Goal: Task Accomplishment & Management: Manage account settings

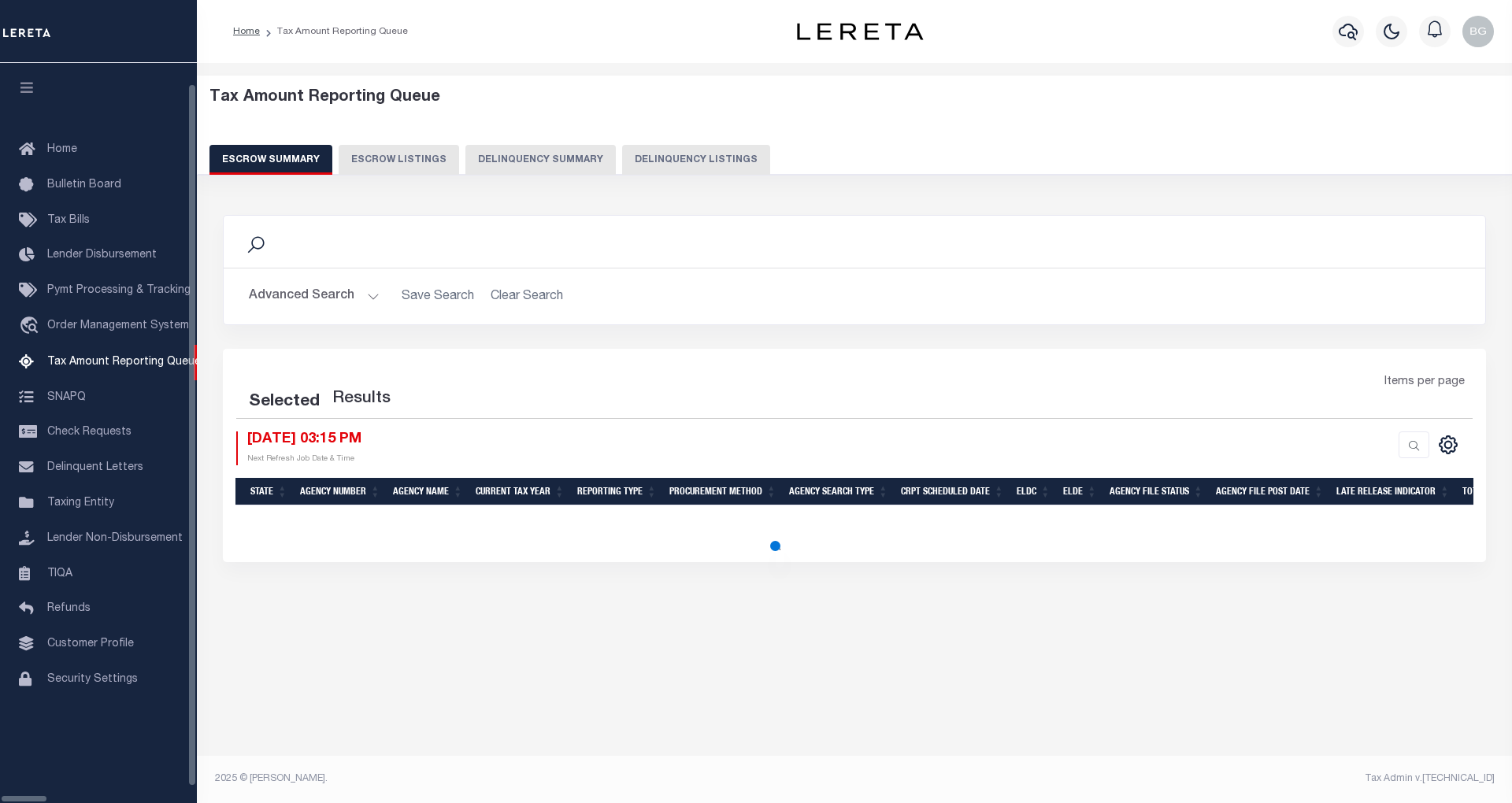
click at [639, 156] on button "Delinquency Listings" at bounding box center [696, 160] width 148 height 30
select select "100"
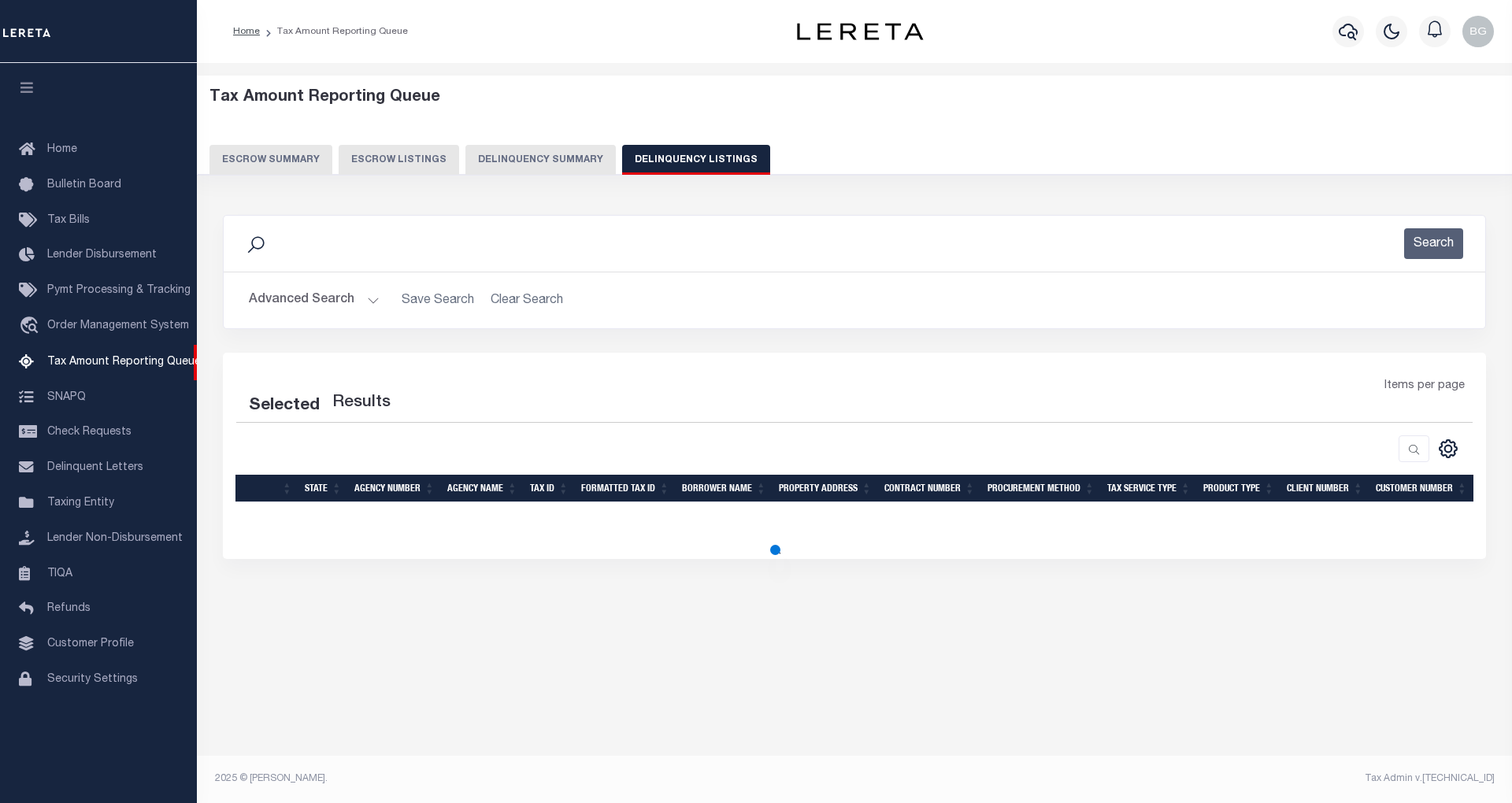
select select "100"
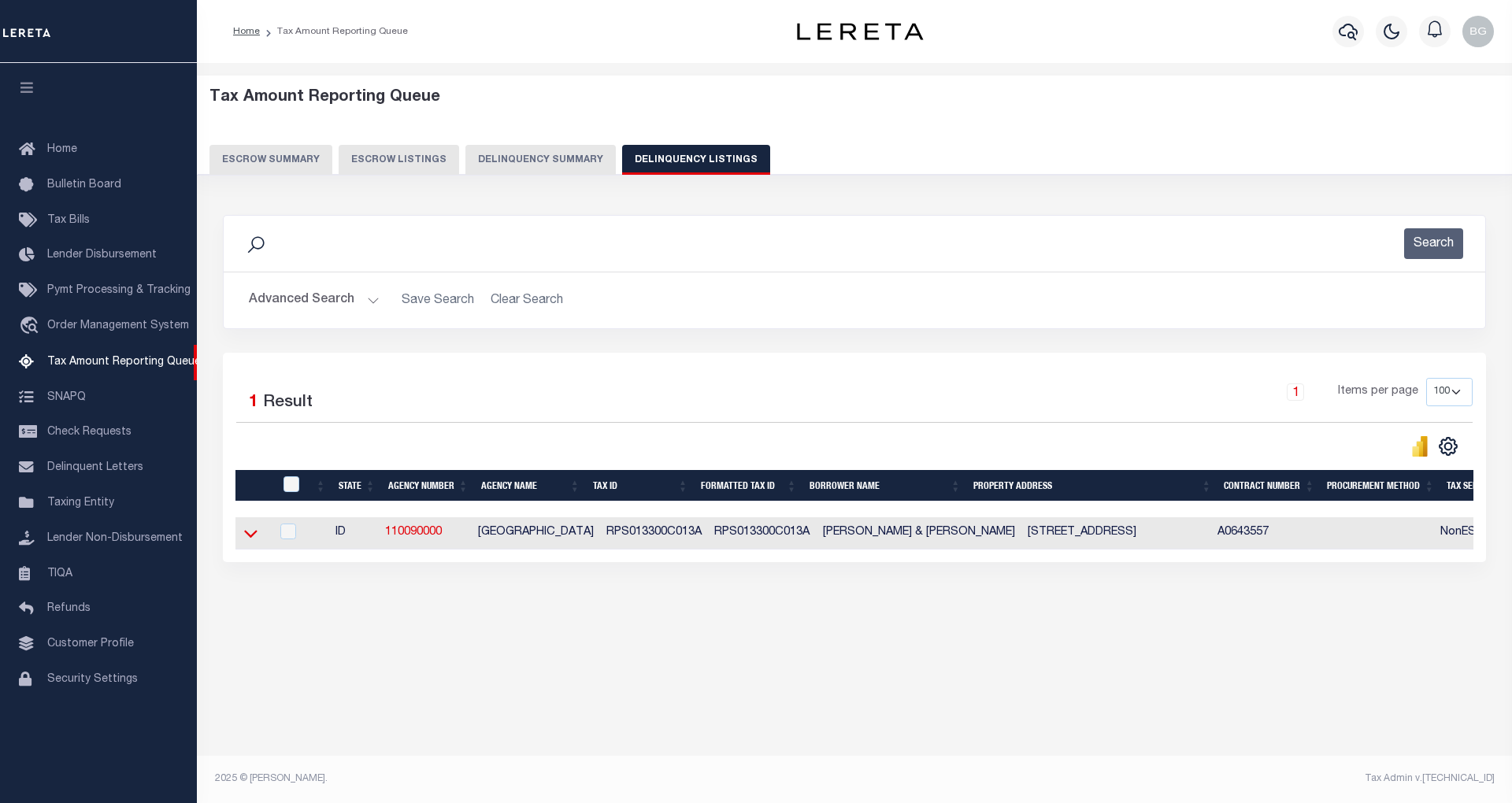
click at [250, 539] on icon at bounding box center [250, 533] width 13 height 17
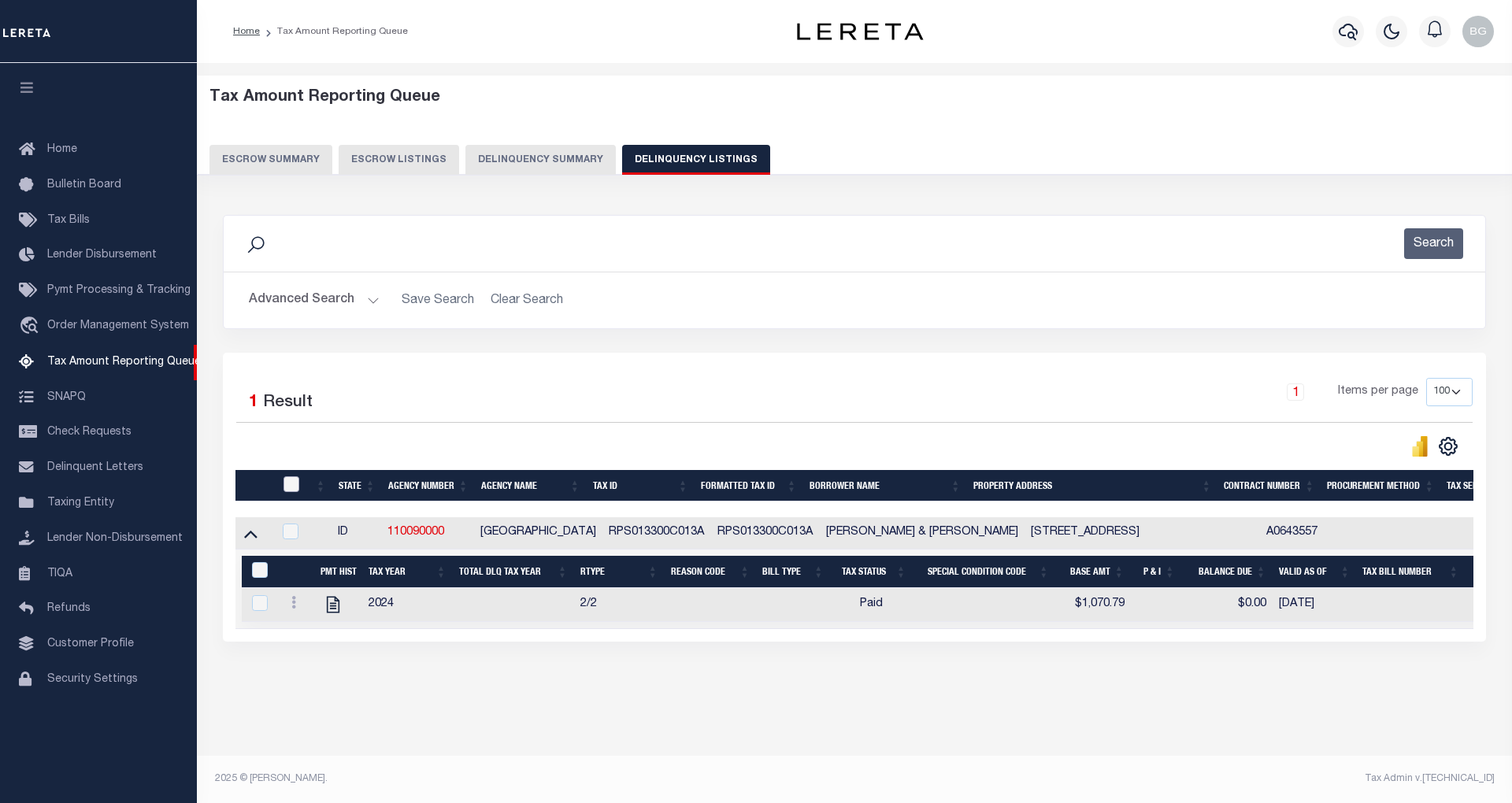
click at [291, 490] on input "checkbox" at bounding box center [291, 484] width 16 height 16
checkbox input "true"
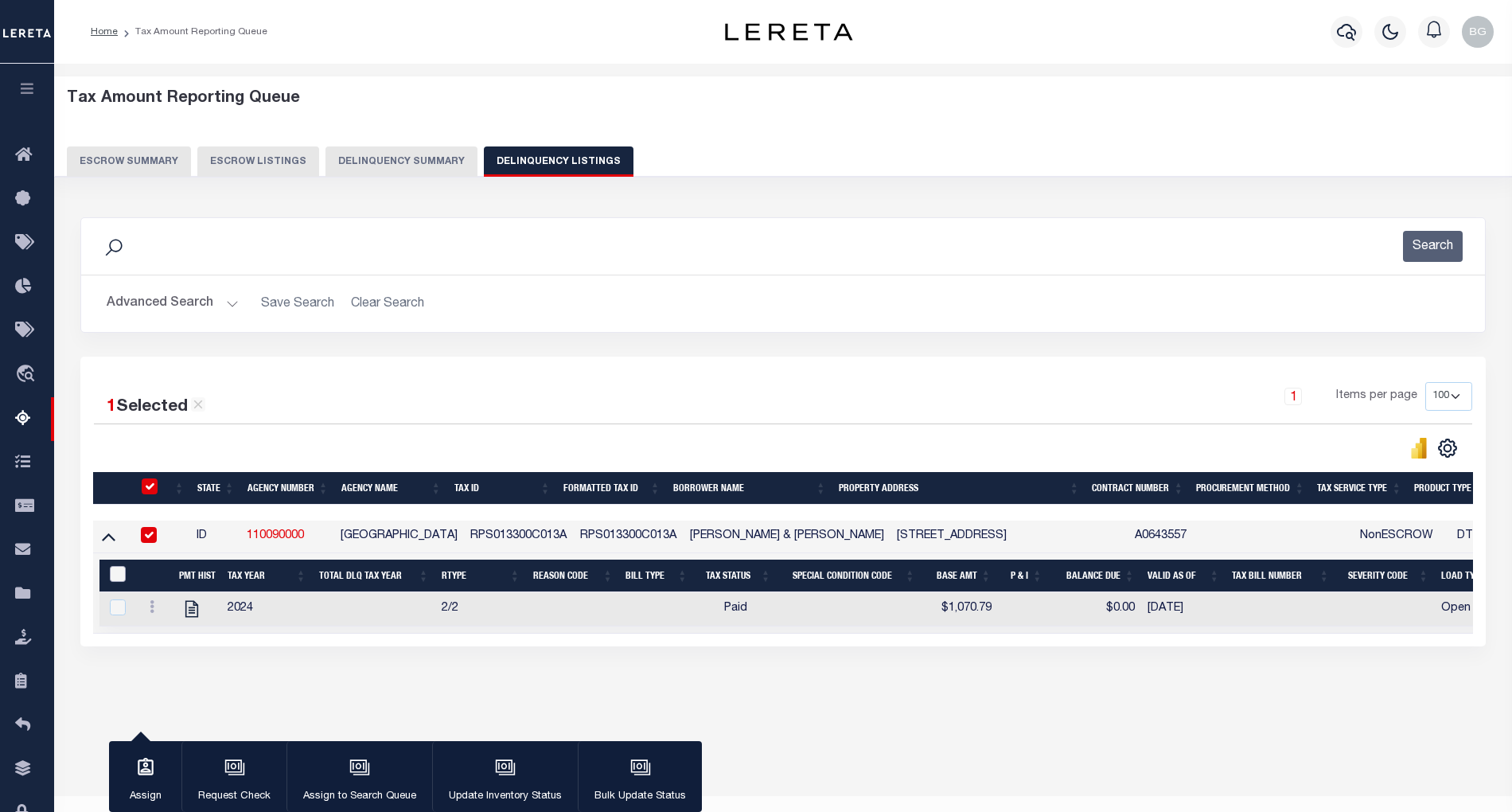
click at [116, 580] on input "&nbsp;" at bounding box center [118, 574] width 16 height 16
checkbox input "true"
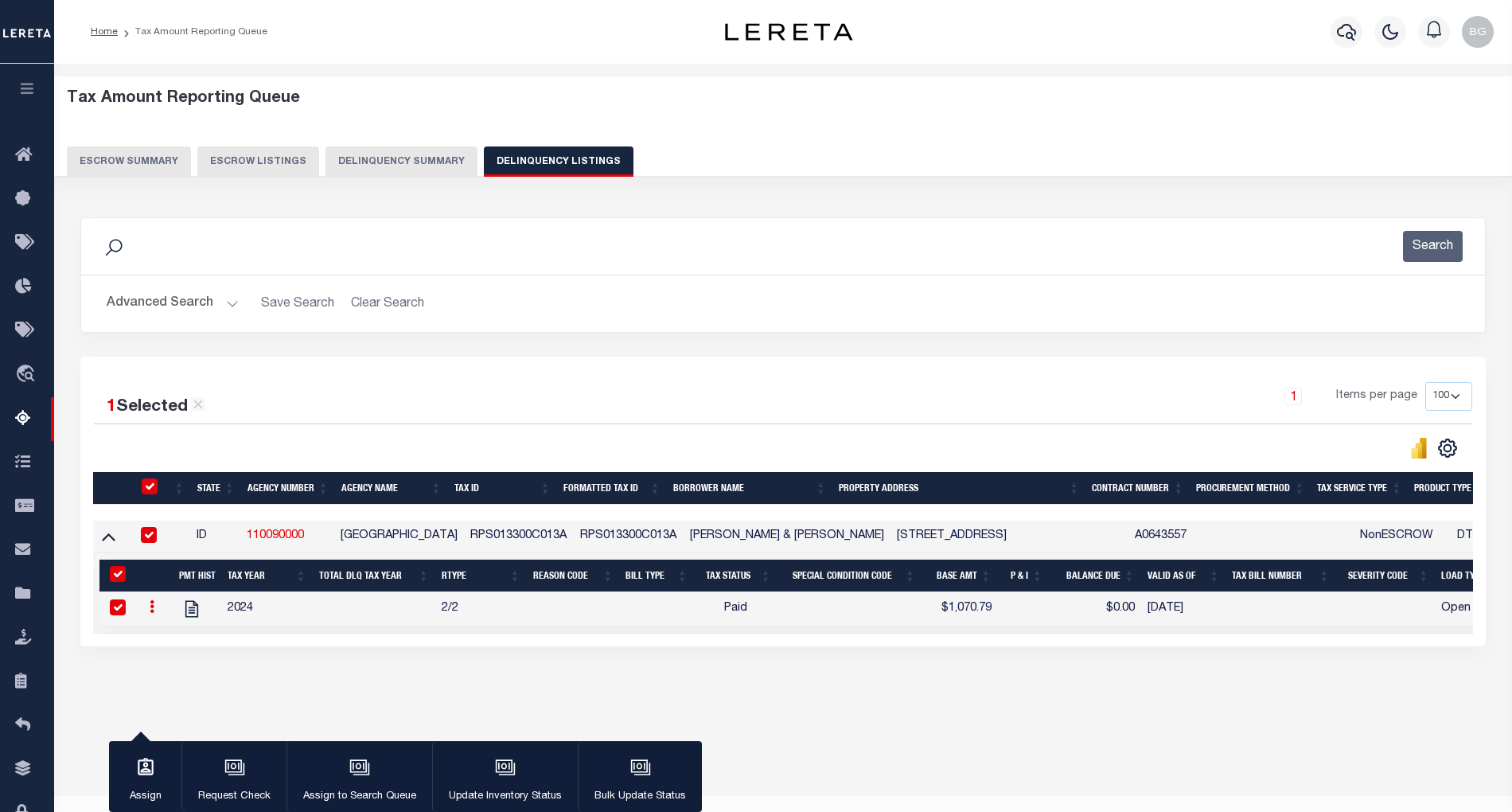
checkbox input "true"
click at [516, 771] on div "button" at bounding box center [505, 769] width 40 height 40
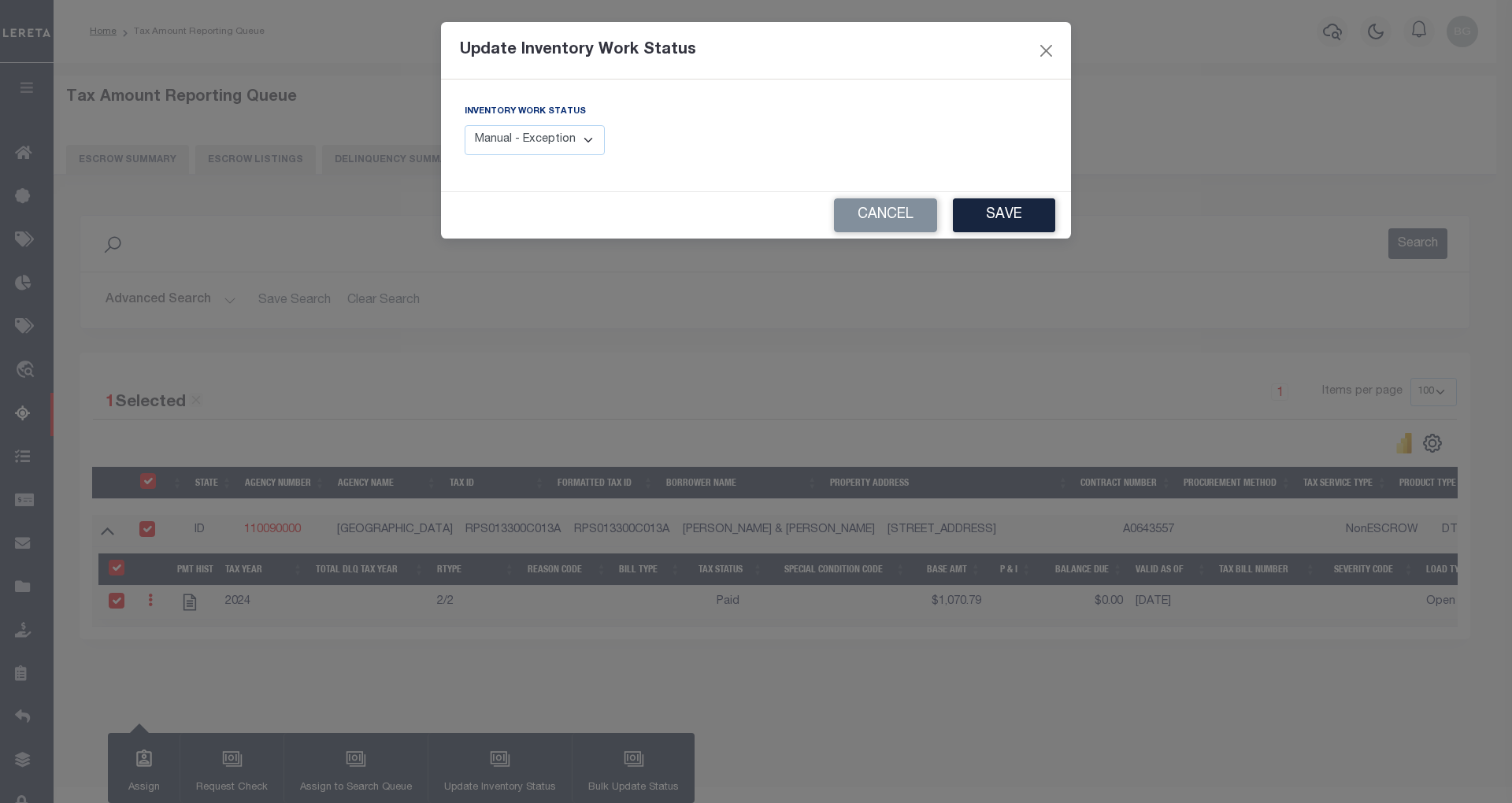
click at [564, 140] on select "Manual - Exception Pended - Awaiting Search Late Add Exception Completed" at bounding box center [535, 140] width 140 height 31
select select "4"
click at [465, 125] on select "Manual - Exception Pended - Awaiting Search Late Add Exception Completed" at bounding box center [535, 140] width 140 height 31
click at [1017, 220] on button "Save" at bounding box center [1004, 215] width 102 height 34
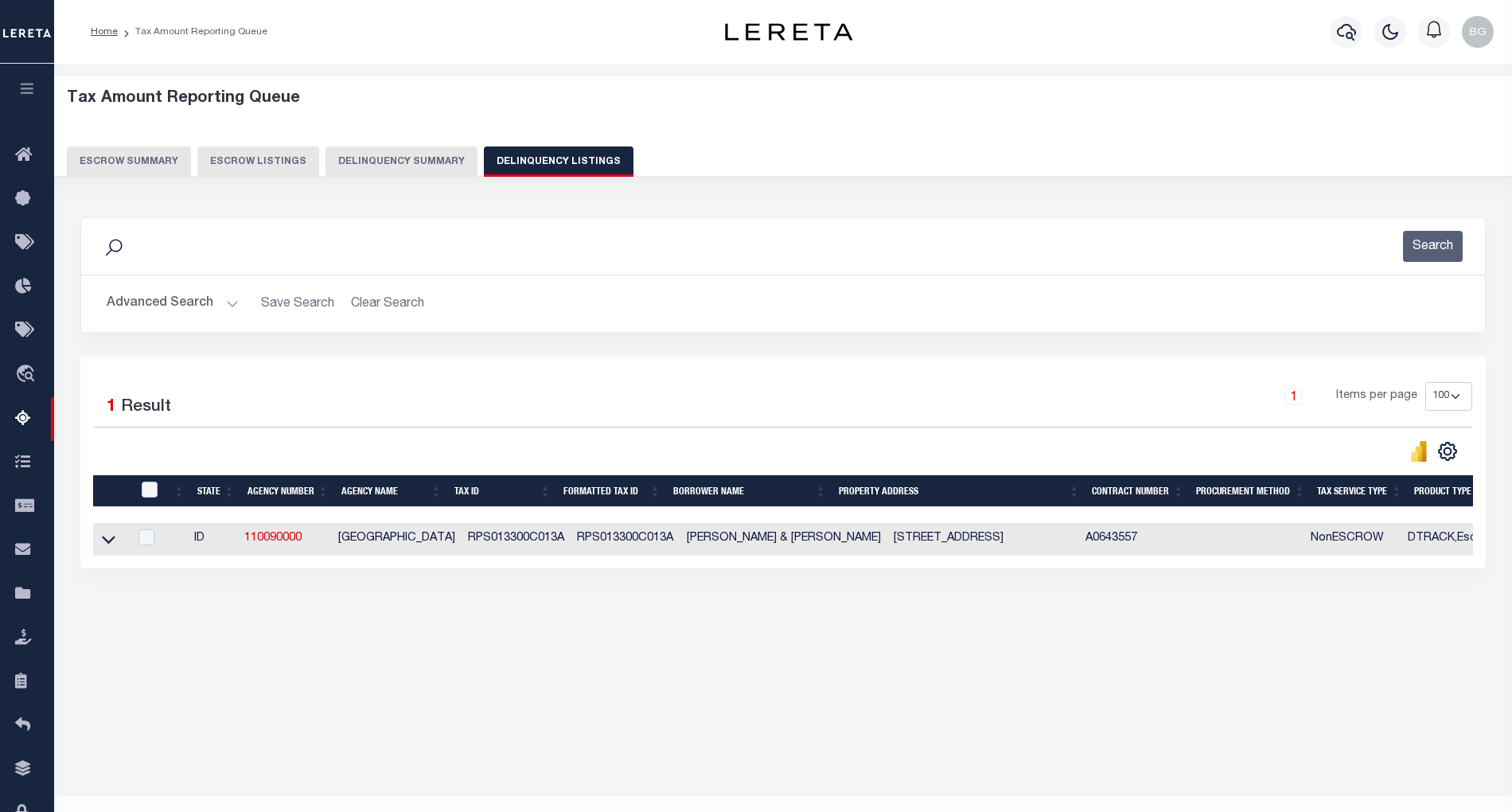
click at [233, 301] on button "Advanced Search" at bounding box center [173, 303] width 132 height 31
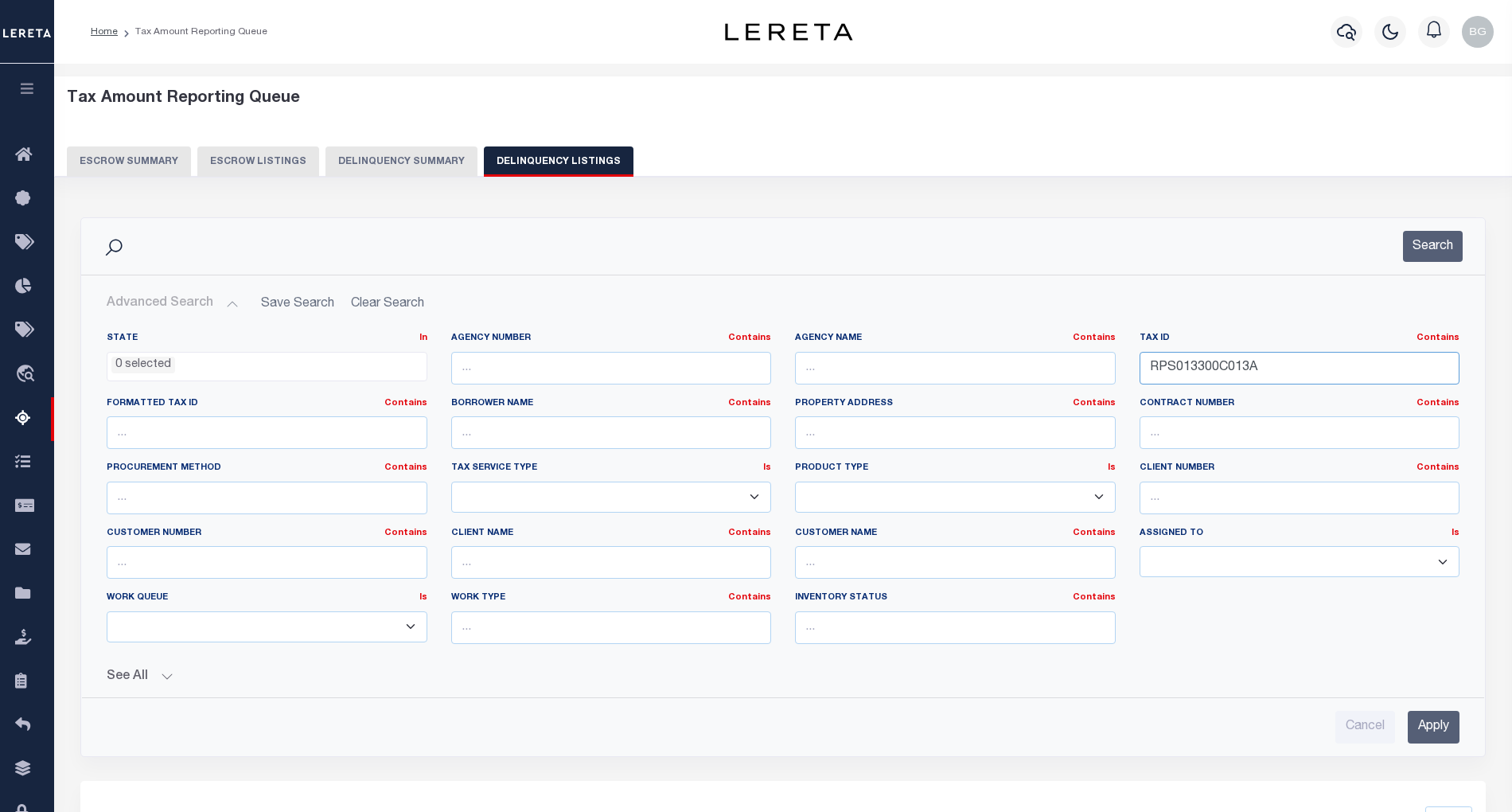
click at [1189, 364] on input "RPS013300C013A" at bounding box center [1300, 368] width 321 height 33
paste input "D0110"
type input "RPS013300D0110"
click at [1445, 733] on input "Apply" at bounding box center [1433, 727] width 52 height 33
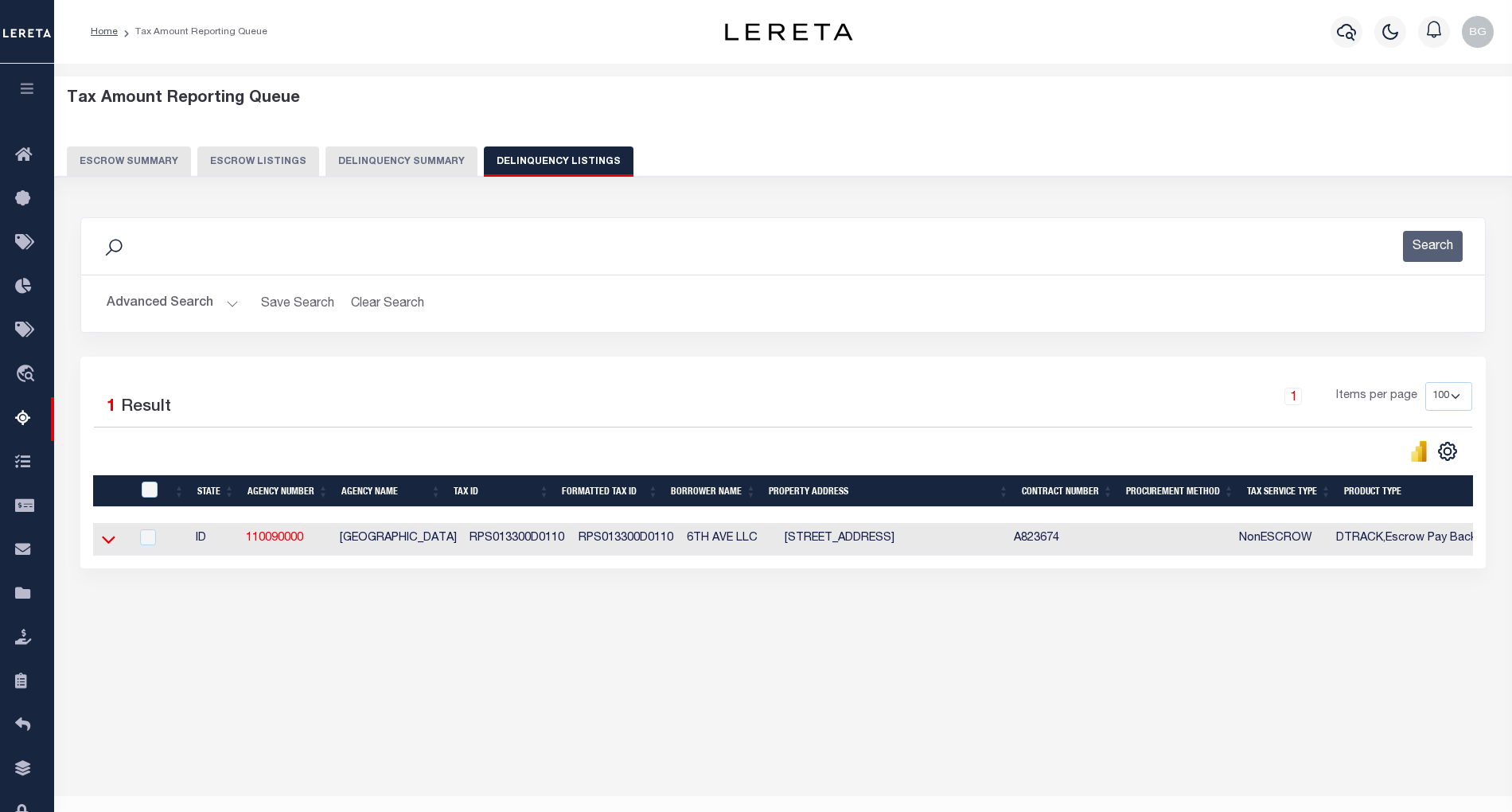
click at [108, 548] on icon at bounding box center [108, 539] width 14 height 17
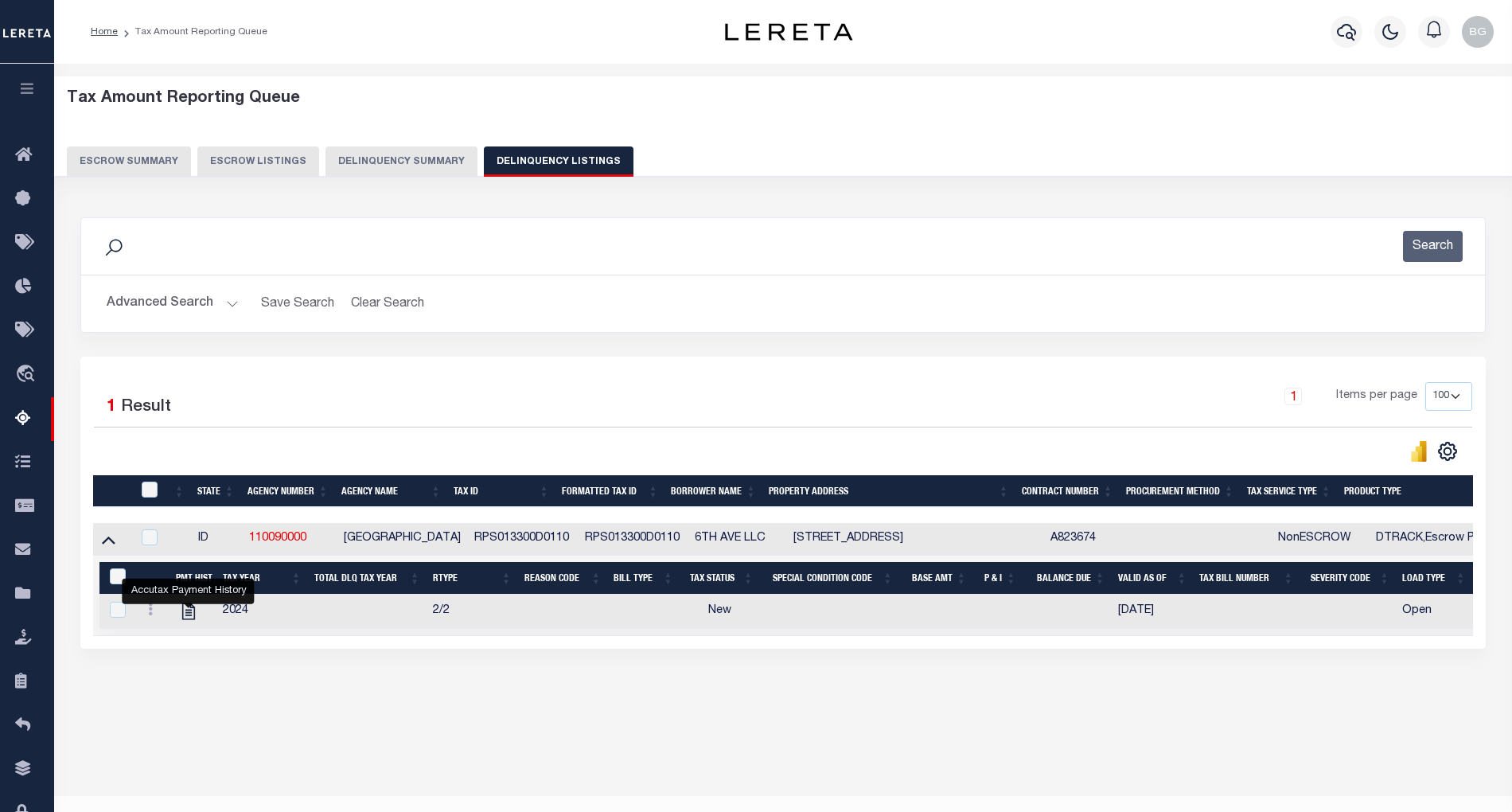
scroll to position [32, 0]
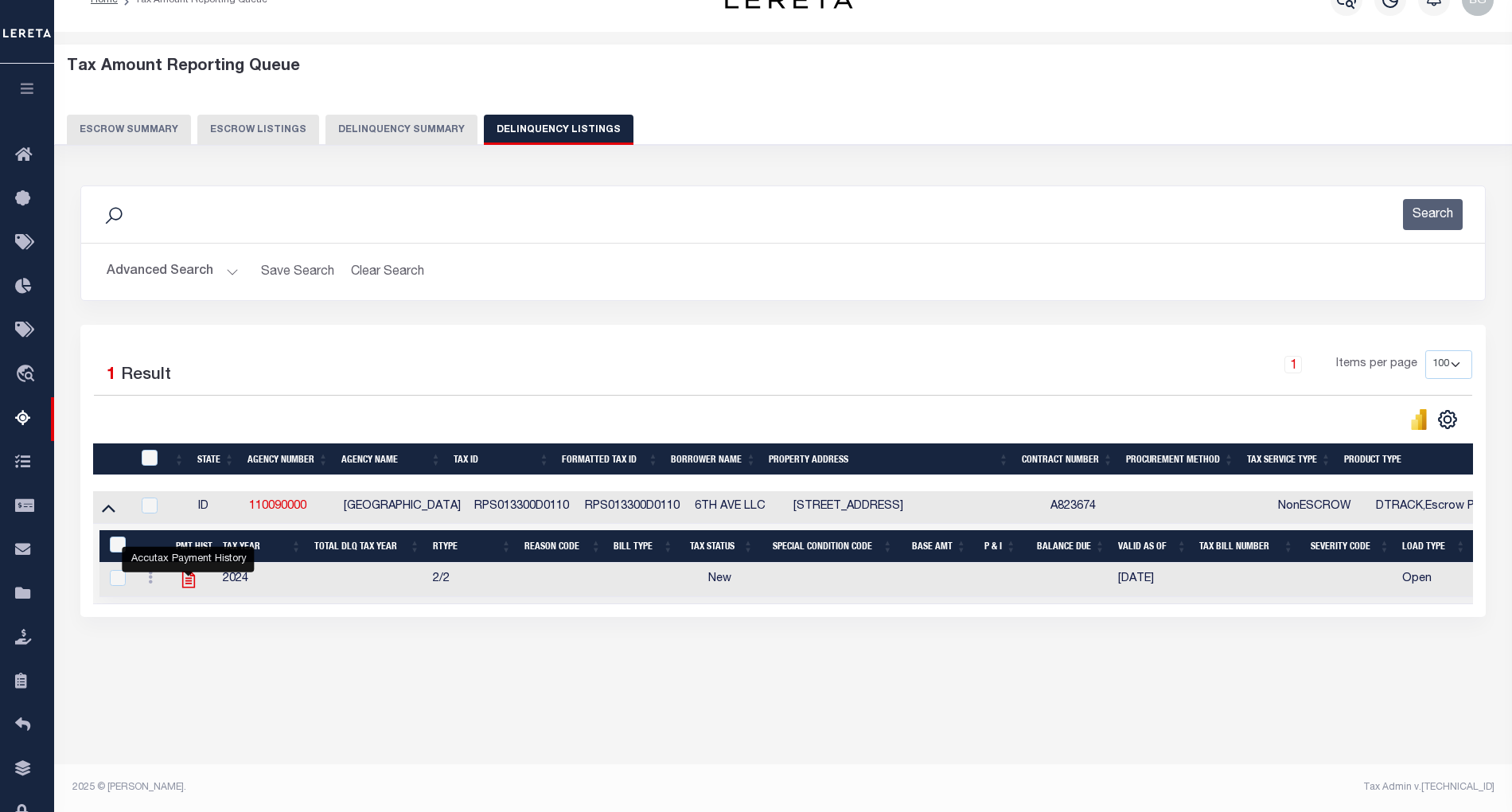
click at [185, 589] on icon "" at bounding box center [189, 580] width 21 height 21
checkbox input "true"
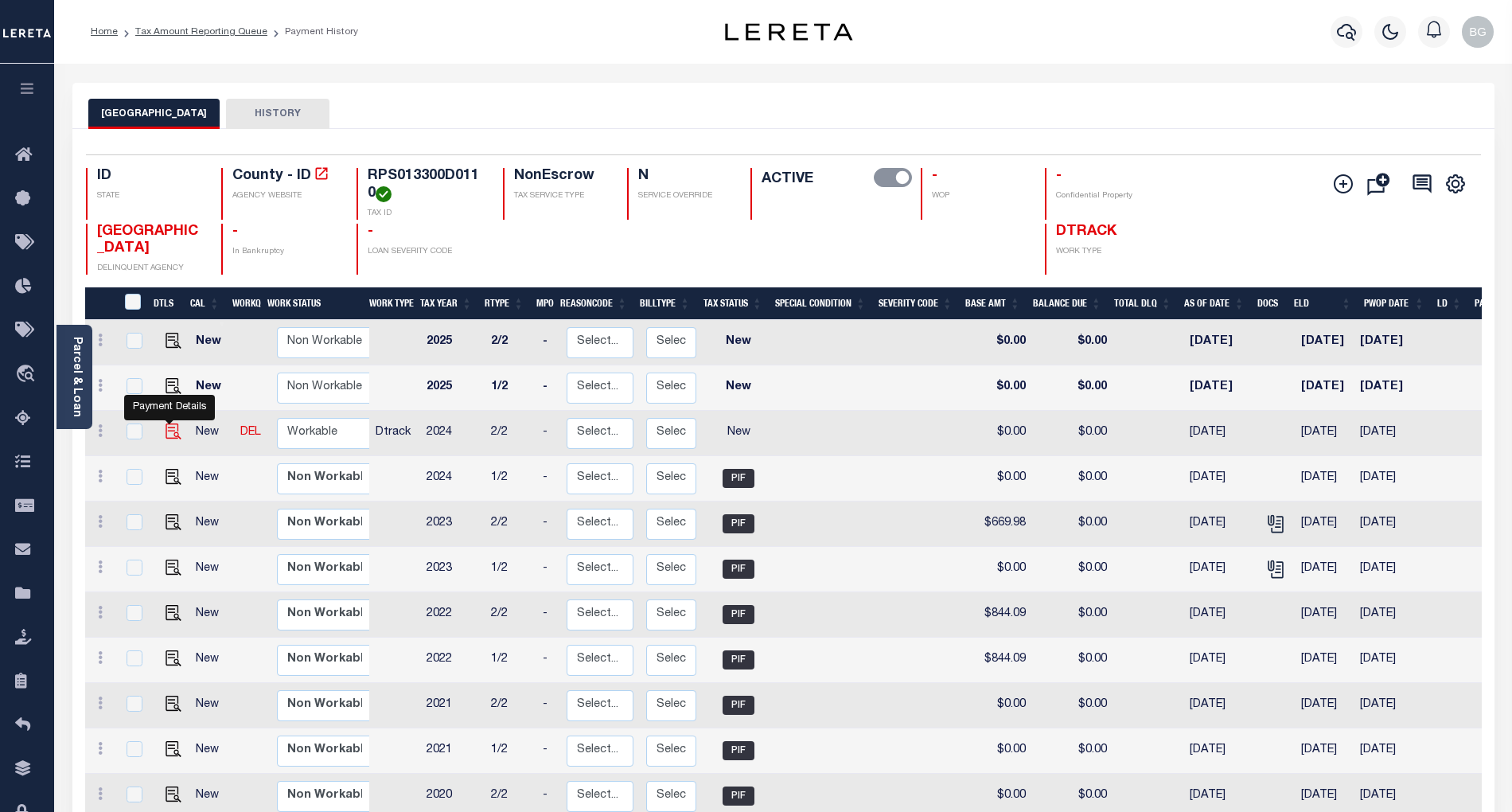
click at [166, 435] on img "" at bounding box center [173, 431] width 16 height 16
checkbox input "true"
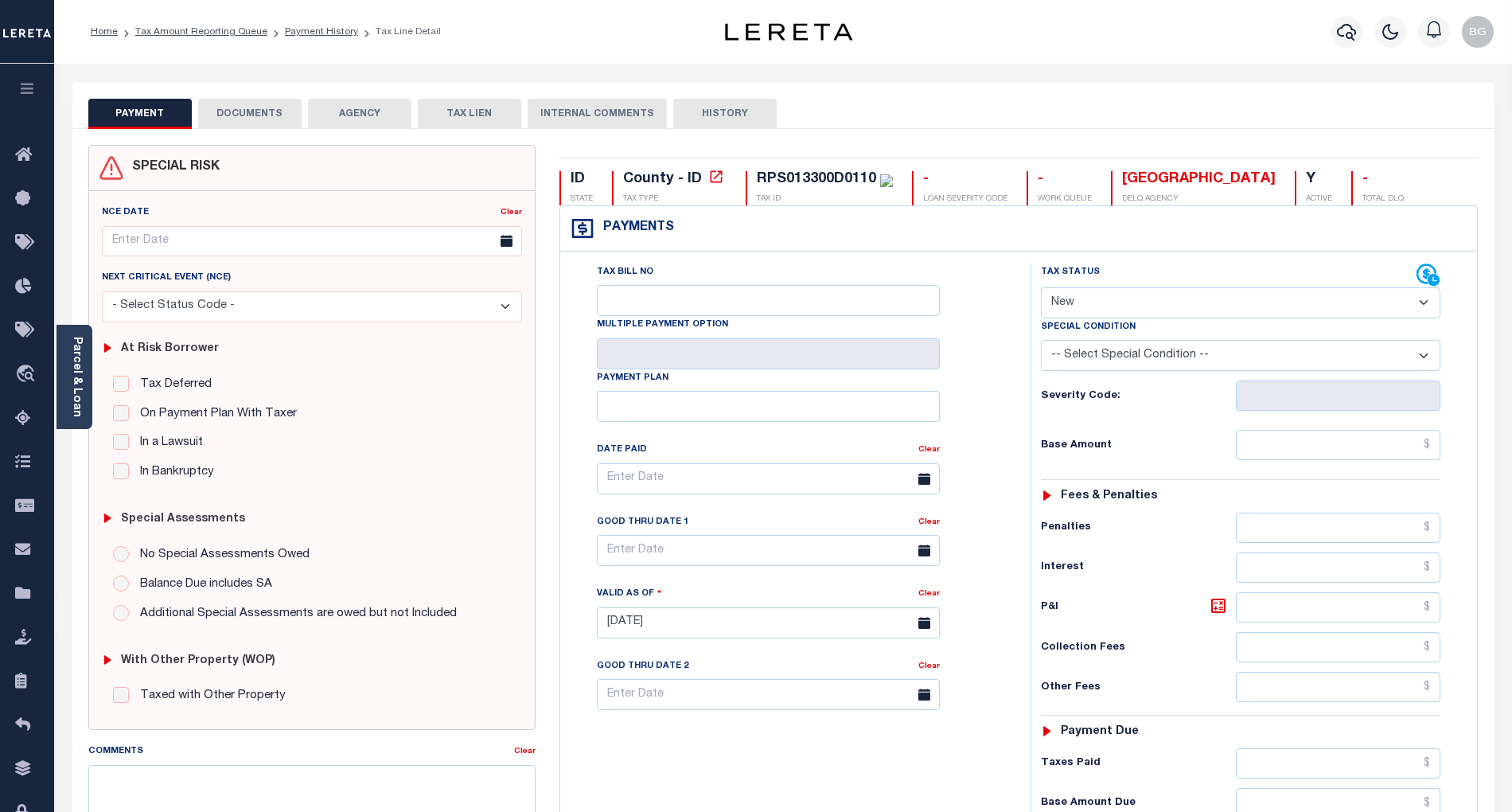
click at [1082, 309] on select "- Select Status Code - Open Due/Unpaid Paid Incomplete No Tax Due Internal Refu…" at bounding box center [1241, 303] width 399 height 31
select select "PYD"
click at [1041, 289] on select "- Select Status Code - Open Due/Unpaid Paid Incomplete No Tax Due Internal Refu…" at bounding box center [1241, 303] width 399 height 31
type input "[DATE]"
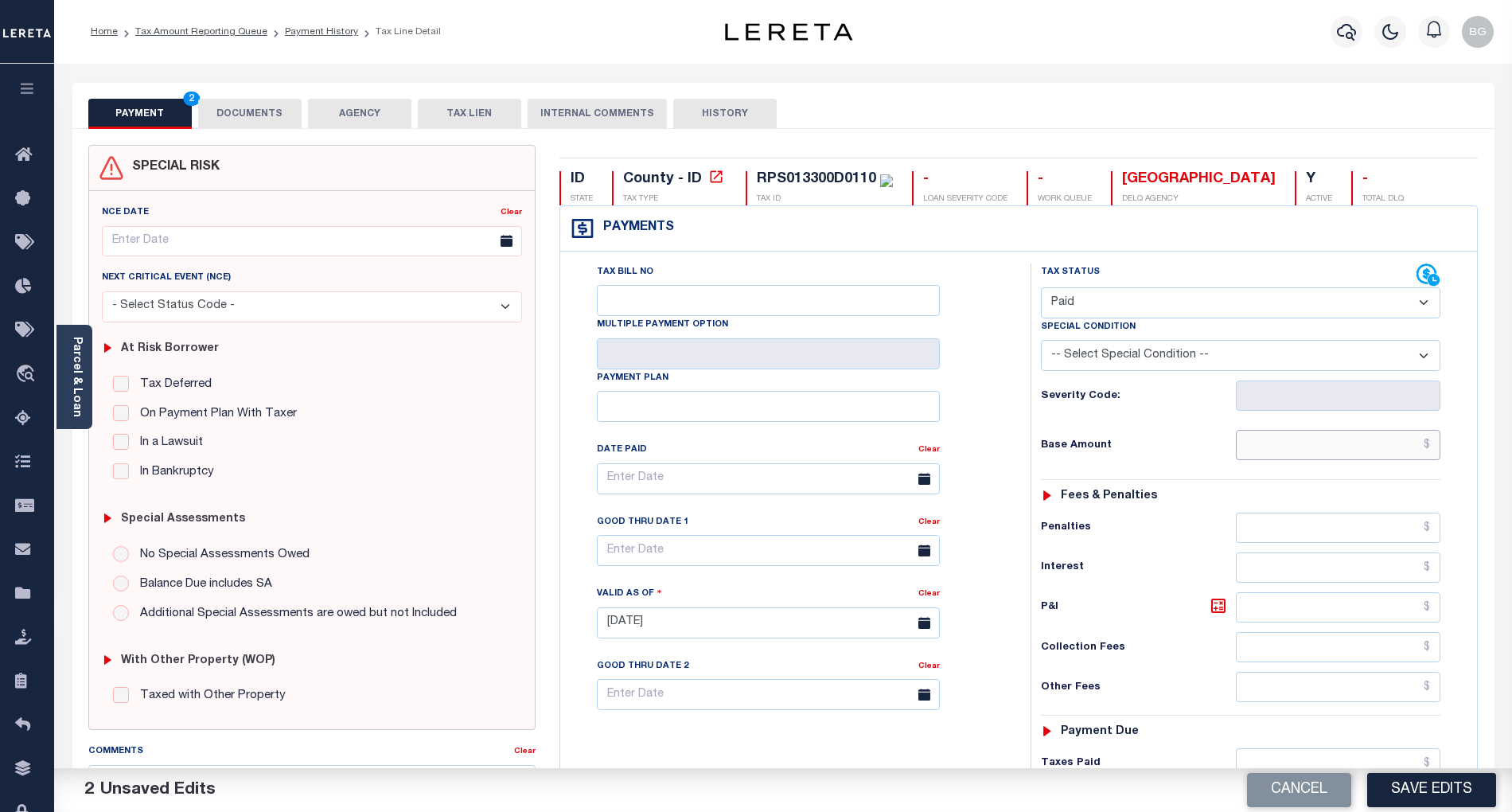
click at [1361, 447] on input "text" at bounding box center [1339, 445] width 205 height 30
paste input "786.36"
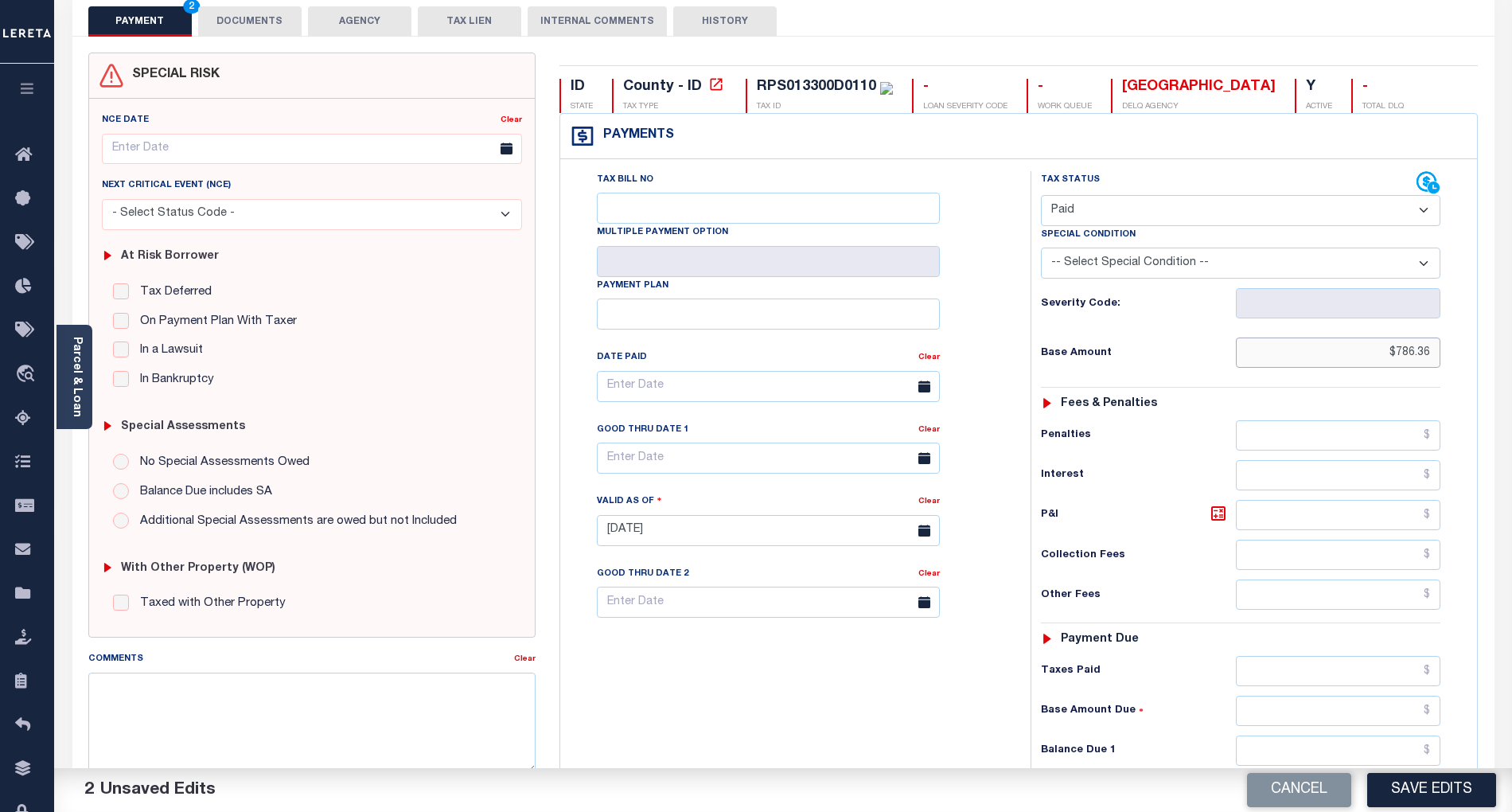
scroll to position [318, 0]
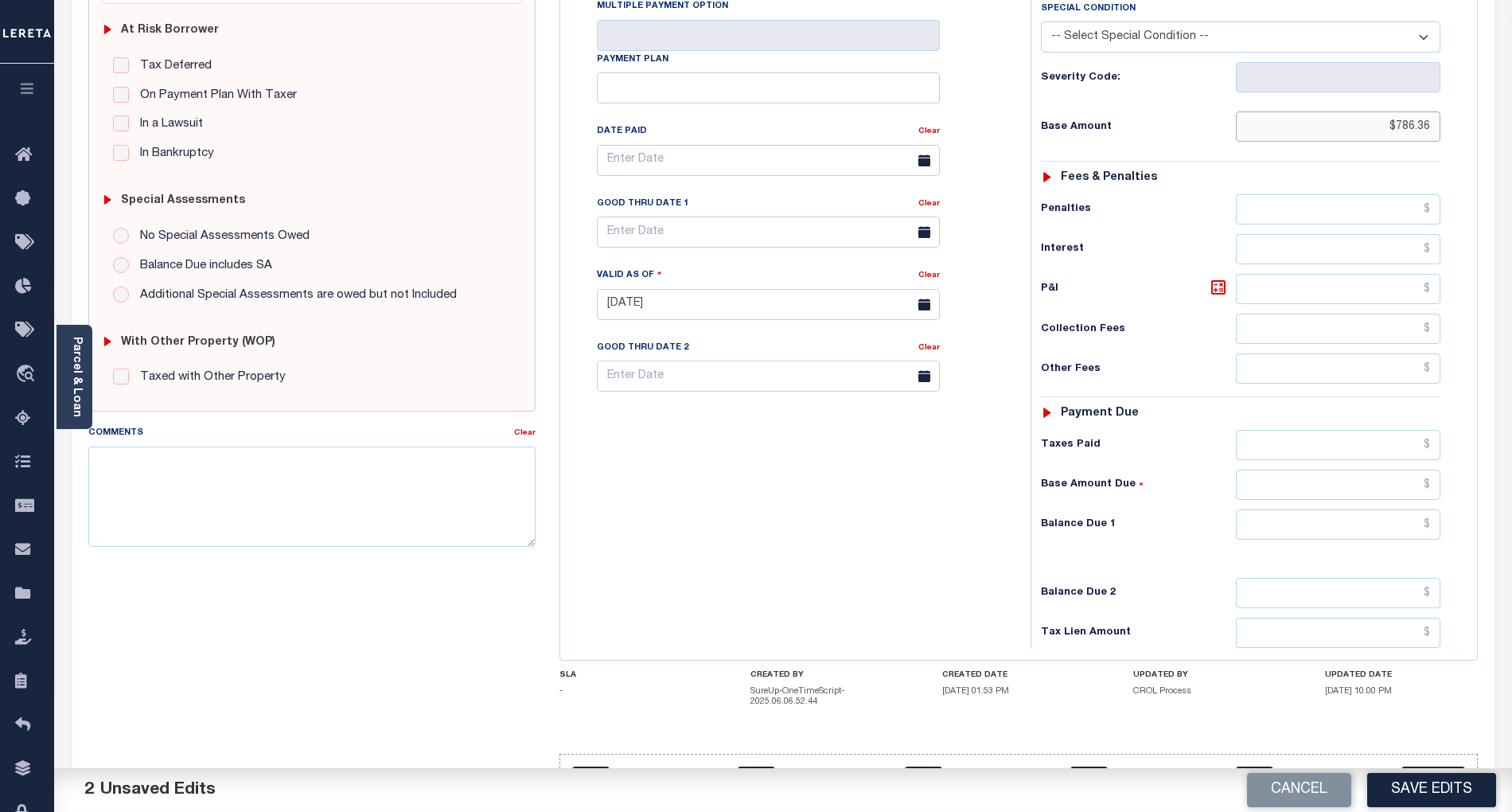
type input "$786.36"
click at [1378, 523] on input "text" at bounding box center [1339, 525] width 205 height 30
click at [930, 517] on div "Tax Bill No Multiple Payment Option Payment Plan Clear" at bounding box center [791, 296] width 454 height 703
type input "$0.00"
click at [411, 479] on textarea "Comments" at bounding box center [312, 497] width 447 height 100
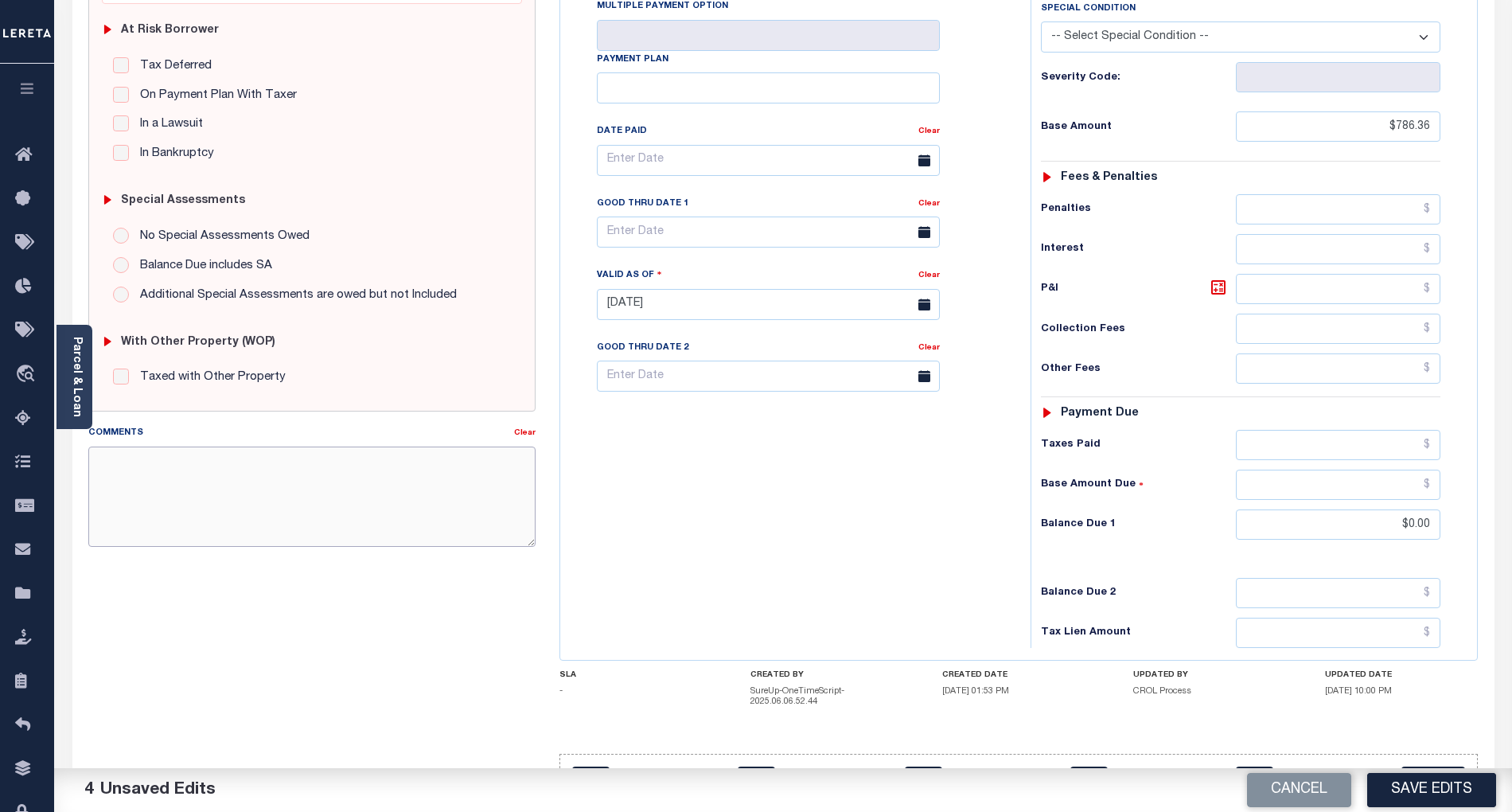
paste textarea "As per email response from tax office- TC Vana Balbin, Confirmed that taxes are…"
type textarea "As per email response from tax office- TC [PERSON_NAME], Confirmed that taxes a…"
click at [1458, 787] on button "Save Edits" at bounding box center [1432, 790] width 129 height 34
checkbox input "false"
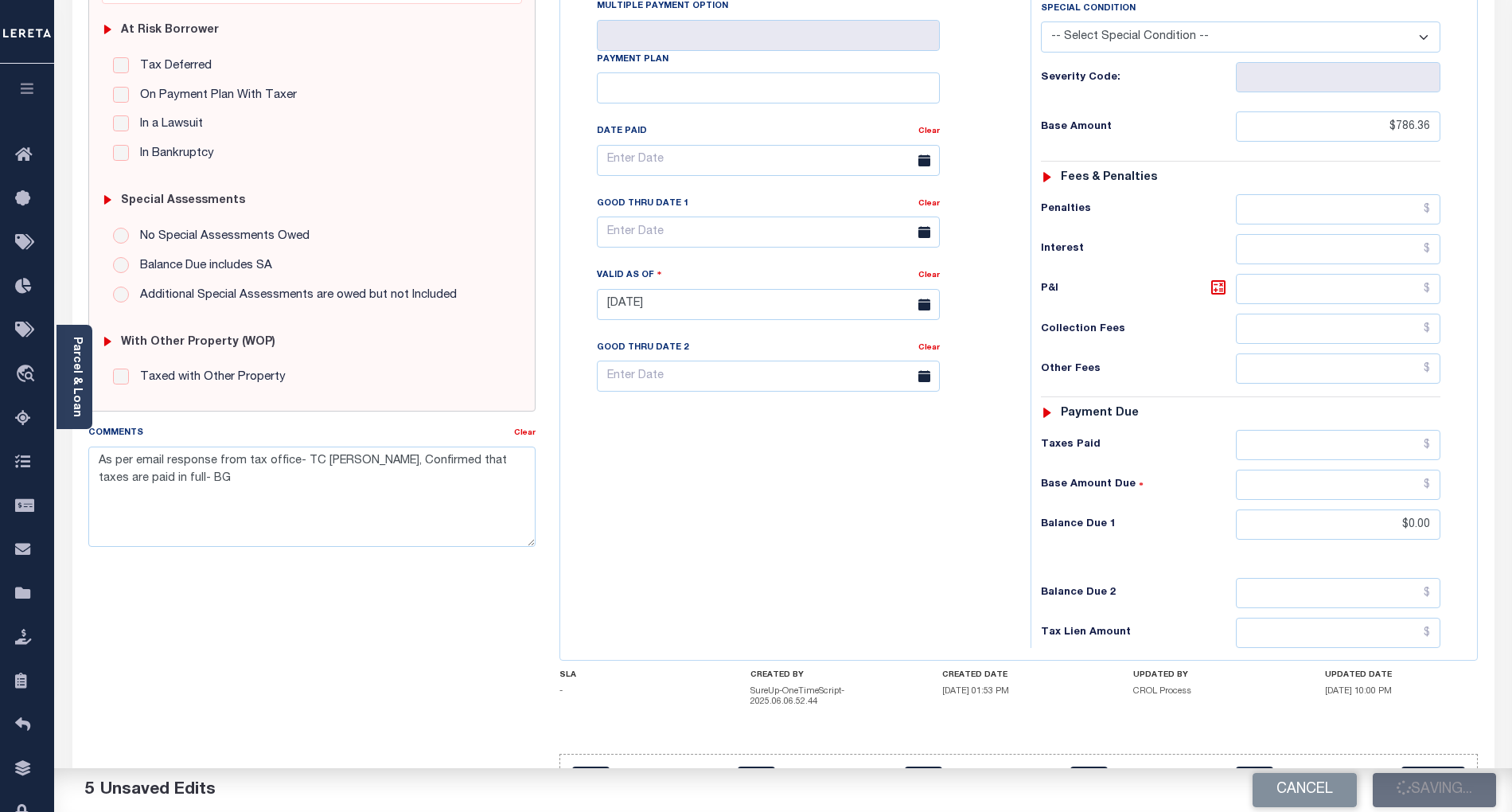
checkbox input "false"
type textarea "As per email response from tax office- TC [PERSON_NAME], Confirmed that taxes a…"
type input "$786.36"
type input "$0"
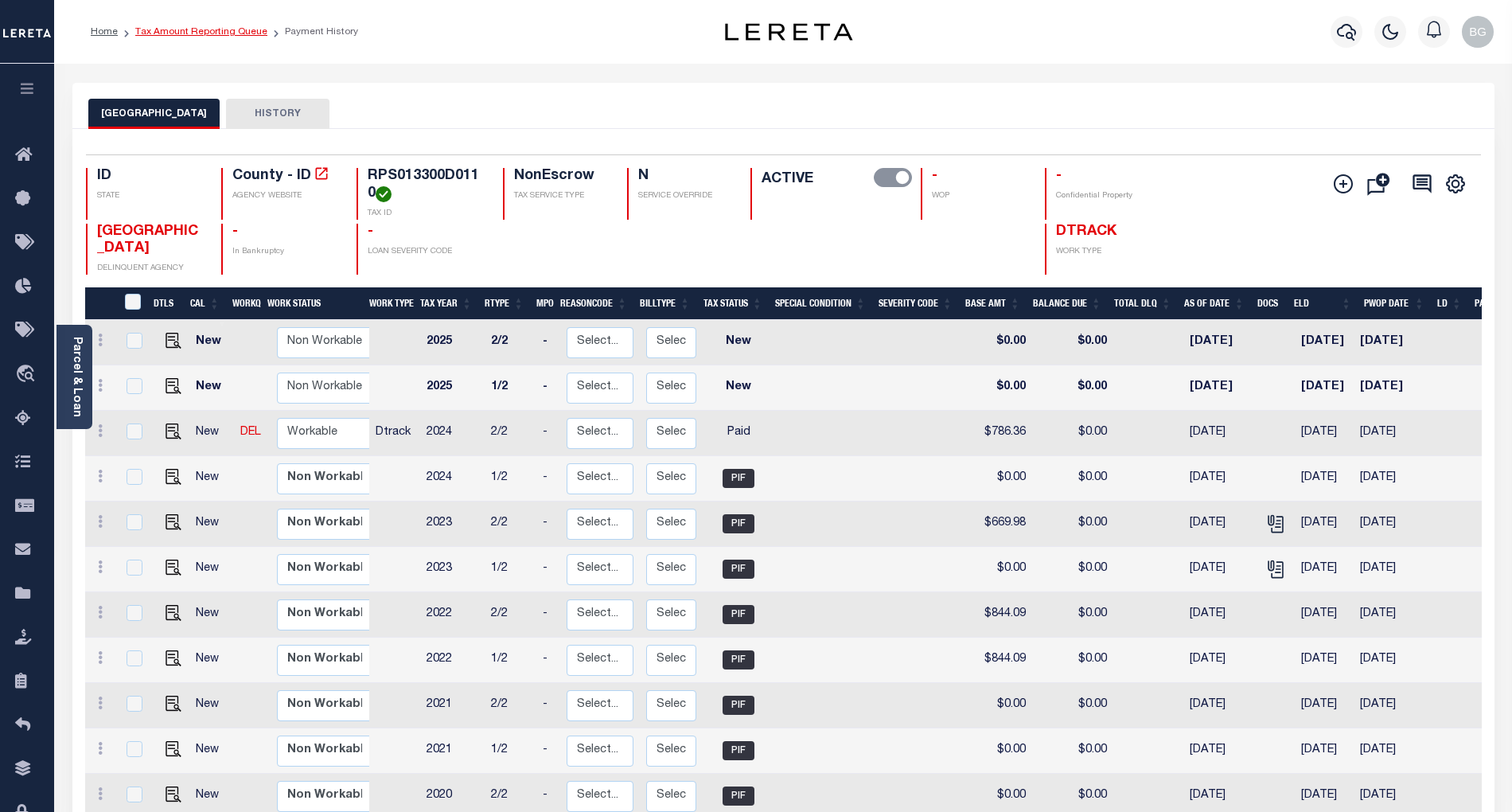
click at [193, 29] on link "Tax Amount Reporting Queue" at bounding box center [201, 32] width 132 height 10
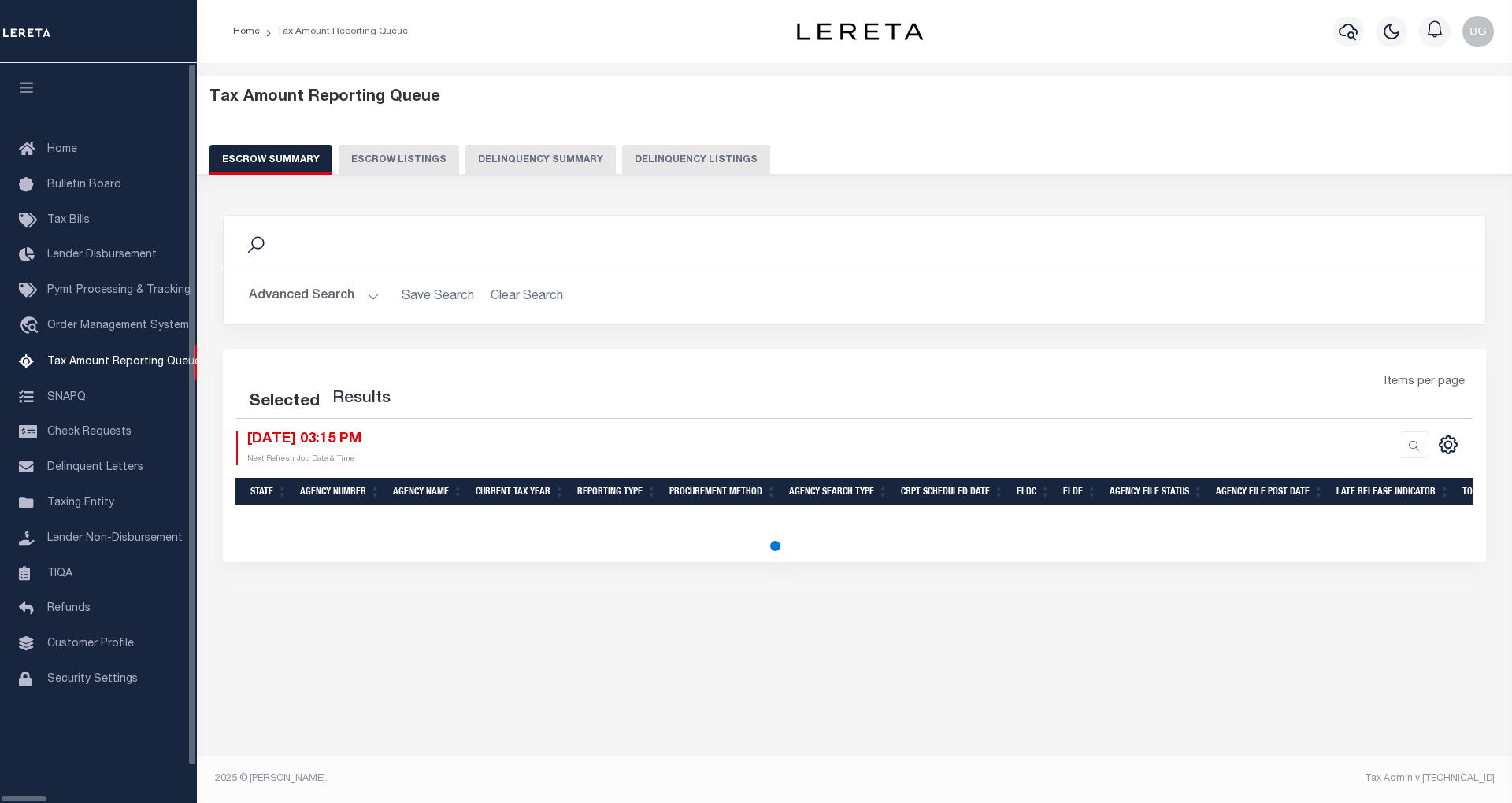
click at [634, 162] on button "Delinquency Listings" at bounding box center [696, 160] width 148 height 30
select select "100"
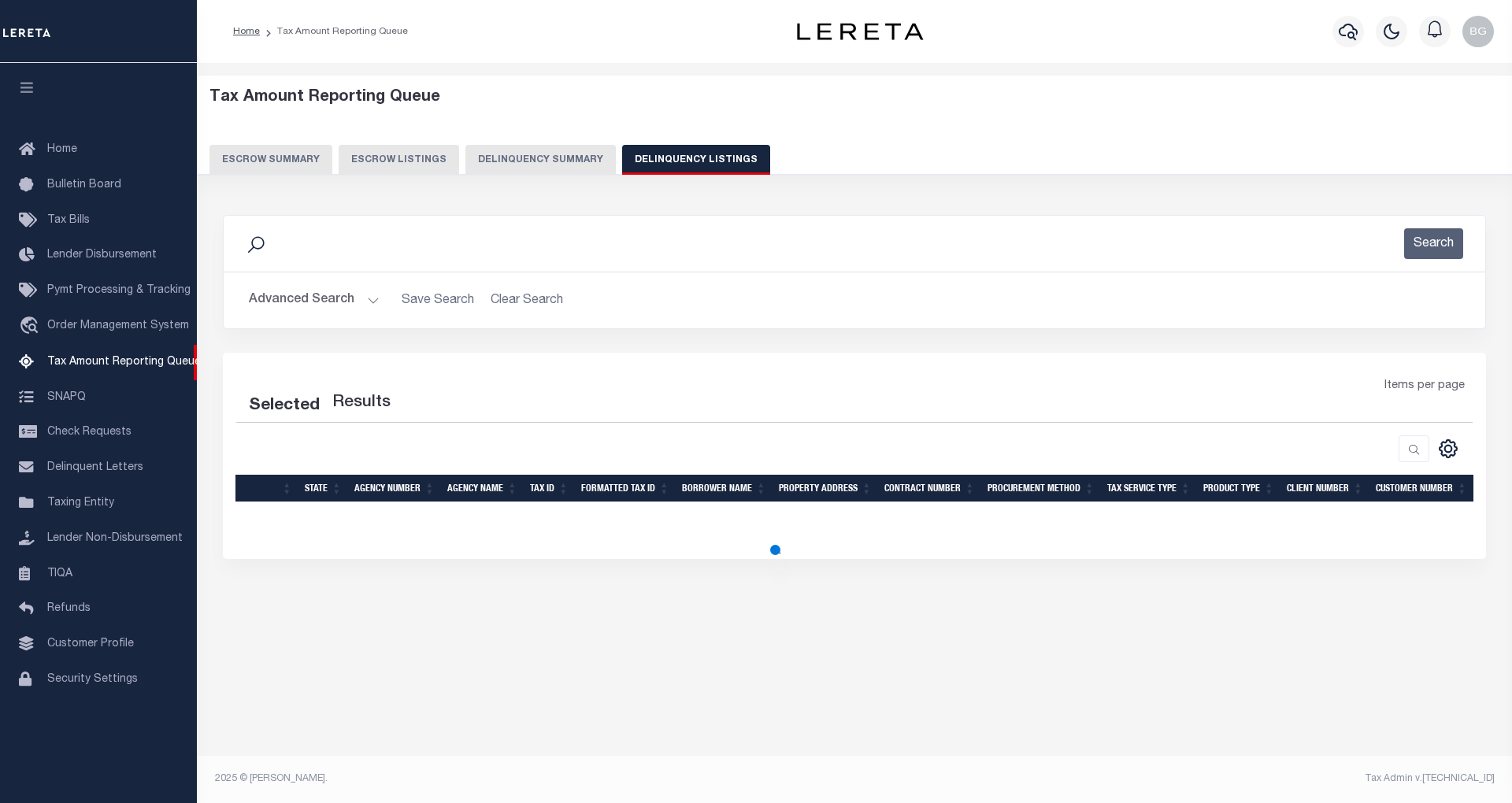
select select "100"
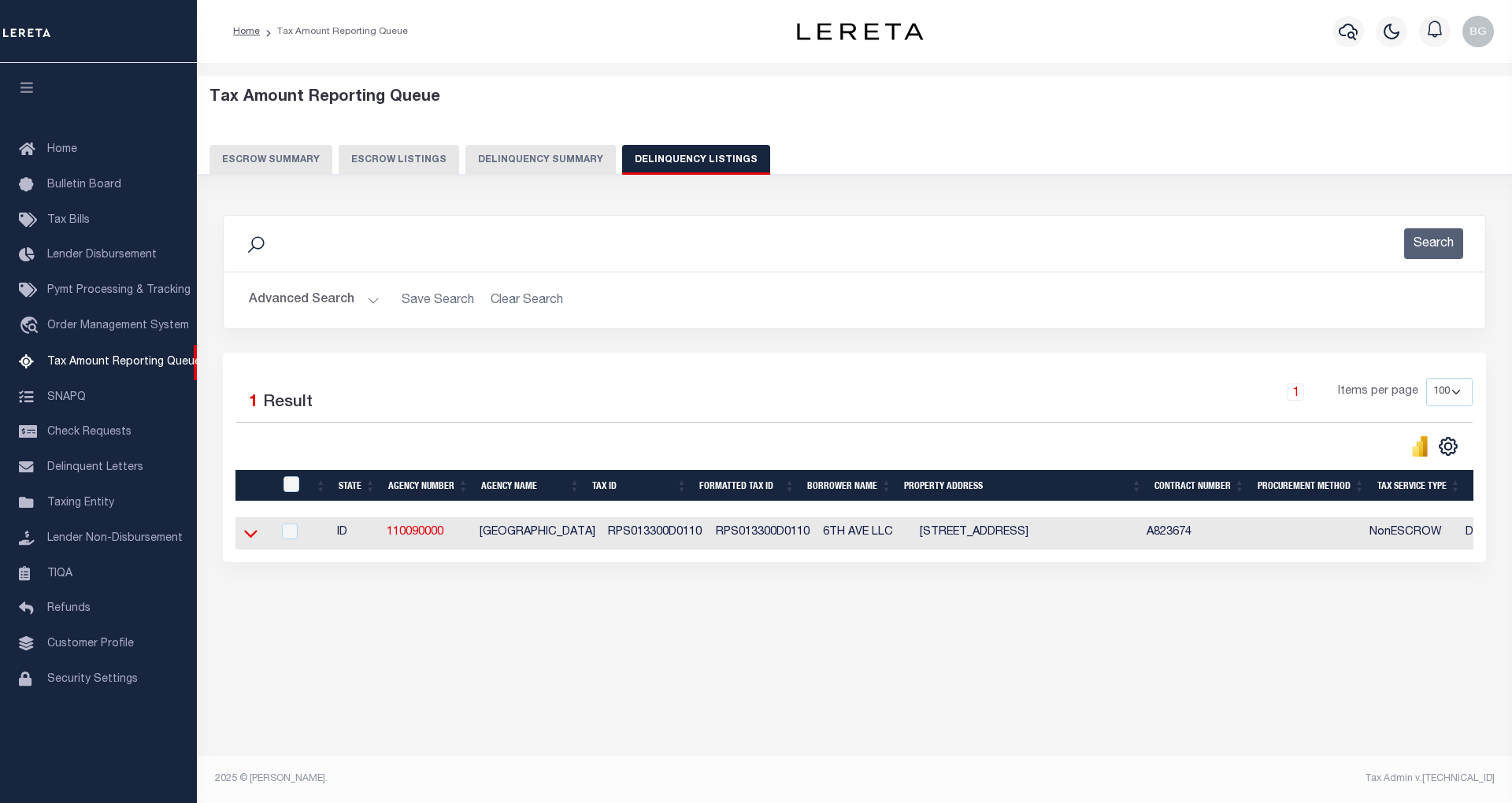
click at [254, 538] on icon at bounding box center [250, 535] width 13 height 8
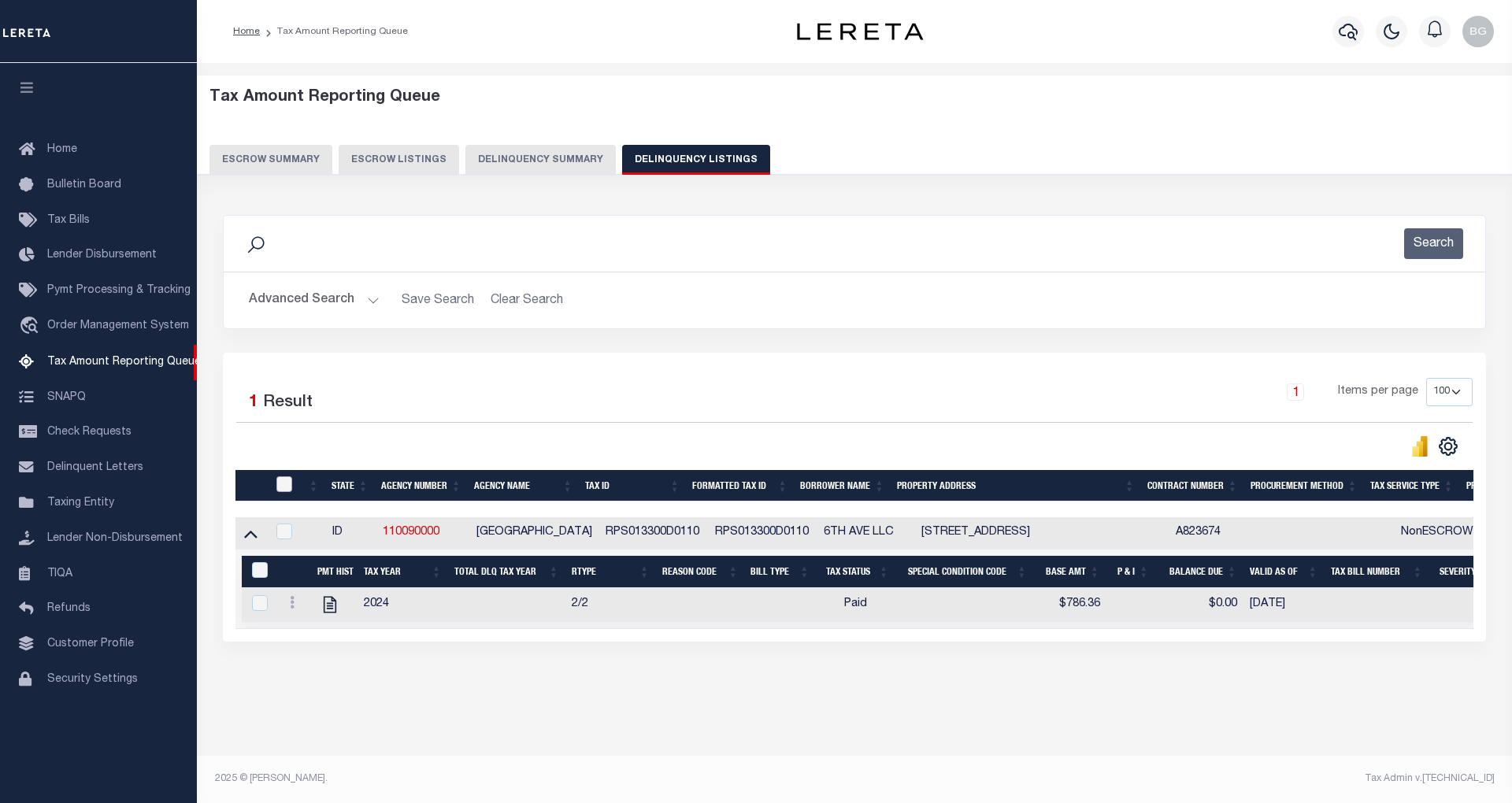
click at [285, 487] on input "checkbox" at bounding box center [284, 484] width 16 height 16
checkbox input "true"
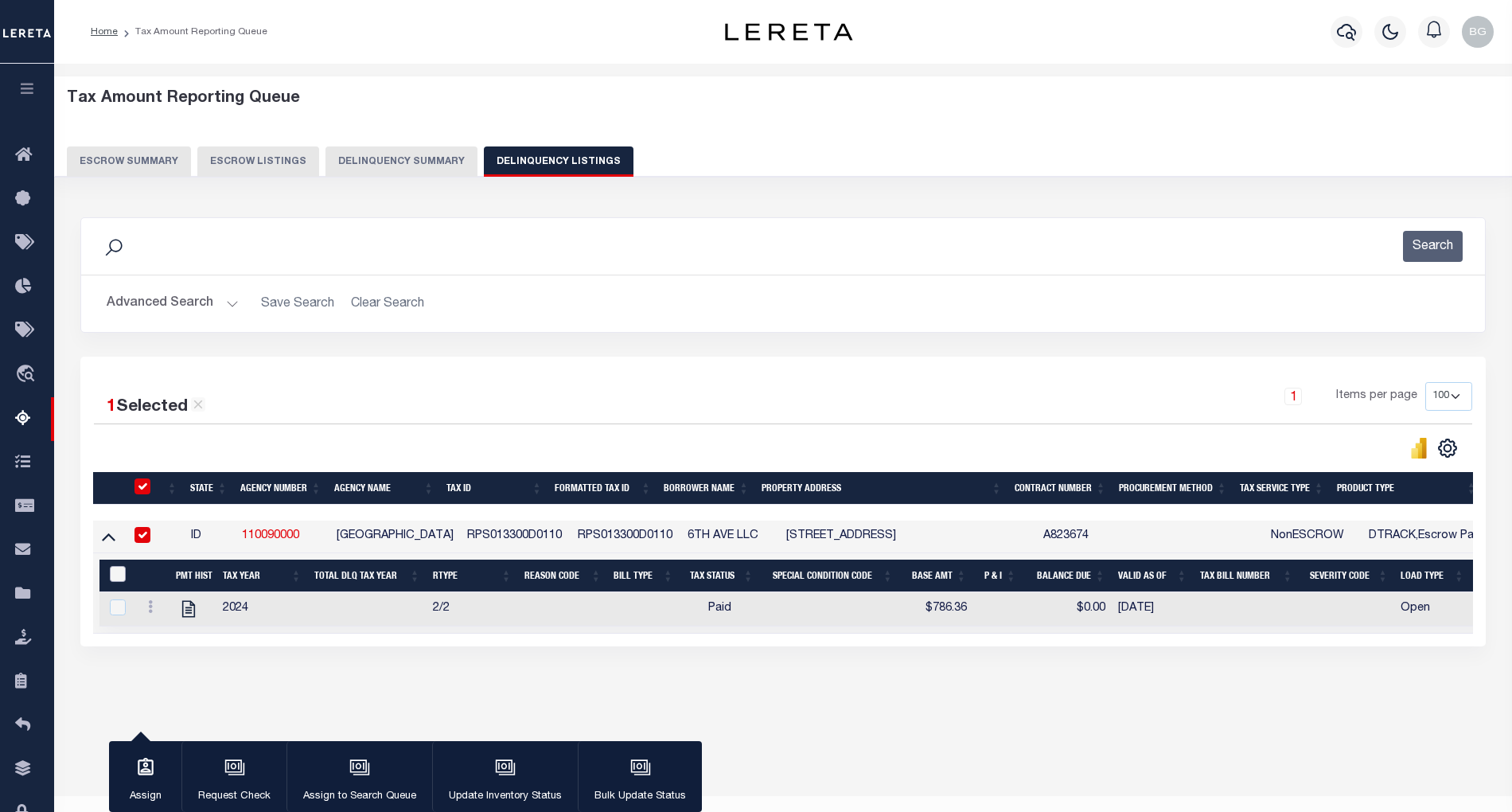
click at [113, 574] on input "&nbsp;" at bounding box center [118, 574] width 16 height 16
checkbox input "true"
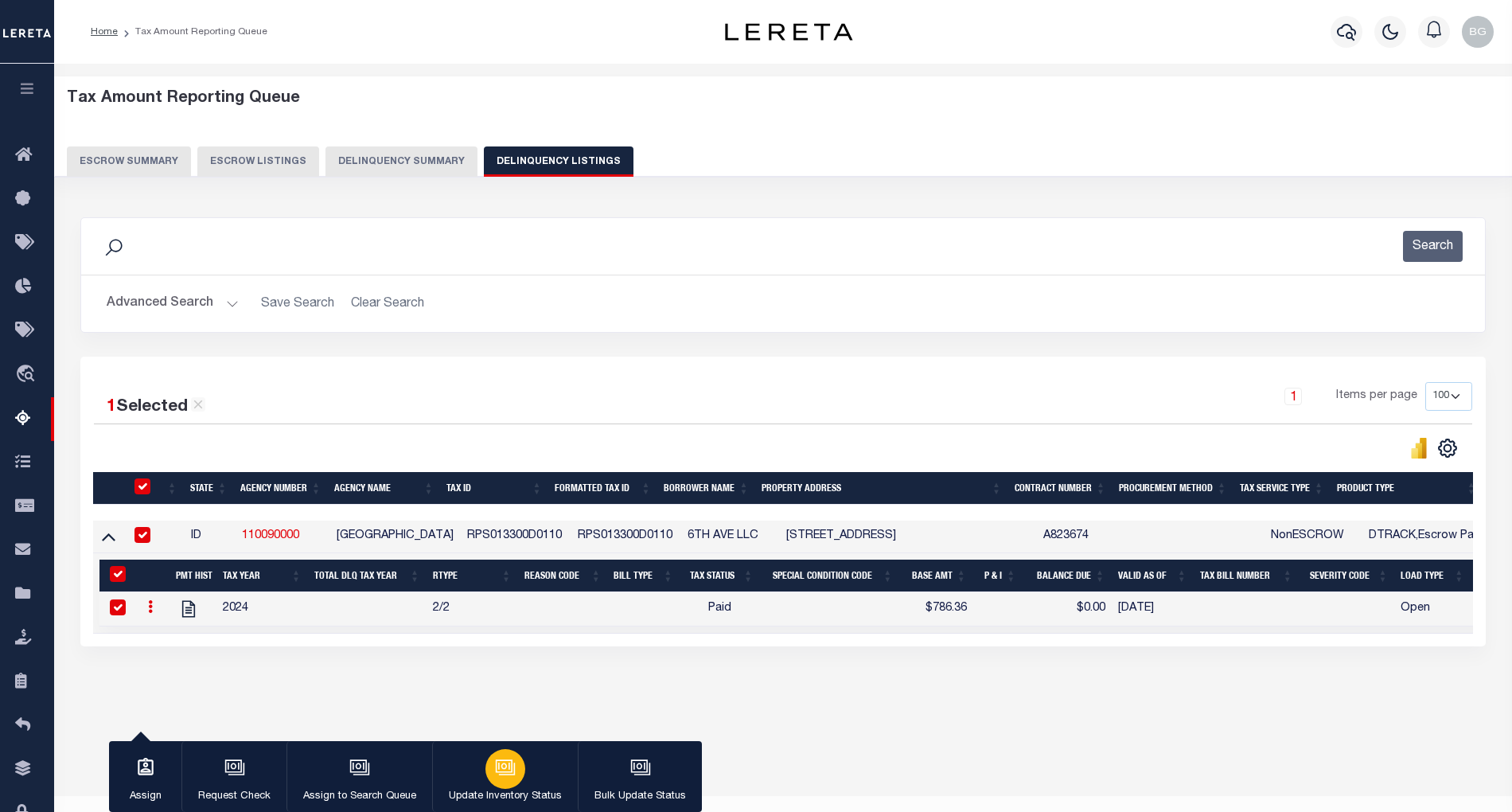
click at [520, 767] on div "button" at bounding box center [505, 769] width 40 height 40
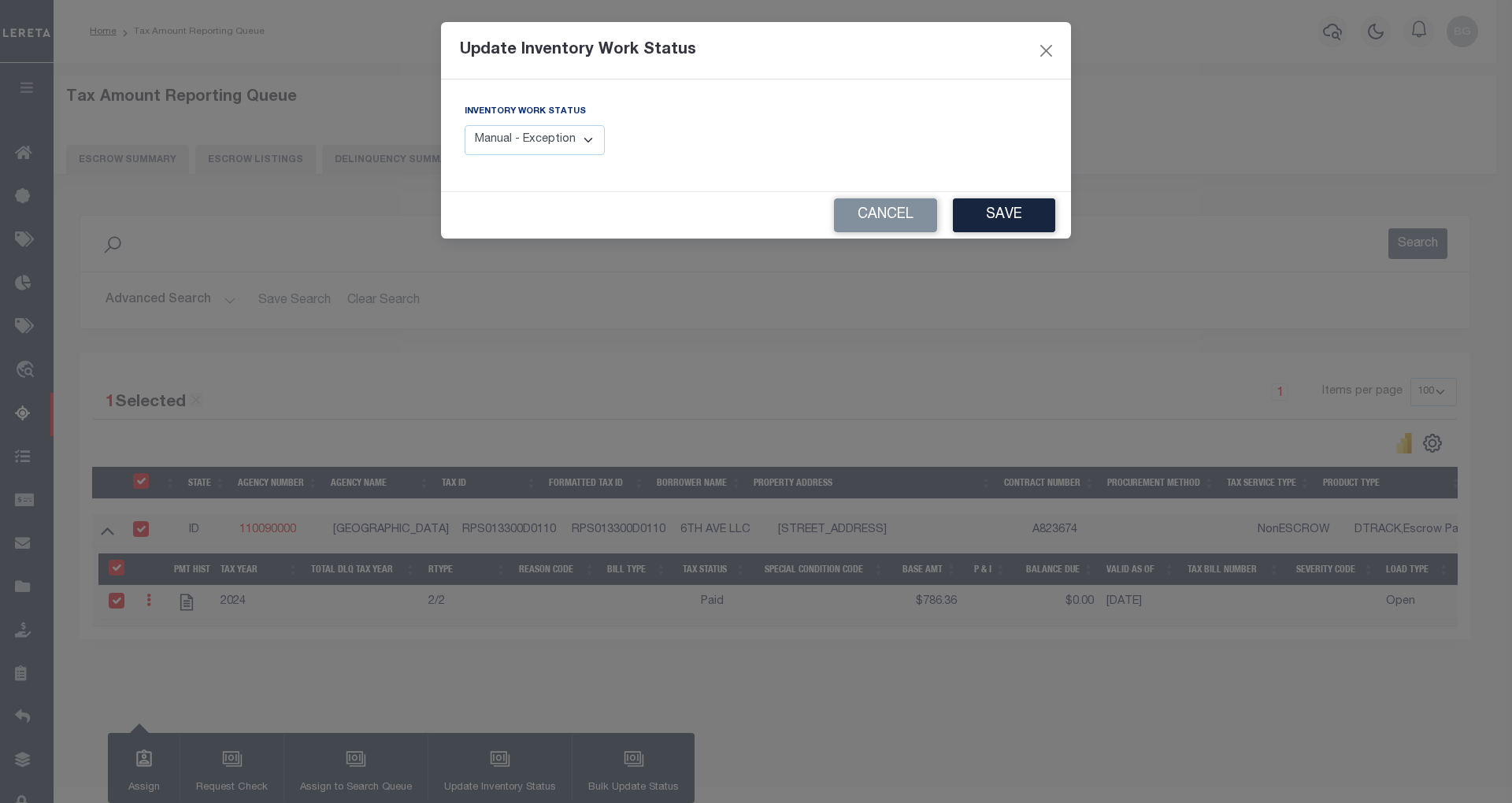
click at [552, 131] on select "Manual - Exception Pended - Awaiting Search Late Add Exception Completed" at bounding box center [535, 140] width 140 height 31
select select "4"
click at [465, 125] on select "Manual - Exception Pended - Awaiting Search Late Add Exception Completed" at bounding box center [535, 140] width 140 height 31
click at [999, 225] on button "Save" at bounding box center [1004, 215] width 102 height 34
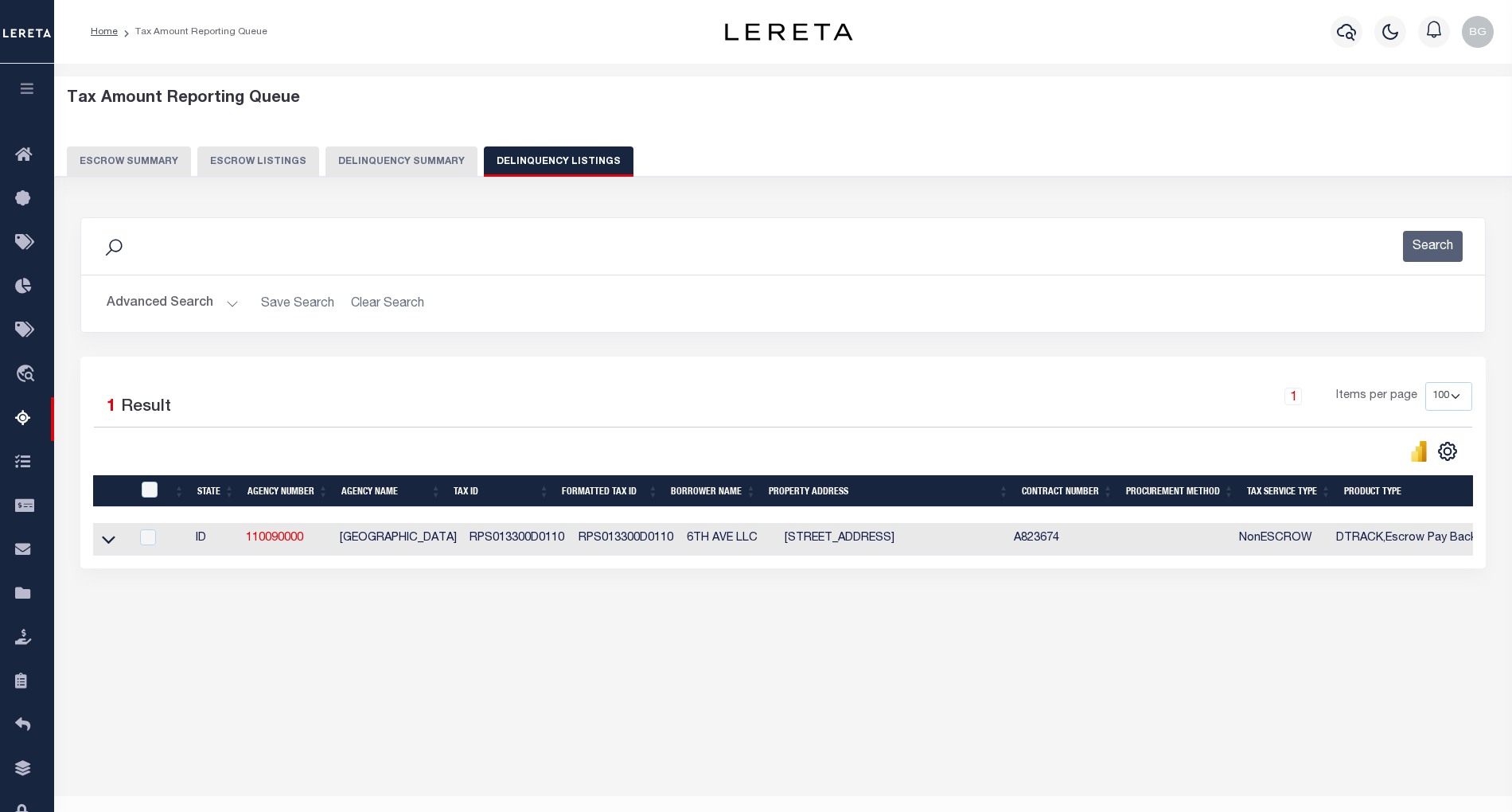
click at [231, 306] on button "Advanced Search" at bounding box center [173, 303] width 132 height 31
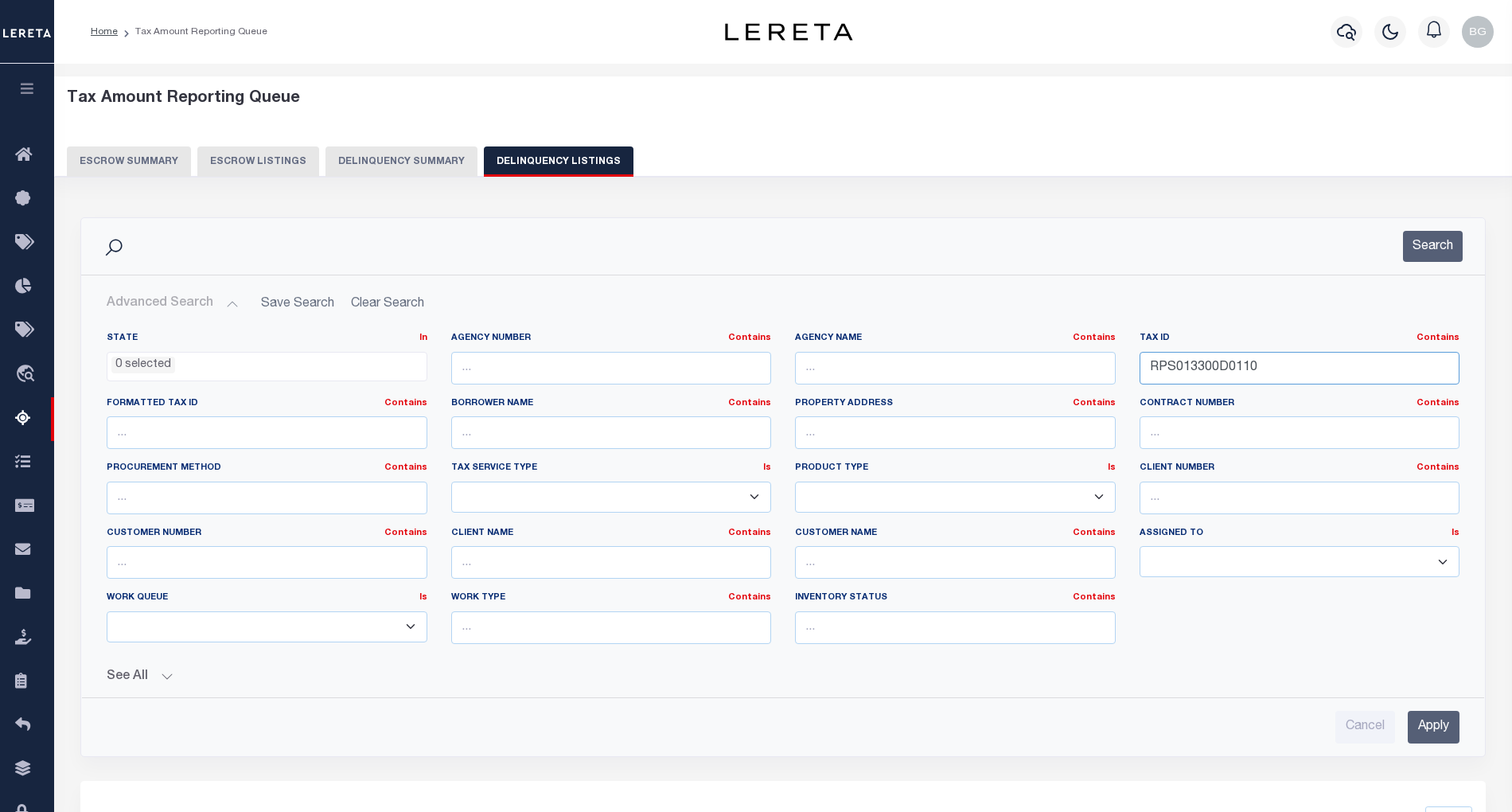
click at [1192, 361] on input "RPS013300D0110" at bounding box center [1300, 368] width 321 height 33
paste input "Q009"
type input "RPS013300Q0090"
click at [1448, 730] on input "Apply" at bounding box center [1433, 727] width 52 height 33
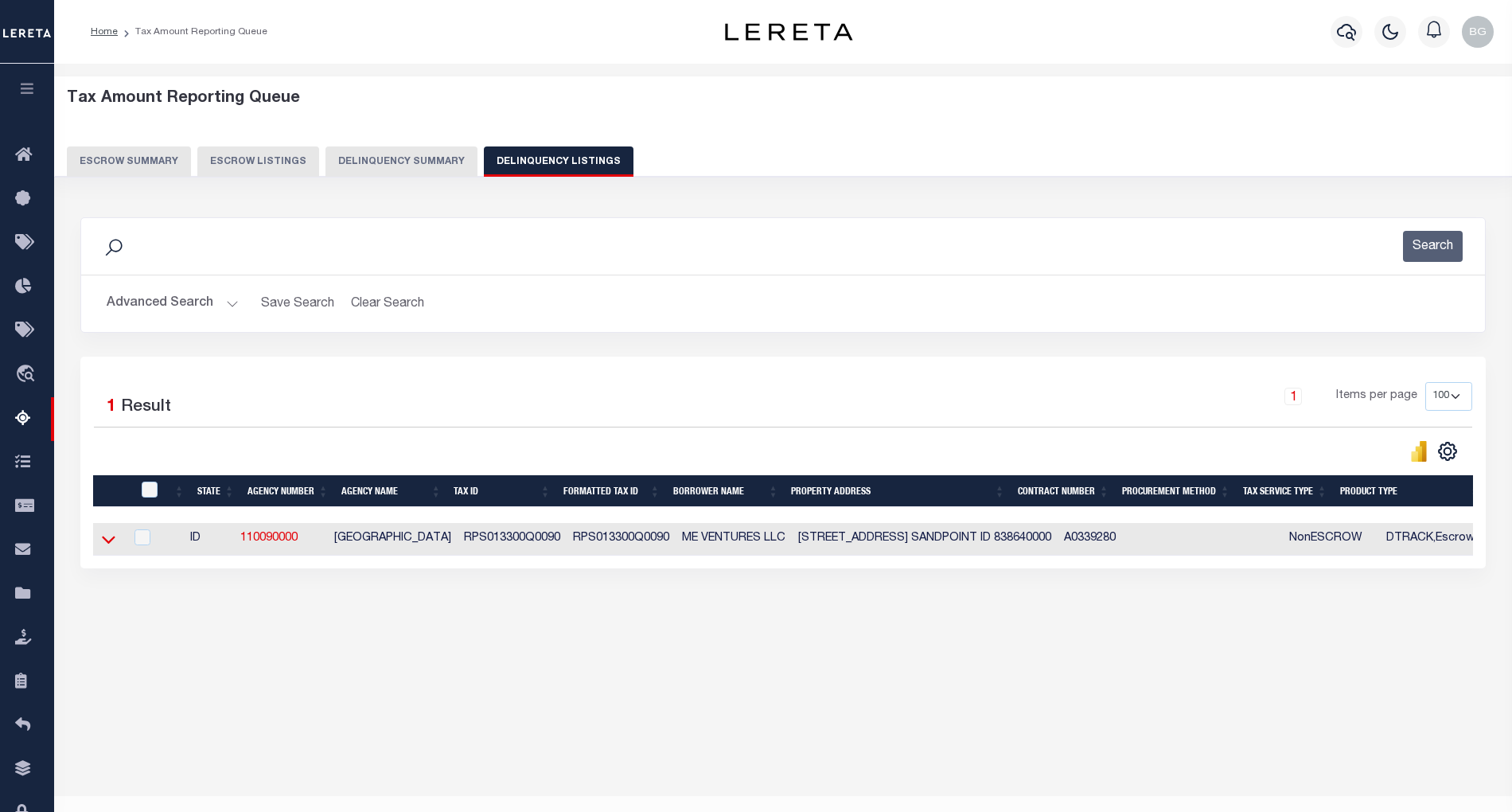
click at [108, 542] on icon at bounding box center [108, 539] width 14 height 17
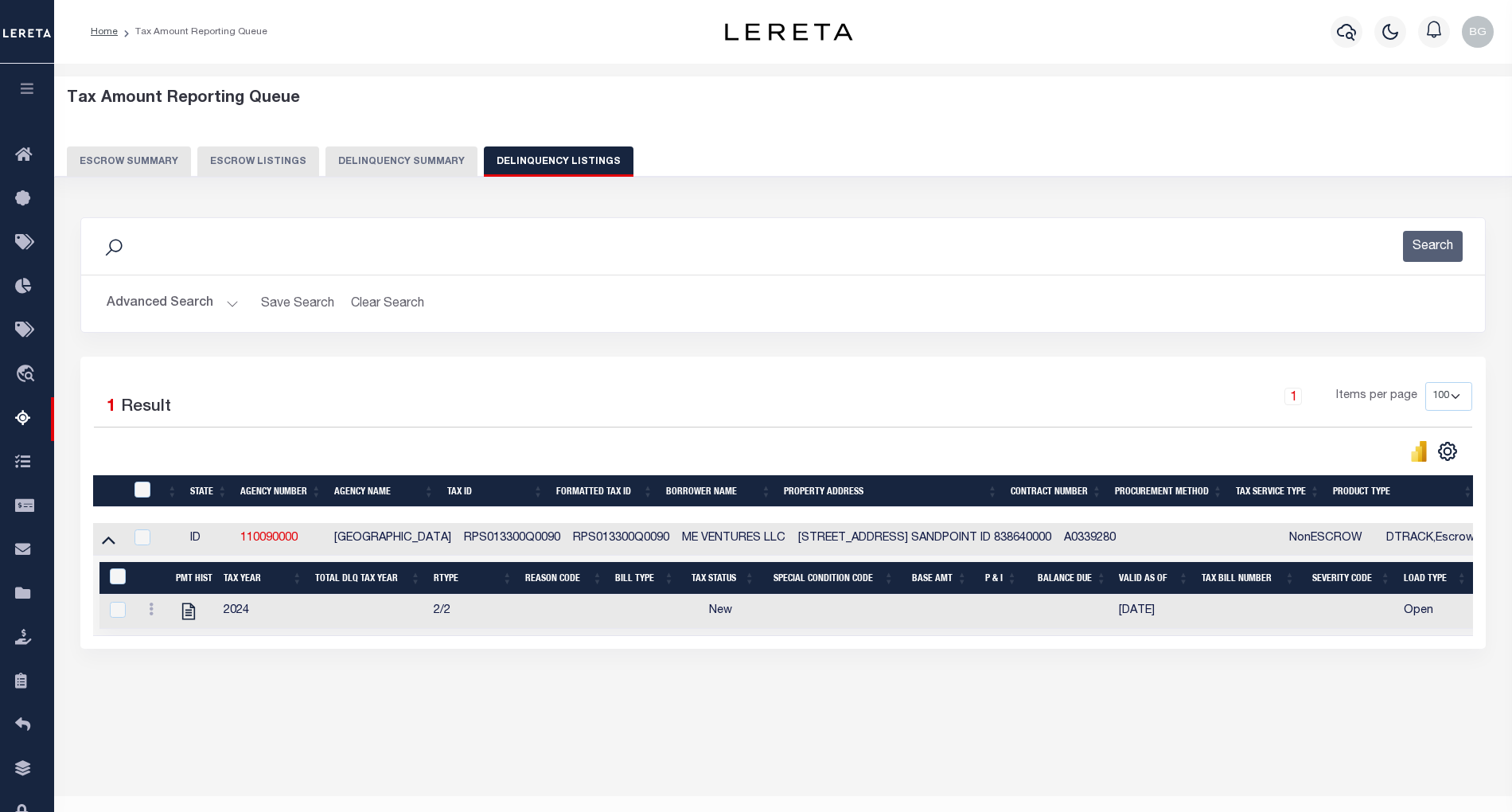
scroll to position [32, 0]
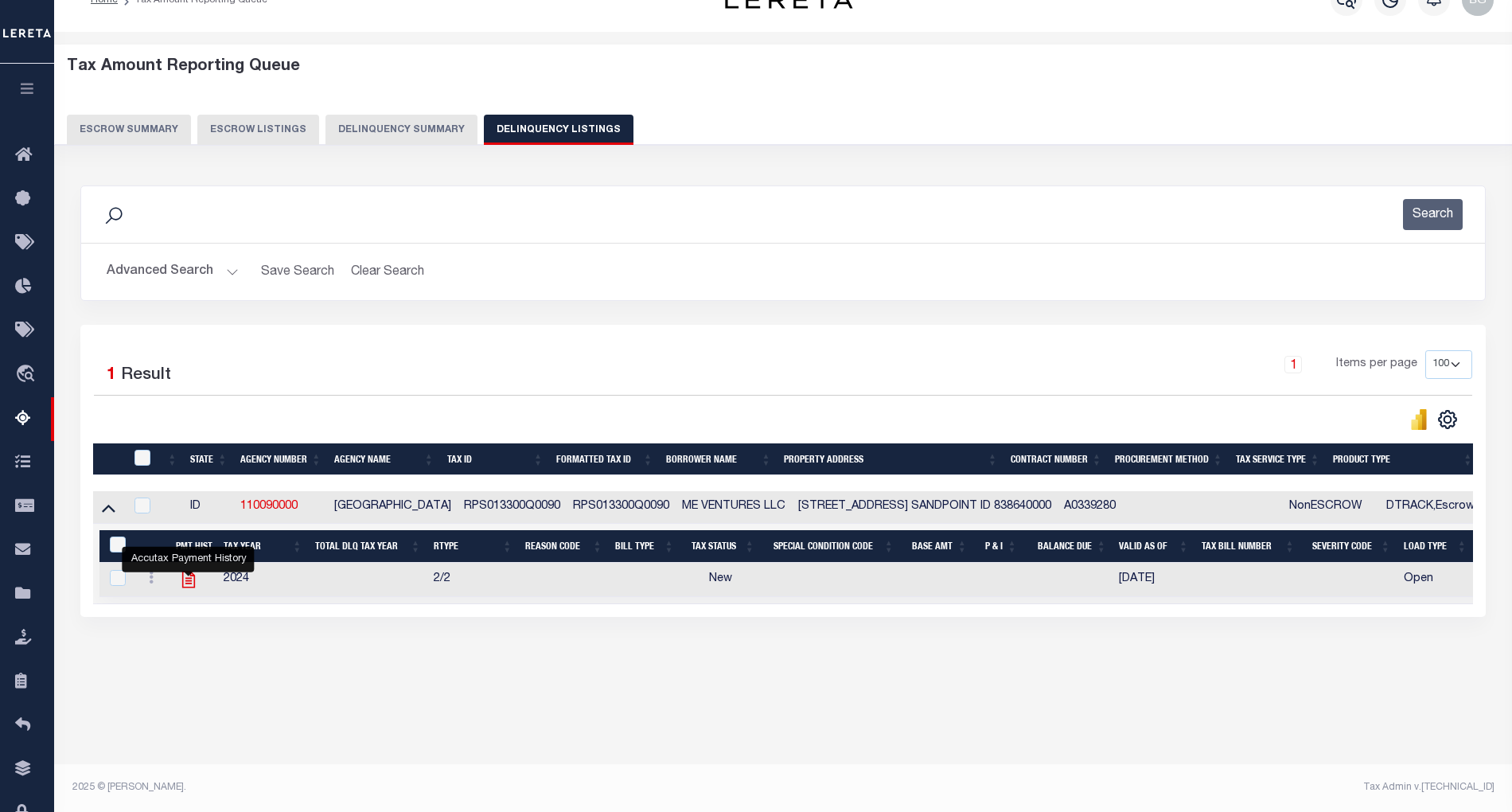
click at [186, 589] on icon "" at bounding box center [189, 580] width 21 height 21
checkbox input "true"
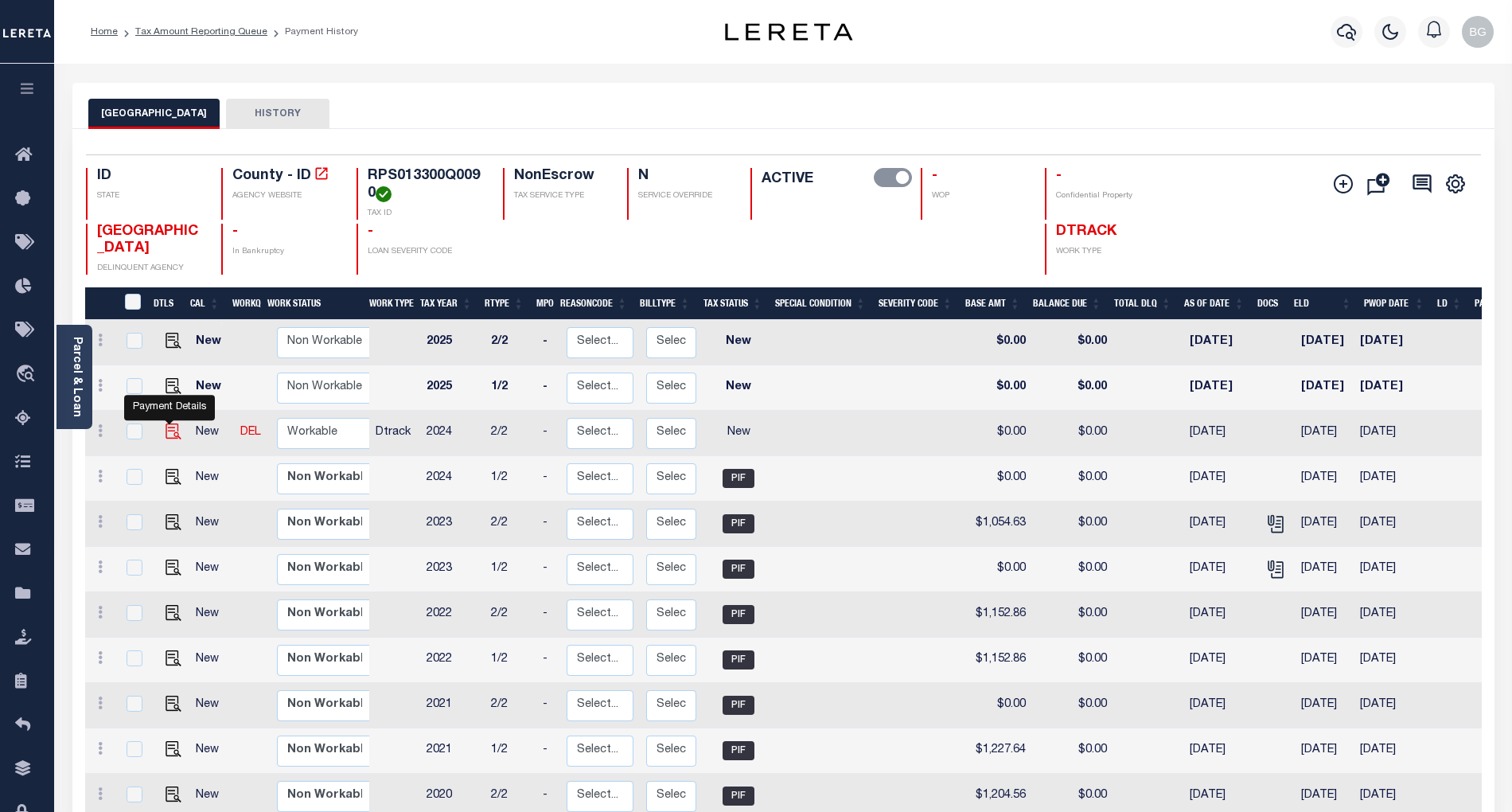
click at [172, 436] on img "" at bounding box center [173, 431] width 16 height 16
checkbox input "true"
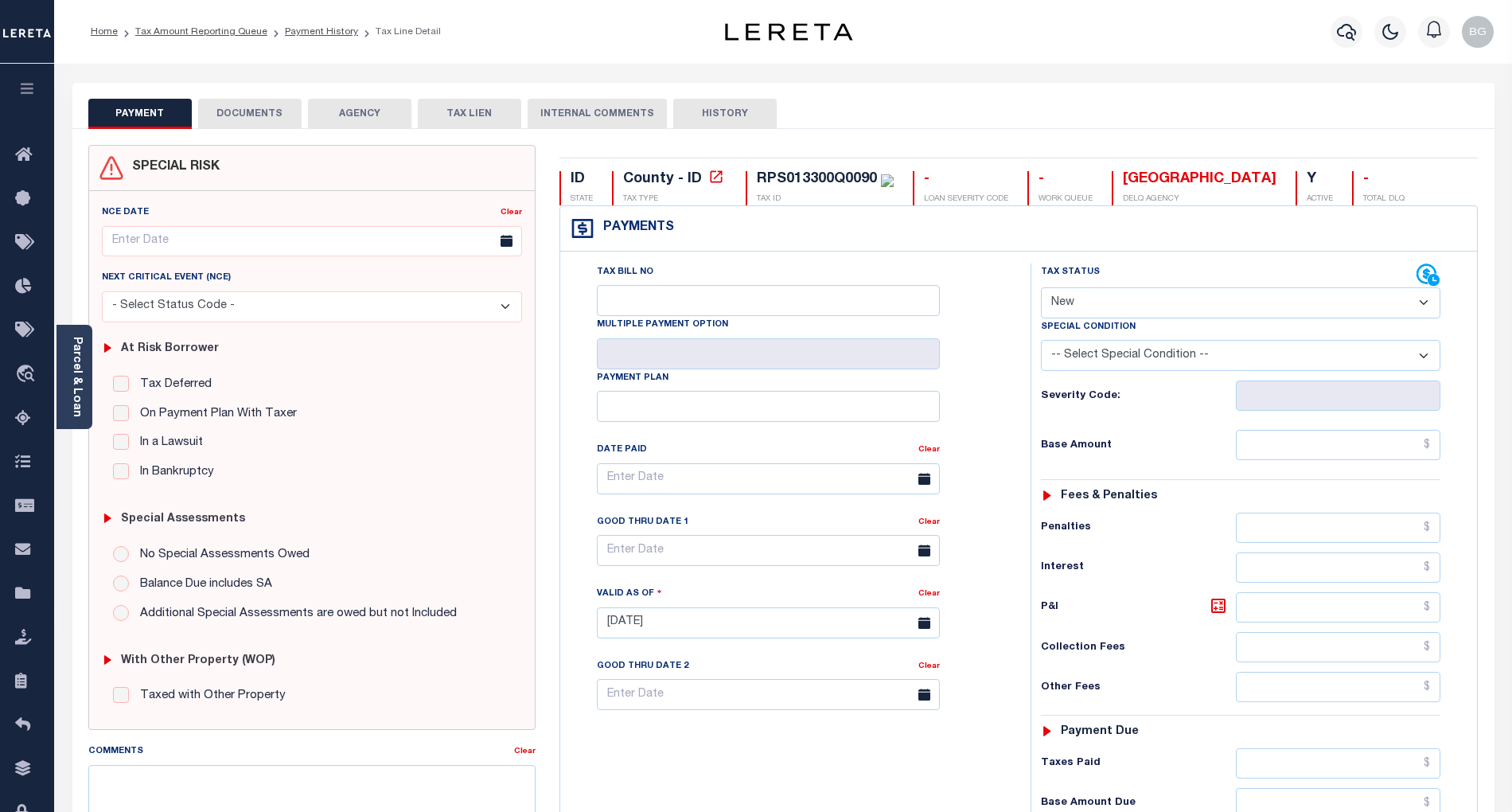
click at [1076, 301] on select "- Select Status Code - Open Due/Unpaid Paid Incomplete No Tax Due Internal Refu…" at bounding box center [1241, 303] width 399 height 31
select select "PYD"
click at [1041, 289] on select "- Select Status Code - Open Due/Unpaid Paid Incomplete No Tax Due Internal Refu…" at bounding box center [1241, 303] width 399 height 31
type input "[DATE]"
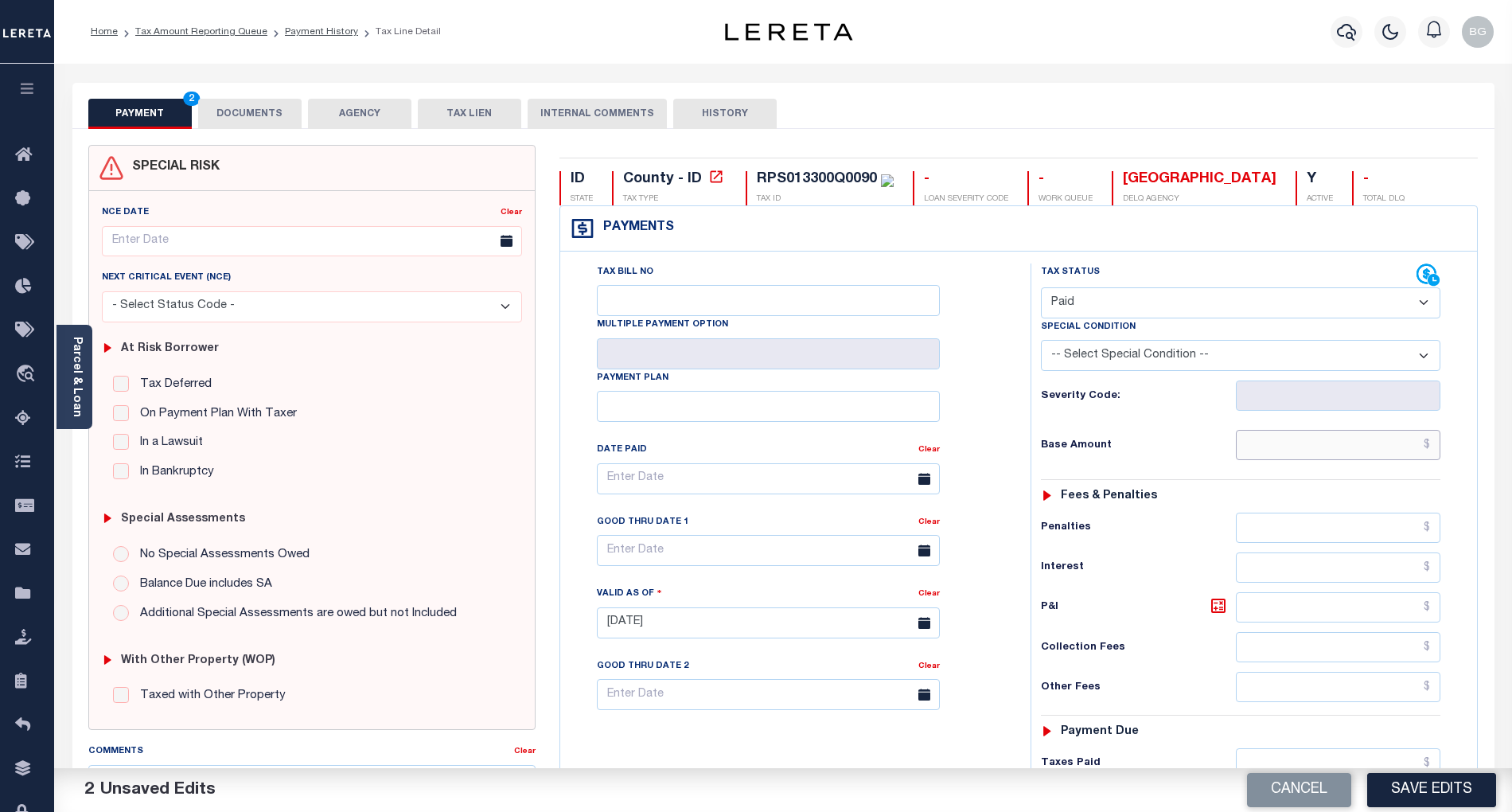
click at [1378, 449] on input "text" at bounding box center [1339, 445] width 205 height 30
paste input "1,858.73"
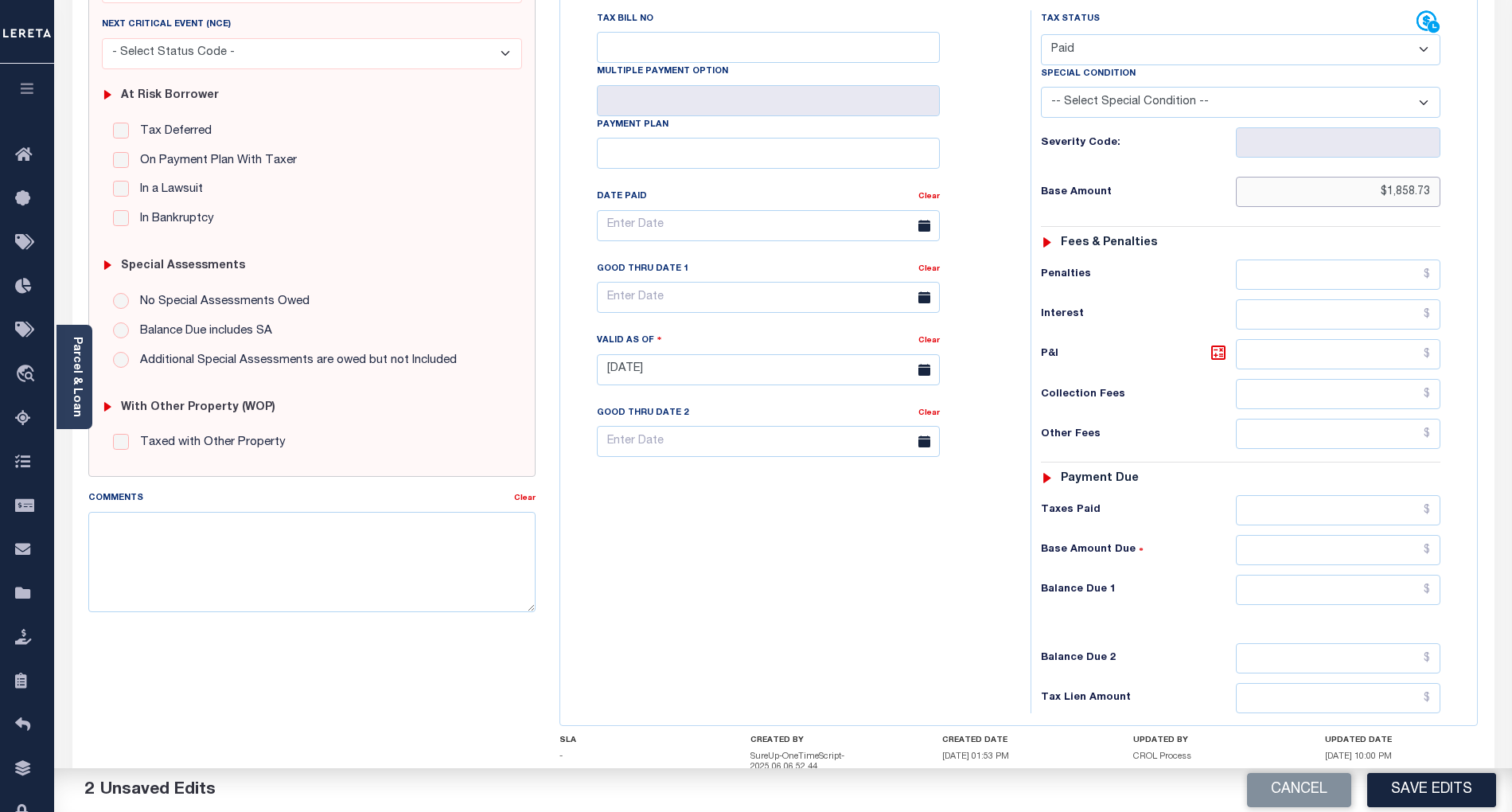
scroll to position [318, 0]
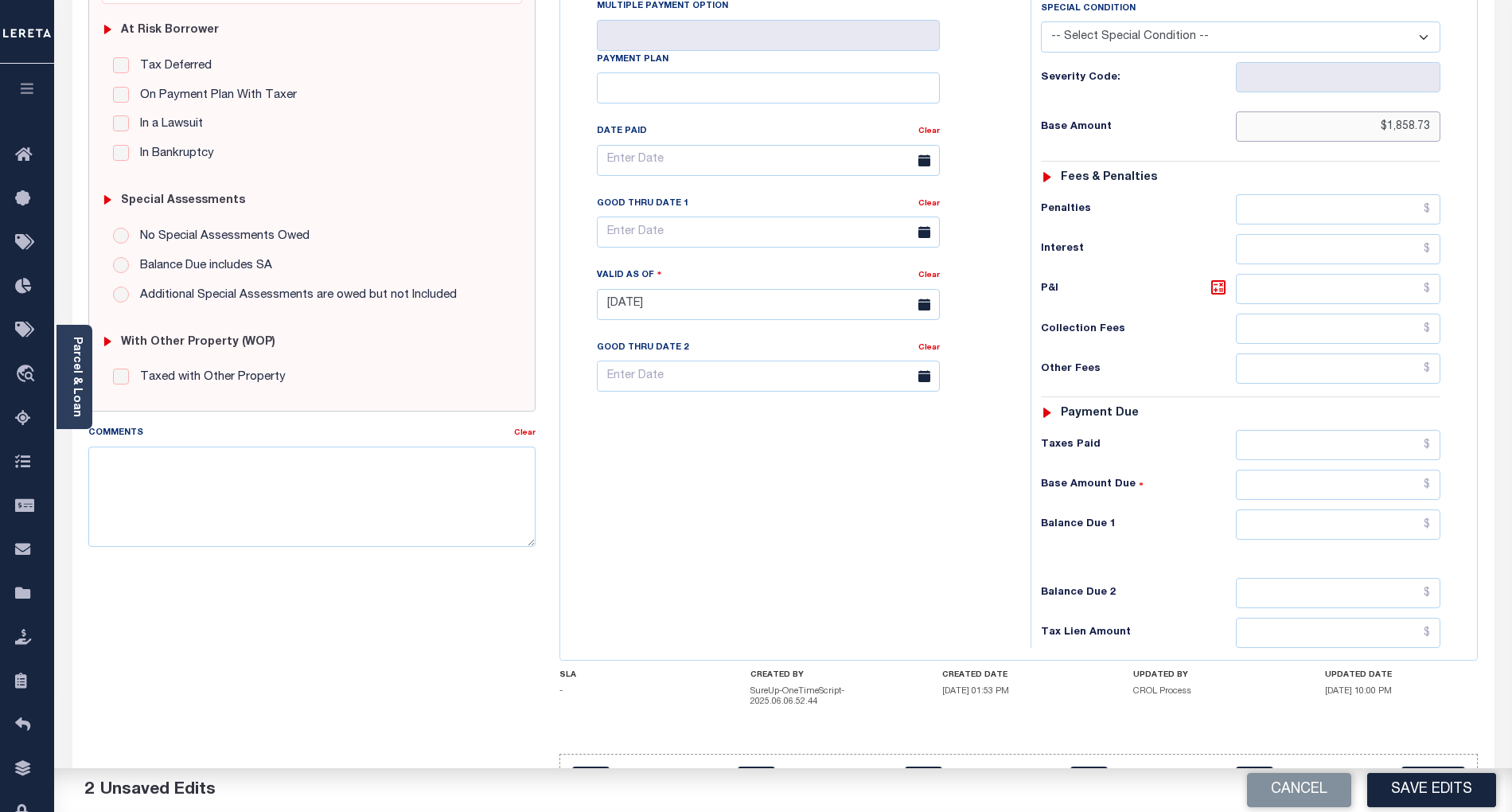
type input "$1,858.73"
click at [1407, 539] on input "text" at bounding box center [1339, 525] width 205 height 30
type input "$0.00"
click at [834, 540] on div "Tax Bill No Multiple Payment Option Payment Plan Clear" at bounding box center [791, 296] width 454 height 703
click at [349, 492] on textarea "Comments" at bounding box center [312, 497] width 447 height 100
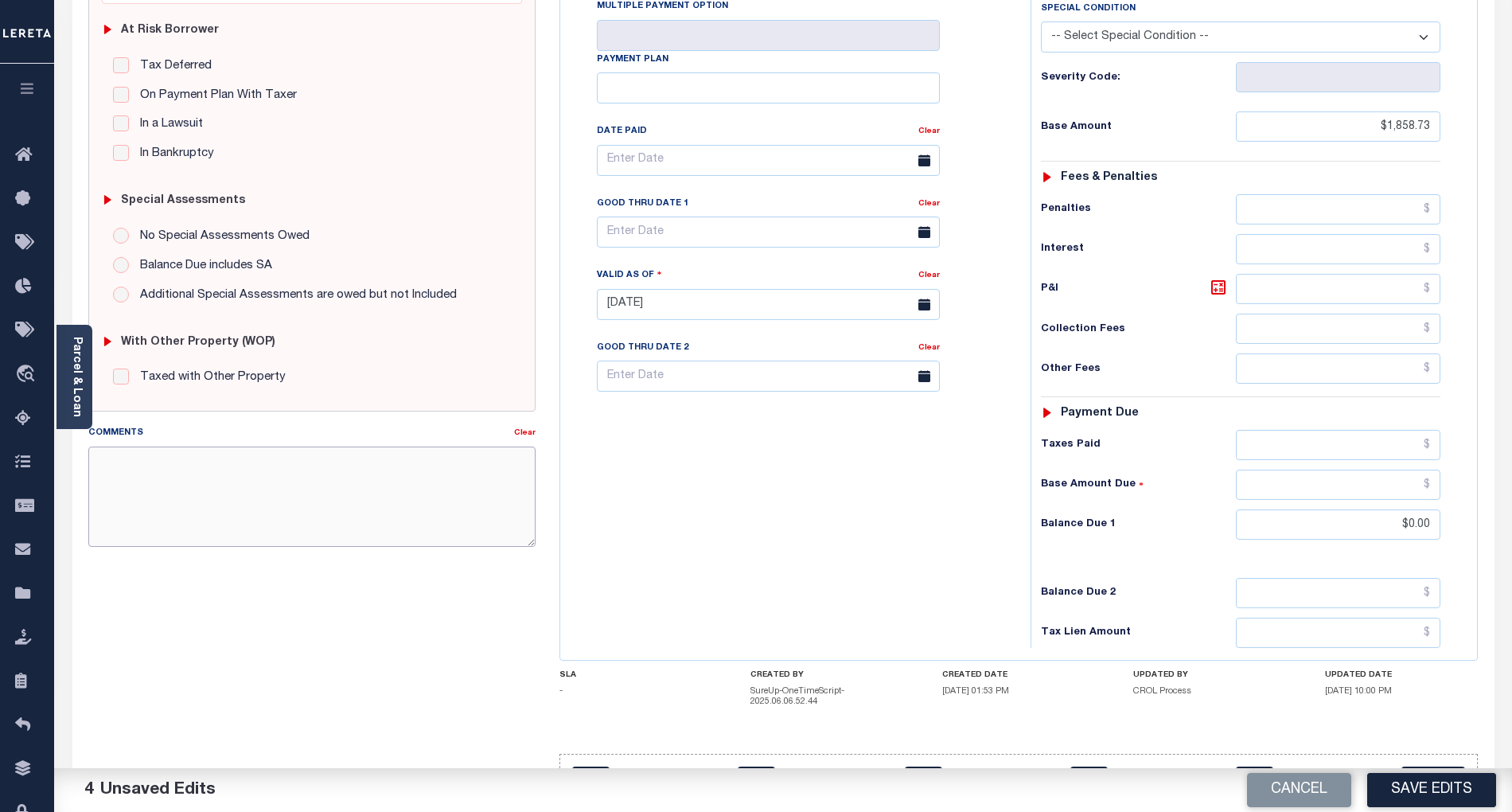
paste textarea "As per email response from tax office- TC Vana Balbin, Confirmed that taxes are…"
type textarea "As per email response from tax office- TC Vana Balbin, Confirmed that taxes are…"
click at [1455, 787] on button "Save Edits" at bounding box center [1432, 790] width 129 height 34
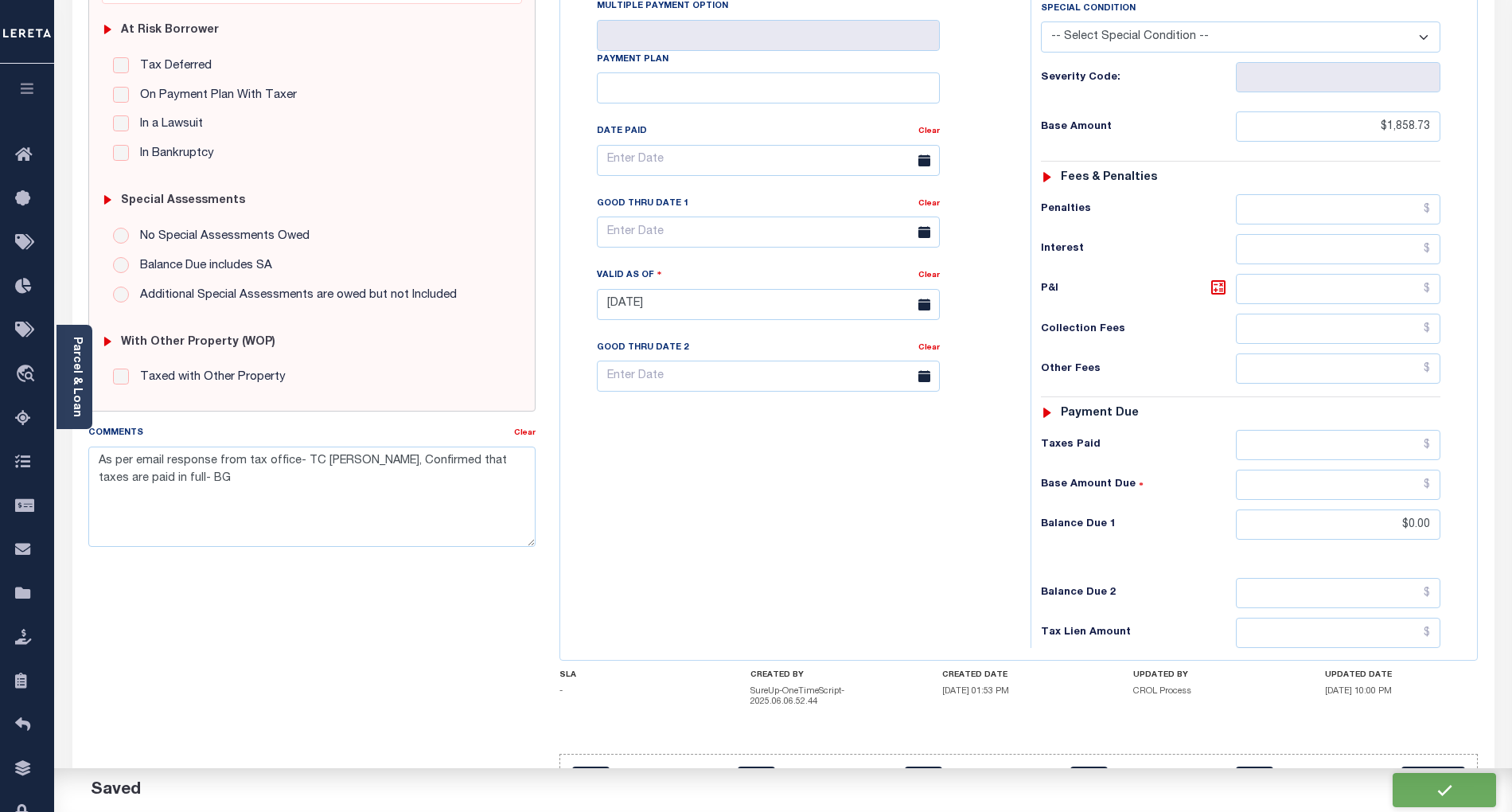
checkbox input "false"
type textarea "As per email response from tax office- TC Vana Balbin, Confirmed that taxes are…"
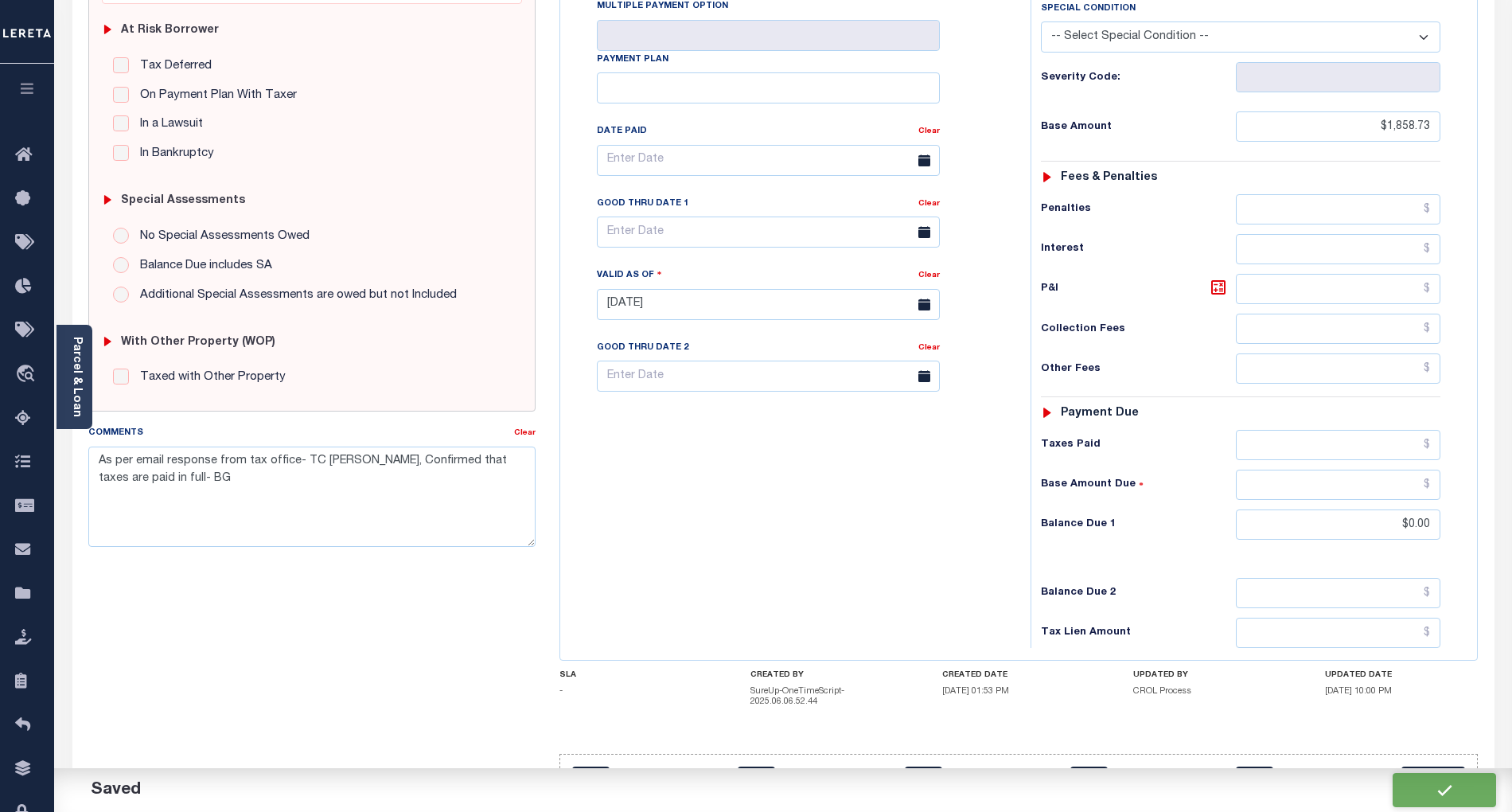
type input "$1,858.73"
type input "$0"
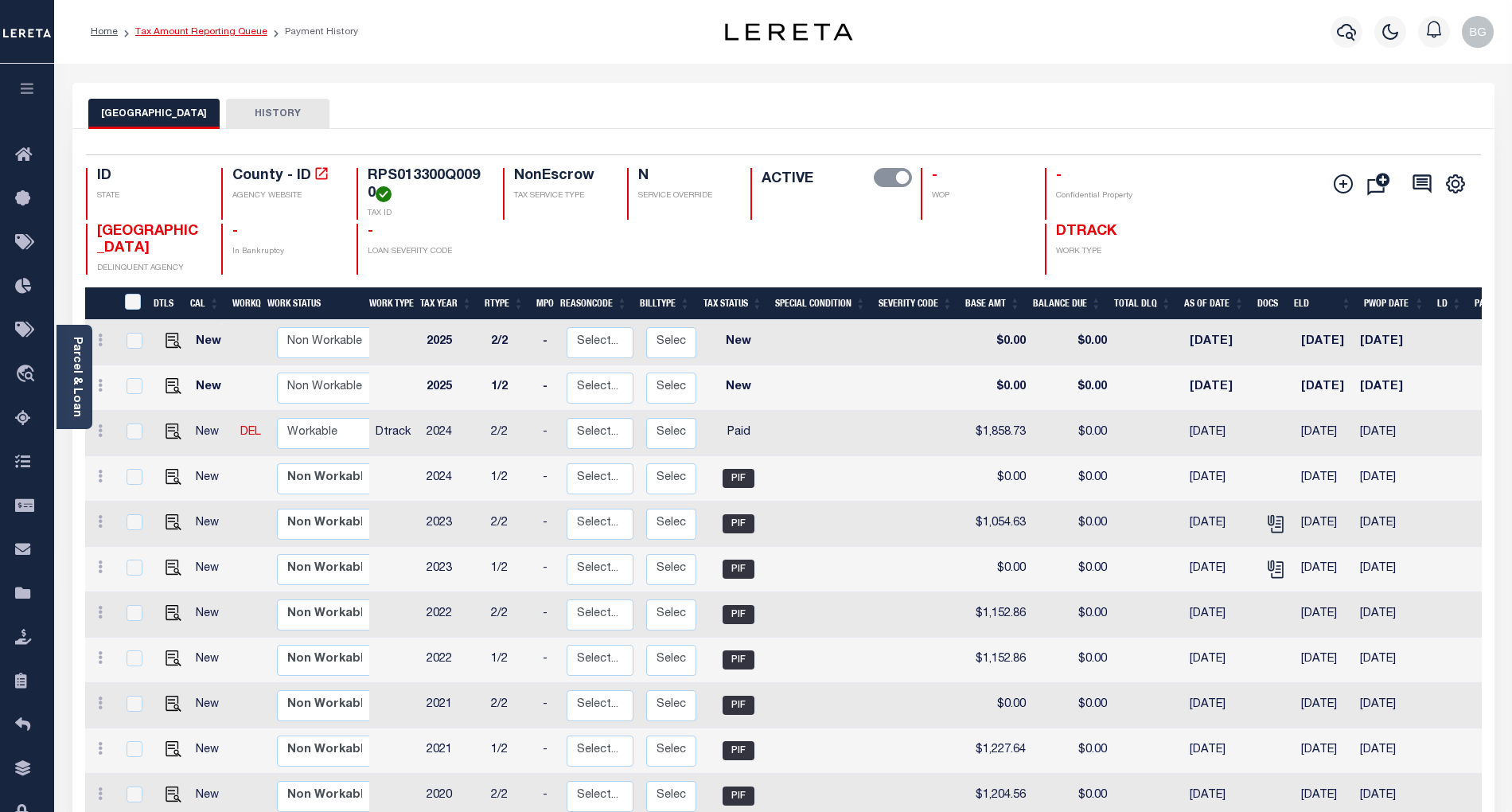
click at [162, 29] on link "Tax Amount Reporting Queue" at bounding box center [201, 32] width 132 height 10
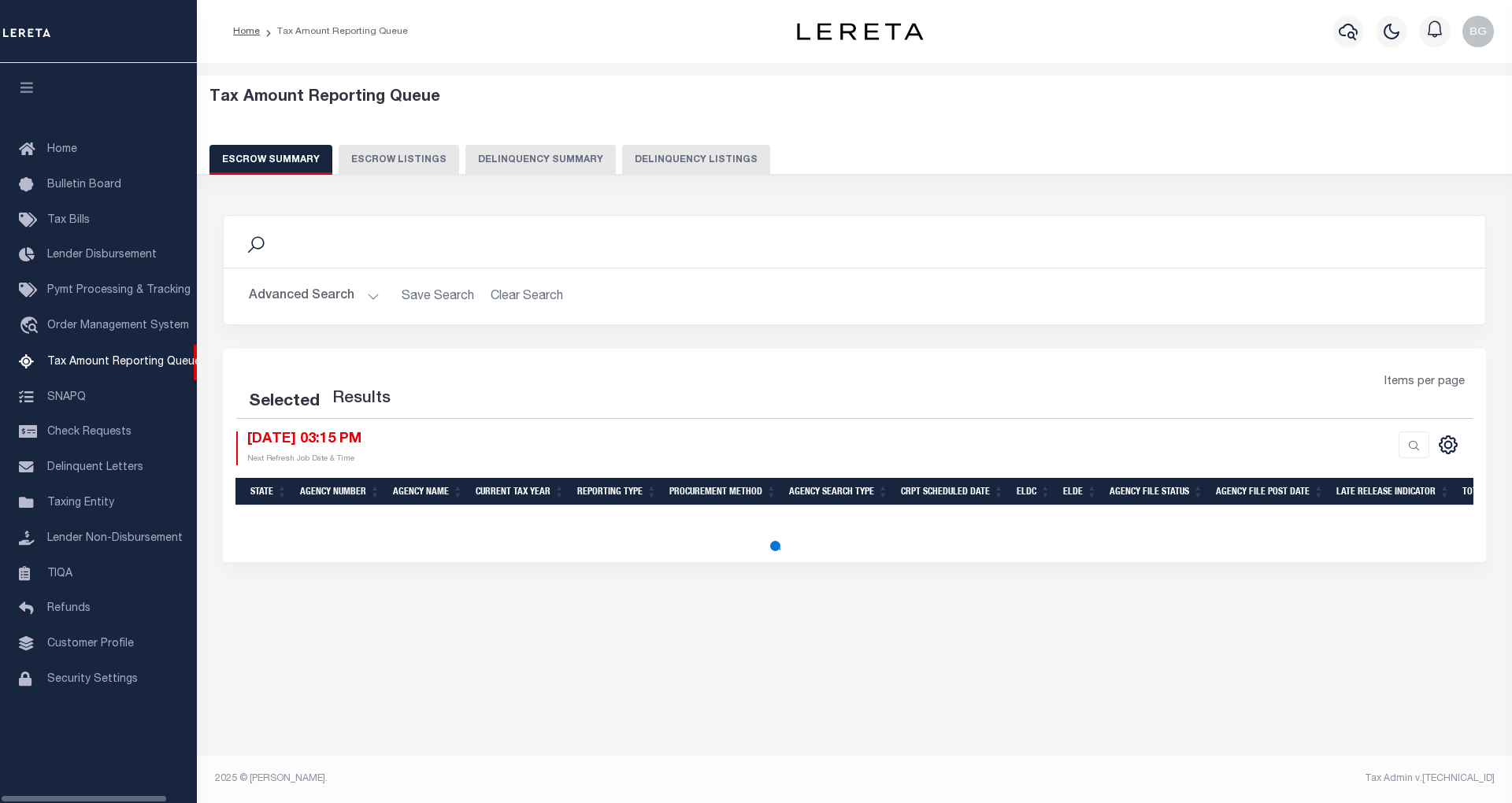
select select "100"
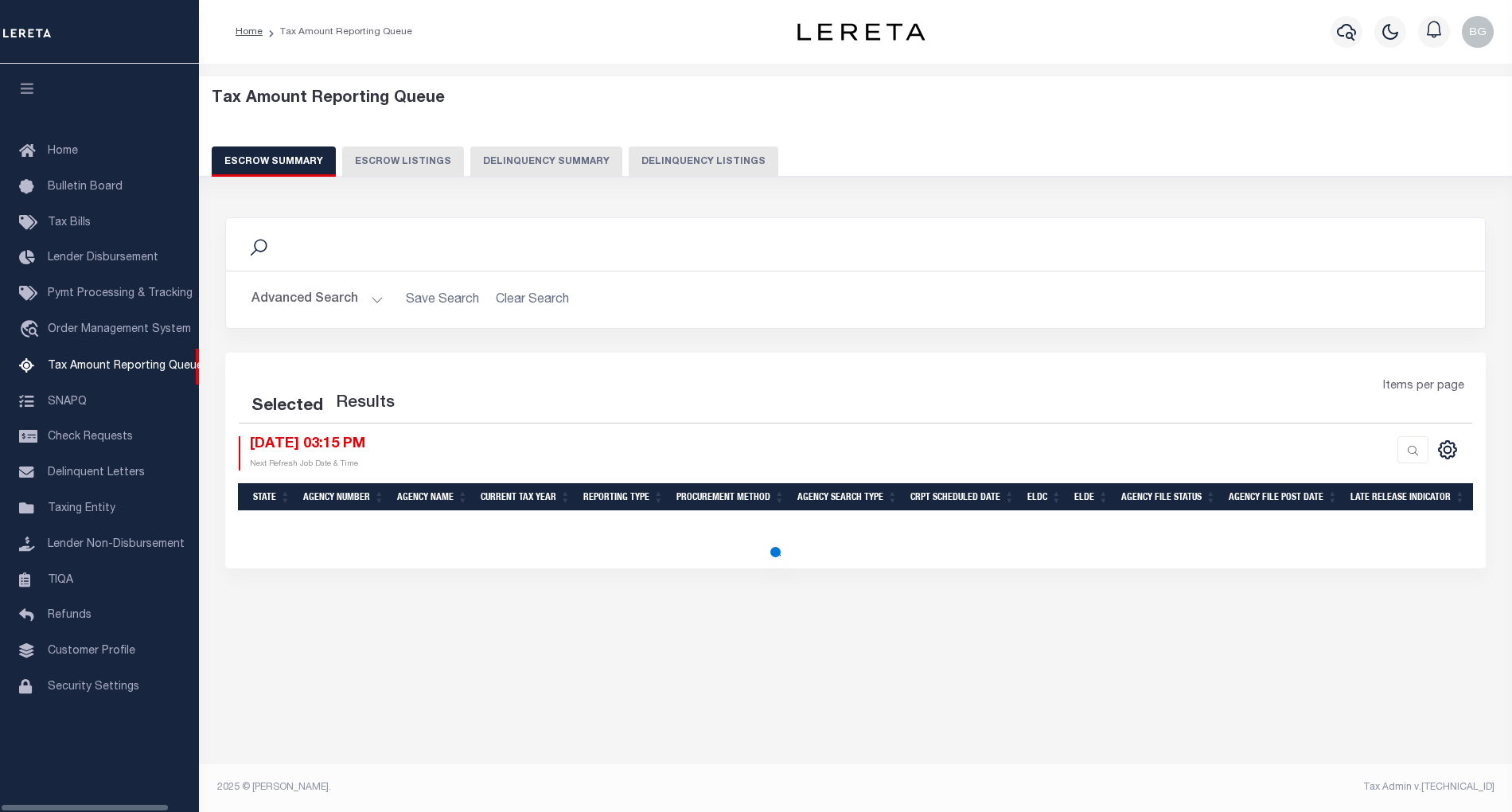
select select "100"
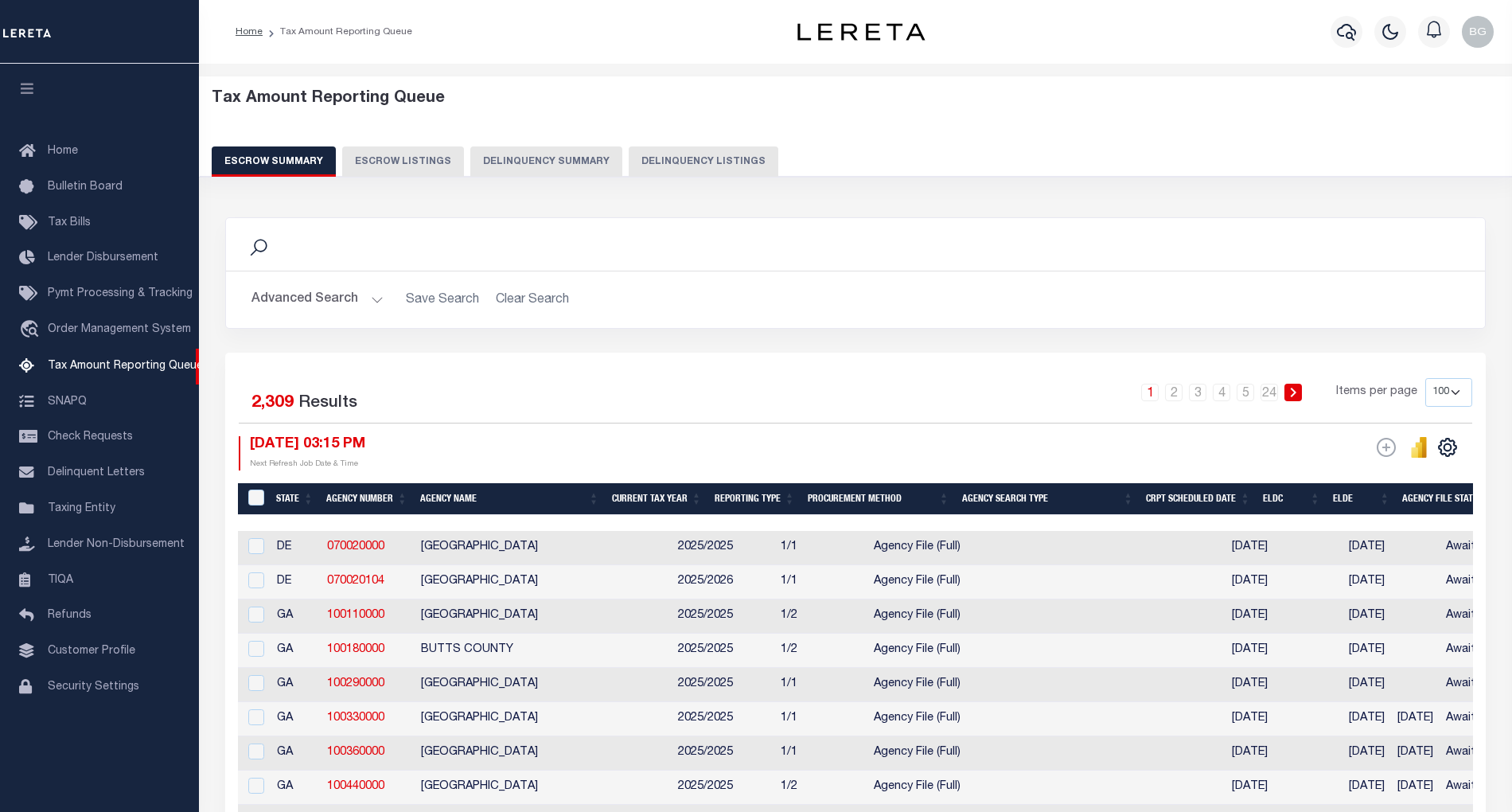
click at [713, 160] on button "Delinquency Listings" at bounding box center [703, 162] width 150 height 30
select select "100"
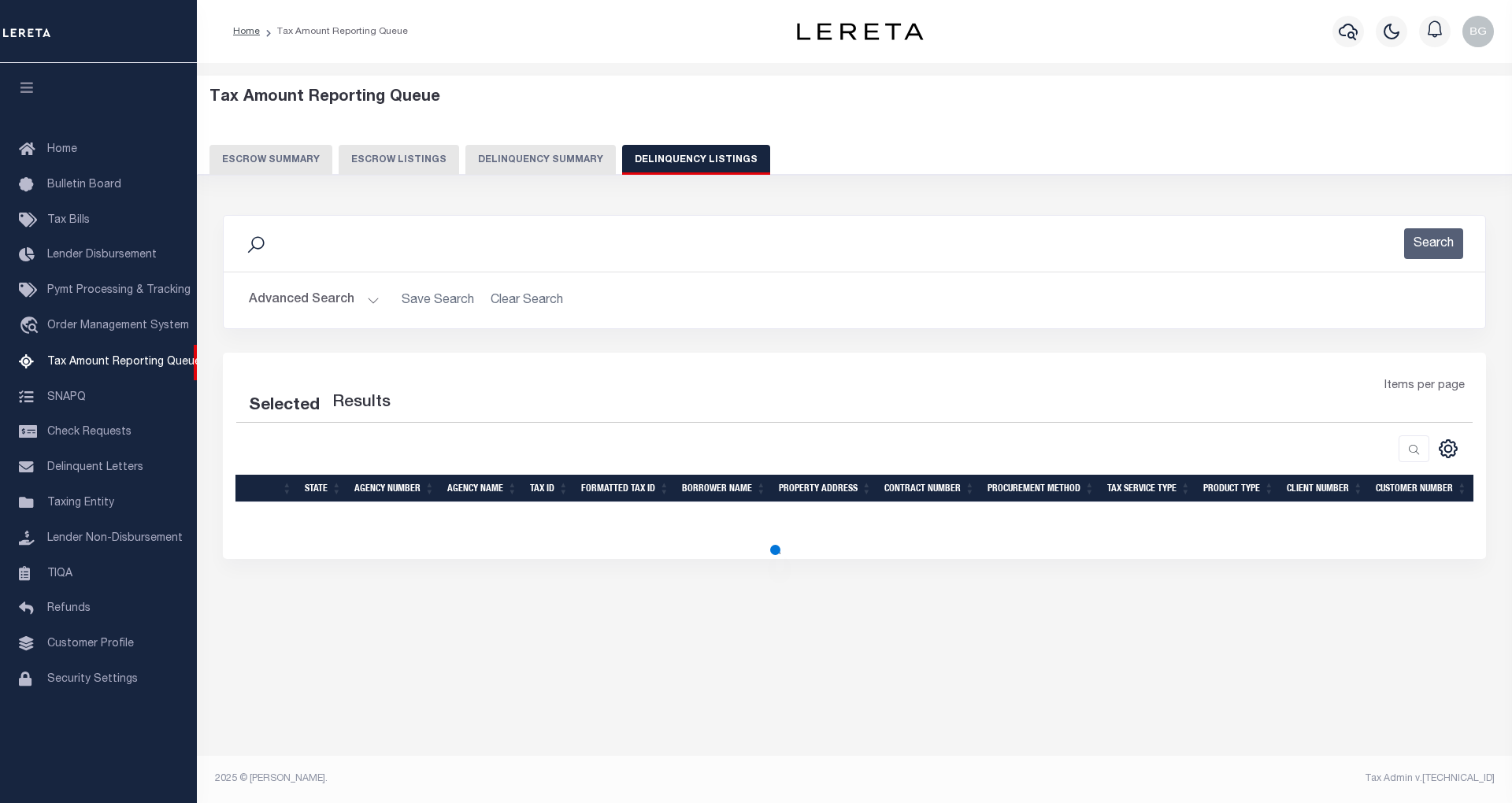
select select "100"
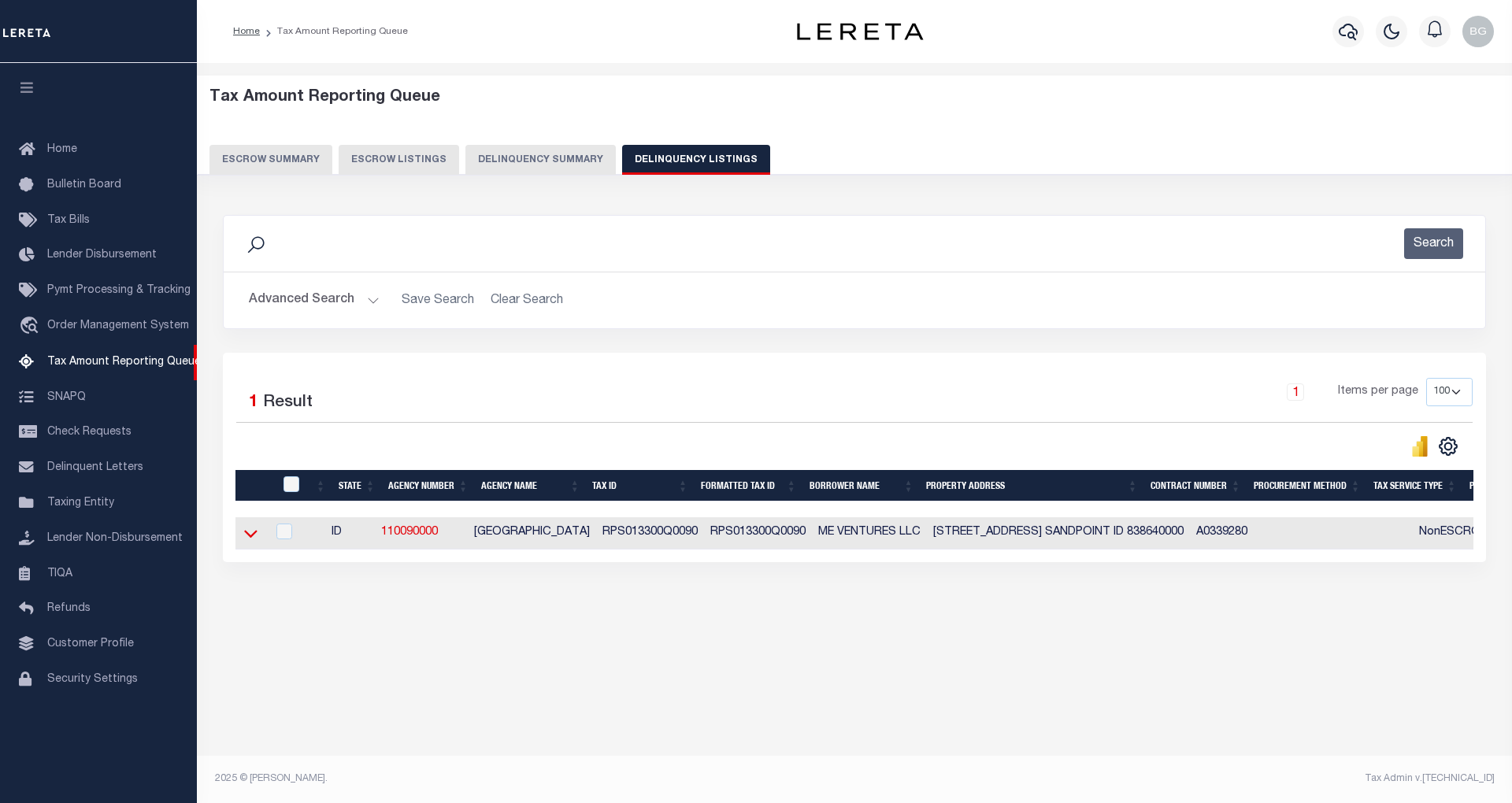
click at [246, 542] on icon at bounding box center [250, 533] width 13 height 17
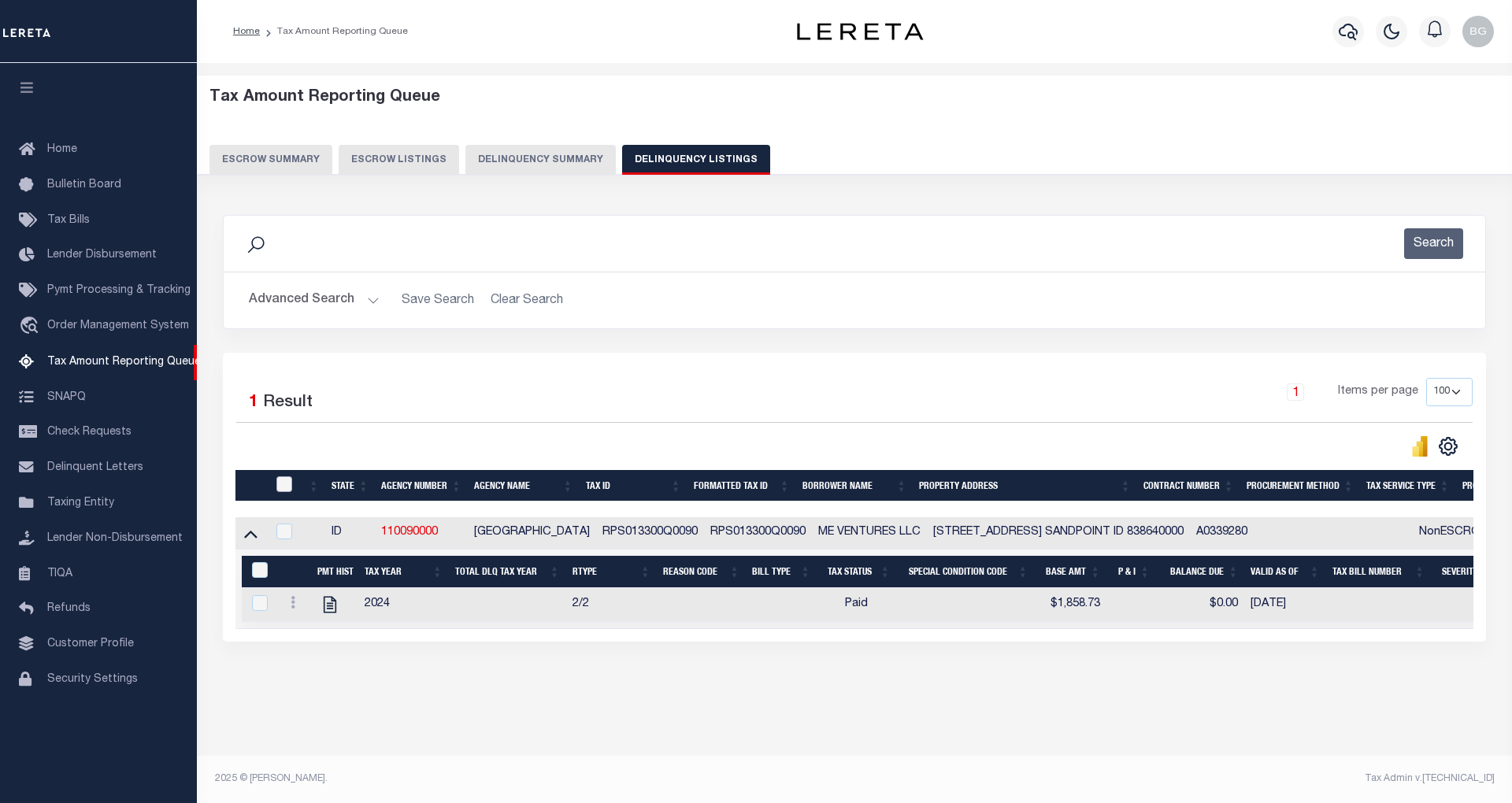
click at [284, 483] on input "checkbox" at bounding box center [284, 484] width 16 height 16
checkbox input "true"
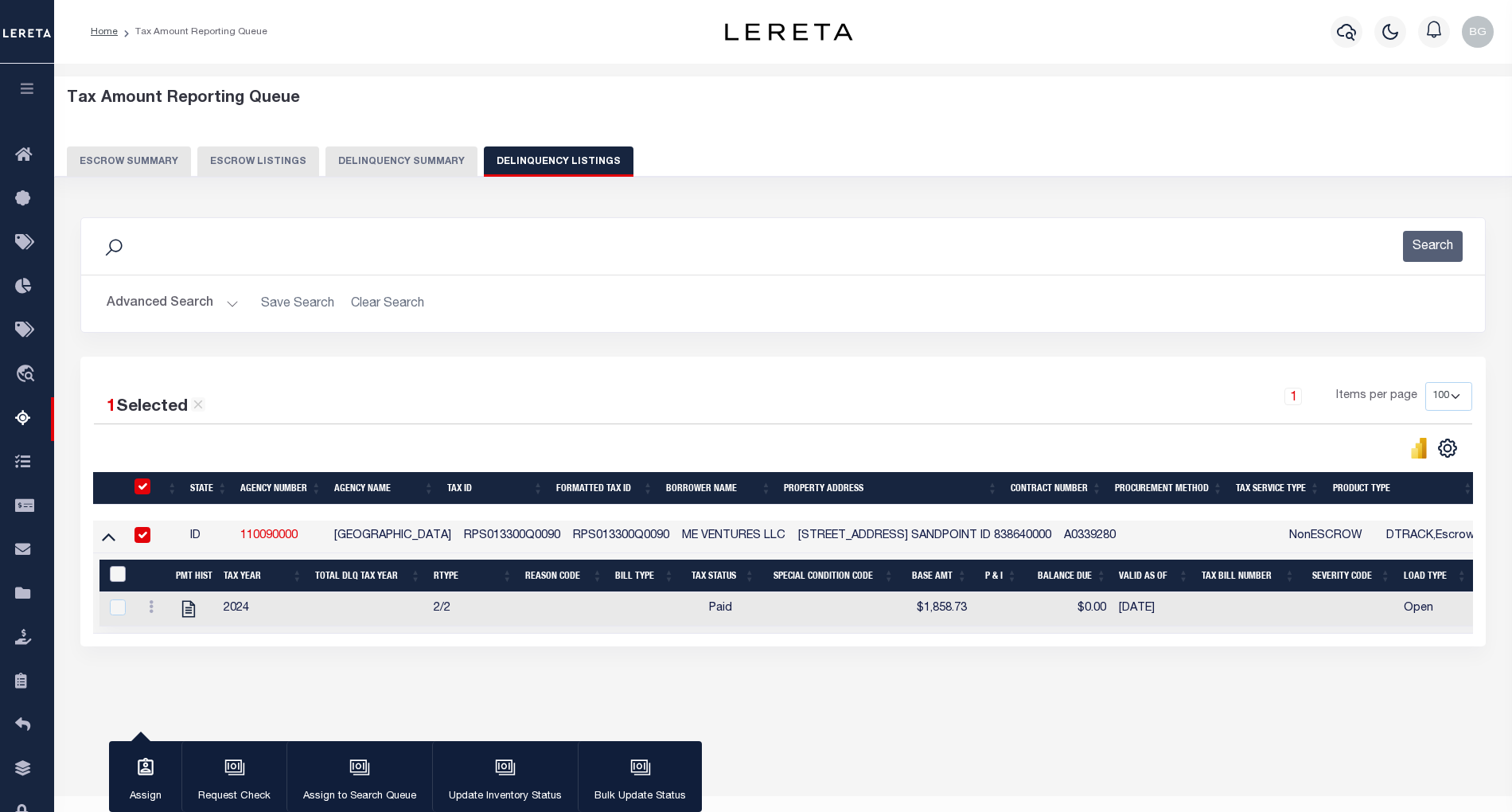
click at [115, 580] on input "&nbsp;" at bounding box center [118, 574] width 16 height 16
checkbox input "true"
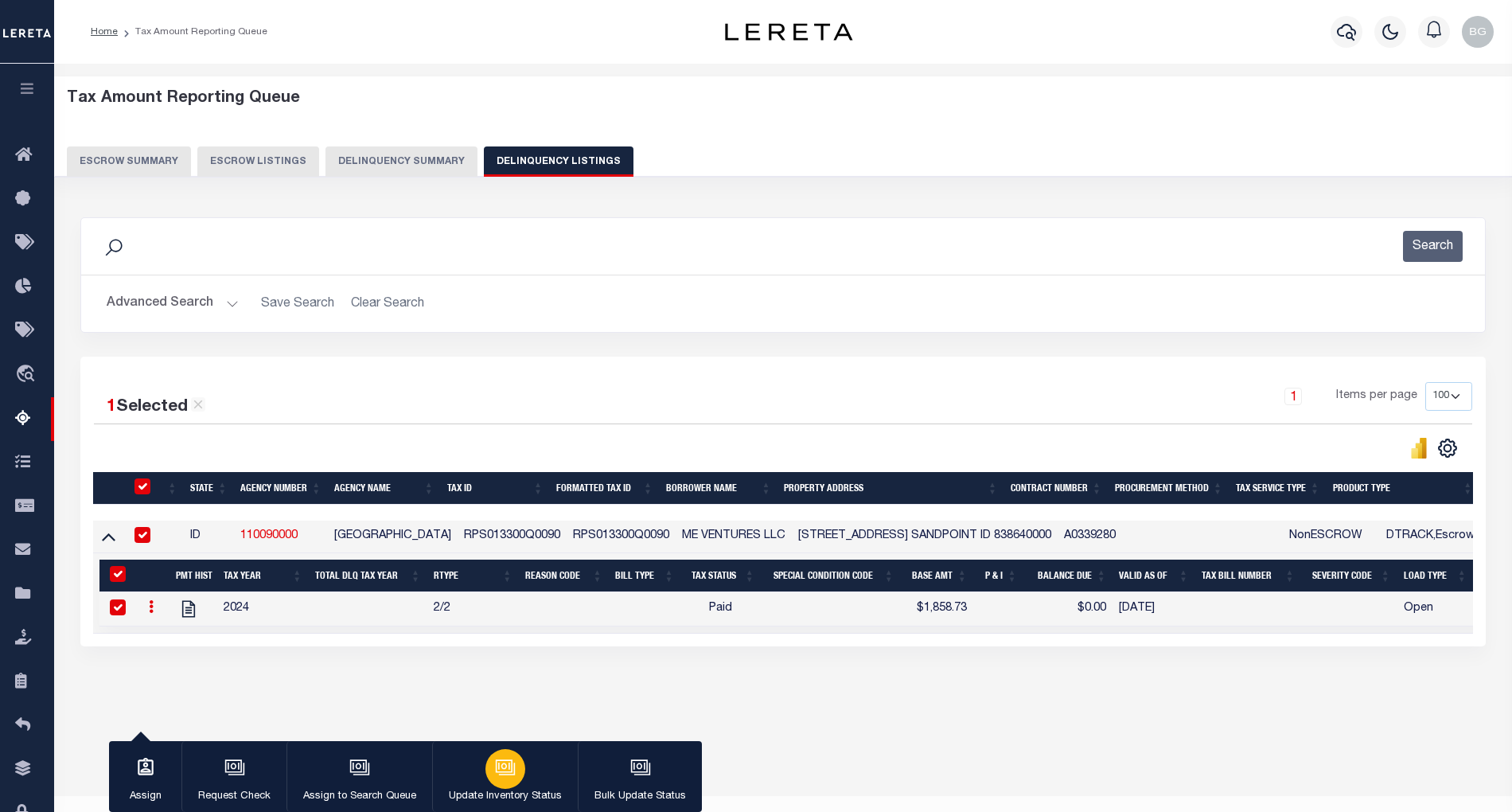
click at [497, 772] on icon "button" at bounding box center [504, 766] width 17 height 13
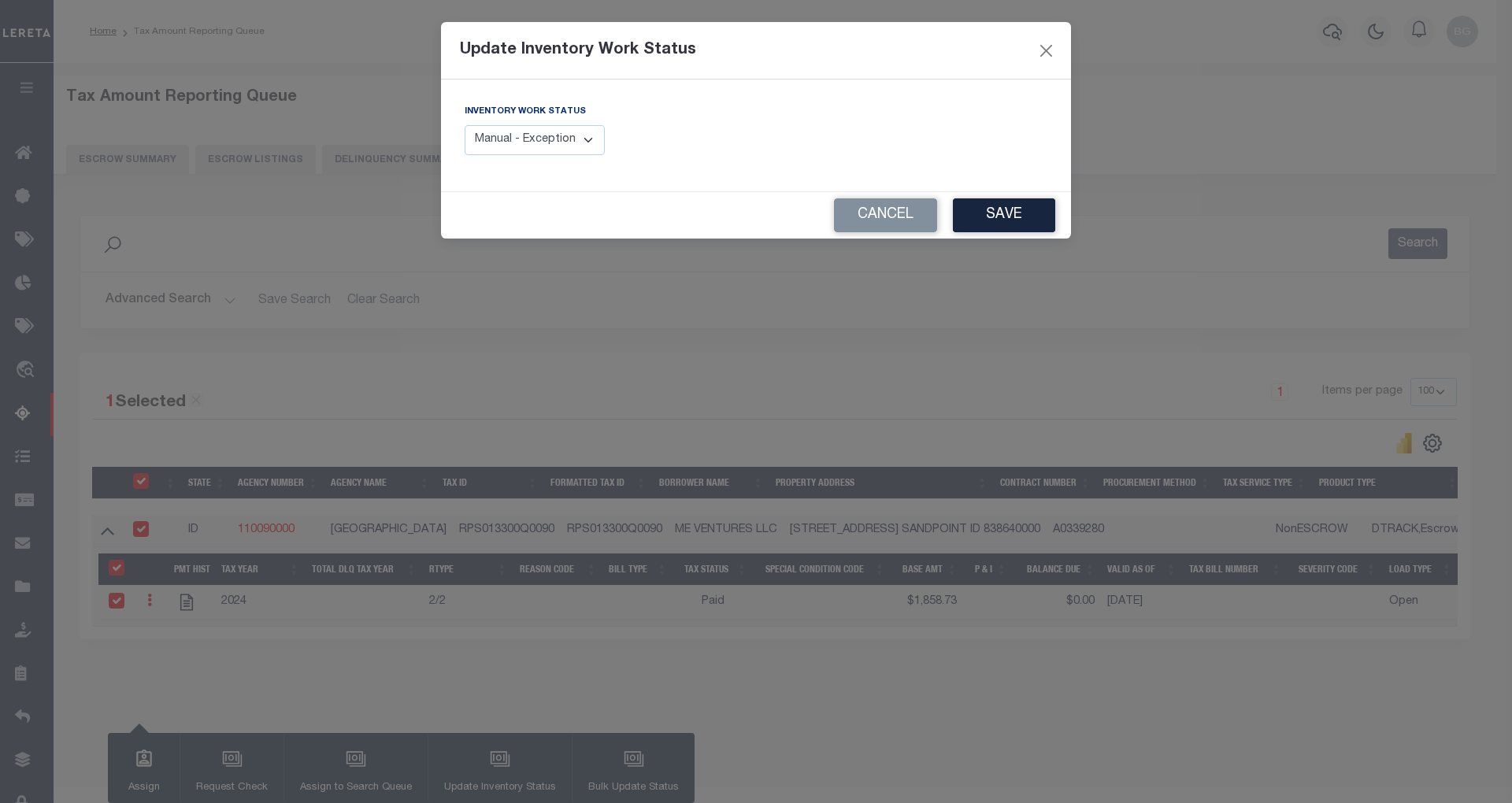
click at [549, 132] on select "Manual - Exception Pended - Awaiting Search Late Add Exception Completed" at bounding box center [535, 140] width 140 height 31
select select "4"
click at [465, 125] on select "Manual - Exception Pended - Awaiting Search Late Add Exception Completed" at bounding box center [535, 140] width 140 height 31
click at [1034, 214] on button "Save" at bounding box center [1004, 215] width 102 height 34
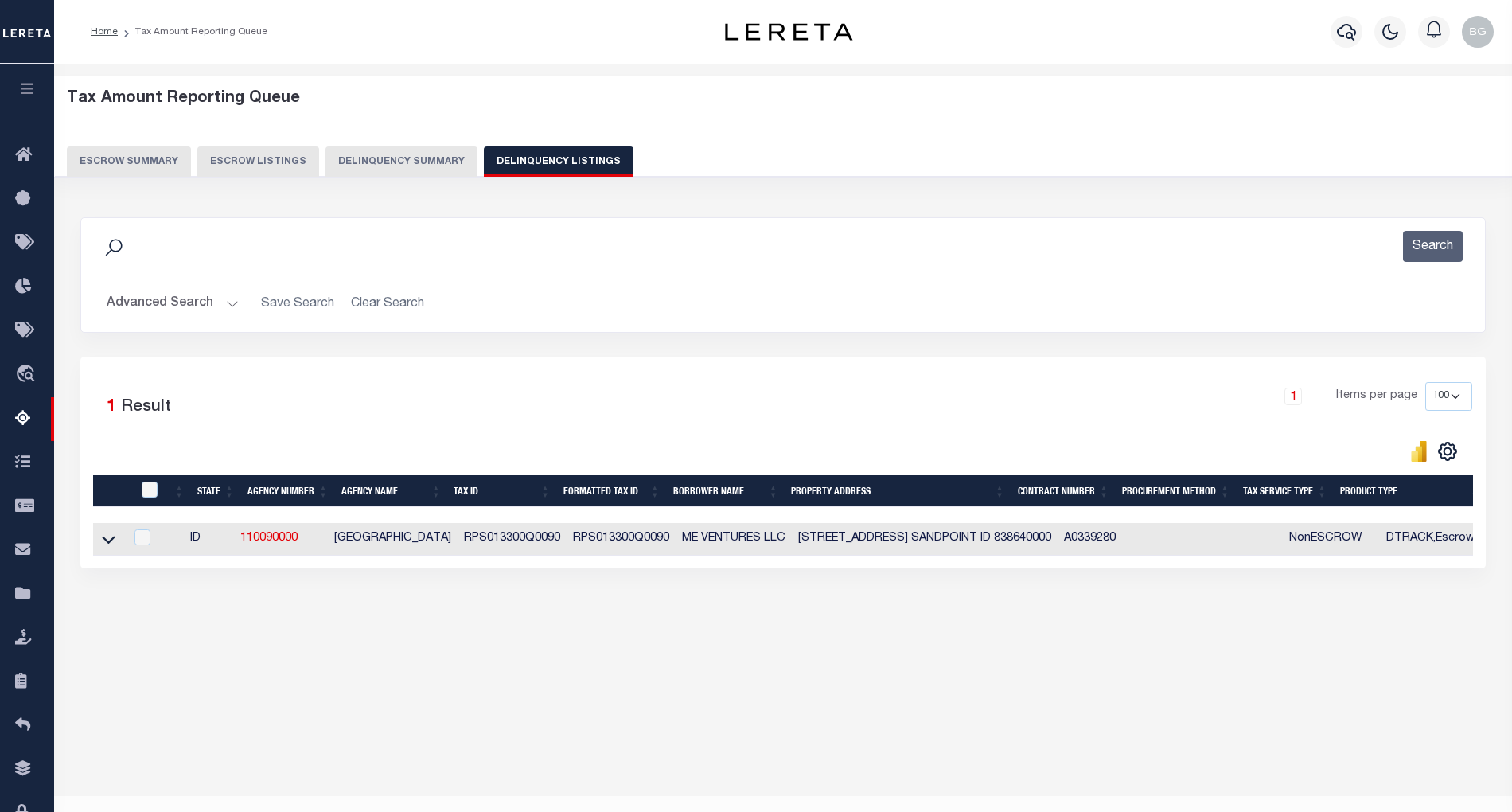
click at [228, 303] on button "Advanced Search" at bounding box center [173, 303] width 132 height 31
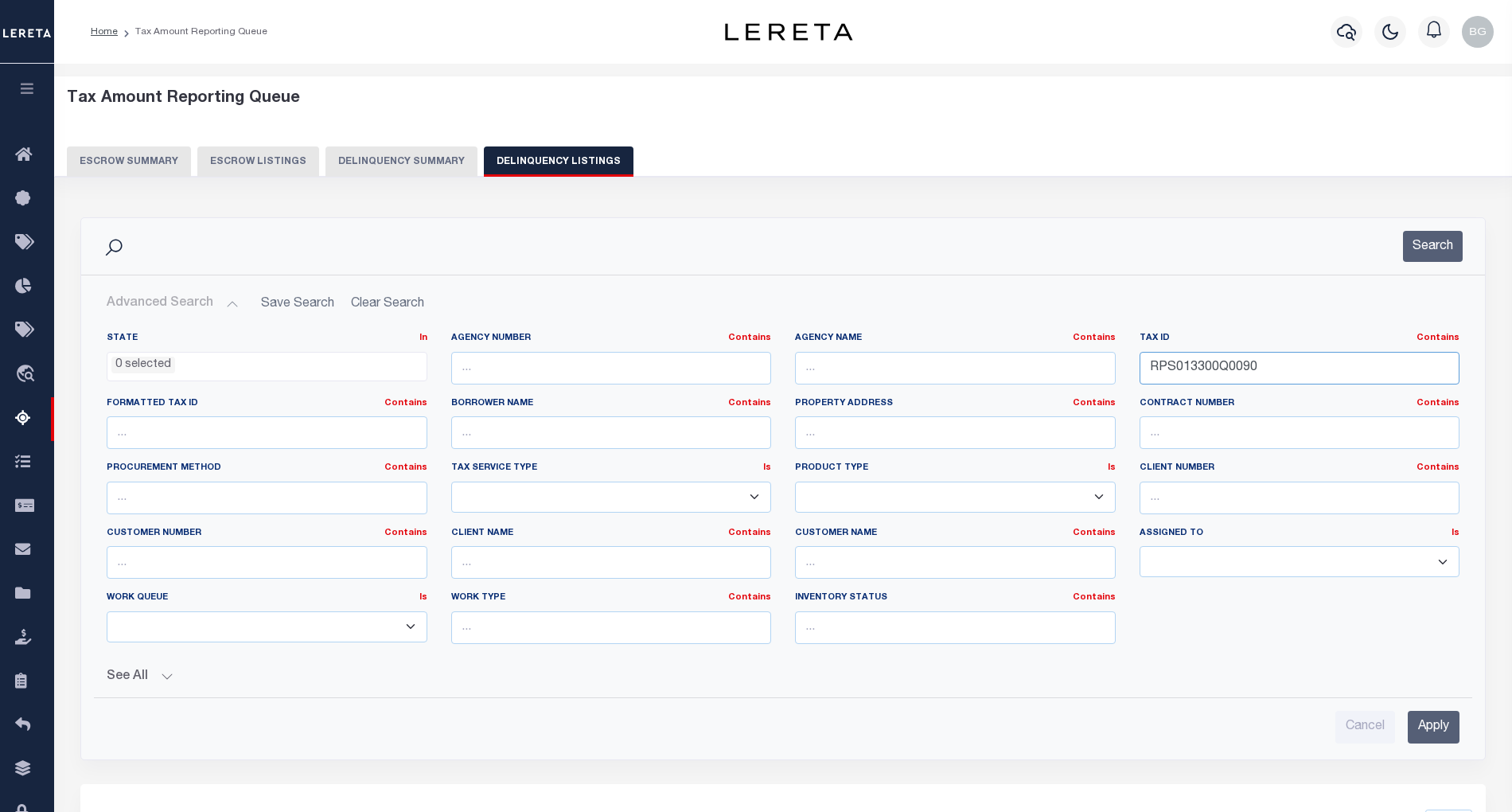
click at [1173, 368] on input "RPS013300Q0090" at bounding box center [1300, 368] width 321 height 33
paste input "4007001A"
type input "RPS0134007001A"
click at [1440, 726] on input "Apply" at bounding box center [1433, 727] width 52 height 33
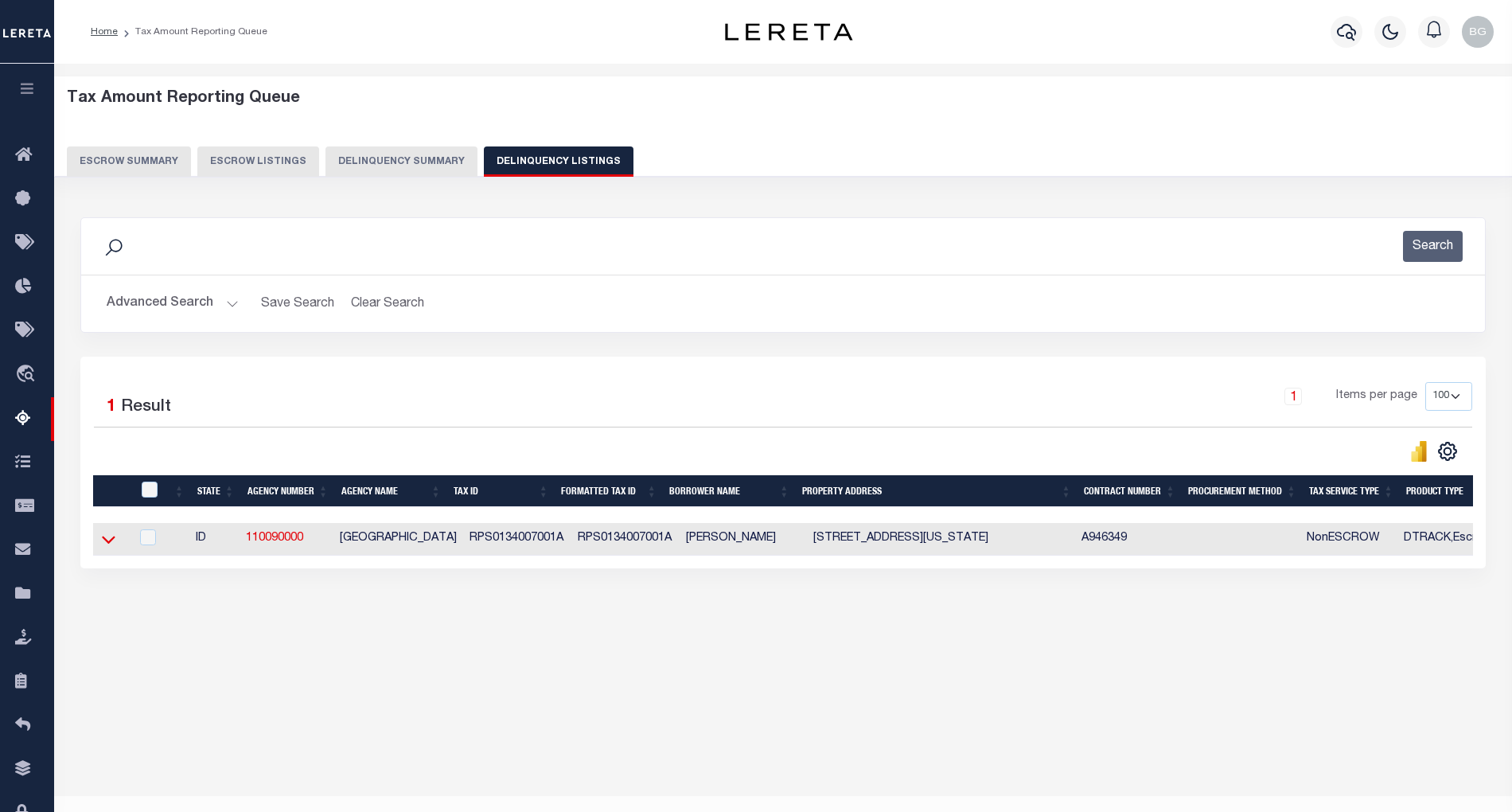
click at [108, 546] on icon at bounding box center [108, 539] width 14 height 17
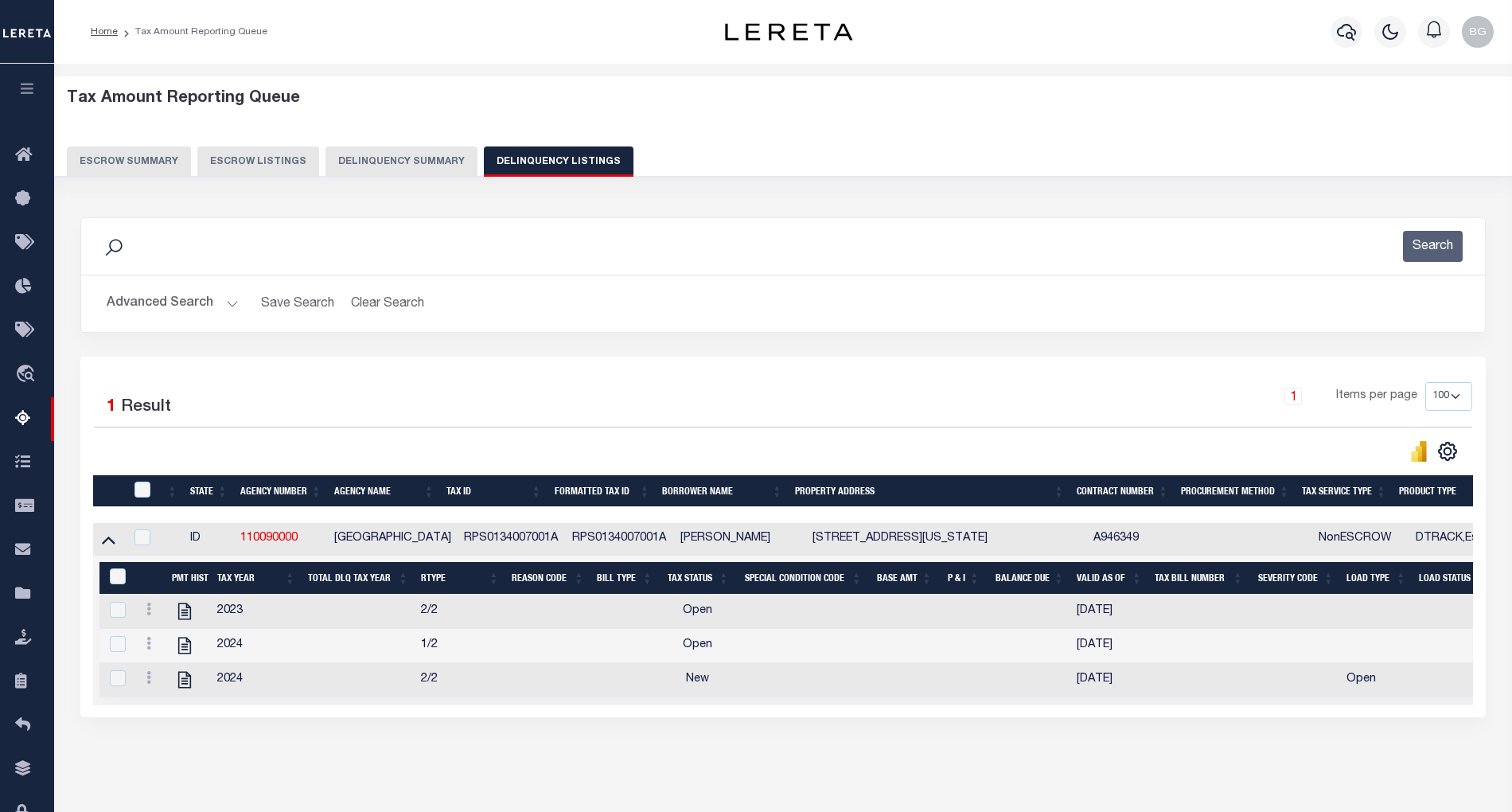
scroll to position [32, 0]
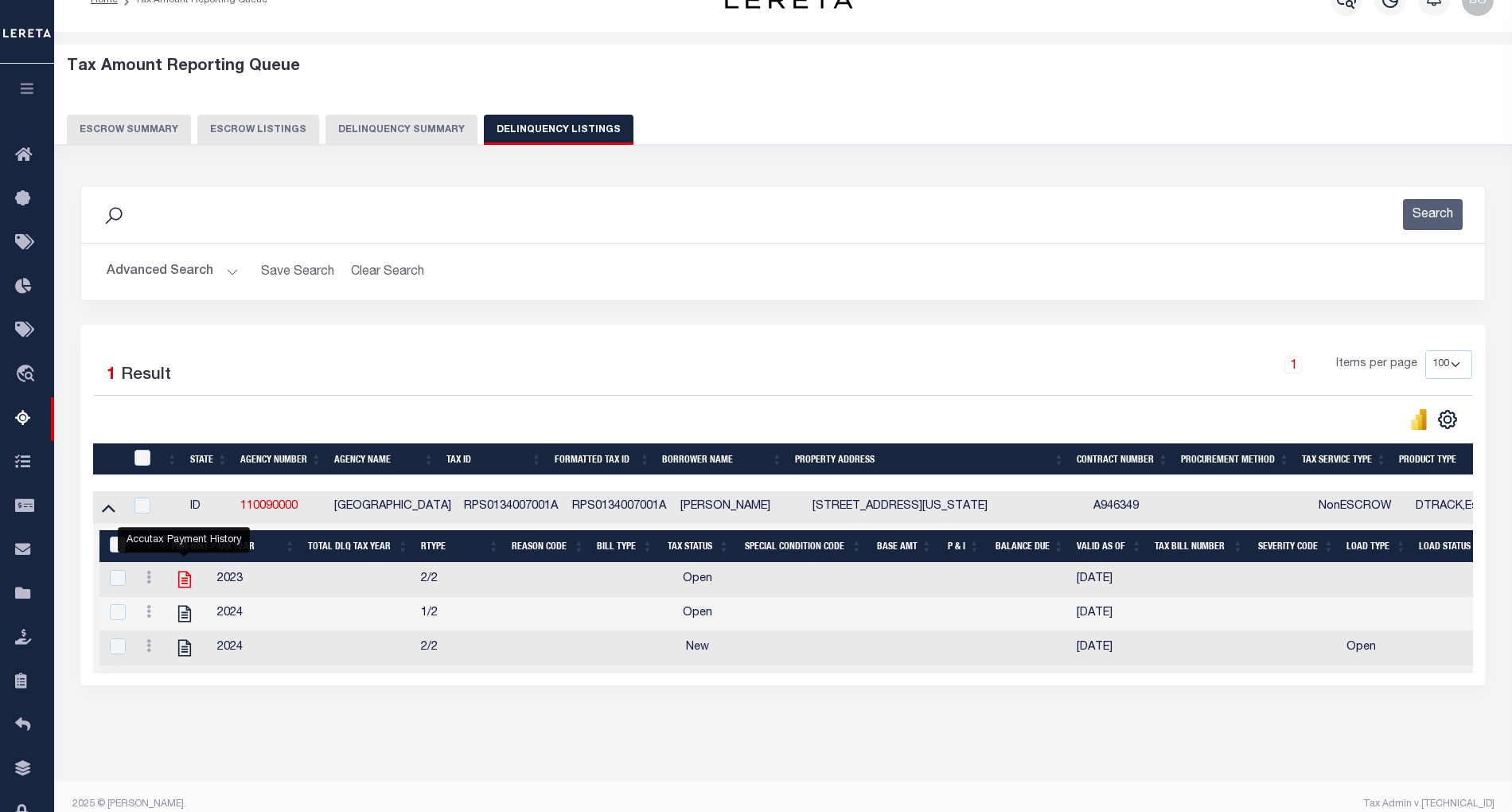
click at [182, 587] on icon "" at bounding box center [185, 580] width 13 height 17
checkbox input "false"
checkbox input "true"
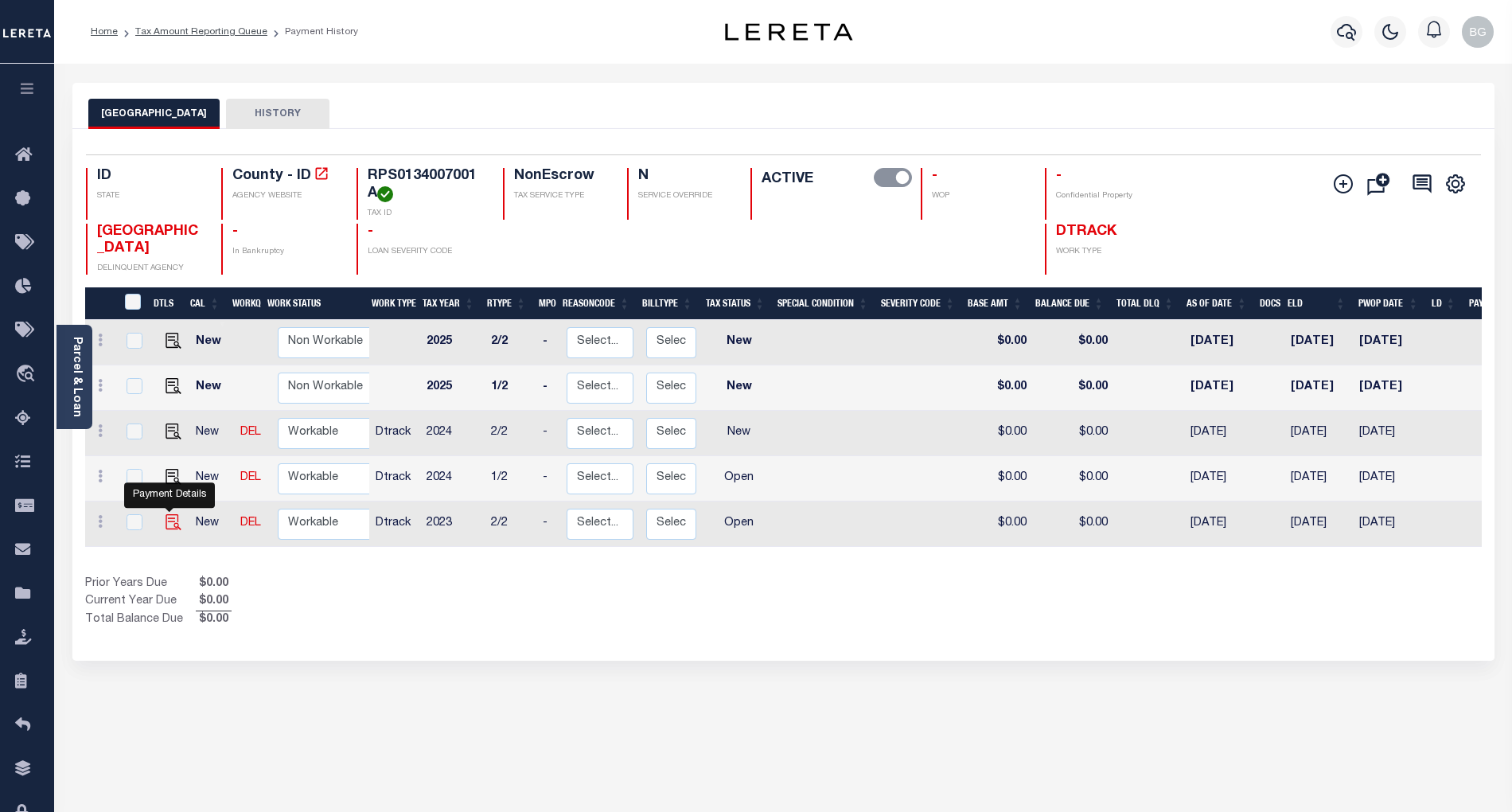
click at [166, 529] on img "" at bounding box center [173, 522] width 16 height 16
checkbox input "true"
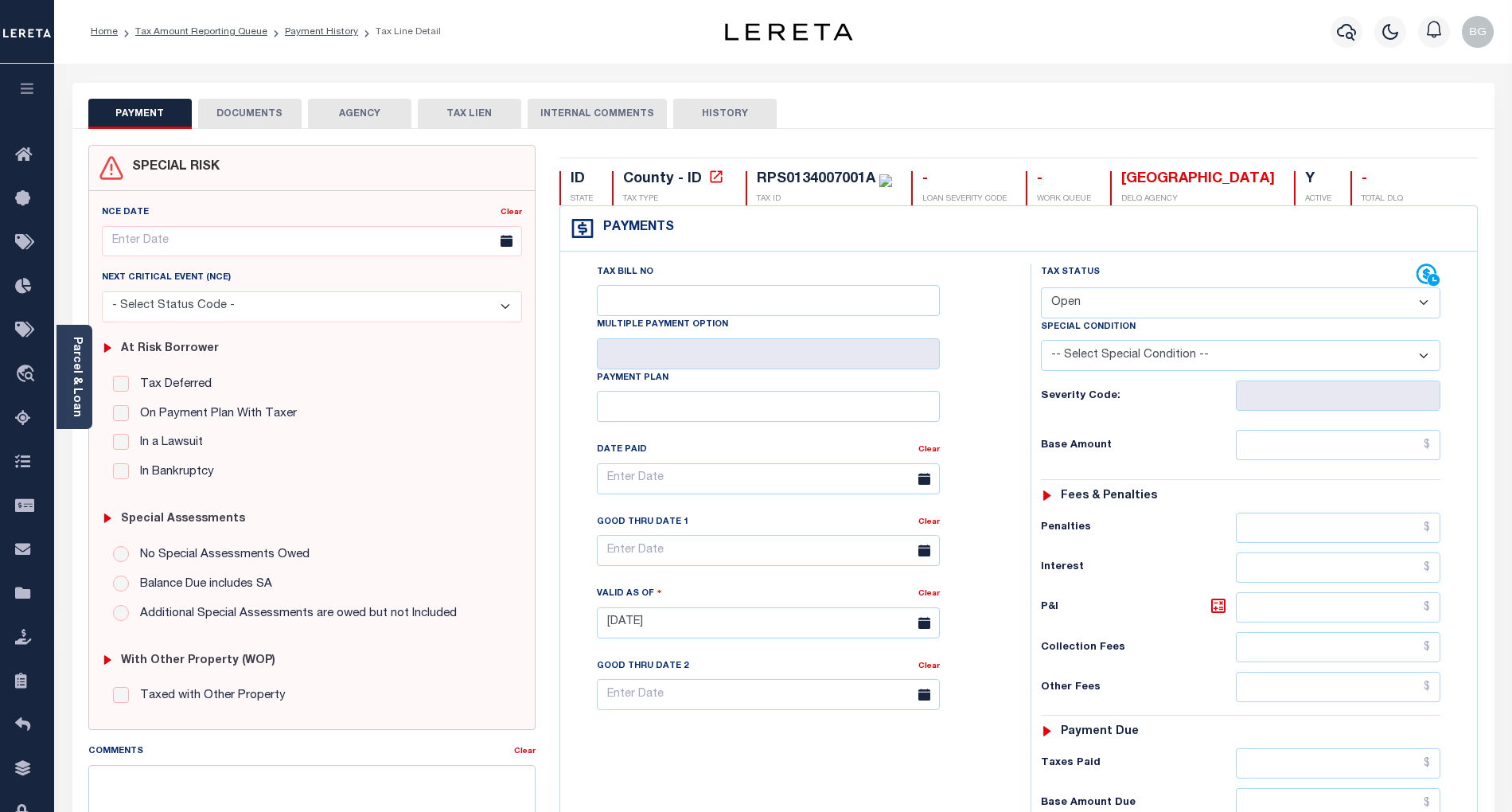
click at [1087, 300] on select "- Select Status Code - Open Due/Unpaid Paid Incomplete No Tax Due Internal Refu…" at bounding box center [1241, 303] width 399 height 31
select select "PYD"
click at [1041, 289] on select "- Select Status Code - Open Due/Unpaid Paid Incomplete No Tax Due Internal Refu…" at bounding box center [1241, 303] width 399 height 31
type input "[DATE]"
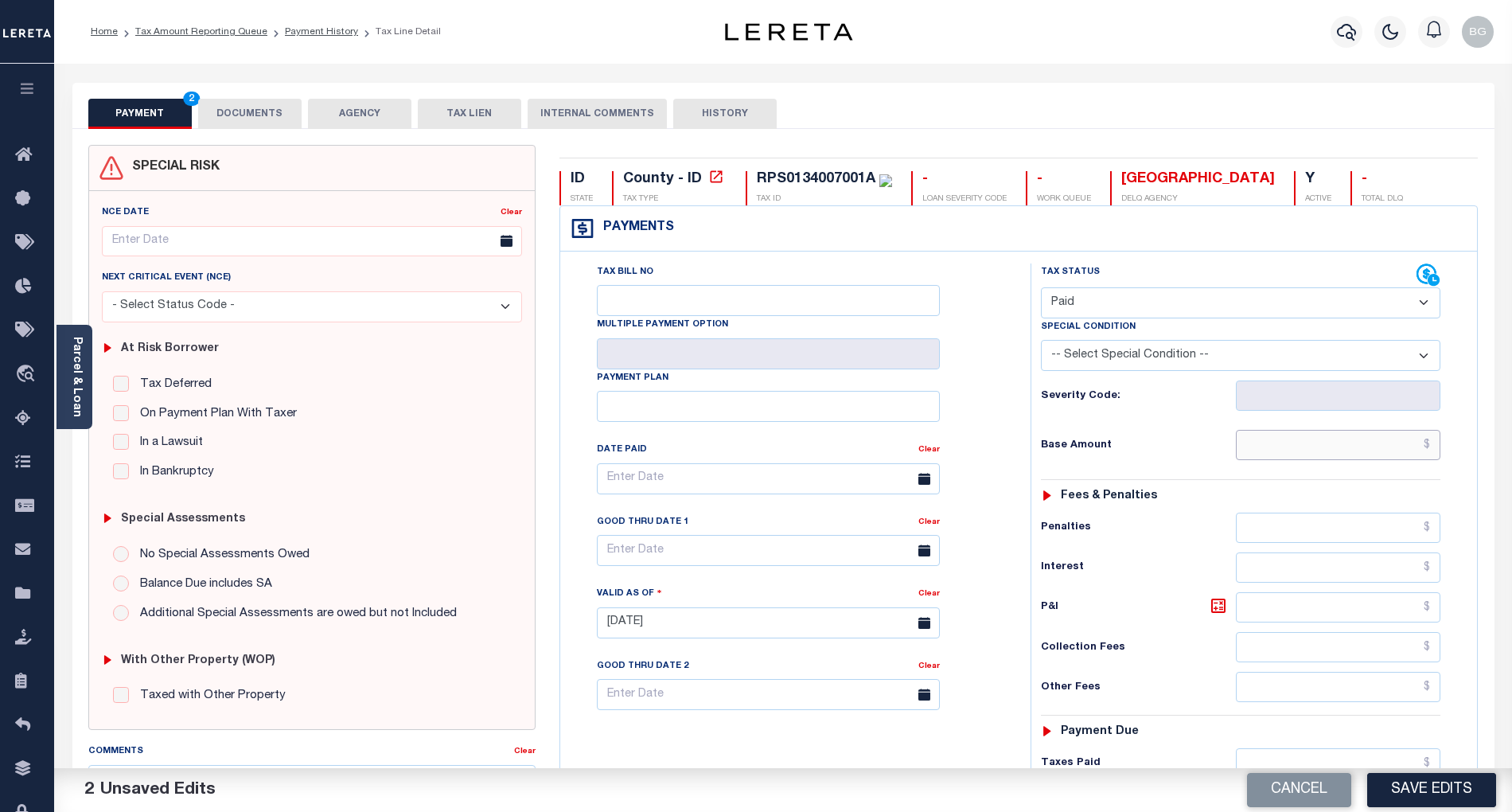
click at [1389, 452] on input "text" at bounding box center [1339, 445] width 205 height 30
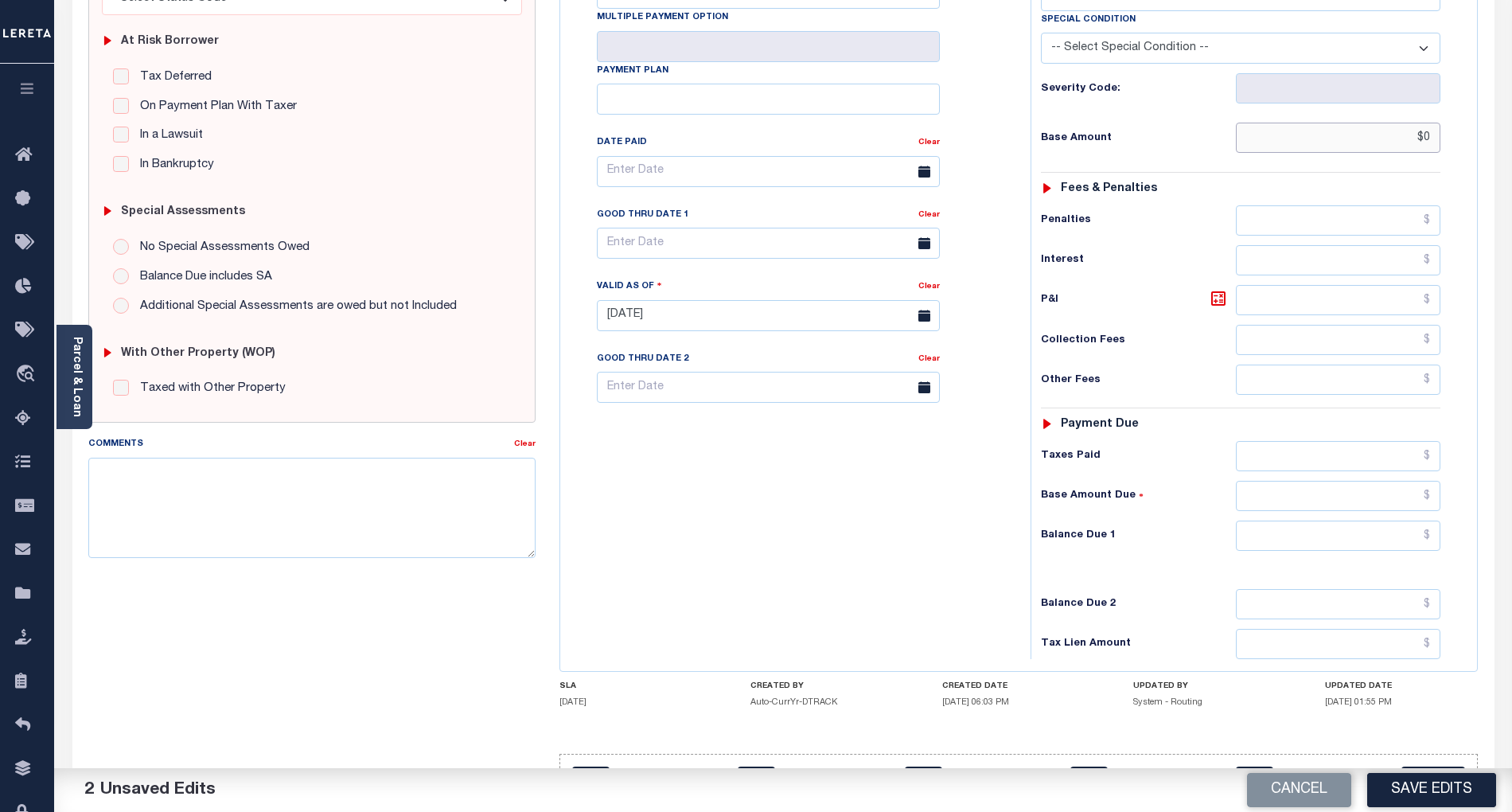
scroll to position [318, 0]
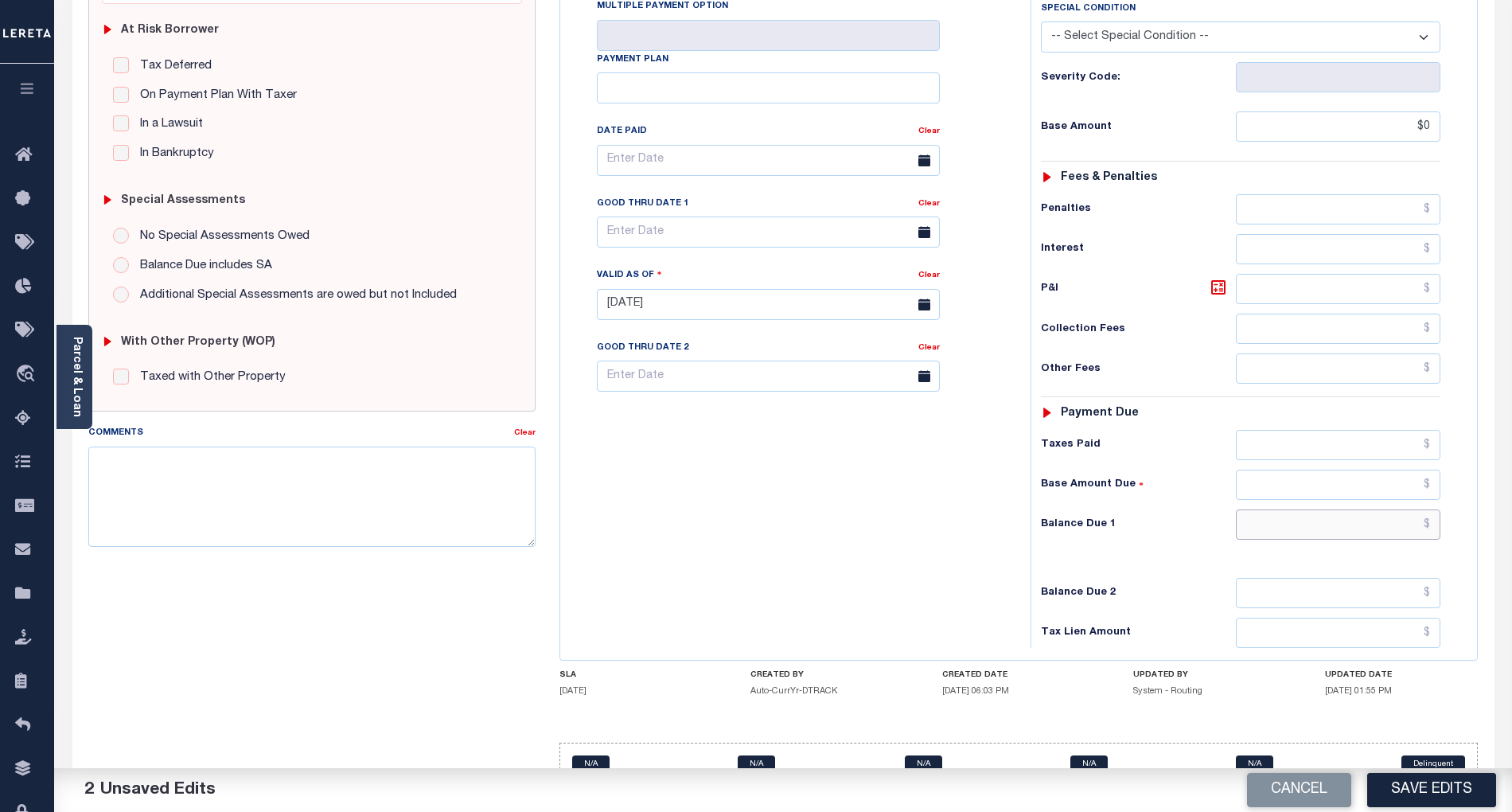
type input "$0.00"
click at [1398, 530] on input "text" at bounding box center [1339, 525] width 205 height 30
type input "$0.00"
click at [929, 562] on div "Tax Bill No Multiple Payment Option Payment Plan Clear" at bounding box center [791, 296] width 454 height 703
click at [244, 507] on textarea "Comments" at bounding box center [312, 497] width 447 height 100
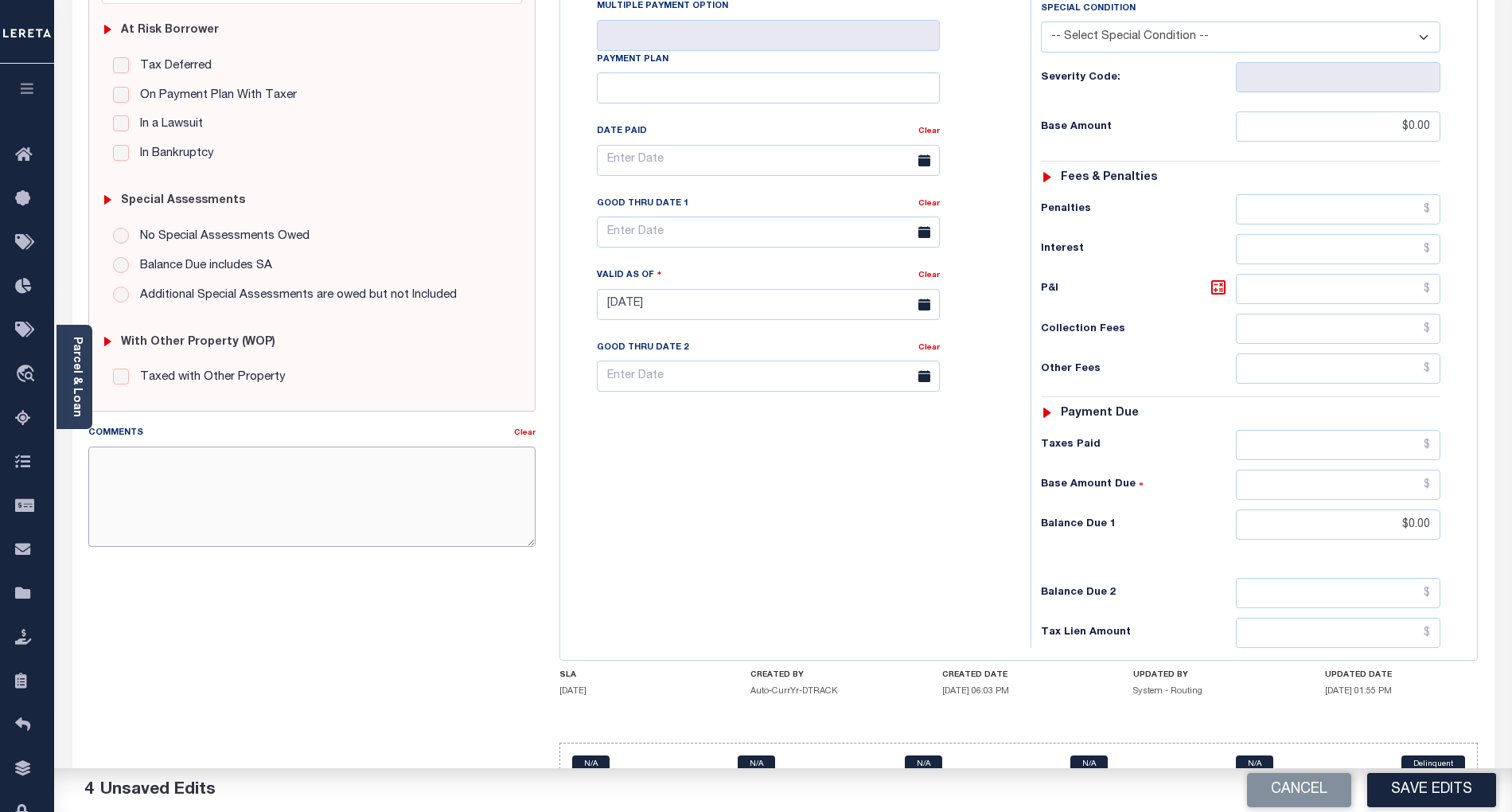
paste textarea "As per email response from tax office- TC [PERSON_NAME], Confirmed that taxes a…"
type textarea "As per email response from tax office- TC [PERSON_NAME], Confirmed that taxes a…"
click at [1429, 778] on button "Save Edits" at bounding box center [1432, 790] width 129 height 34
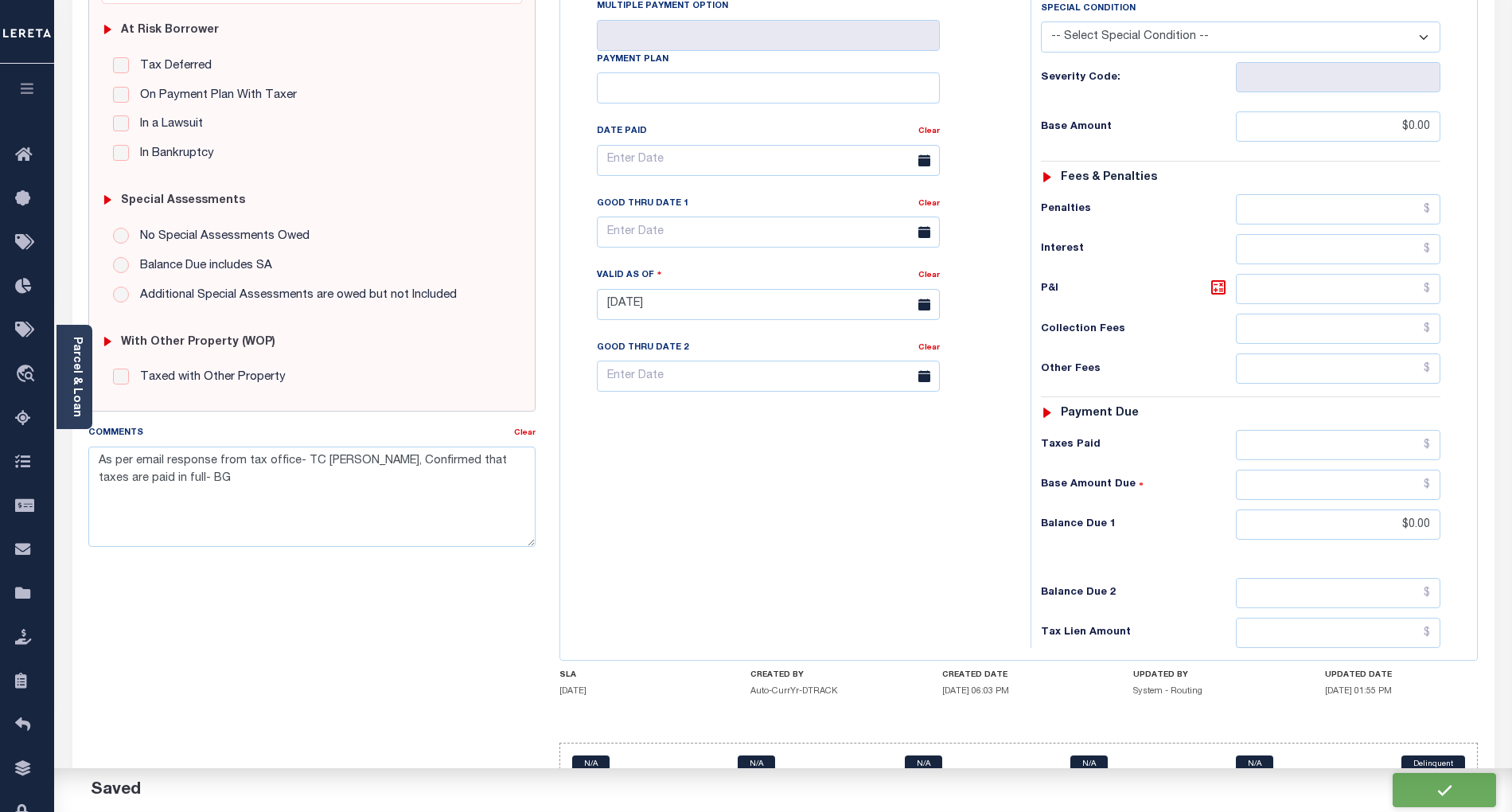
checkbox input "false"
type textarea "As per email response from tax office- TC [PERSON_NAME], Confirmed that taxes a…"
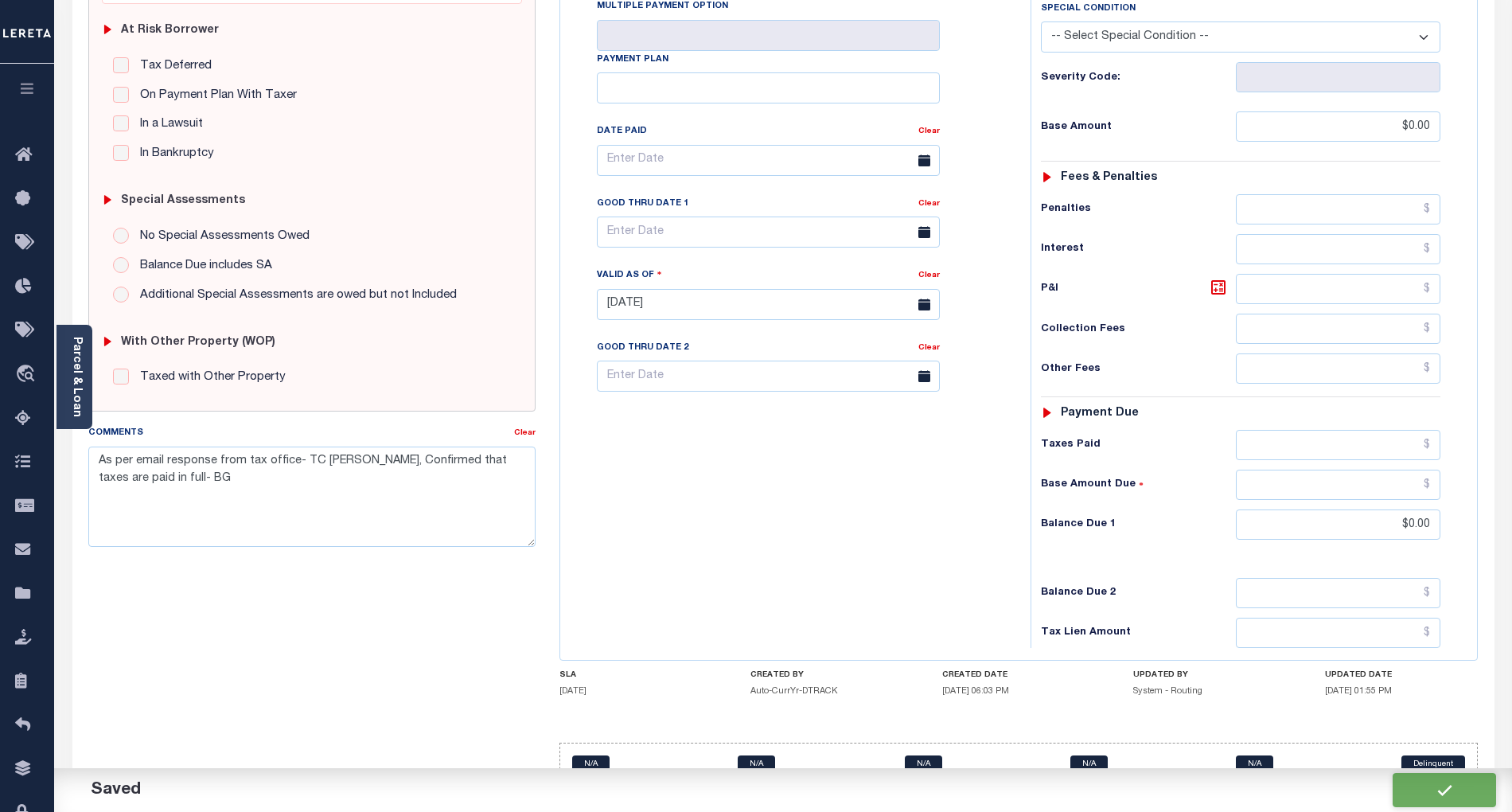
type input "$0"
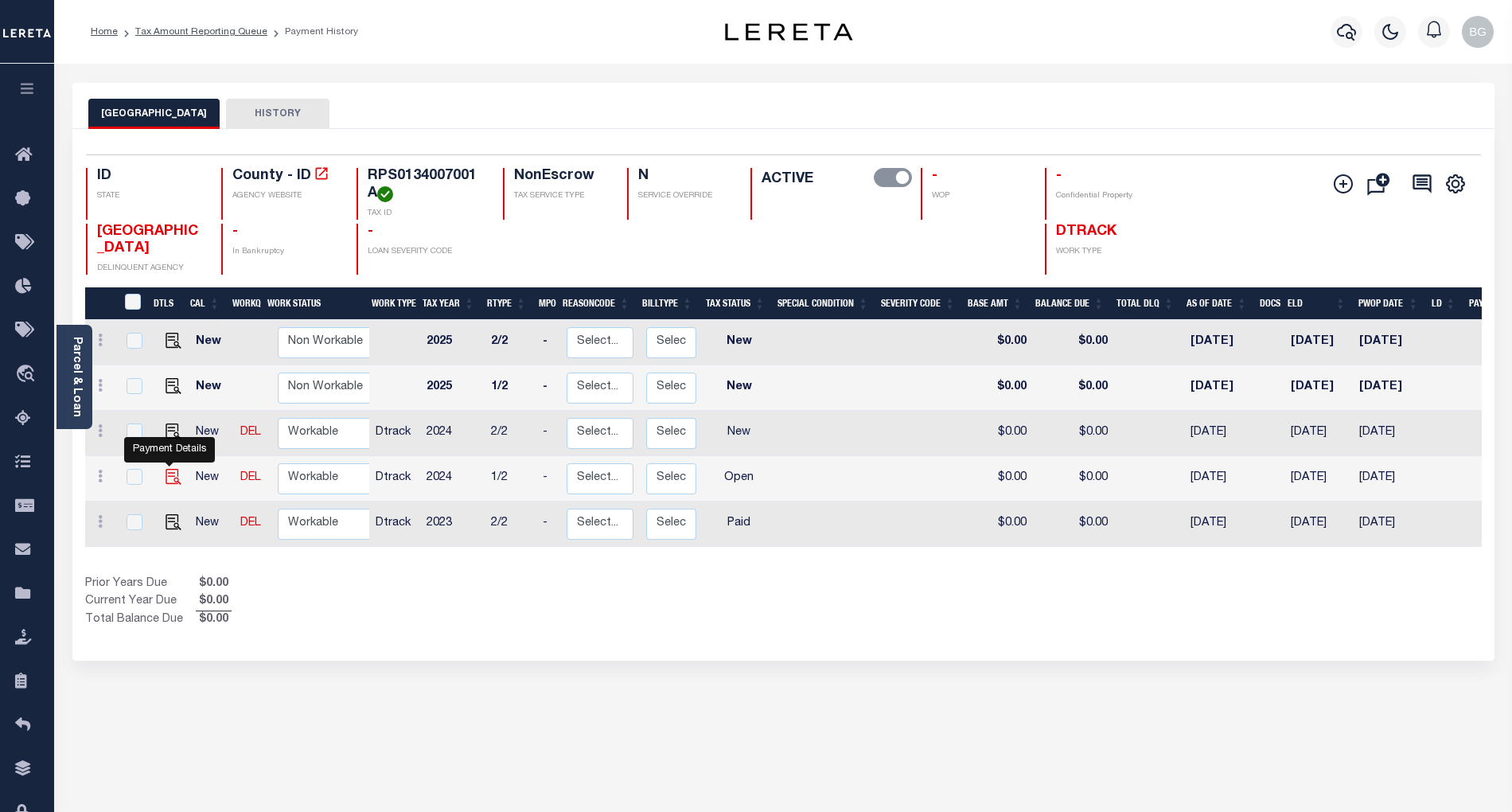
click at [166, 481] on img "" at bounding box center [173, 477] width 16 height 16
checkbox input "true"
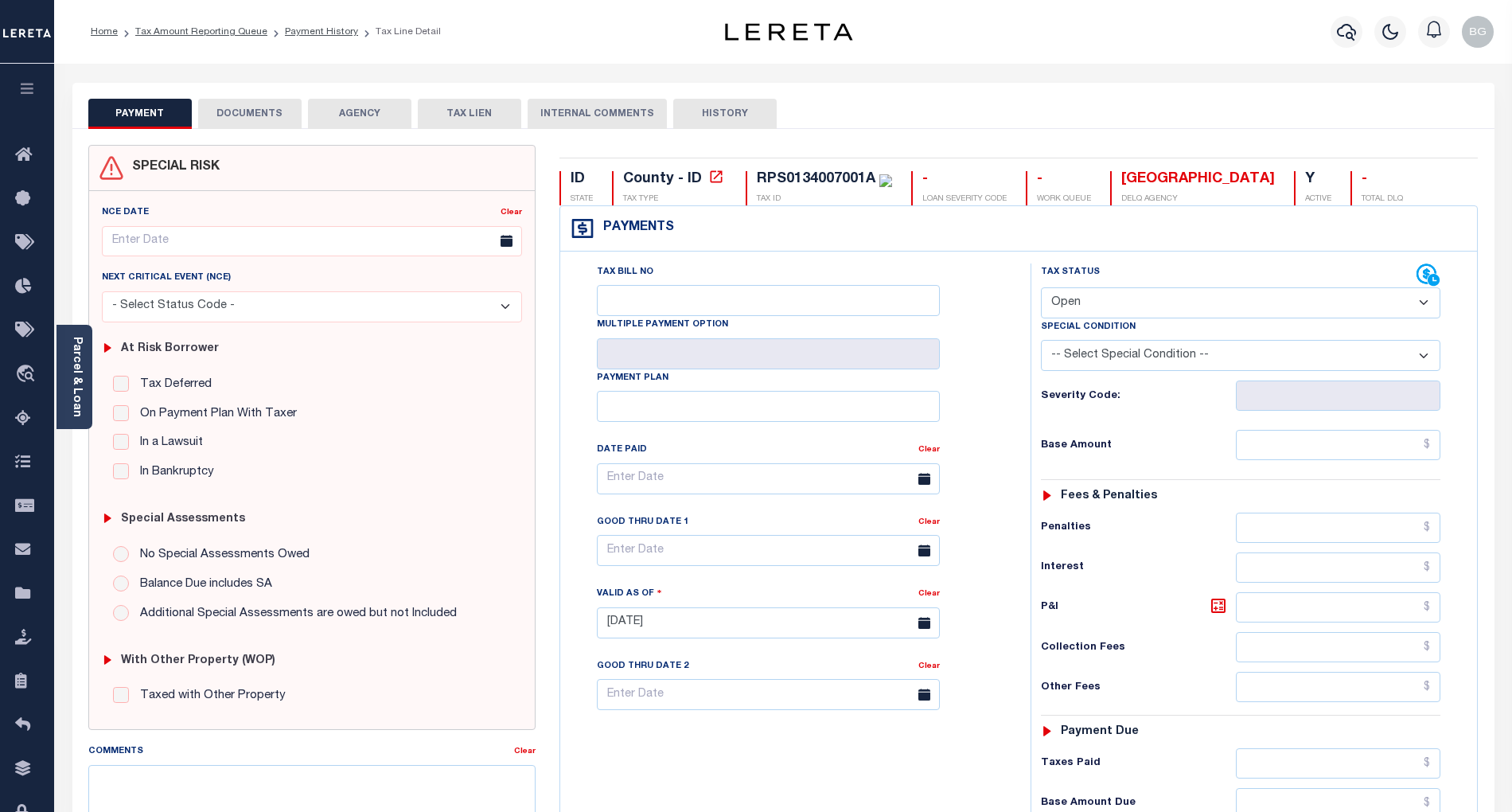
click at [1084, 303] on select "- Select Status Code - Open Due/Unpaid Paid Incomplete No Tax Due Internal Refu…" at bounding box center [1241, 303] width 399 height 31
select select "PYD"
click at [1041, 289] on select "- Select Status Code - Open Due/Unpaid Paid Incomplete No Tax Due Internal Refu…" at bounding box center [1241, 303] width 399 height 31
type input "[DATE]"
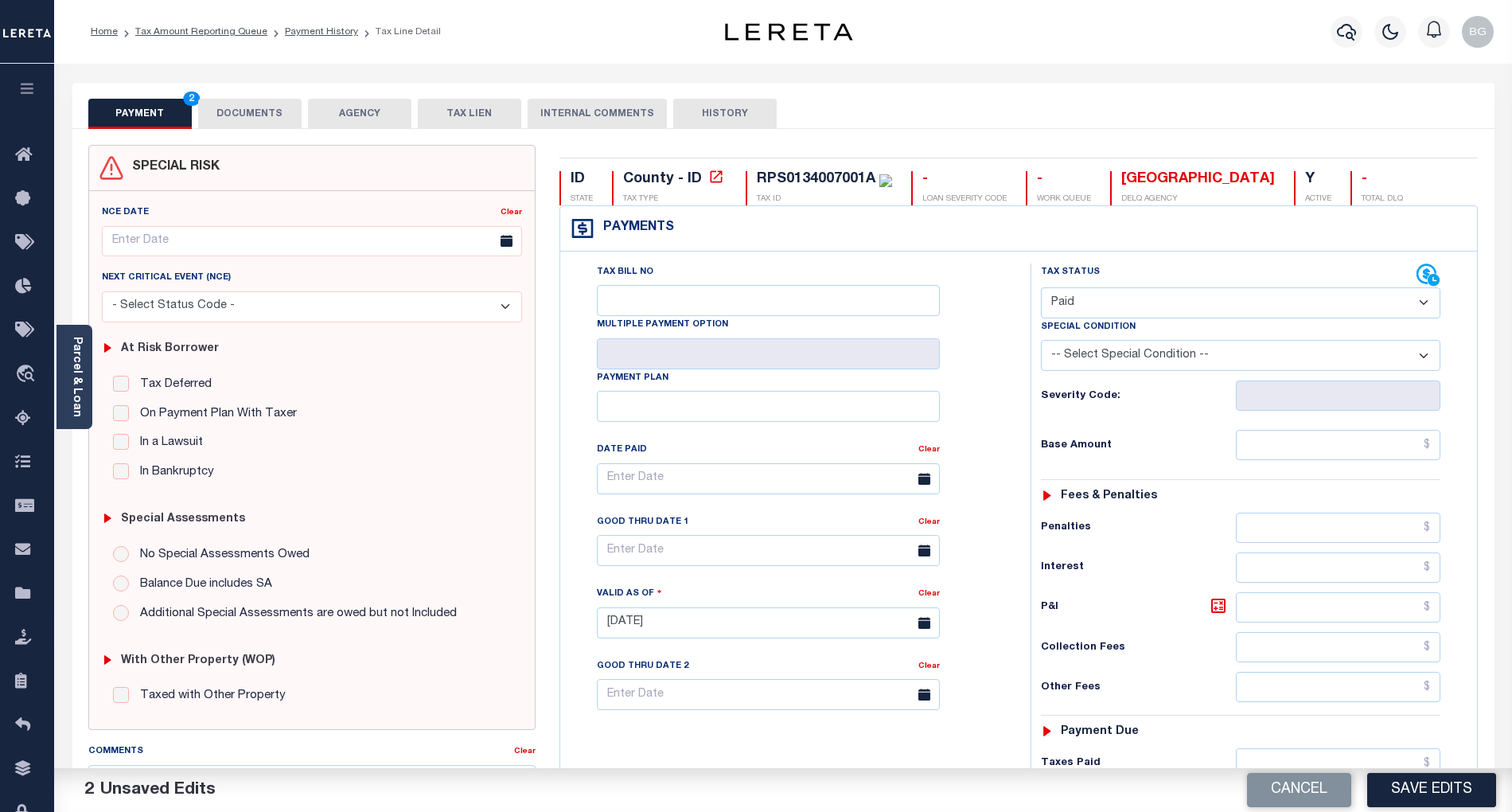
click at [332, 779] on div "2 Unsaved Edits" at bounding box center [415, 791] width 662 height 25
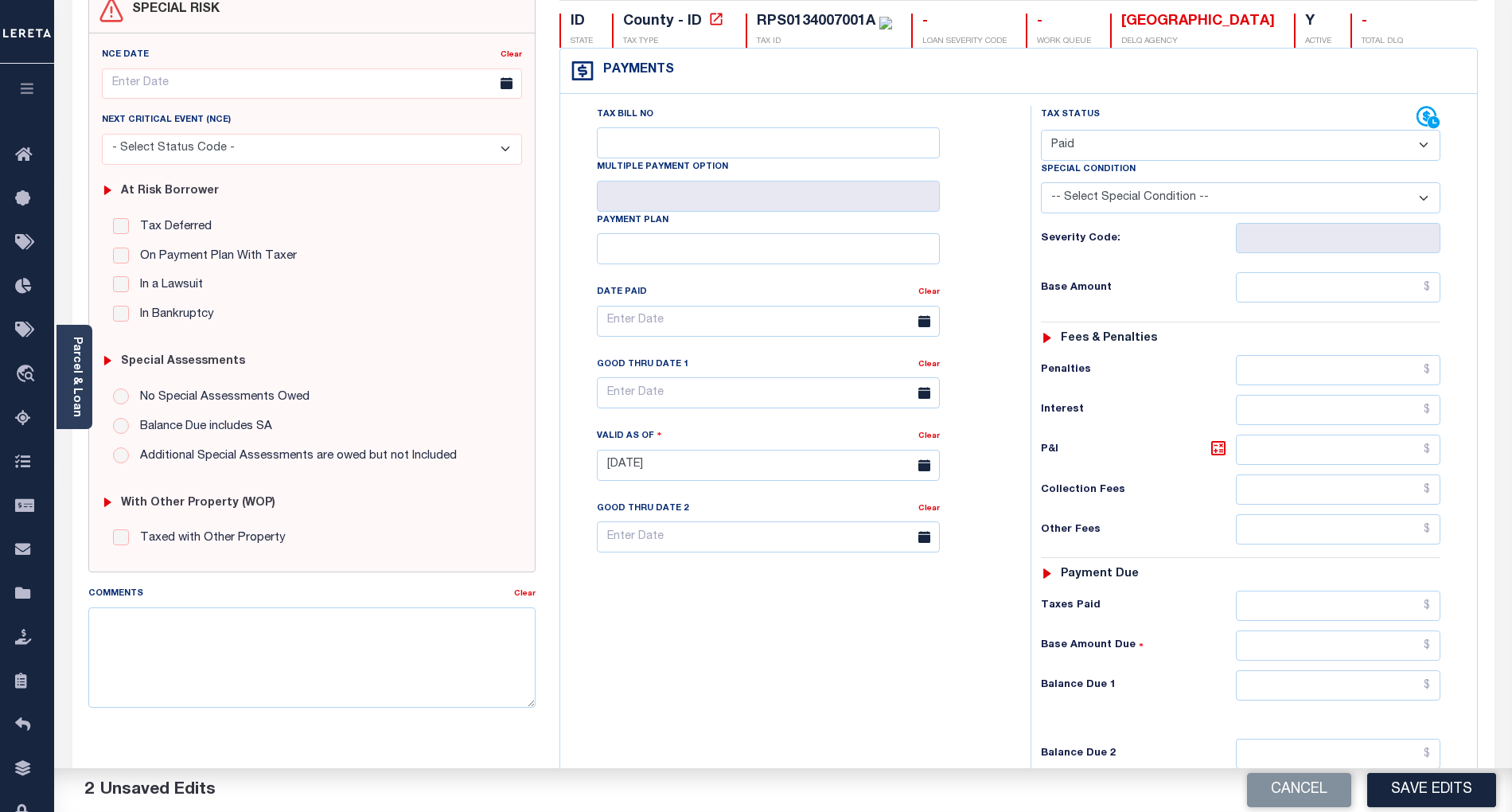
scroll to position [212, 0]
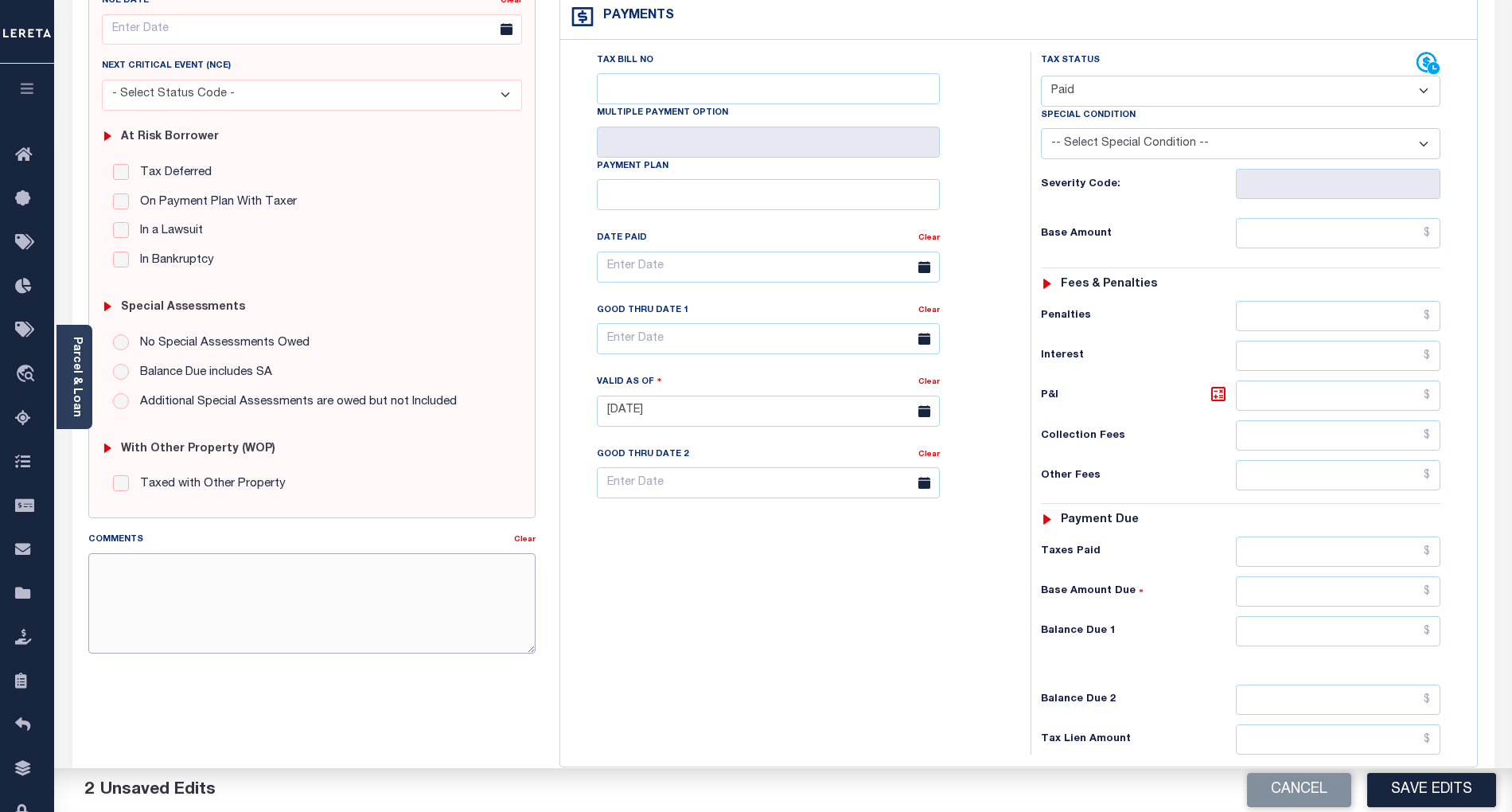
click at [310, 619] on textarea "Comments" at bounding box center [312, 603] width 447 height 100
paste textarea "As per email response from tax office- TC [PERSON_NAME], Confirmed that taxes a…"
type textarea "As per email response from tax office- TC [PERSON_NAME], Confirmed that taxes a…"
click at [1360, 237] on input "text" at bounding box center [1339, 233] width 205 height 30
paste input "1,212.43"
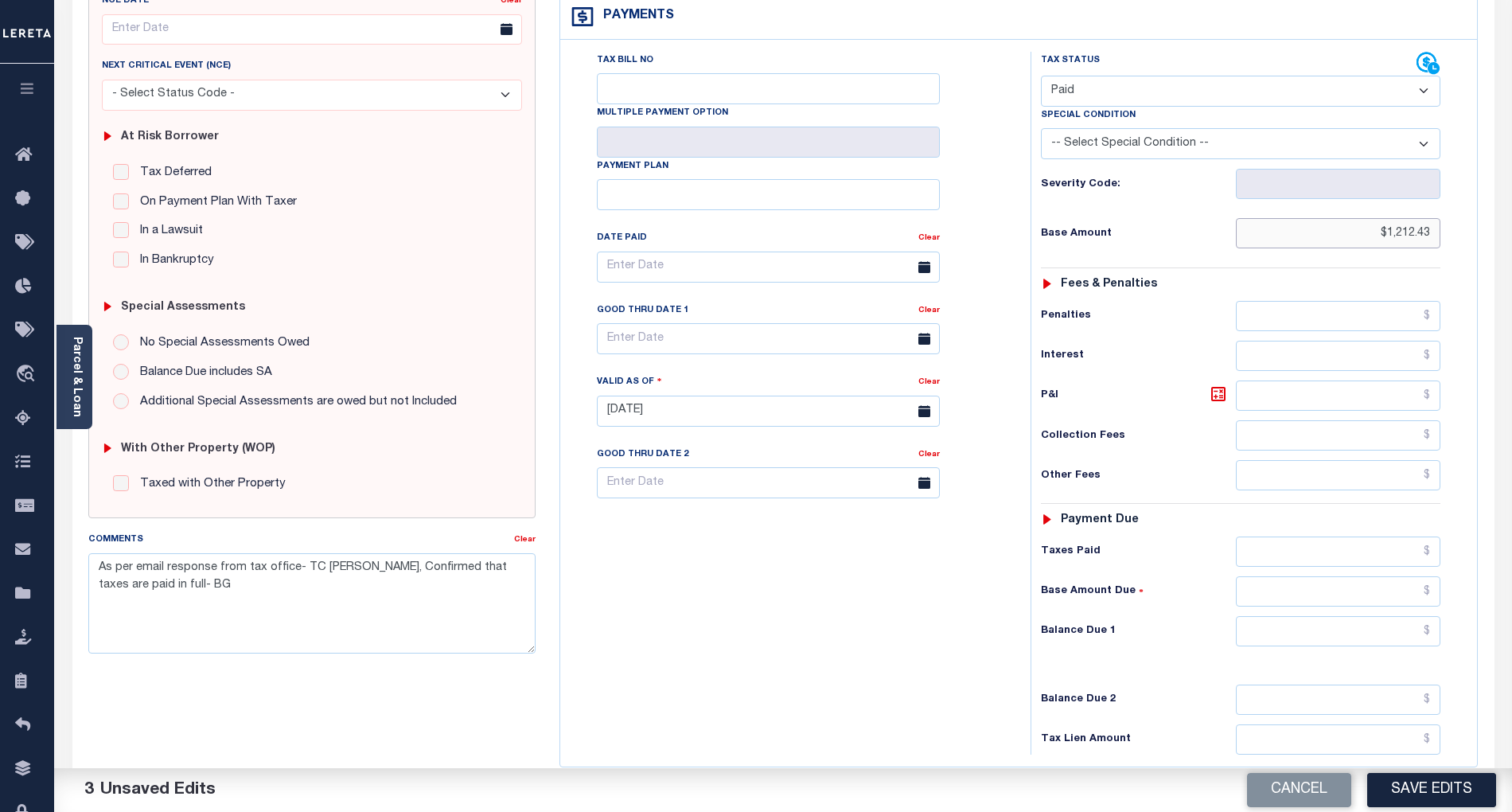
type input "$1,212.43"
click at [1408, 644] on input "text" at bounding box center [1339, 631] width 205 height 30
type input "$0.00"
click at [793, 631] on div "Tax Bill No Multiple Payment Option Payment Plan Clear" at bounding box center [791, 403] width 454 height 703
click at [1445, 787] on button "Save Edits" at bounding box center [1432, 790] width 129 height 34
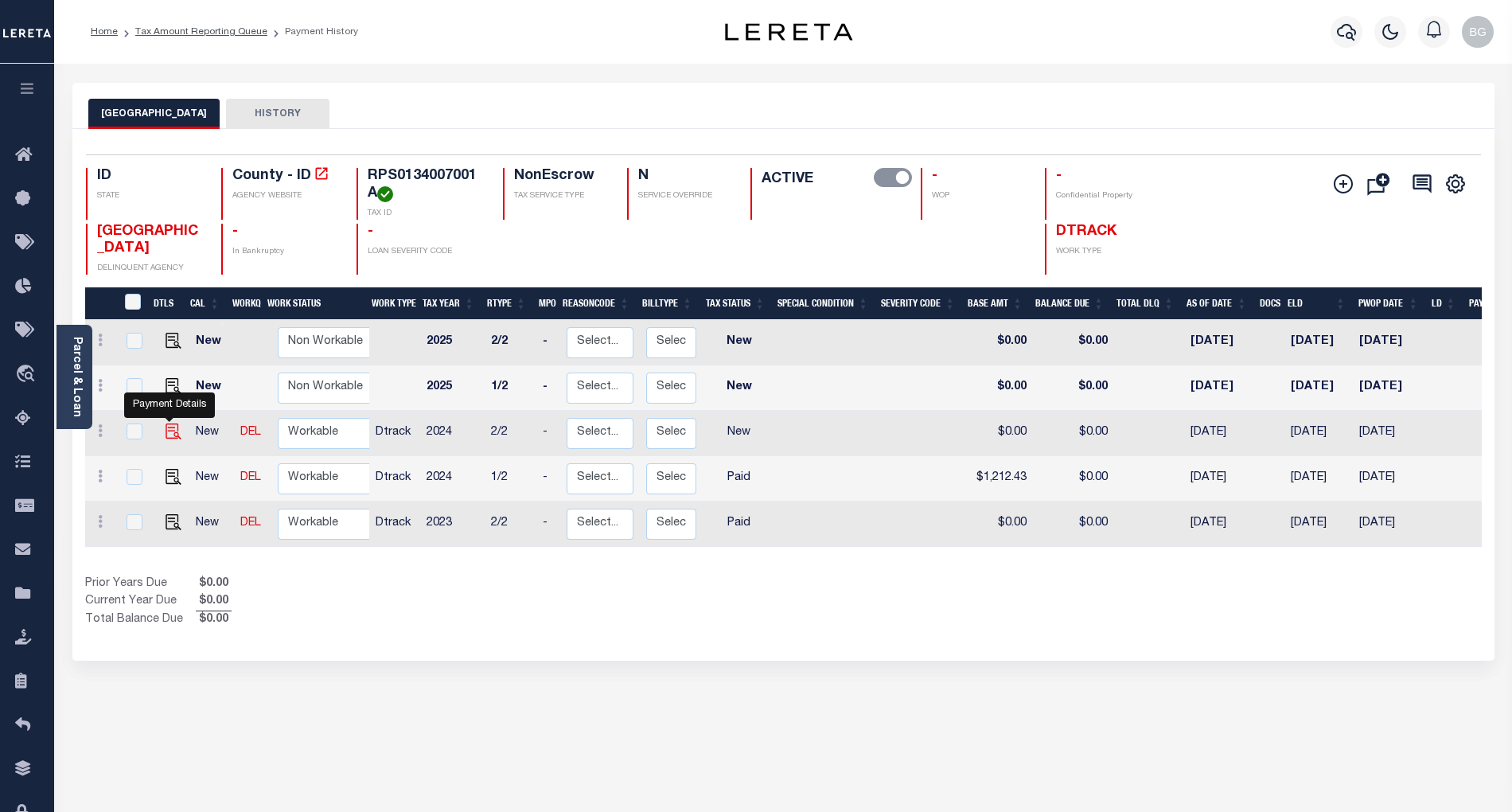
click at [166, 434] on img "" at bounding box center [173, 431] width 16 height 16
checkbox input "true"
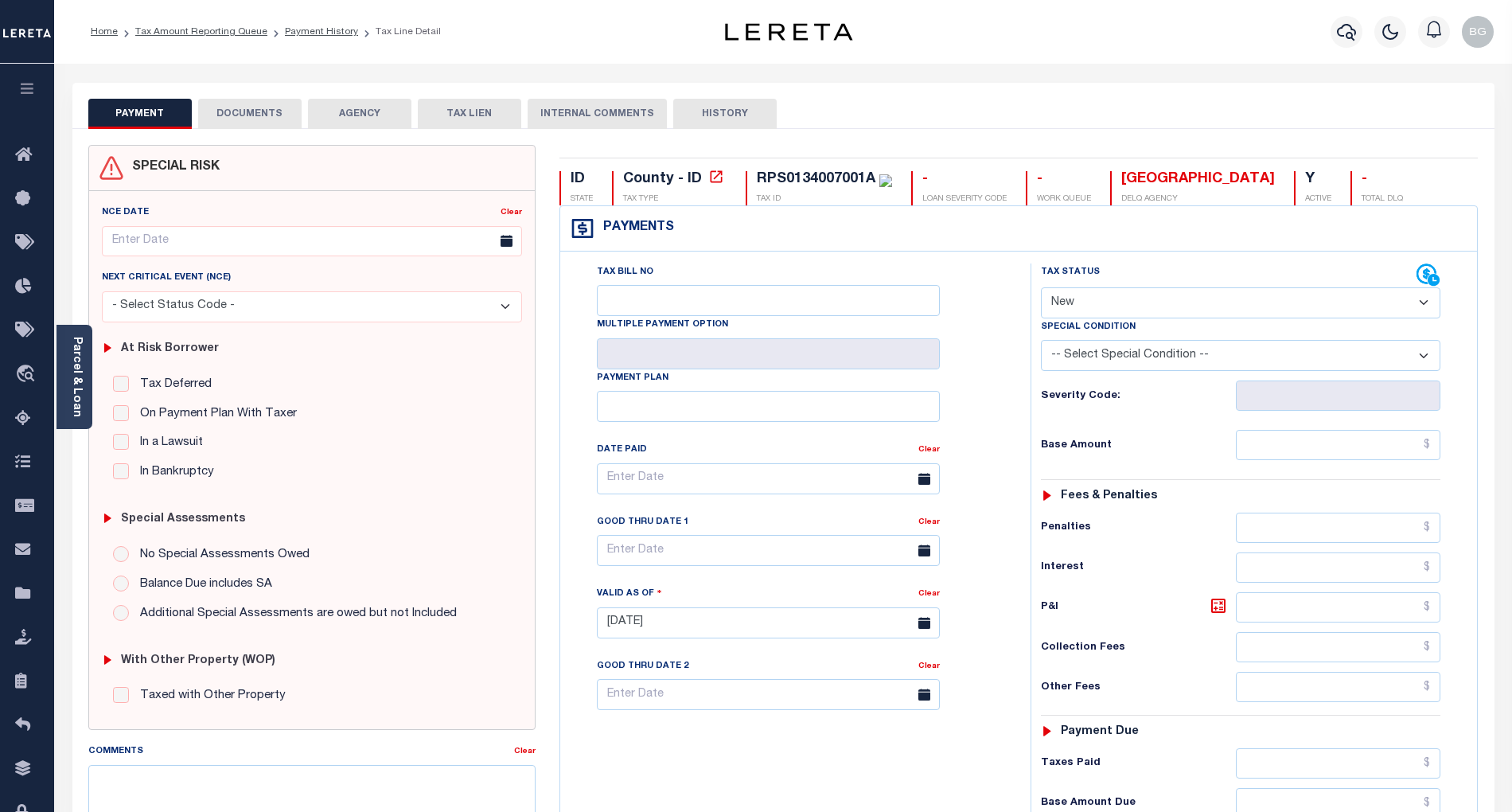
click at [1102, 303] on select "- Select Status Code - Open Due/Unpaid Paid Incomplete No Tax Due Internal Refu…" at bounding box center [1241, 303] width 399 height 31
select select "PYD"
click at [1041, 289] on select "- Select Status Code - Open Due/Unpaid Paid Incomplete No Tax Due Internal Refu…" at bounding box center [1241, 303] width 399 height 31
type input "[DATE]"
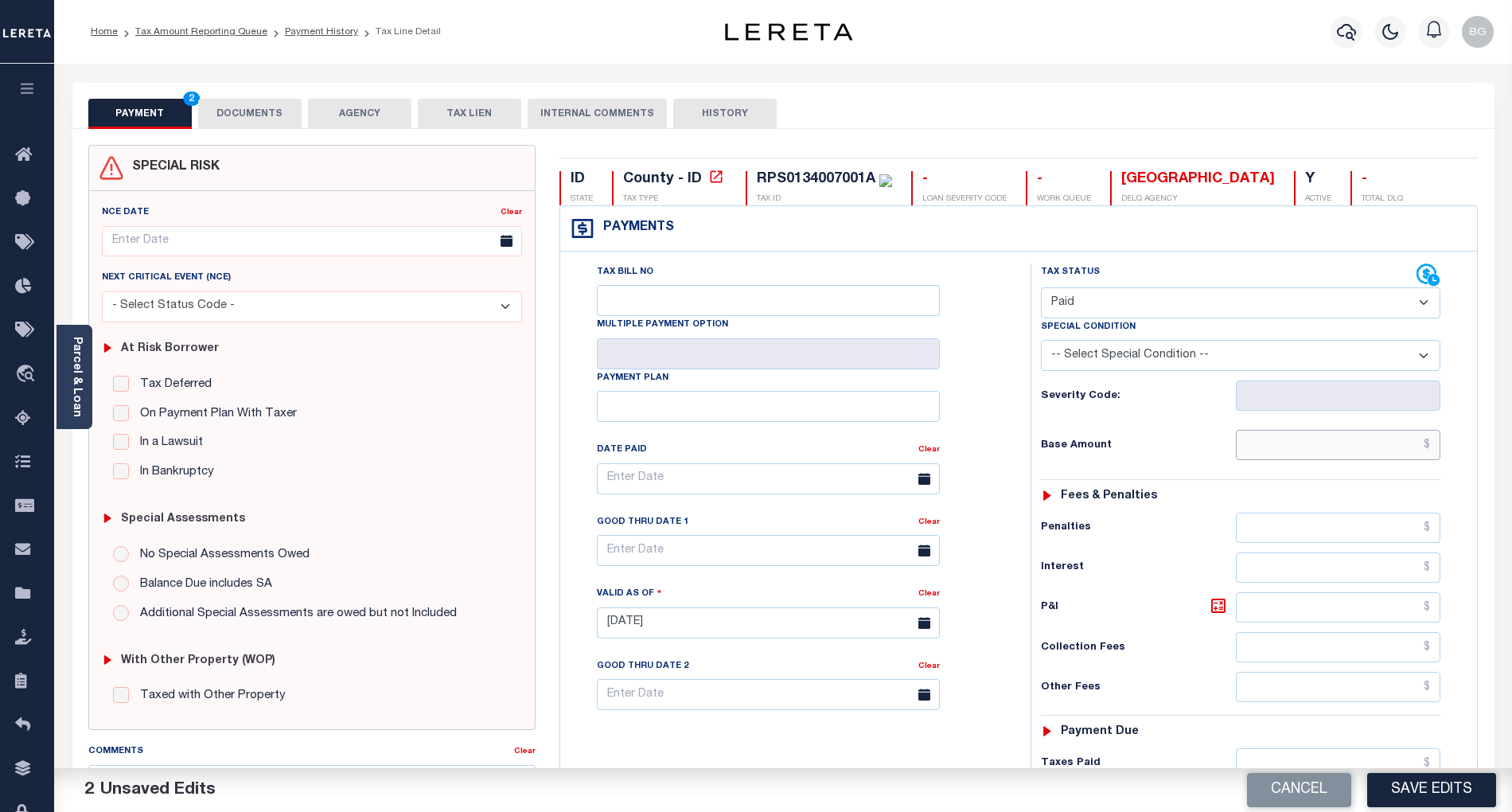
click at [1405, 452] on input "text" at bounding box center [1339, 445] width 205 height 30
paste input "1,212.43"
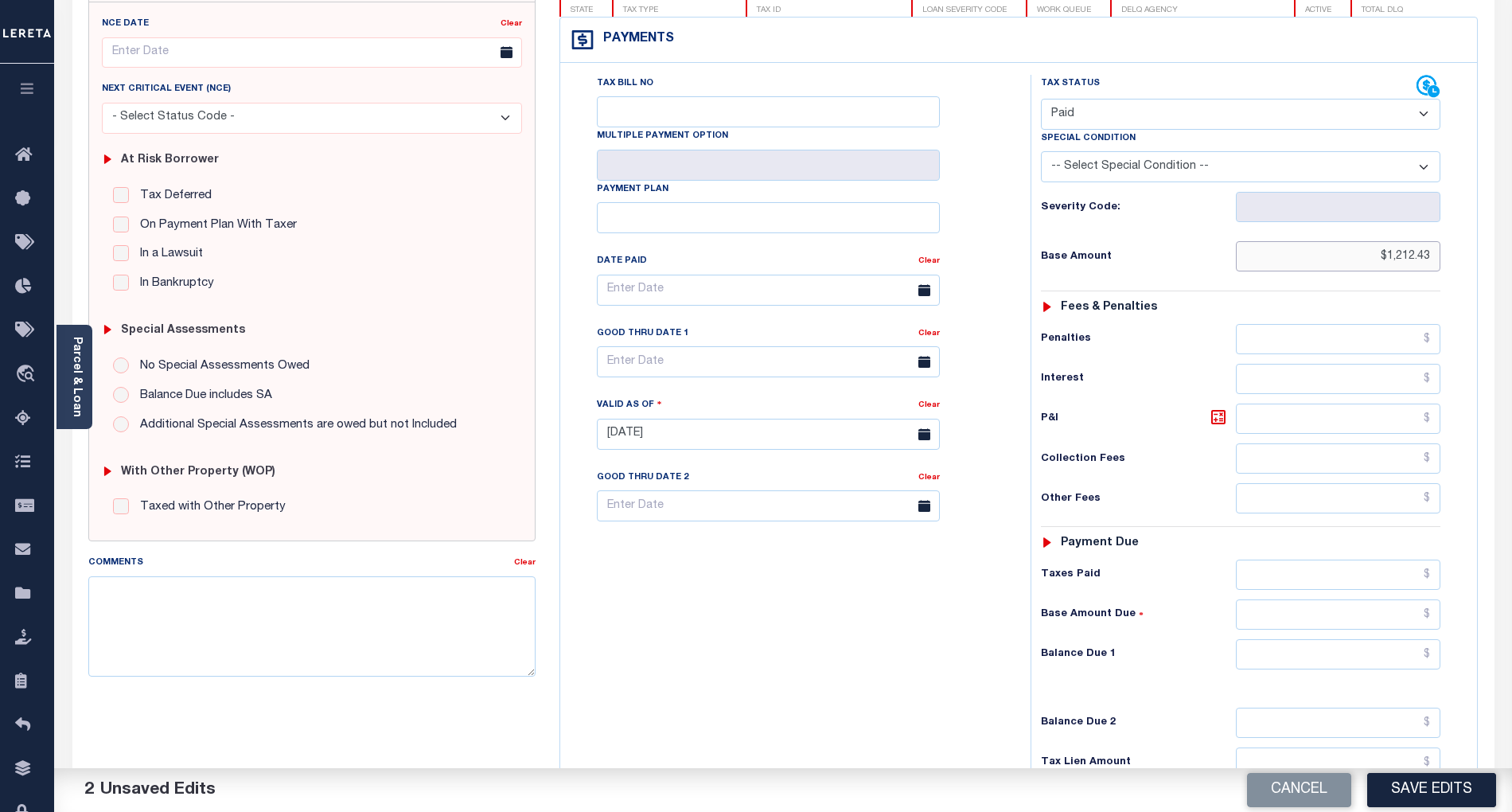
scroll to position [318, 0]
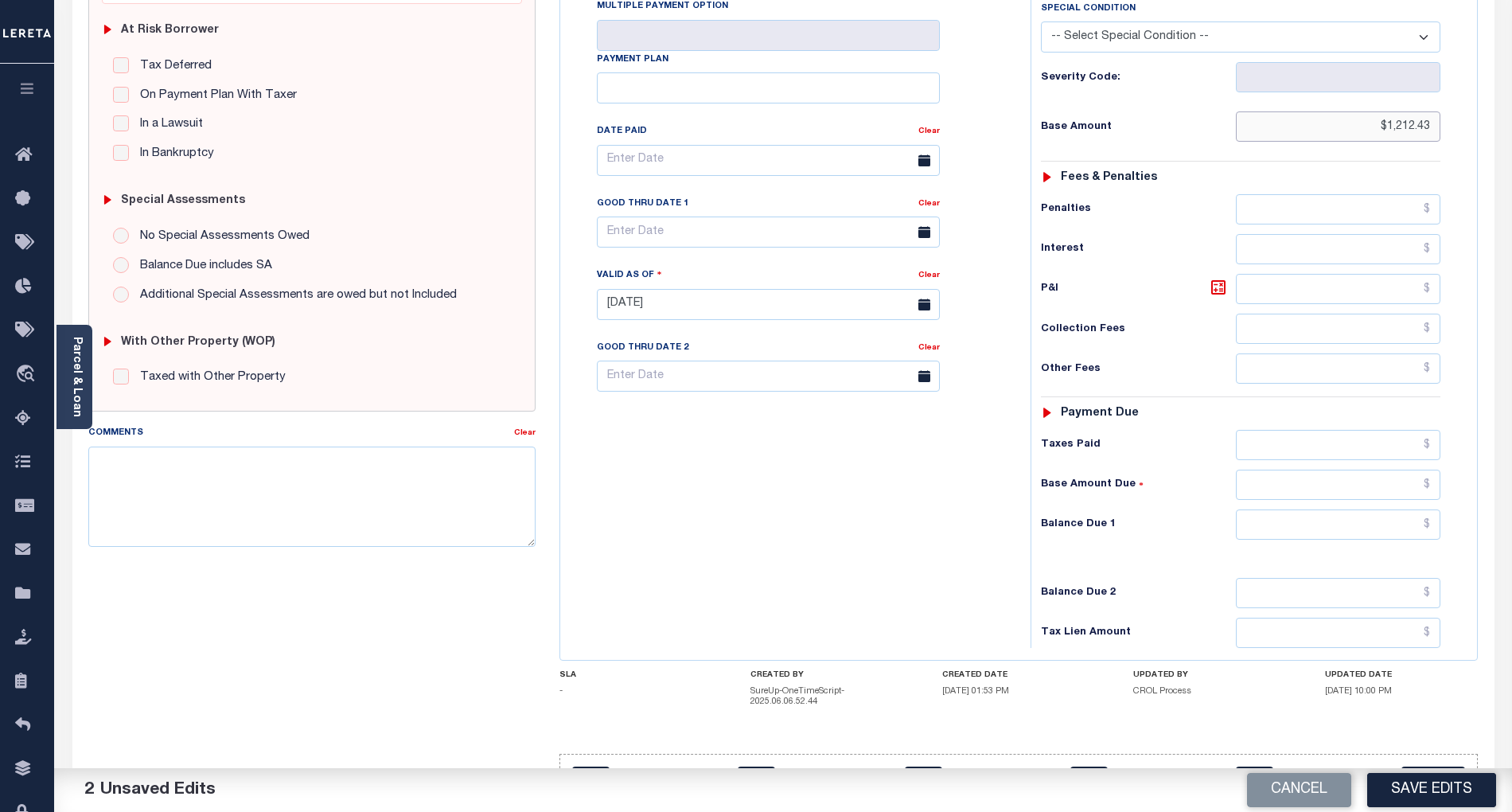
type input "$1,212.43"
click at [1410, 540] on input "text" at bounding box center [1339, 525] width 205 height 30
type input "$0.00"
click at [908, 554] on div "Tax Bill No Multiple Payment Option Payment Plan Clear" at bounding box center [791, 296] width 454 height 703
click at [411, 524] on textarea "Comments" at bounding box center [312, 497] width 447 height 100
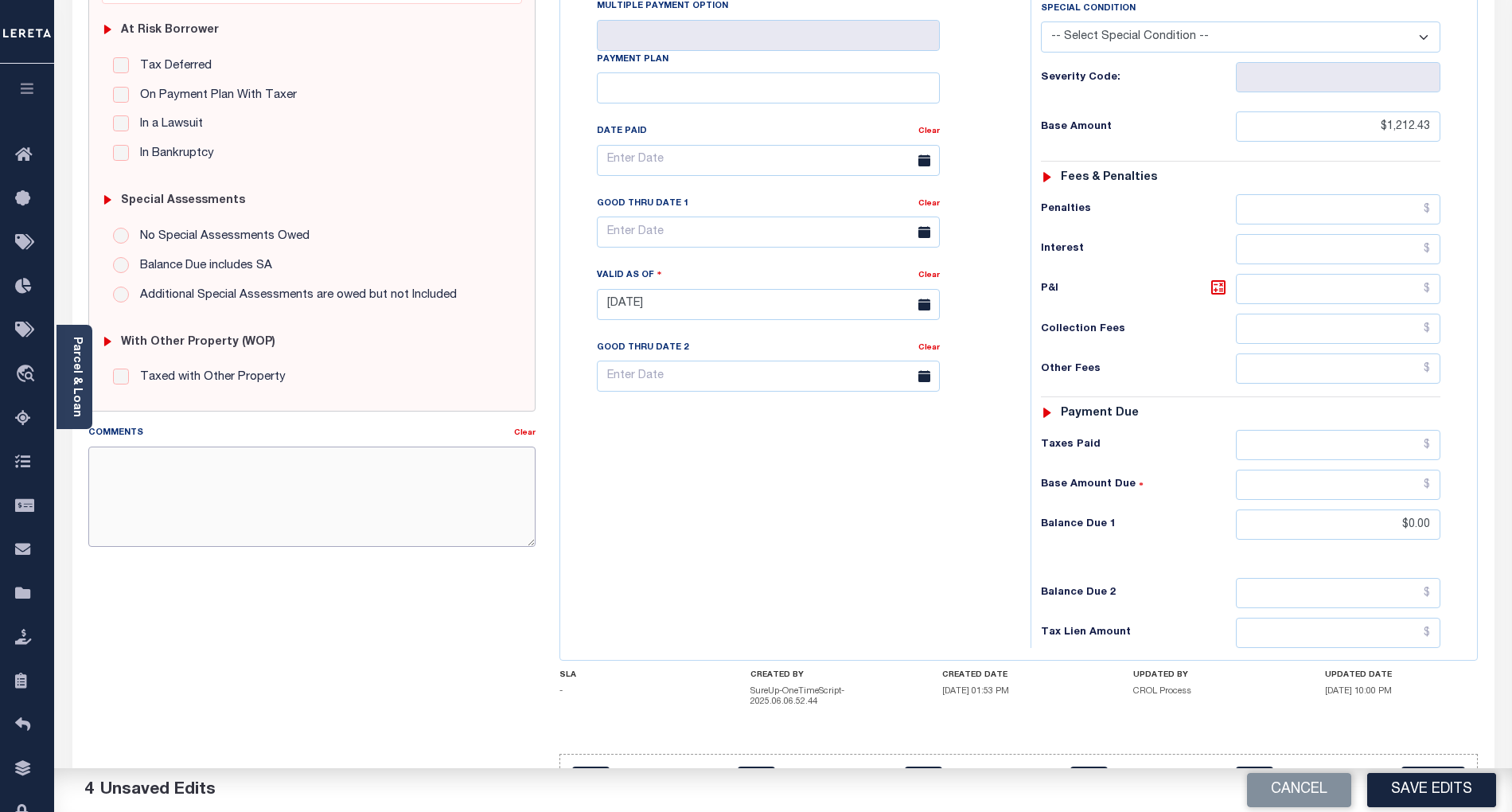
paste textarea "As per email response from tax office- TC Vana Balbin, Confirmed that taxes are…"
type textarea "As per email response from tax office- TC Vana Balbin, Confirmed that taxes are…"
click at [1459, 788] on button "Save Edits" at bounding box center [1432, 790] width 129 height 34
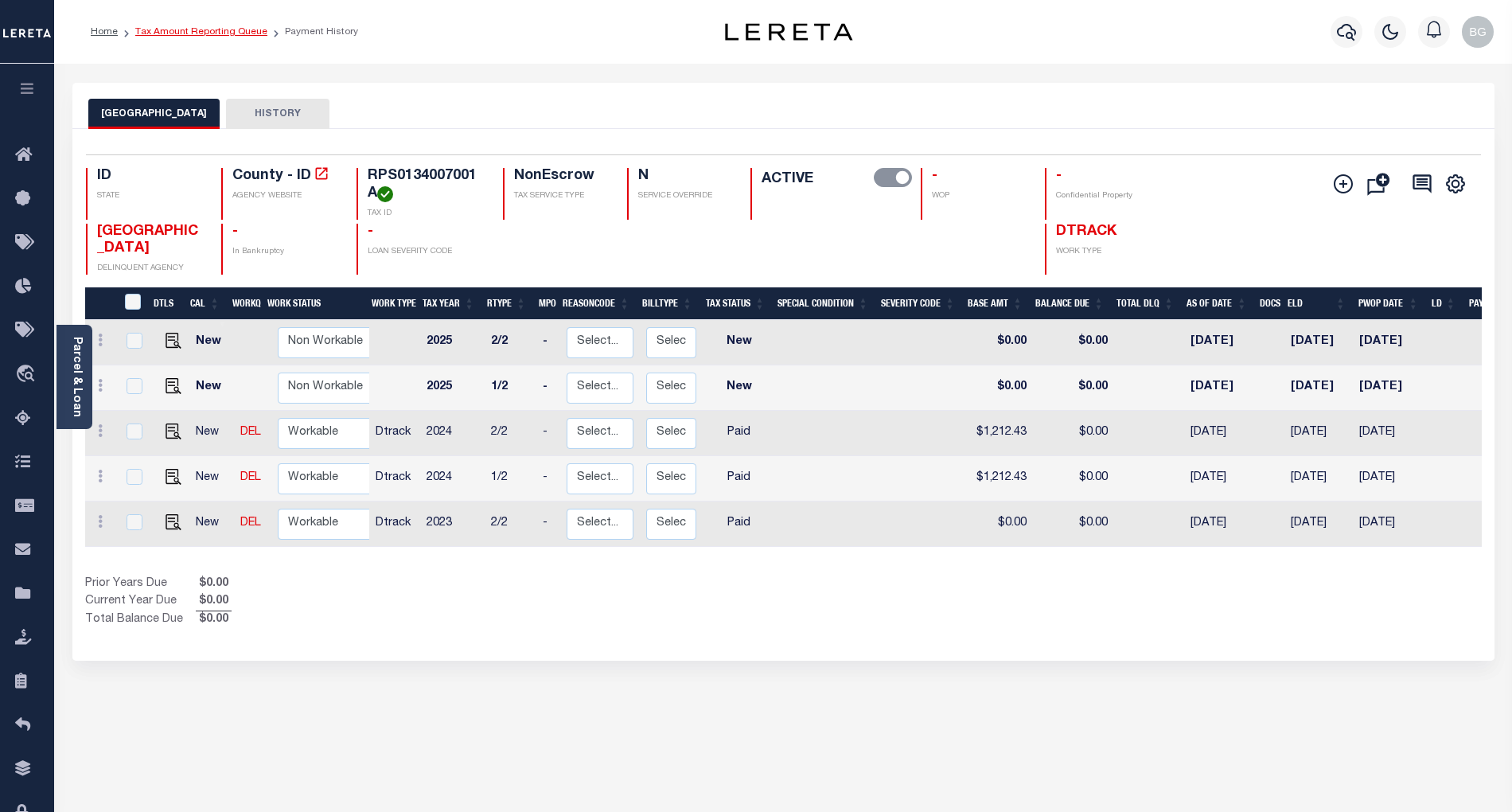
click at [205, 33] on link "Tax Amount Reporting Queue" at bounding box center [201, 32] width 132 height 10
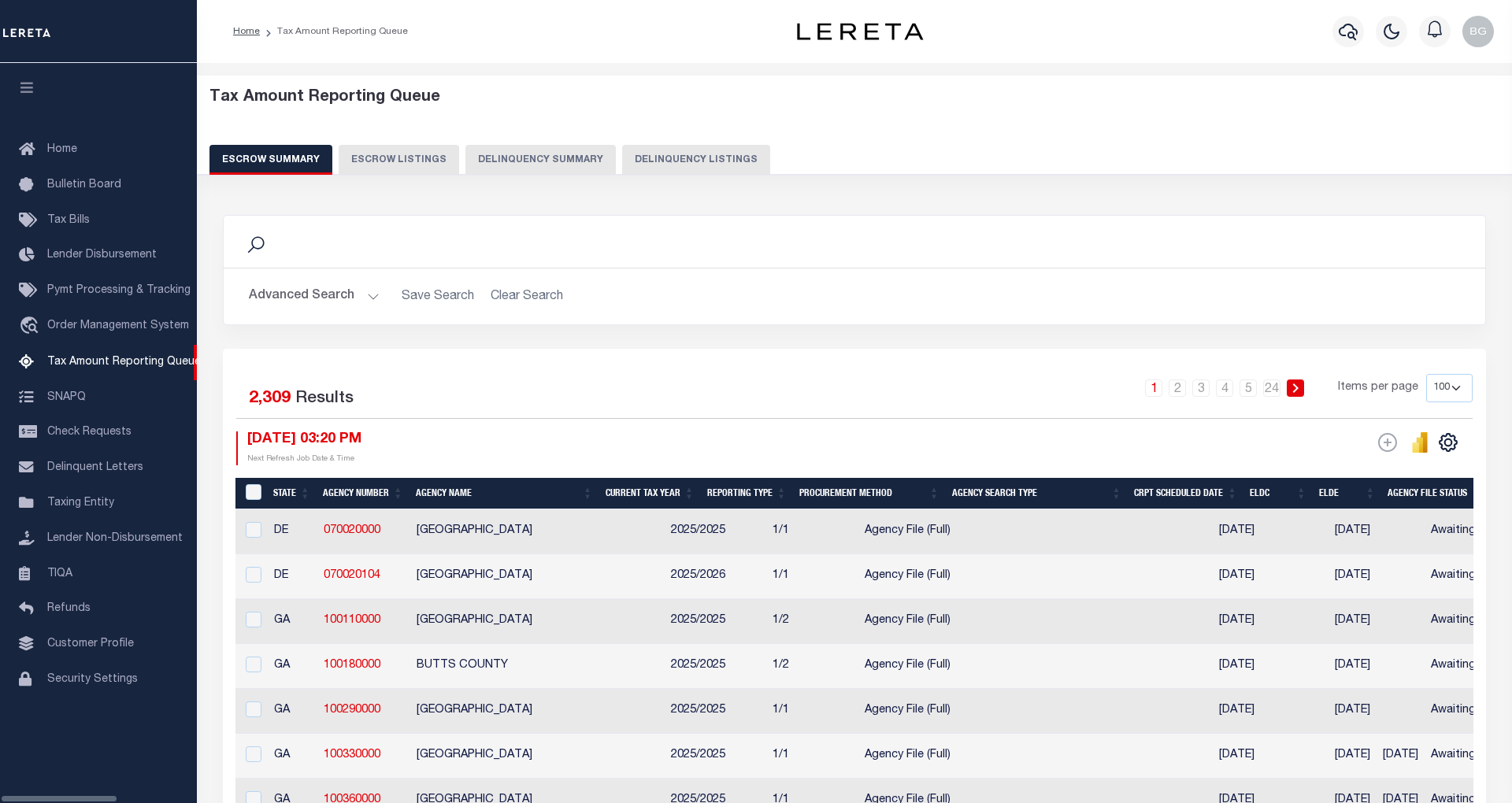
select select "100"
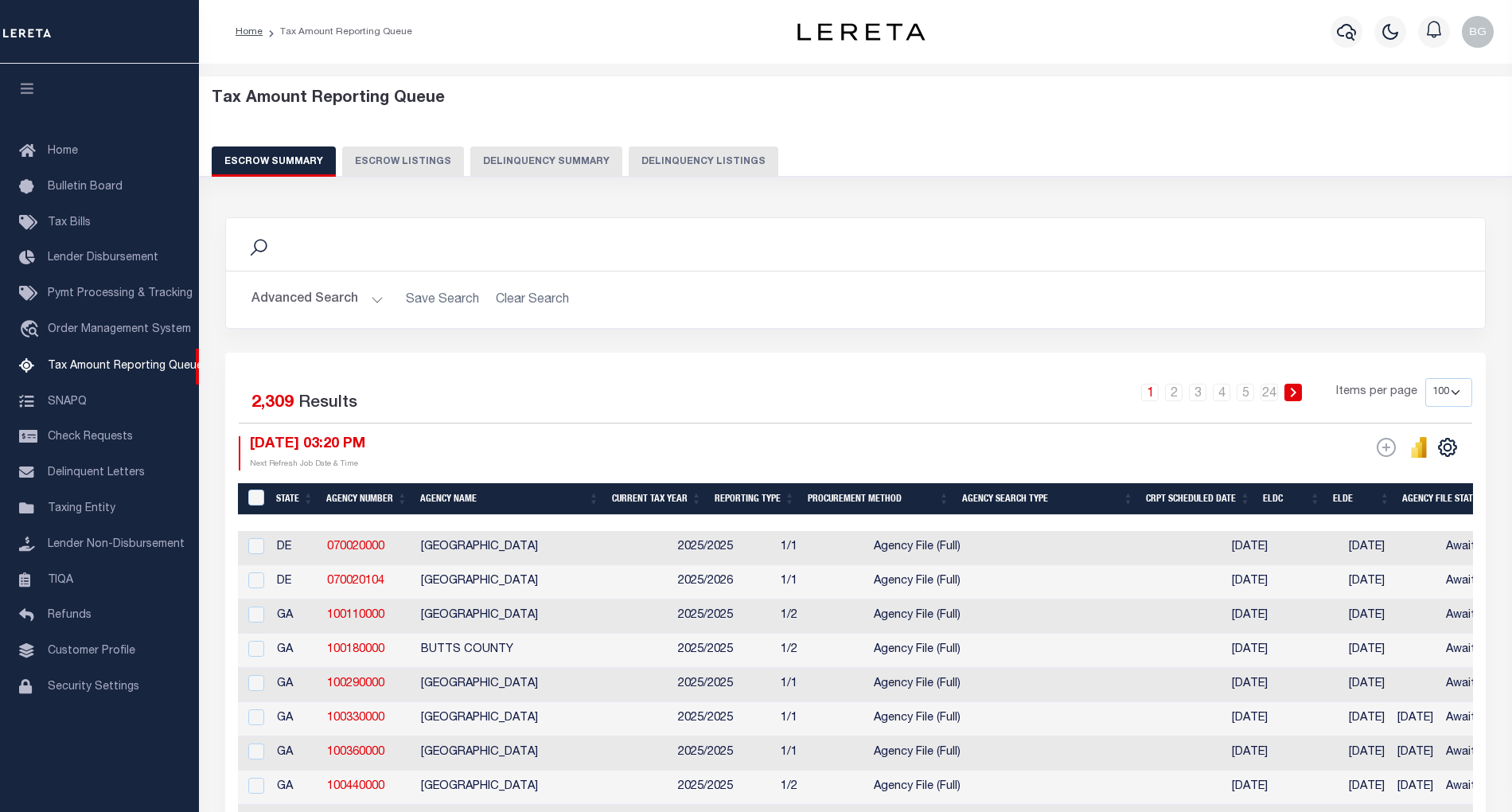
click at [678, 159] on button "Delinquency Listings" at bounding box center [703, 162] width 150 height 30
select select "100"
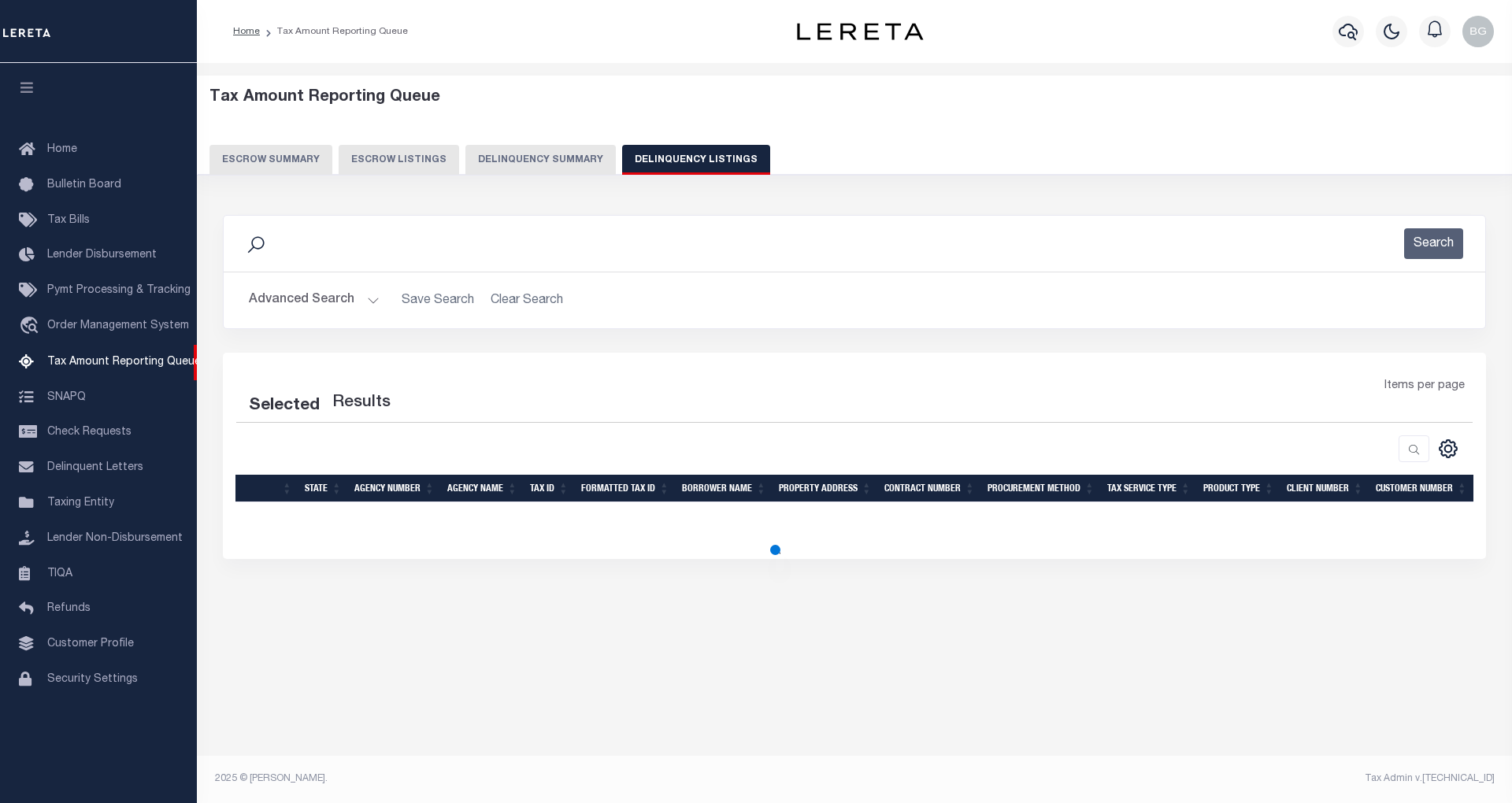
select select "100"
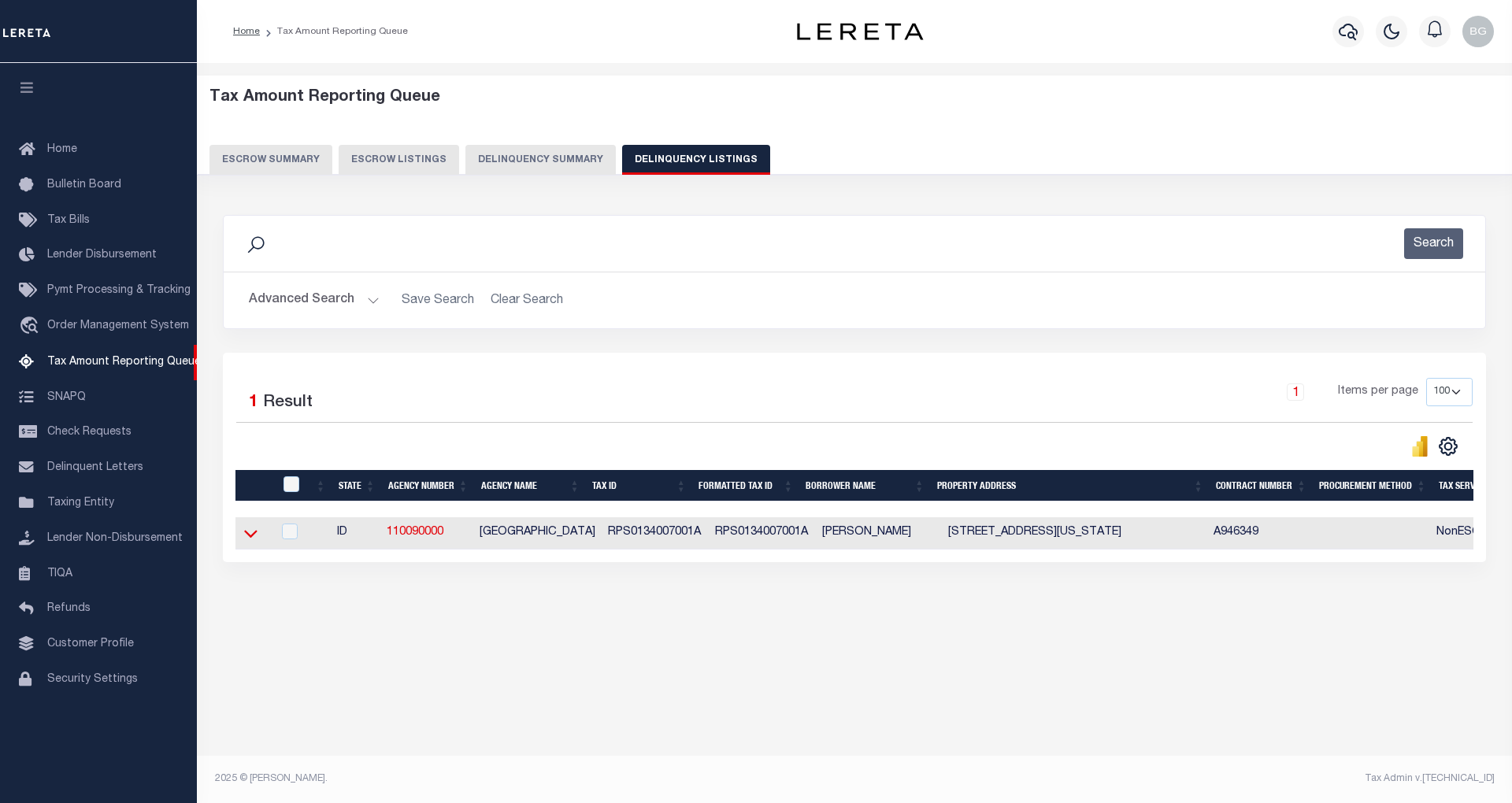
click at [252, 539] on icon at bounding box center [250, 533] width 13 height 17
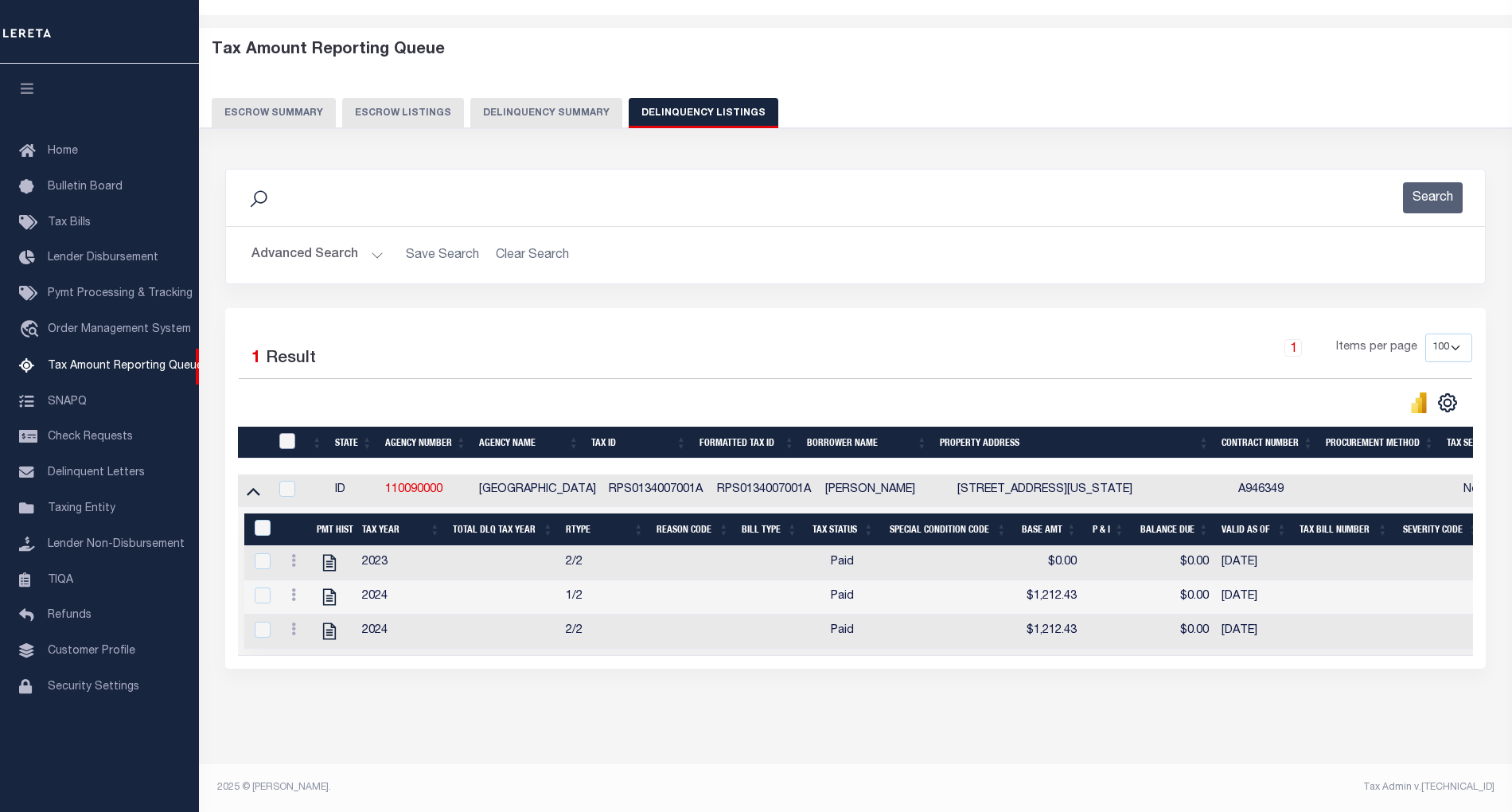
click at [288, 433] on input "checkbox" at bounding box center [287, 441] width 16 height 16
checkbox input "true"
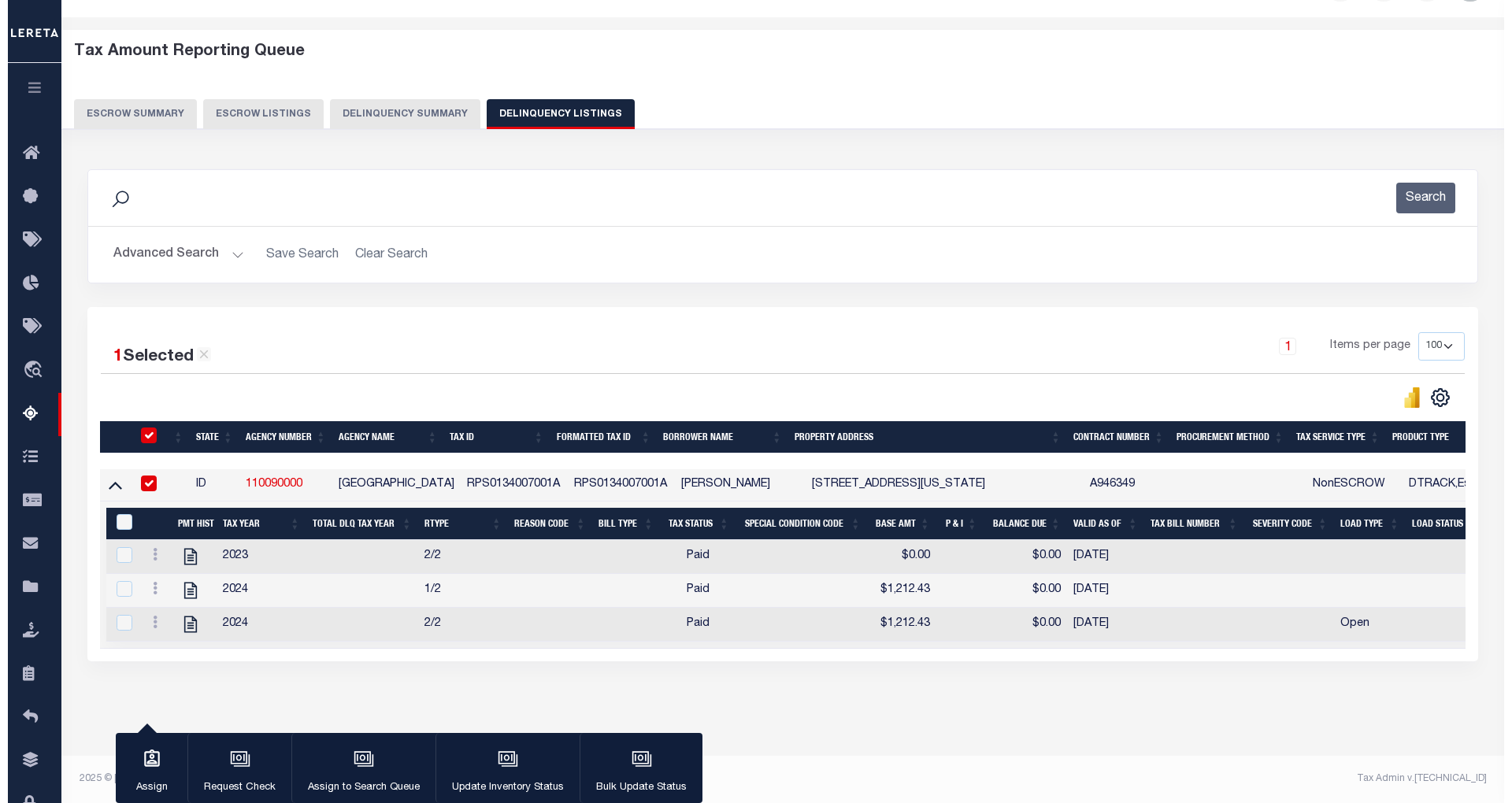
scroll to position [64, 0]
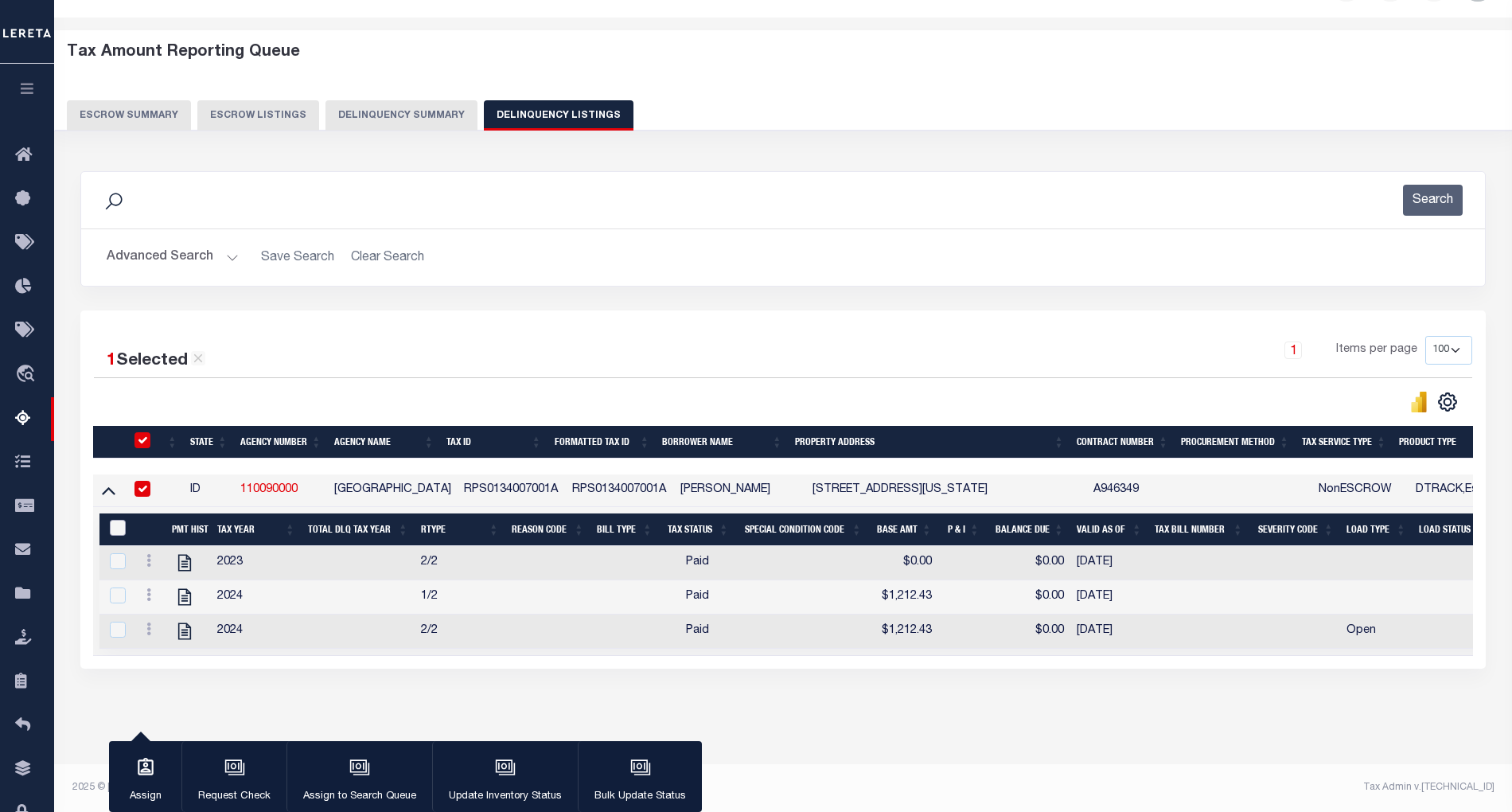
click at [115, 520] on input "&nbsp;" at bounding box center [118, 528] width 16 height 16
checkbox input "true"
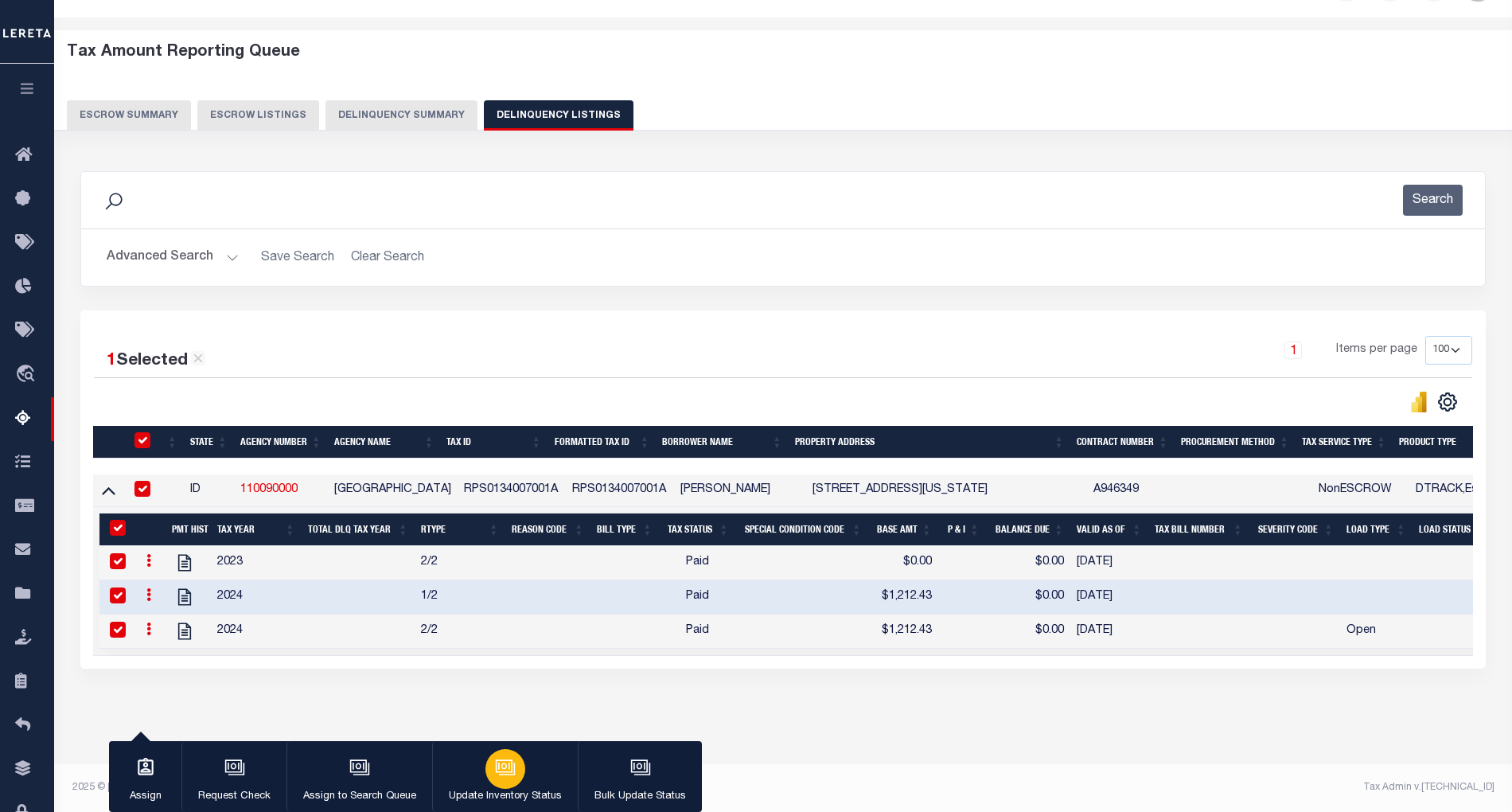
click at [517, 775] on div "button" at bounding box center [505, 769] width 40 height 40
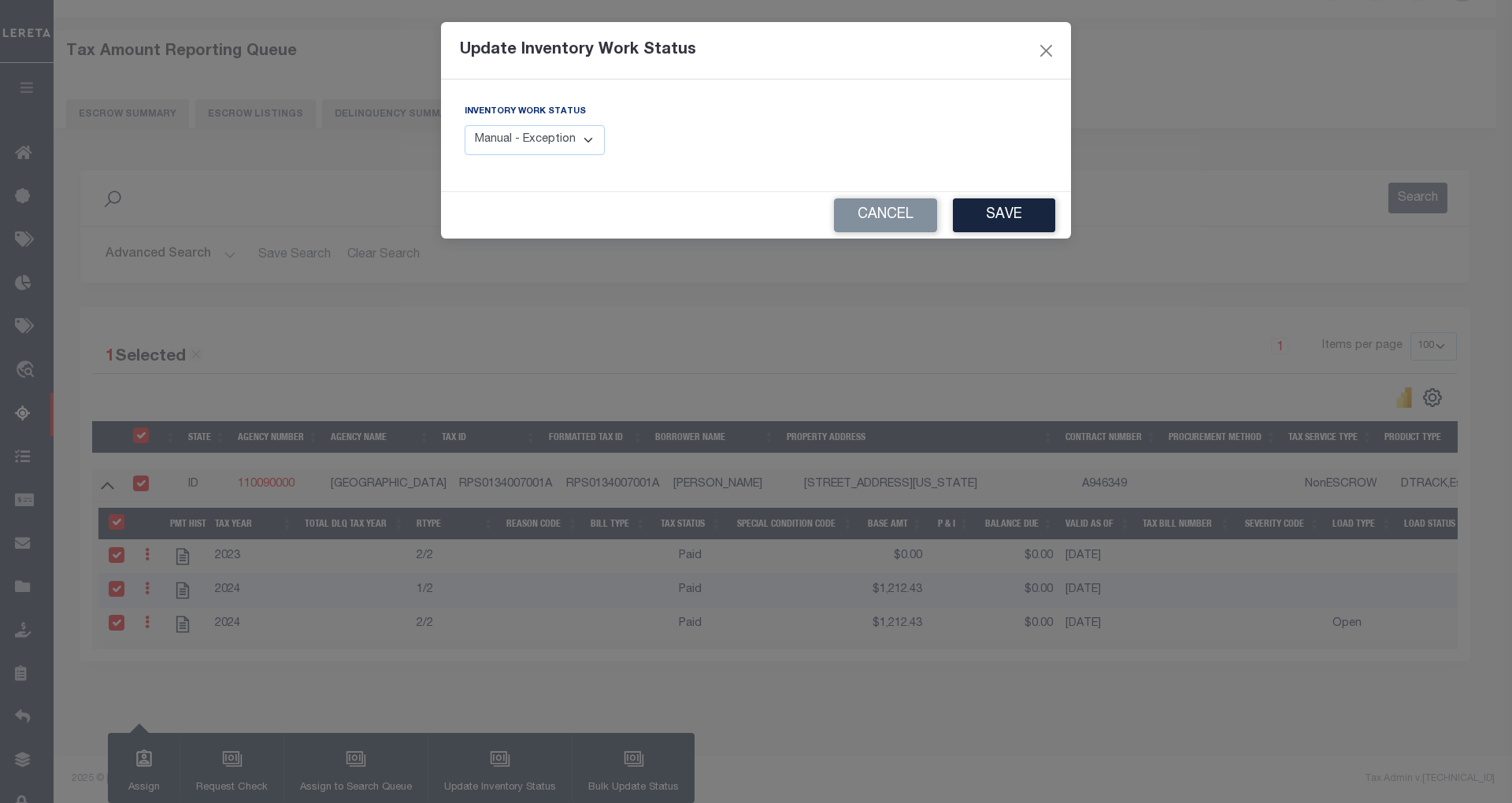
click at [570, 129] on select "Manual - Exception Pended - Awaiting Search Late Add Exception Completed" at bounding box center [535, 140] width 140 height 31
select select "4"
click at [465, 125] on select "Manual - Exception Pended - Awaiting Search Late Add Exception Completed" at bounding box center [535, 140] width 140 height 31
click at [1012, 220] on button "Save" at bounding box center [1004, 215] width 102 height 34
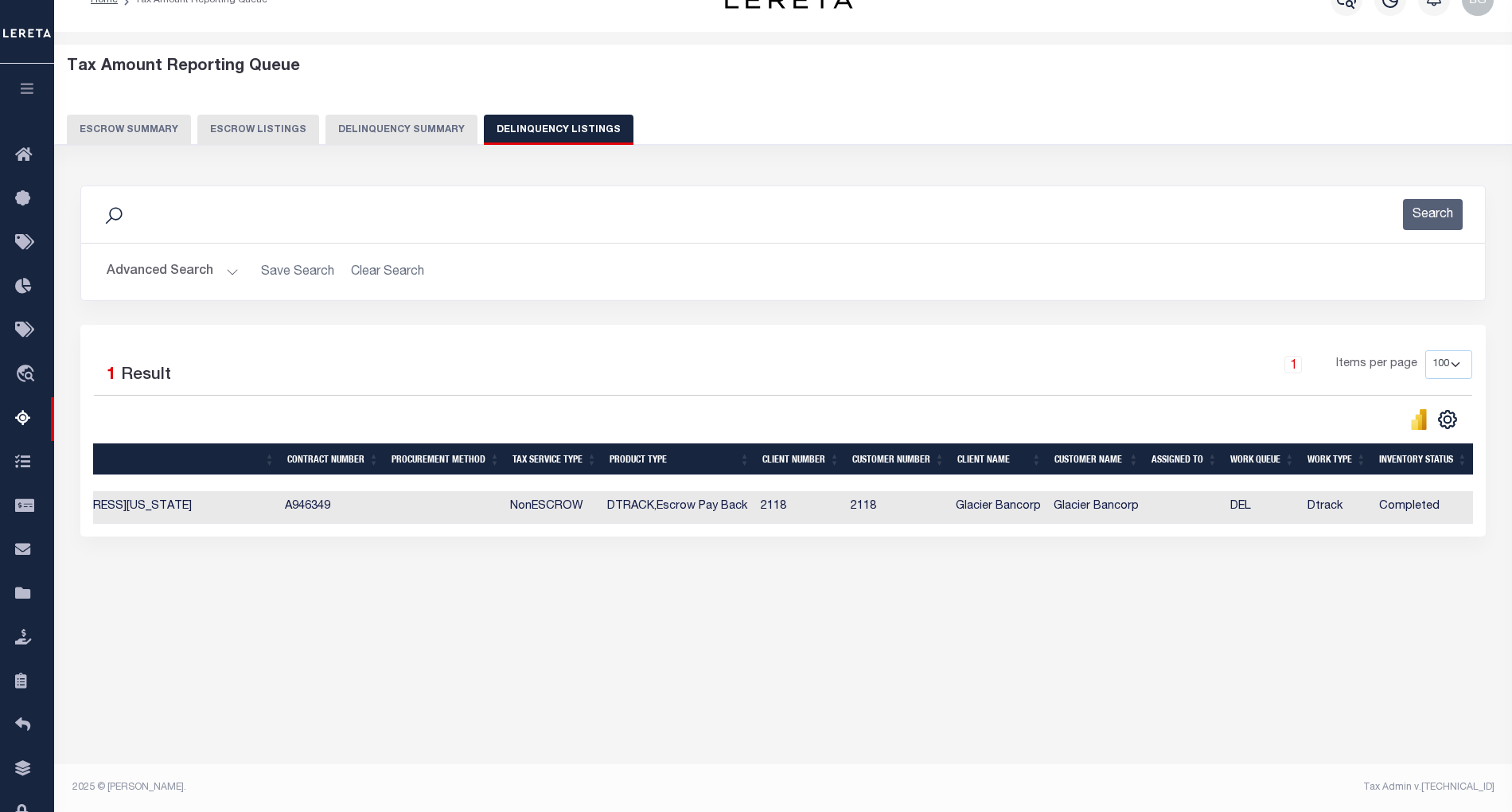
scroll to position [0, 0]
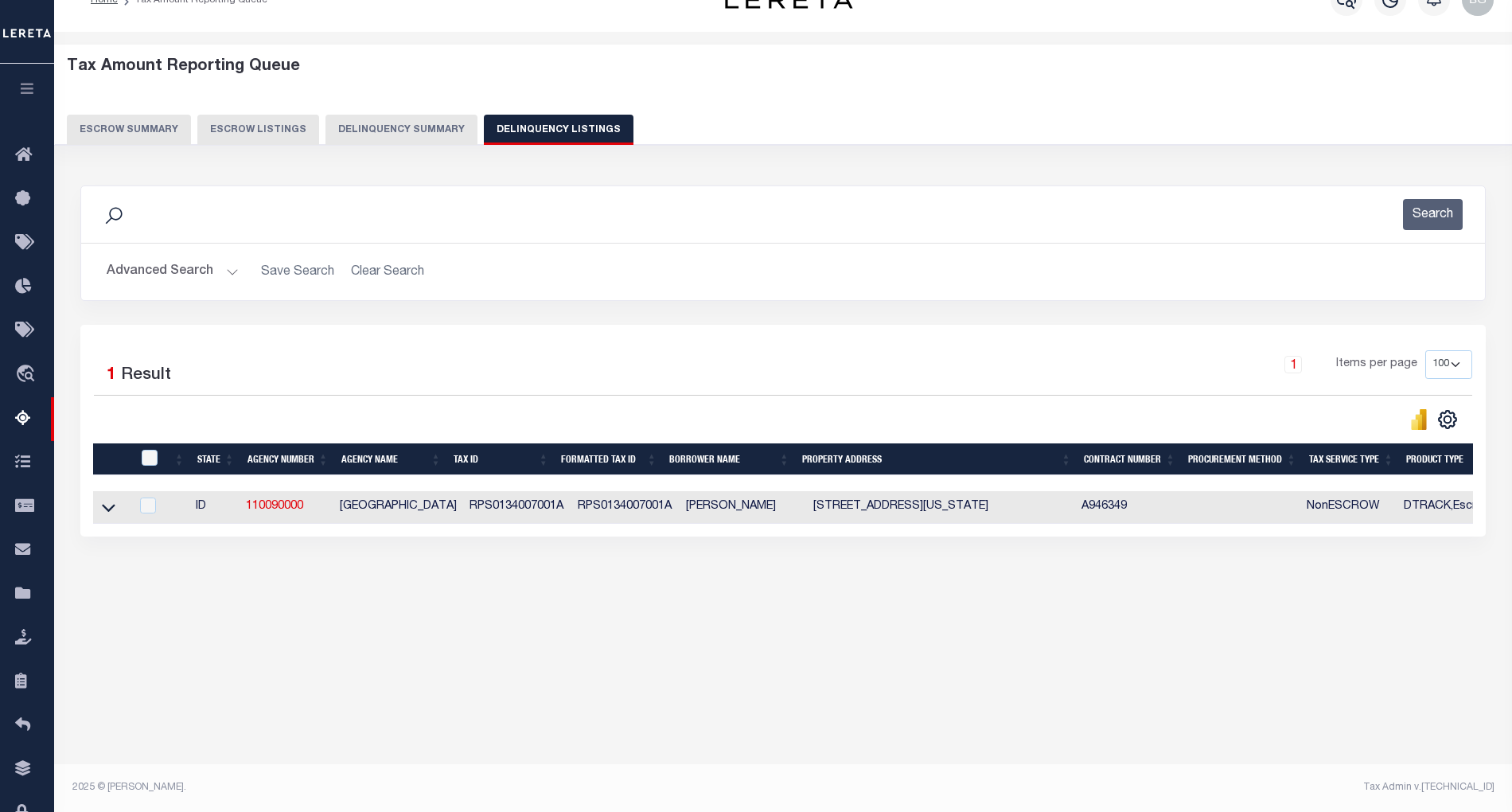
click at [226, 266] on button "Advanced Search" at bounding box center [173, 271] width 132 height 31
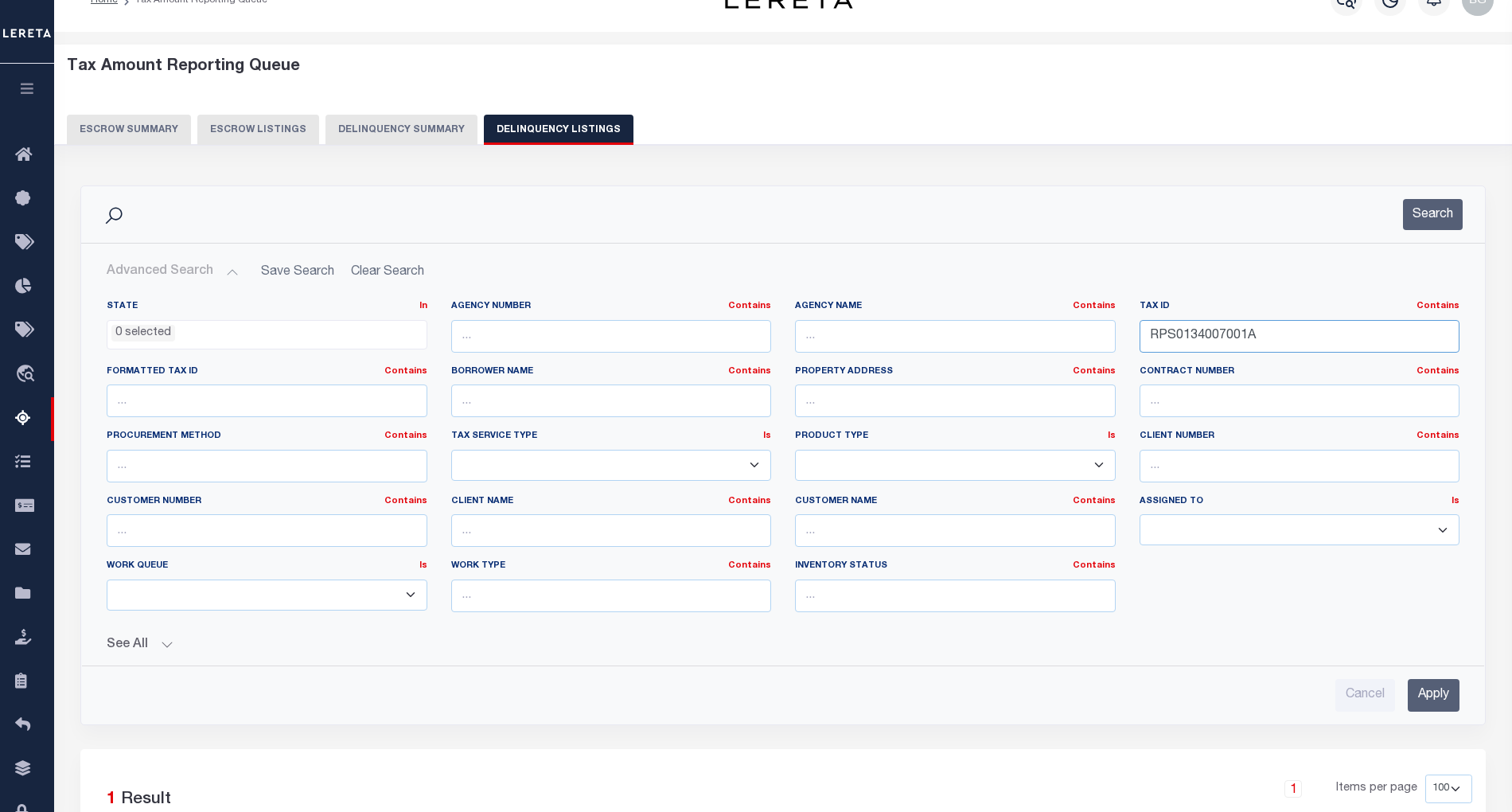
click at [1181, 331] on input "RPS0134007001A" at bounding box center [1300, 336] width 321 height 33
paste input "96008005"
type input "RPS0196008005A"
click at [1448, 704] on input "Apply" at bounding box center [1433, 695] width 52 height 33
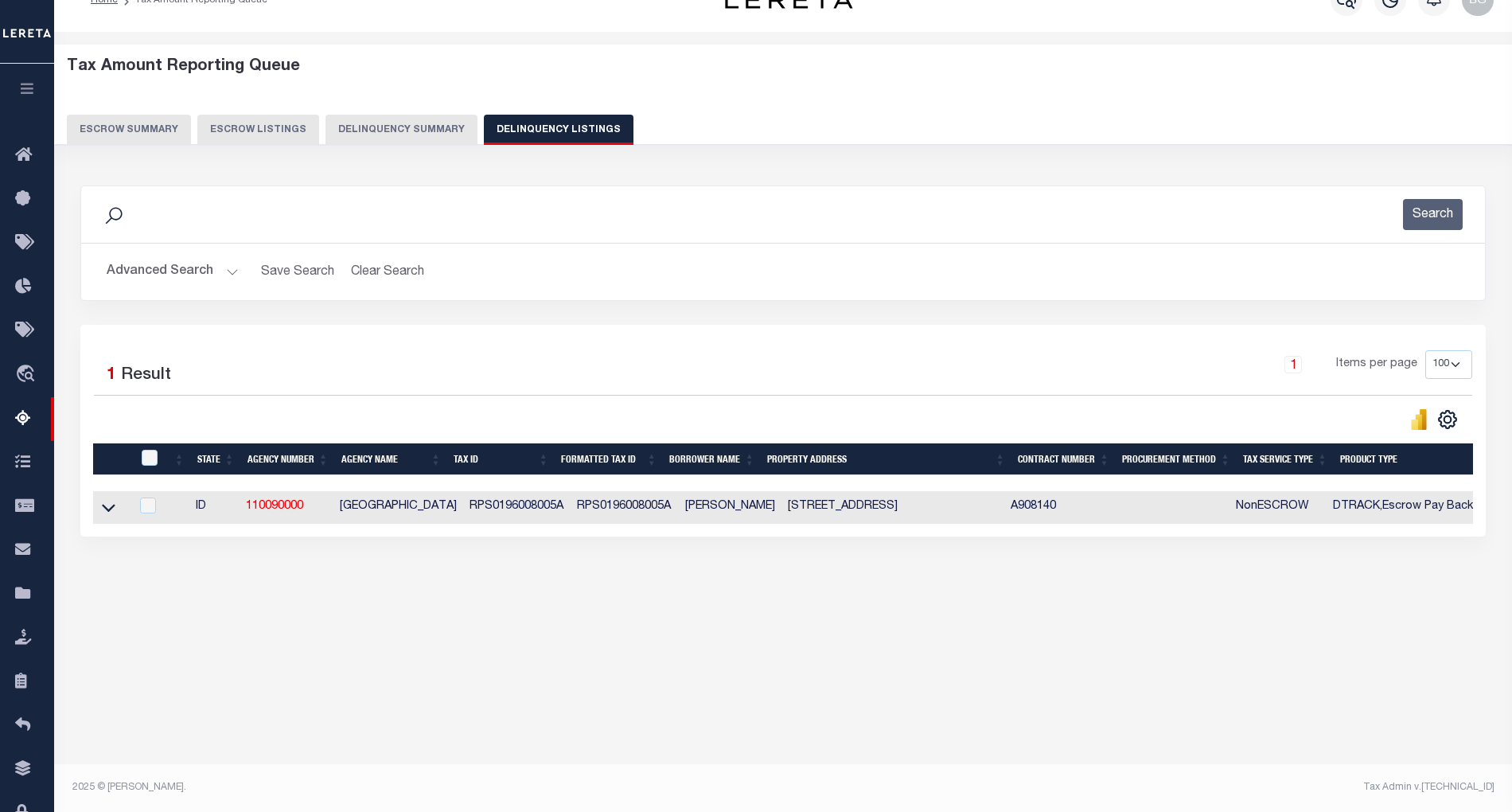
drag, startPoint x: 107, startPoint y: 516, endPoint x: 482, endPoint y: 449, distance: 380.9
click at [107, 513] on icon at bounding box center [108, 509] width 14 height 8
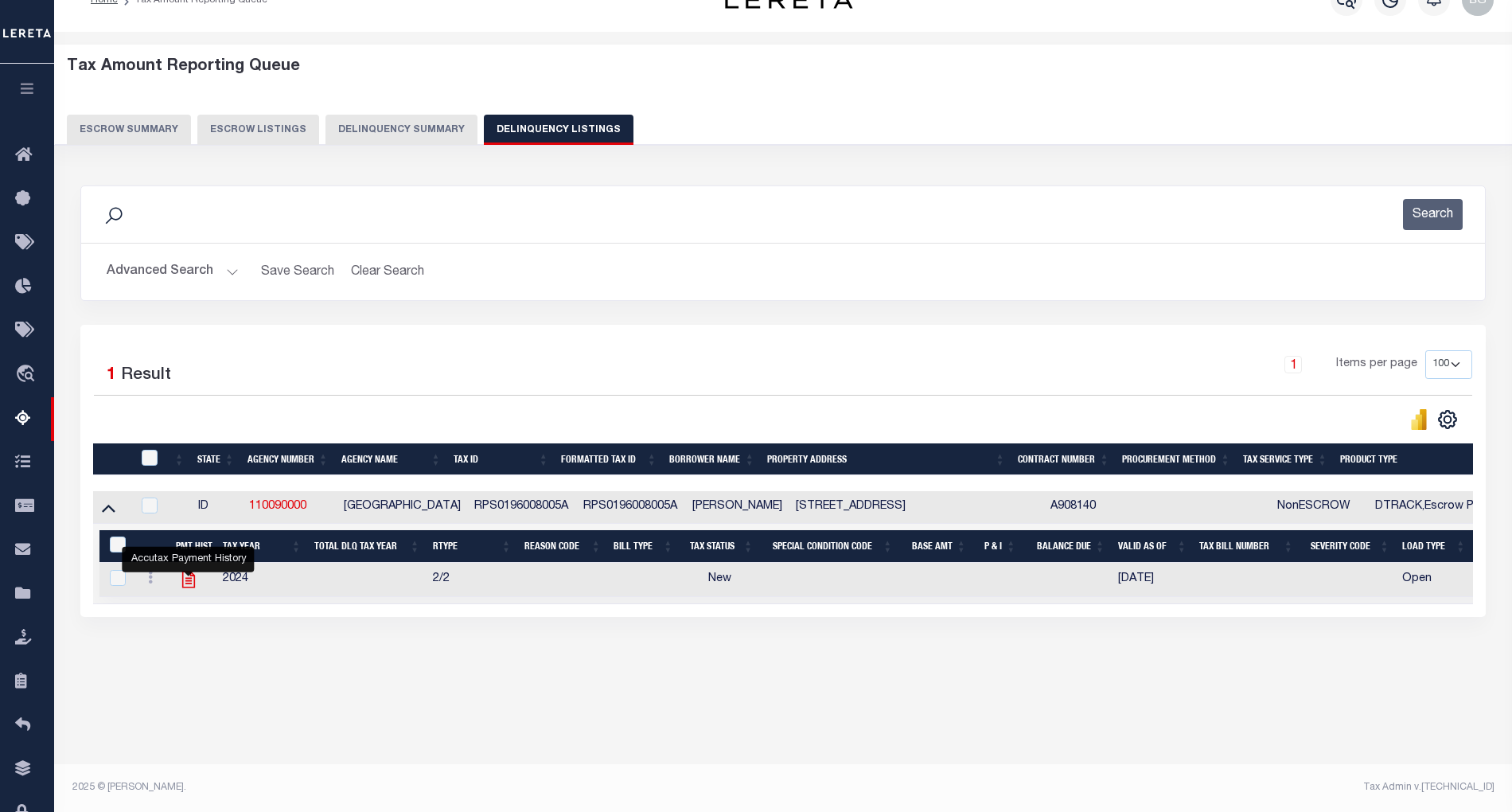
click at [185, 583] on icon "" at bounding box center [189, 580] width 21 height 21
checkbox input "true"
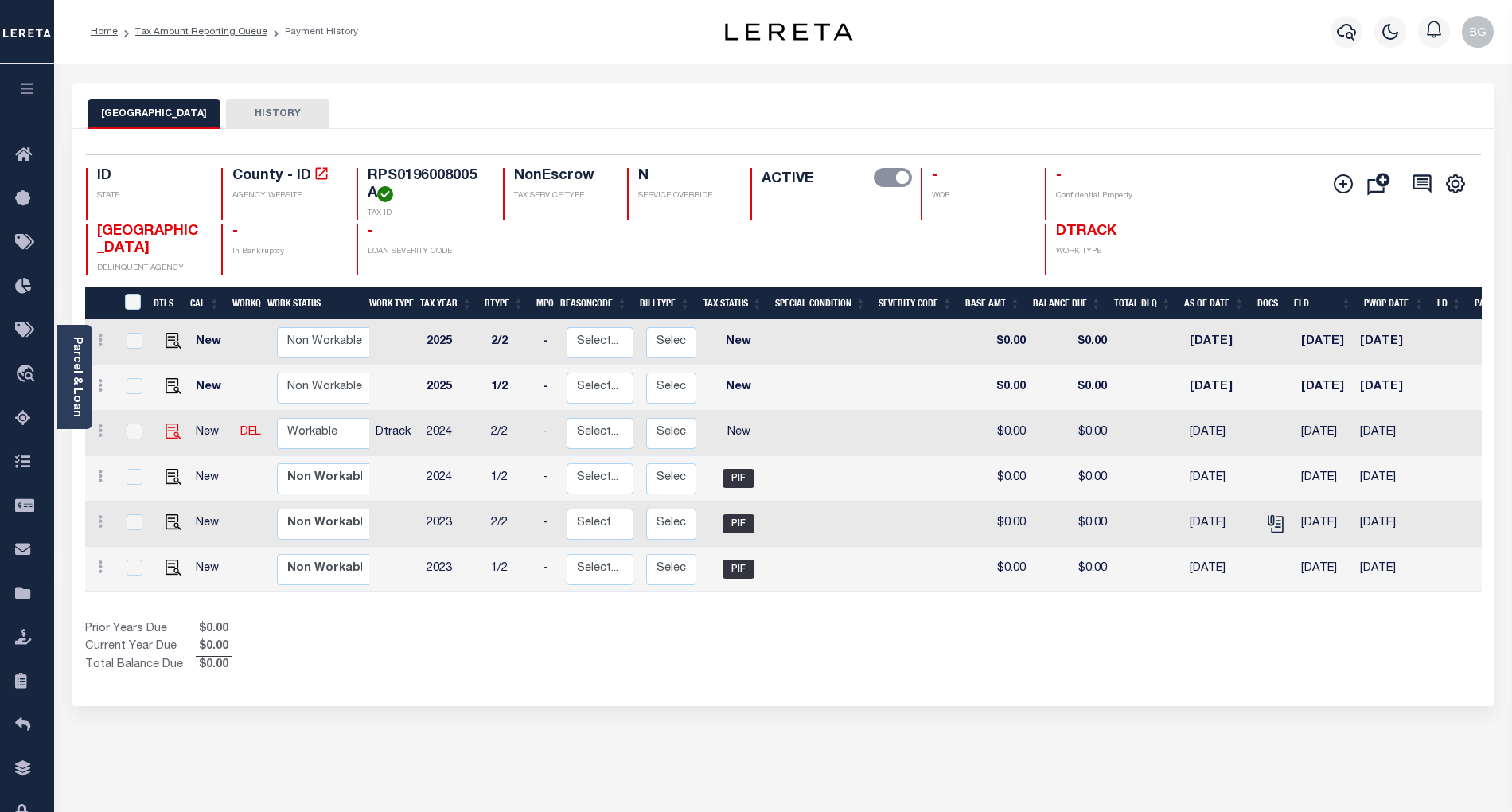
click at [170, 434] on img at bounding box center [173, 431] width 16 height 16
checkbox input "true"
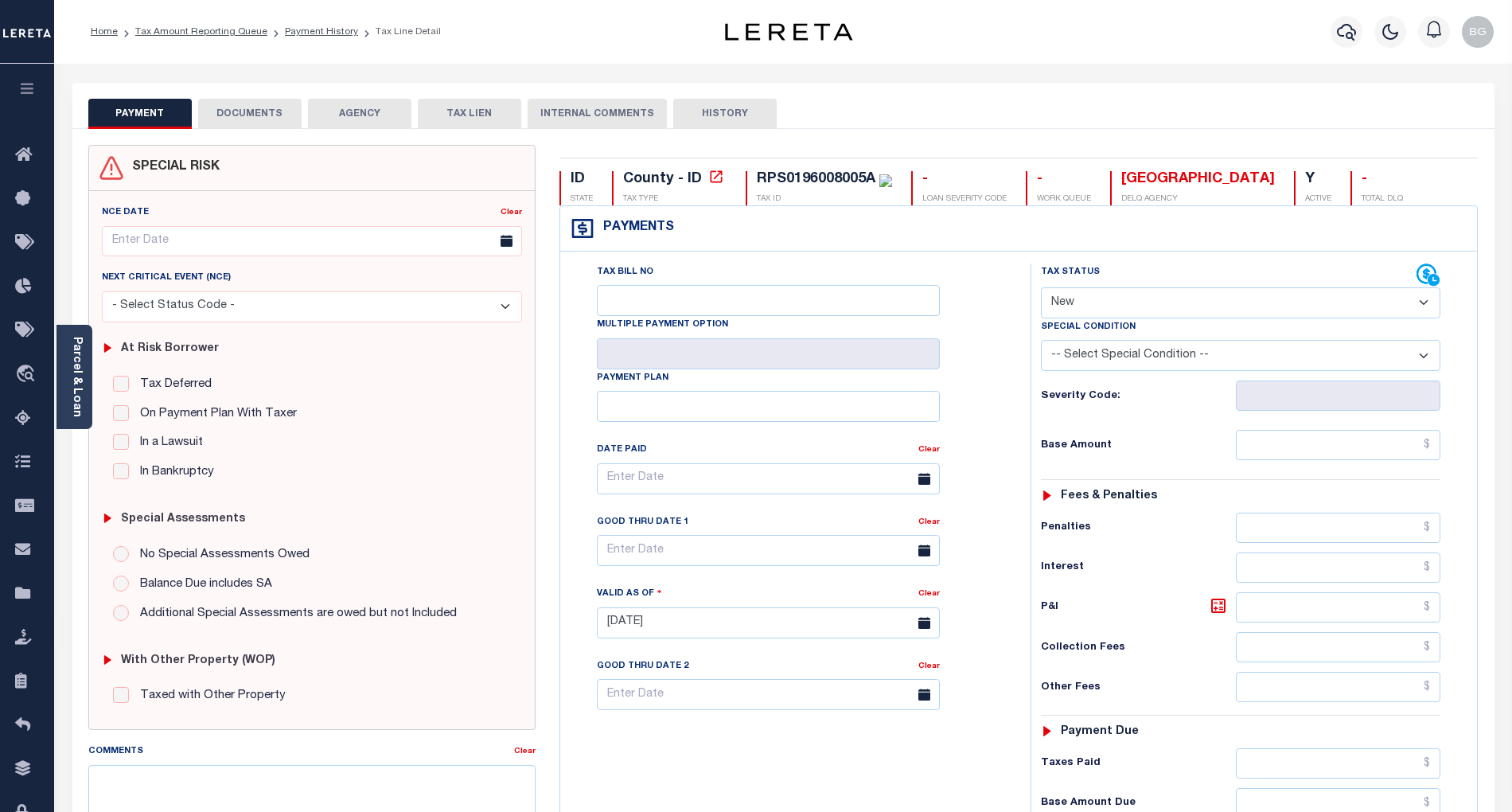
click at [1077, 306] on select "- Select Status Code - Open Due/Unpaid Paid Incomplete No Tax Due Internal Refu…" at bounding box center [1241, 303] width 399 height 31
select select "PYD"
click at [1041, 289] on select "- Select Status Code - Open Due/Unpaid Paid Incomplete No Tax Due Internal Refu…" at bounding box center [1241, 303] width 399 height 31
type input "[DATE]"
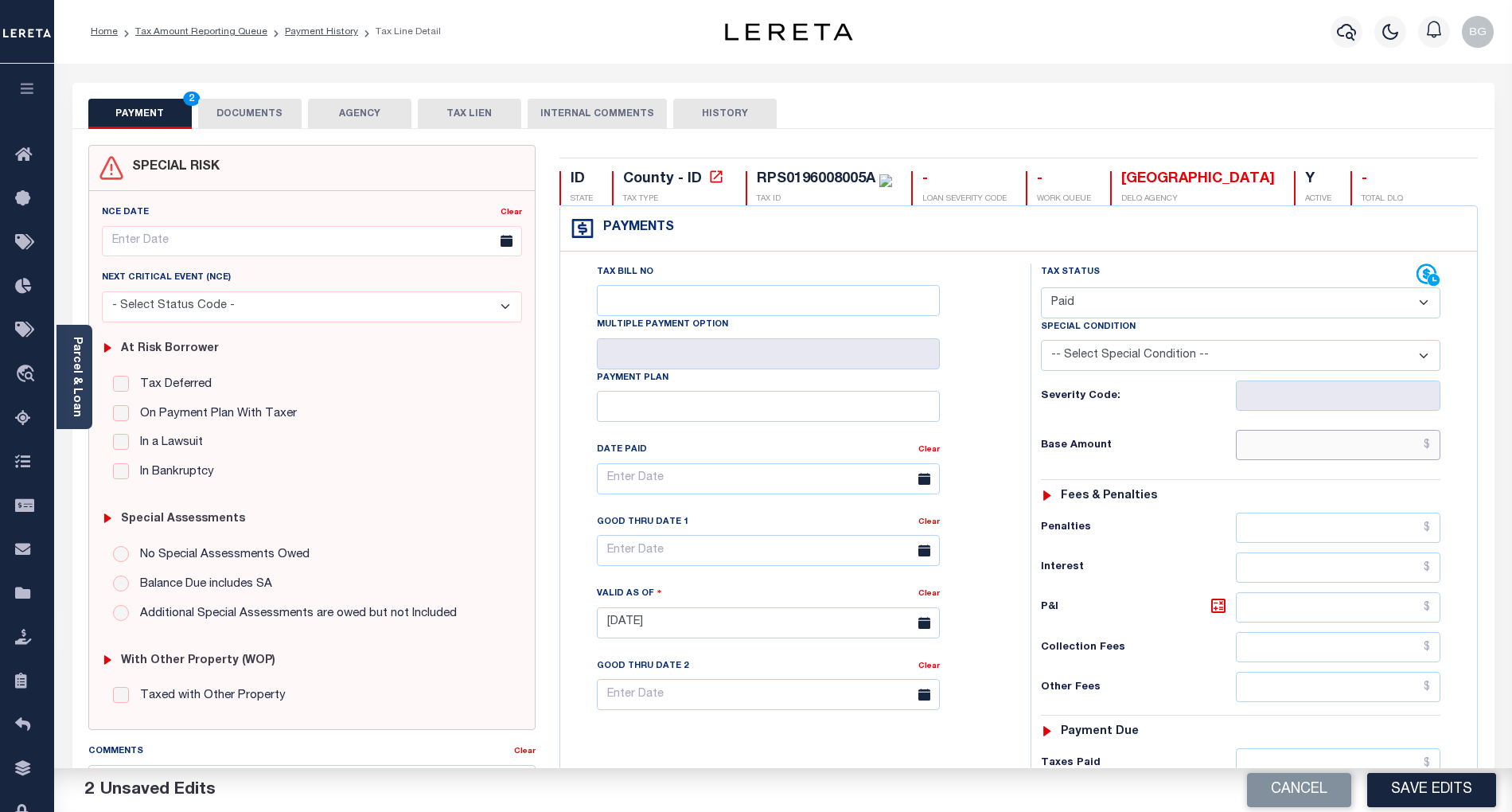
click at [1389, 443] on input "text" at bounding box center [1339, 445] width 205 height 30
paste input "1,157.19"
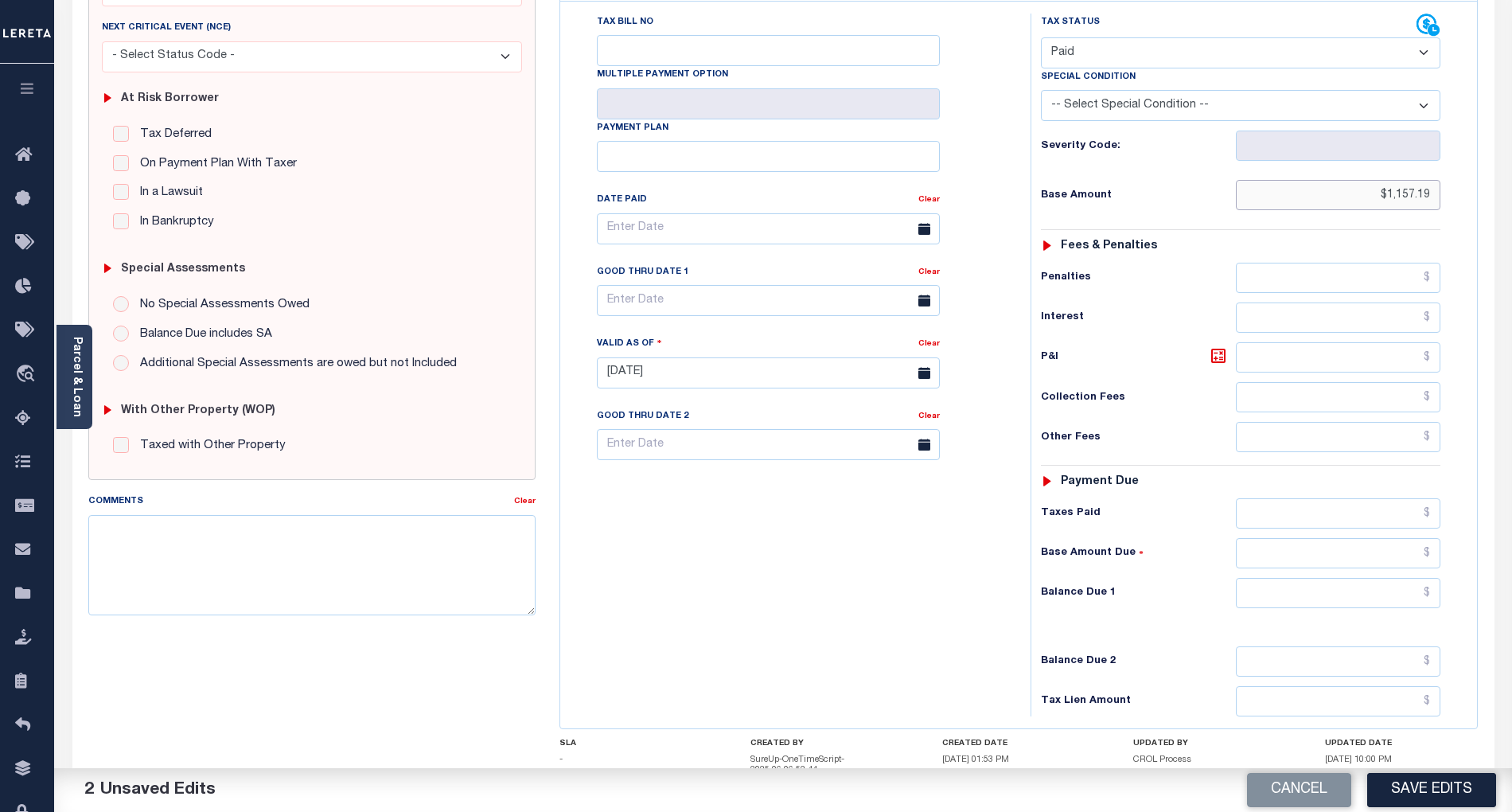
scroll to position [380, 0]
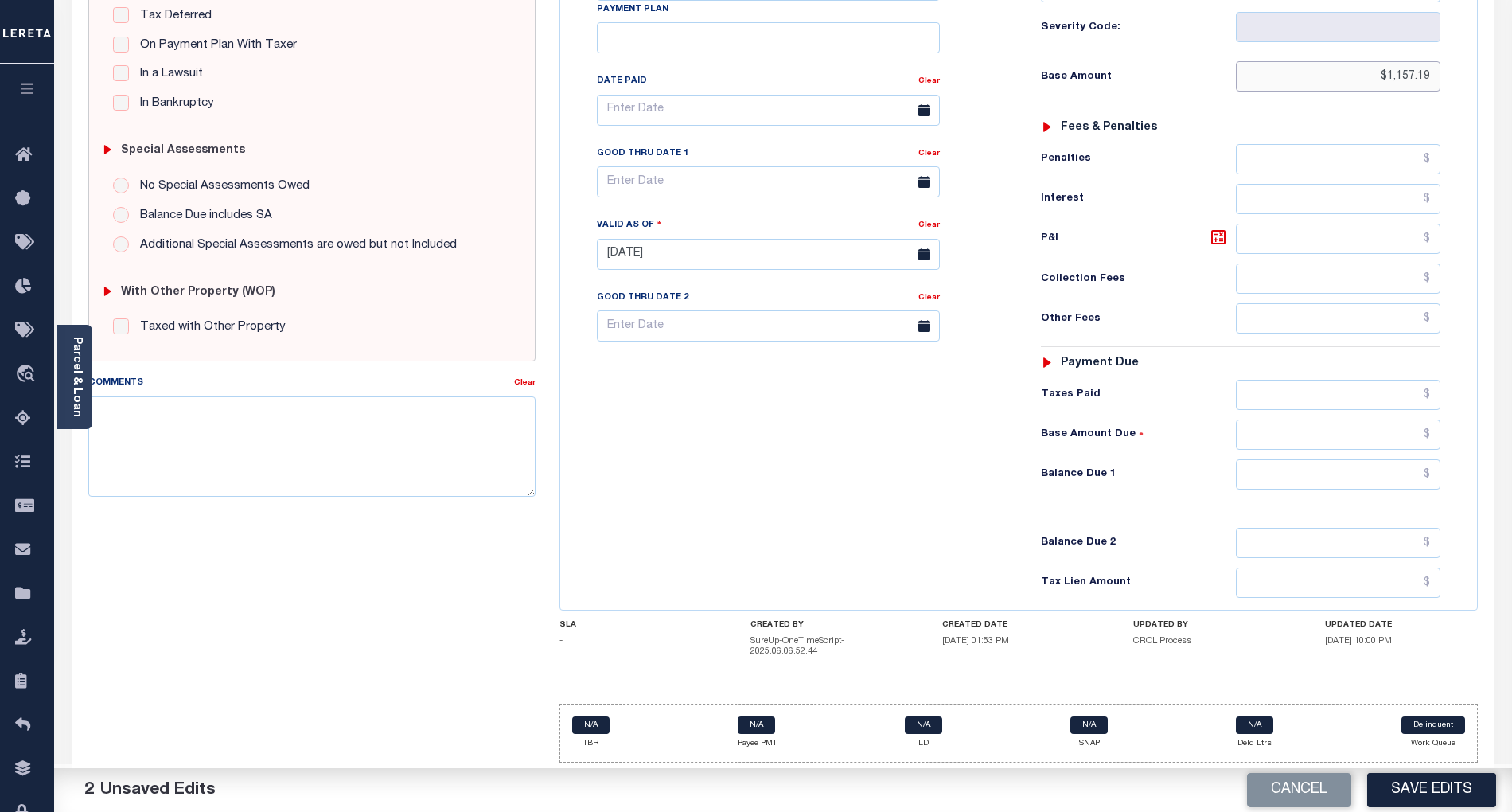
type input "$1,157.19"
click at [1401, 478] on input "text" at bounding box center [1339, 474] width 205 height 30
type input "$0.00"
drag, startPoint x: 754, startPoint y: 508, endPoint x: 921, endPoint y: 736, distance: 282.6
click at [754, 510] on div "Tax Bill No Multiple Payment Option Payment Plan Clear" at bounding box center [791, 246] width 454 height 703
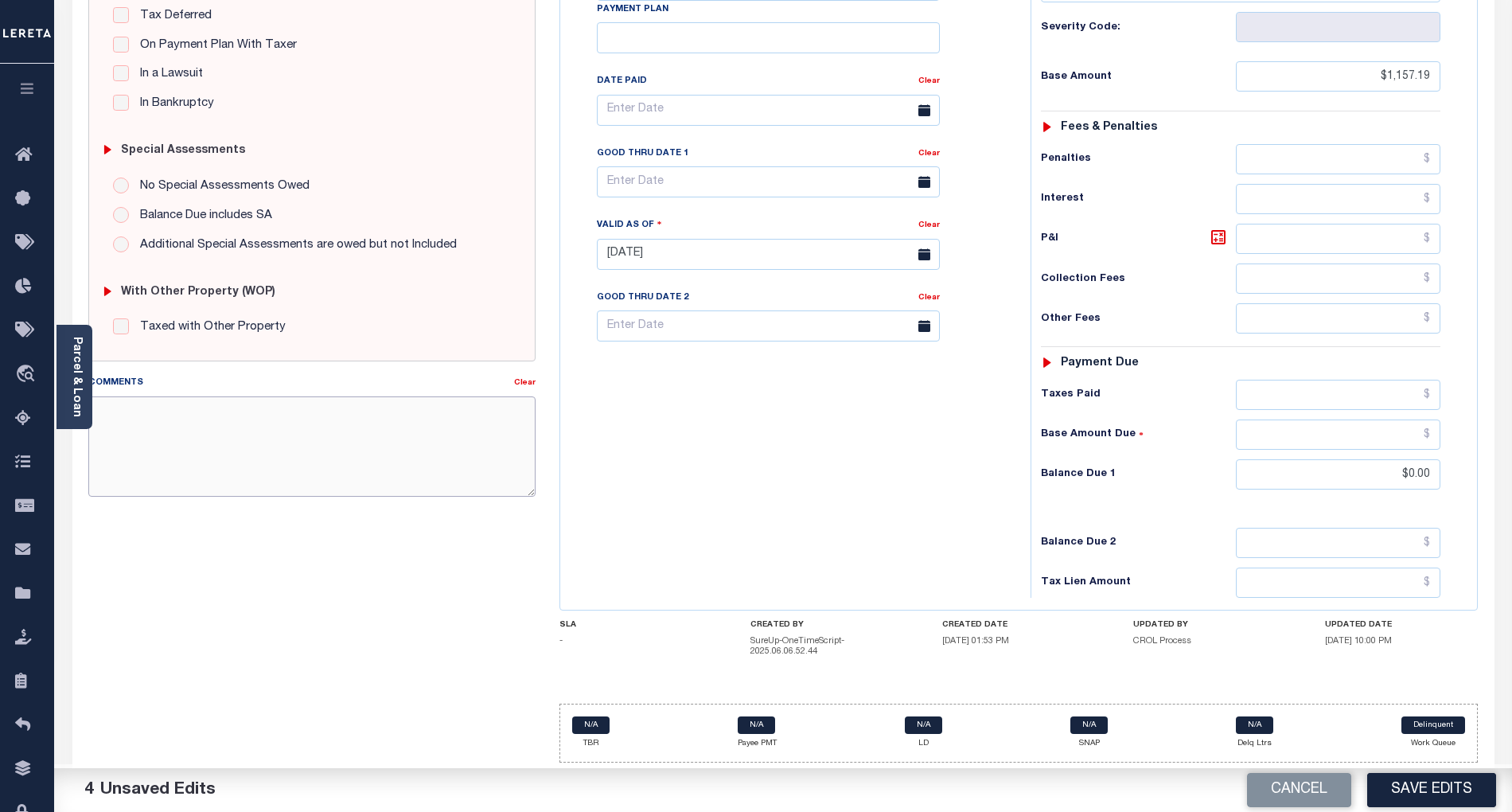
click at [298, 436] on textarea "Comments" at bounding box center [312, 447] width 447 height 100
paste textarea "As per email response from tax office- TC Vana Balbin, Confirmed that taxes are…"
type textarea "As per email response from tax office- TC Vana Balbin, Confirmed that taxes are…"
click at [1429, 791] on button "Save Edits" at bounding box center [1432, 790] width 129 height 34
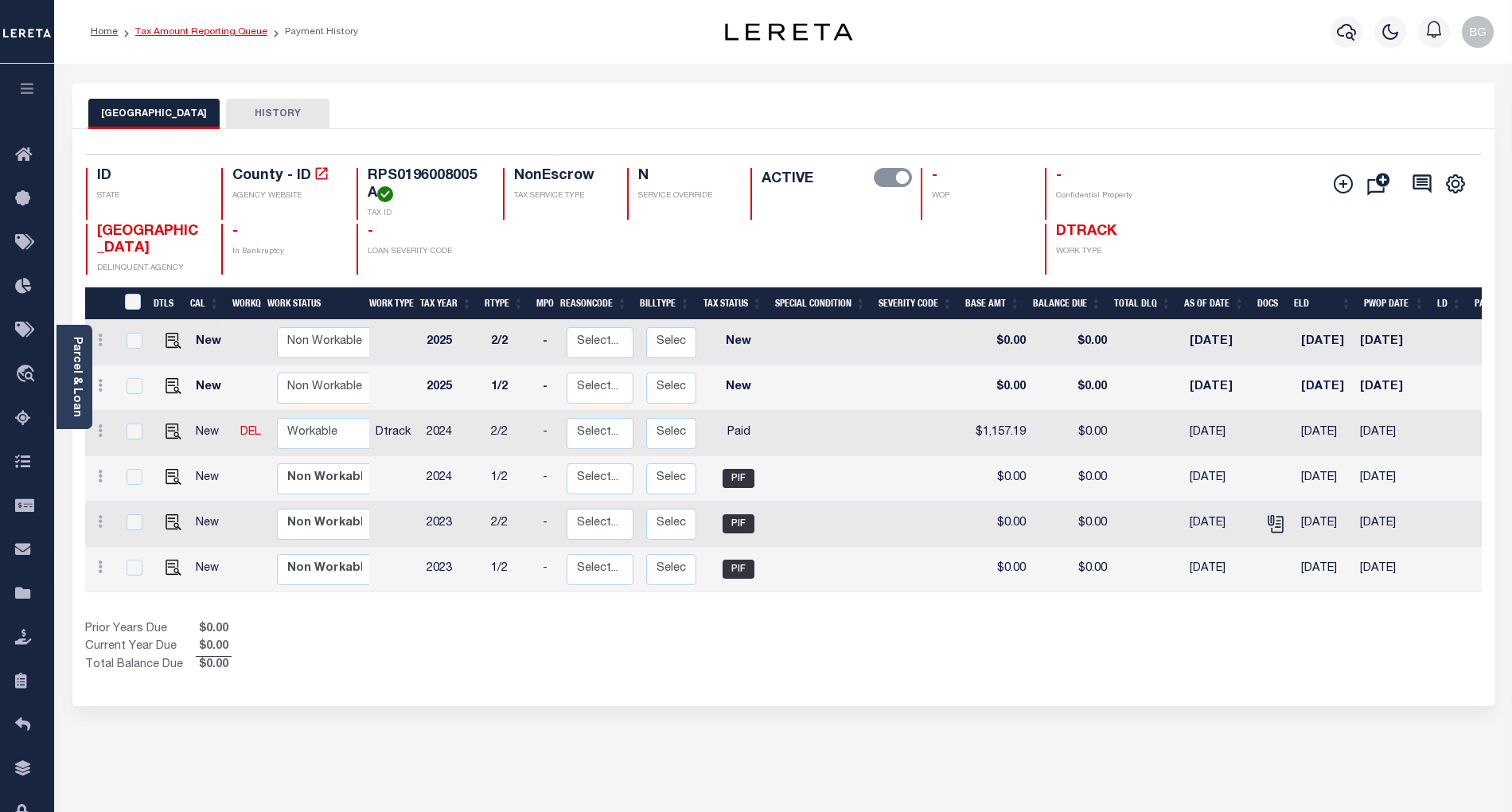
click at [183, 32] on link "Tax Amount Reporting Queue" at bounding box center [201, 32] width 132 height 10
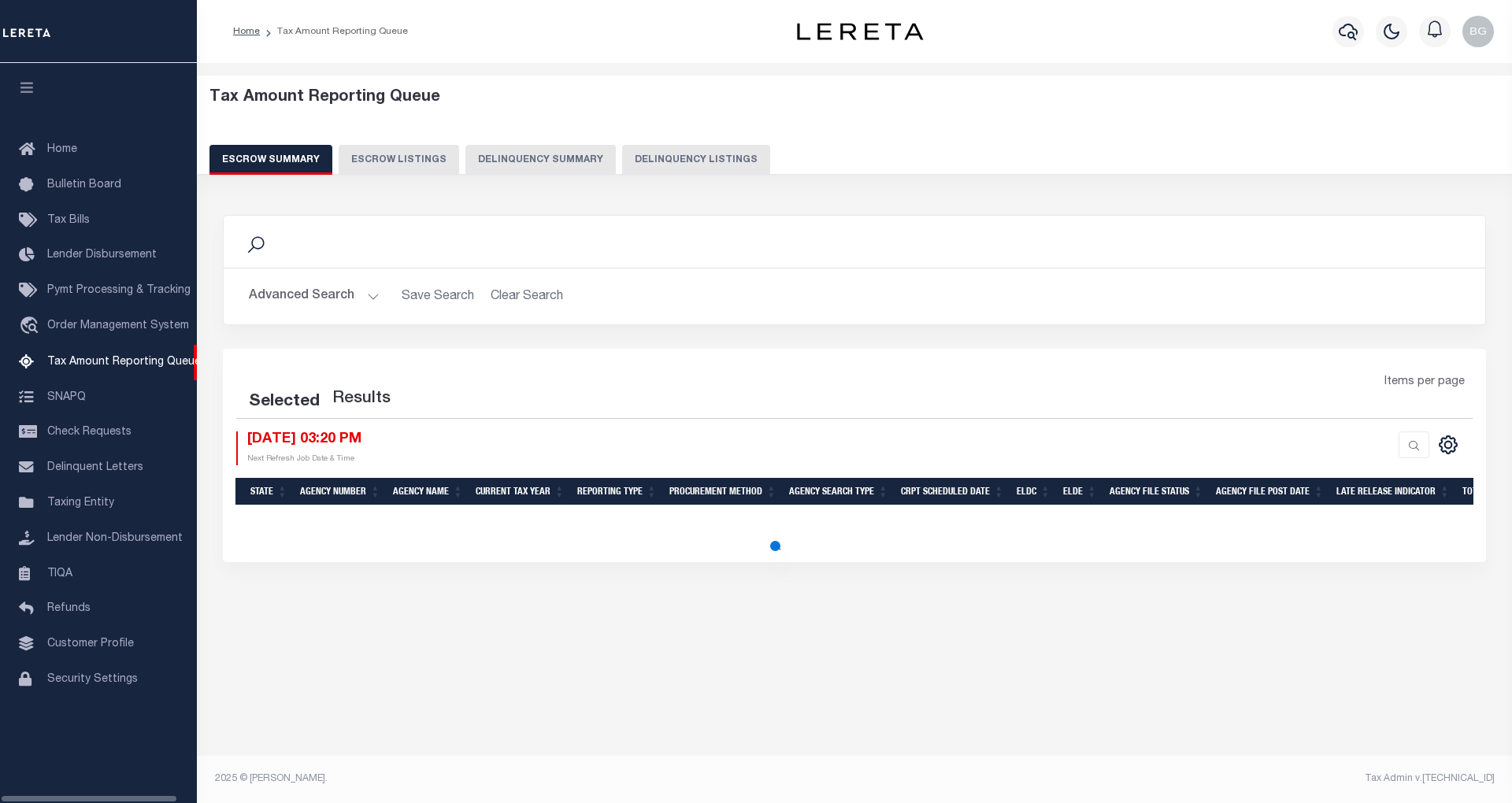
click at [702, 161] on button "Delinquency Listings" at bounding box center [696, 160] width 148 height 30
select select "100"
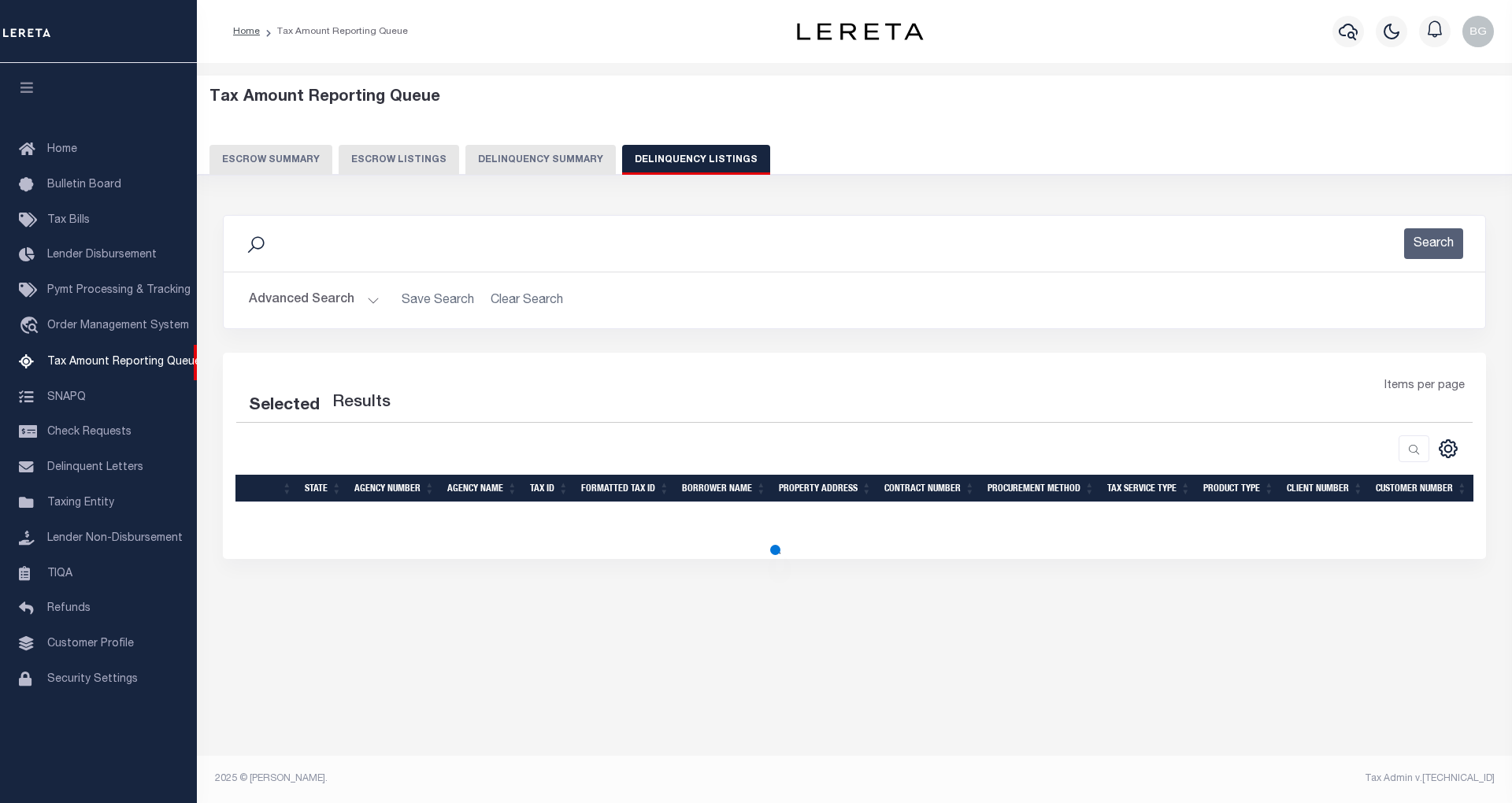
select select "100"
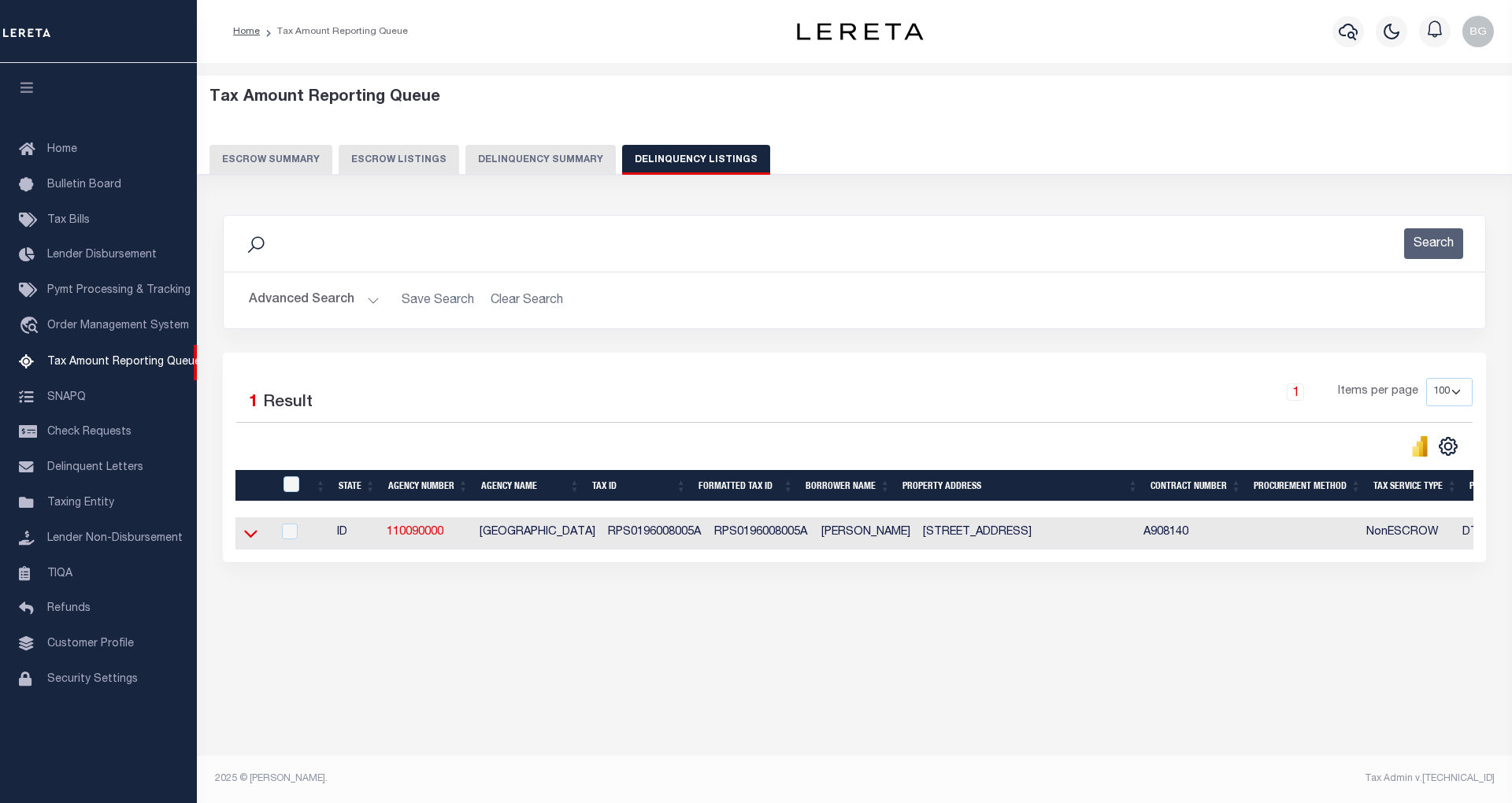
click at [250, 539] on icon at bounding box center [250, 533] width 13 height 17
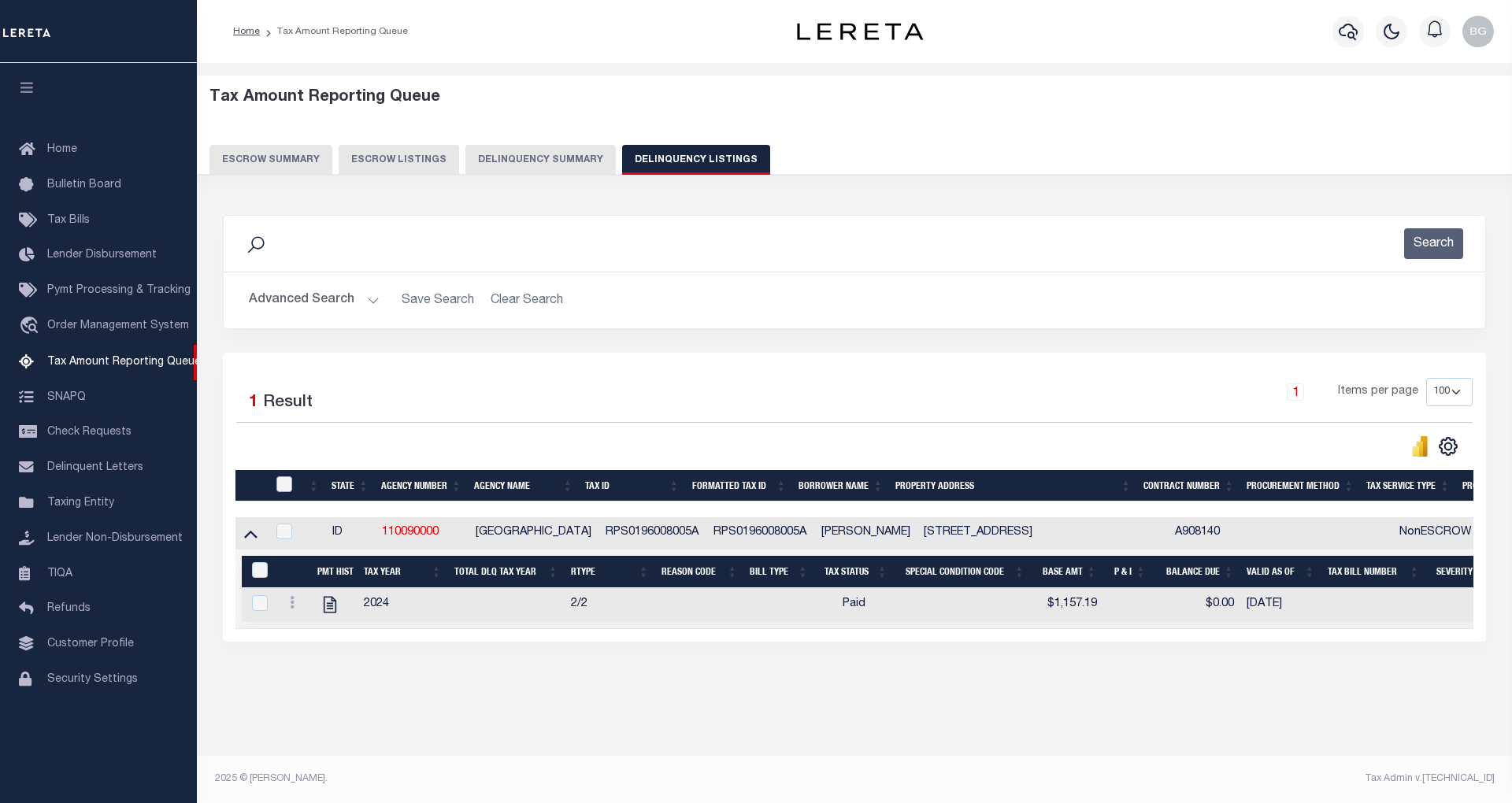
click at [290, 486] on input "checkbox" at bounding box center [284, 484] width 16 height 16
checkbox input "true"
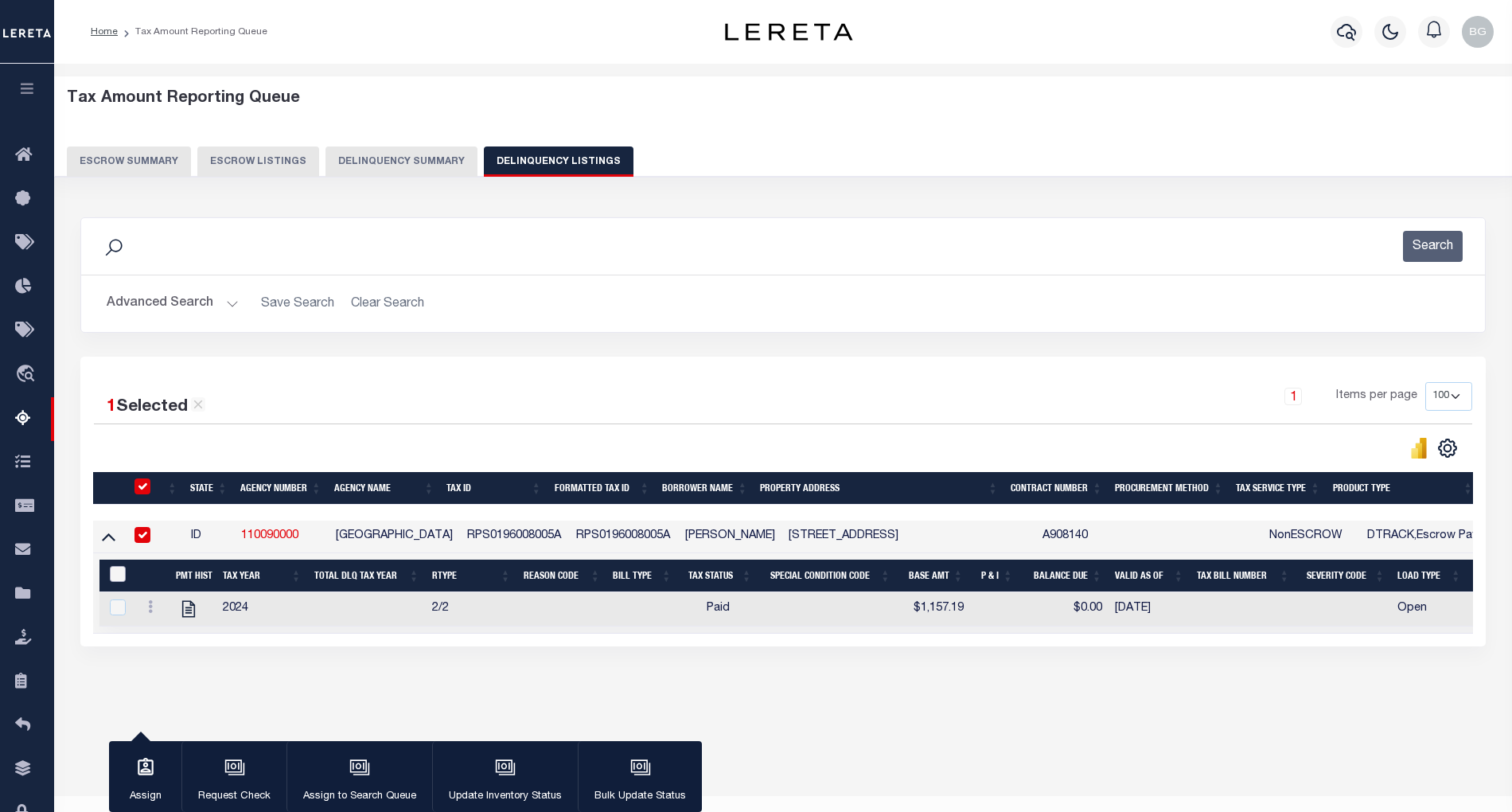
click at [115, 578] on input "&nbsp;" at bounding box center [118, 574] width 16 height 16
checkbox input "true"
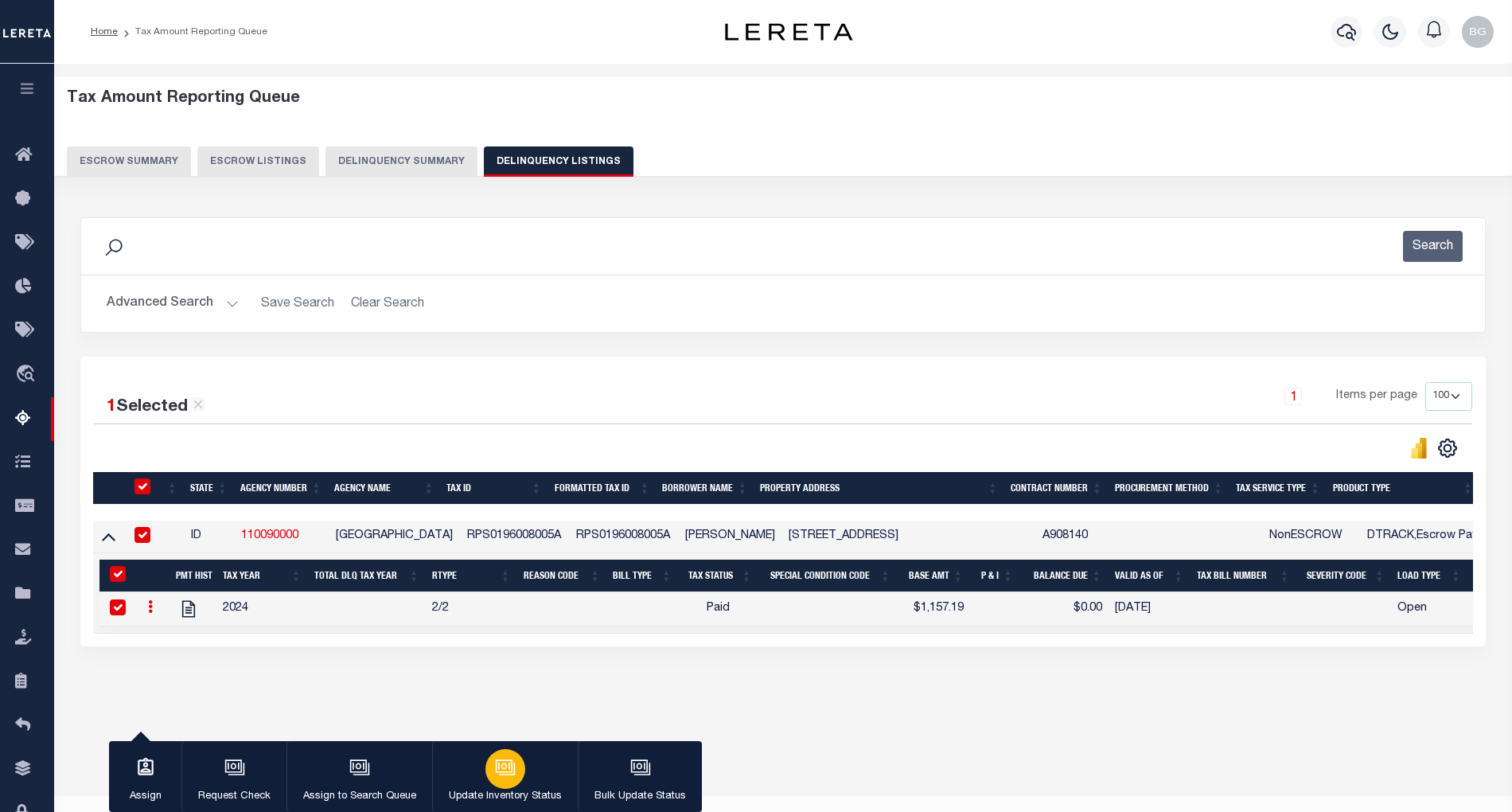
click at [516, 771] on div "button" at bounding box center [505, 769] width 40 height 40
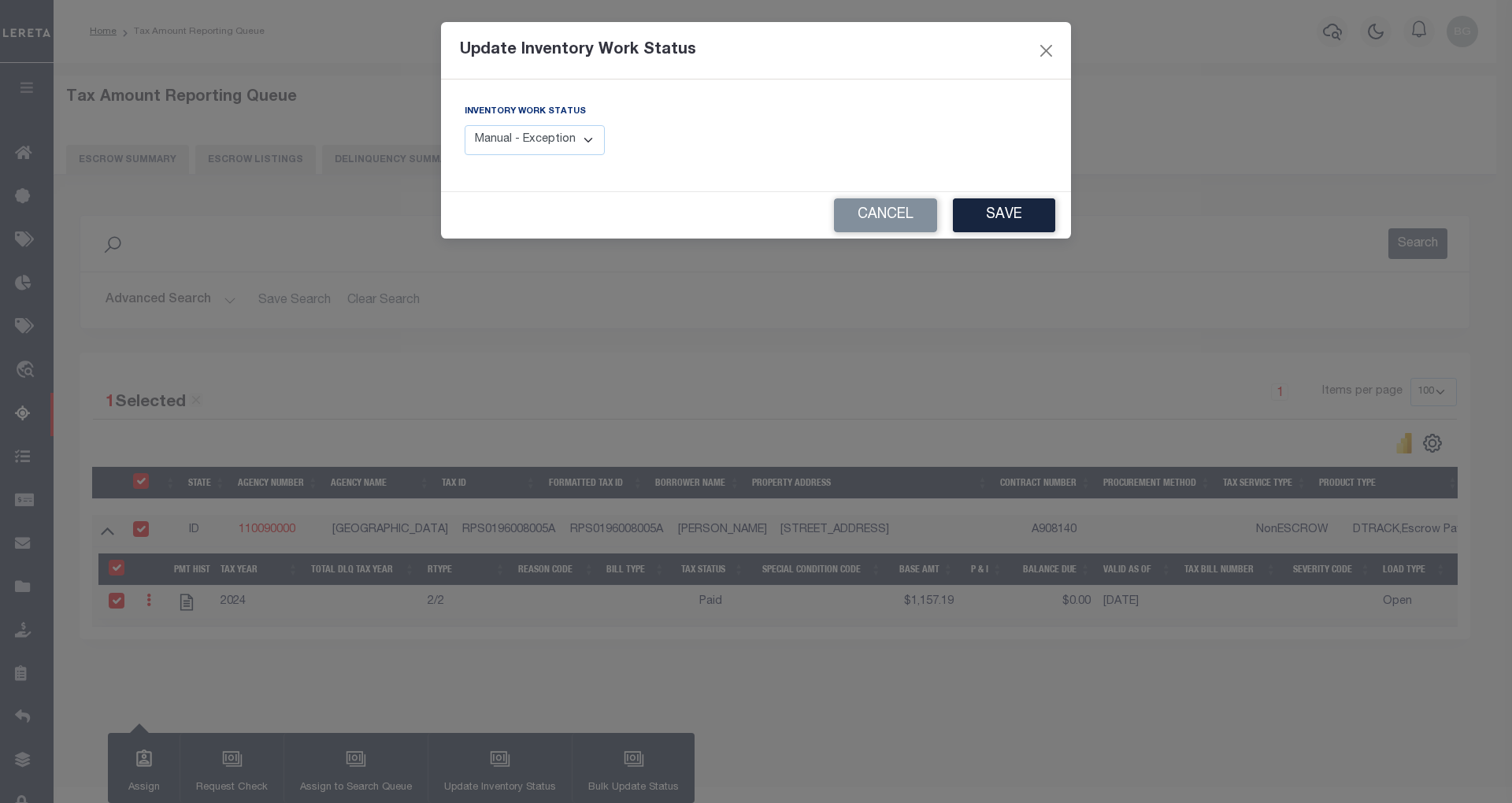
click at [549, 146] on select "Manual - Exception Pended - Awaiting Search Late Add Exception Completed" at bounding box center [535, 140] width 140 height 31
select select "4"
click at [465, 125] on select "Manual - Exception Pended - Awaiting Search Late Add Exception Completed" at bounding box center [535, 140] width 140 height 31
click at [1017, 214] on button "Save" at bounding box center [1004, 215] width 102 height 34
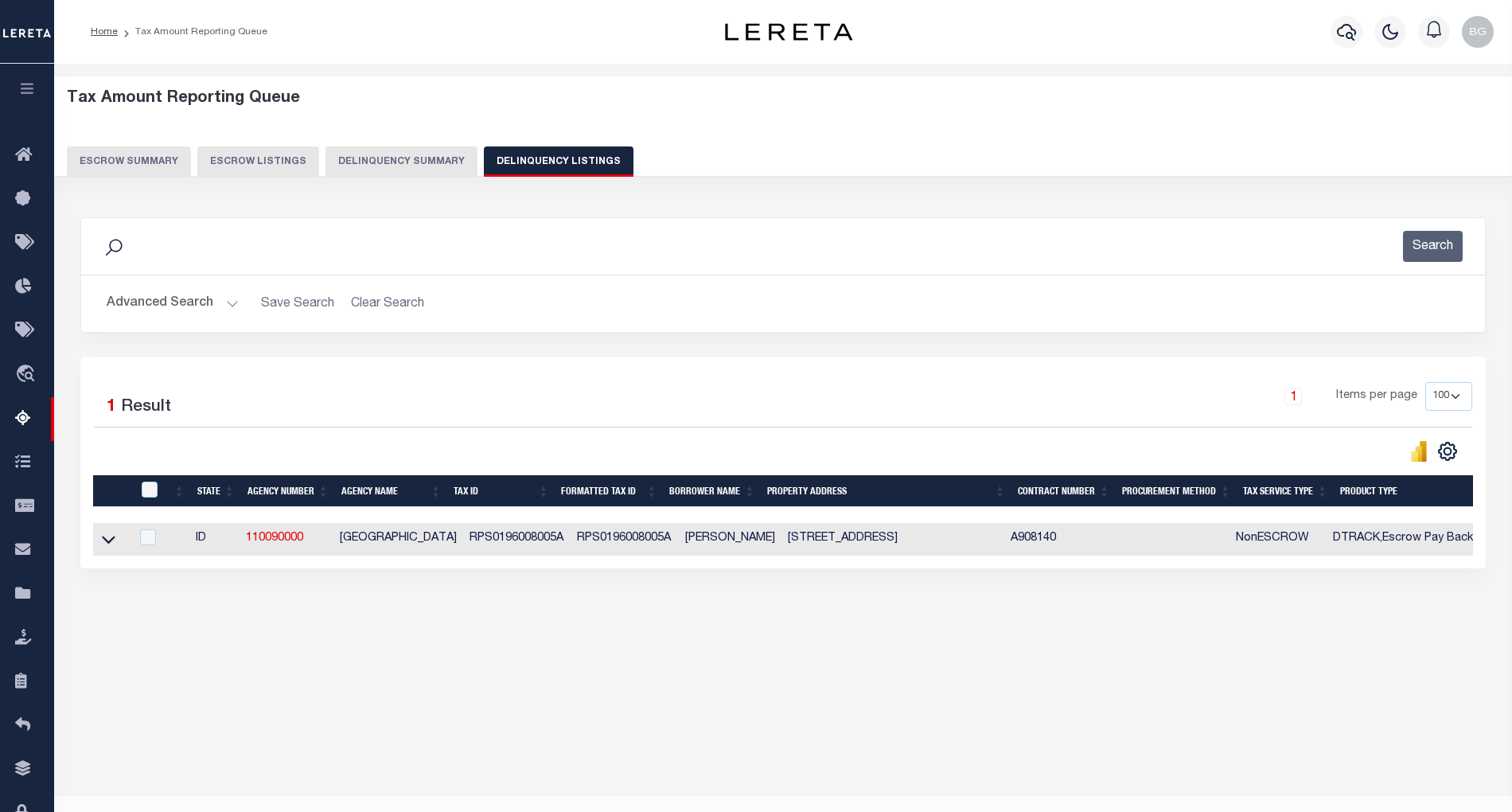
click at [226, 303] on button "Advanced Search" at bounding box center [173, 303] width 132 height 31
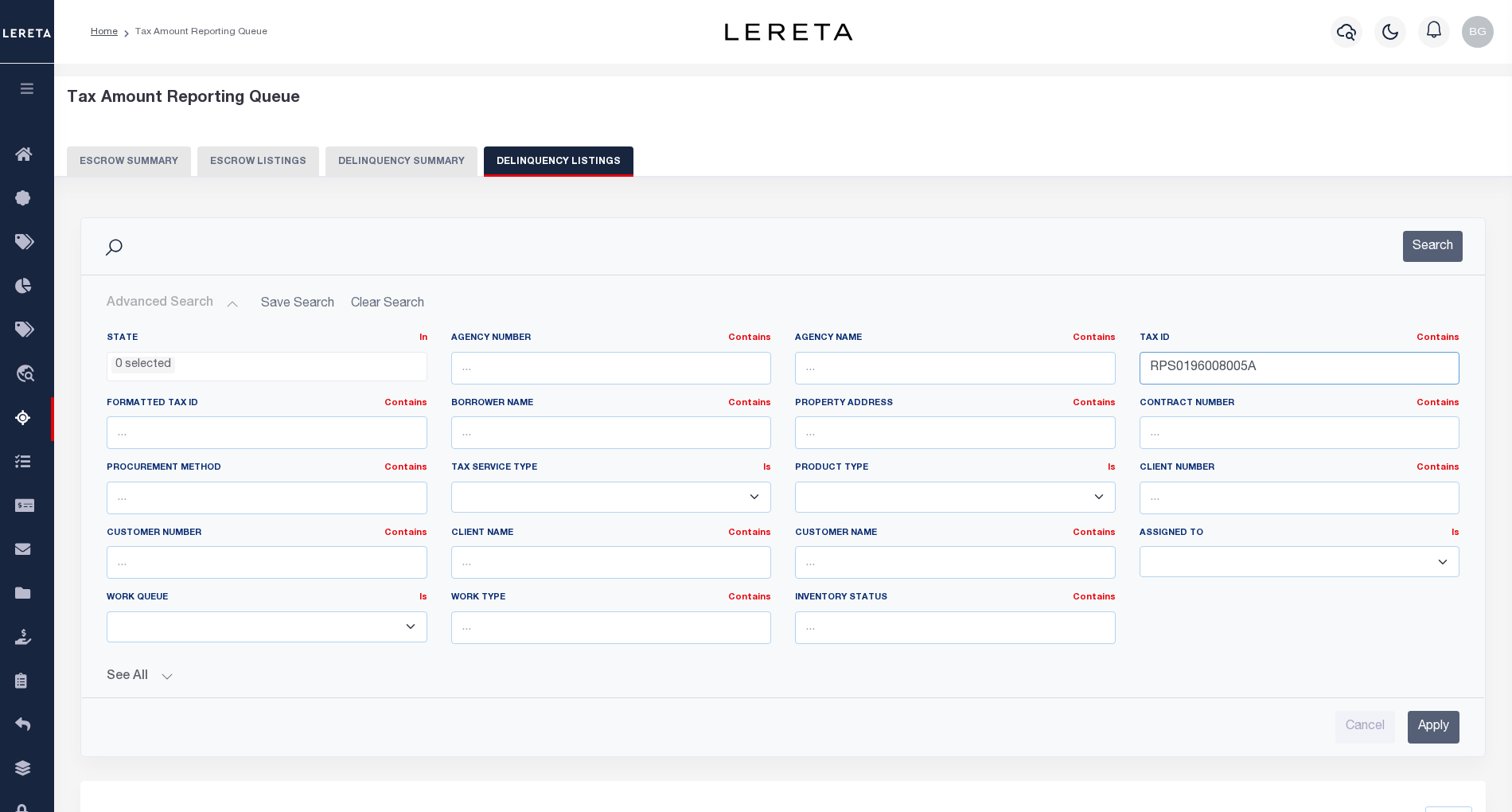
click at [1194, 370] on input "RPS0196008005A" at bounding box center [1300, 368] width 321 height 33
paste input "24400J0020"
type input "RPS024400J0020"
click at [1442, 736] on input "Apply" at bounding box center [1433, 727] width 52 height 33
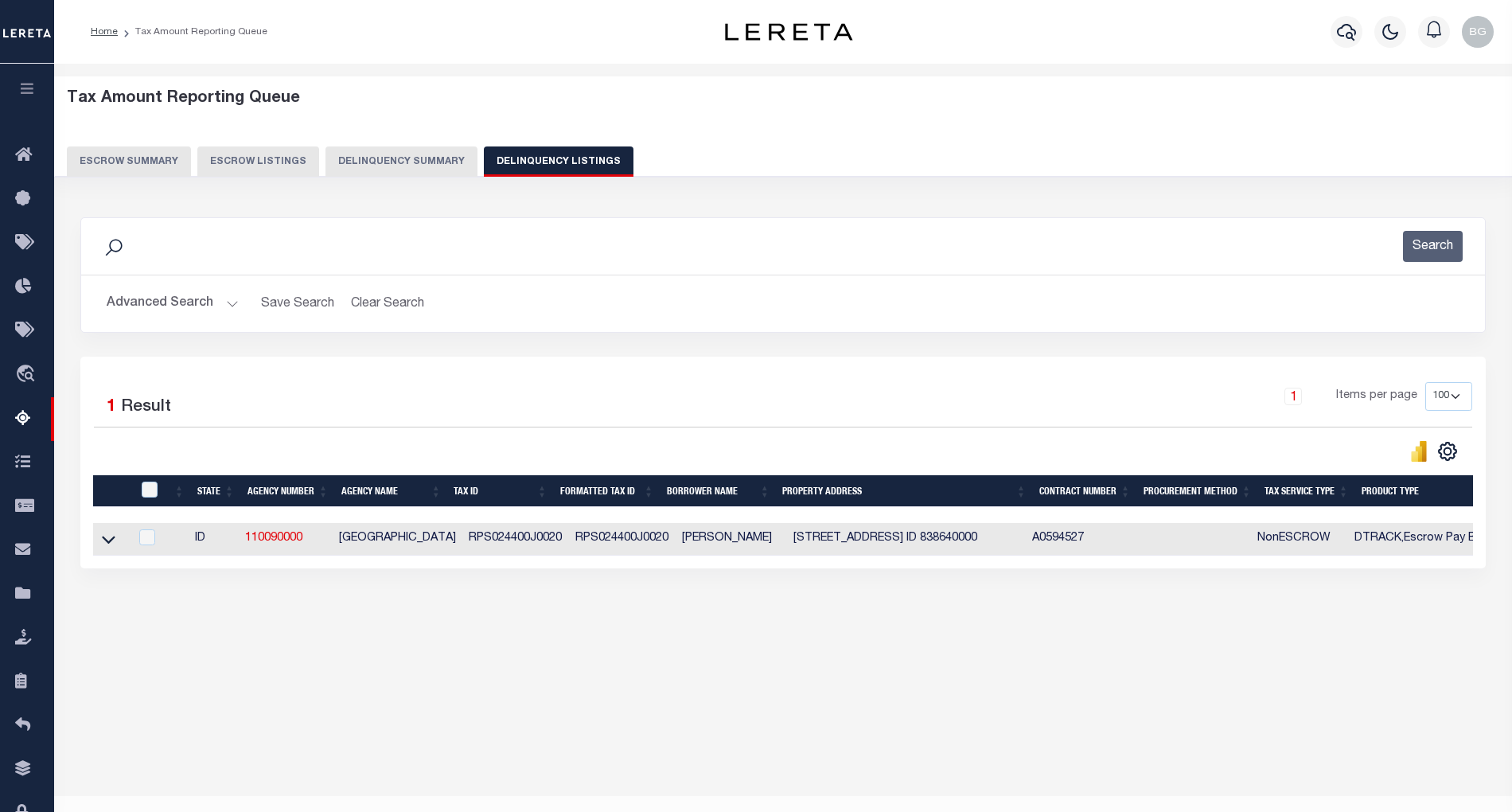
click at [108, 545] on icon at bounding box center [108, 539] width 14 height 17
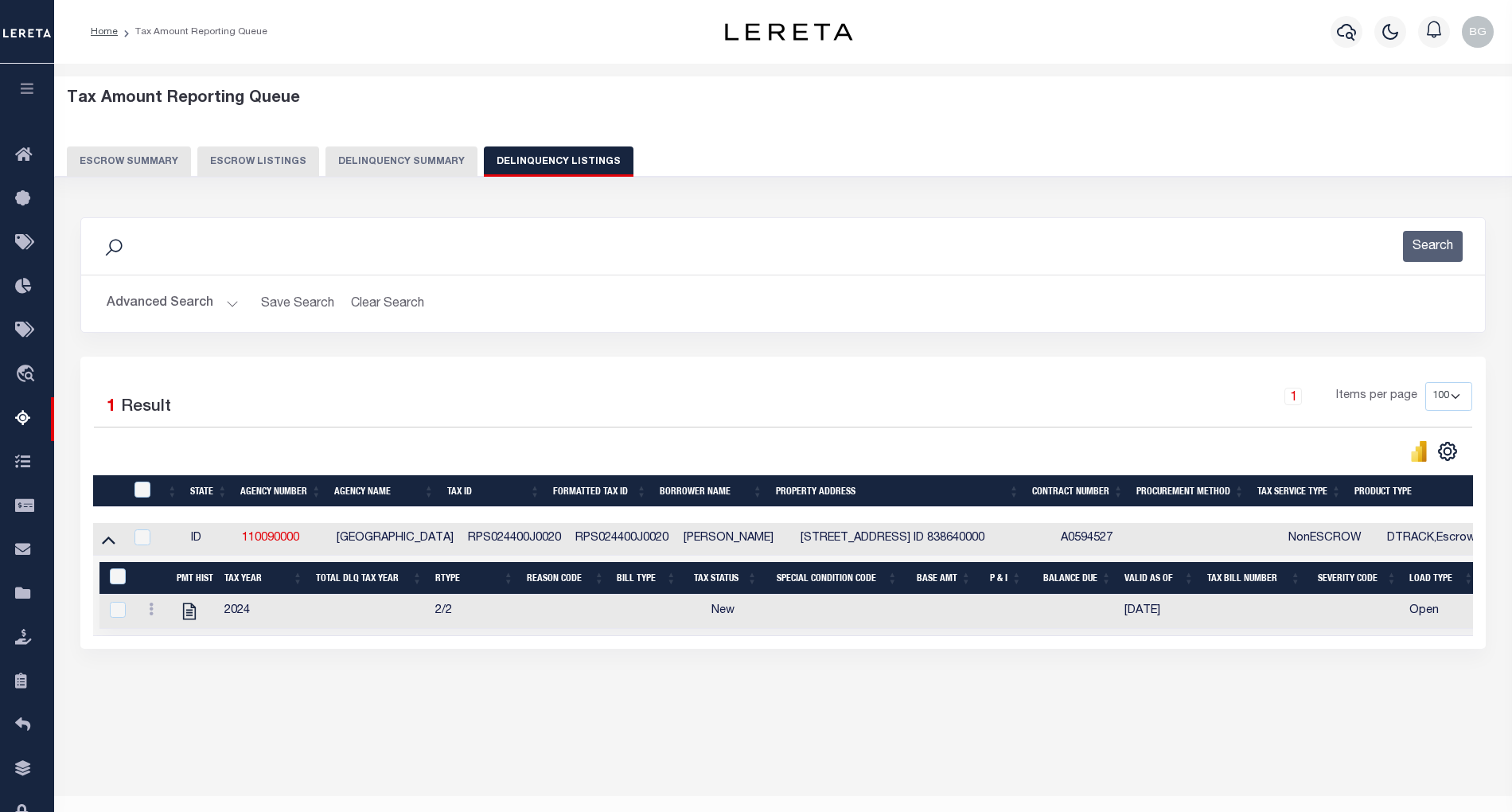
scroll to position [32, 0]
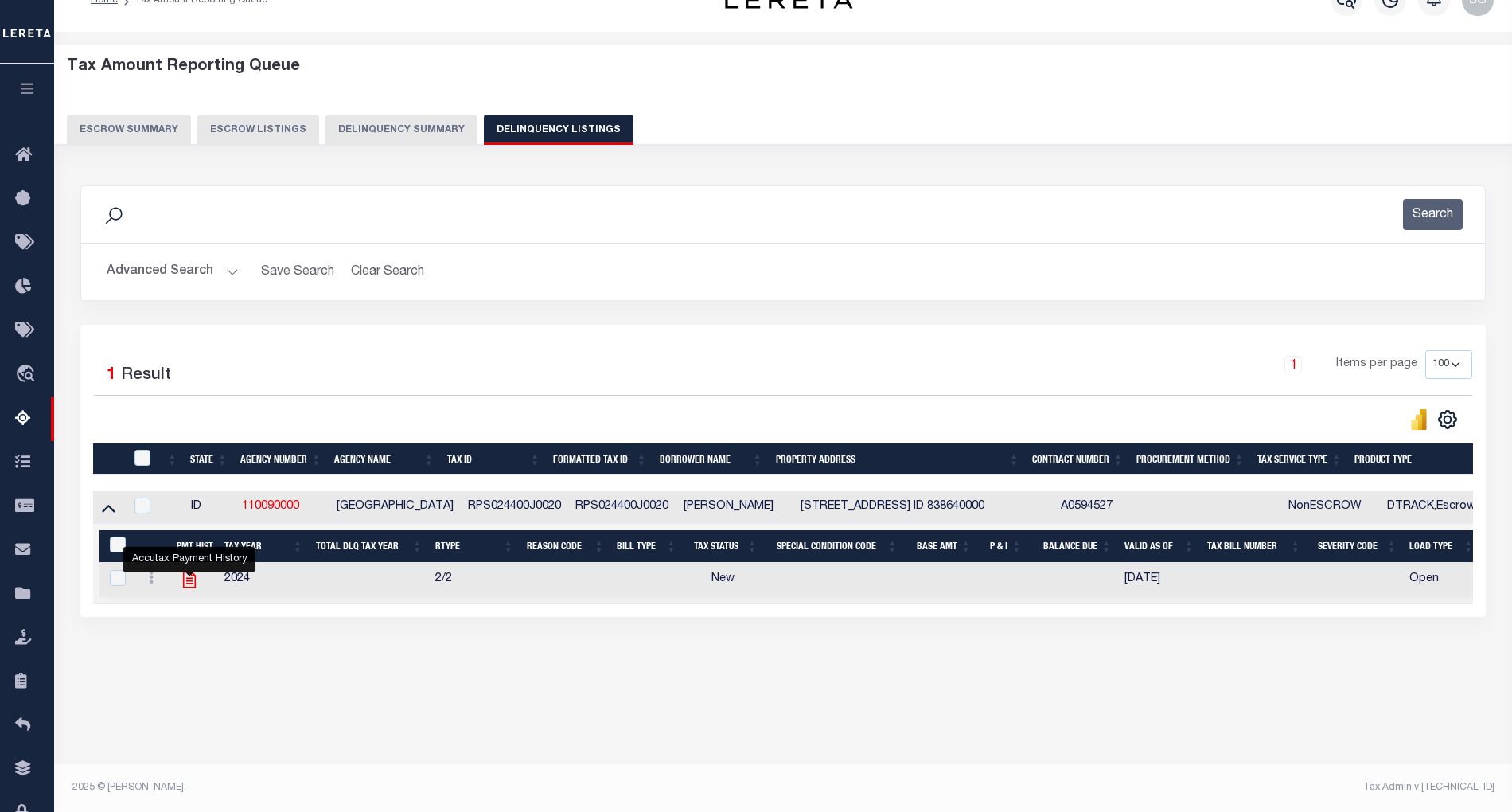
click at [188, 587] on icon "" at bounding box center [189, 580] width 13 height 17
checkbox input "true"
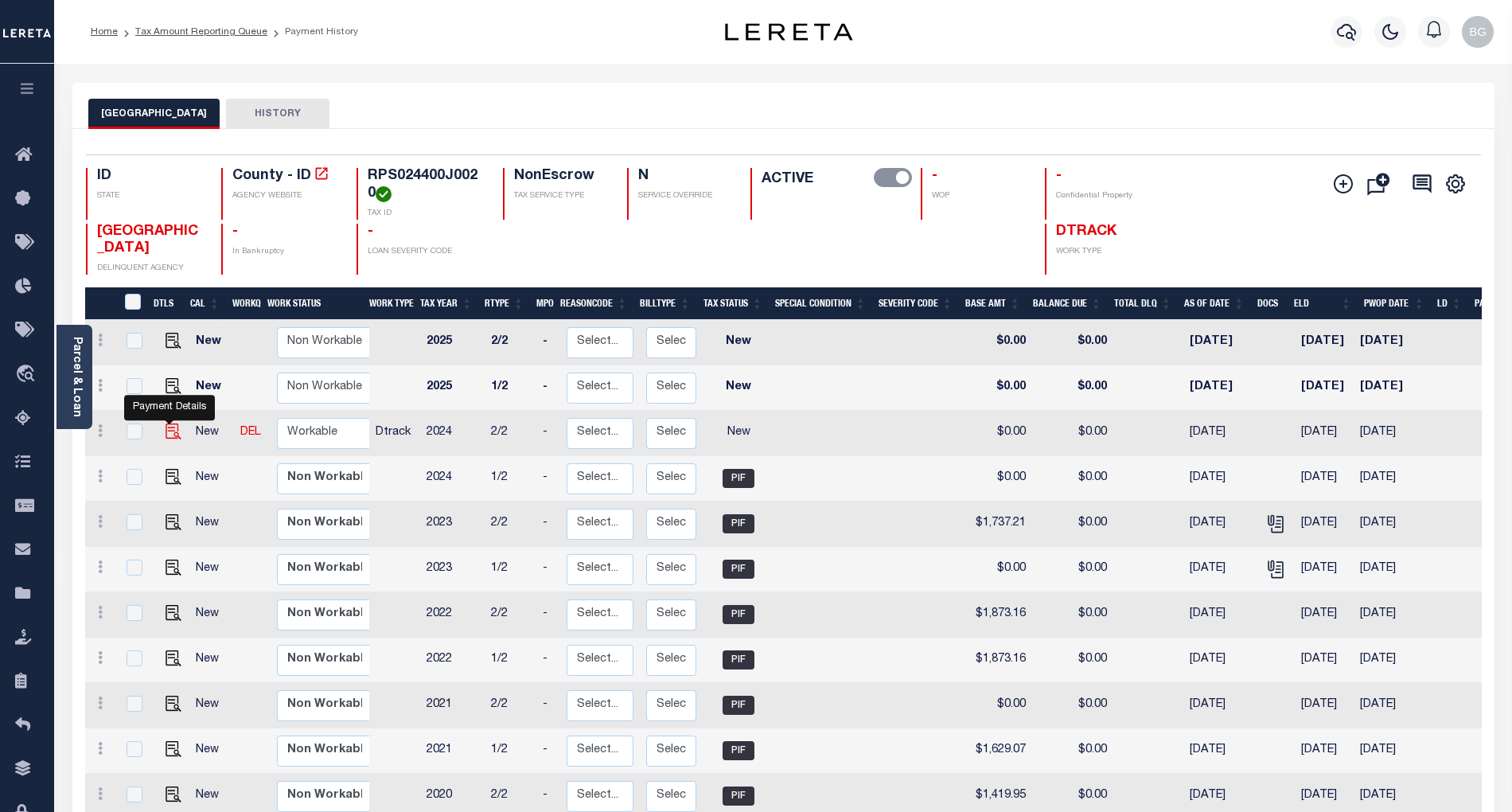
click at [166, 436] on img "" at bounding box center [173, 431] width 16 height 16
checkbox input "true"
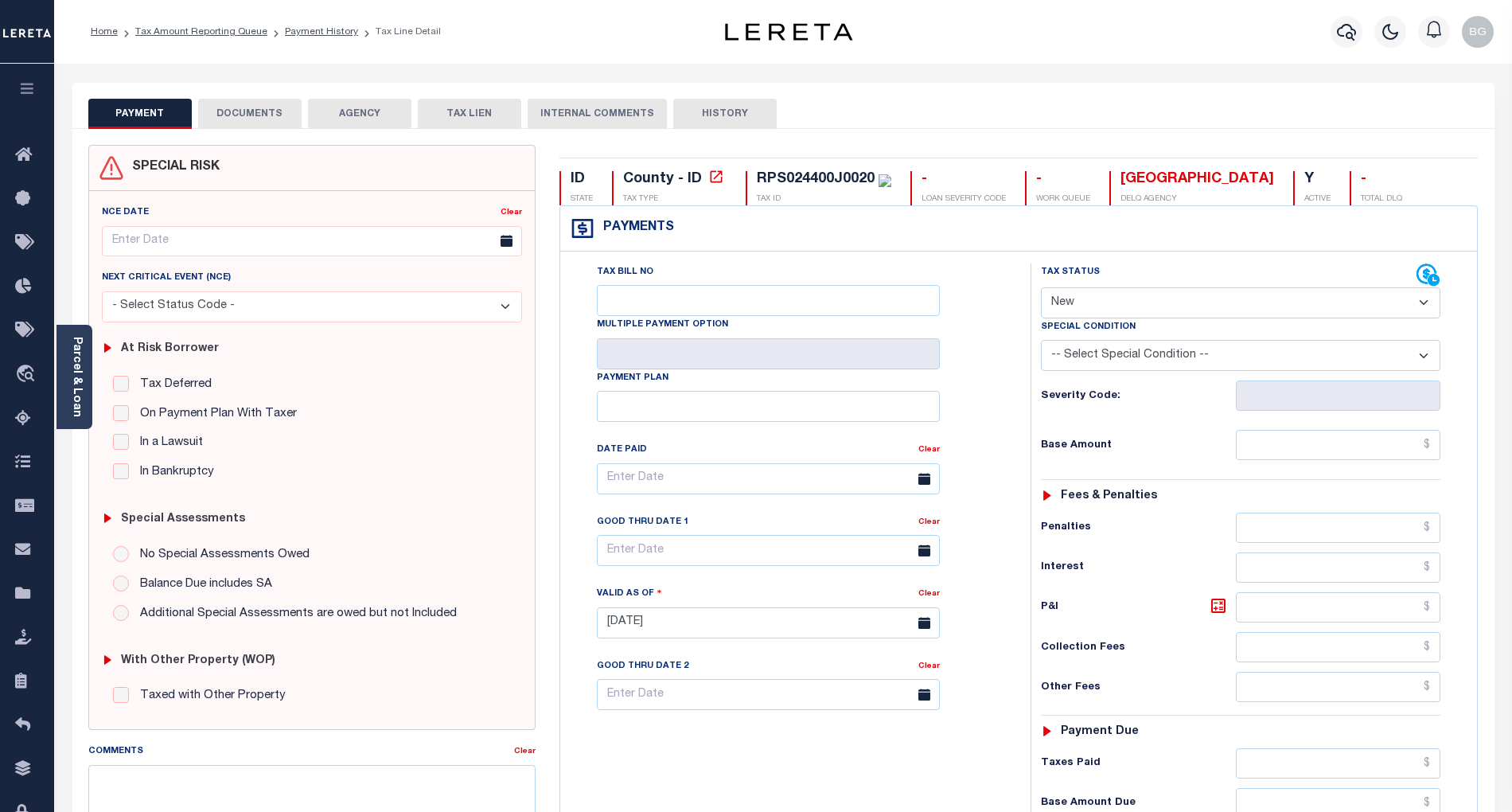
drag, startPoint x: 1076, startPoint y: 304, endPoint x: 1076, endPoint y: 319, distance: 15.0
click at [1076, 304] on select "- Select Status Code - Open Due/Unpaid Paid Incomplete No Tax Due Internal Refu…" at bounding box center [1241, 303] width 399 height 31
select select "PYD"
click at [1041, 289] on select "- Select Status Code - Open Due/Unpaid Paid Incomplete No Tax Due Internal Refu…" at bounding box center [1241, 303] width 399 height 31
type input "[DATE]"
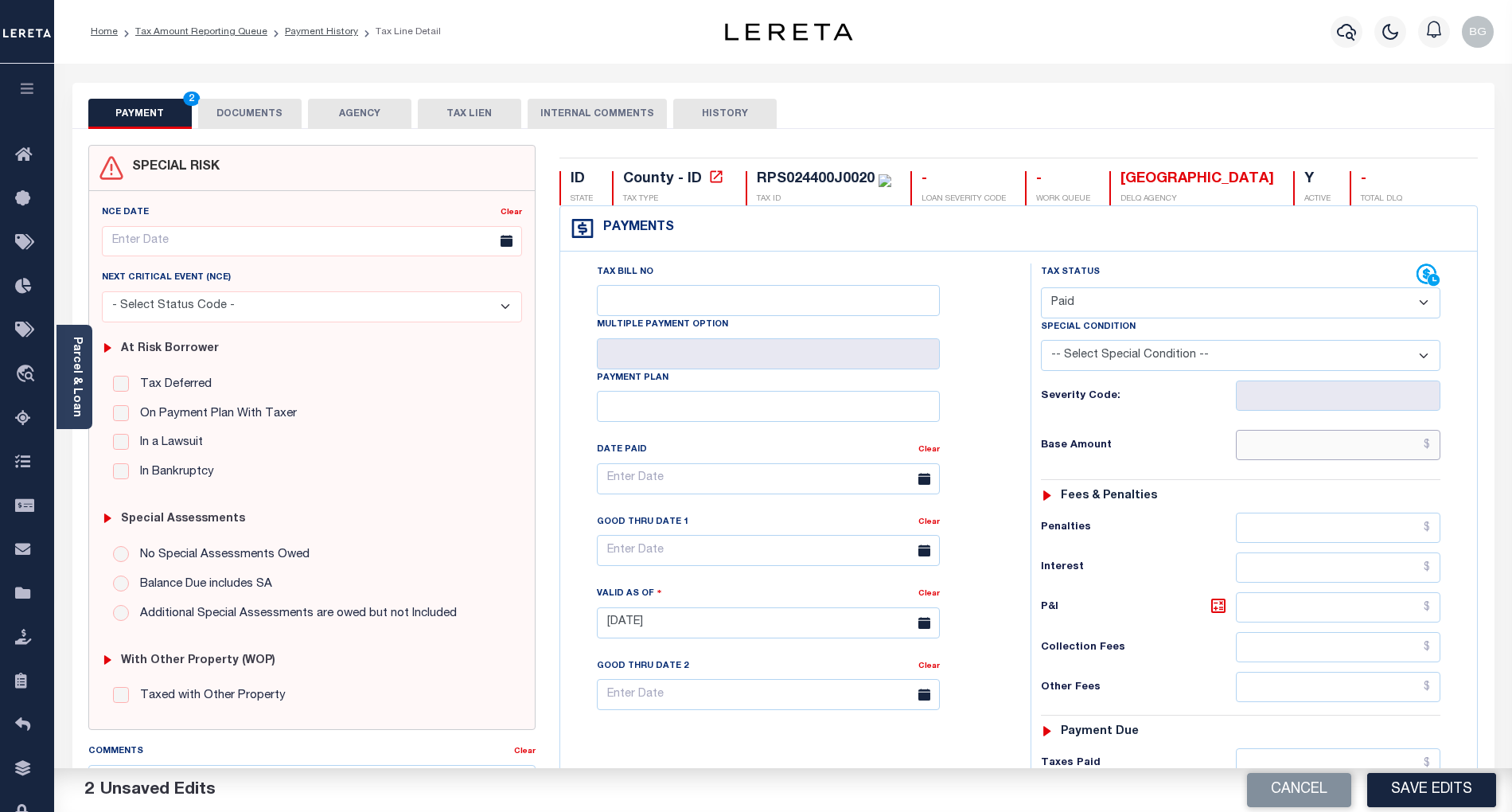
click at [1401, 451] on input "text" at bounding box center [1339, 445] width 205 height 30
paste input "1,483.28"
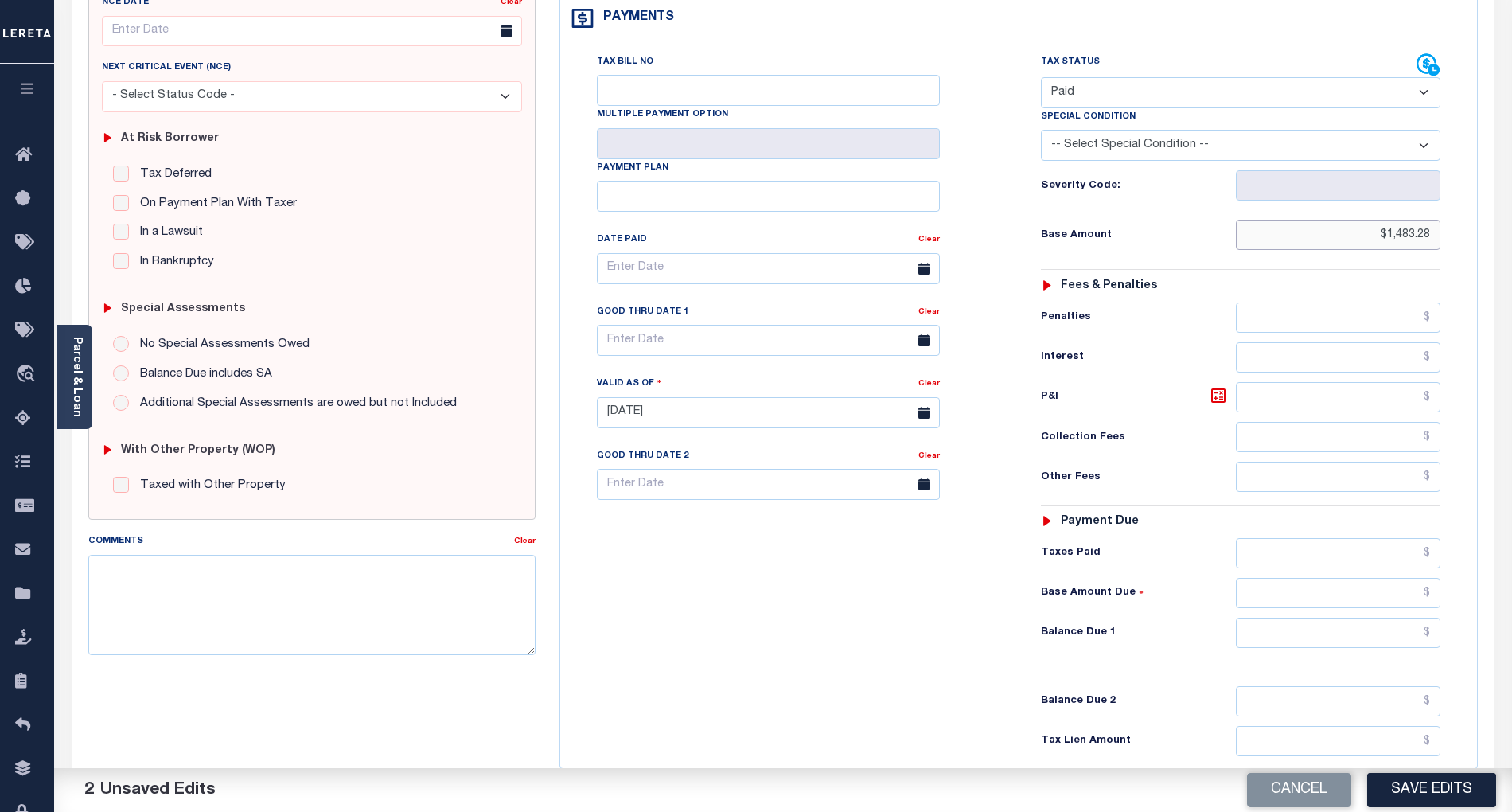
scroll to position [318, 0]
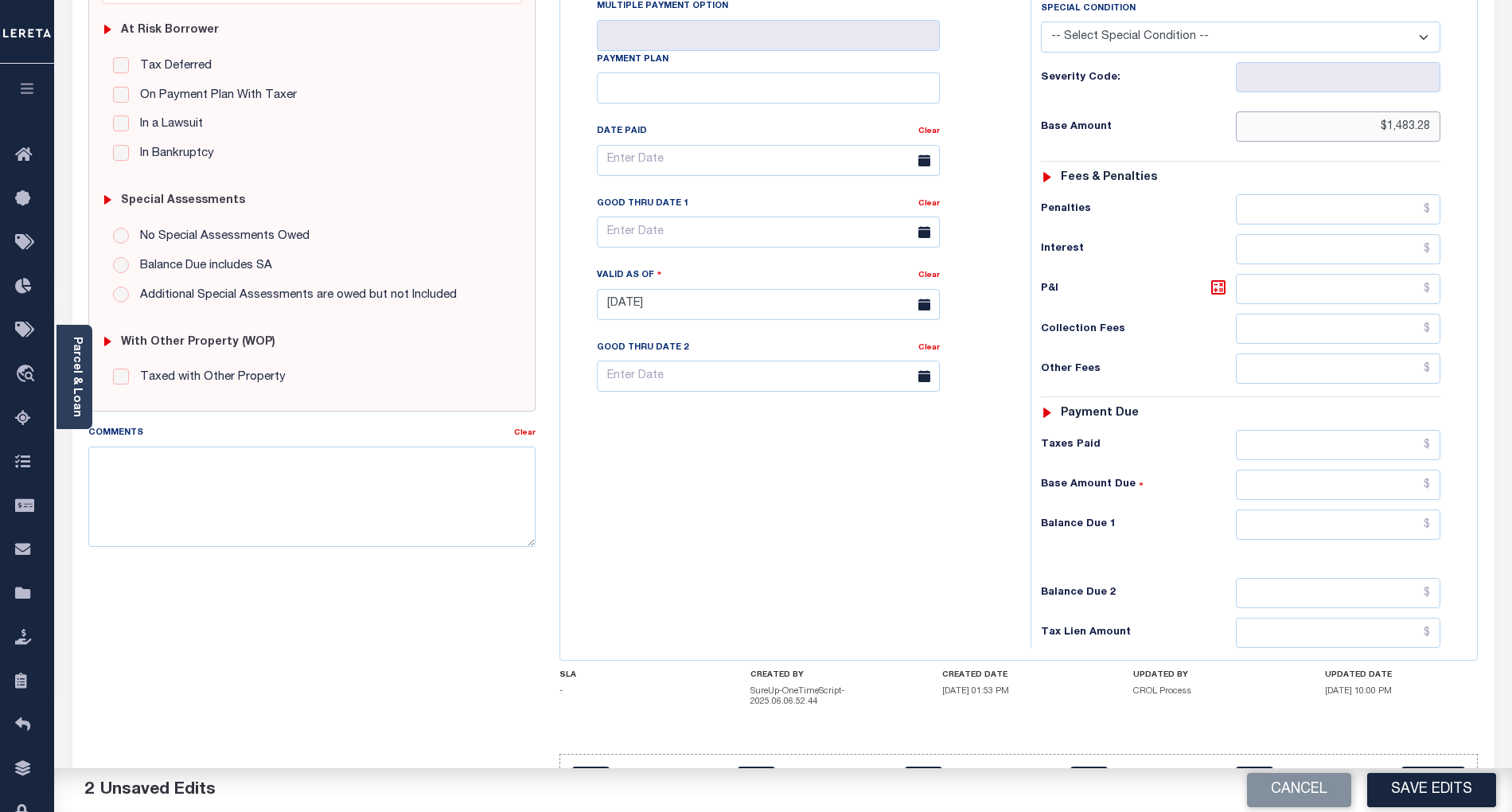
type input "$1,483.28"
click at [1415, 533] on input "text" at bounding box center [1339, 525] width 205 height 30
type input "$0.00"
drag, startPoint x: 855, startPoint y: 561, endPoint x: 864, endPoint y: 577, distance: 18.4
click at [853, 561] on div "Tax Bill No Multiple Payment Option Payment Plan Clear" at bounding box center [791, 296] width 454 height 703
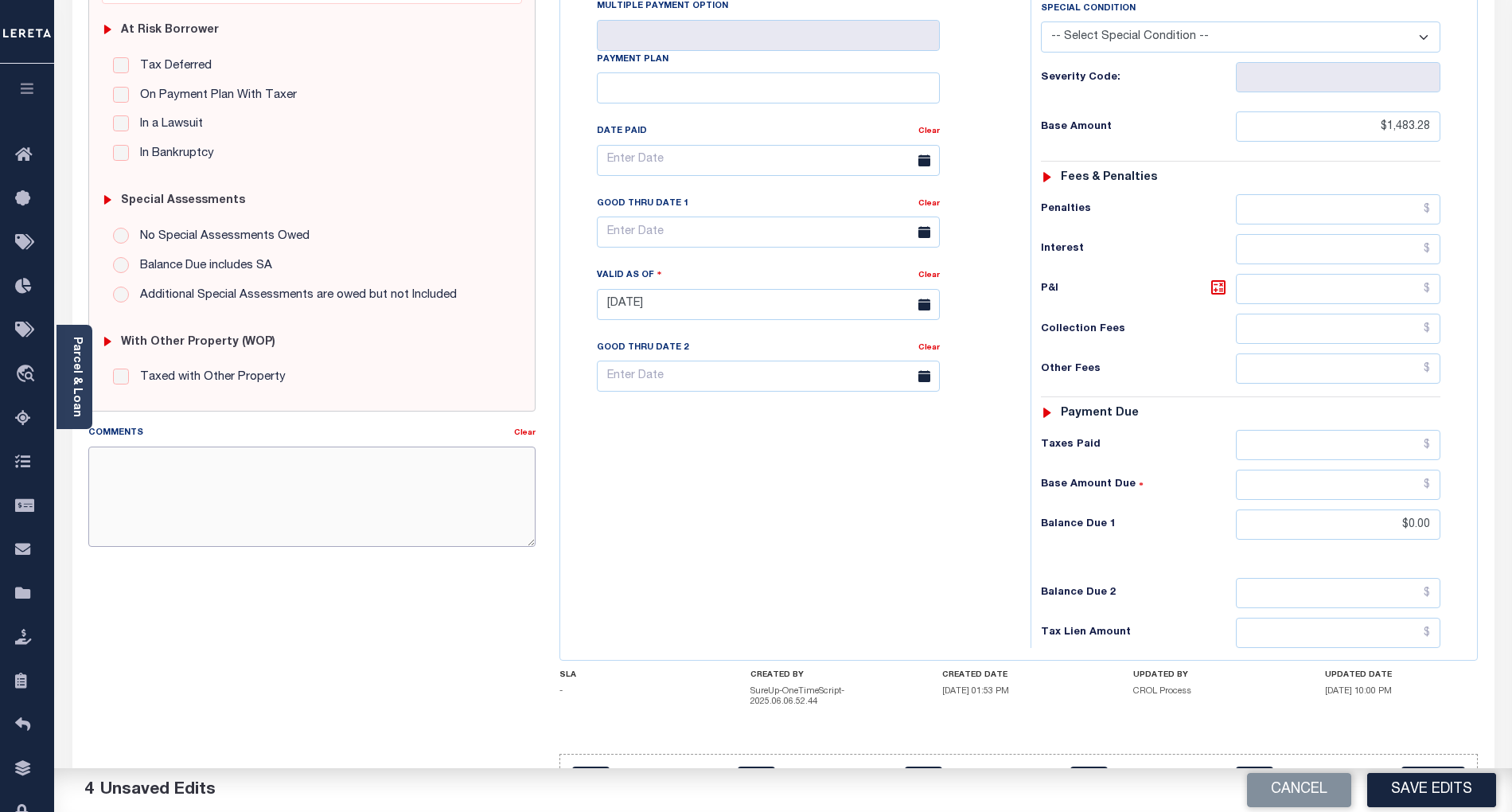
click at [387, 513] on textarea "Comments" at bounding box center [312, 497] width 447 height 100
paste textarea "As per email response from tax office- TC Vana Balbin, Confirmed that taxes are…"
type textarea "As per email response from tax office- TC Vana Balbin, Confirmed that taxes are…"
click at [1427, 791] on button "Save Edits" at bounding box center [1432, 790] width 129 height 34
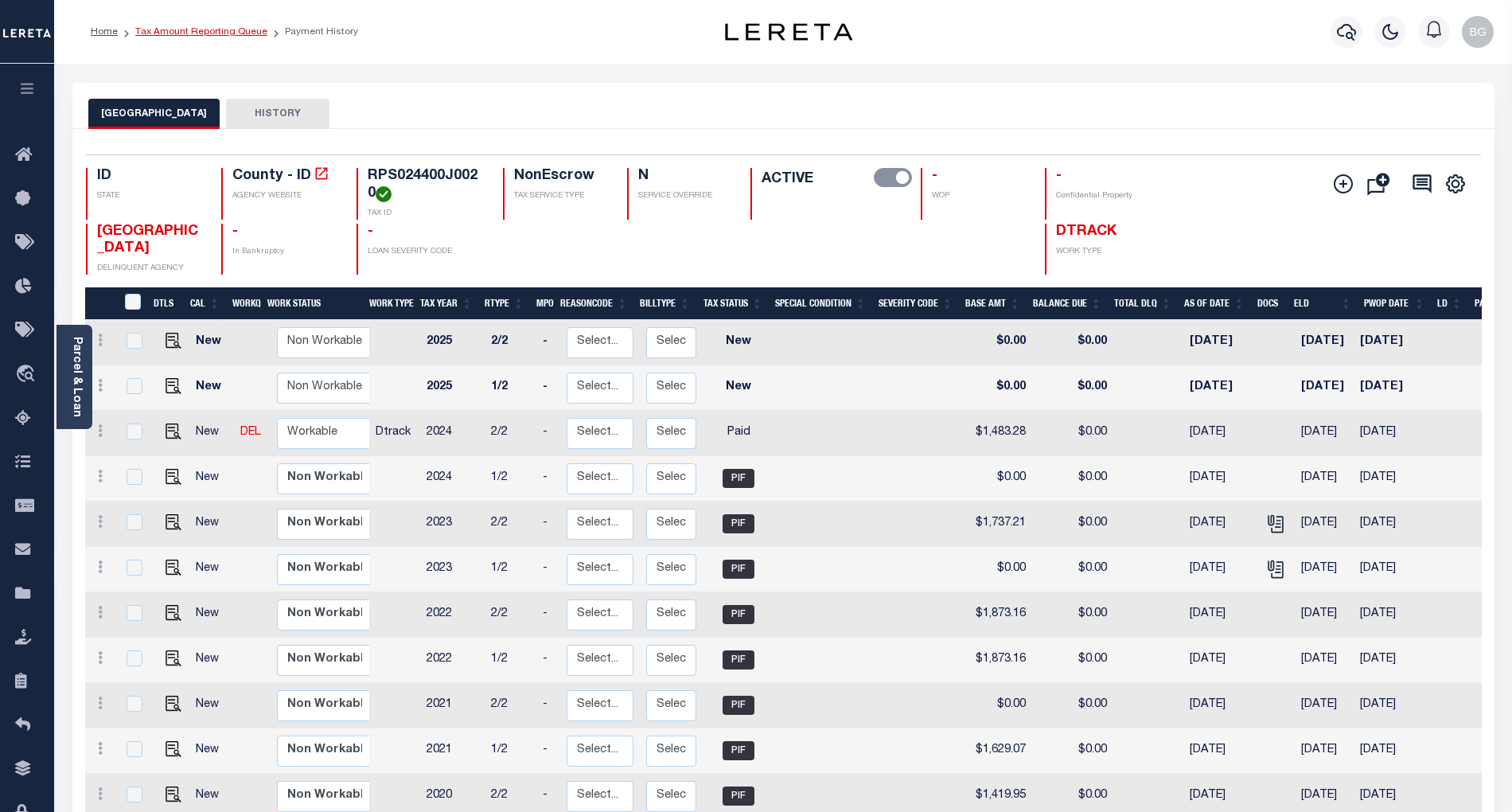
click at [176, 27] on link "Tax Amount Reporting Queue" at bounding box center [201, 32] width 132 height 10
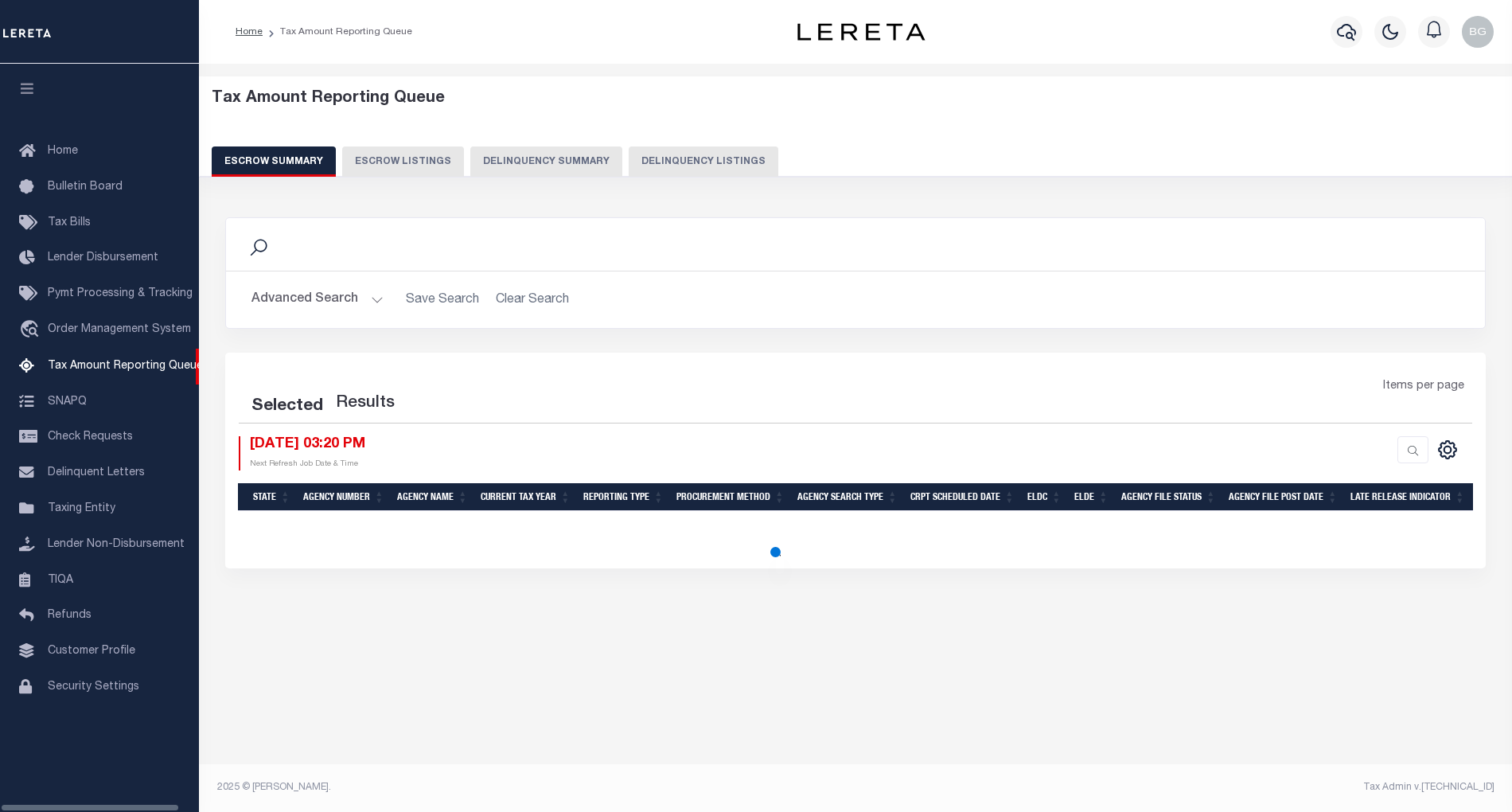
click at [702, 166] on button "Delinquency Listings" at bounding box center [703, 162] width 150 height 30
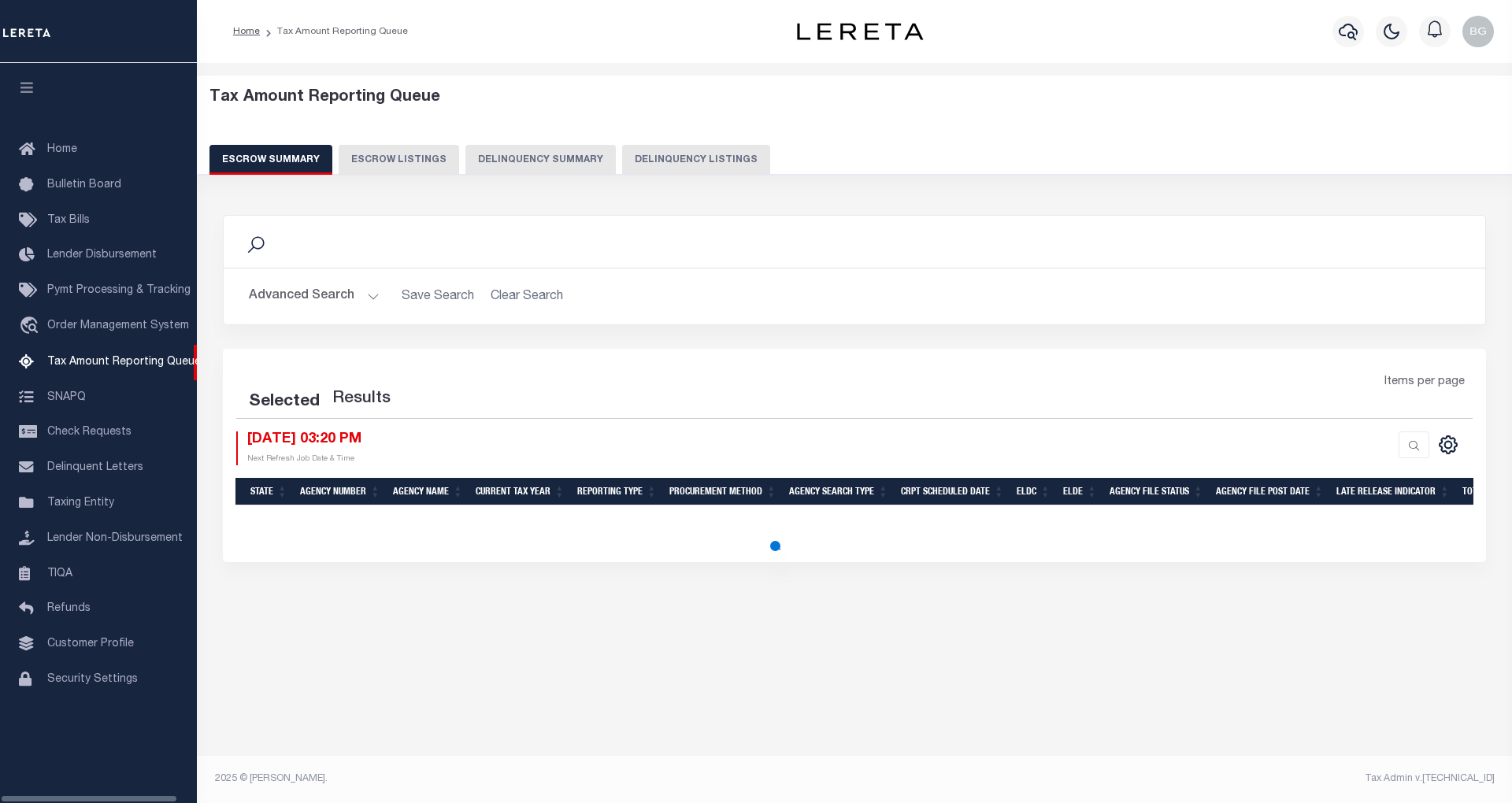
select select "100"
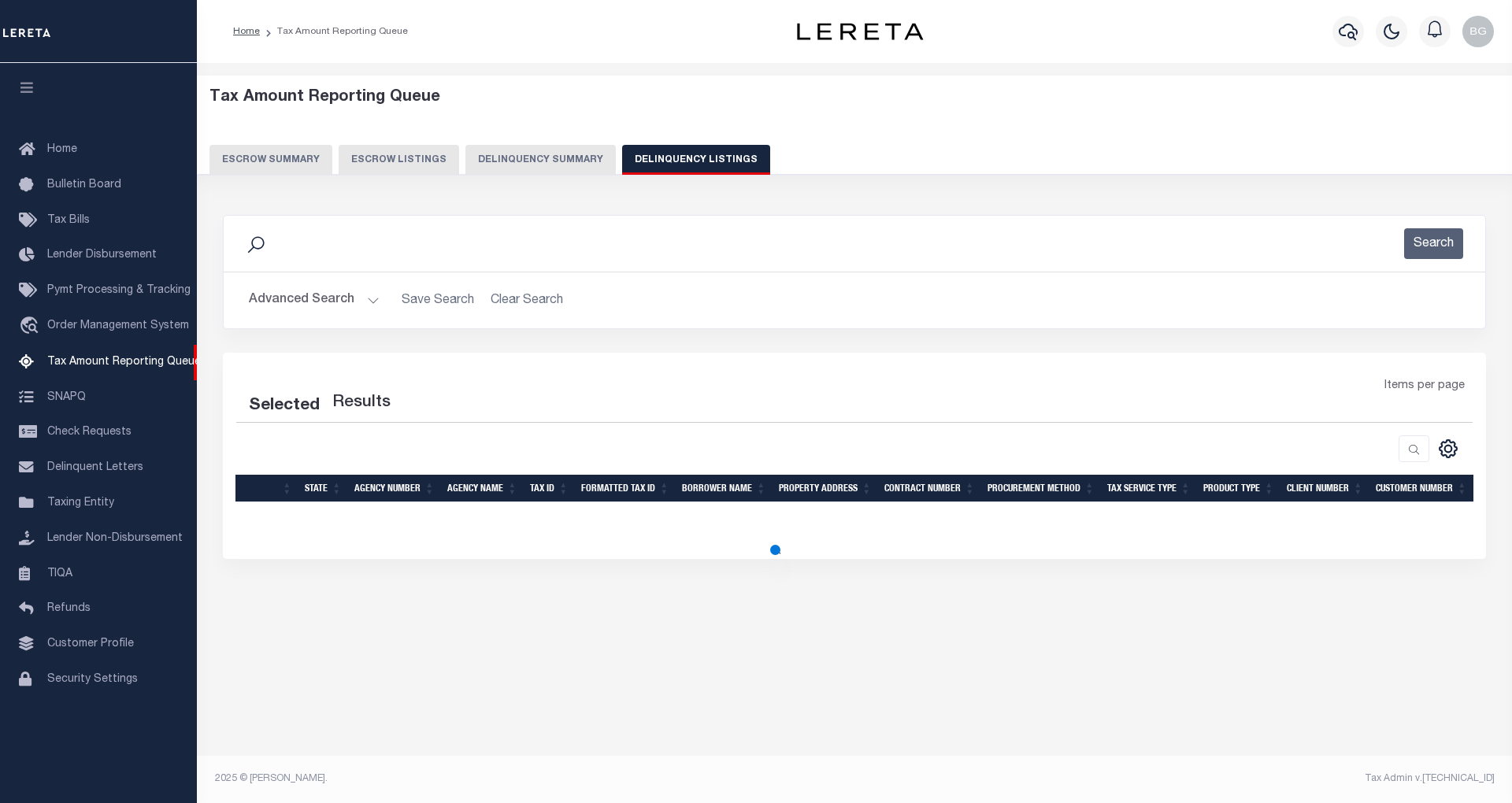
select select "100"
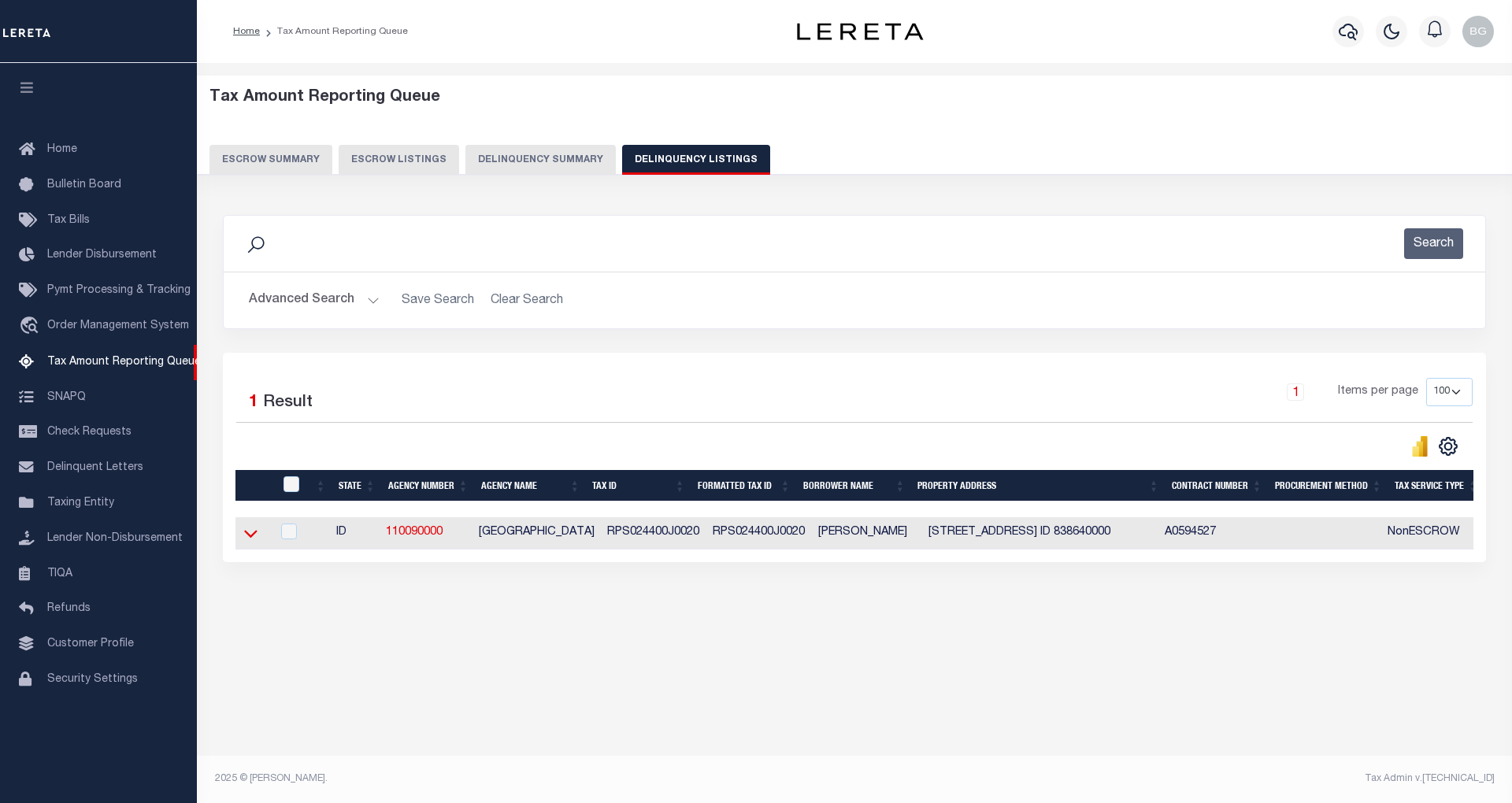
click at [247, 542] on icon at bounding box center [250, 533] width 13 height 17
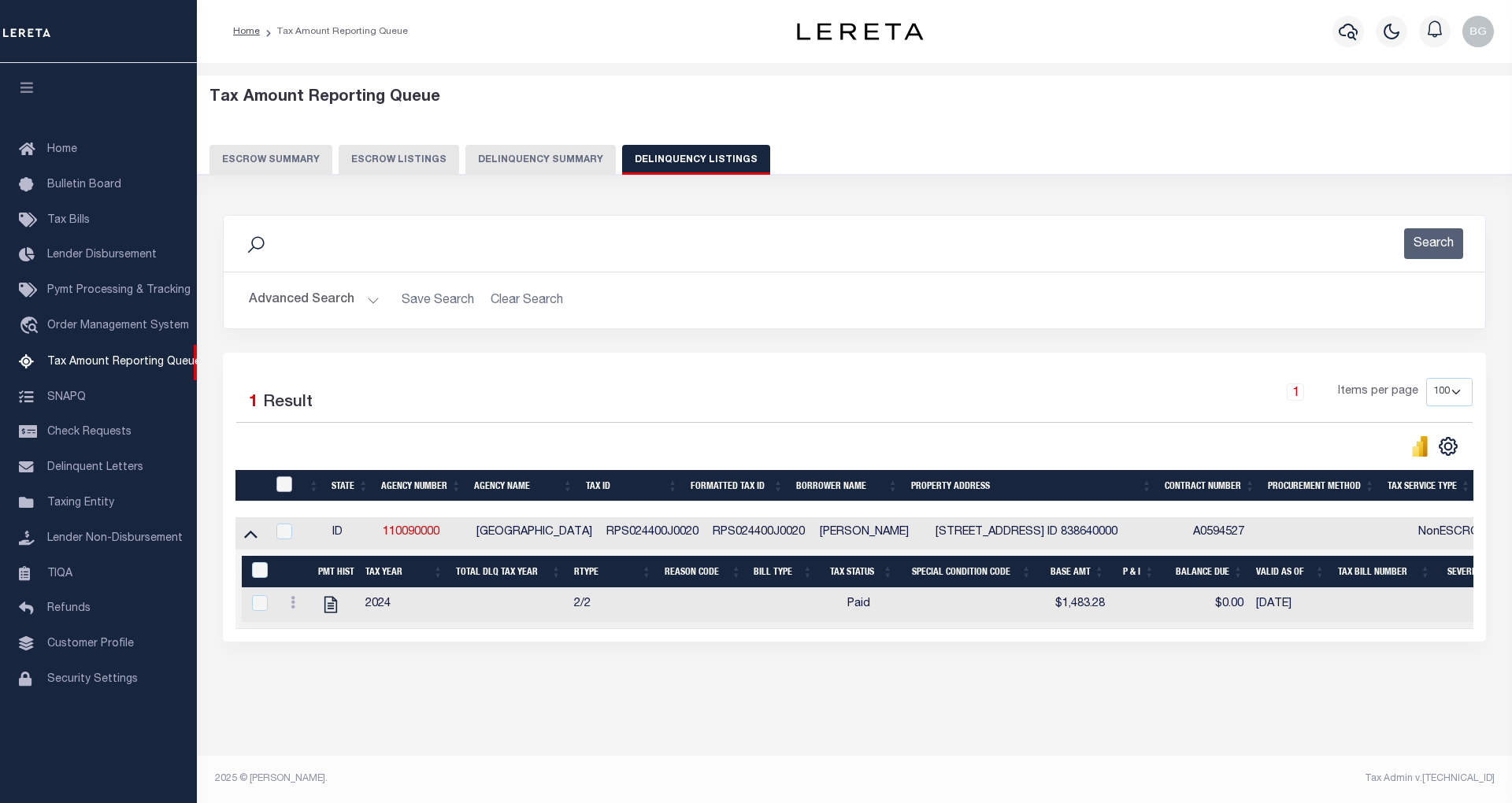
click at [290, 486] on input "checkbox" at bounding box center [284, 484] width 16 height 16
checkbox input "true"
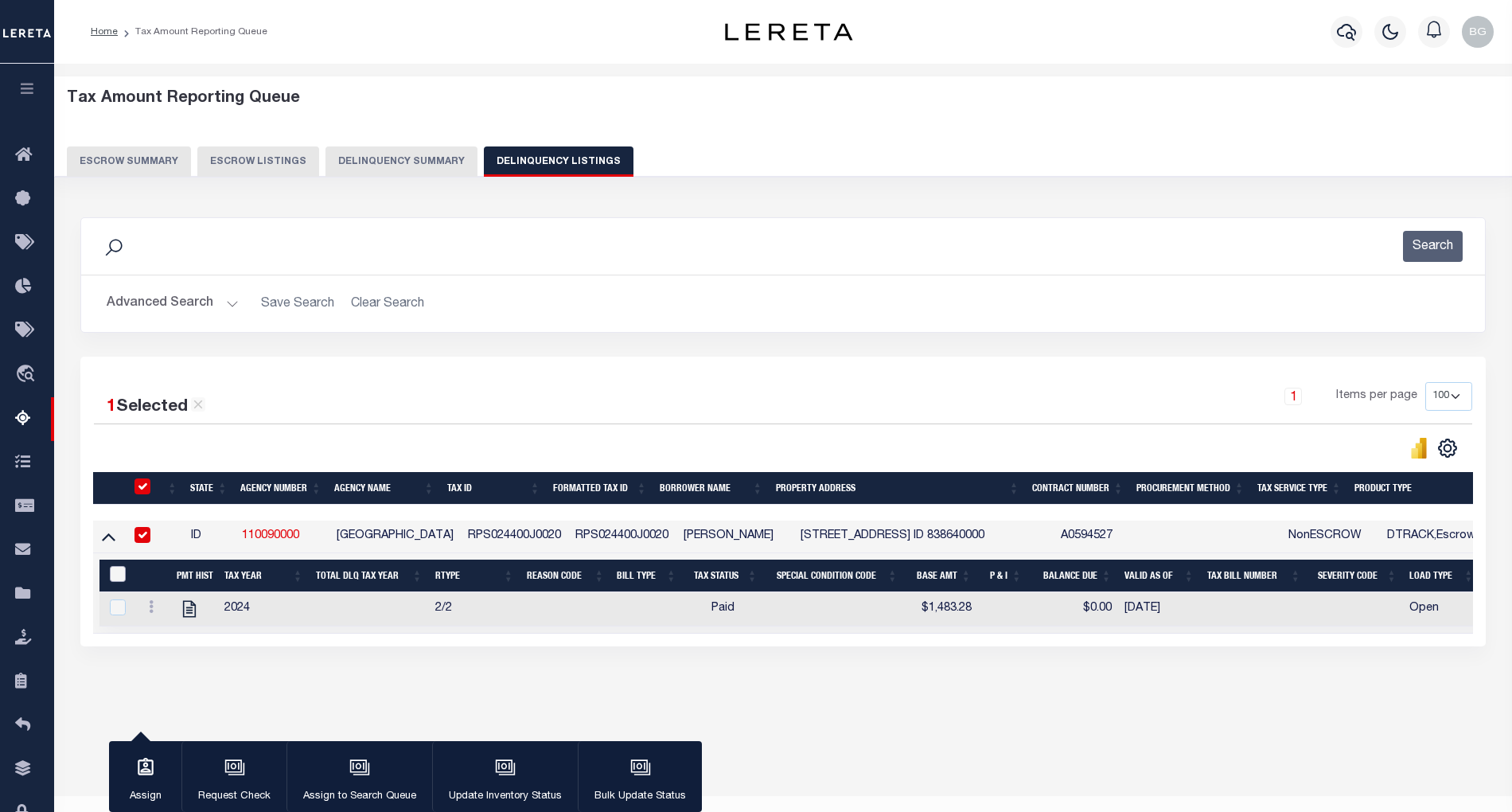
click at [110, 580] on input "&nbsp;" at bounding box center [118, 574] width 16 height 16
checkbox input "true"
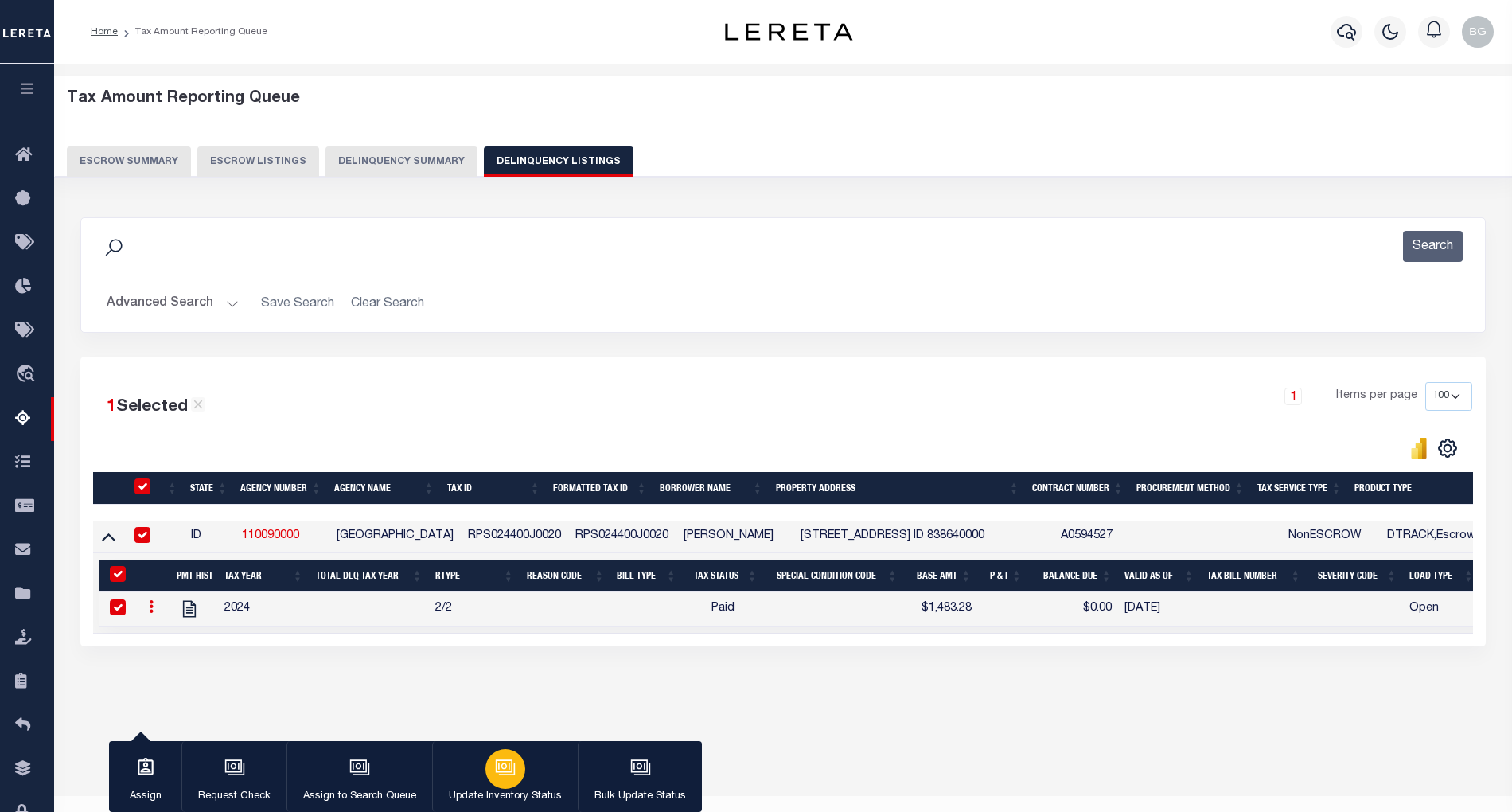
click at [500, 765] on icon "button" at bounding box center [505, 767] width 21 height 21
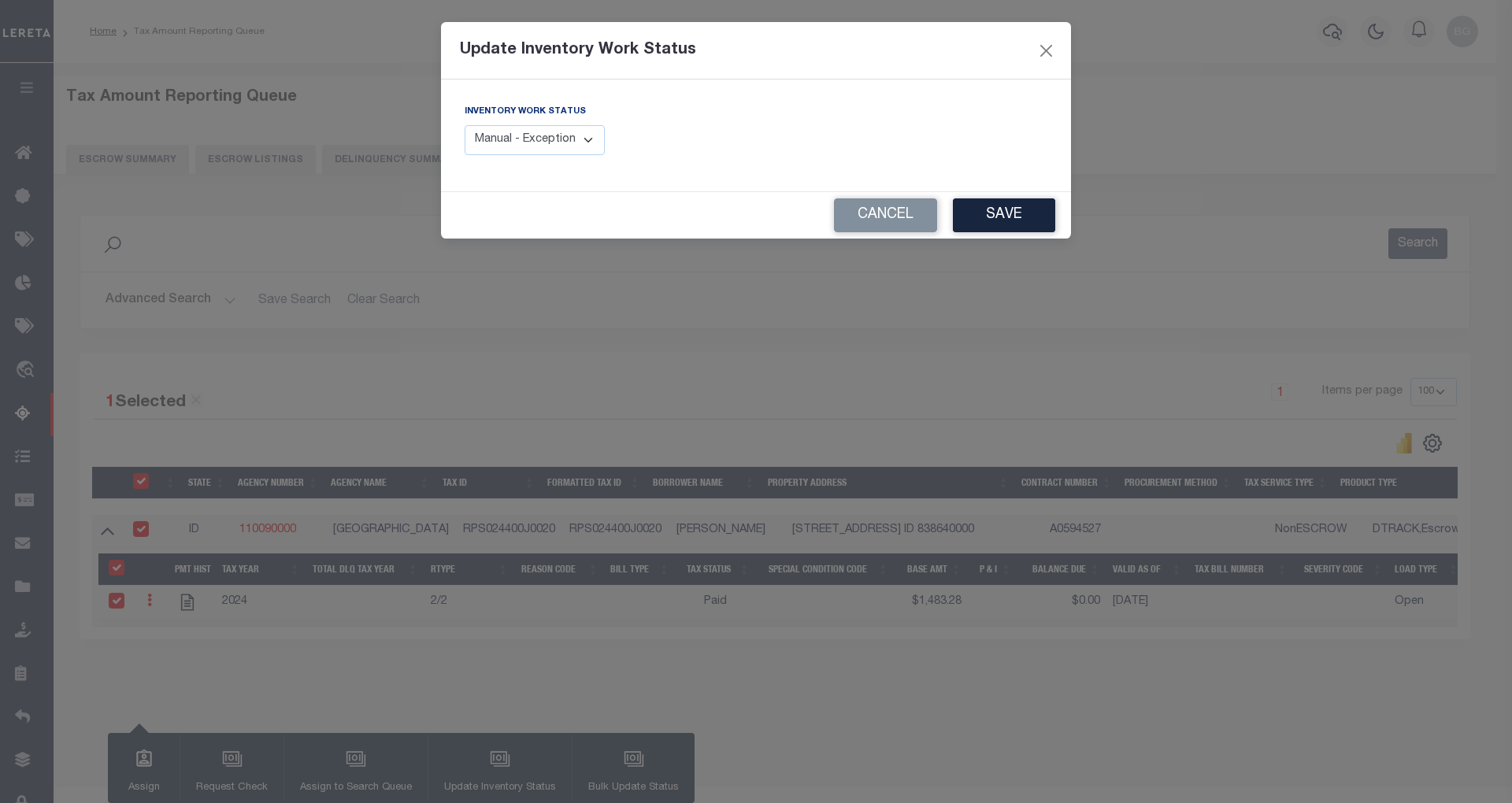
click at [581, 136] on select "Manual - Exception Pended - Awaiting Search Late Add Exception Completed" at bounding box center [535, 140] width 140 height 31
select select "4"
click at [465, 125] on select "Manual - Exception Pended - Awaiting Search Late Add Exception Completed" at bounding box center [535, 140] width 140 height 31
click at [1016, 213] on button "Save" at bounding box center [1004, 215] width 102 height 34
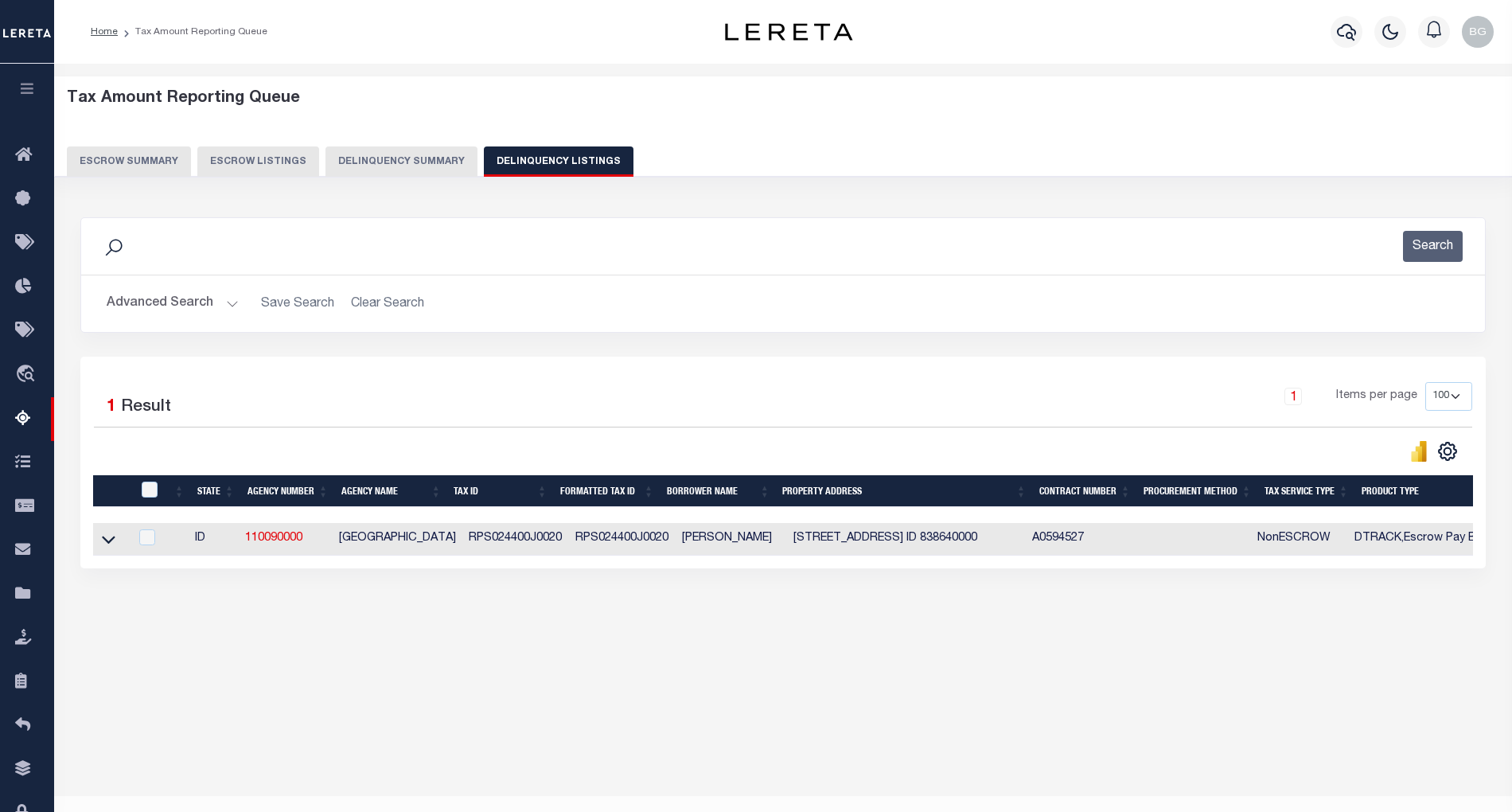
click at [232, 306] on button "Advanced Search" at bounding box center [173, 303] width 132 height 31
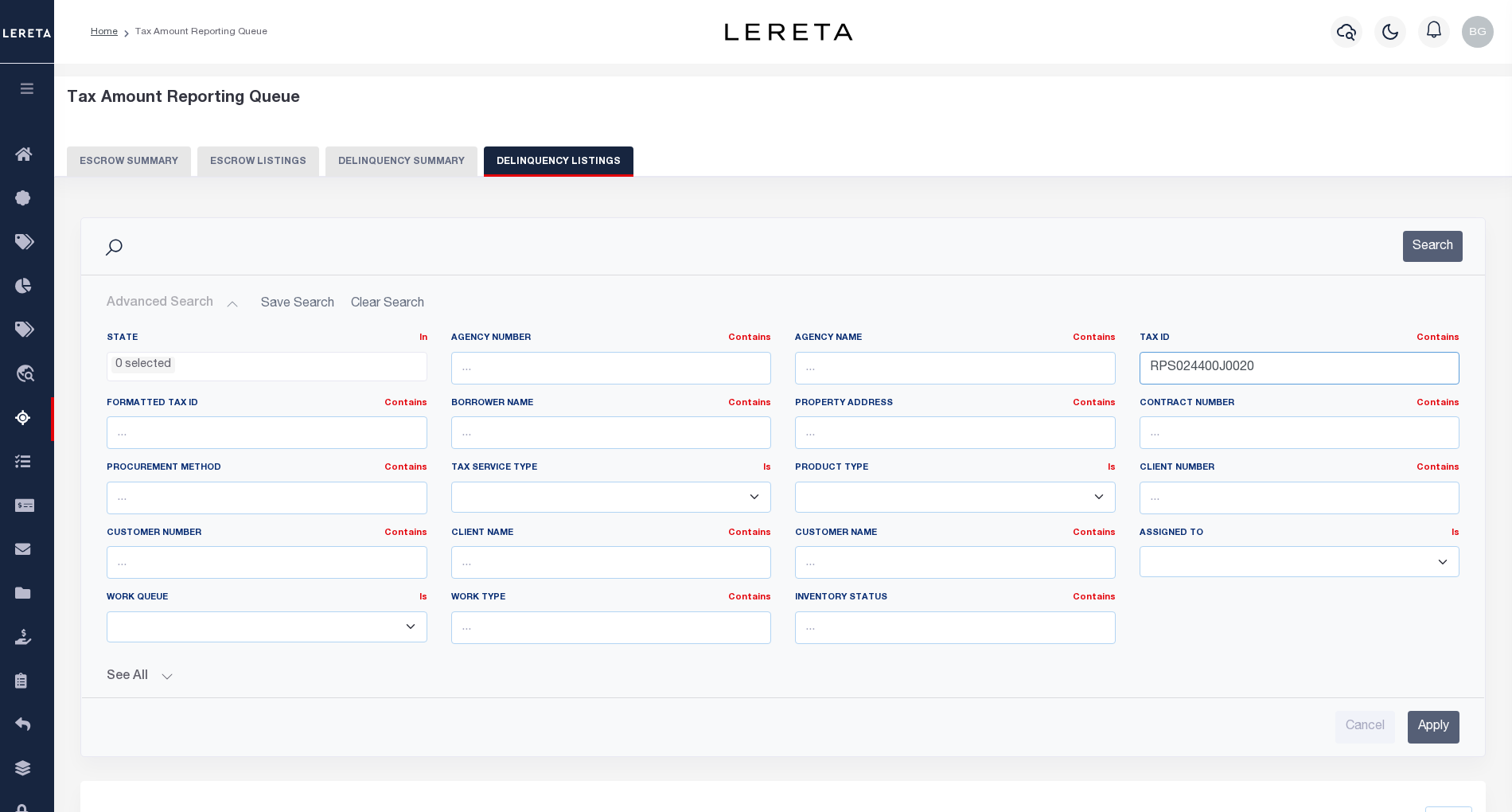
click at [1189, 368] on input "RPS024400J0020" at bounding box center [1300, 368] width 321 height 33
paste input "O007A"
type input "RPS024400O007A"
click at [1433, 726] on input "Apply" at bounding box center [1433, 727] width 52 height 33
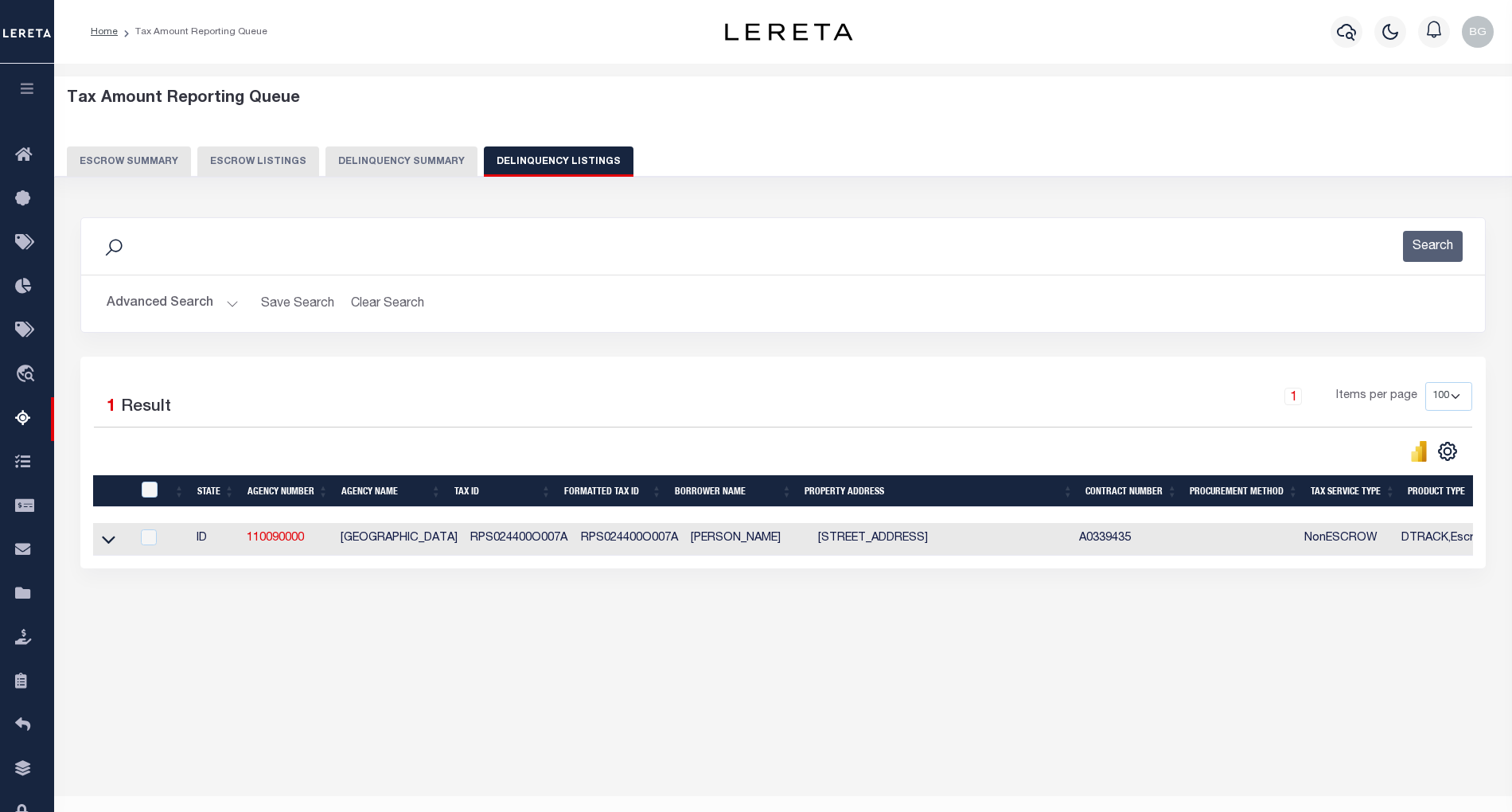
drag, startPoint x: 103, startPoint y: 548, endPoint x: 481, endPoint y: 454, distance: 389.5
click at [103, 548] on icon at bounding box center [108, 539] width 14 height 17
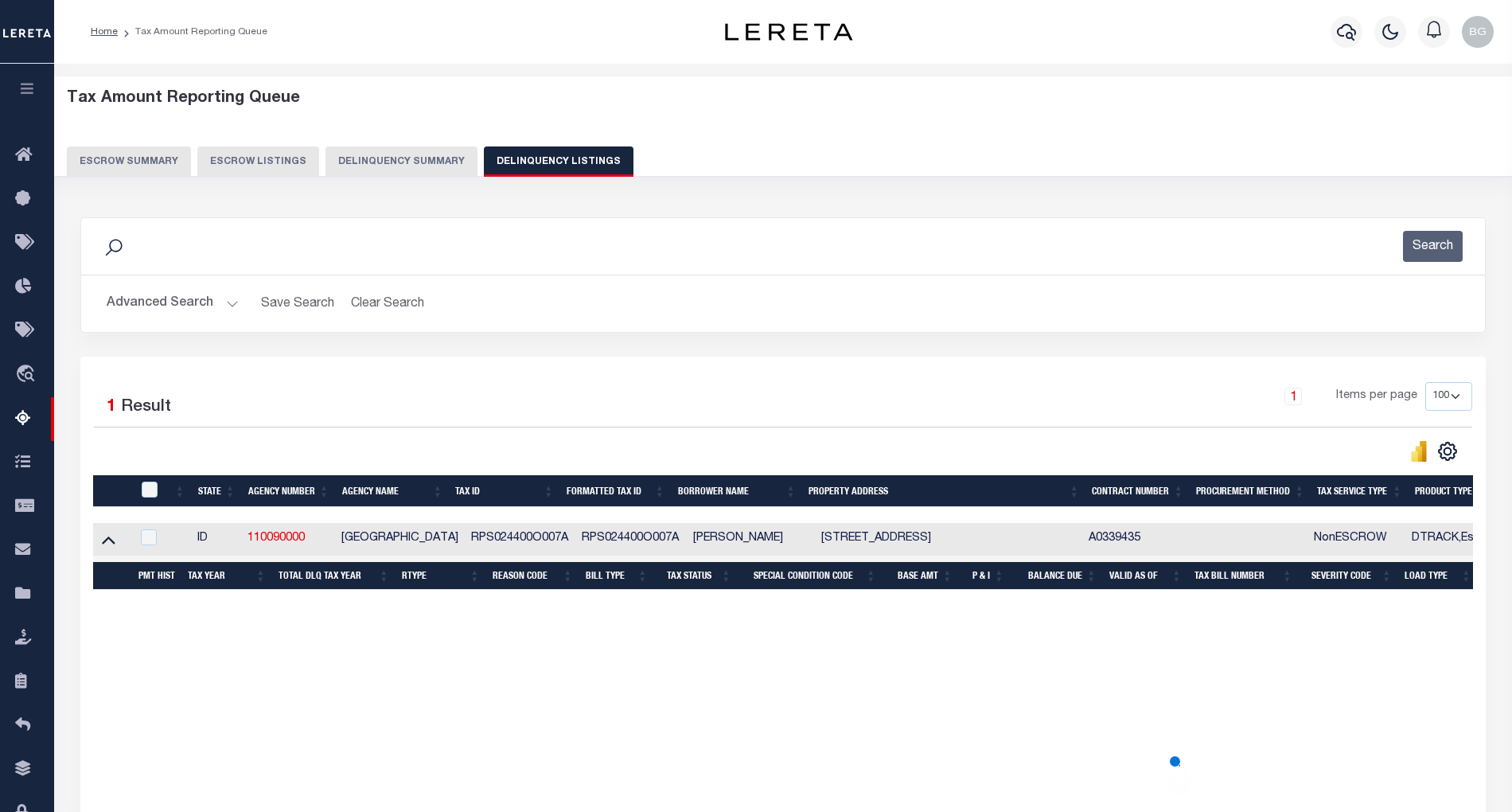
scroll to position [32, 0]
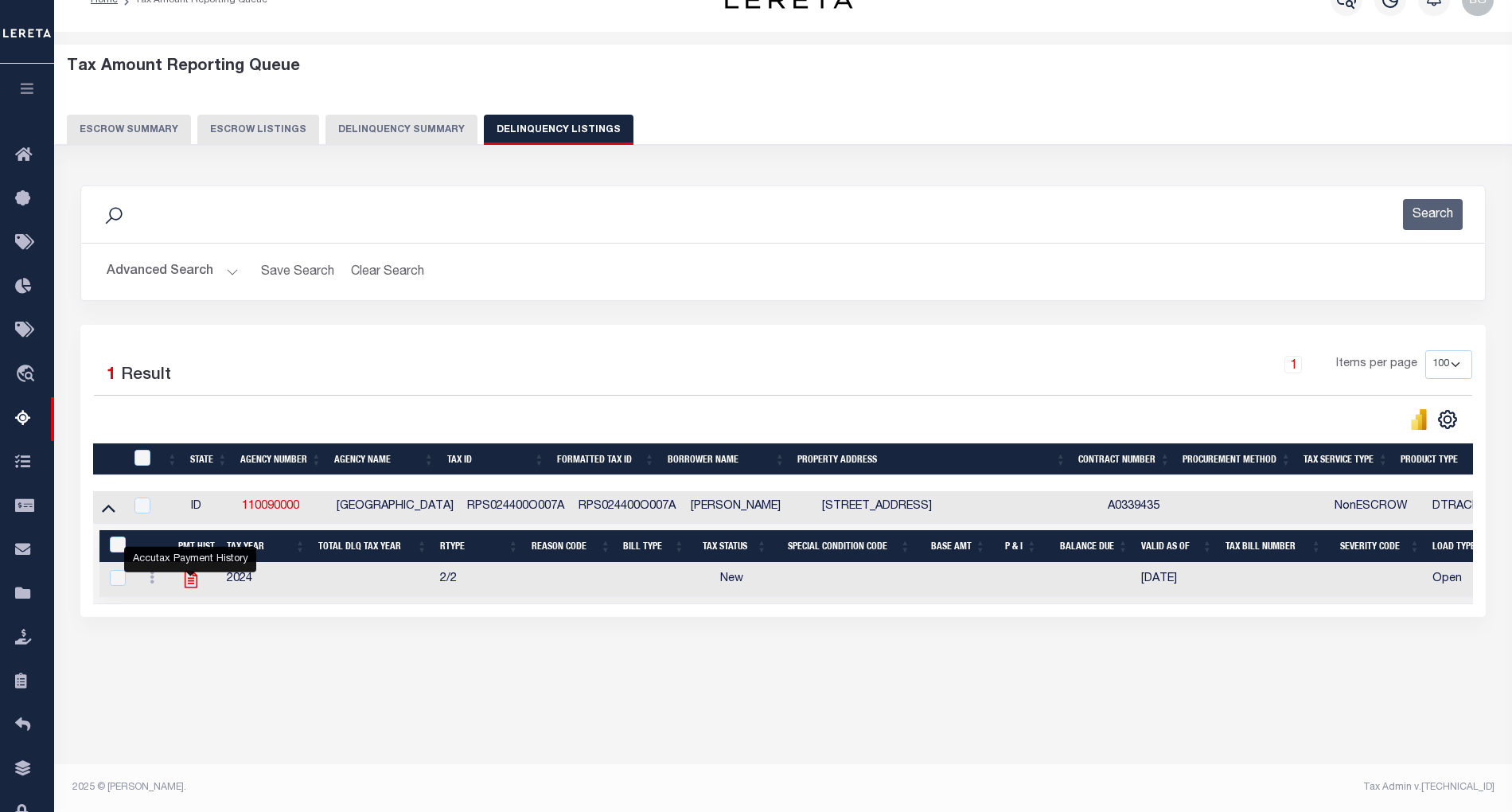
click at [189, 588] on icon "" at bounding box center [190, 580] width 13 height 17
checkbox input "true"
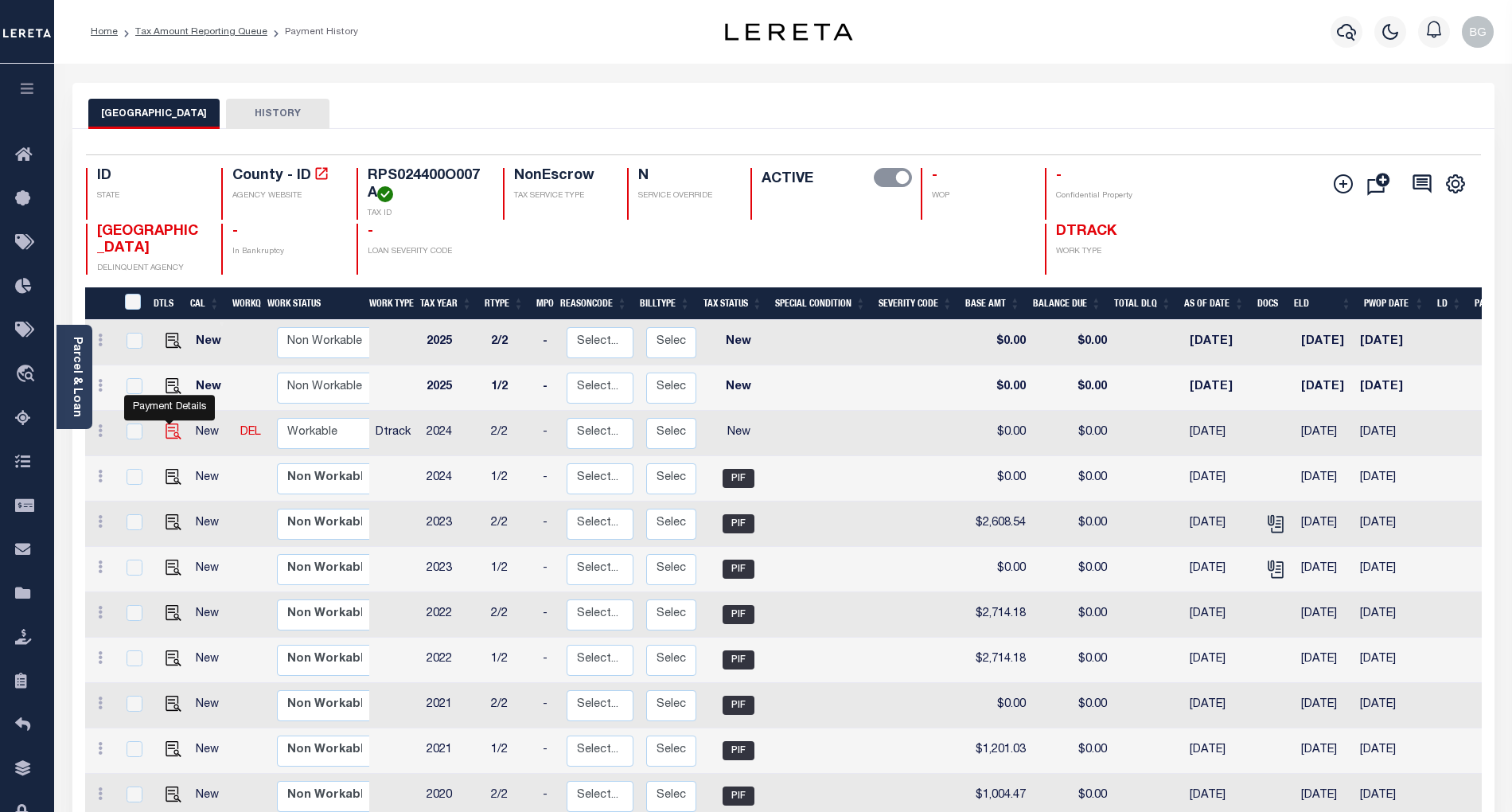
click at [170, 437] on img "" at bounding box center [173, 431] width 16 height 16
checkbox input "true"
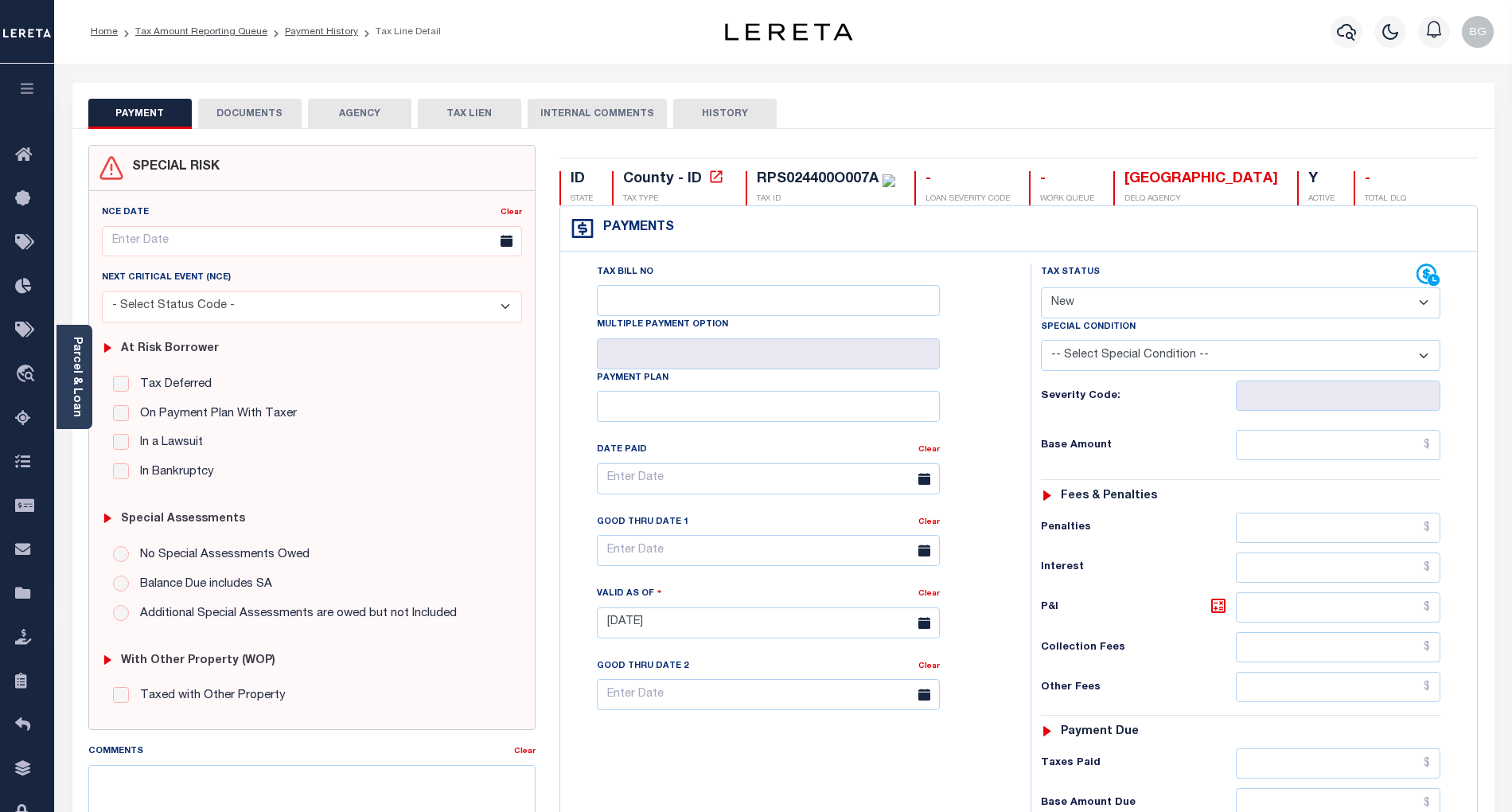
drag, startPoint x: 1090, startPoint y: 309, endPoint x: 1087, endPoint y: 320, distance: 11.4
click at [1089, 309] on select "- Select Status Code - Open Due/Unpaid Paid Incomplete No Tax Due Internal Refu…" at bounding box center [1241, 303] width 399 height 31
select select "PYD"
click at [1041, 289] on select "- Select Status Code - Open Due/Unpaid Paid Incomplete No Tax Due Internal Refu…" at bounding box center [1241, 303] width 399 height 31
type input "08/13/2025"
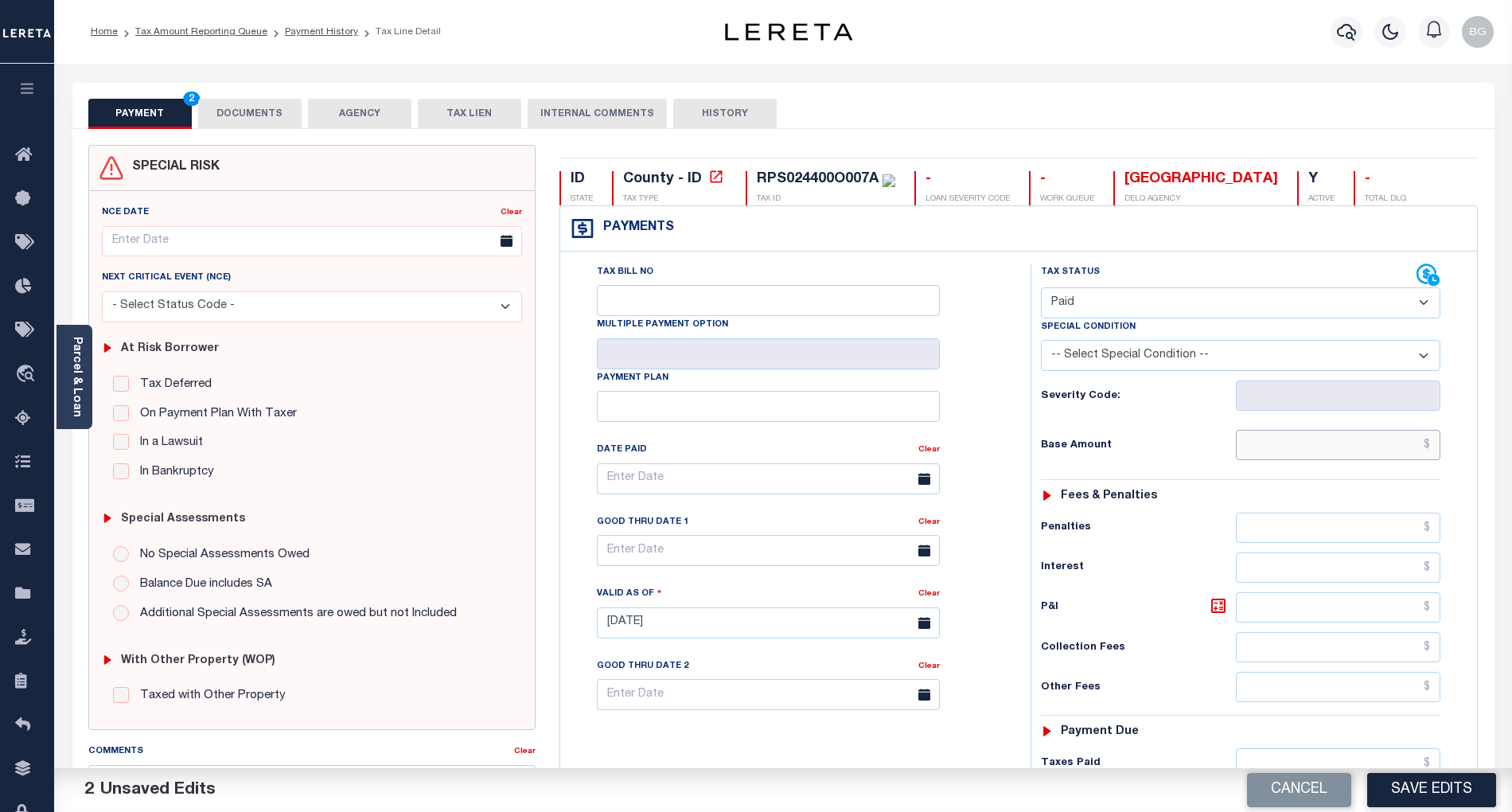
click at [1411, 452] on input "text" at bounding box center [1339, 445] width 205 height 30
paste input "2,774.31"
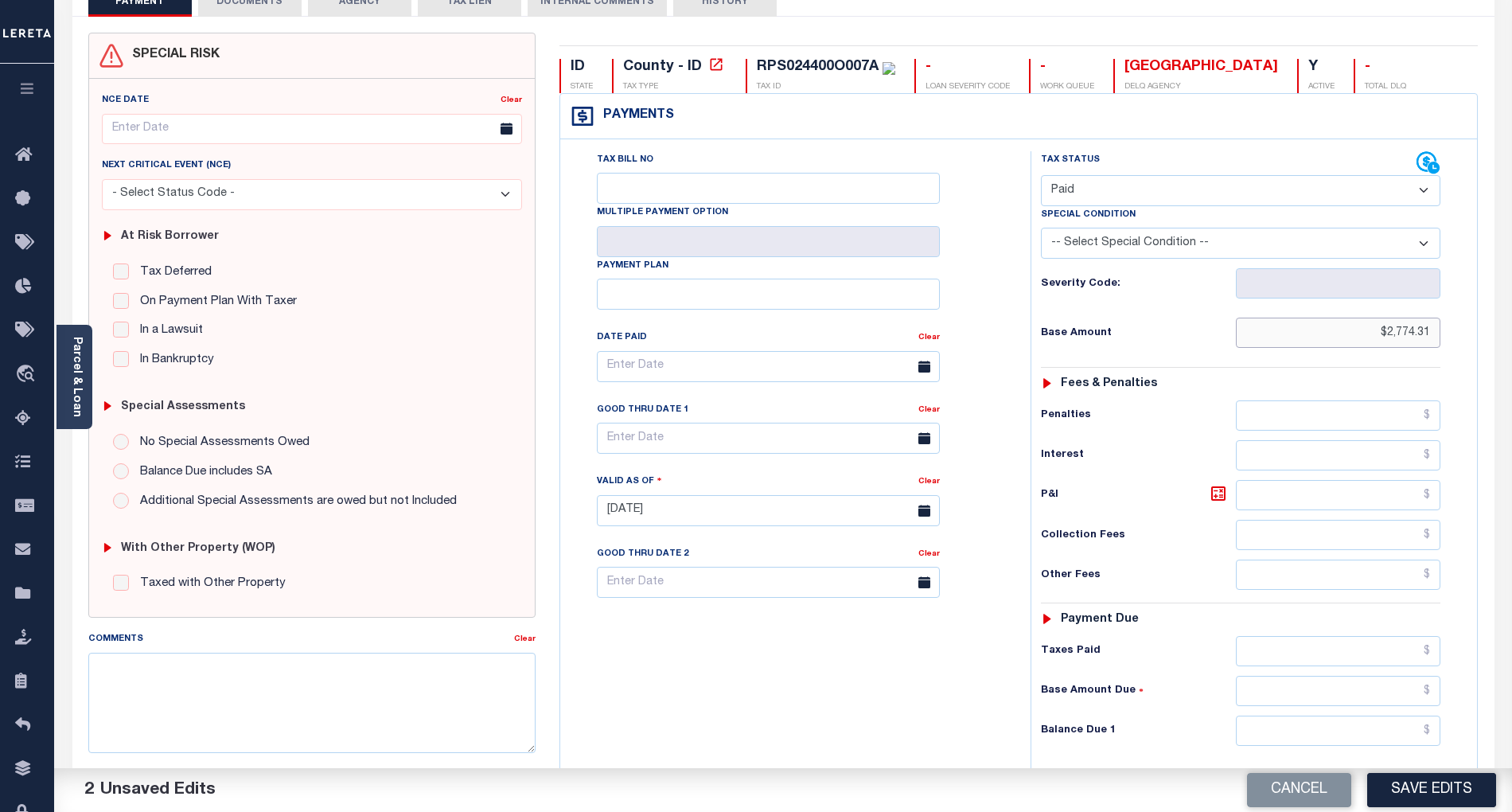
scroll to position [380, 0]
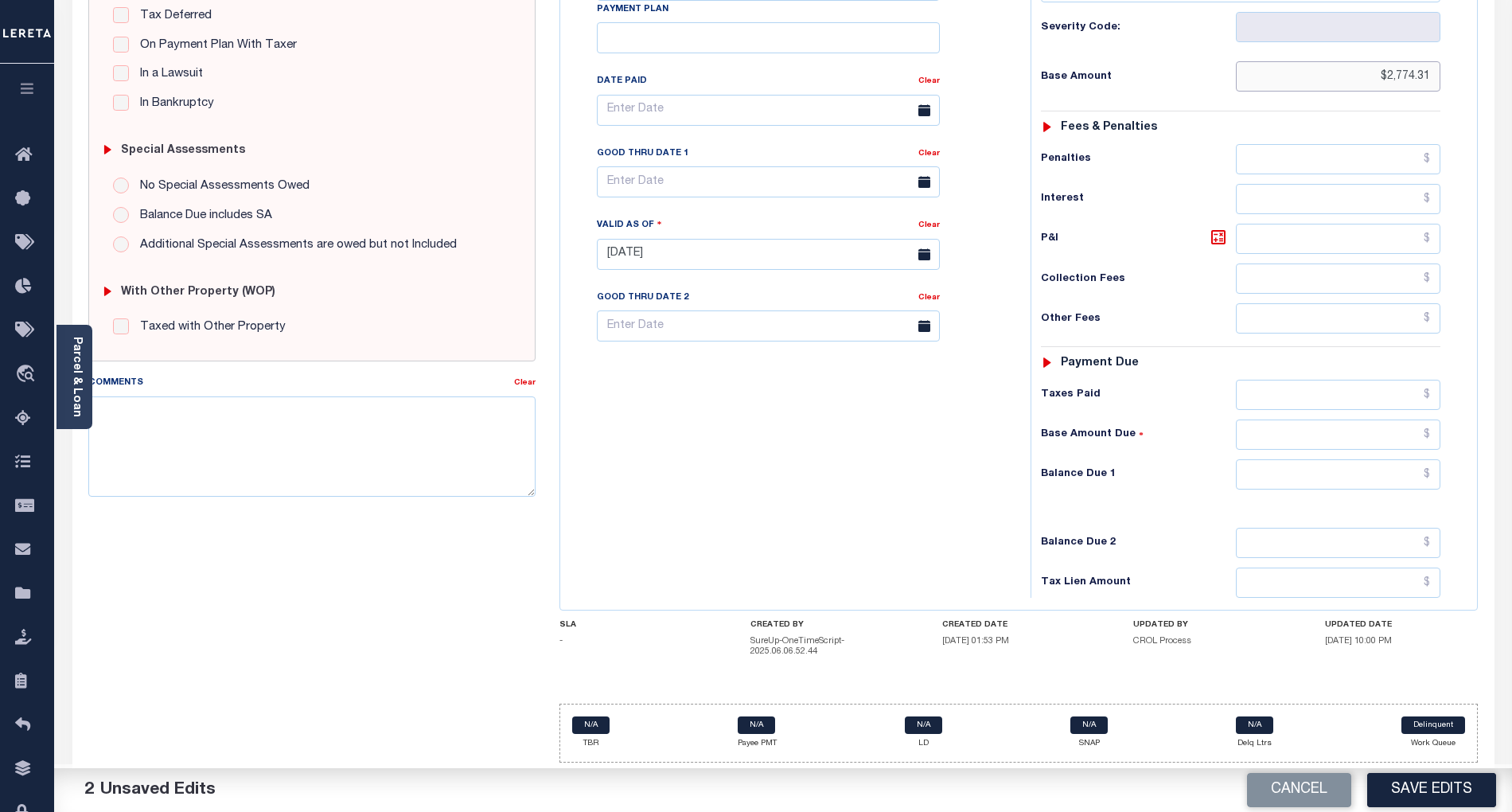
type input "$2,774.31"
click at [1417, 469] on input "text" at bounding box center [1339, 474] width 205 height 30
type input "$0.00"
click at [877, 517] on div "Tax Bill No Multiple Payment Option Payment Plan Clear" at bounding box center [791, 246] width 454 height 703
click at [296, 452] on textarea "Comments" at bounding box center [312, 447] width 447 height 100
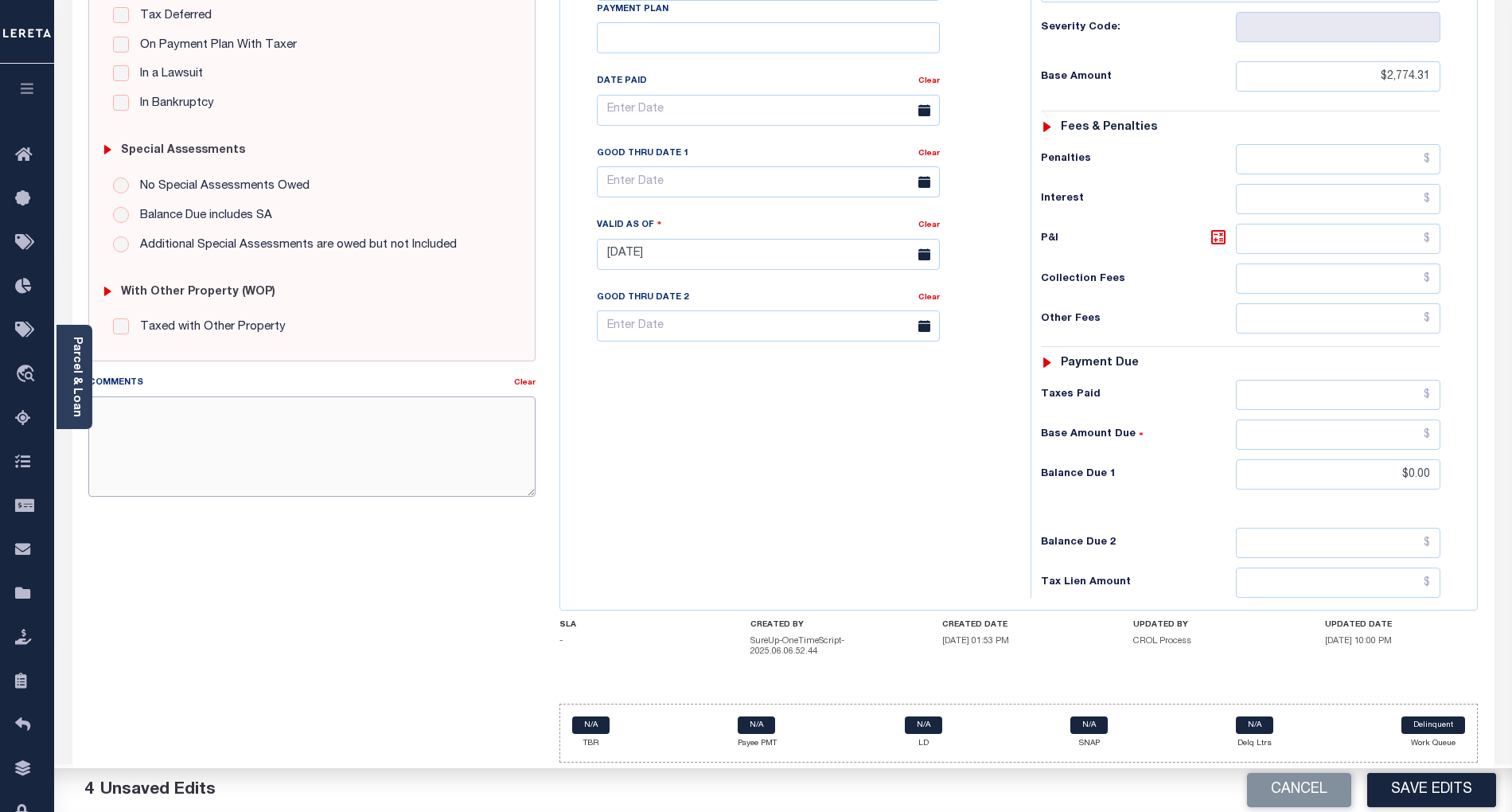
paste textarea "As per email response from tax office- TC Vana Balbin, Confirmed that taxes are…"
type textarea "As per email response from tax office- TC Vana Balbin, Confirmed that taxes are…"
click at [1439, 794] on button "Save Edits" at bounding box center [1432, 790] width 129 height 34
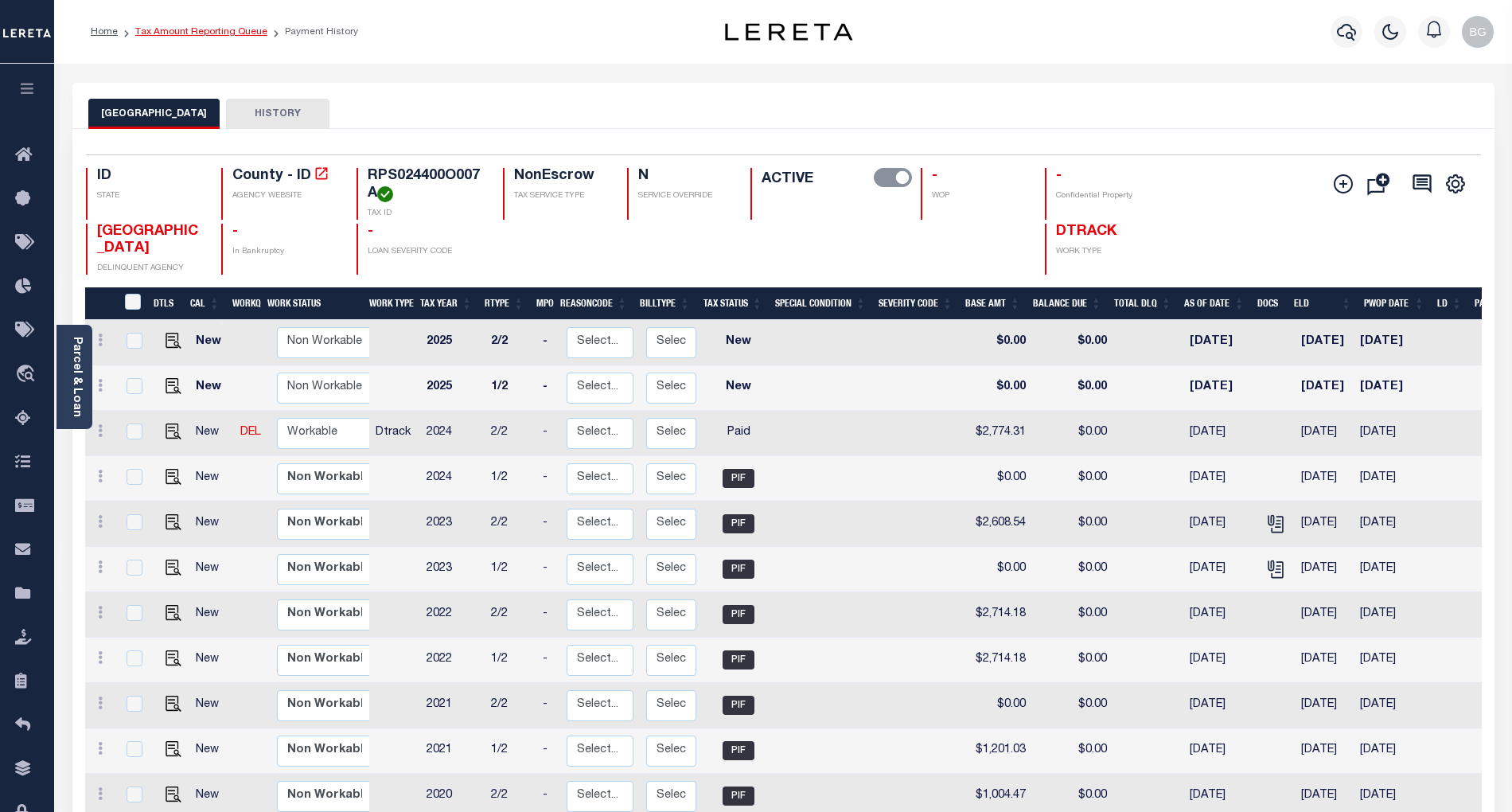
click at [189, 35] on link "Tax Amount Reporting Queue" at bounding box center [201, 32] width 132 height 10
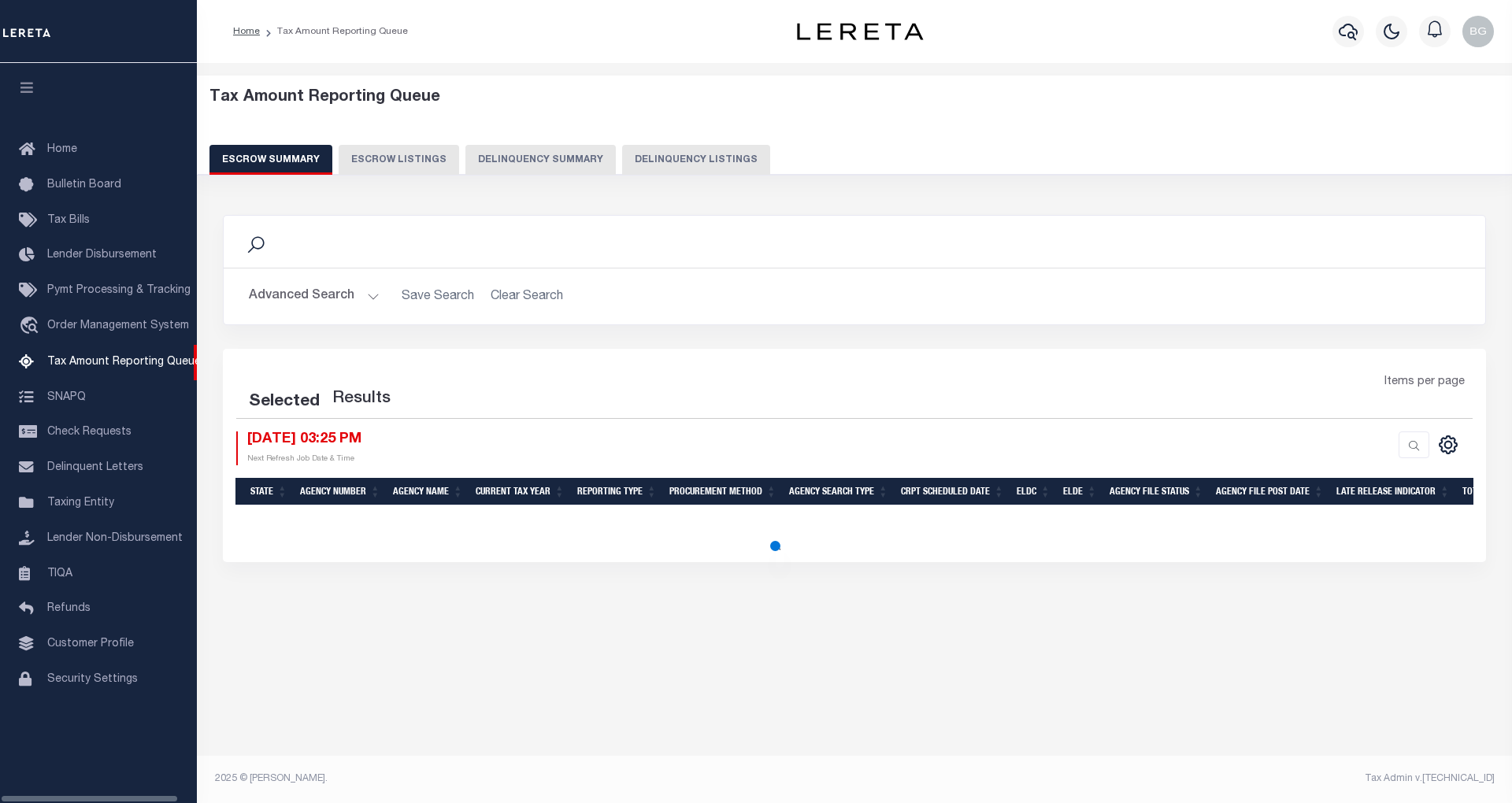
select select "100"
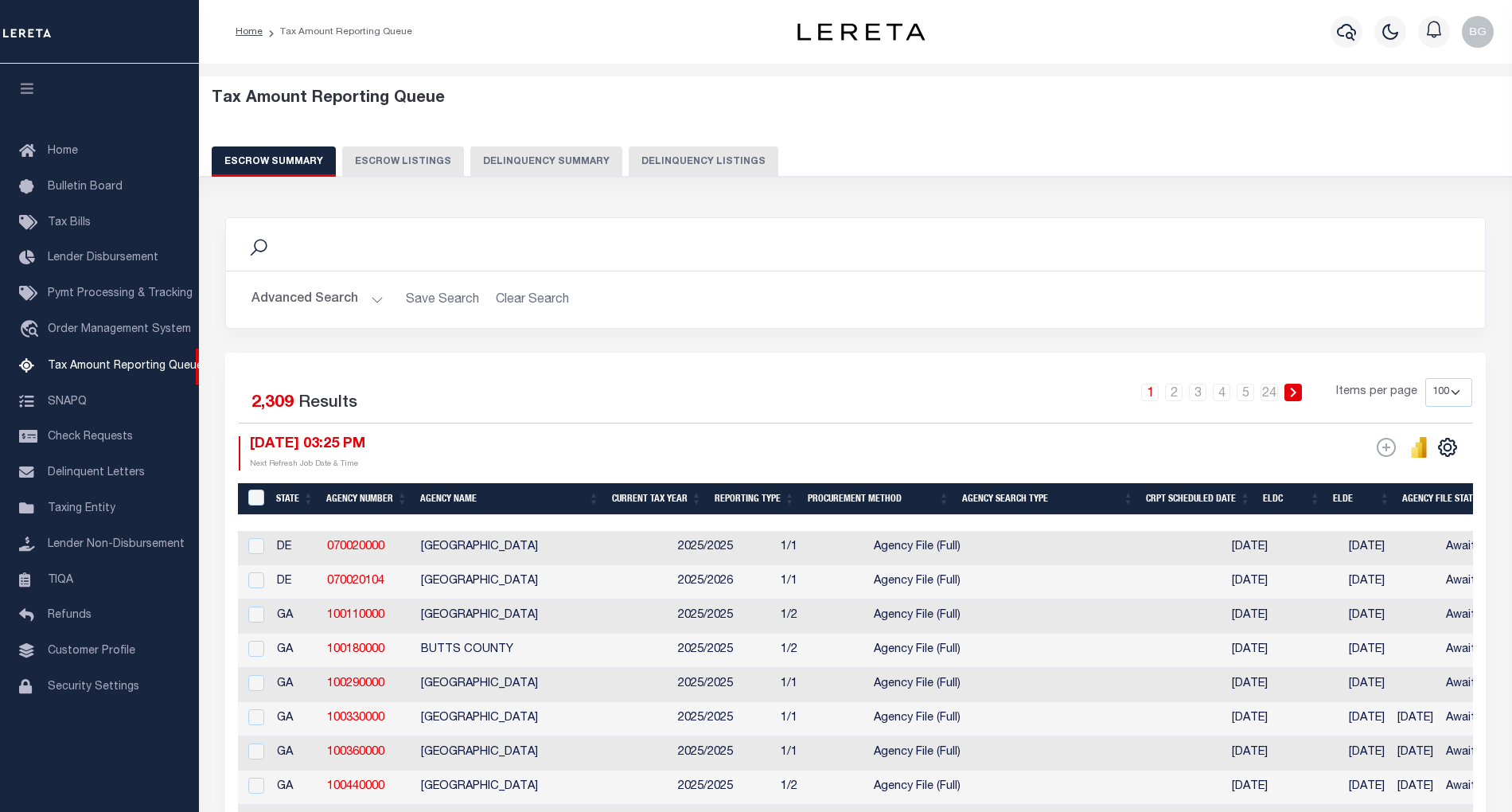
click at [708, 160] on button "Delinquency Listings" at bounding box center [703, 162] width 150 height 30
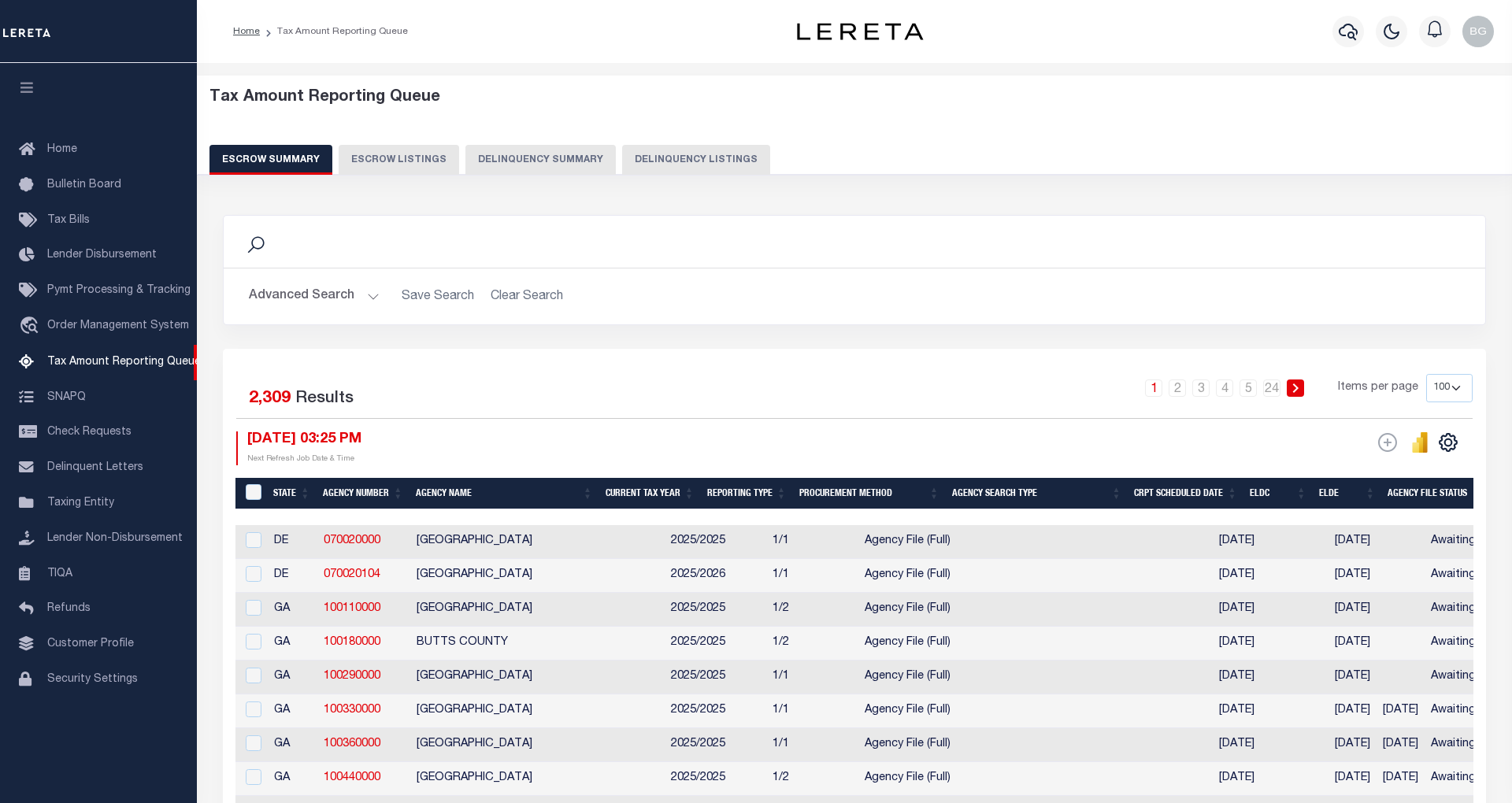
select select "100"
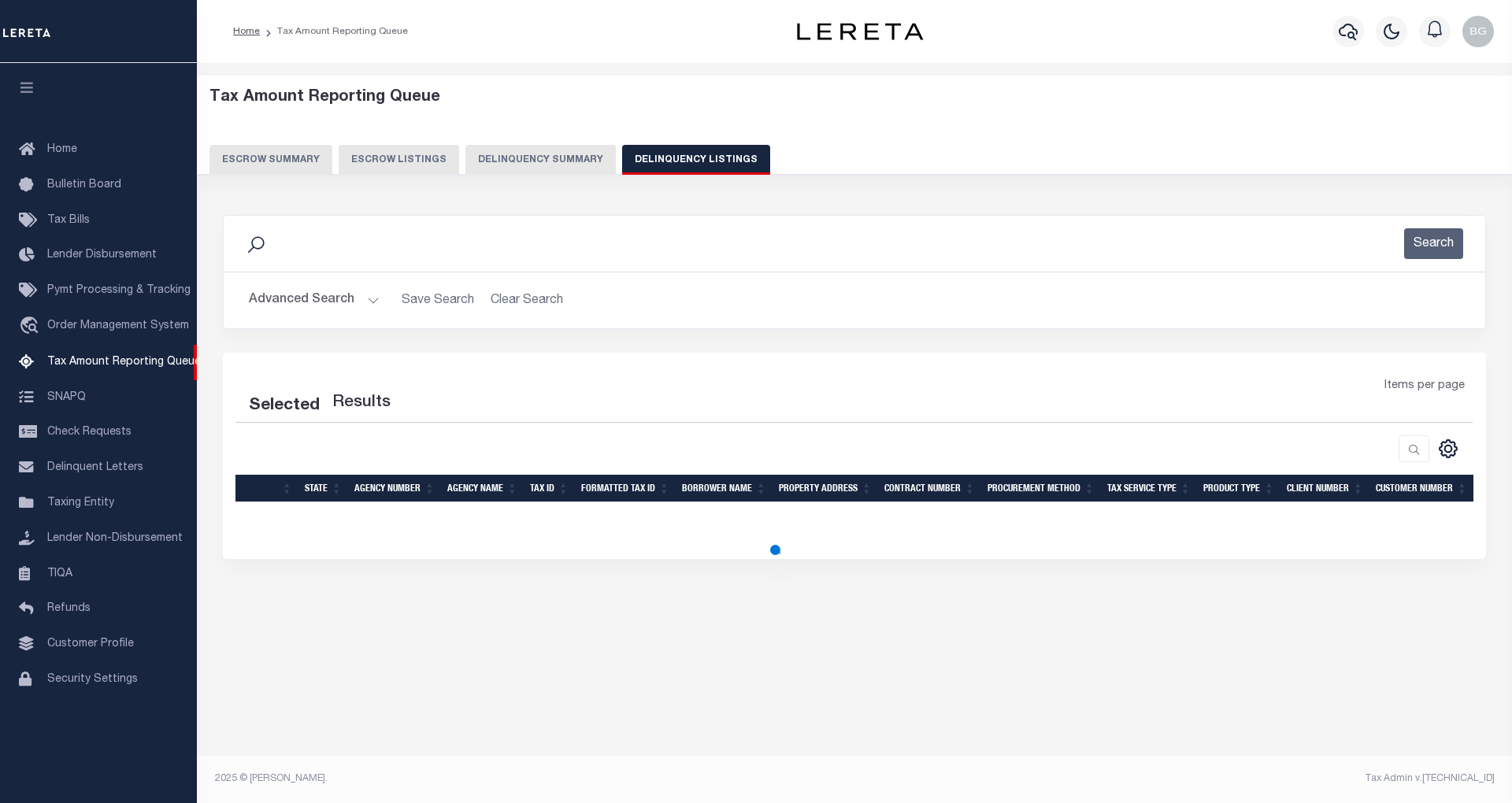
select select "100"
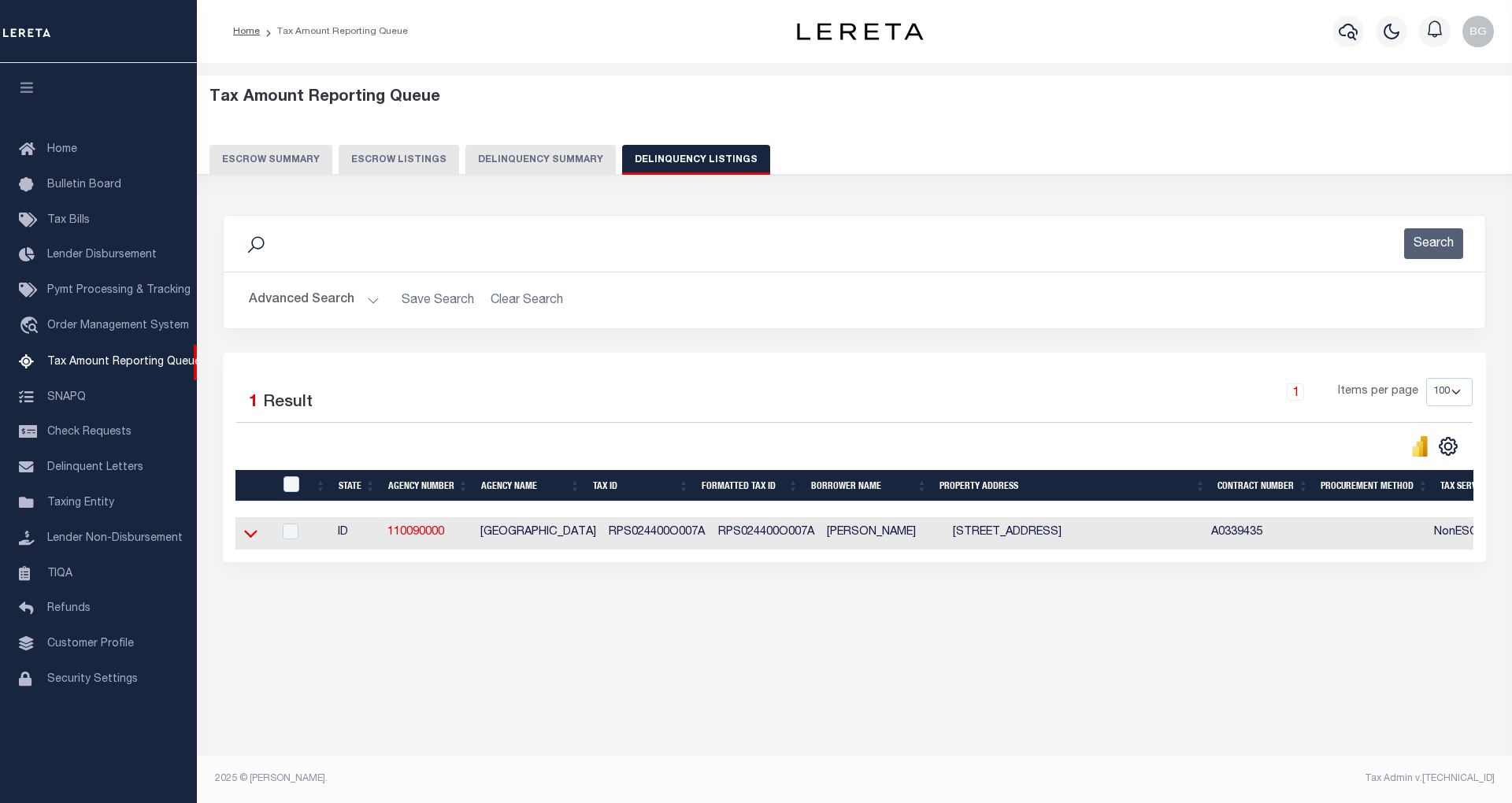
click at [249, 538] on icon at bounding box center [250, 535] width 13 height 8
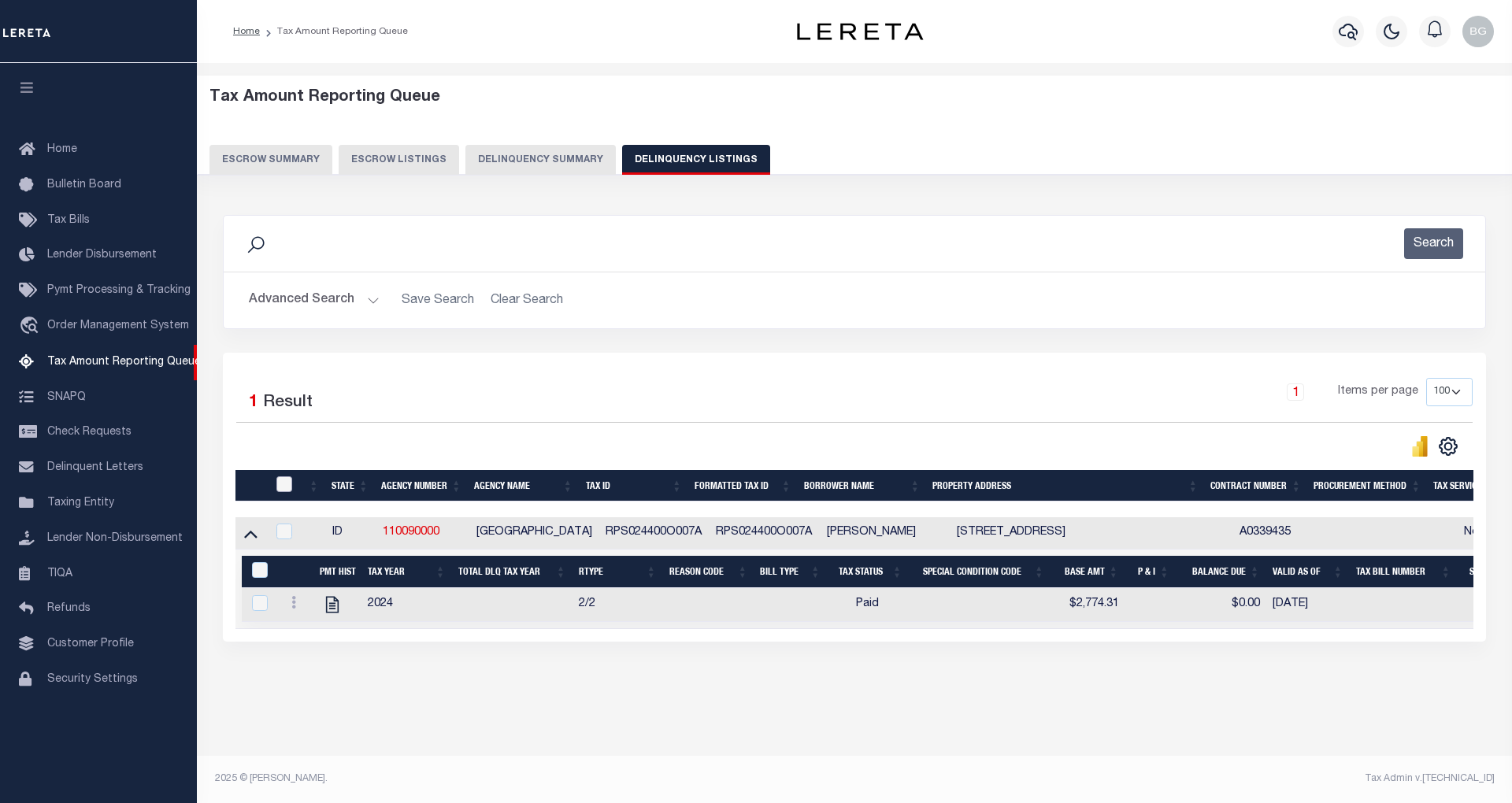
click at [287, 483] on input "checkbox" at bounding box center [284, 484] width 16 height 16
checkbox input "true"
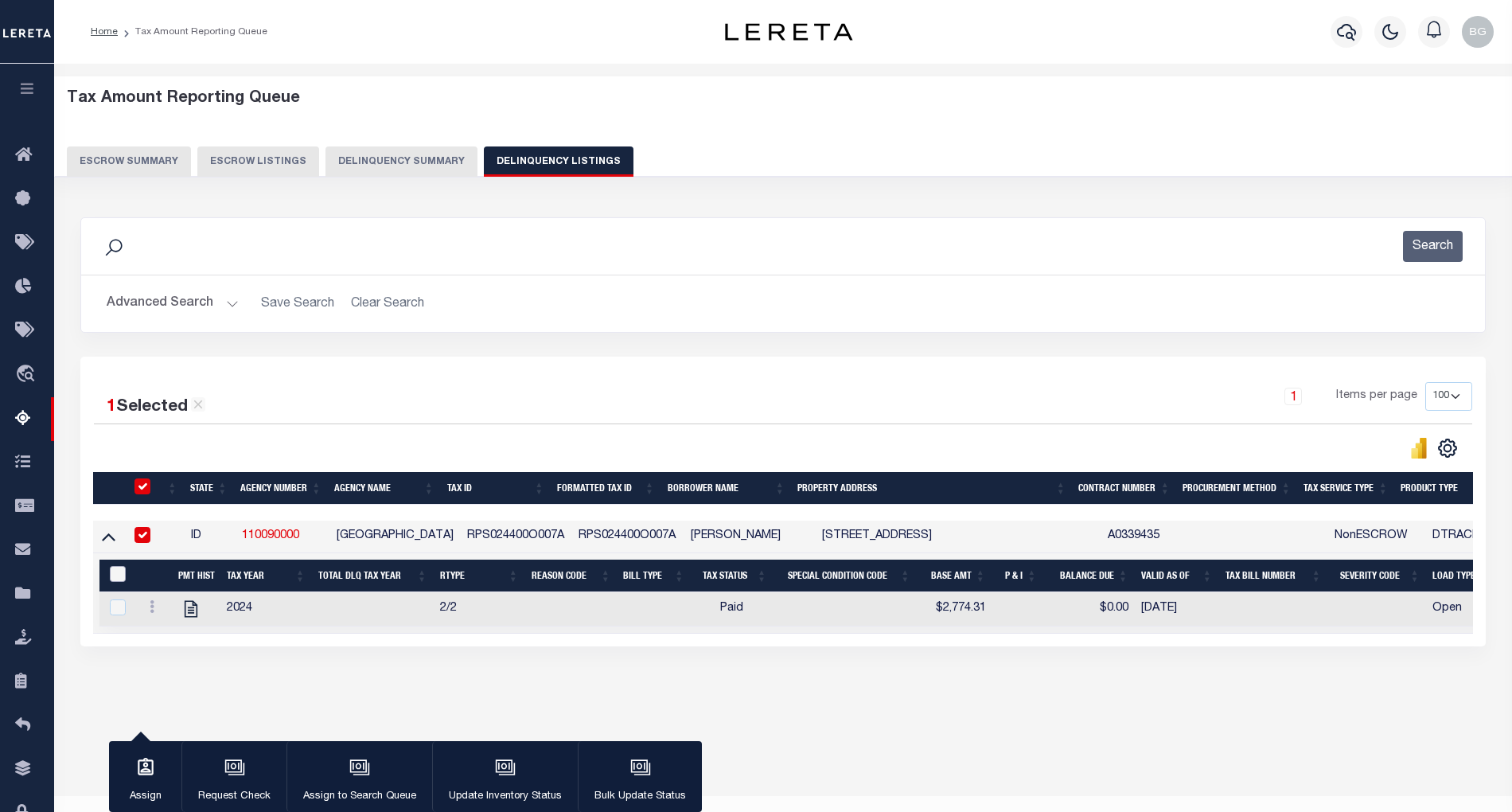
click at [116, 580] on input "&nbsp;" at bounding box center [118, 574] width 16 height 16
checkbox input "true"
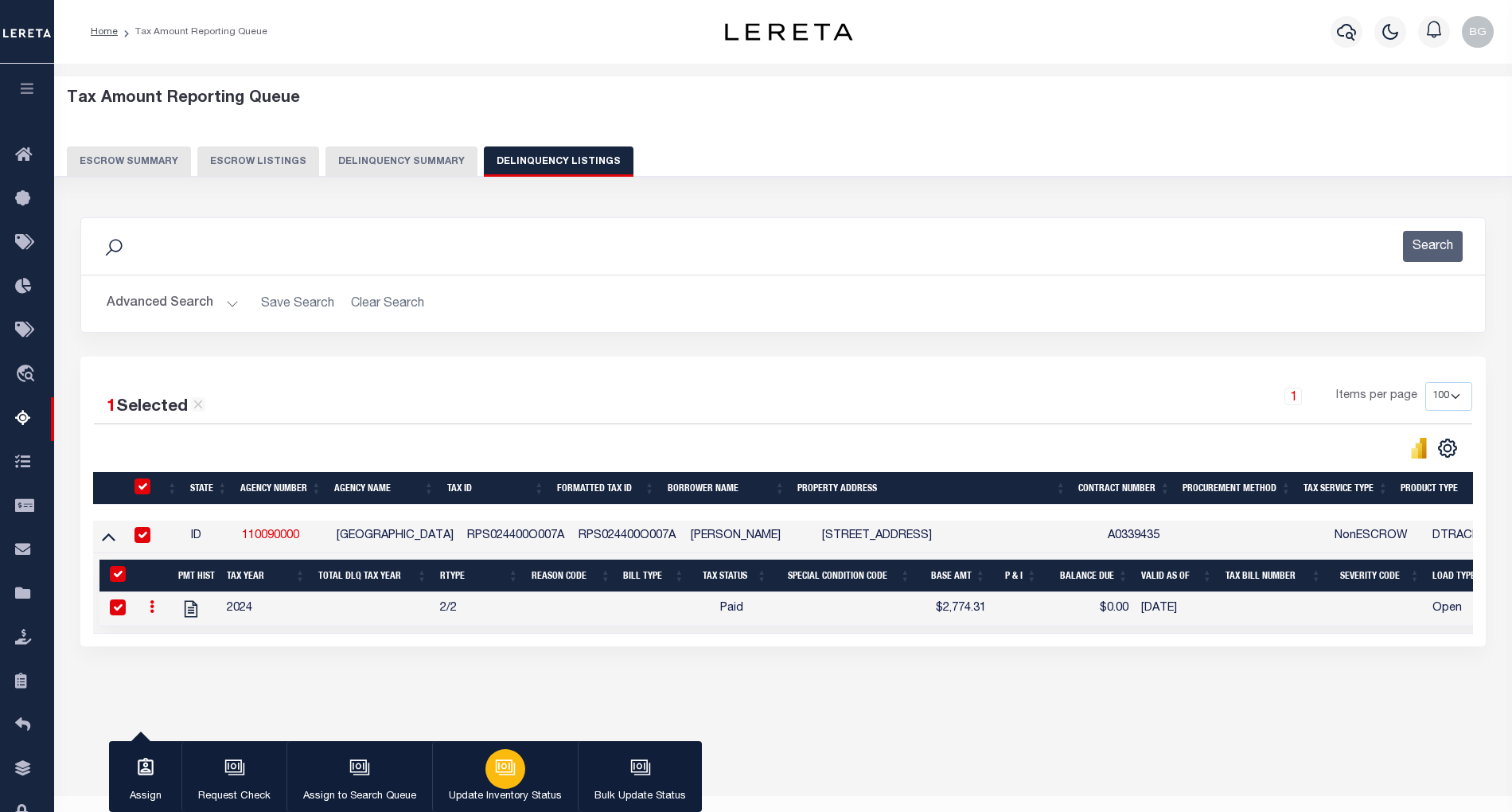
click at [527, 769] on button "Update Inventory Status" at bounding box center [505, 777] width 146 height 72
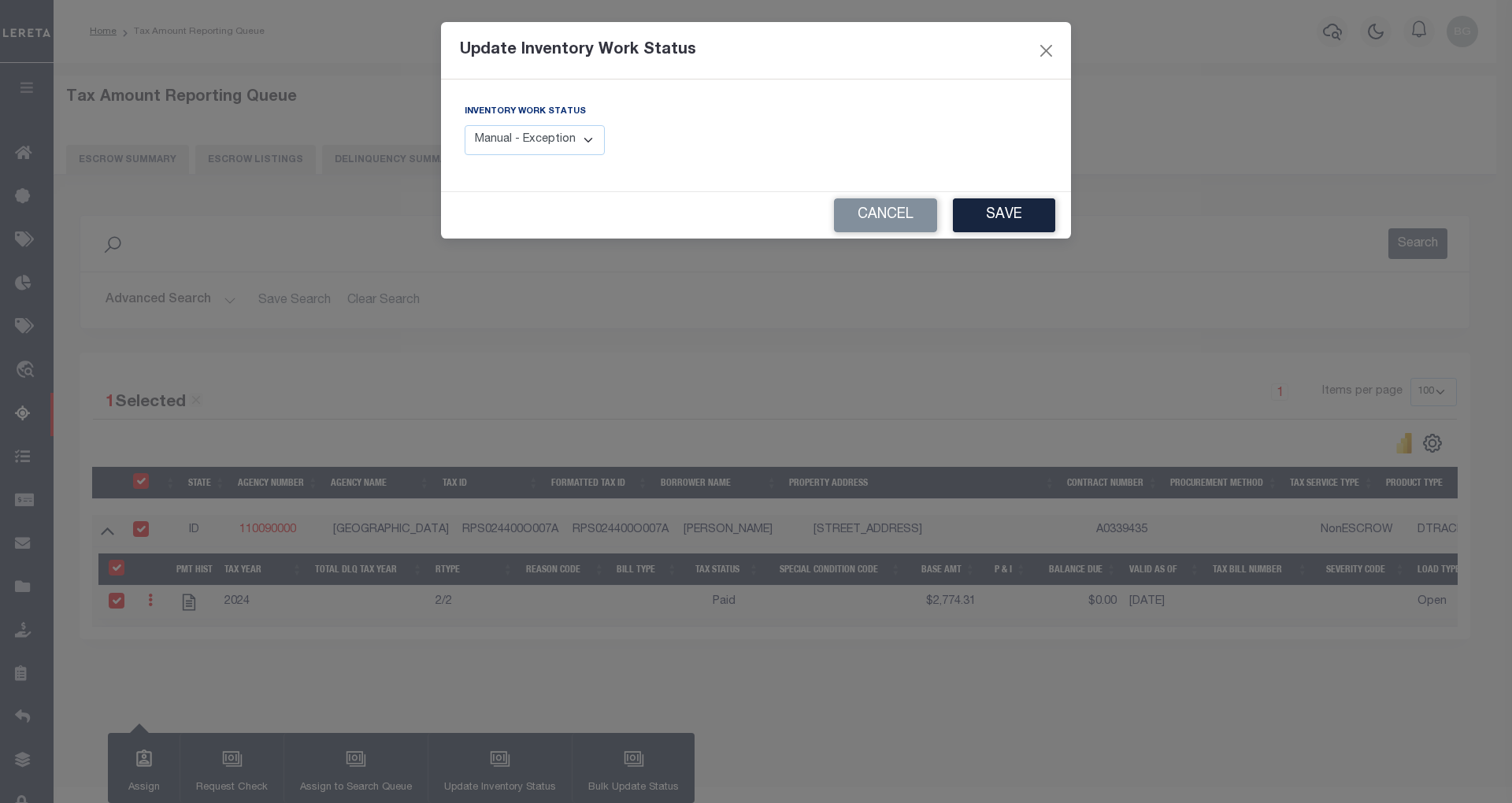
click at [592, 125] on select "Manual - Exception Pended - Awaiting Search Late Add Exception Completed" at bounding box center [535, 140] width 140 height 31
select select "4"
click at [465, 125] on select "Manual - Exception Pended - Awaiting Search Late Add Exception Completed" at bounding box center [535, 140] width 140 height 31
click at [1016, 218] on button "Save" at bounding box center [1004, 215] width 102 height 34
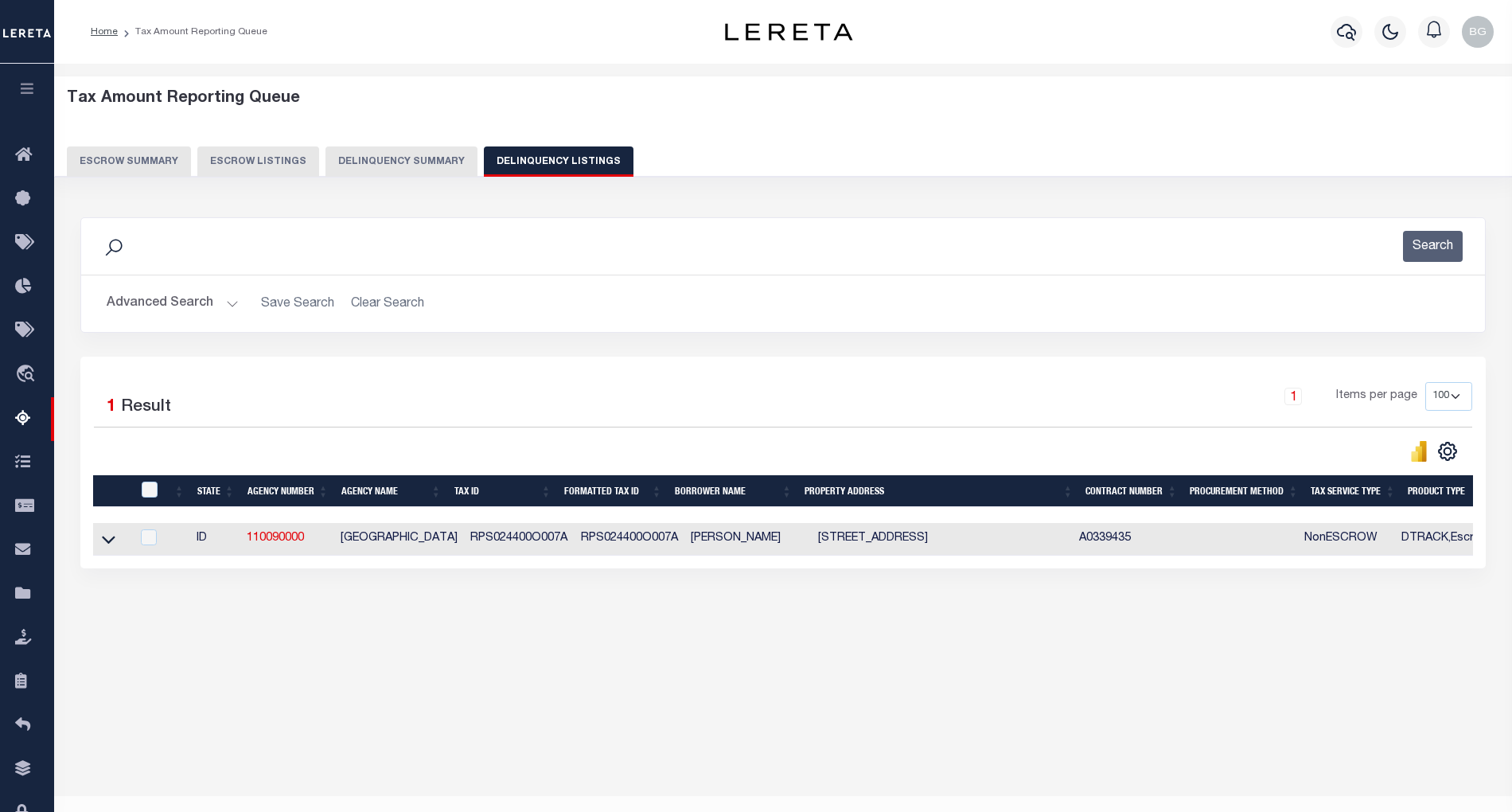
click at [227, 307] on button "Advanced Search" at bounding box center [173, 303] width 132 height 31
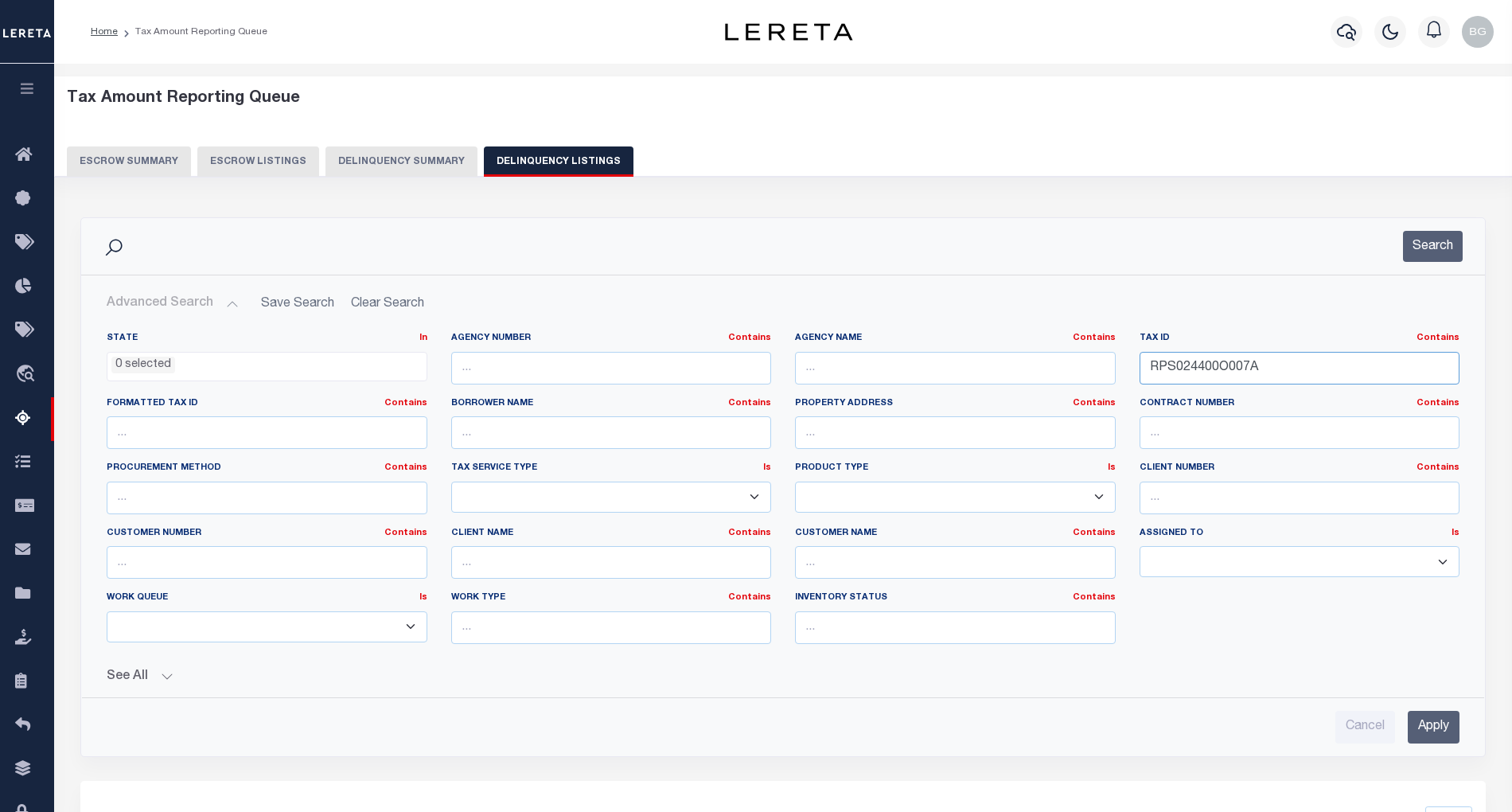
click at [1182, 370] on input "RPS024400O007A" at bounding box center [1300, 368] width 321 height 33
paste input "P0010"
type input "RPS024400P0010"
click at [1439, 724] on input "Apply" at bounding box center [1433, 727] width 52 height 33
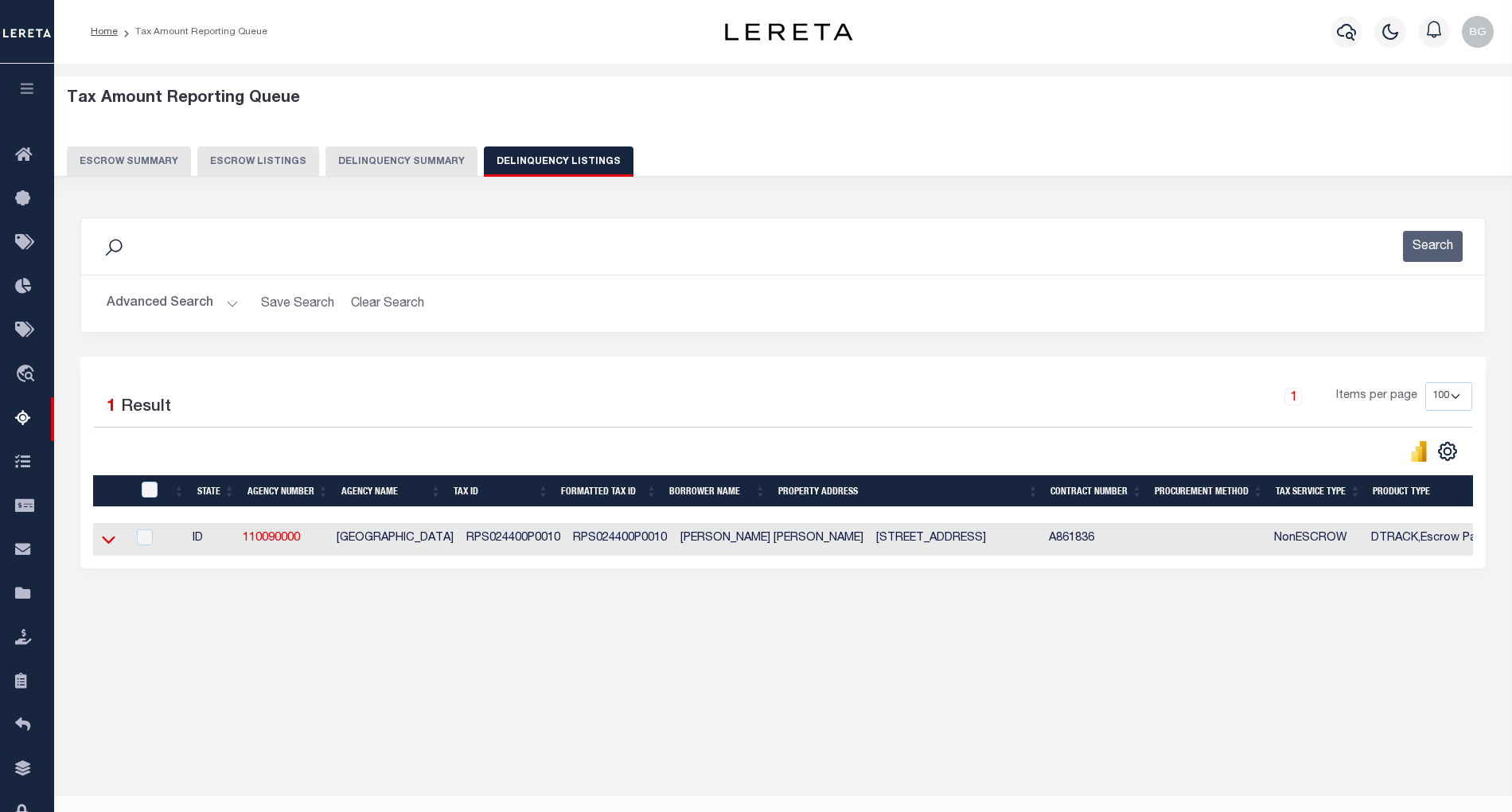
click at [108, 542] on icon at bounding box center [108, 539] width 14 height 17
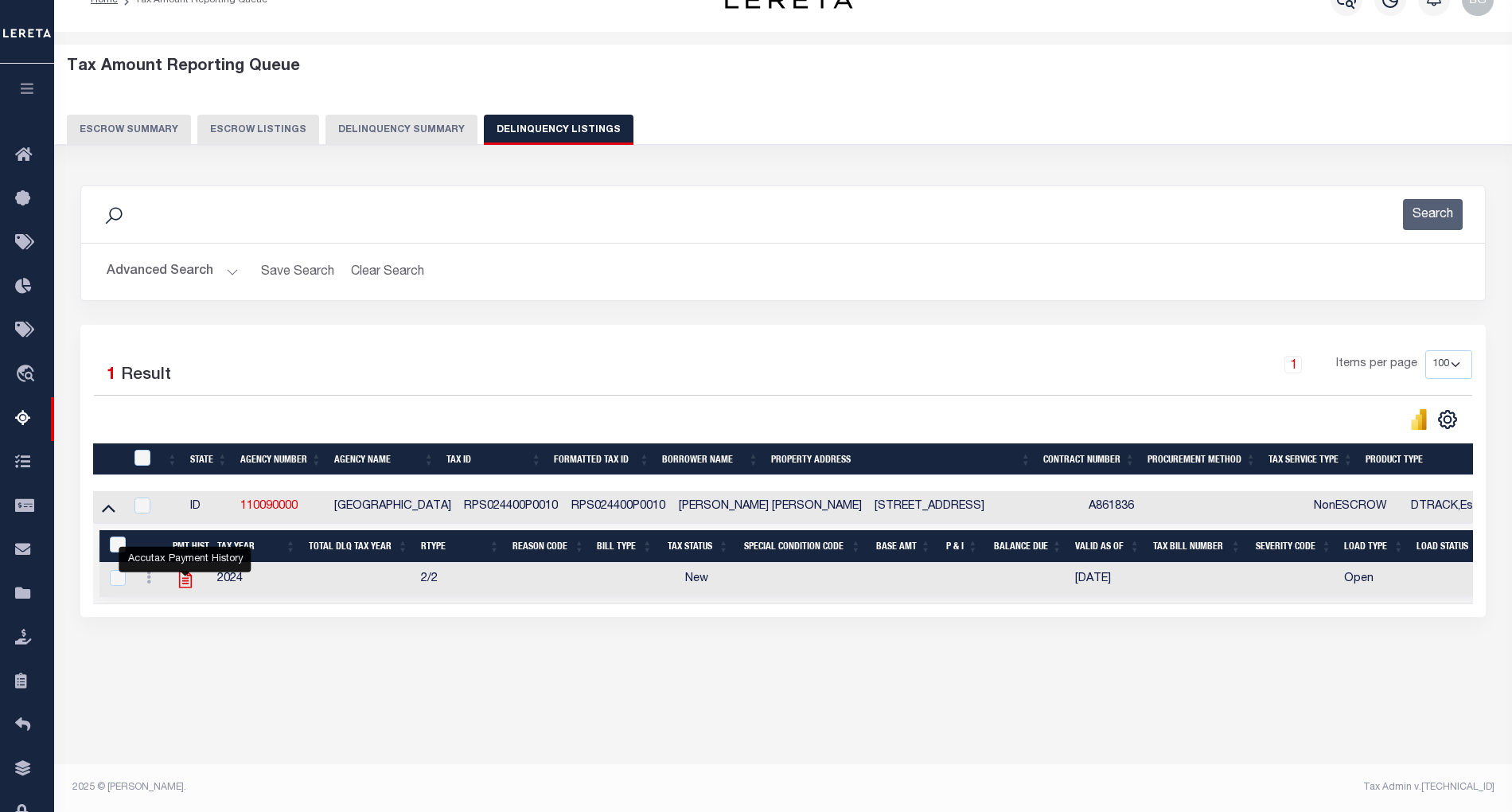
click at [185, 587] on icon "" at bounding box center [185, 580] width 13 height 17
checkbox input "true"
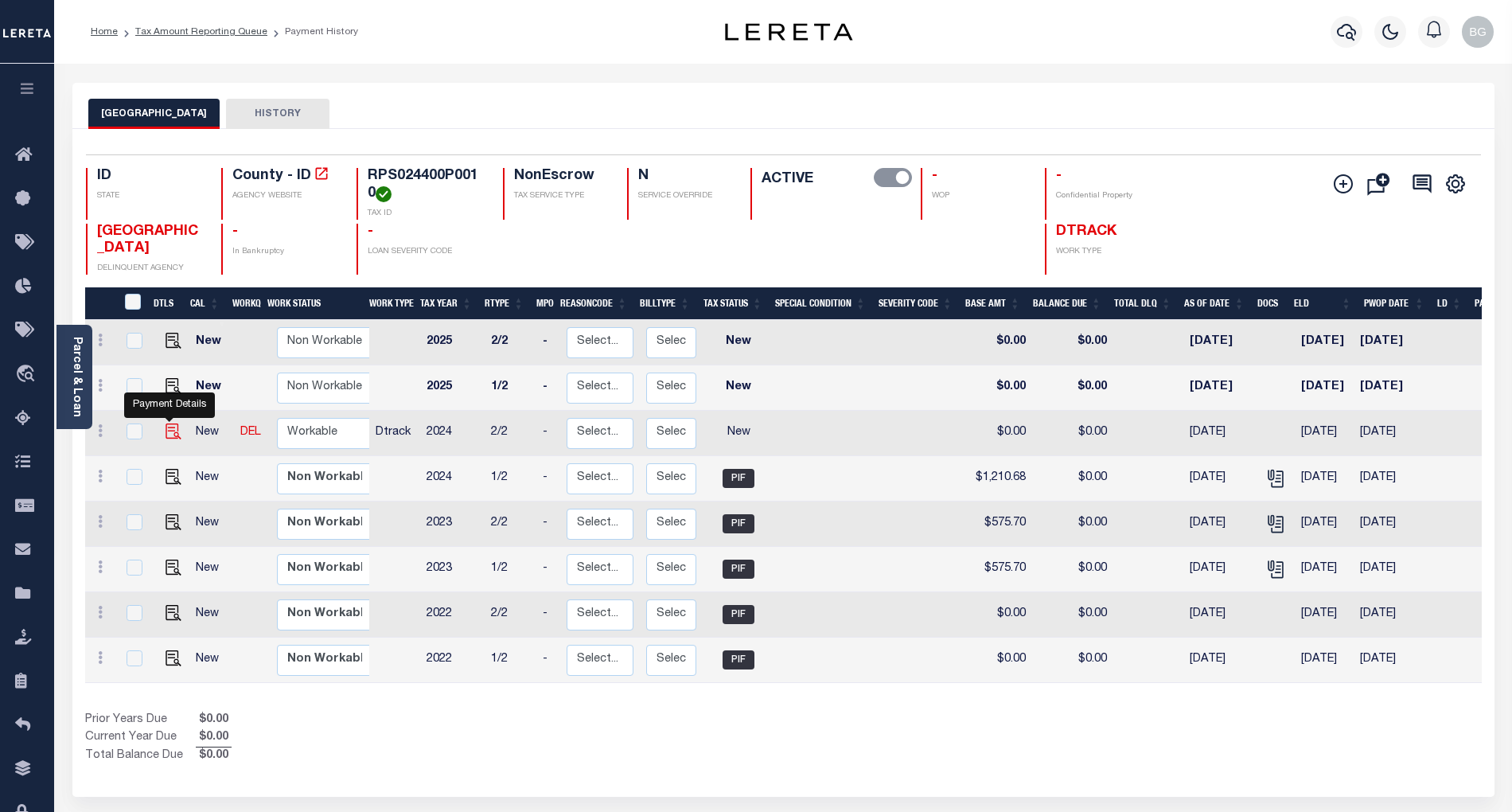
click at [172, 436] on img "" at bounding box center [173, 431] width 16 height 16
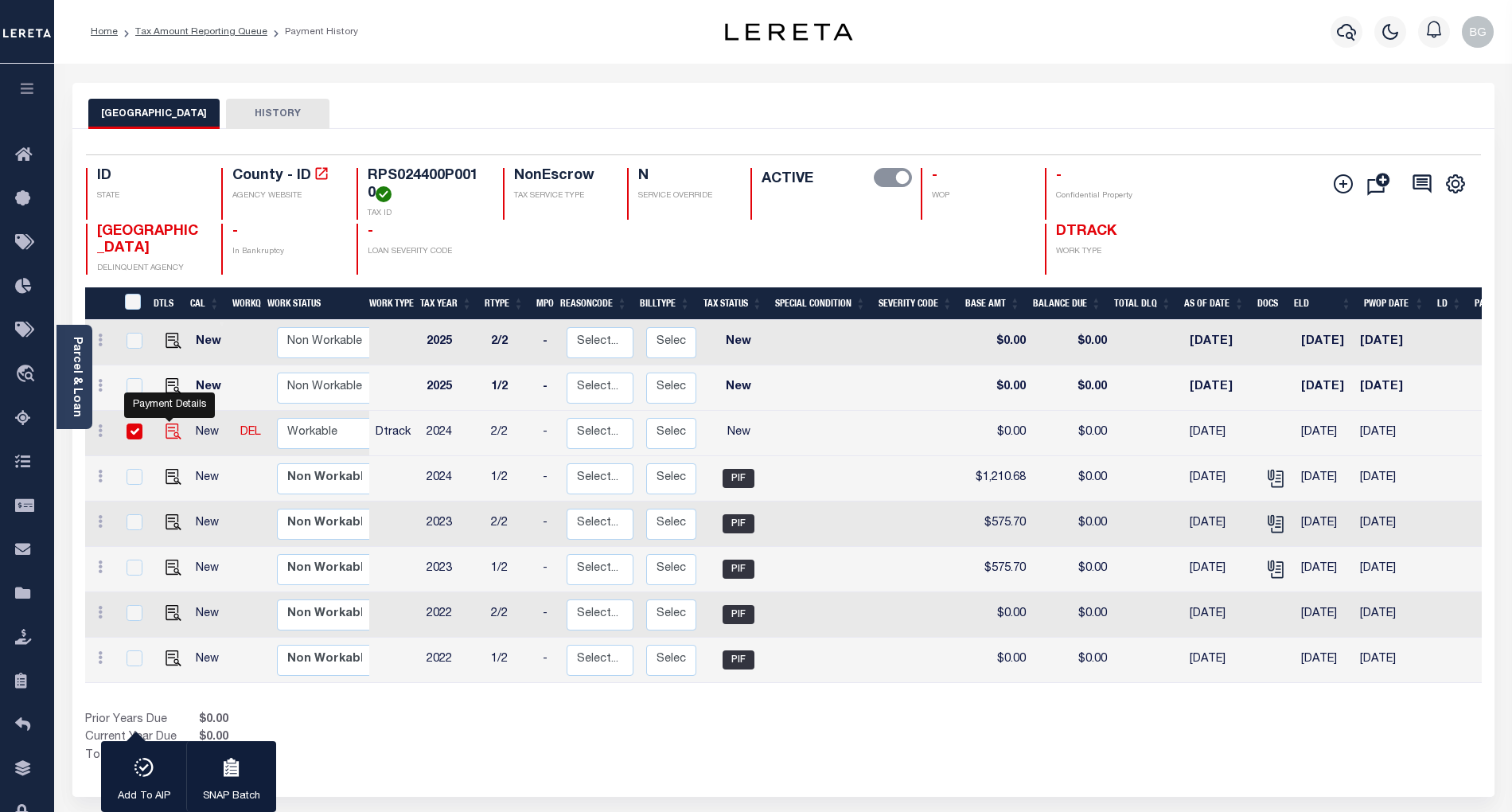
checkbox input "true"
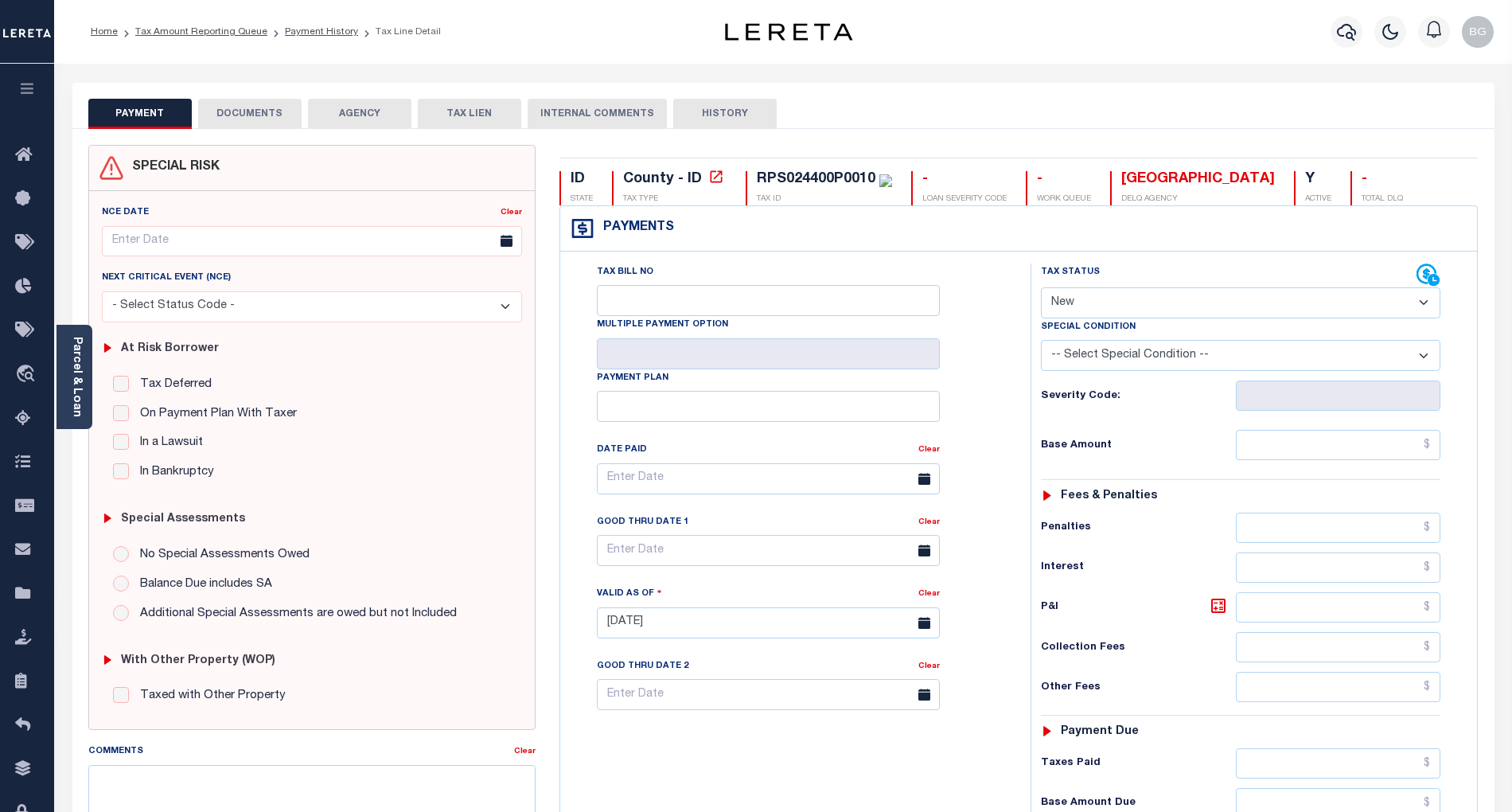
click at [1093, 297] on select "- Select Status Code - Open Due/Unpaid Paid Incomplete No Tax Due Internal Refu…" at bounding box center [1241, 303] width 399 height 31
select select "PYD"
click at [1041, 289] on select "- Select Status Code - Open Due/Unpaid Paid Incomplete No Tax Due Internal Refu…" at bounding box center [1241, 303] width 399 height 31
type input "[DATE]"
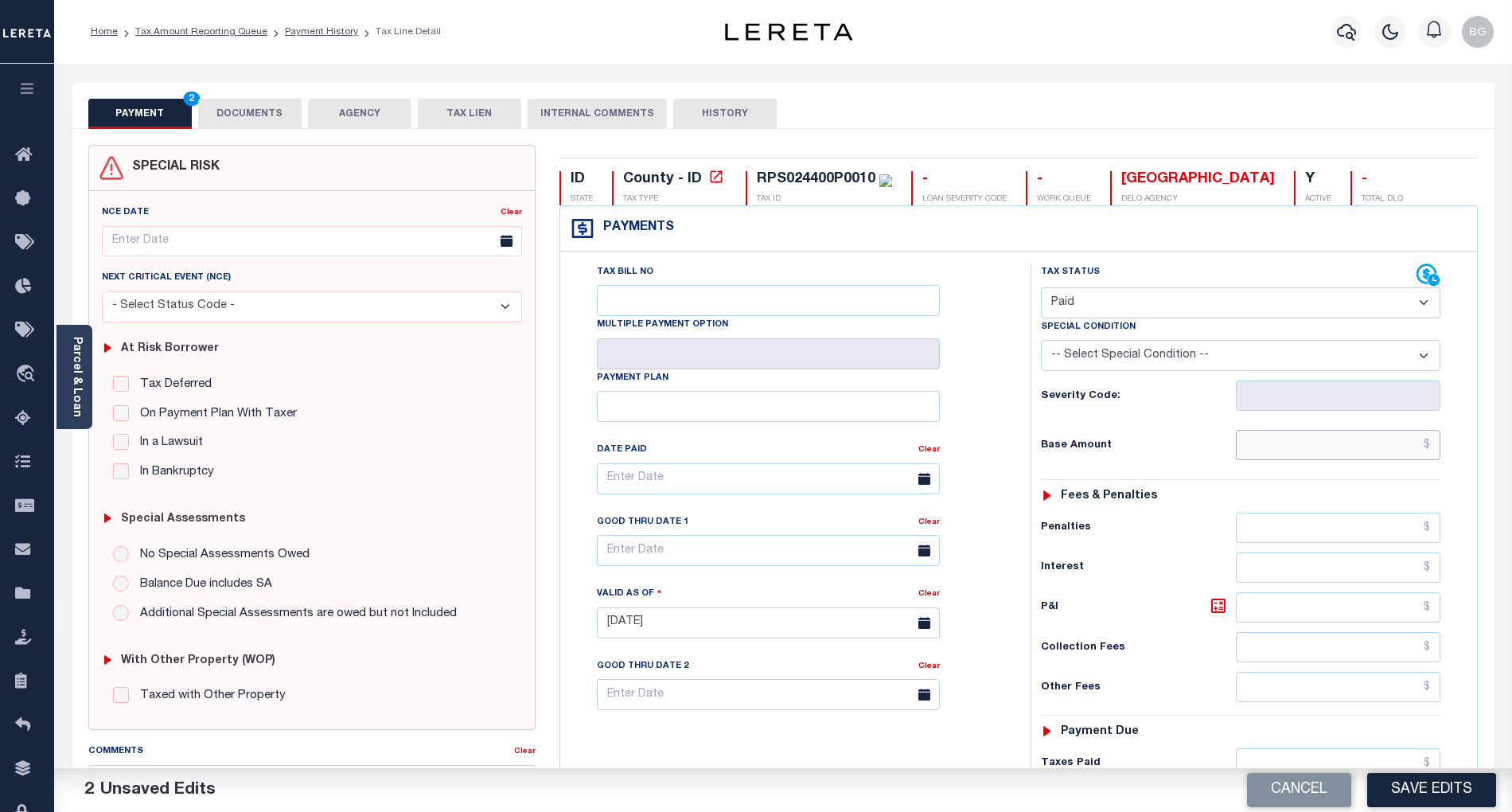
click at [1397, 452] on input "text" at bounding box center [1339, 445] width 205 height 30
paste input "1,210.68"
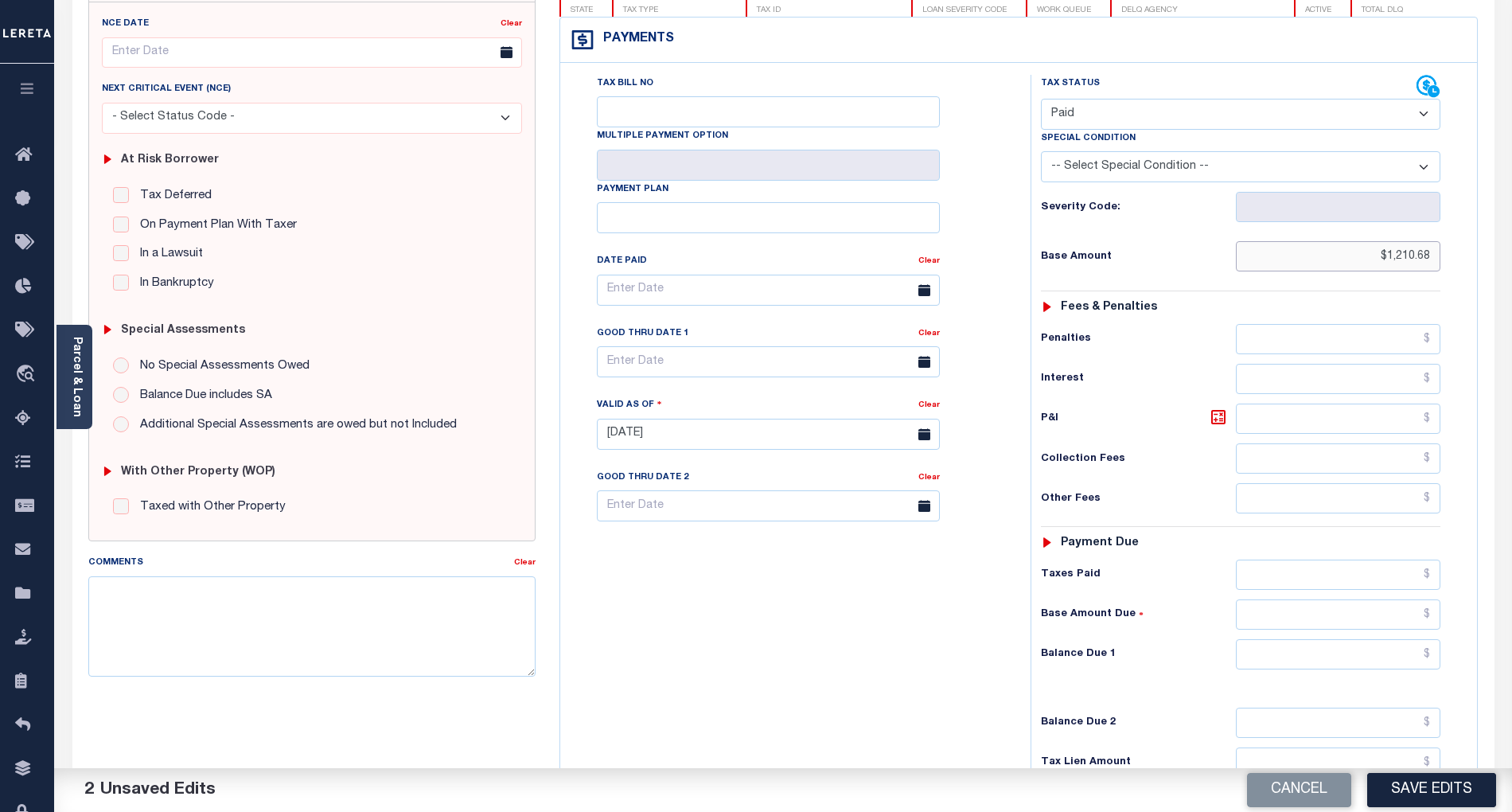
scroll to position [318, 0]
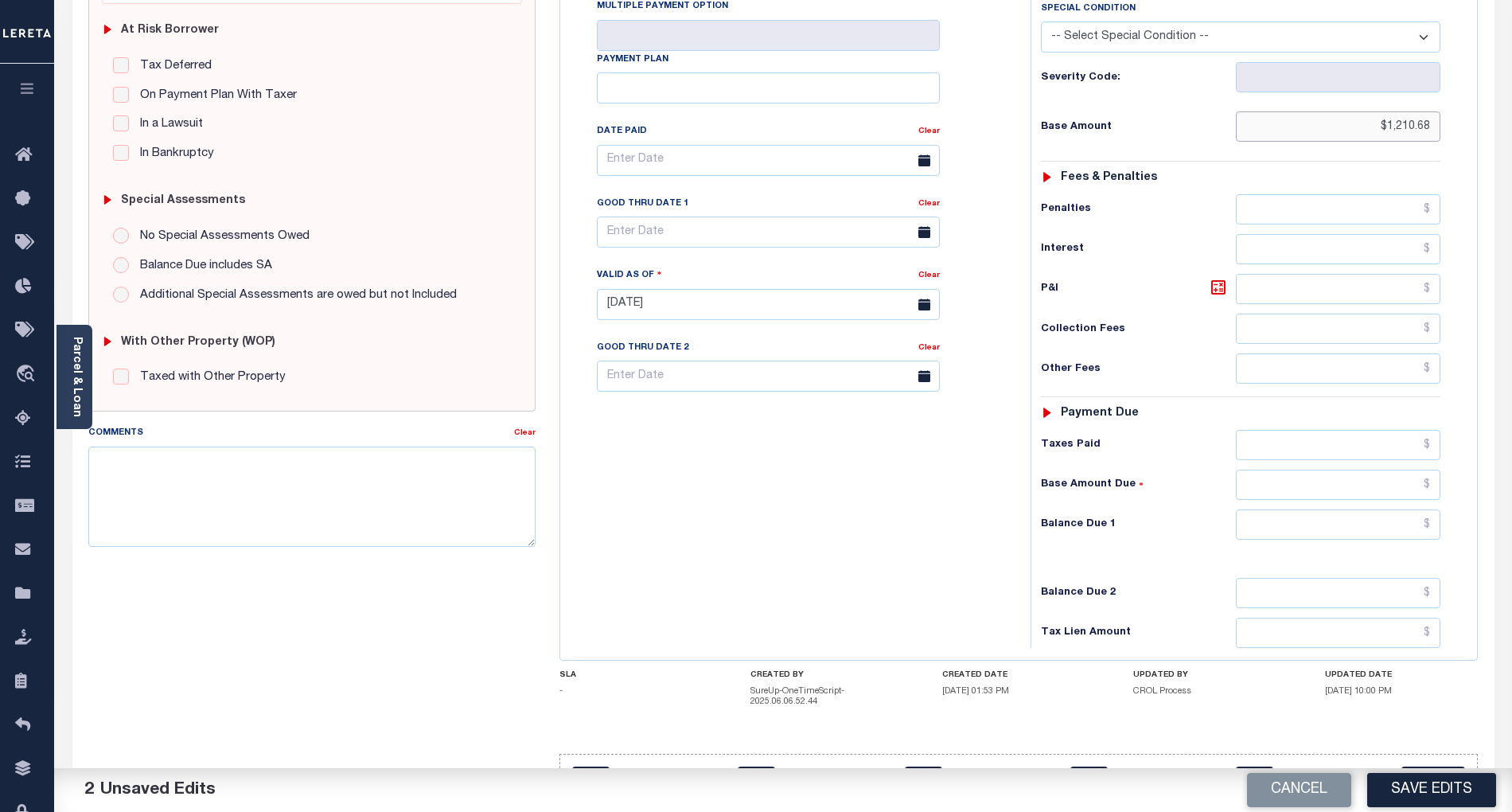
type input "$1,210.68"
click at [1414, 532] on input "text" at bounding box center [1339, 525] width 205 height 30
type input "$0.00"
click at [860, 530] on div "Tax Bill No Multiple Payment Option Payment Plan Clear" at bounding box center [791, 296] width 454 height 703
click at [370, 522] on textarea "Comments" at bounding box center [312, 497] width 447 height 100
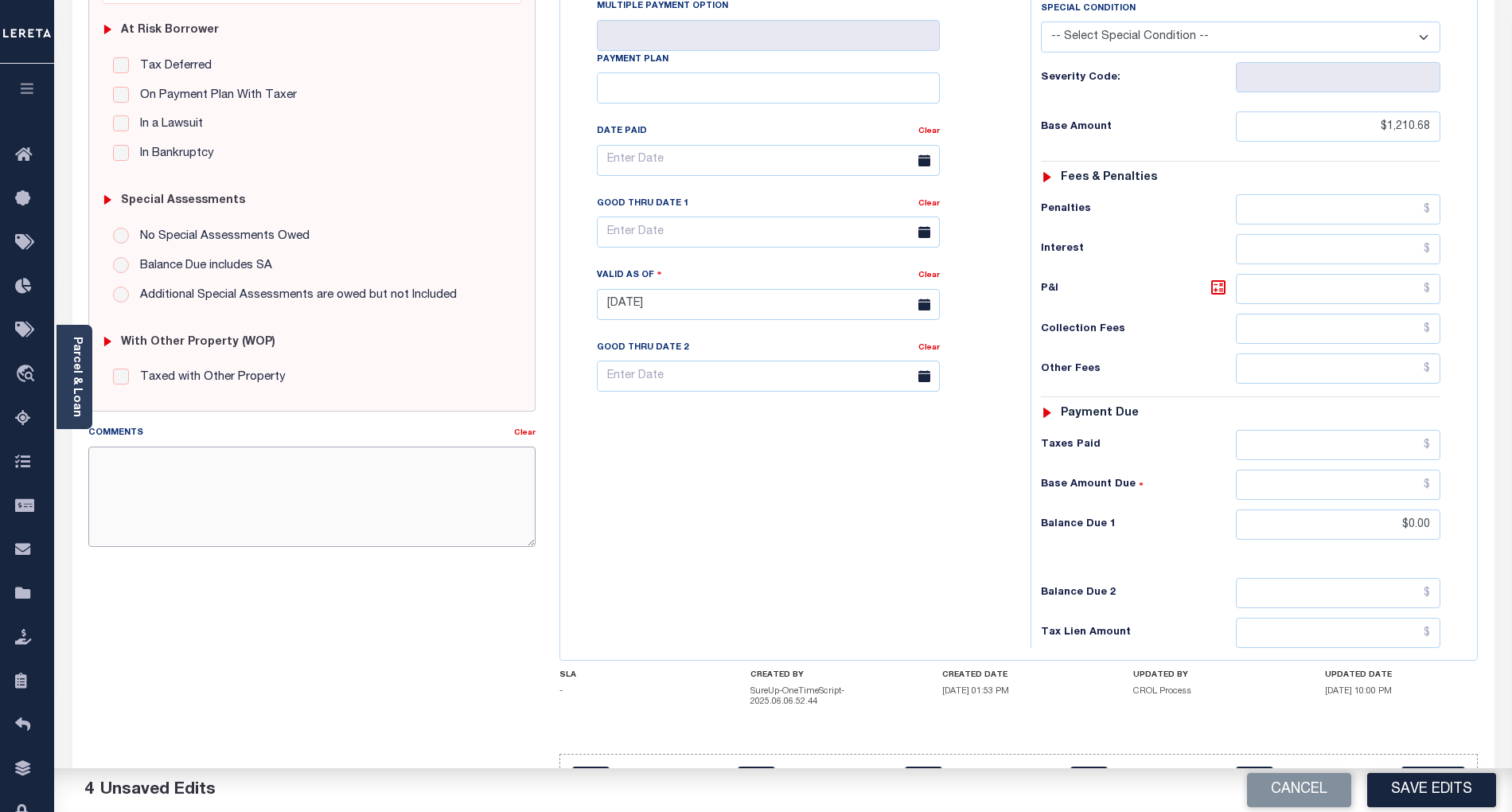
paste textarea "As per email response from tax office- TC [PERSON_NAME], Confirmed that taxes a…"
type textarea "As per email response from tax office- TC [PERSON_NAME], Confirmed that taxes a…"
click at [1455, 785] on button "Save Edits" at bounding box center [1432, 790] width 129 height 34
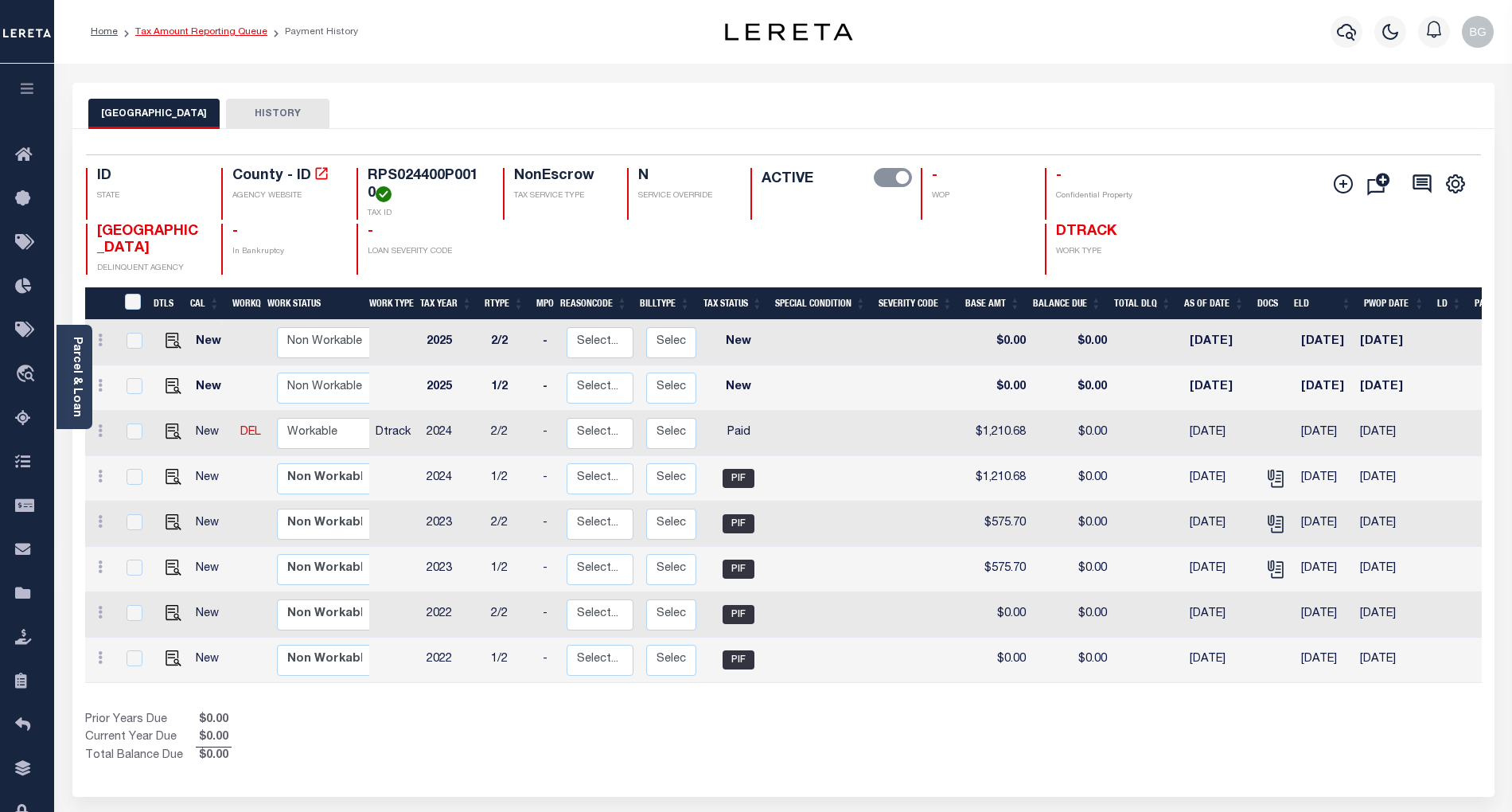
click at [197, 32] on link "Tax Amount Reporting Queue" at bounding box center [201, 32] width 132 height 10
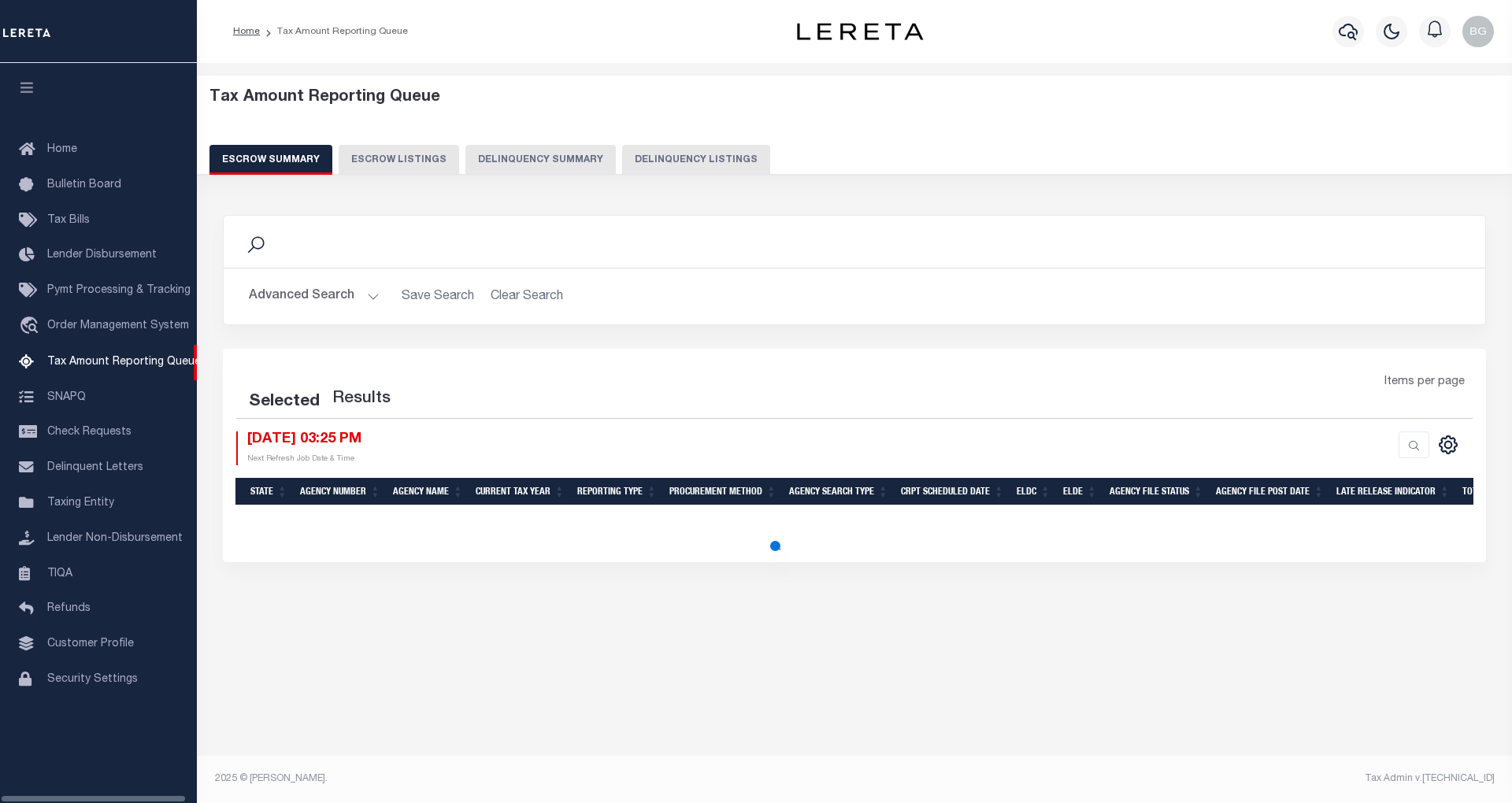
select select "100"
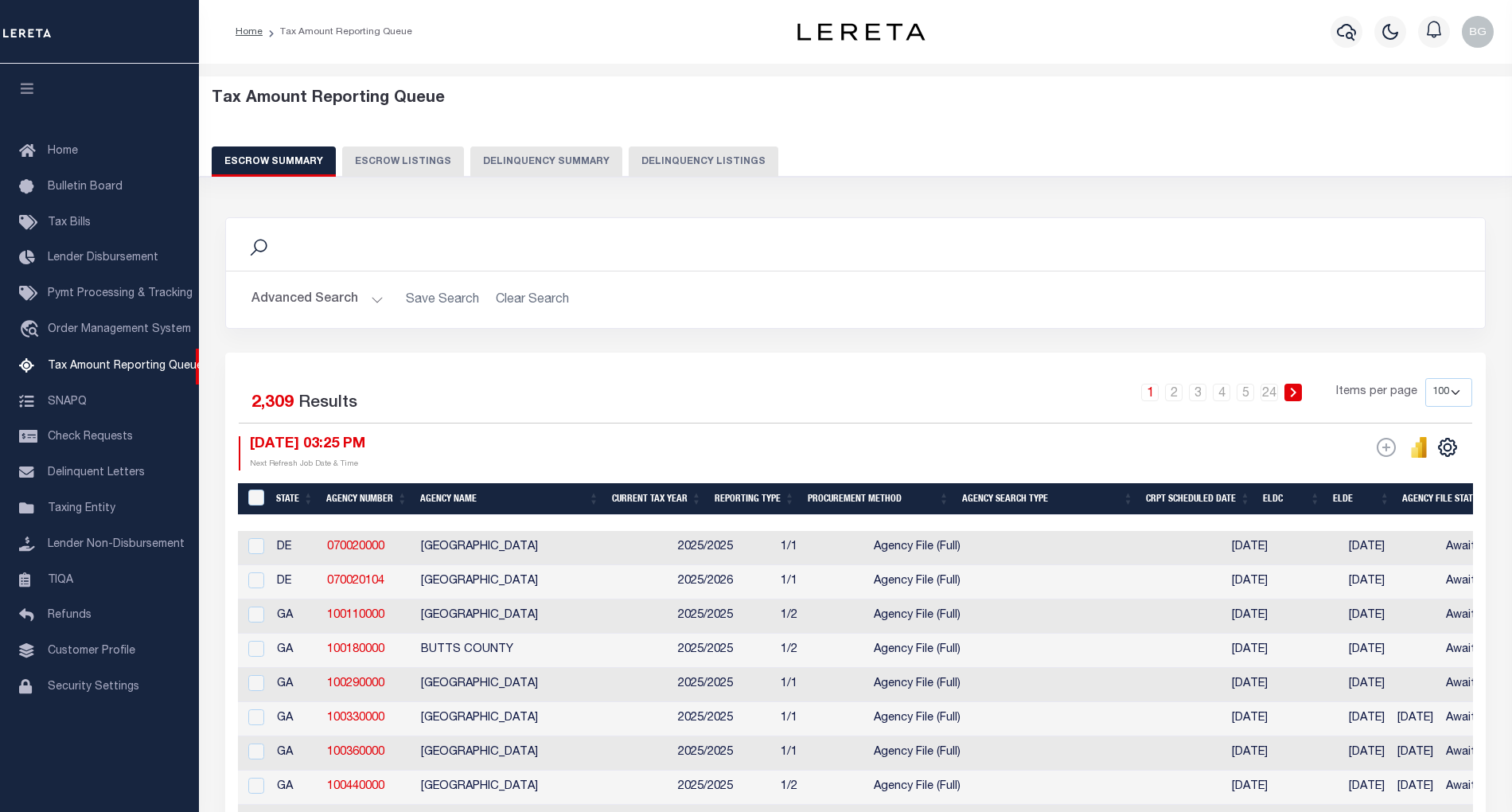
click at [701, 160] on button "Delinquency Listings" at bounding box center [703, 162] width 150 height 30
select select "100"
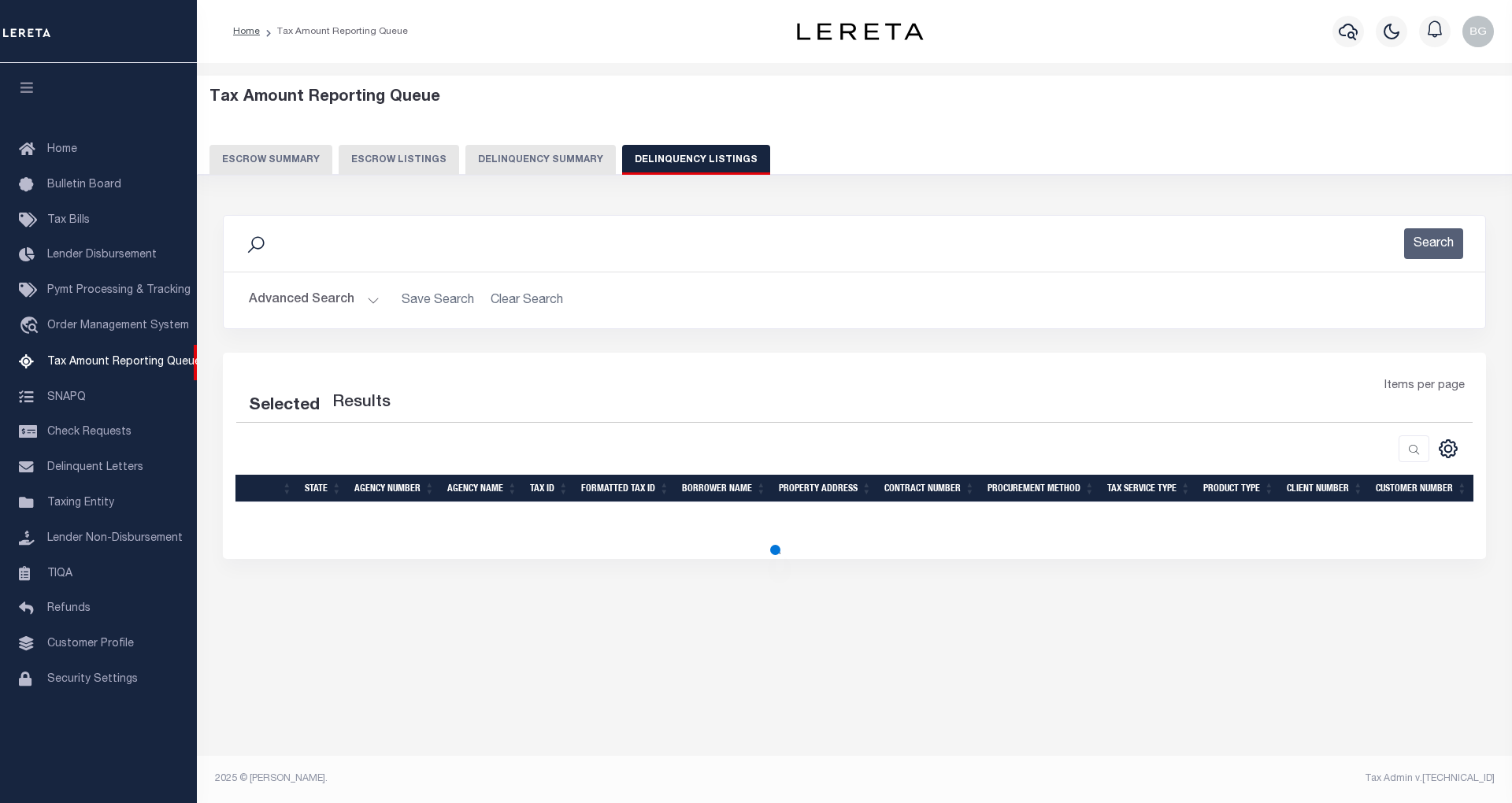
select select "100"
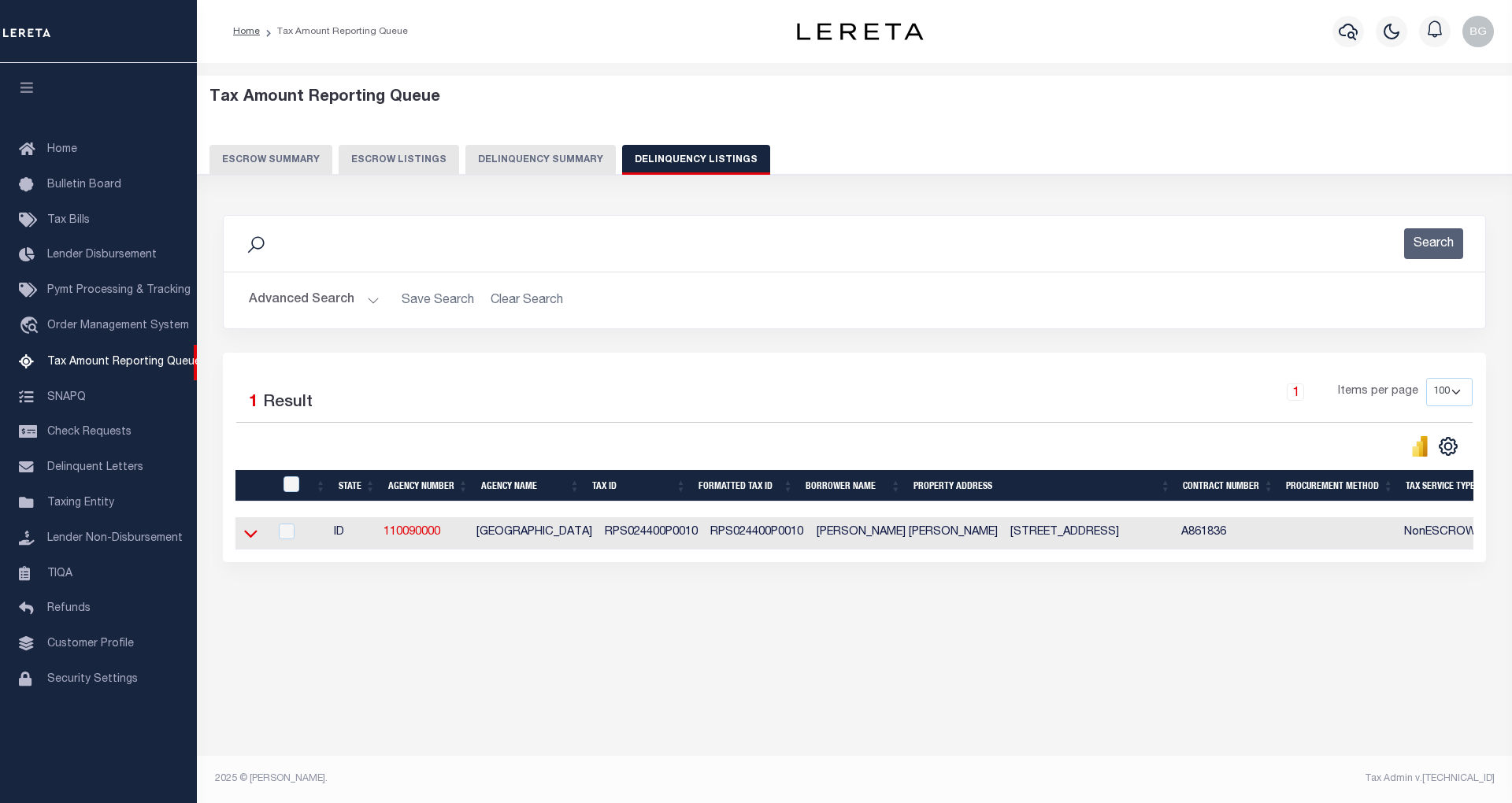
click at [249, 542] on icon at bounding box center [250, 533] width 13 height 17
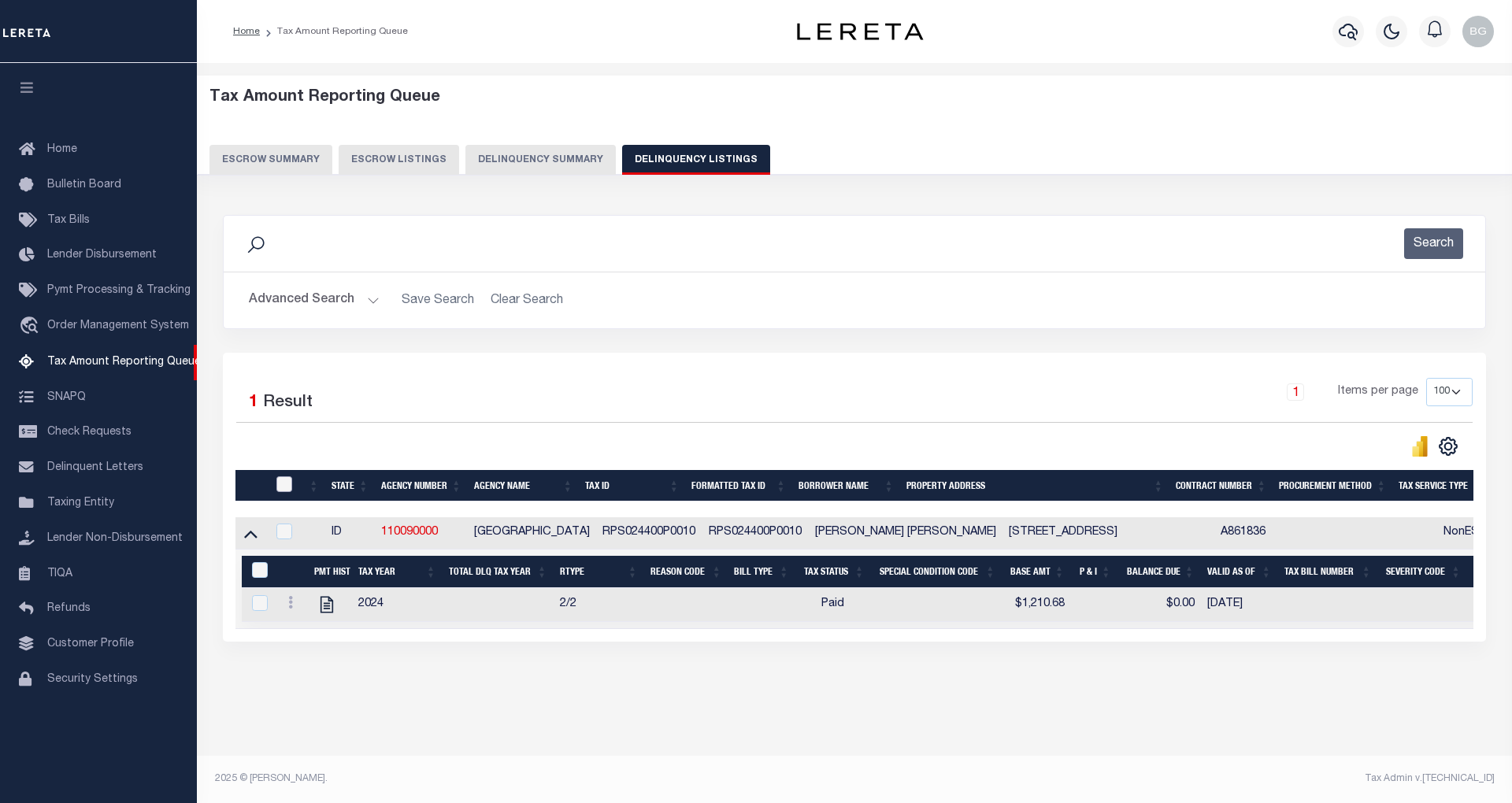
click at [281, 487] on input "checkbox" at bounding box center [284, 484] width 16 height 16
checkbox input "true"
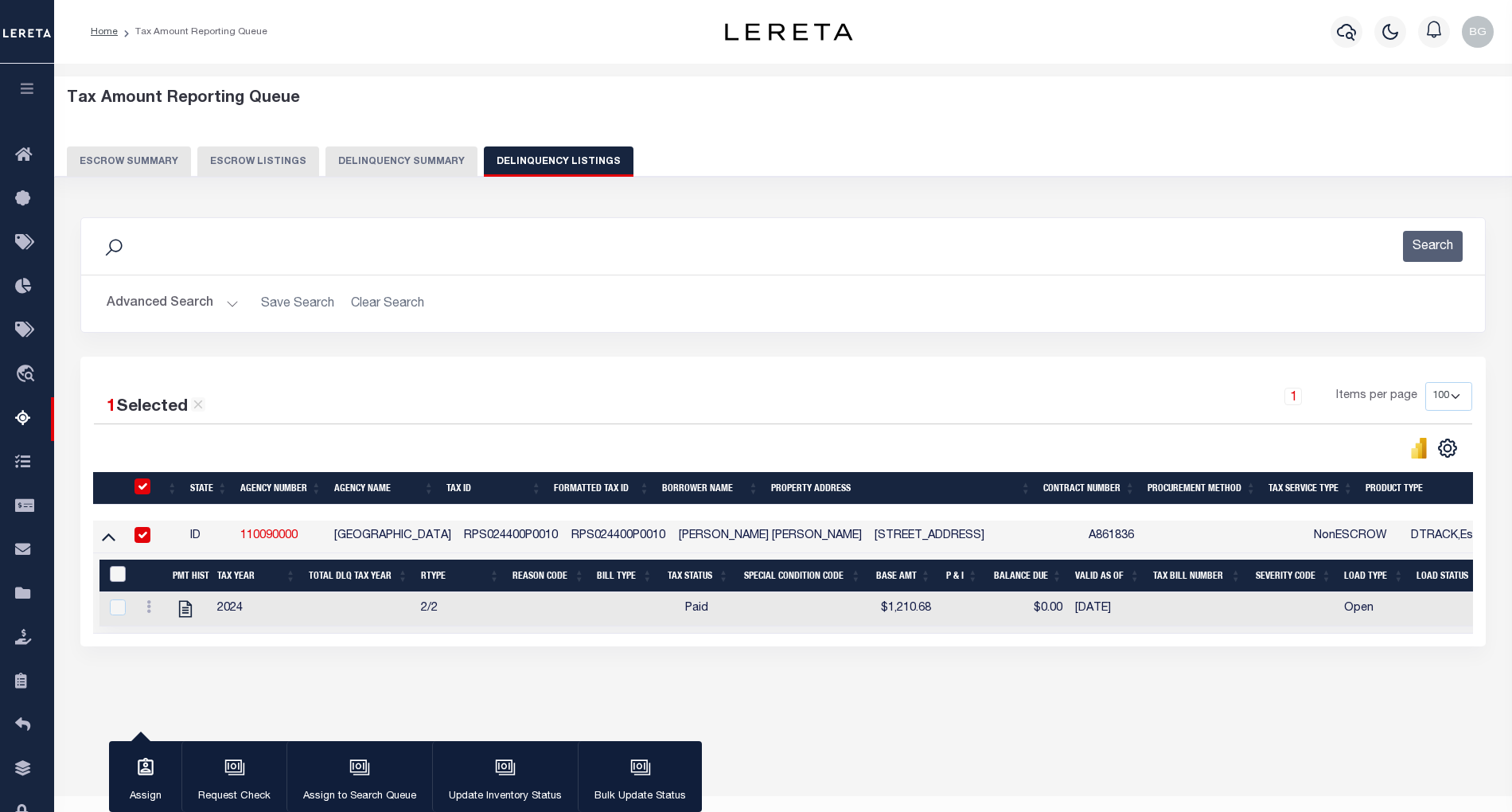
click at [112, 578] on input "&nbsp;" at bounding box center [118, 574] width 16 height 16
checkbox input "true"
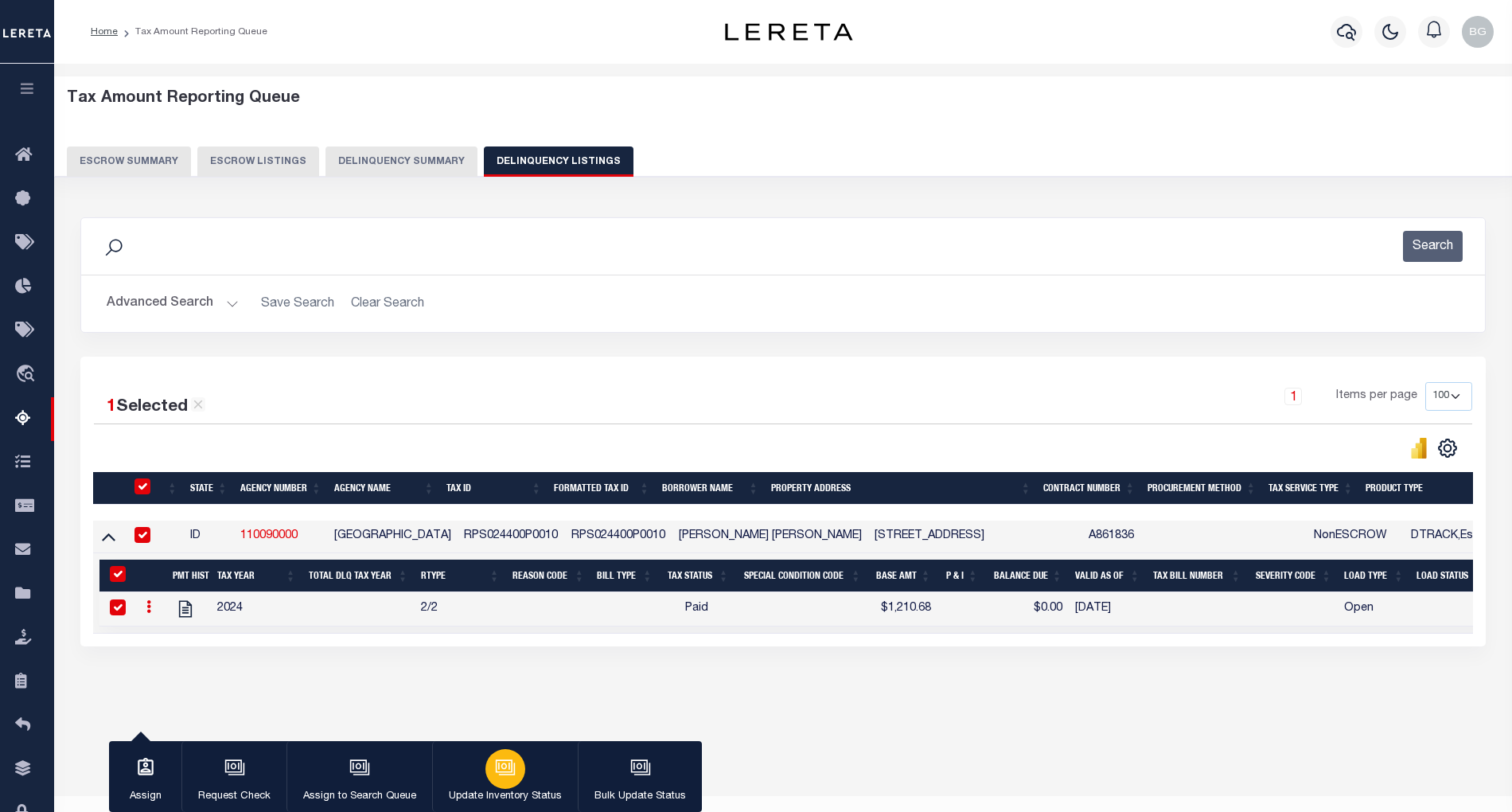
click at [498, 764] on icon "button" at bounding box center [505, 767] width 21 height 21
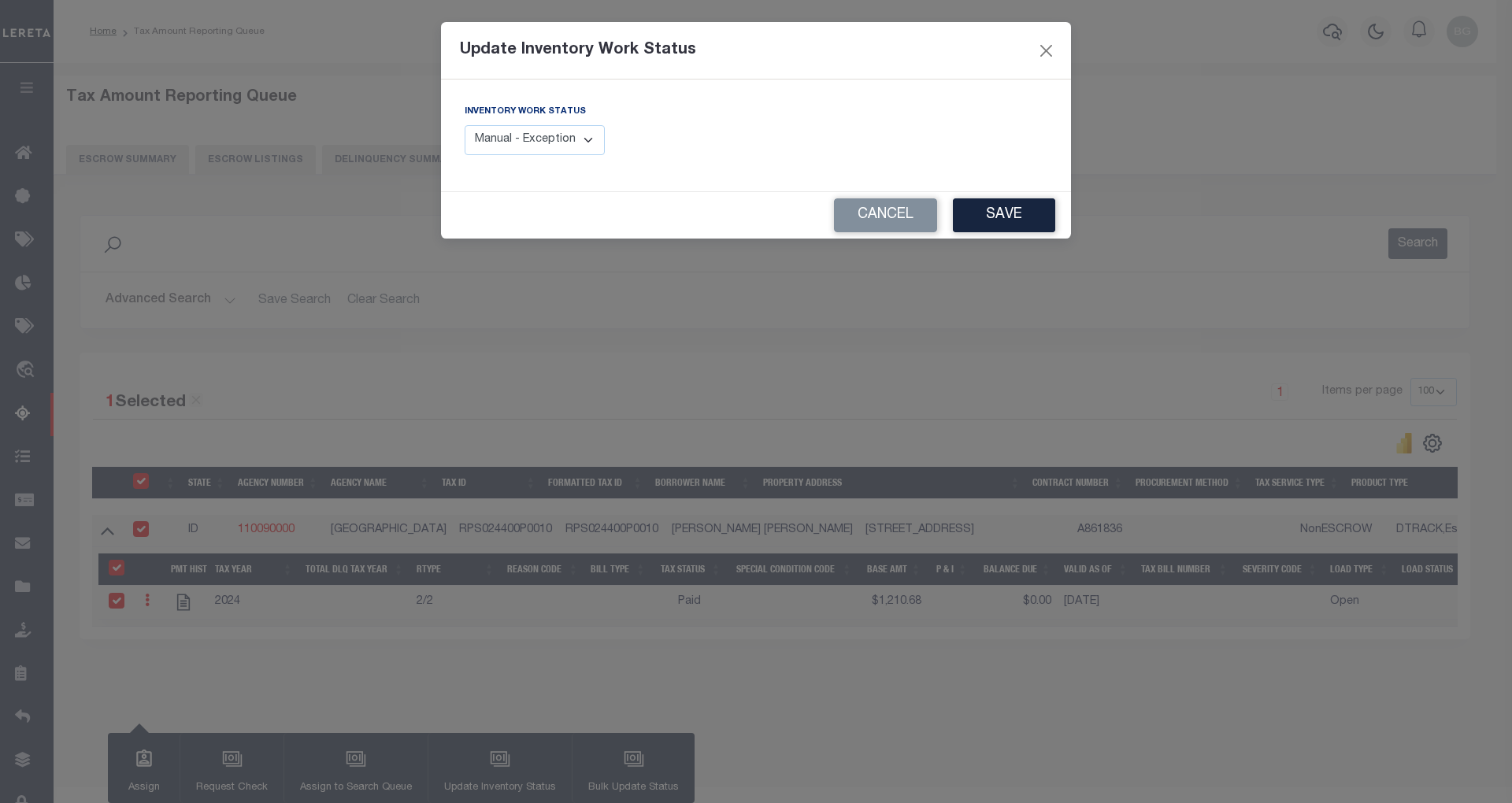
click at [580, 139] on select "Manual - Exception Pended - Awaiting Search Late Add Exception Completed" at bounding box center [535, 140] width 140 height 31
select select "4"
click at [465, 125] on select "Manual - Exception Pended - Awaiting Search Late Add Exception Completed" at bounding box center [535, 140] width 140 height 31
click at [1025, 219] on button "Save" at bounding box center [1004, 215] width 102 height 34
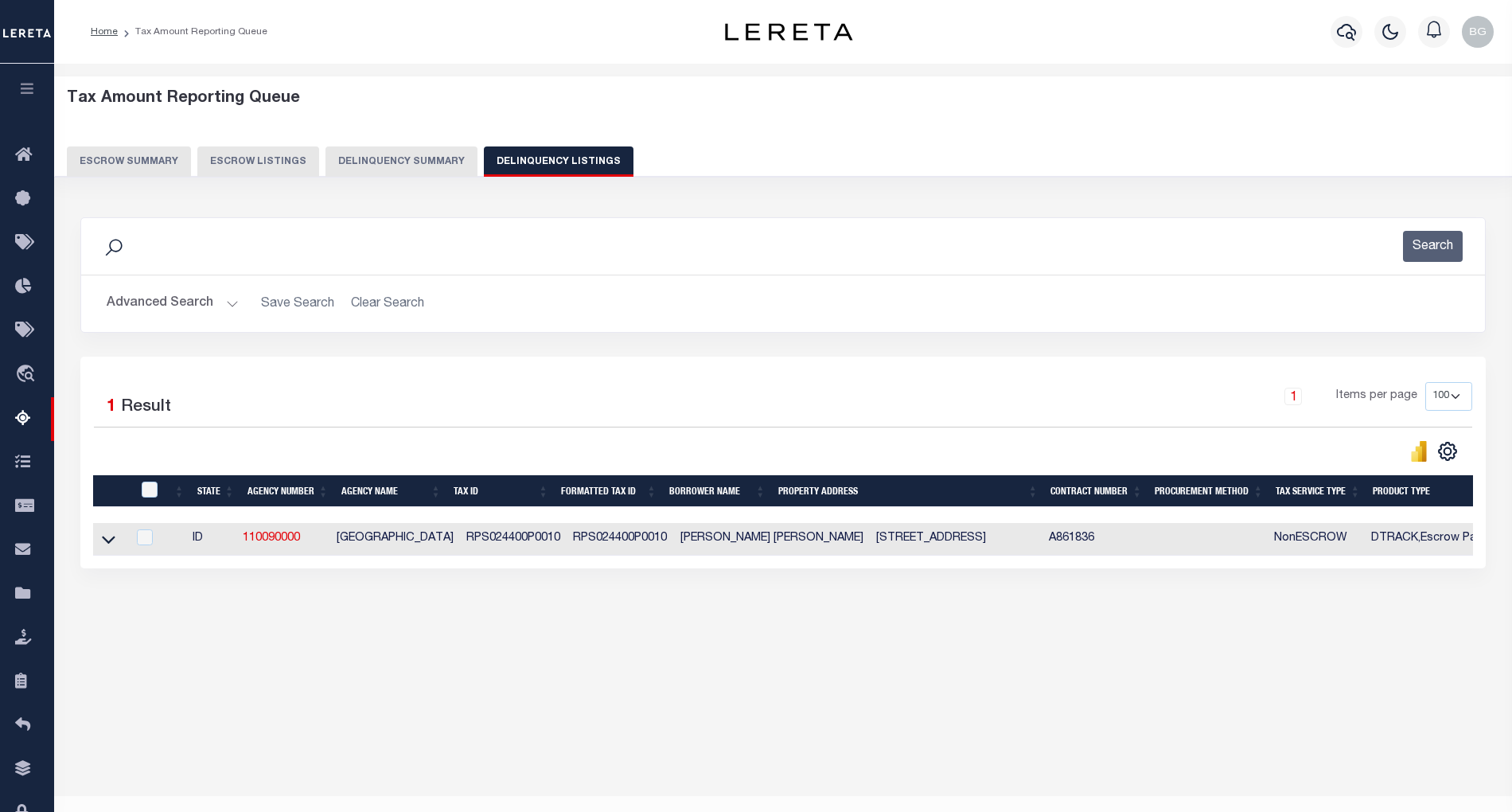
click at [230, 306] on button "Advanced Search" at bounding box center [173, 303] width 132 height 31
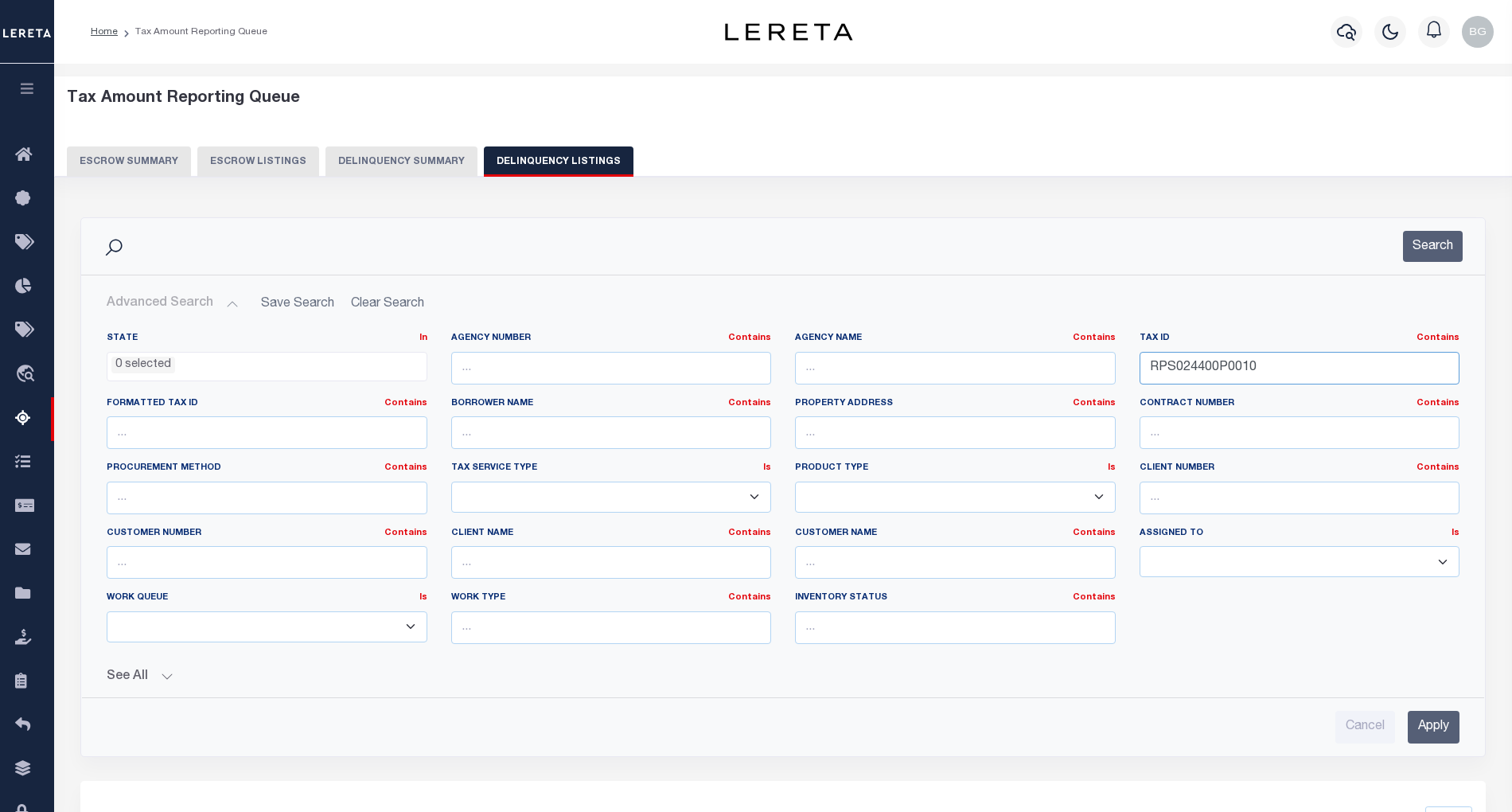
click at [1184, 367] on input "RPS024400P0010" at bounding box center [1300, 368] width 321 height 33
click at [1182, 366] on input "RPS024400P0010" at bounding box center [1300, 368] width 321 height 33
paste input "8A"
type input "RPS024400P008A"
click at [1414, 726] on input "Apply" at bounding box center [1433, 727] width 52 height 33
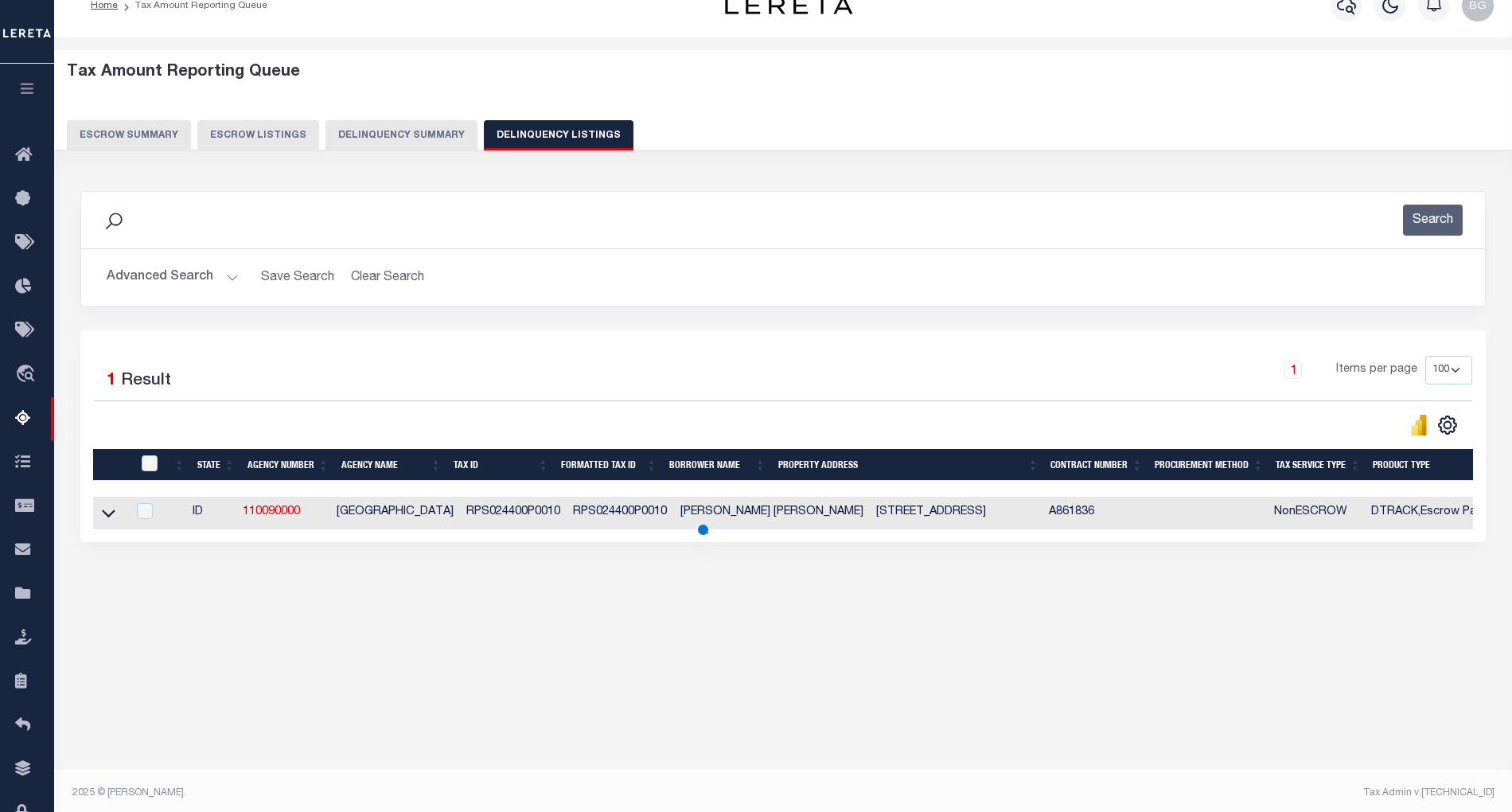
scroll to position [32, 0]
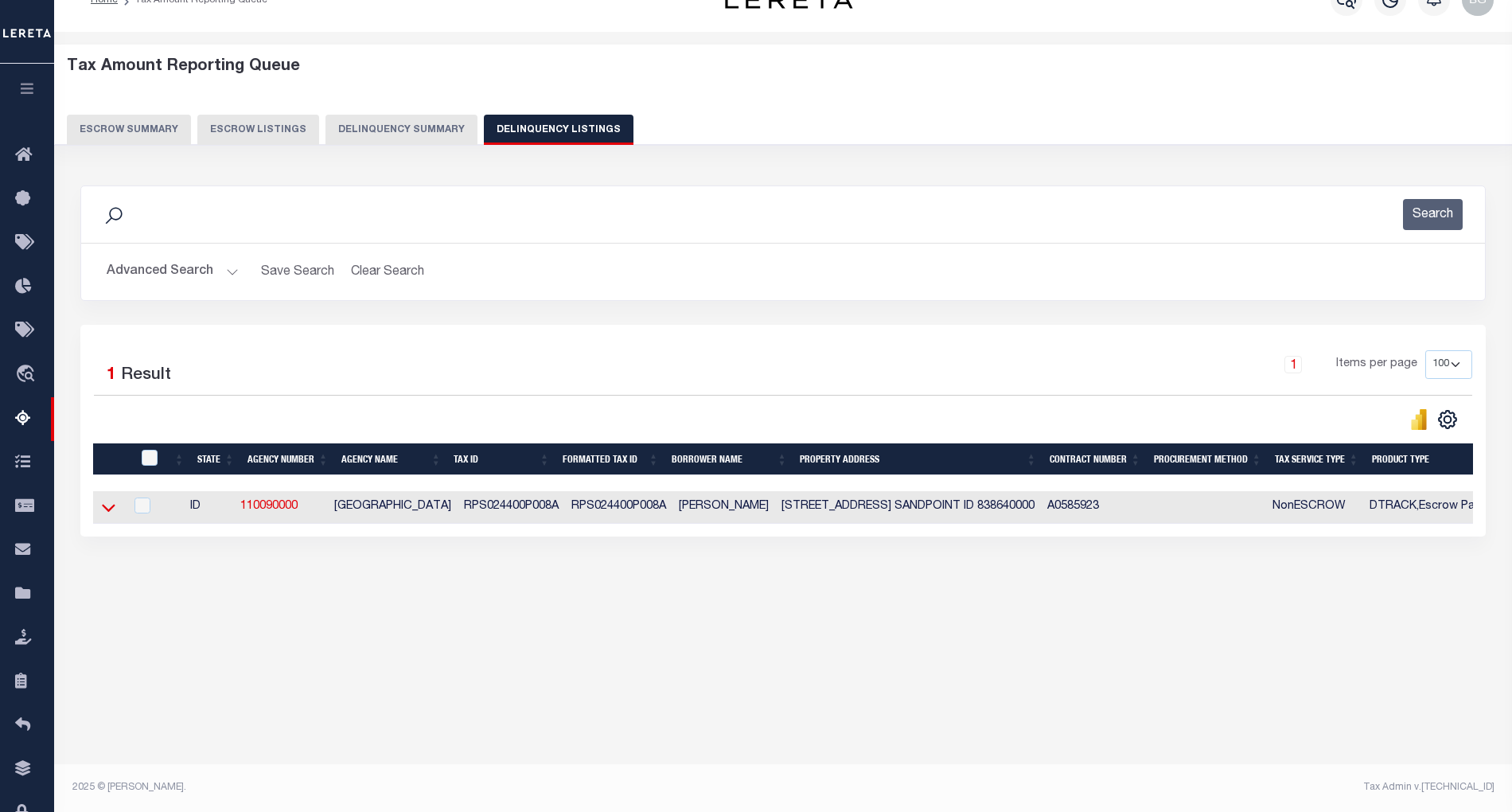
click at [102, 511] on icon at bounding box center [108, 507] width 14 height 17
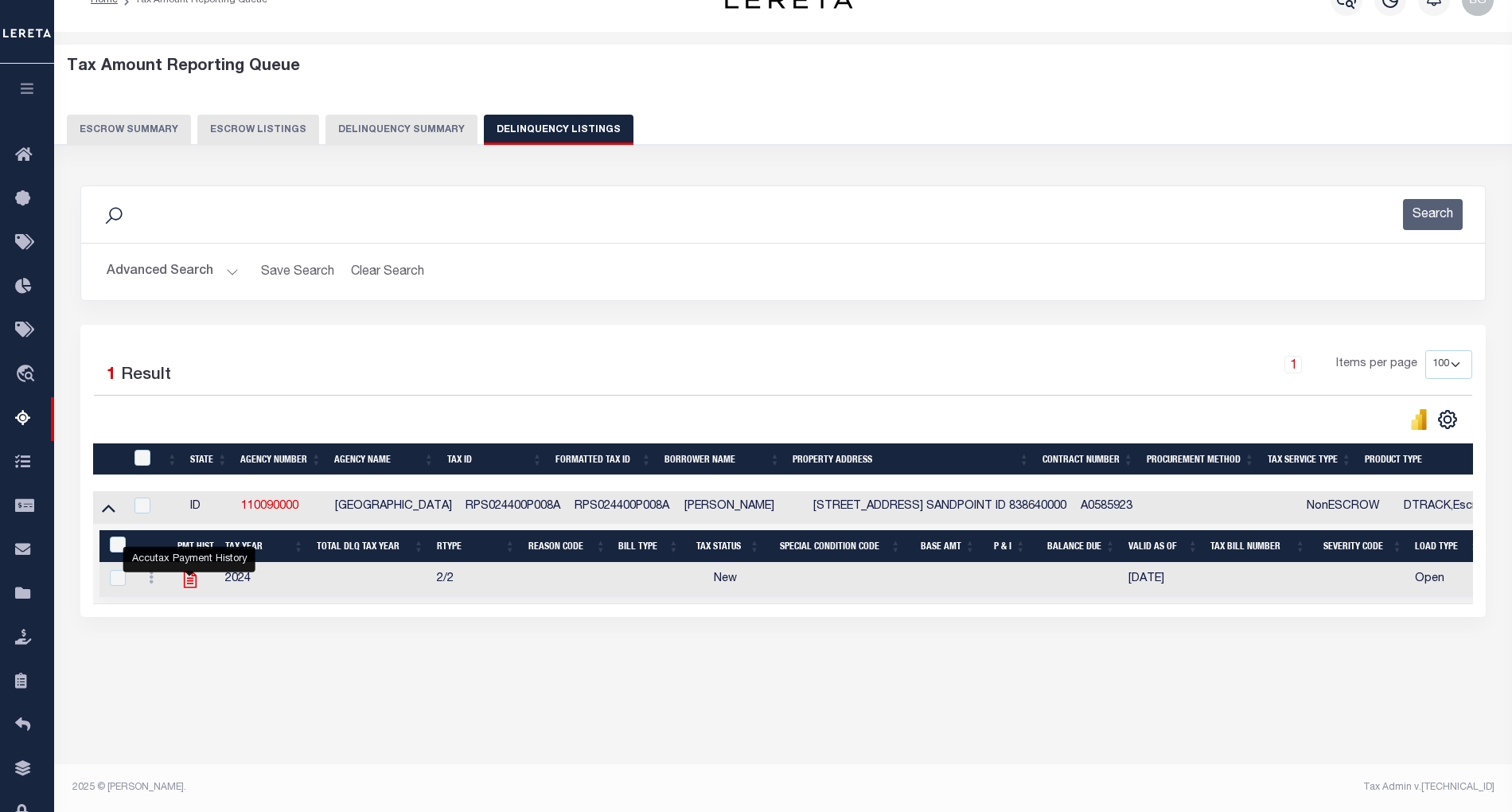
click at [192, 588] on icon "" at bounding box center [189, 580] width 13 height 17
checkbox input "true"
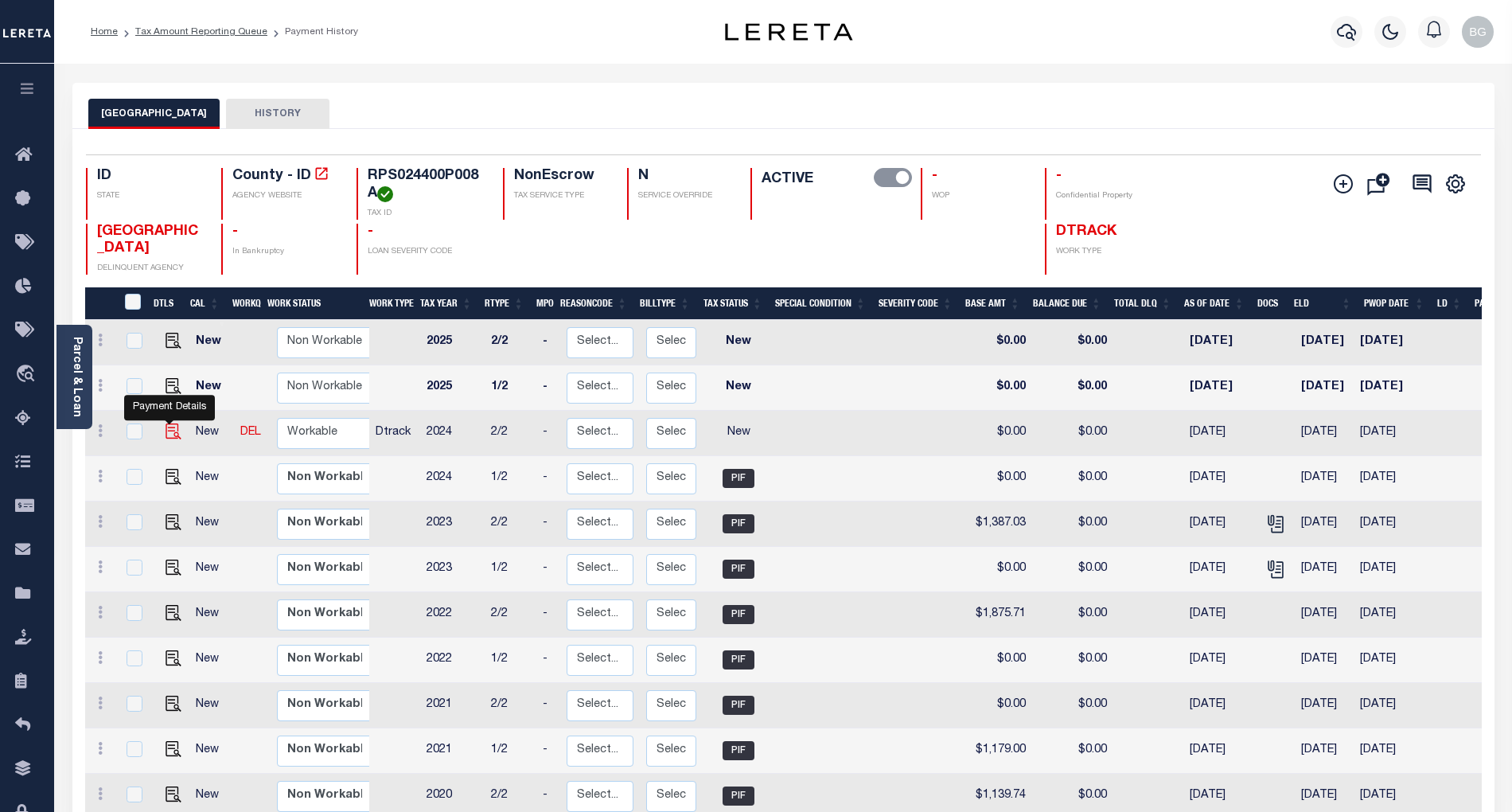
click at [166, 431] on img "" at bounding box center [173, 431] width 16 height 16
checkbox input "true"
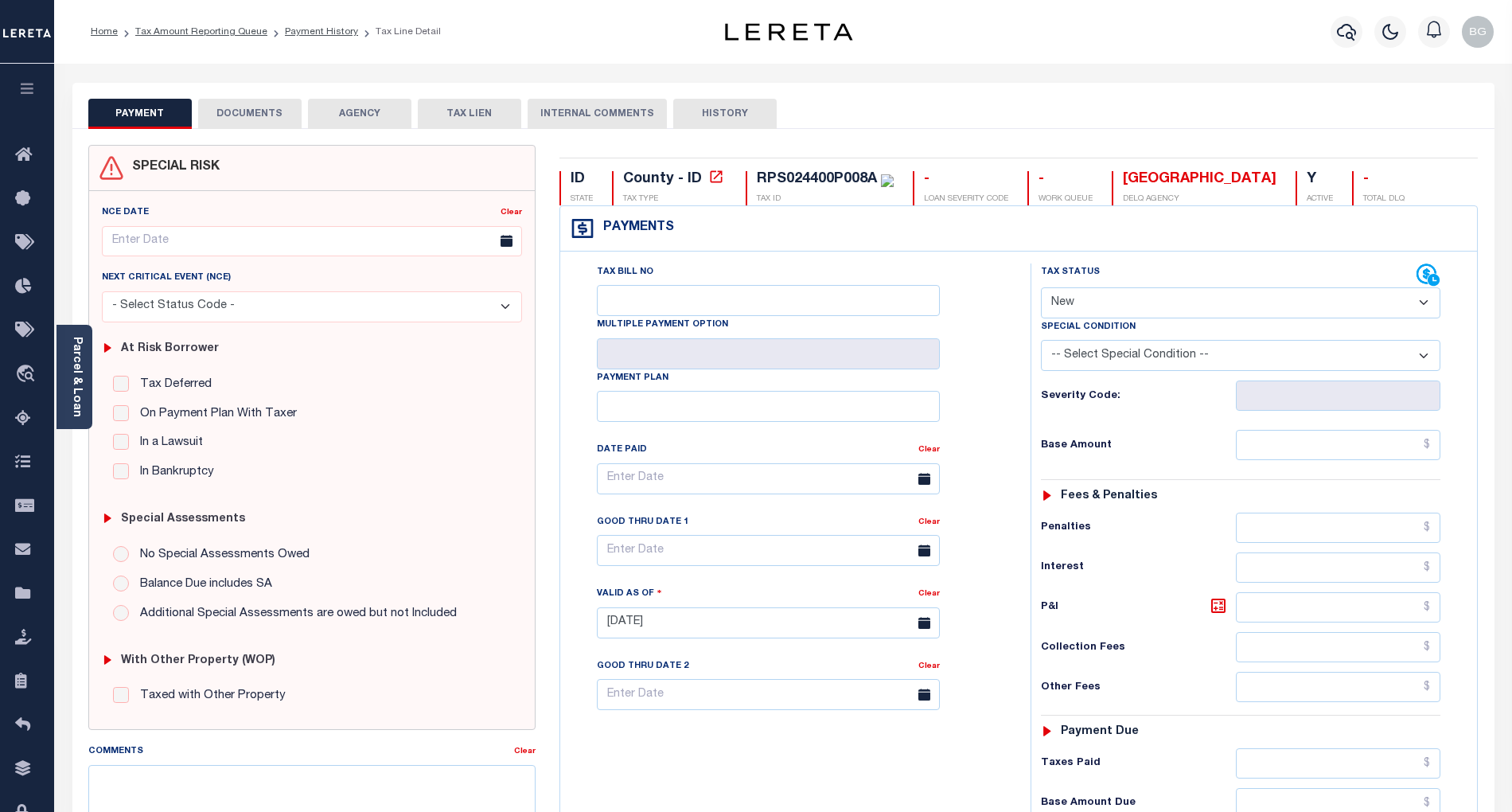
drag, startPoint x: 1085, startPoint y: 306, endPoint x: 1084, endPoint y: 319, distance: 13.0
click at [1084, 306] on select "- Select Status Code - Open Due/Unpaid Paid Incomplete No Tax Due Internal Refu…" at bounding box center [1241, 303] width 399 height 31
select select "PYD"
click at [1041, 289] on select "- Select Status Code - Open Due/Unpaid Paid Incomplete No Tax Due Internal Refu…" at bounding box center [1241, 303] width 399 height 31
type input "[DATE]"
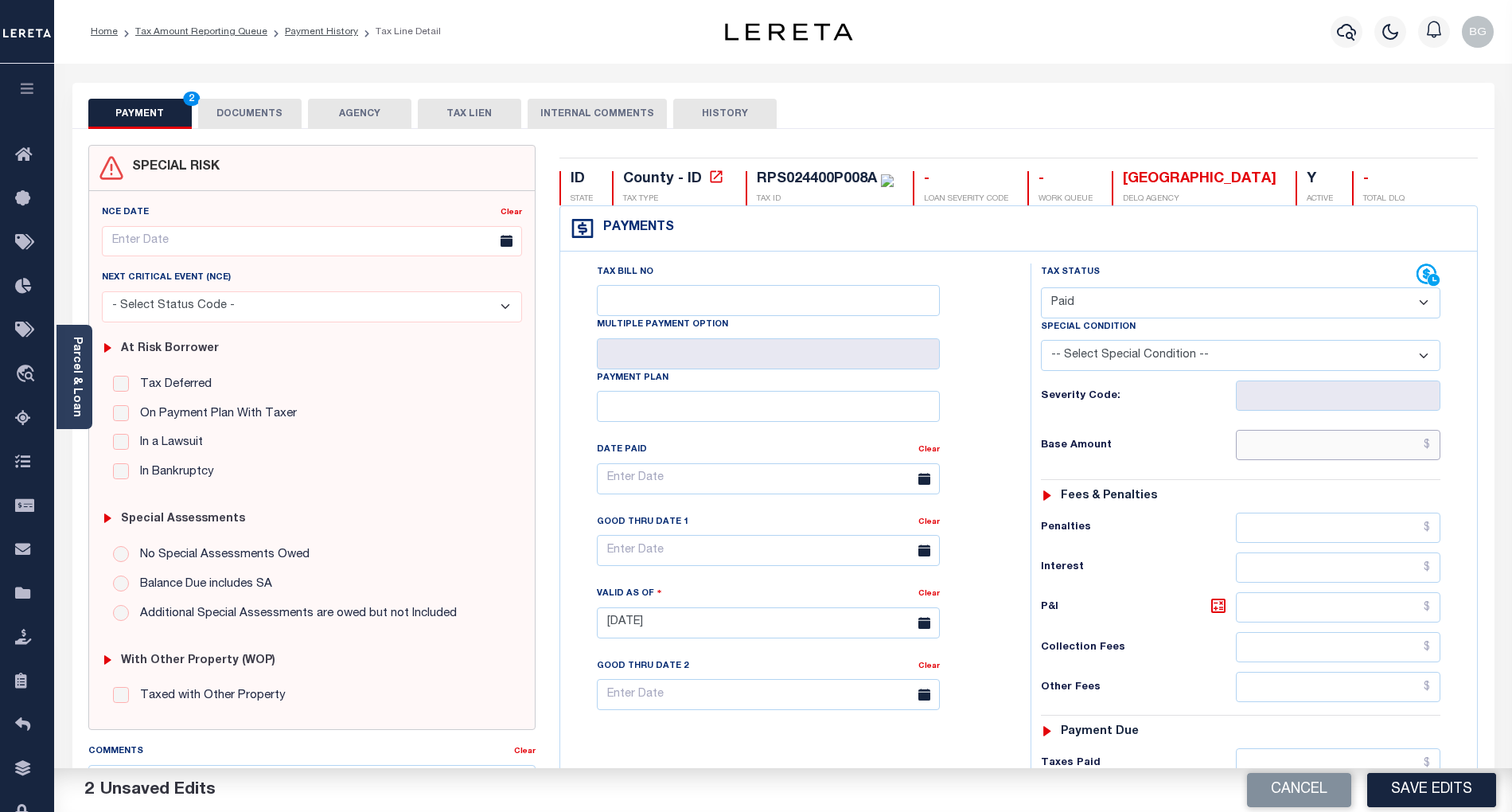
click at [1389, 459] on input "text" at bounding box center [1339, 445] width 205 height 30
paste input "1,303.07"
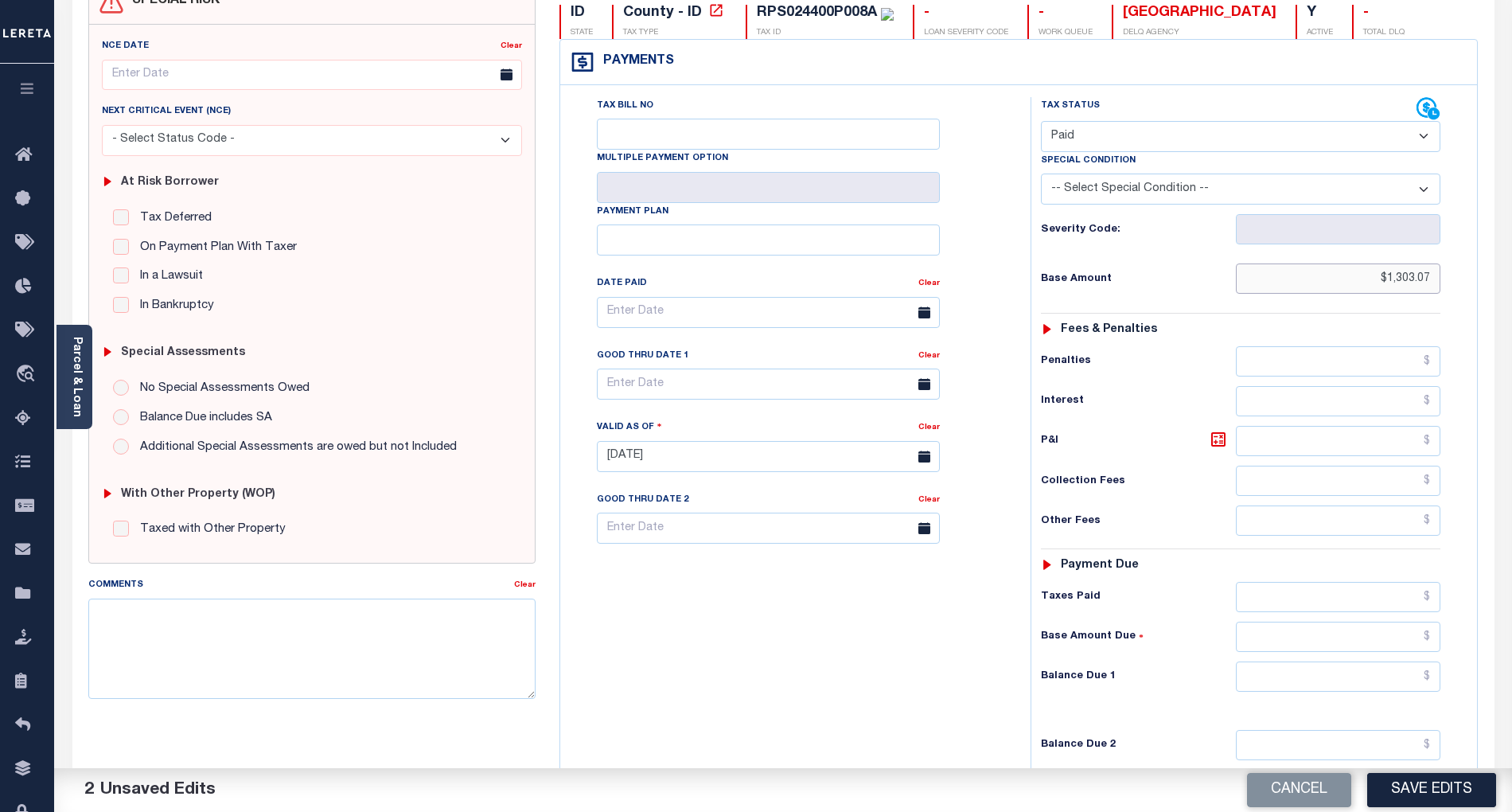
scroll to position [212, 0]
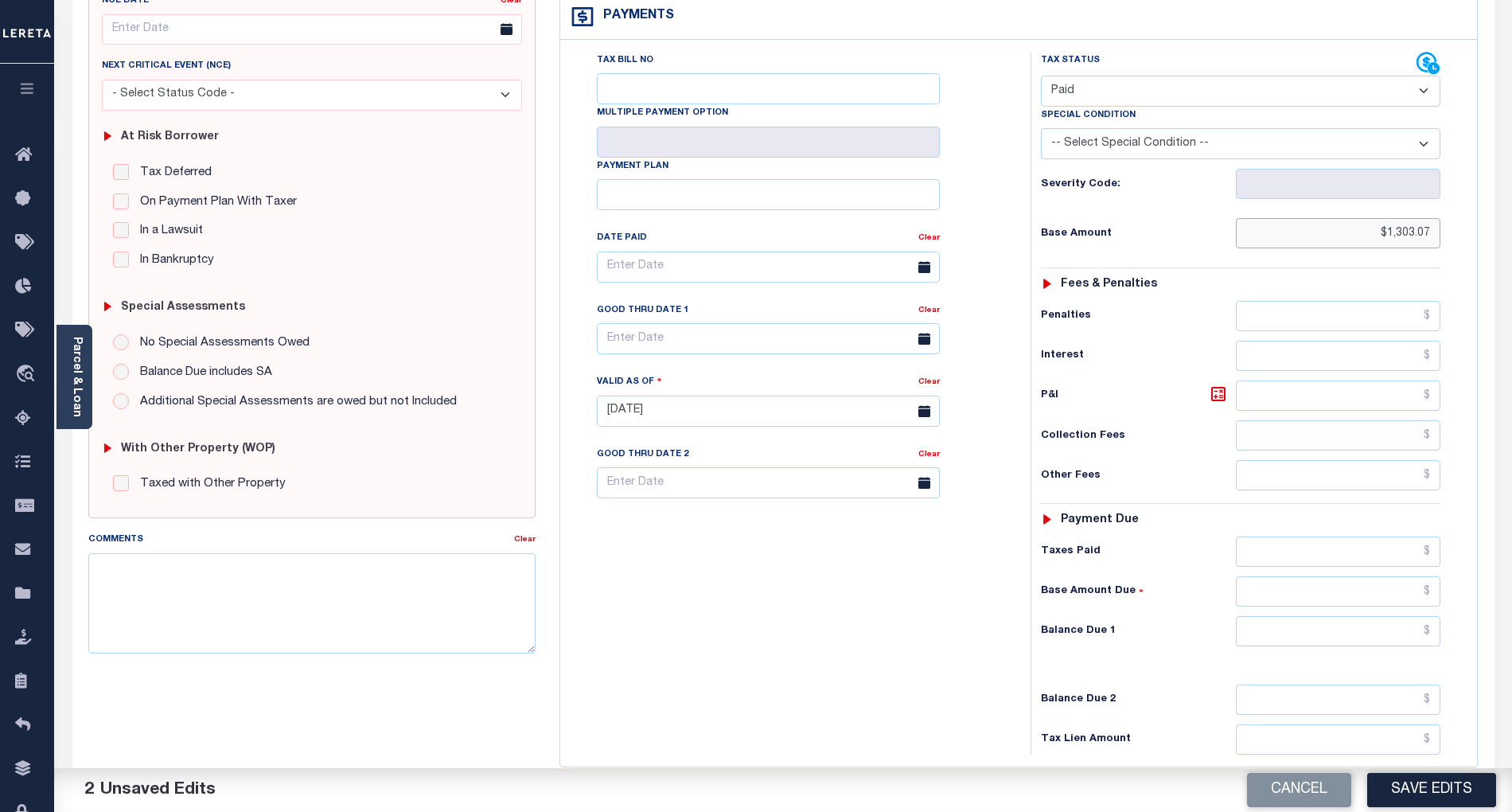
type input "$1,303.07"
click at [1410, 646] on input "text" at bounding box center [1339, 631] width 205 height 30
type input "$0.00"
click at [940, 628] on div "Tax Bill No Multiple Payment Option Payment Plan Clear" at bounding box center [791, 403] width 454 height 703
click at [471, 615] on textarea "Comments" at bounding box center [312, 603] width 447 height 100
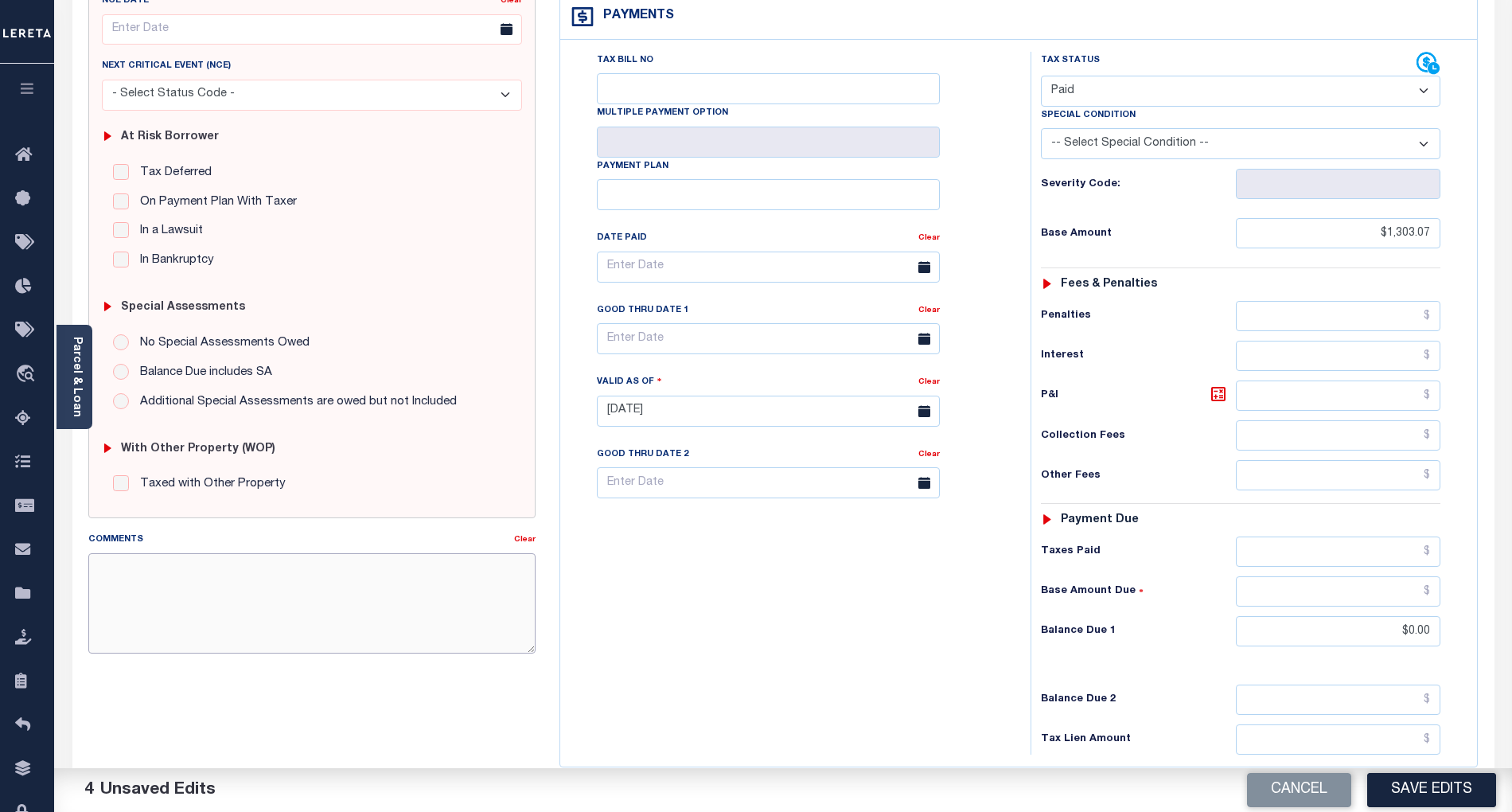
paste textarea "As per email response from tax office- TC [PERSON_NAME], Confirmed that taxes a…"
type textarea "As per email response from tax office- TC [PERSON_NAME], Confirmed that taxes a…"
click at [1418, 796] on button "Save Edits" at bounding box center [1432, 790] width 129 height 34
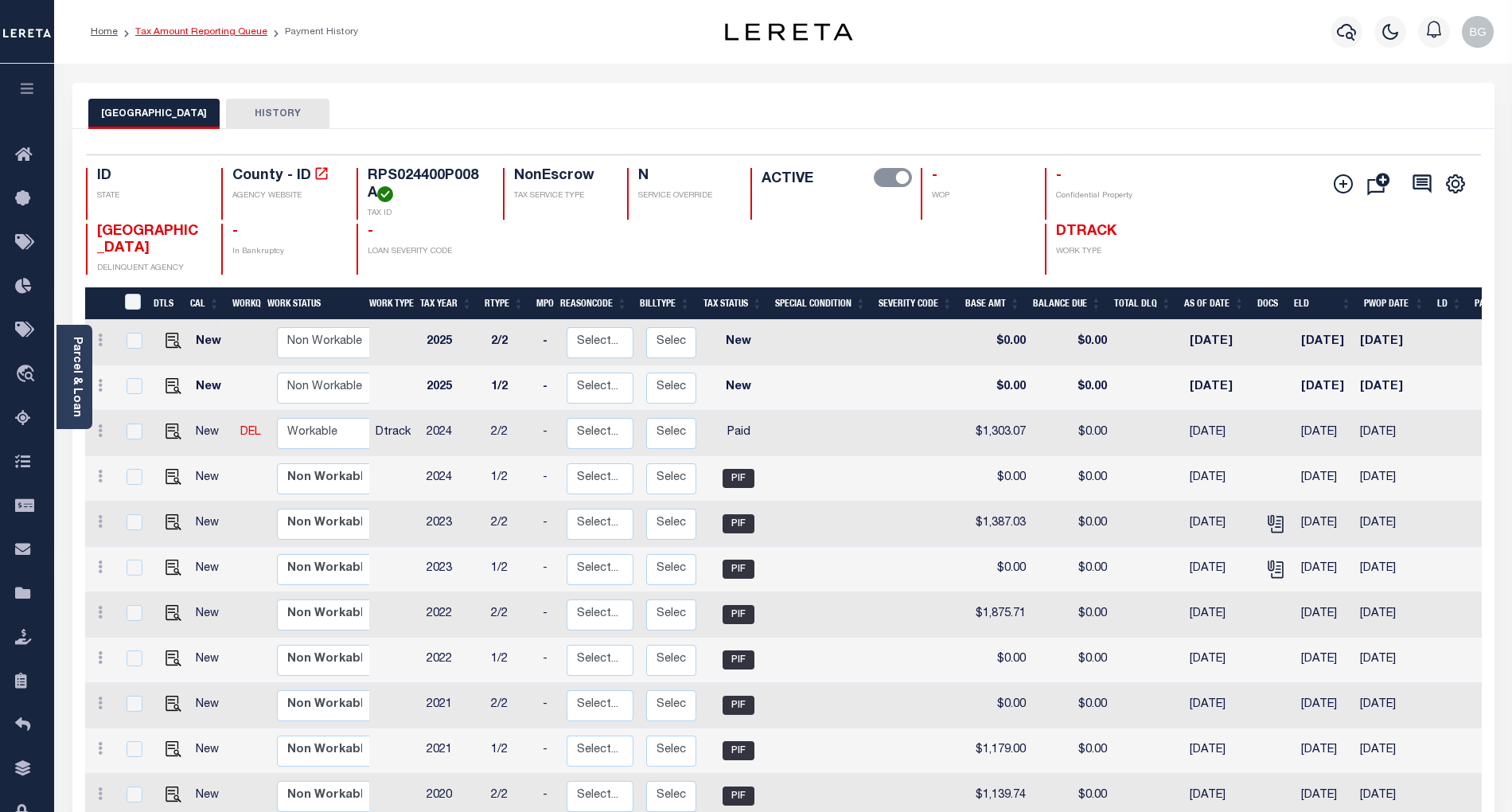
click at [199, 29] on link "Tax Amount Reporting Queue" at bounding box center [201, 32] width 132 height 10
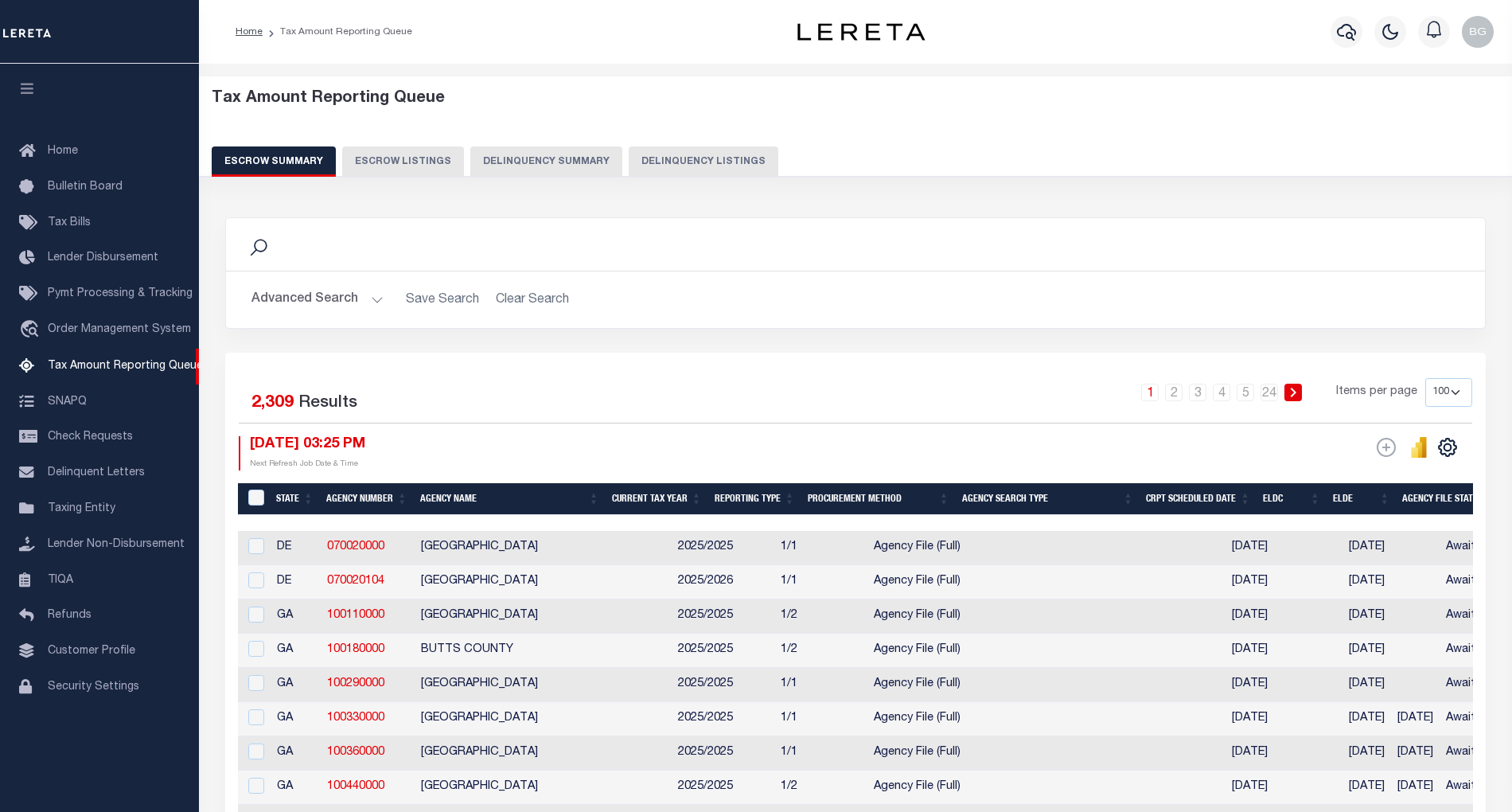
click at [727, 160] on button "Delinquency Listings" at bounding box center [703, 162] width 150 height 30
select select "100"
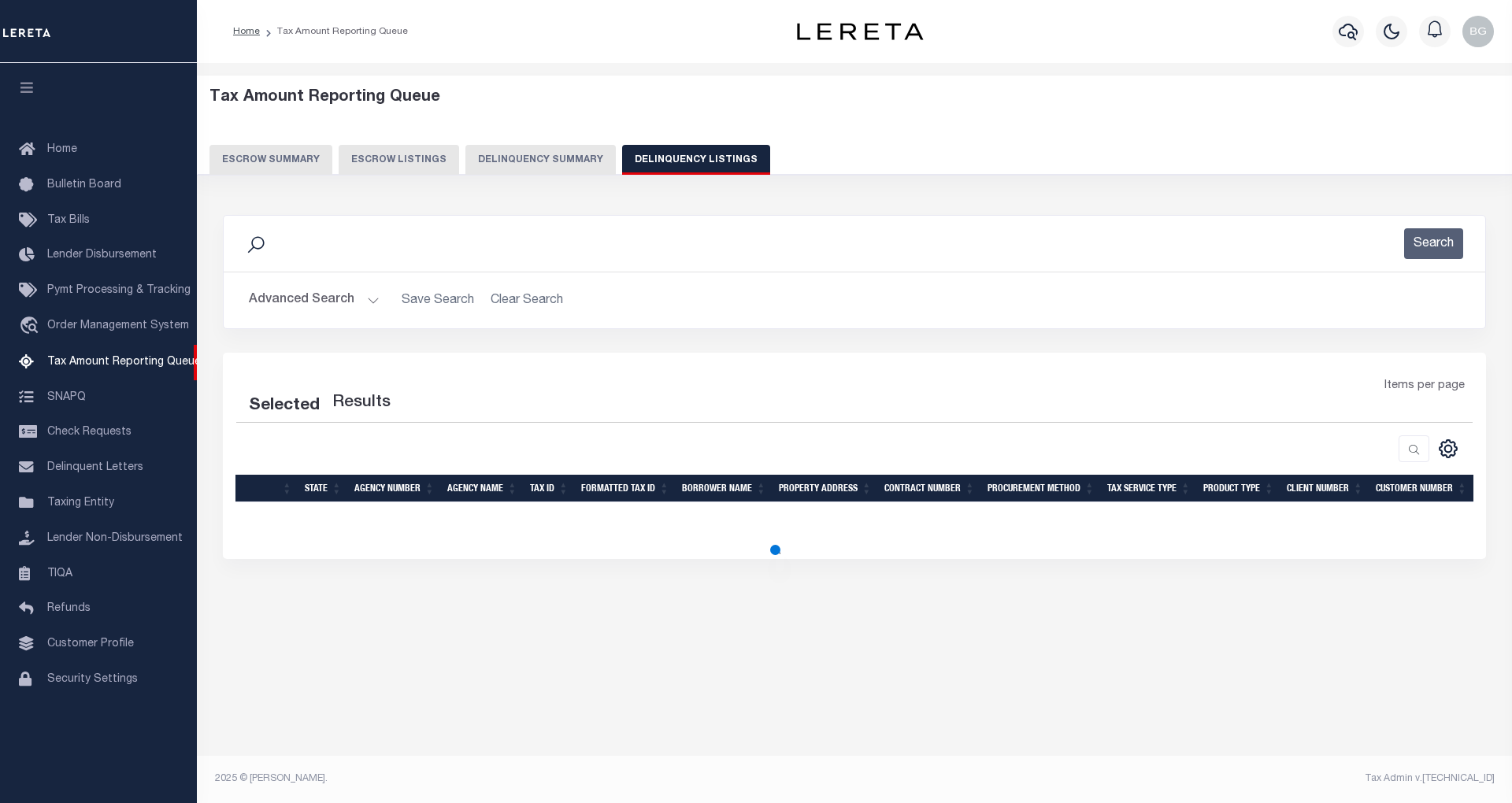
select select "100"
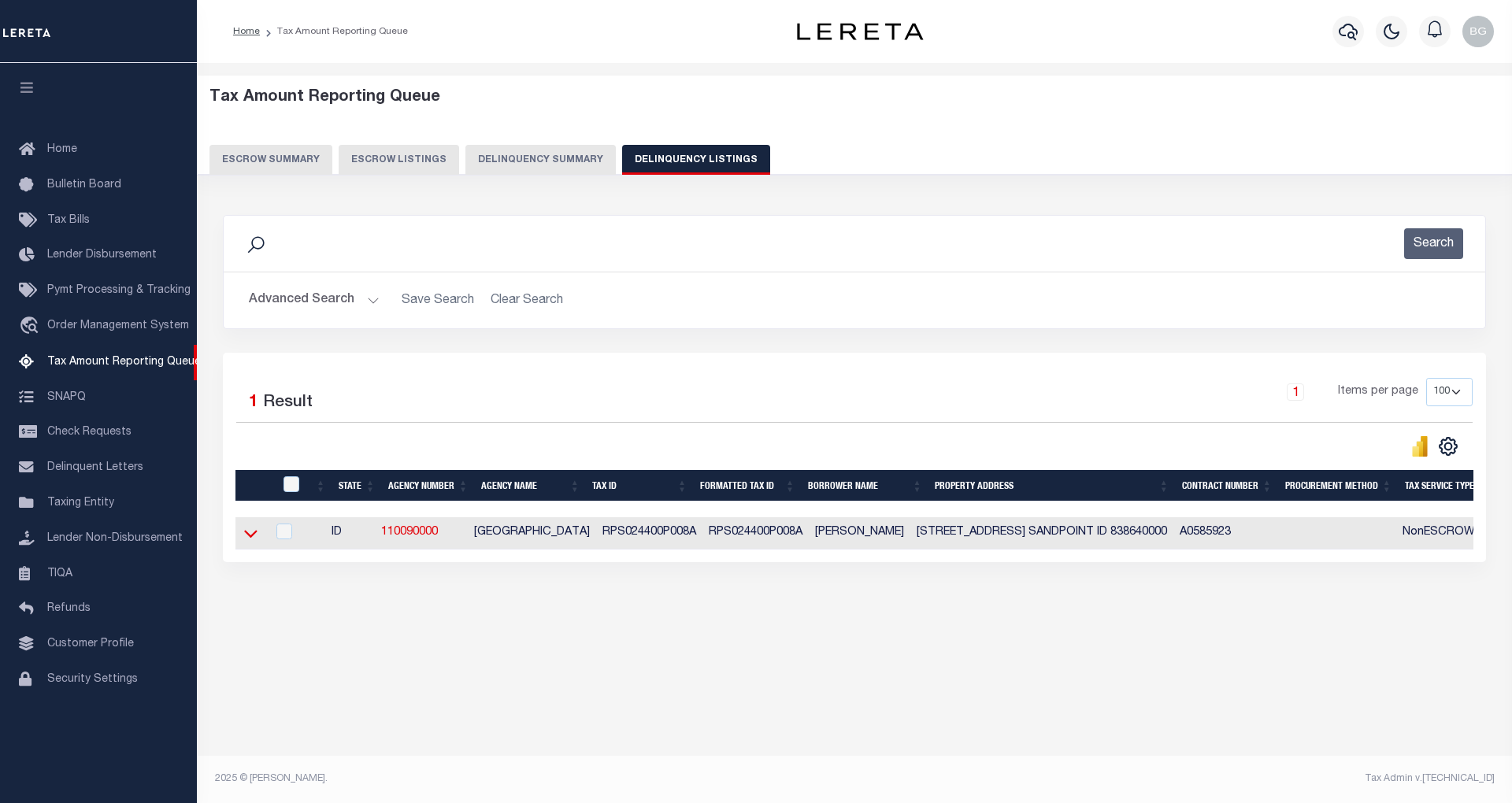
click at [249, 538] on icon at bounding box center [250, 533] width 13 height 17
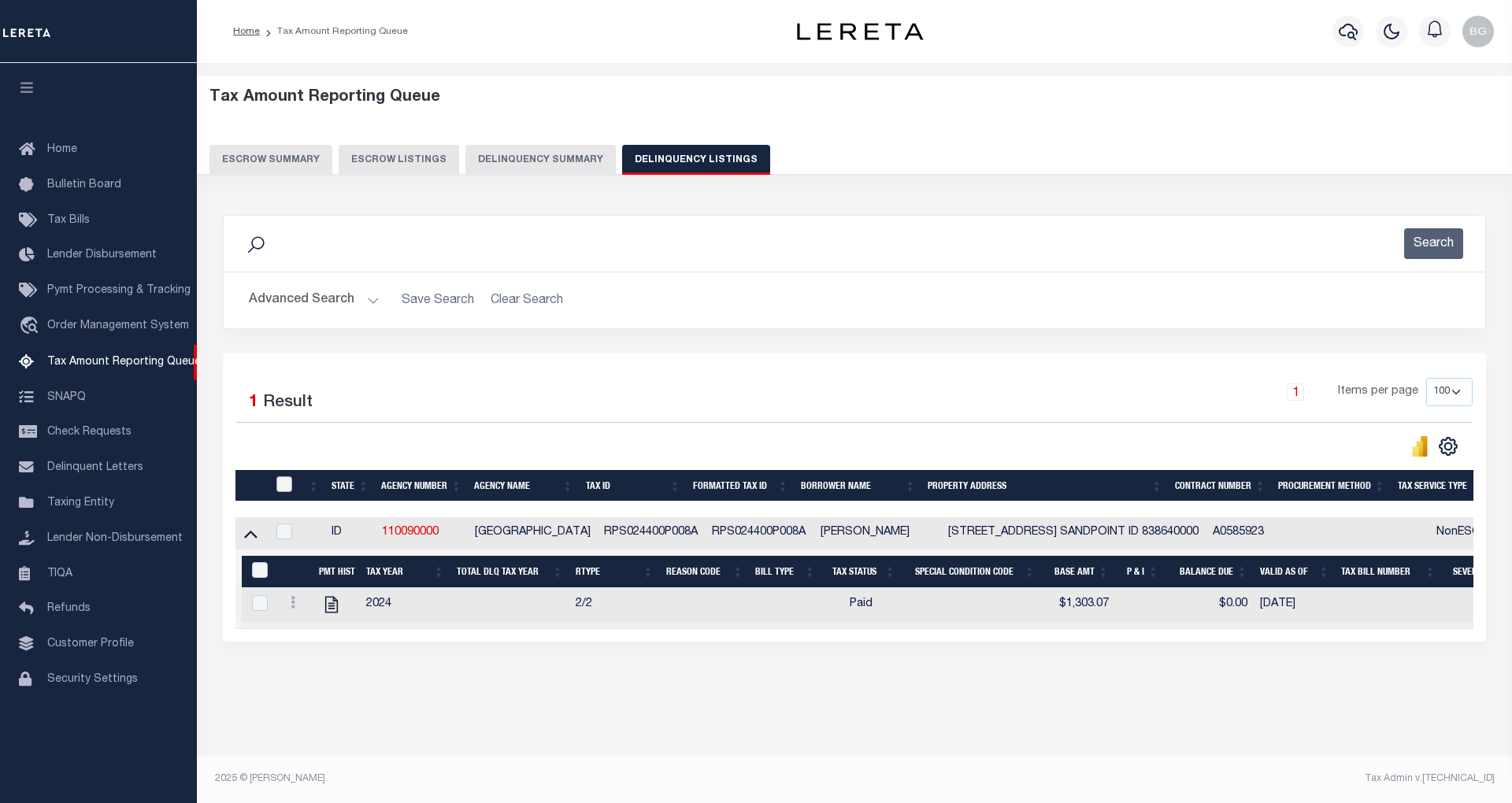
click at [284, 488] on input "checkbox" at bounding box center [284, 484] width 16 height 16
checkbox input "true"
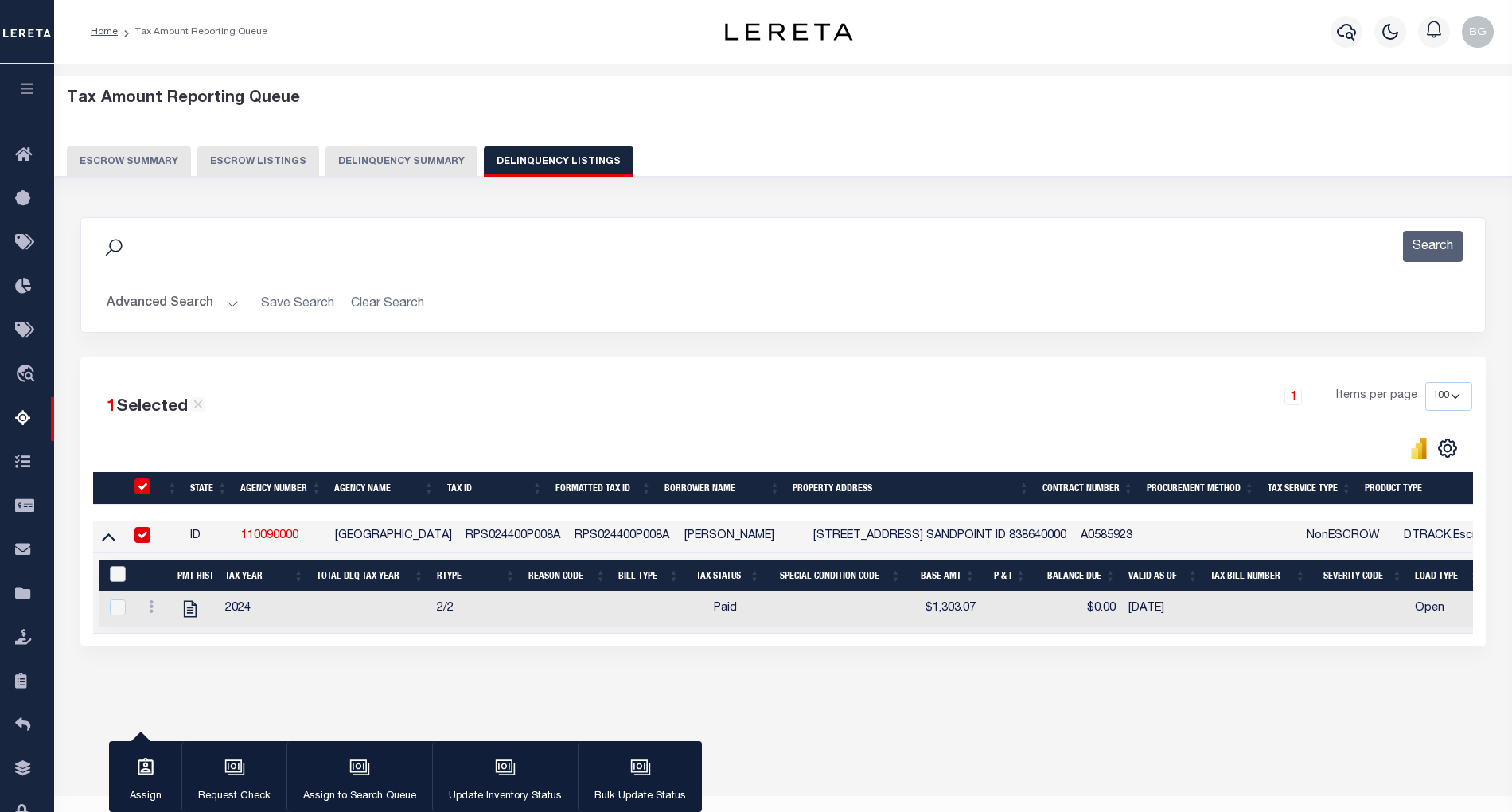
click at [113, 578] on input "&nbsp;" at bounding box center [118, 574] width 16 height 16
checkbox input "true"
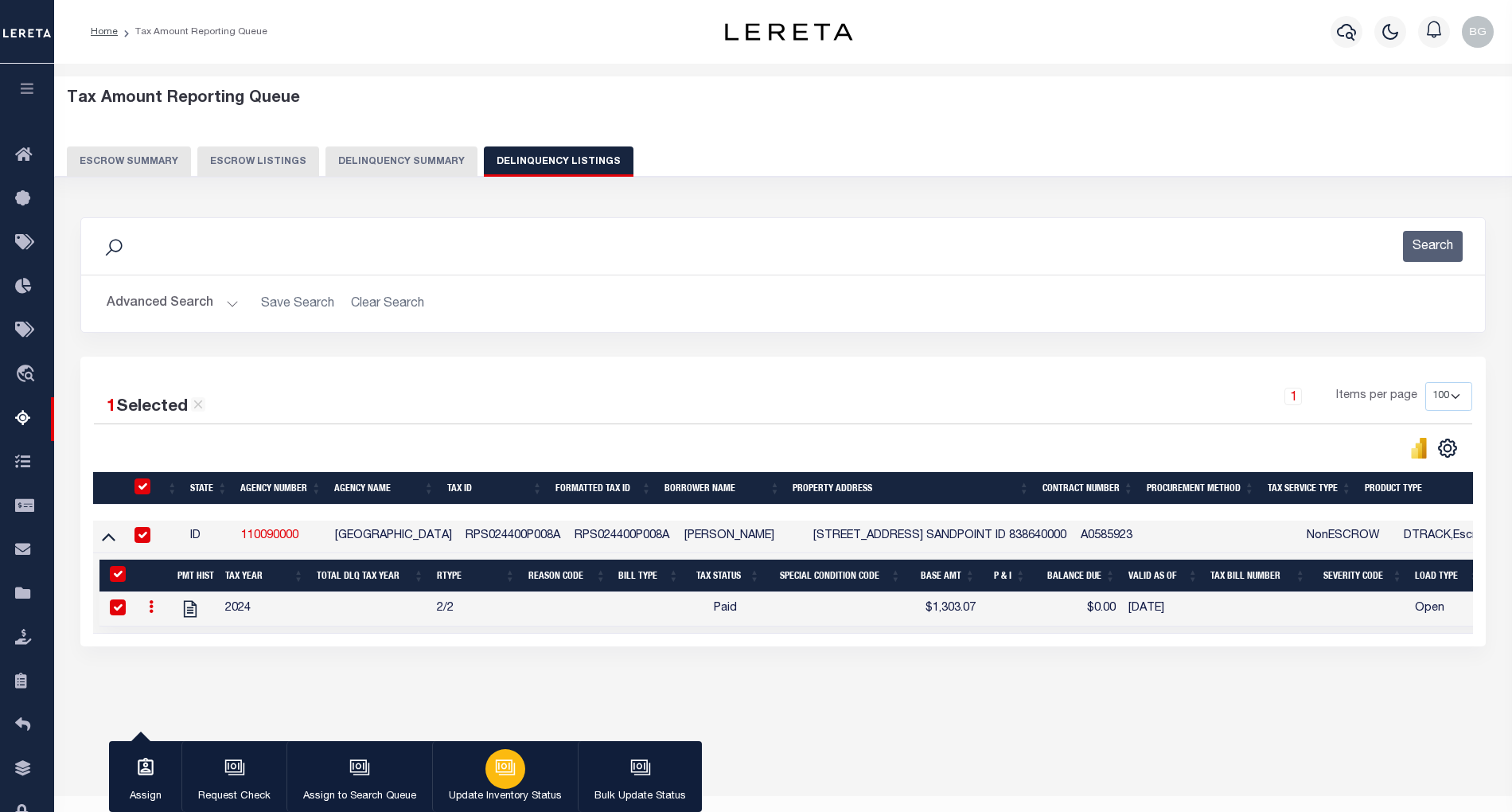
click at [511, 771] on icon "button" at bounding box center [505, 767] width 21 height 21
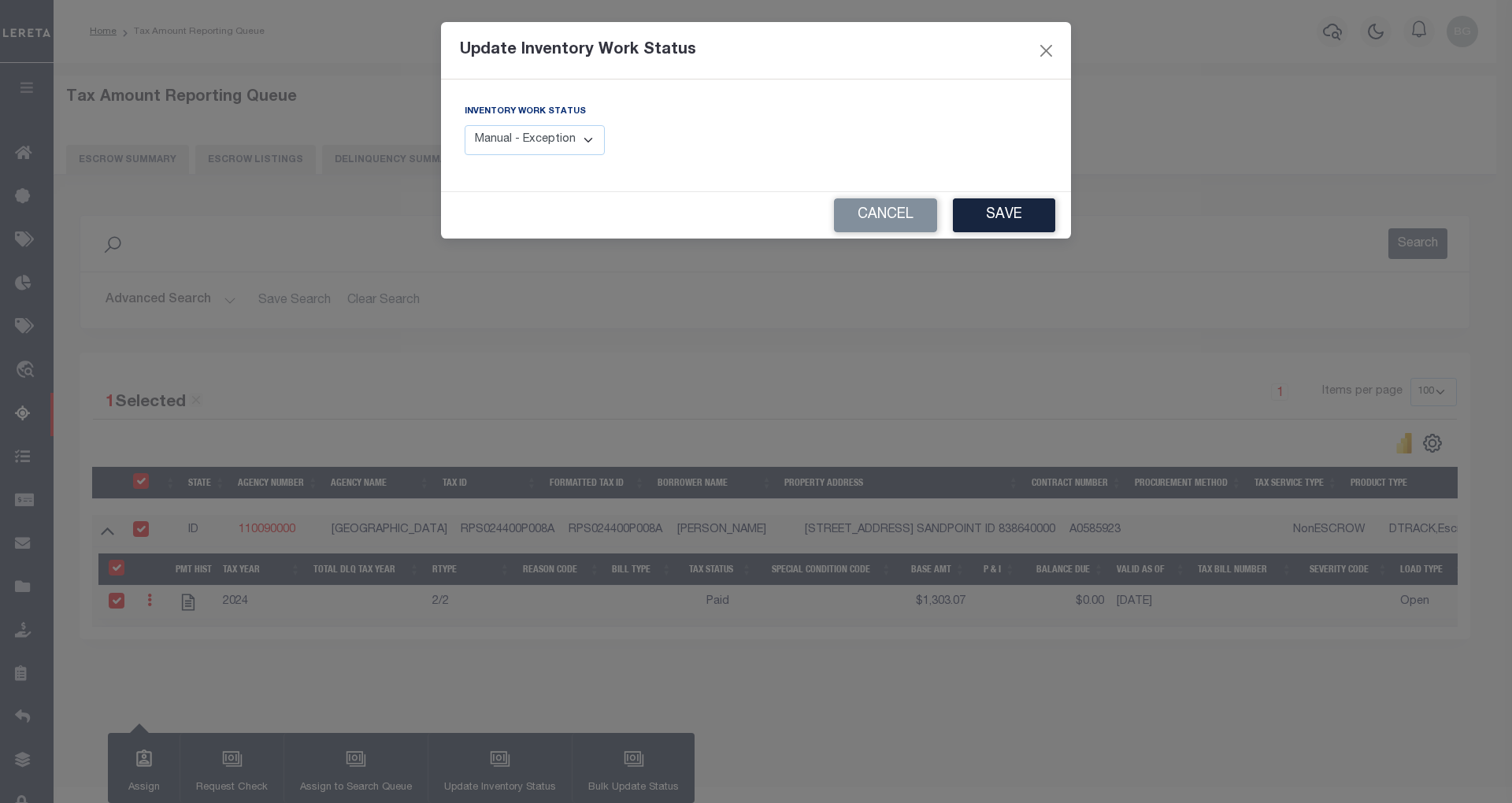
click at [565, 139] on select "Manual - Exception Pended - Awaiting Search Late Add Exception Completed" at bounding box center [535, 140] width 140 height 31
select select "4"
click at [465, 125] on select "Manual - Exception Pended - Awaiting Search Late Add Exception Completed" at bounding box center [535, 140] width 140 height 31
click at [1021, 212] on button "Save" at bounding box center [1004, 215] width 102 height 34
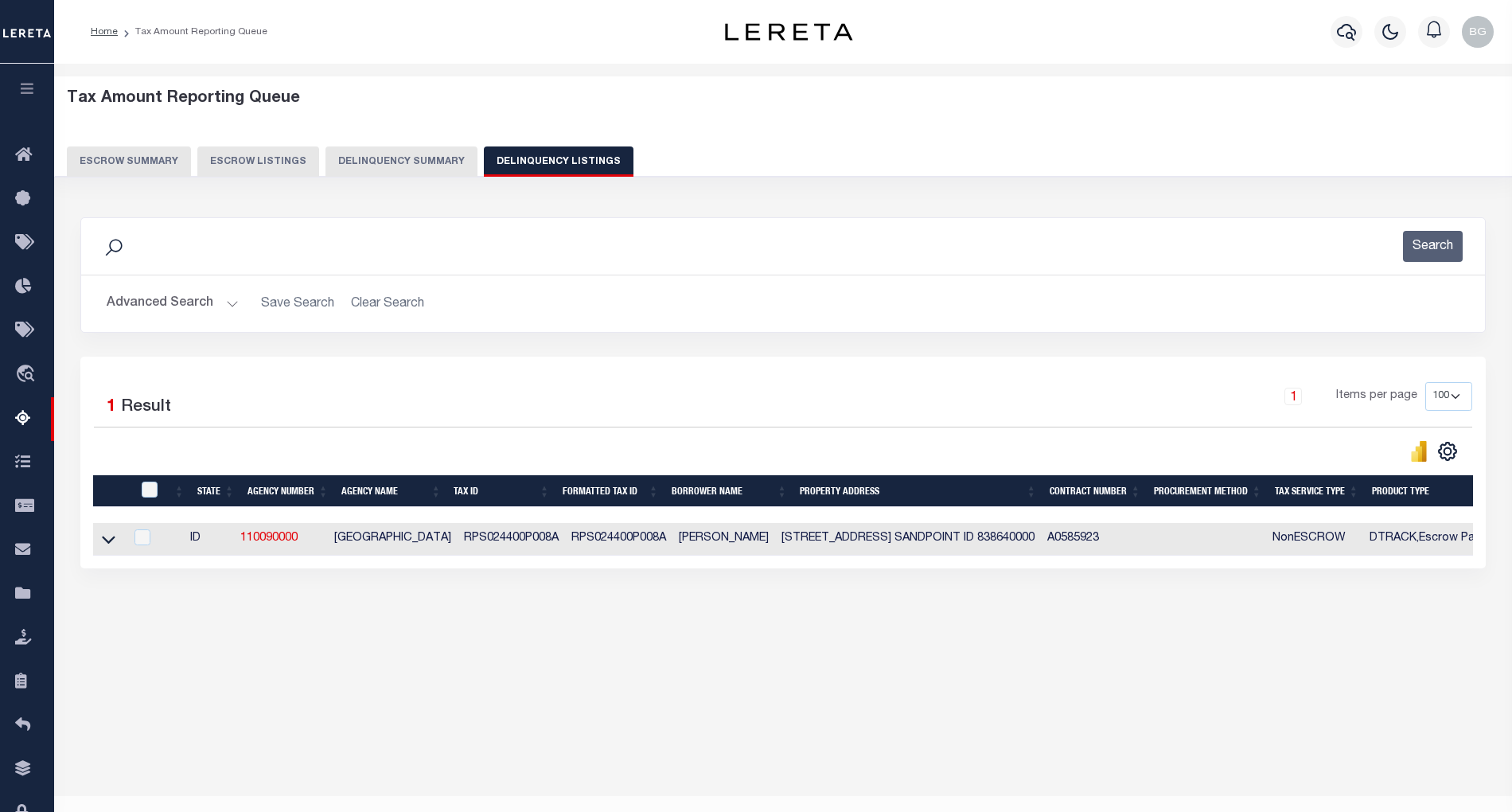
click at [229, 304] on button "Advanced Search" at bounding box center [173, 303] width 132 height 31
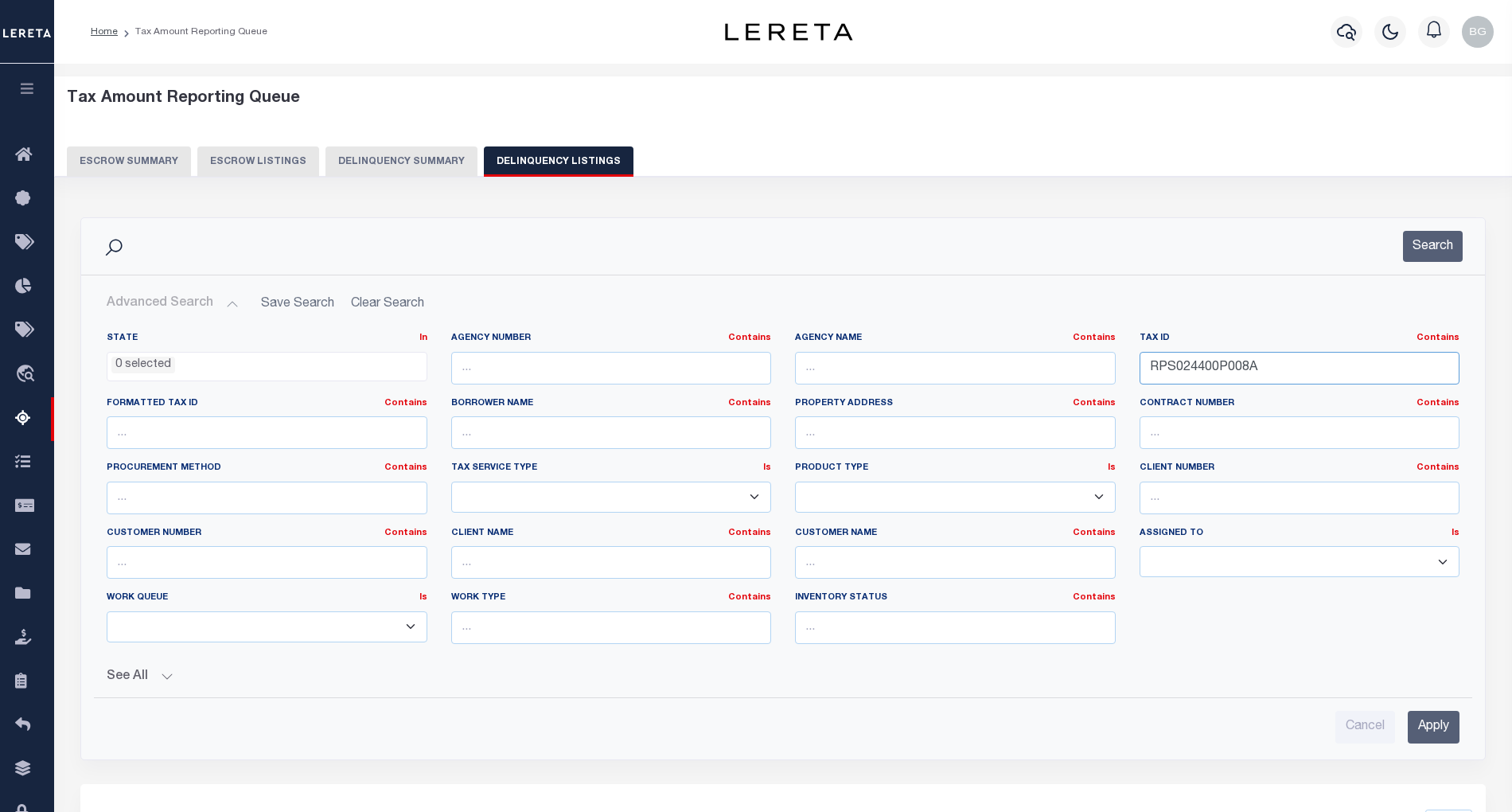
click at [1176, 368] on input "RPS024400P008A" at bounding box center [1300, 368] width 321 height 33
paste input "500C017"
type input "RPS024500C017A"
click at [1448, 726] on input "Apply" at bounding box center [1433, 727] width 52 height 33
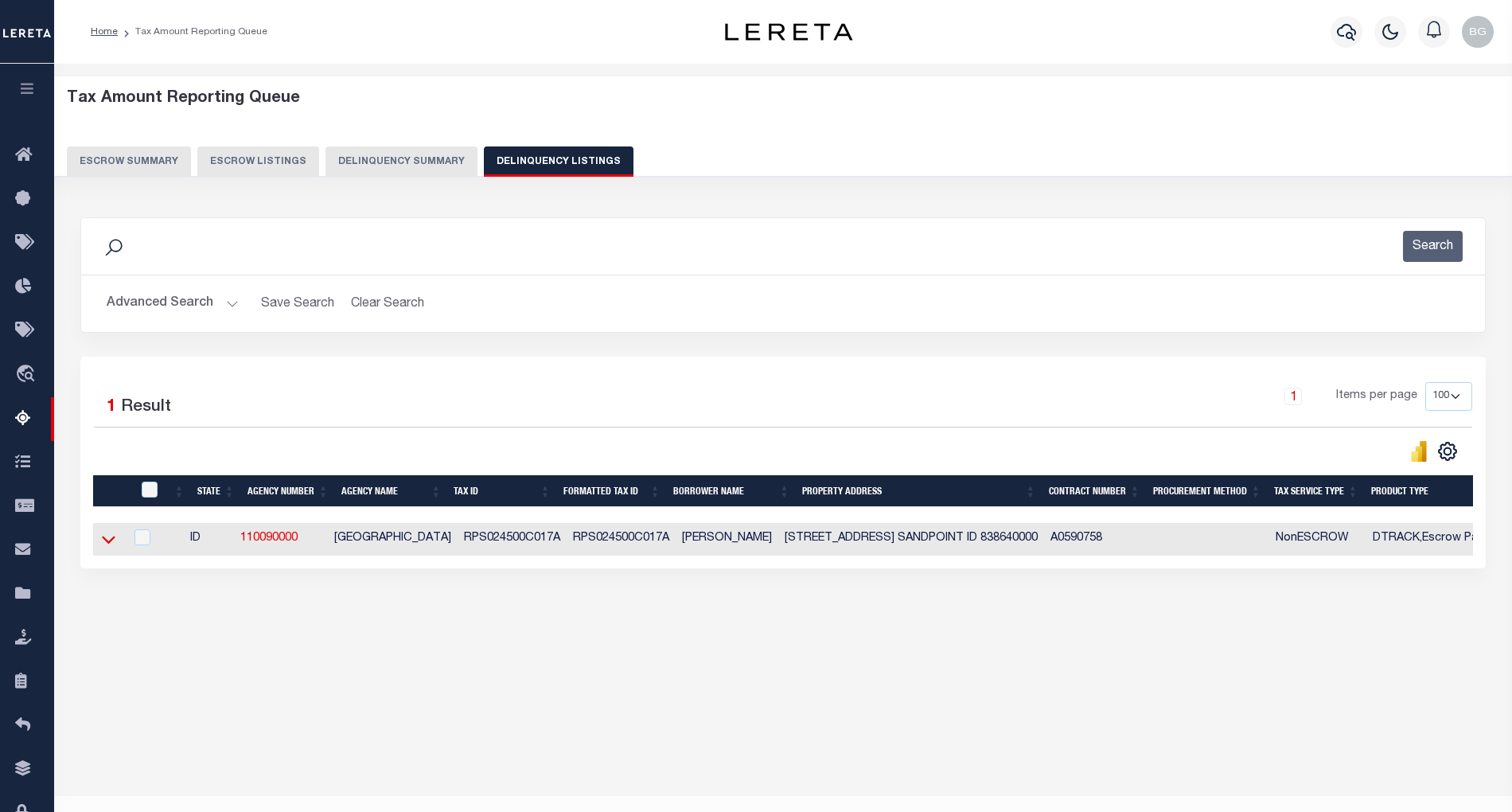
click at [107, 545] on icon at bounding box center [108, 539] width 14 height 17
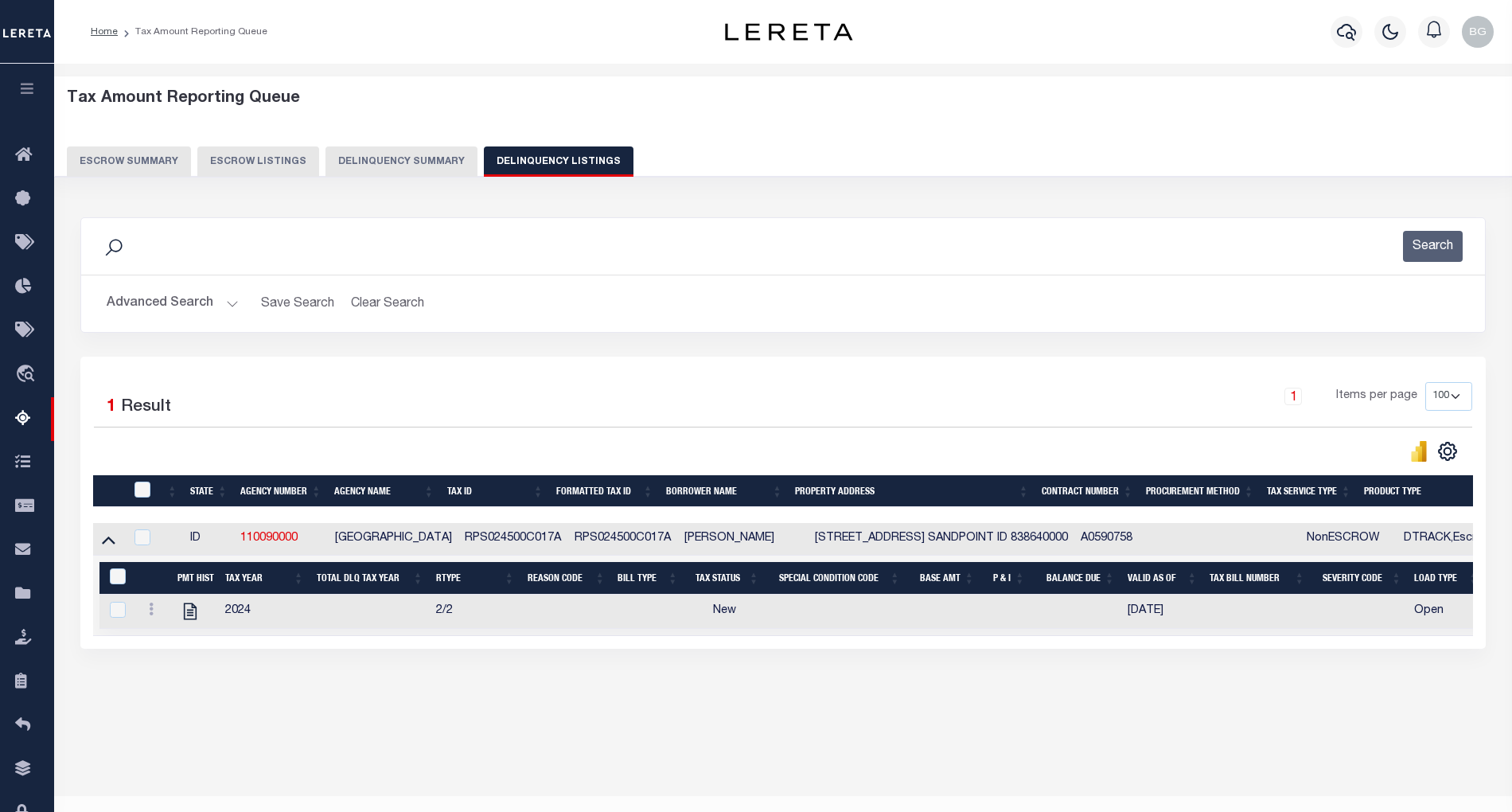
scroll to position [32, 0]
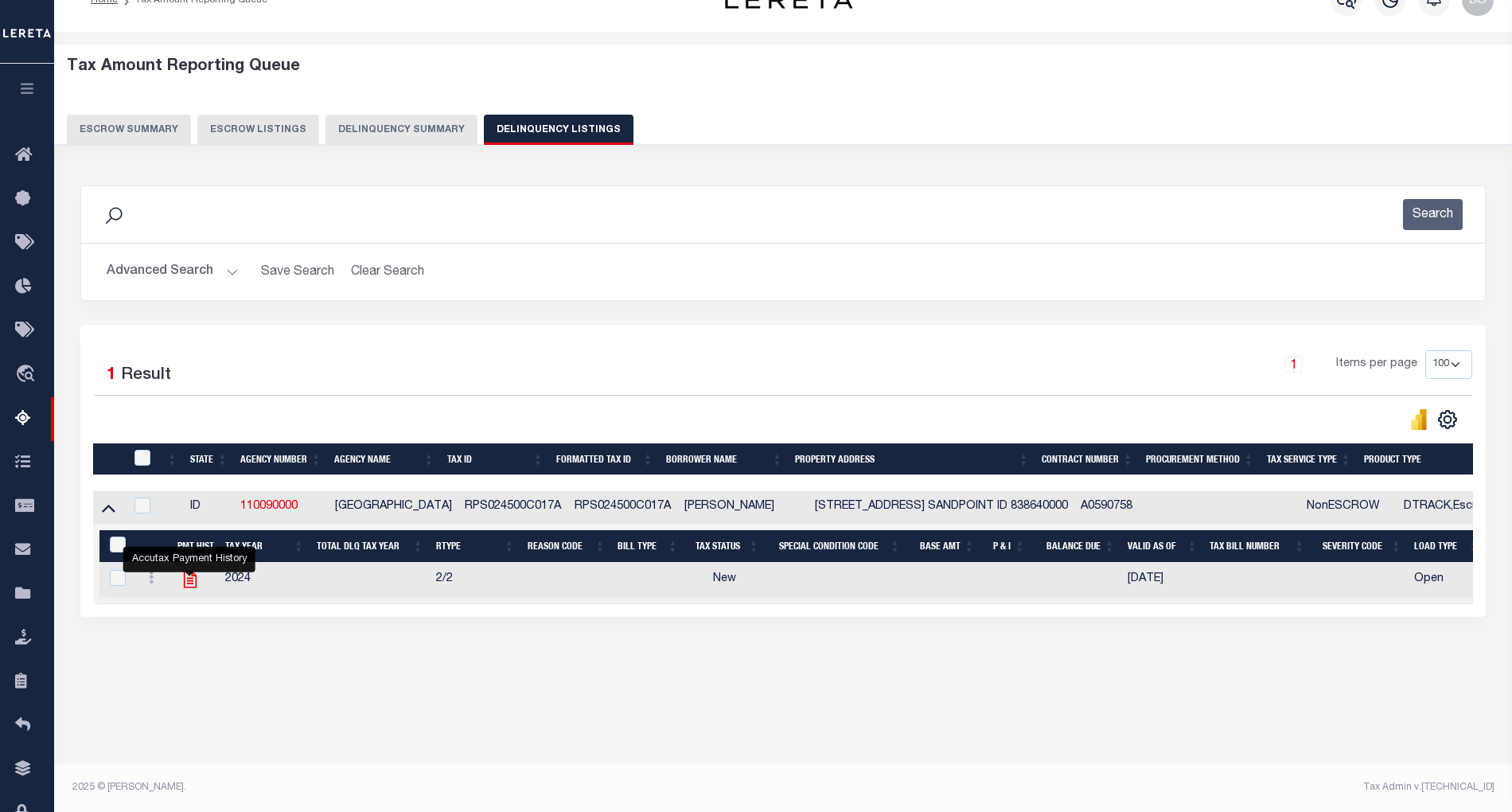
click at [189, 584] on icon "" at bounding box center [189, 580] width 13 height 17
checkbox input "true"
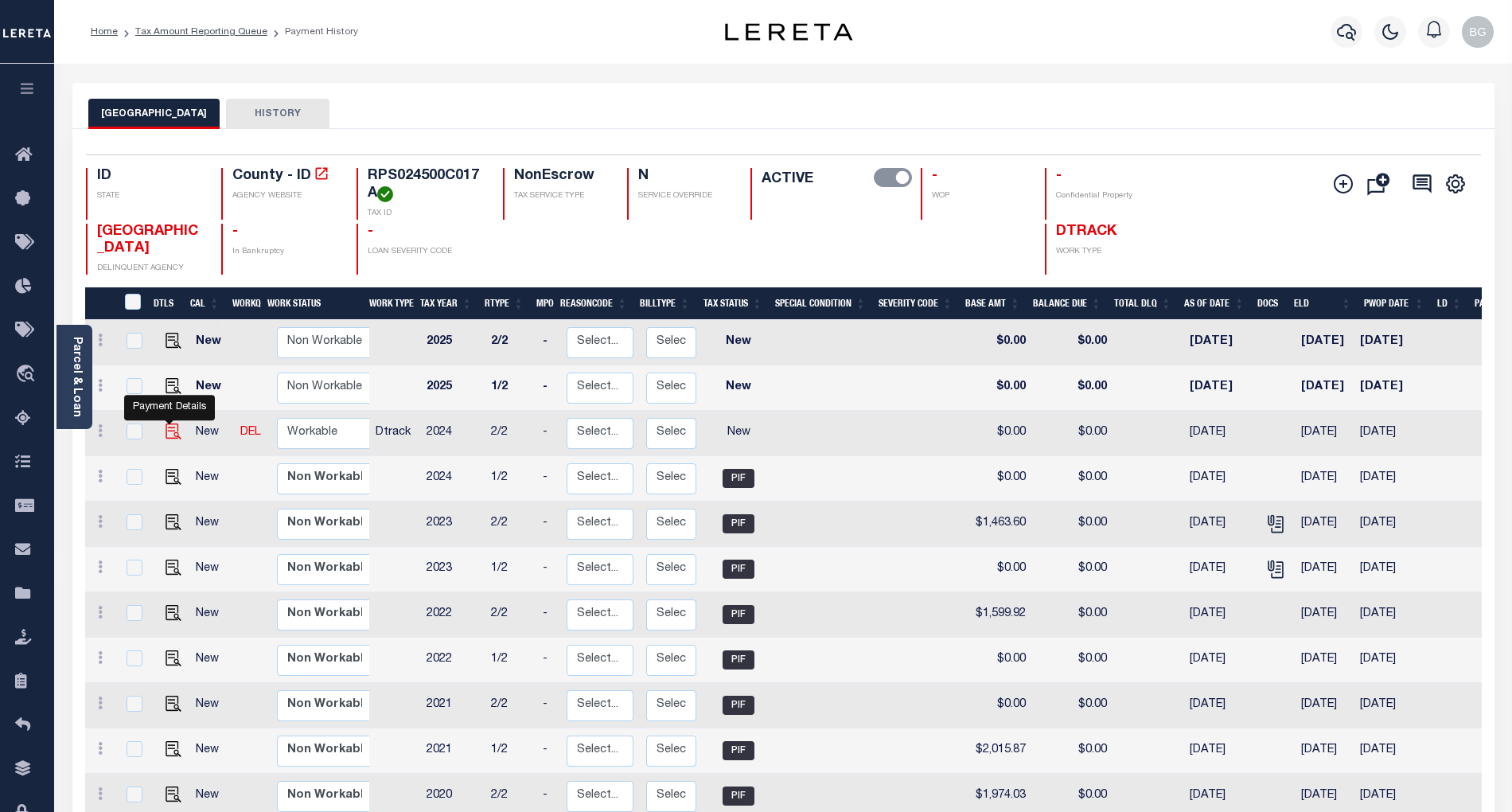
click at [172, 436] on img "" at bounding box center [173, 431] width 16 height 16
checkbox input "true"
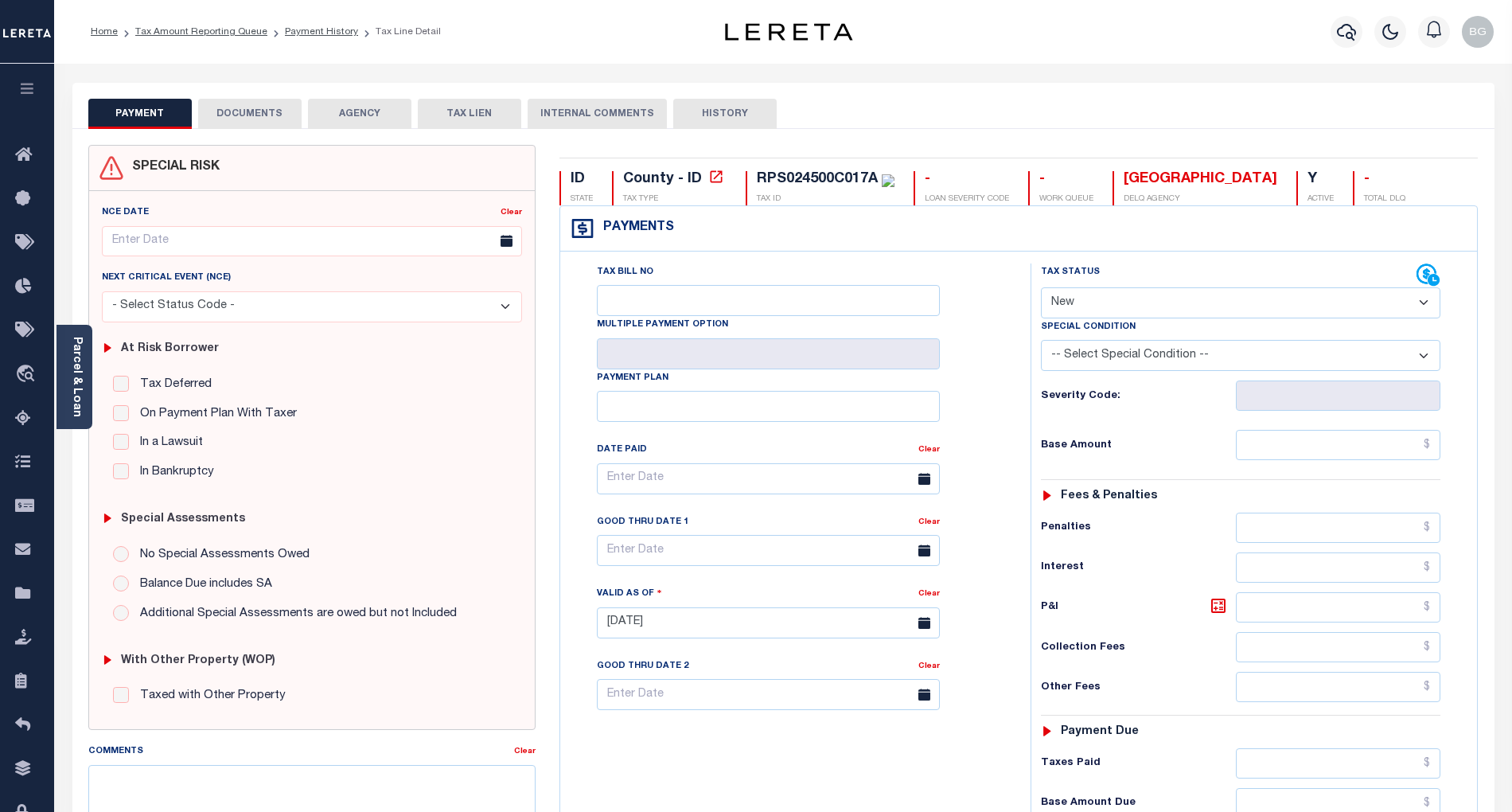
drag, startPoint x: 1074, startPoint y: 306, endPoint x: 1079, endPoint y: 320, distance: 14.9
click at [1074, 306] on select "- Select Status Code - Open Due/Unpaid Paid Incomplete No Tax Due Internal Refu…" at bounding box center [1241, 303] width 399 height 31
select select "PYD"
click at [1041, 289] on select "- Select Status Code - Open Due/Unpaid Paid Incomplete No Tax Due Internal Refu…" at bounding box center [1241, 303] width 399 height 31
type input "[DATE]"
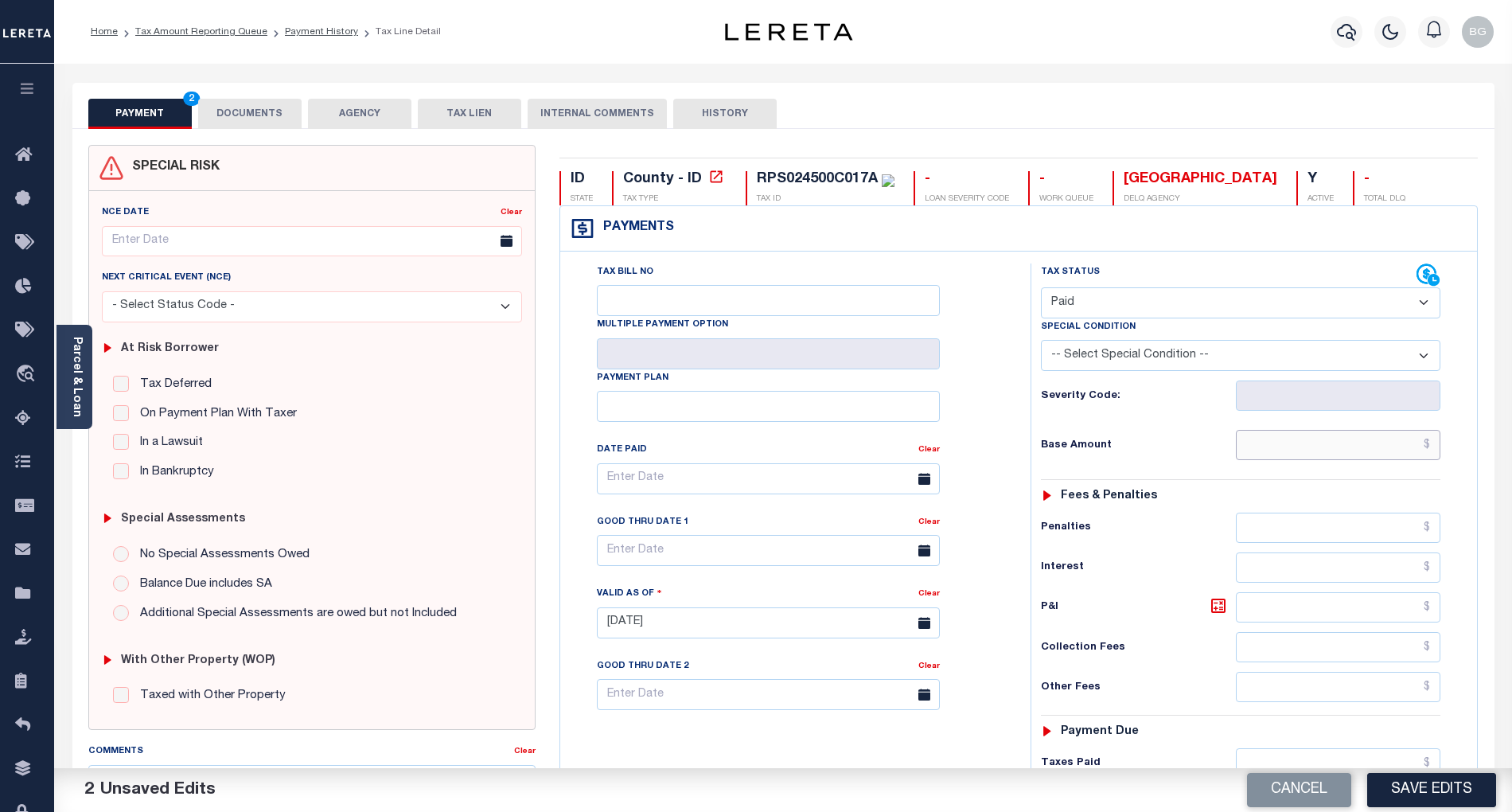
click at [1385, 460] on input "text" at bounding box center [1339, 445] width 205 height 30
paste input "1,653.33"
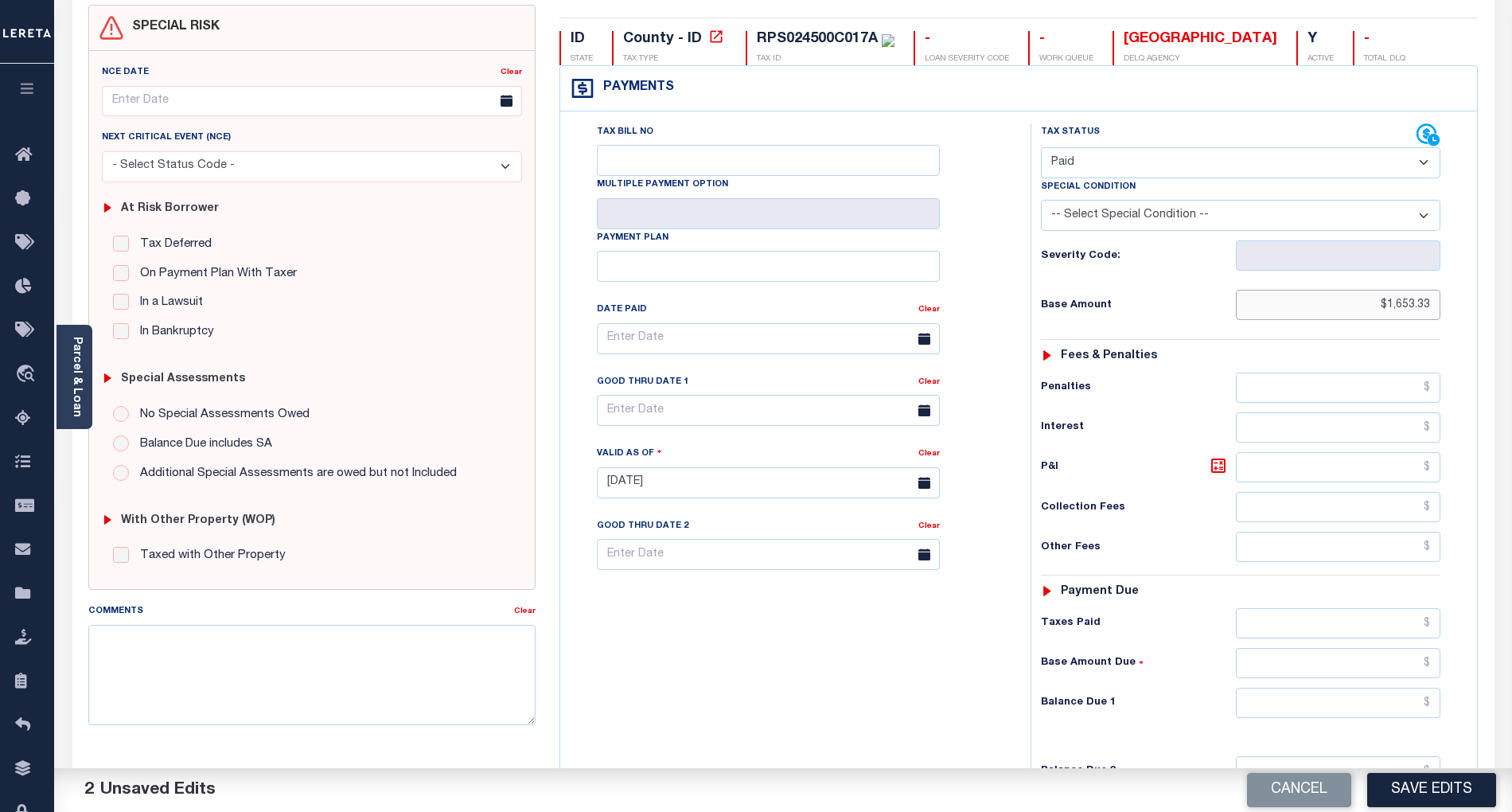
scroll to position [212, 0]
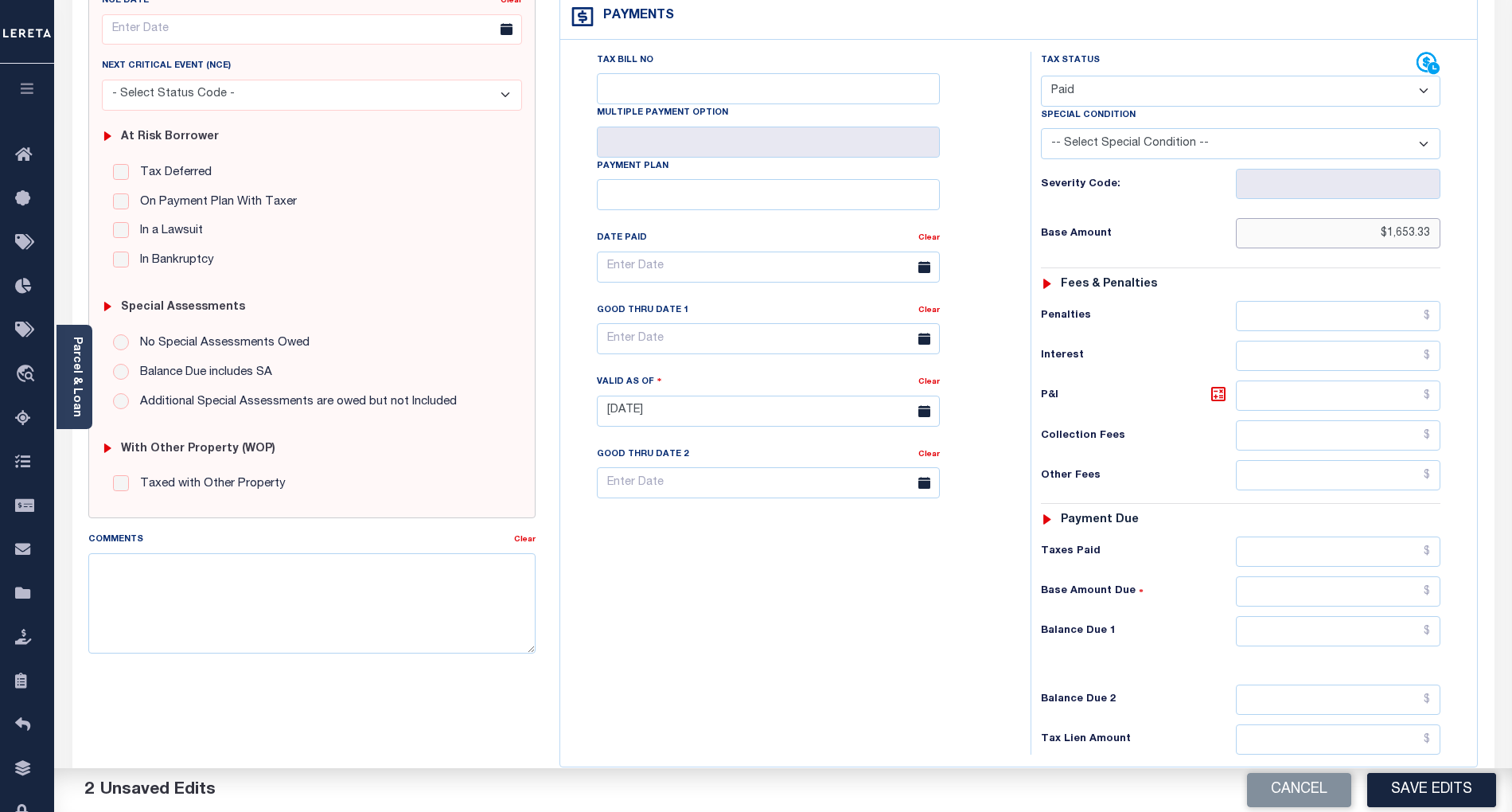
type input "$1,653.33"
click at [1401, 640] on input "text" at bounding box center [1339, 631] width 205 height 30
type input "$0.00"
click at [767, 613] on div "Tax Bill No Multiple Payment Option Payment Plan Clear" at bounding box center [791, 403] width 454 height 703
click at [332, 578] on textarea "Comments" at bounding box center [312, 603] width 447 height 100
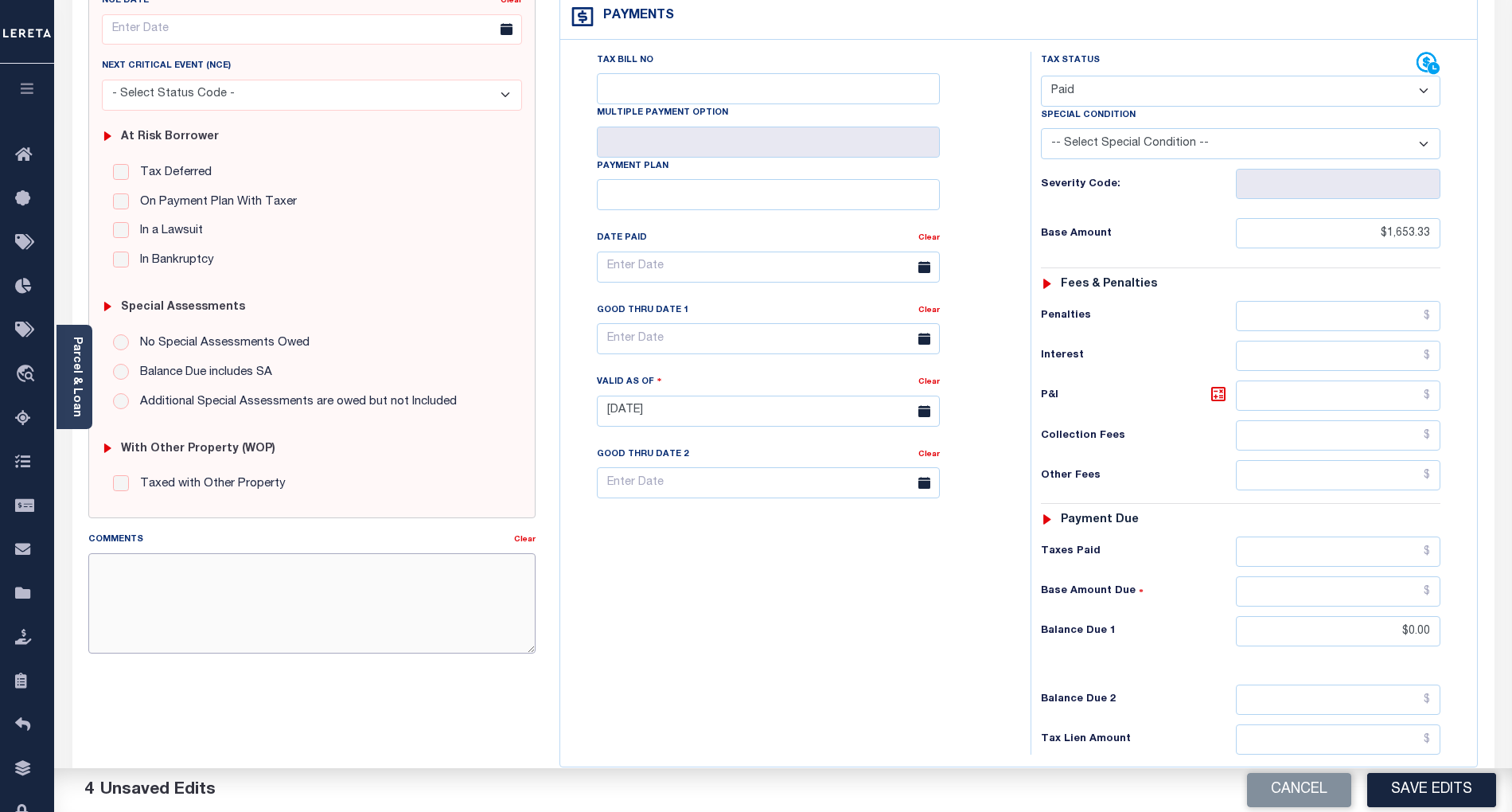
paste textarea "As per email response from tax office- TC [PERSON_NAME], Confirmed that taxes a…"
type textarea "As per email response from tax office- TC [PERSON_NAME], Confirmed that taxes a…"
click at [1459, 791] on button "Save Edits" at bounding box center [1432, 790] width 129 height 34
checkbox input "false"
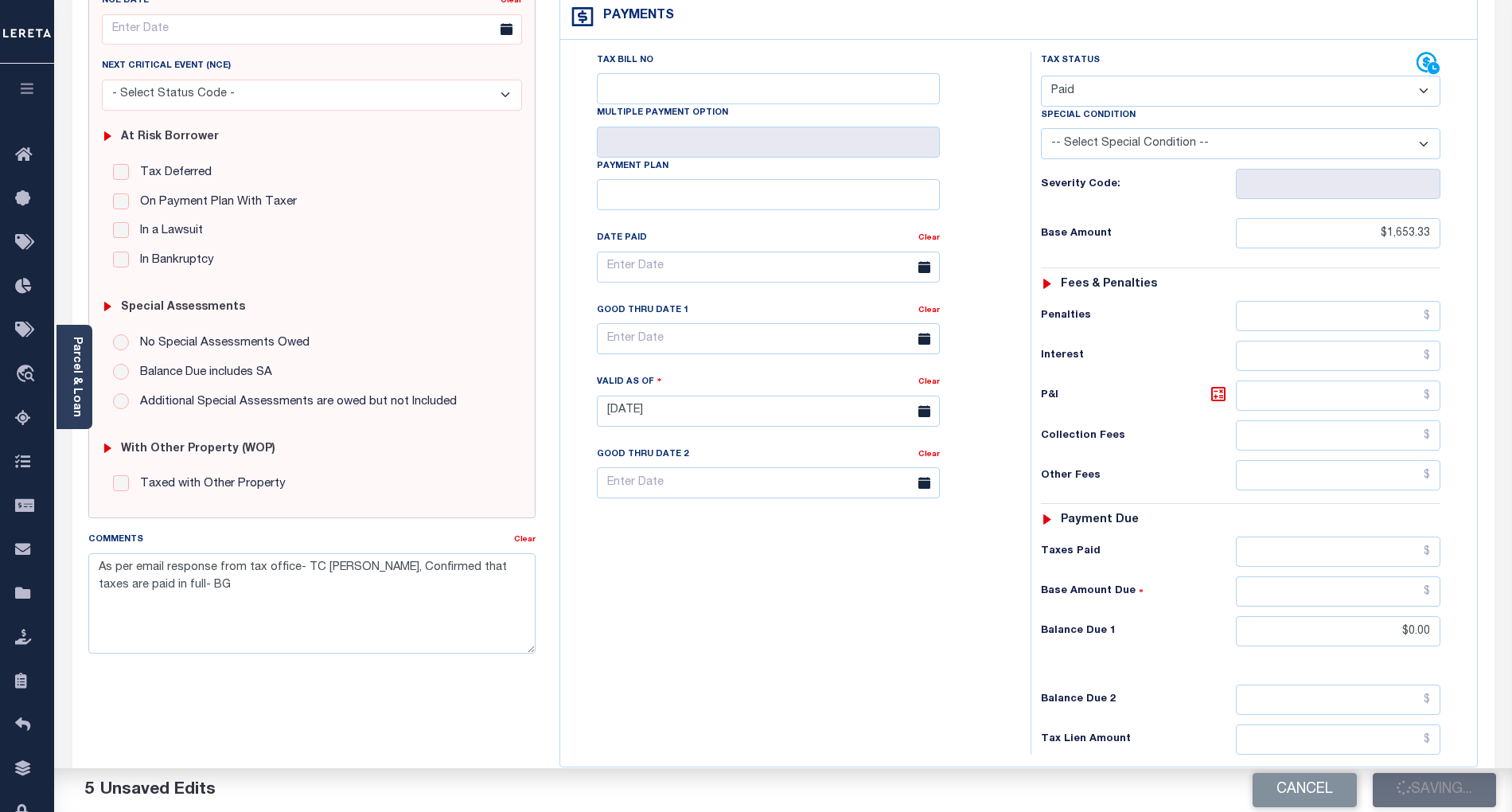
checkbox input "false"
type textarea "As per email response from tax office- TC [PERSON_NAME], Confirmed that taxes a…"
type input "$1,653.33"
type input "$0"
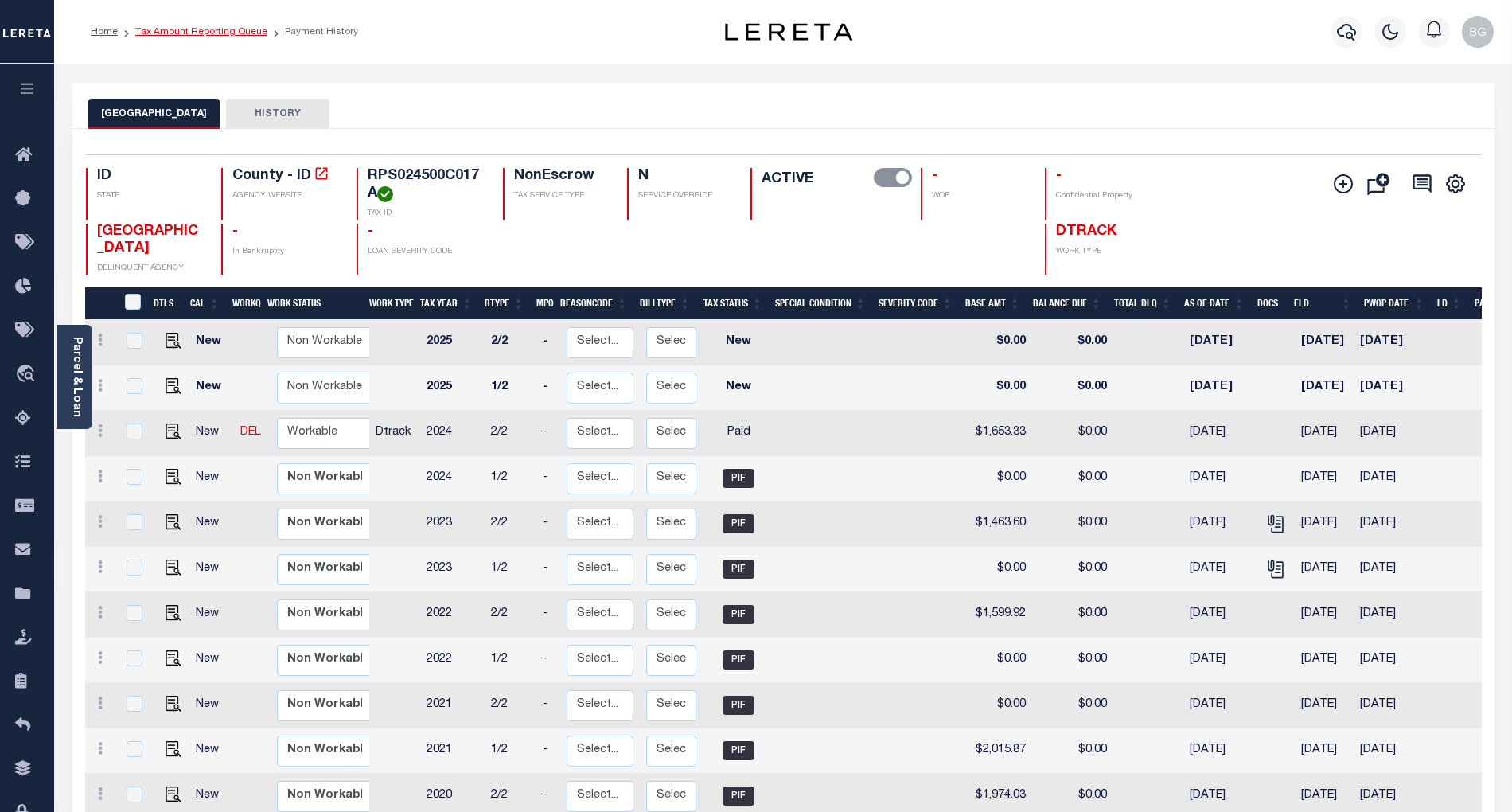
click at [182, 33] on link "Tax Amount Reporting Queue" at bounding box center [201, 32] width 132 height 10
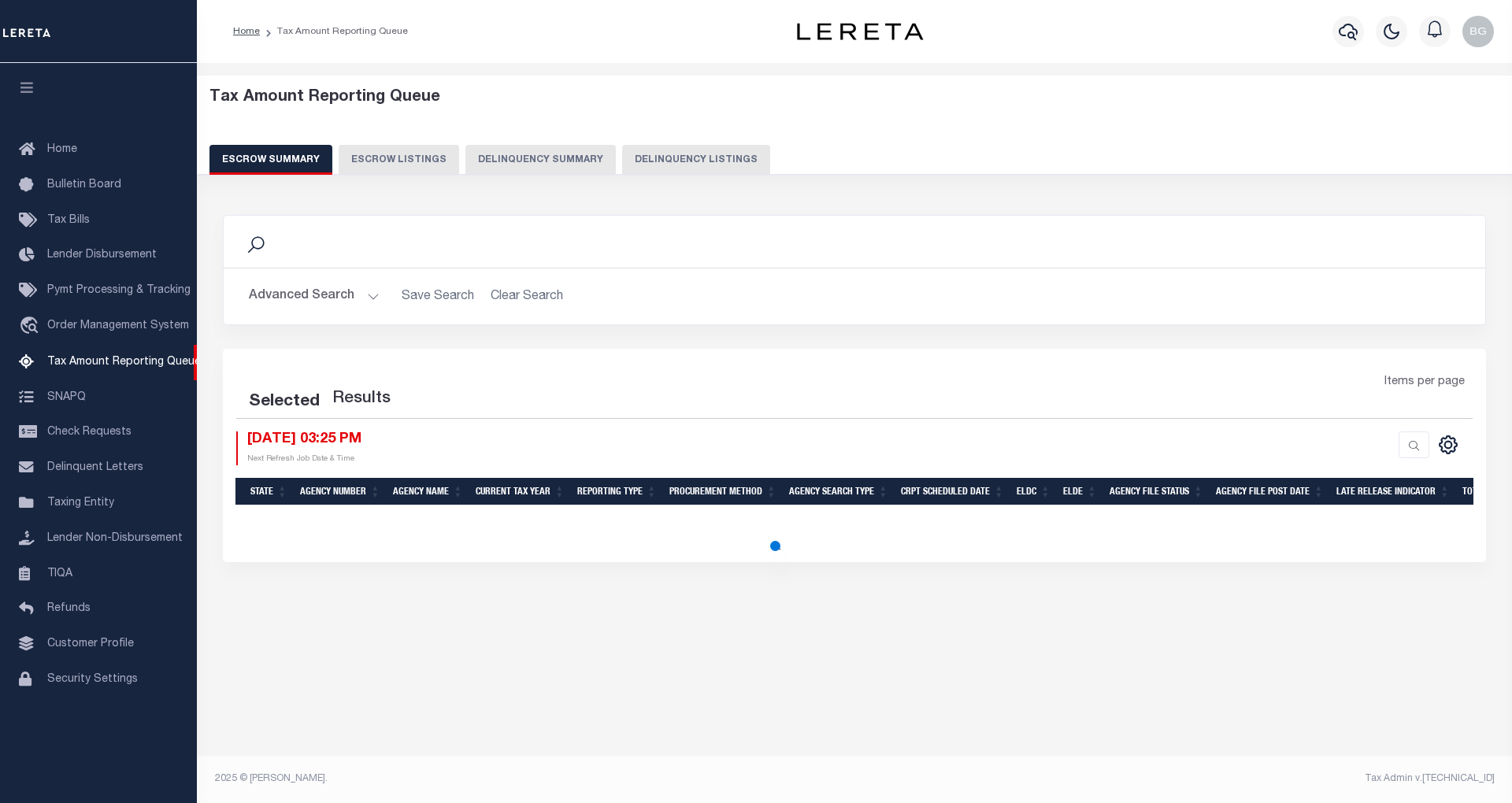
click at [699, 158] on button "Delinquency Listings" at bounding box center [696, 160] width 148 height 30
select select "100"
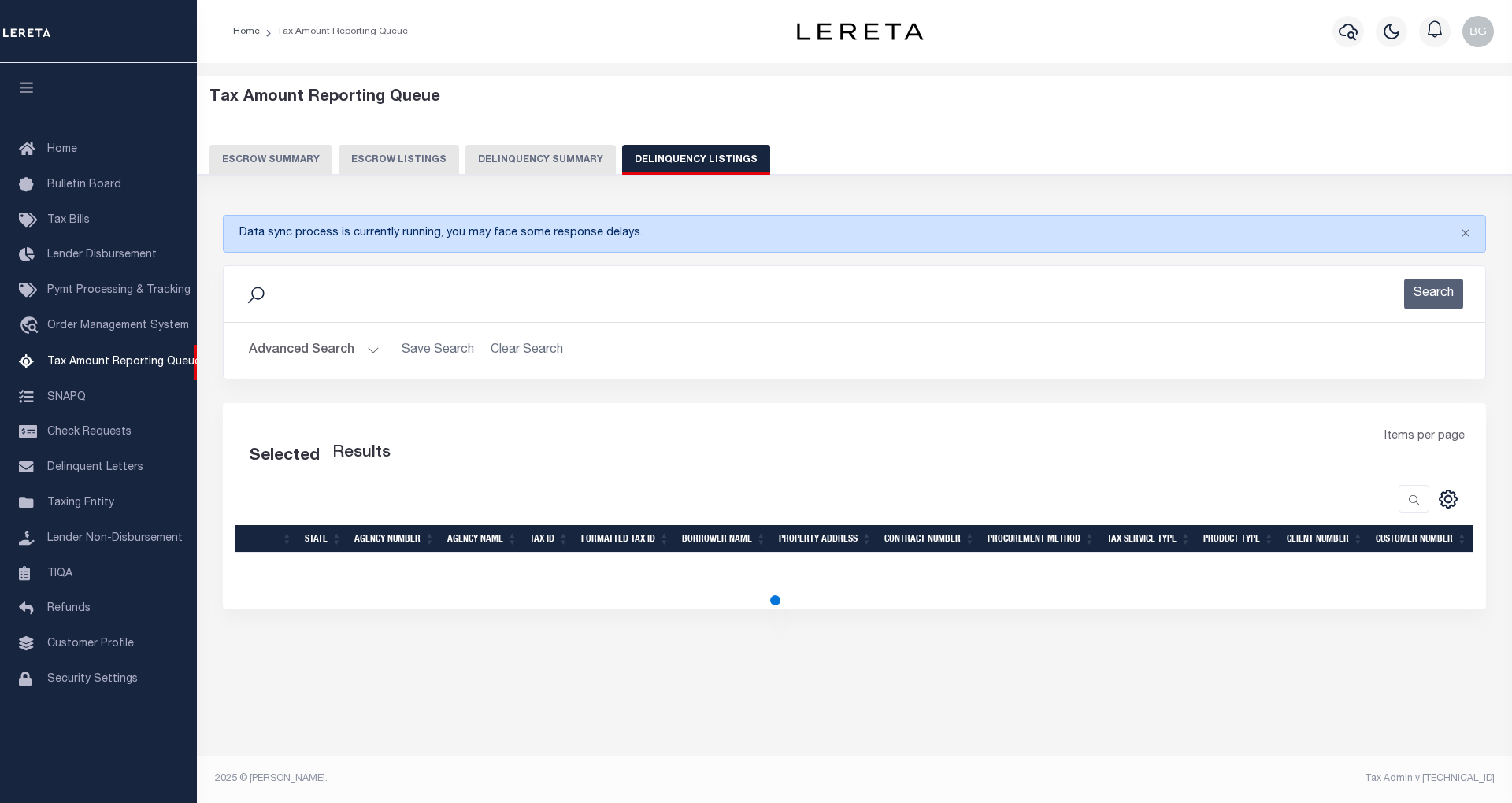
select select "100"
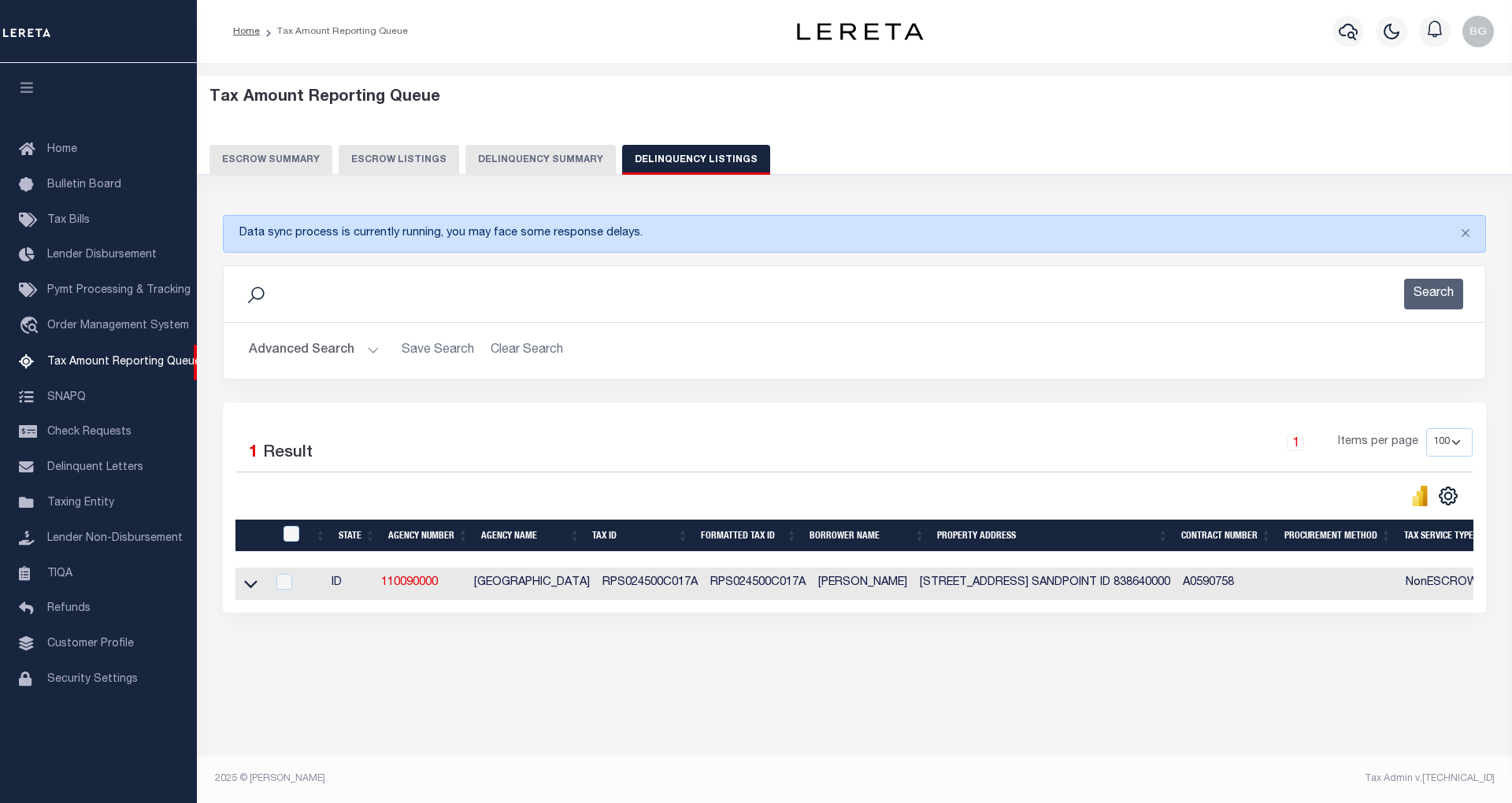
click at [246, 592] on icon at bounding box center [250, 583] width 13 height 17
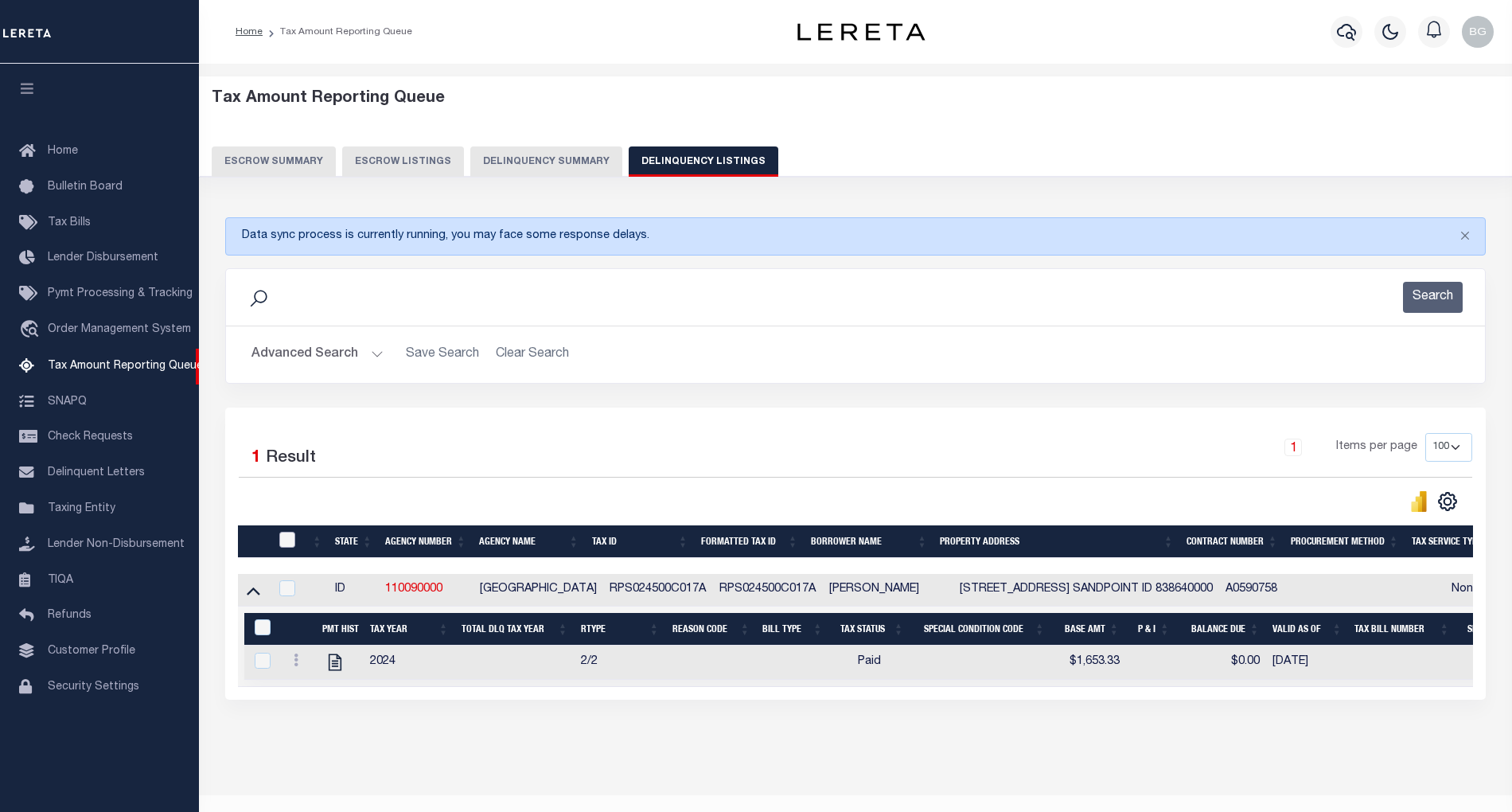
click at [283, 543] on input "checkbox" at bounding box center [287, 540] width 16 height 16
checkbox input "true"
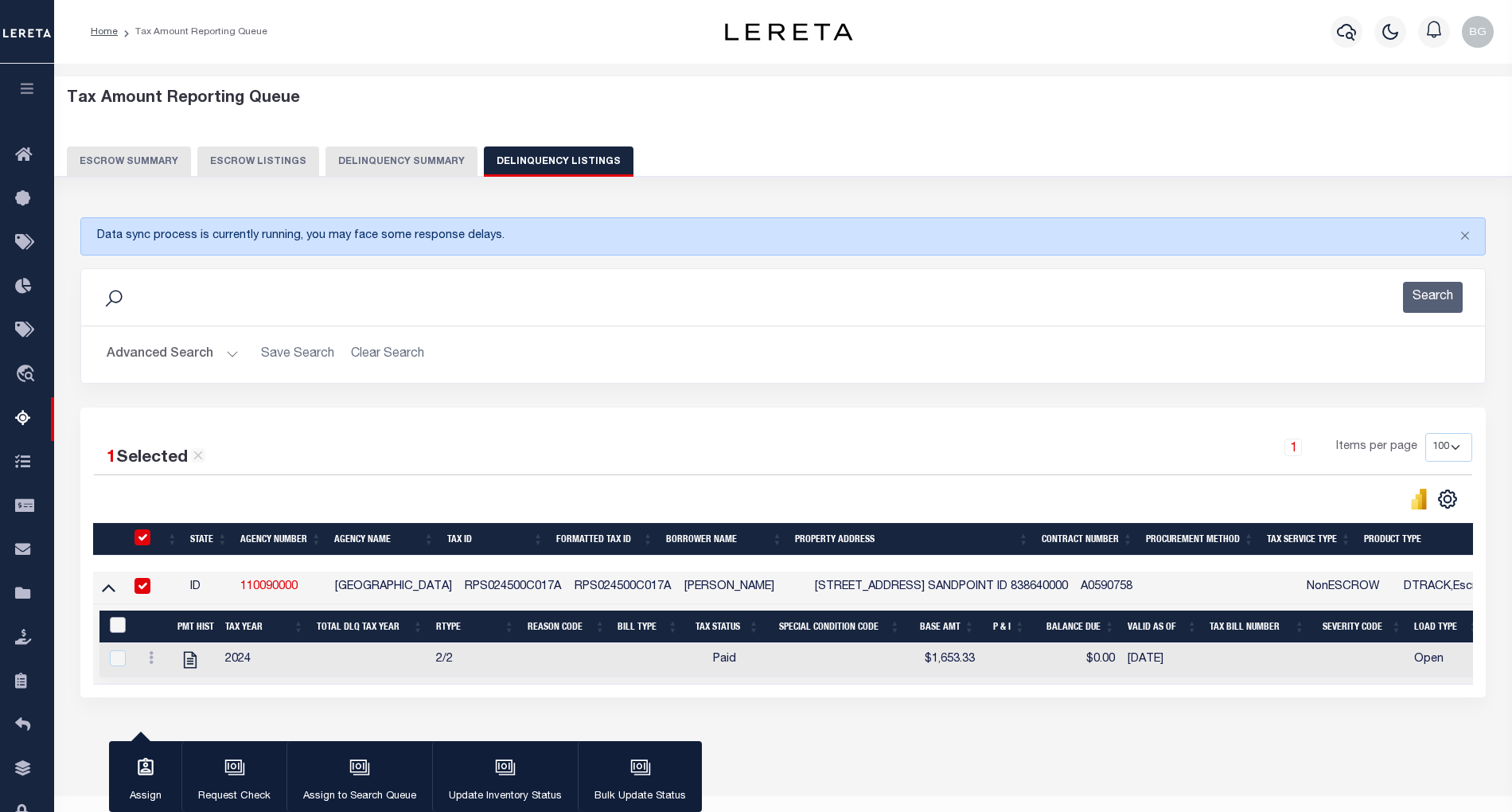
click at [116, 627] on input "&nbsp;" at bounding box center [118, 625] width 16 height 16
checkbox input "true"
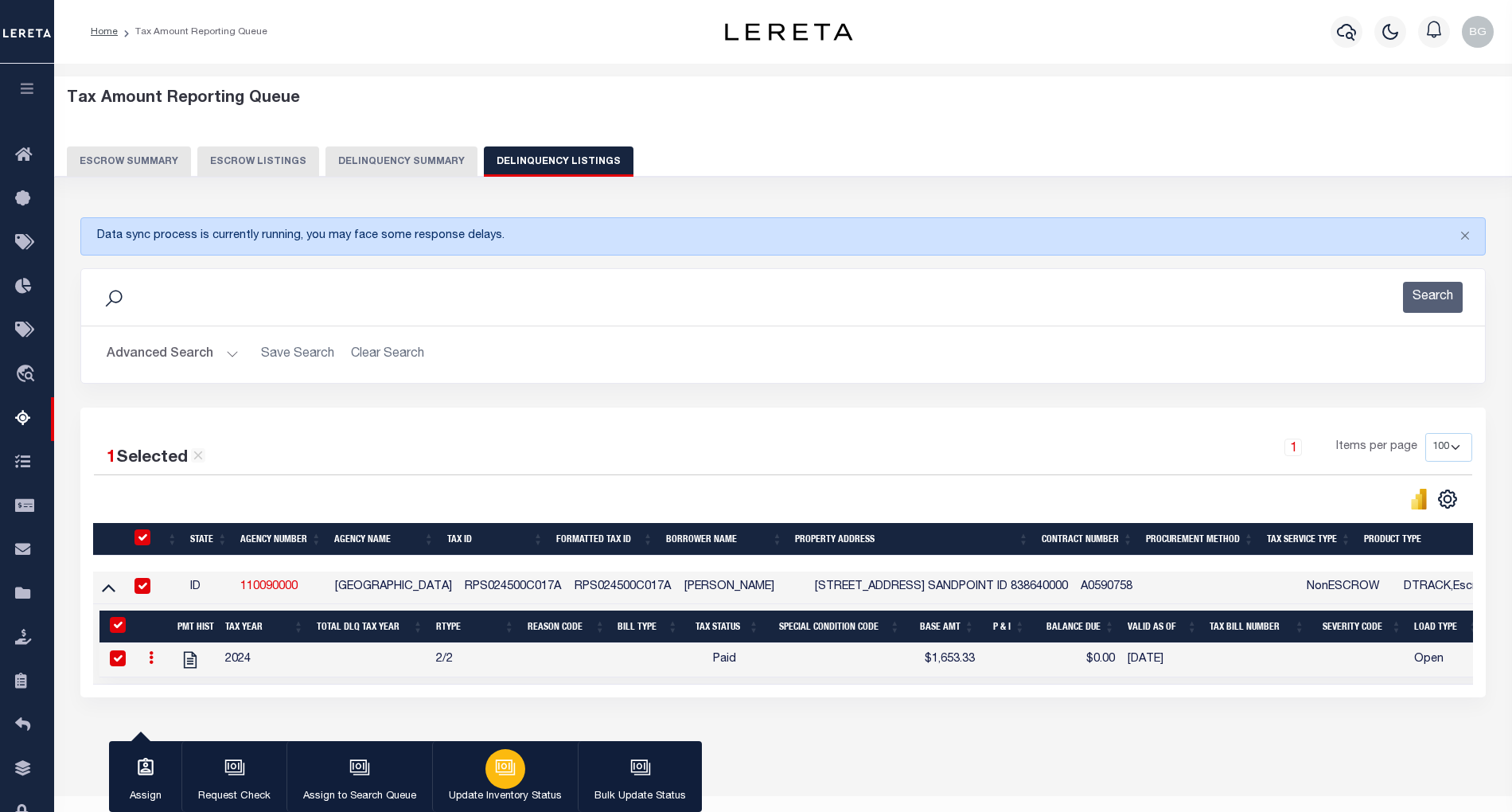
click at [490, 771] on div "button" at bounding box center [505, 769] width 40 height 40
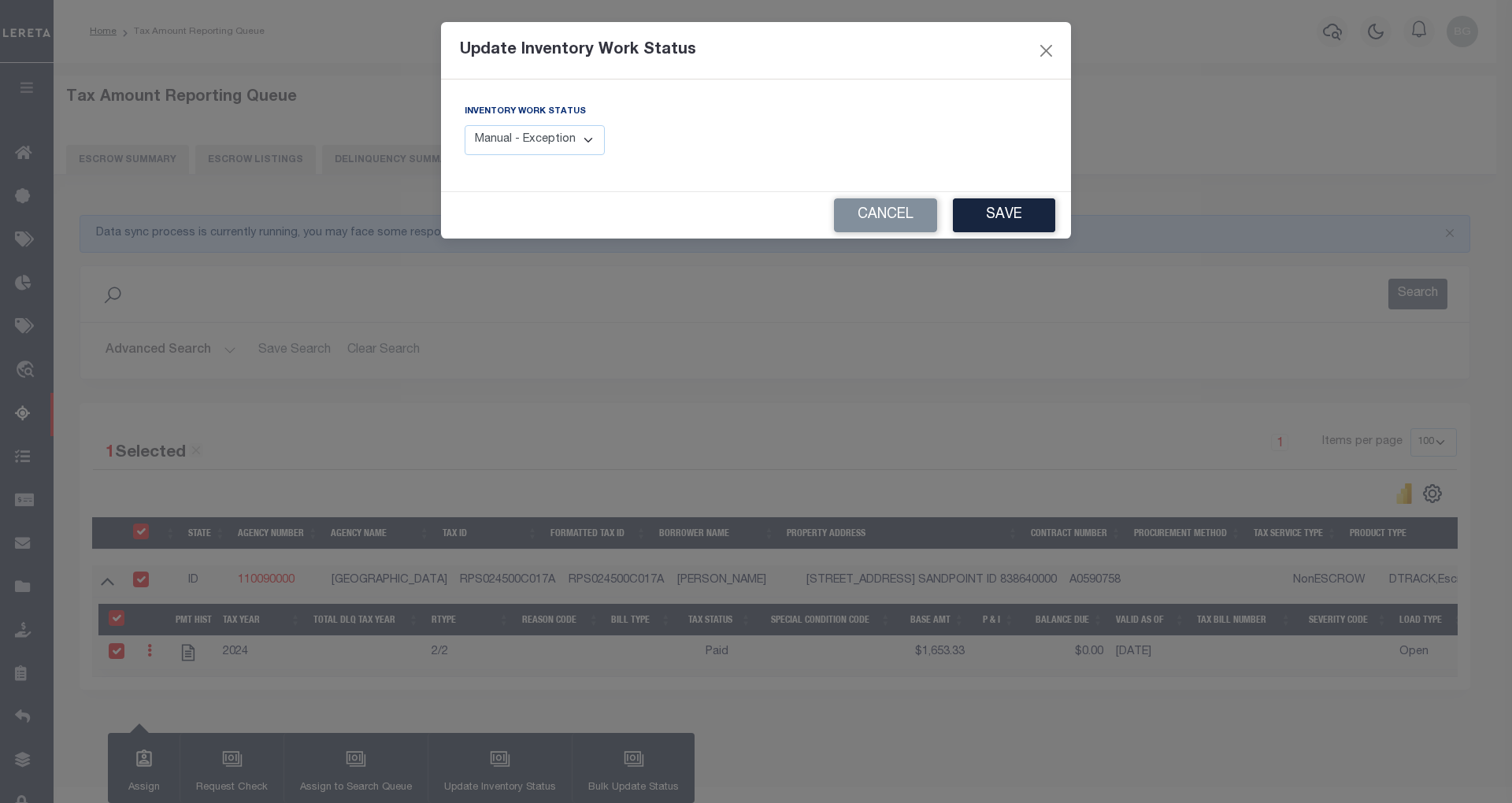
click at [574, 142] on select "Manual - Exception Pended - Awaiting Search Late Add Exception Completed" at bounding box center [535, 140] width 140 height 31
select select "4"
click at [465, 125] on select "Manual - Exception Pended - Awaiting Search Late Add Exception Completed" at bounding box center [535, 140] width 140 height 31
click at [1028, 209] on button "Save" at bounding box center [1004, 215] width 102 height 34
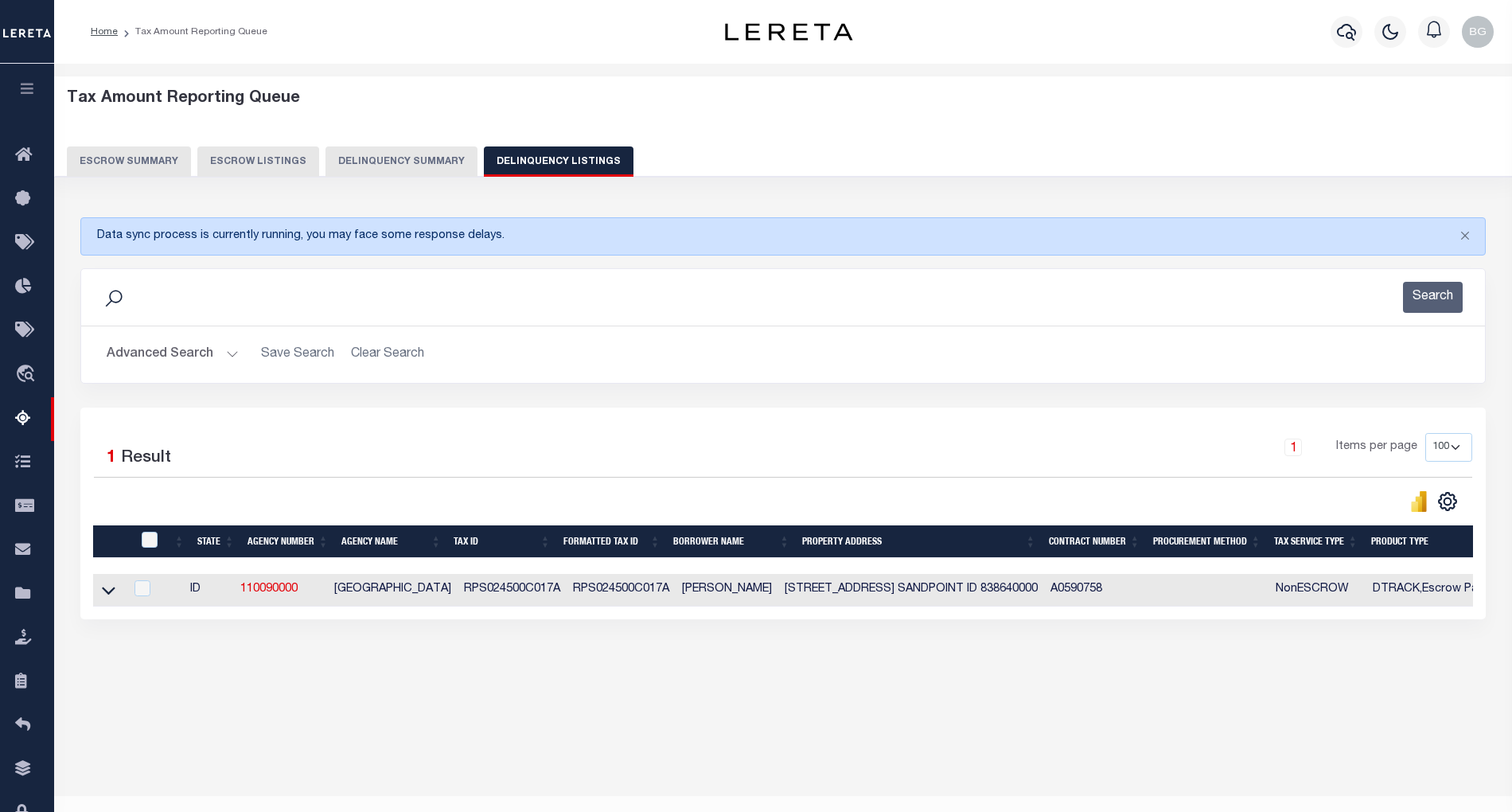
click at [224, 354] on button "Advanced Search" at bounding box center [173, 354] width 132 height 31
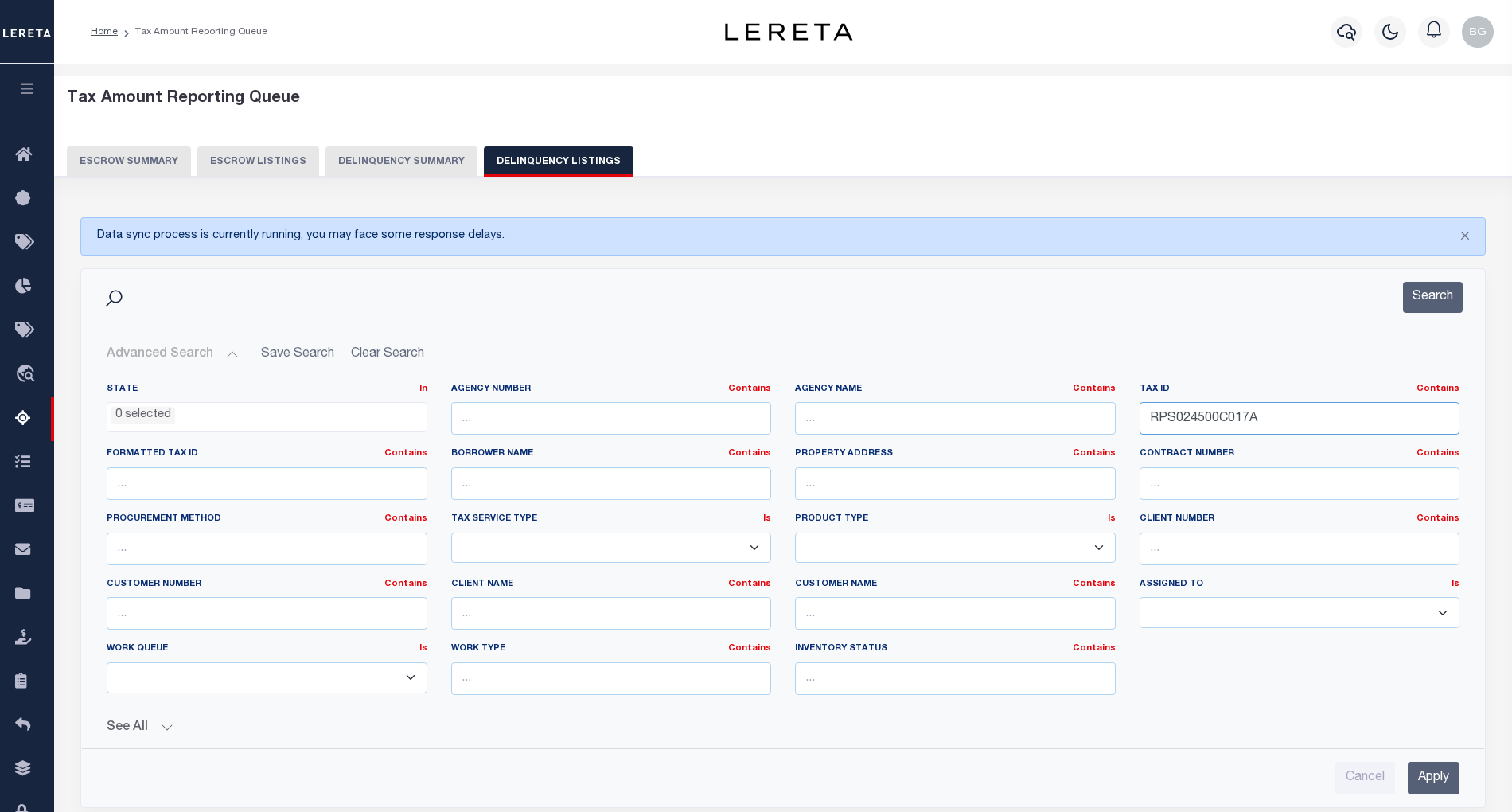
click at [1189, 420] on input "RPS024500C017A" at bounding box center [1300, 418] width 321 height 33
paste input "E011"
type input "RPS024500E011A"
click at [1437, 782] on input "Apply" at bounding box center [1433, 778] width 52 height 33
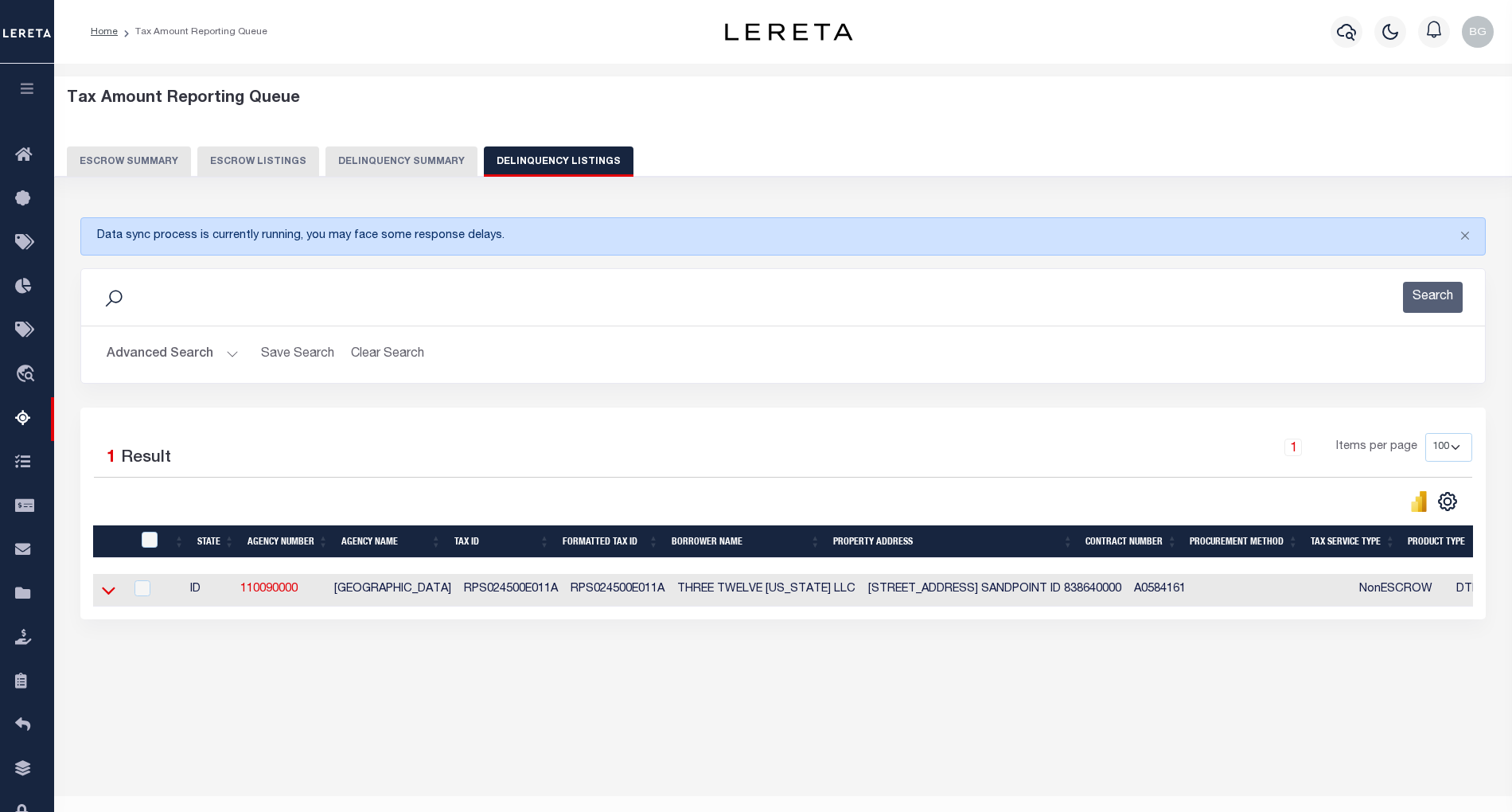
click at [111, 593] on icon at bounding box center [108, 590] width 14 height 17
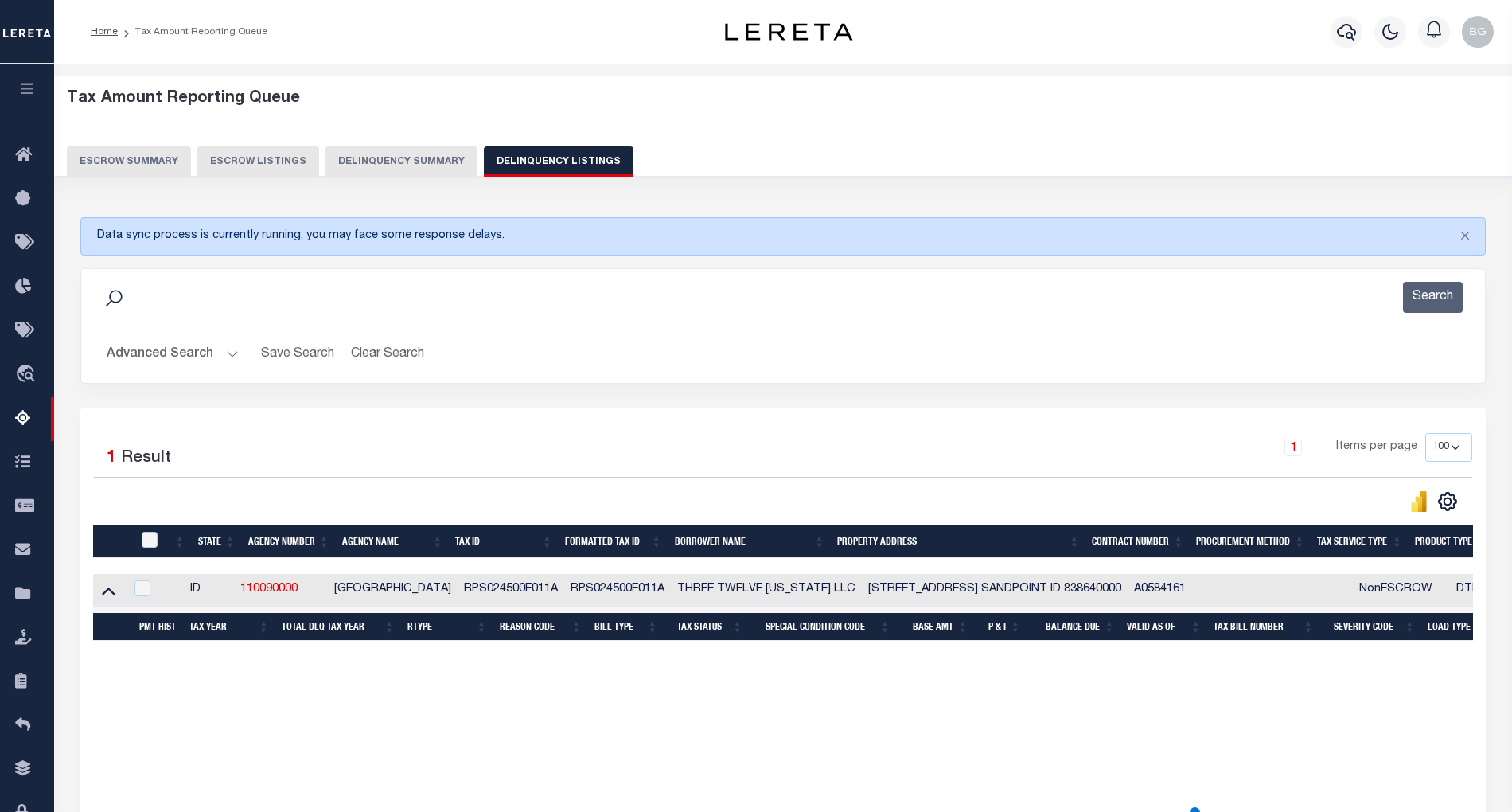
scroll to position [32, 0]
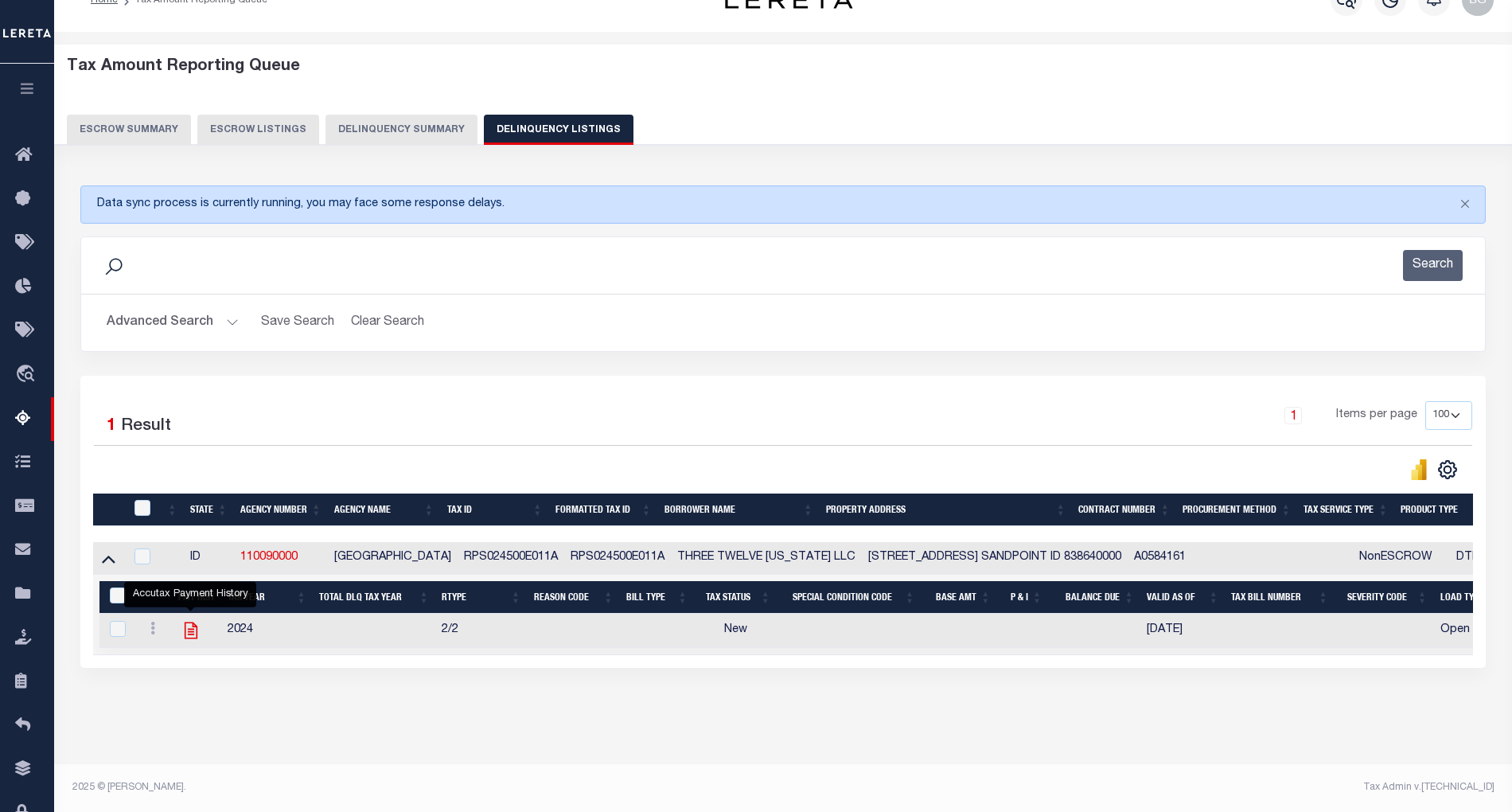
click at [191, 639] on icon "" at bounding box center [191, 630] width 13 height 17
checkbox input "true"
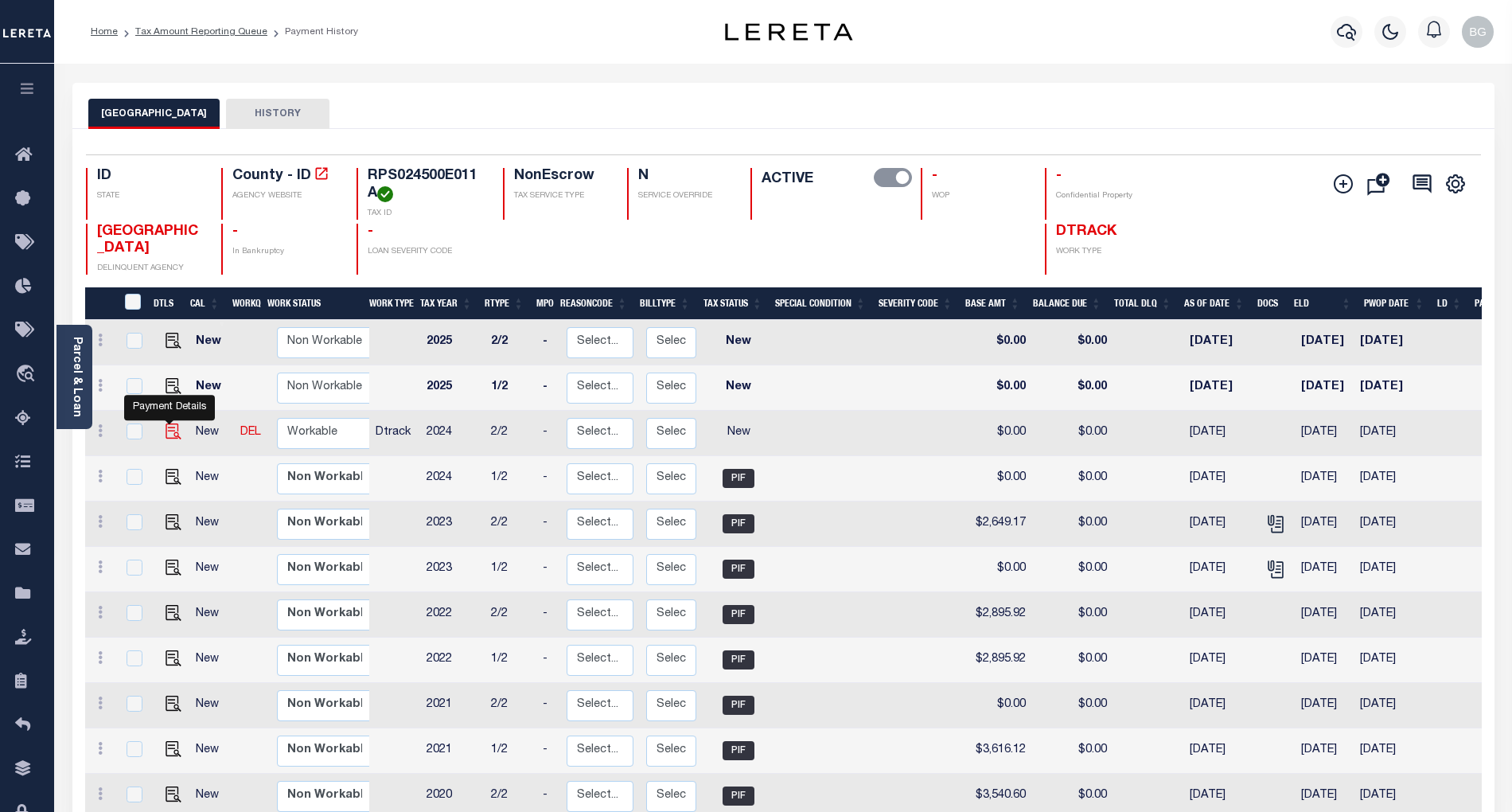
click at [172, 433] on img "" at bounding box center [173, 431] width 16 height 16
checkbox input "true"
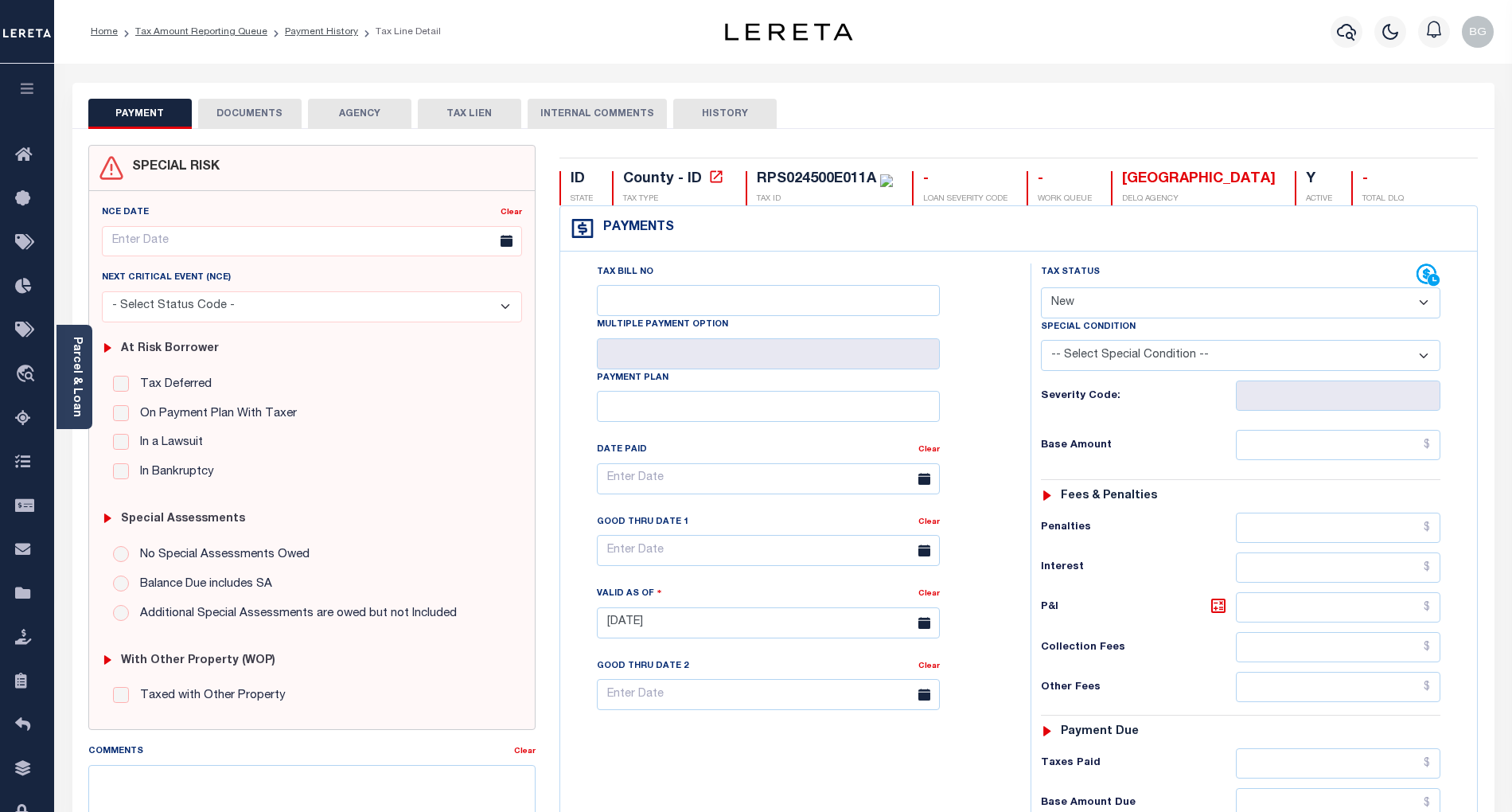
click at [1077, 312] on select "- Select Status Code - Open Due/Unpaid Paid Incomplete No Tax Due Internal Refu…" at bounding box center [1241, 303] width 399 height 31
select select "PYD"
click at [1041, 289] on select "- Select Status Code - Open Due/Unpaid Paid Incomplete No Tax Due Internal Refu…" at bounding box center [1241, 303] width 399 height 31
type input "[DATE]"
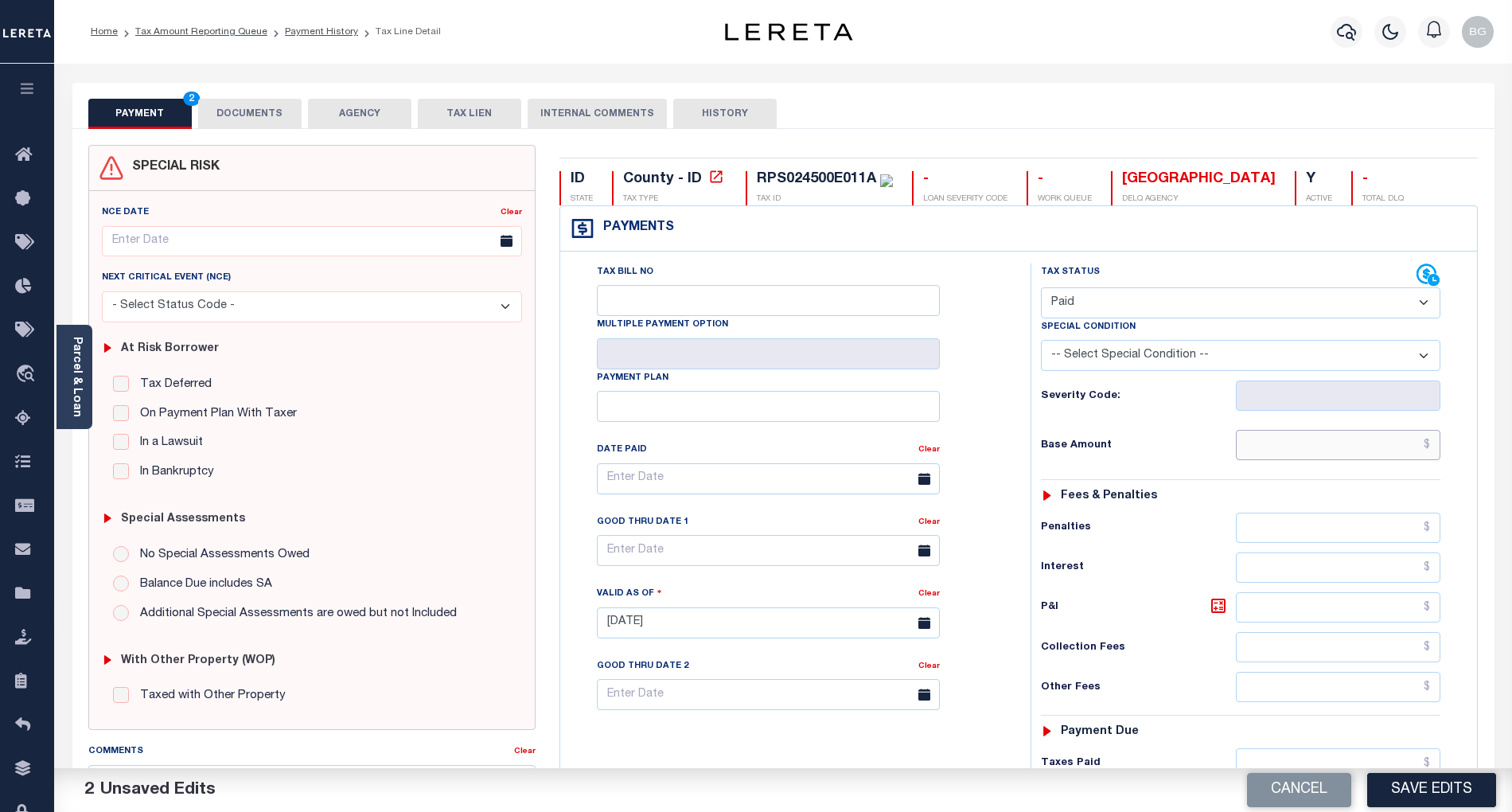
click at [1391, 450] on input "text" at bounding box center [1339, 445] width 205 height 30
paste input "2,765.62"
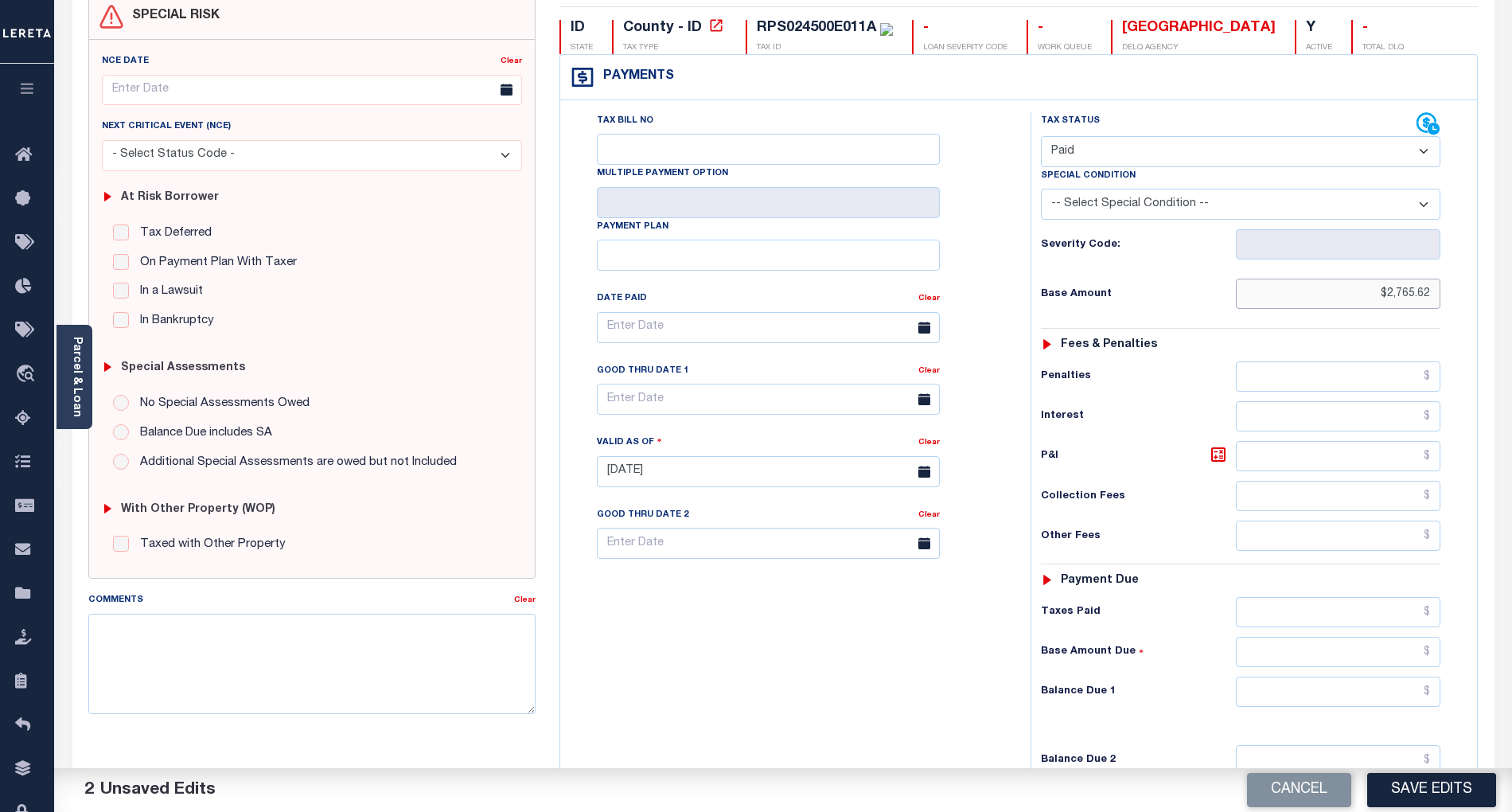
scroll to position [318, 0]
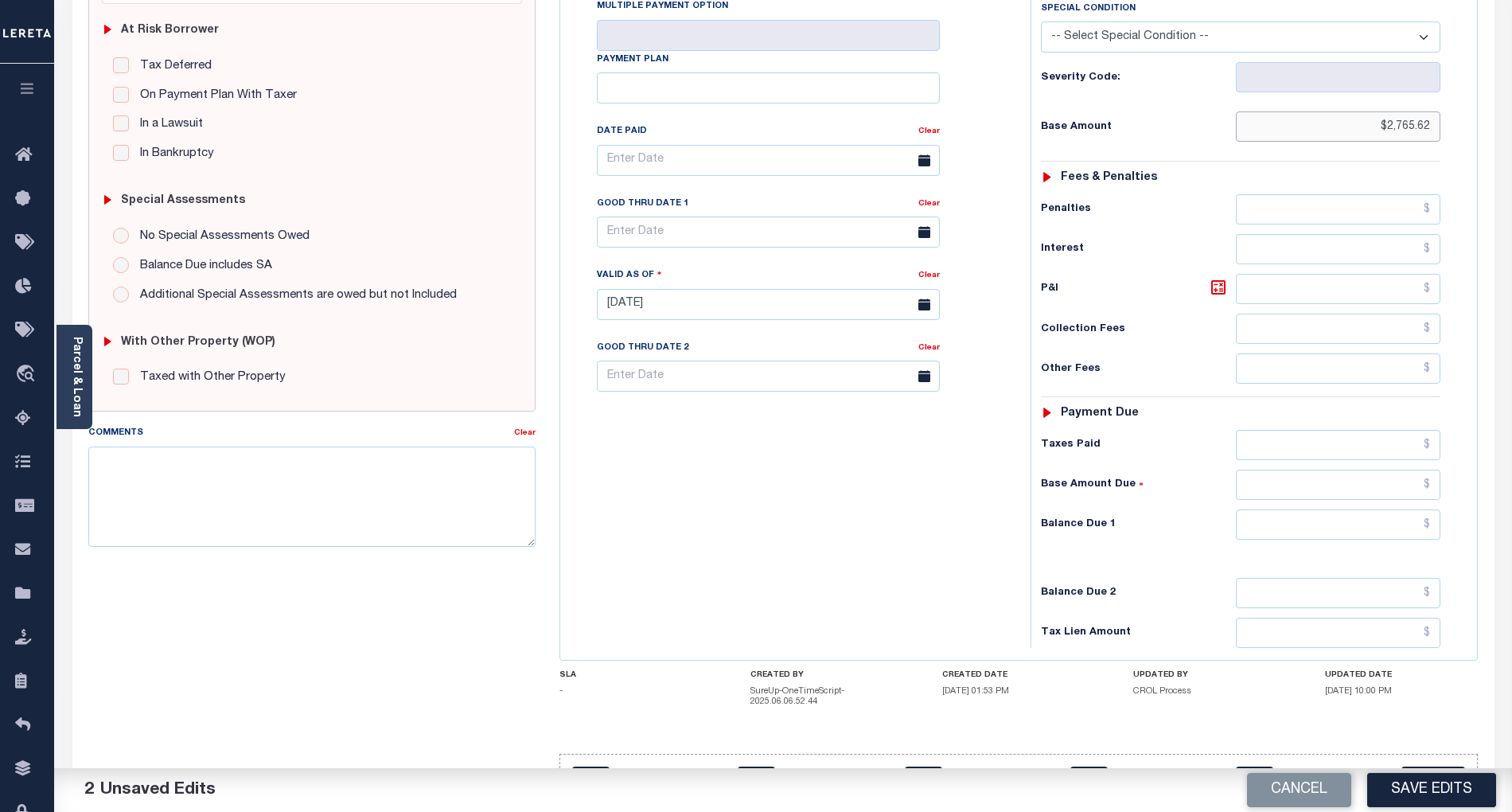
type input "$2,765.62"
click at [1385, 530] on input "text" at bounding box center [1339, 525] width 205 height 30
type input "$0.00"
click at [855, 551] on div "Tax Bill No Multiple Payment Option Payment Plan Clear" at bounding box center [791, 296] width 454 height 703
click at [326, 498] on textarea "Comments" at bounding box center [312, 497] width 447 height 100
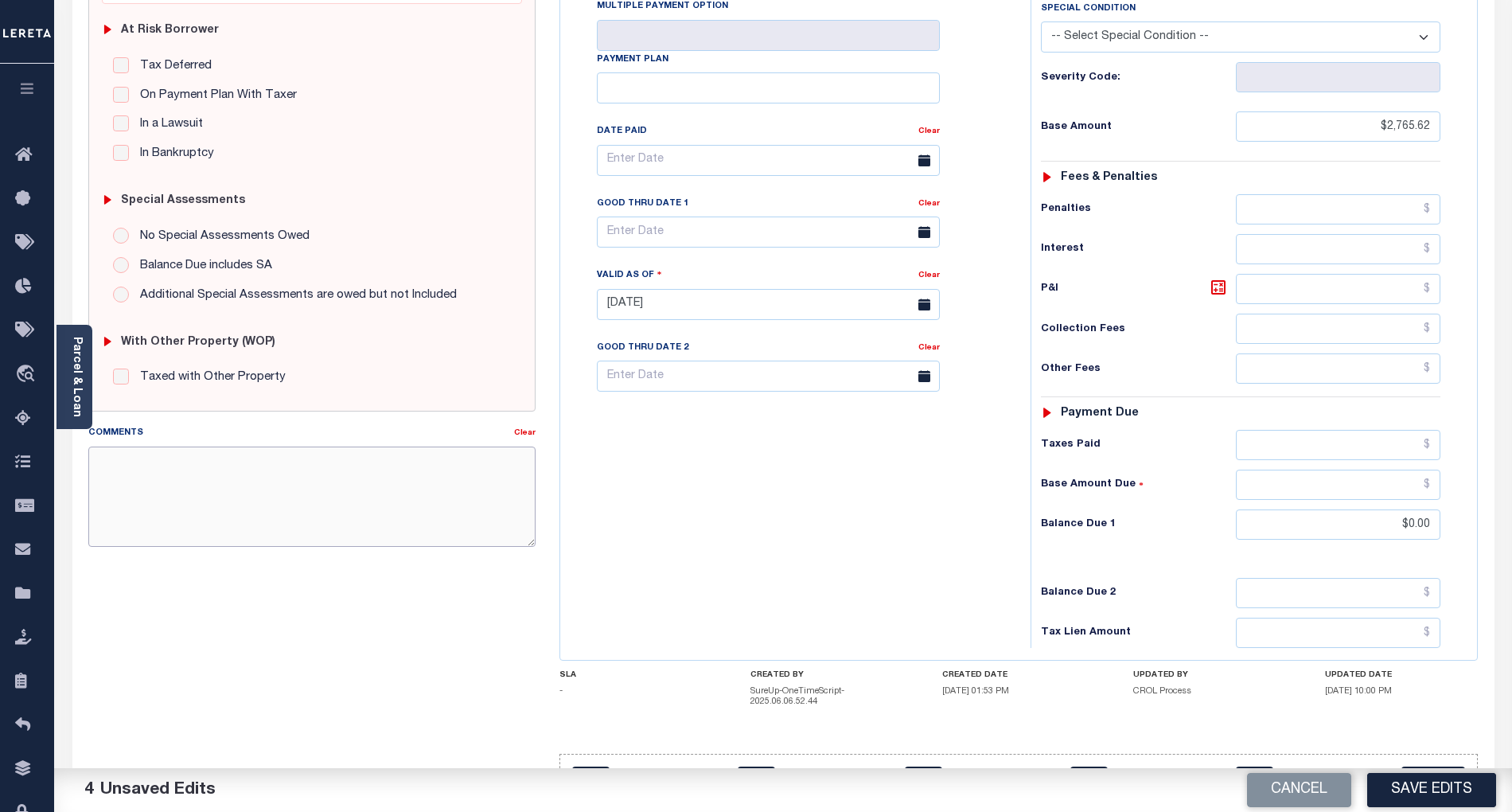
paste textarea "As per email response from tax office- TC [PERSON_NAME], Confirmed that taxes a…"
type textarea "As per email response from tax office- TC [PERSON_NAME], Confirmed that taxes a…"
click at [1432, 782] on button "Save Edits" at bounding box center [1432, 790] width 129 height 34
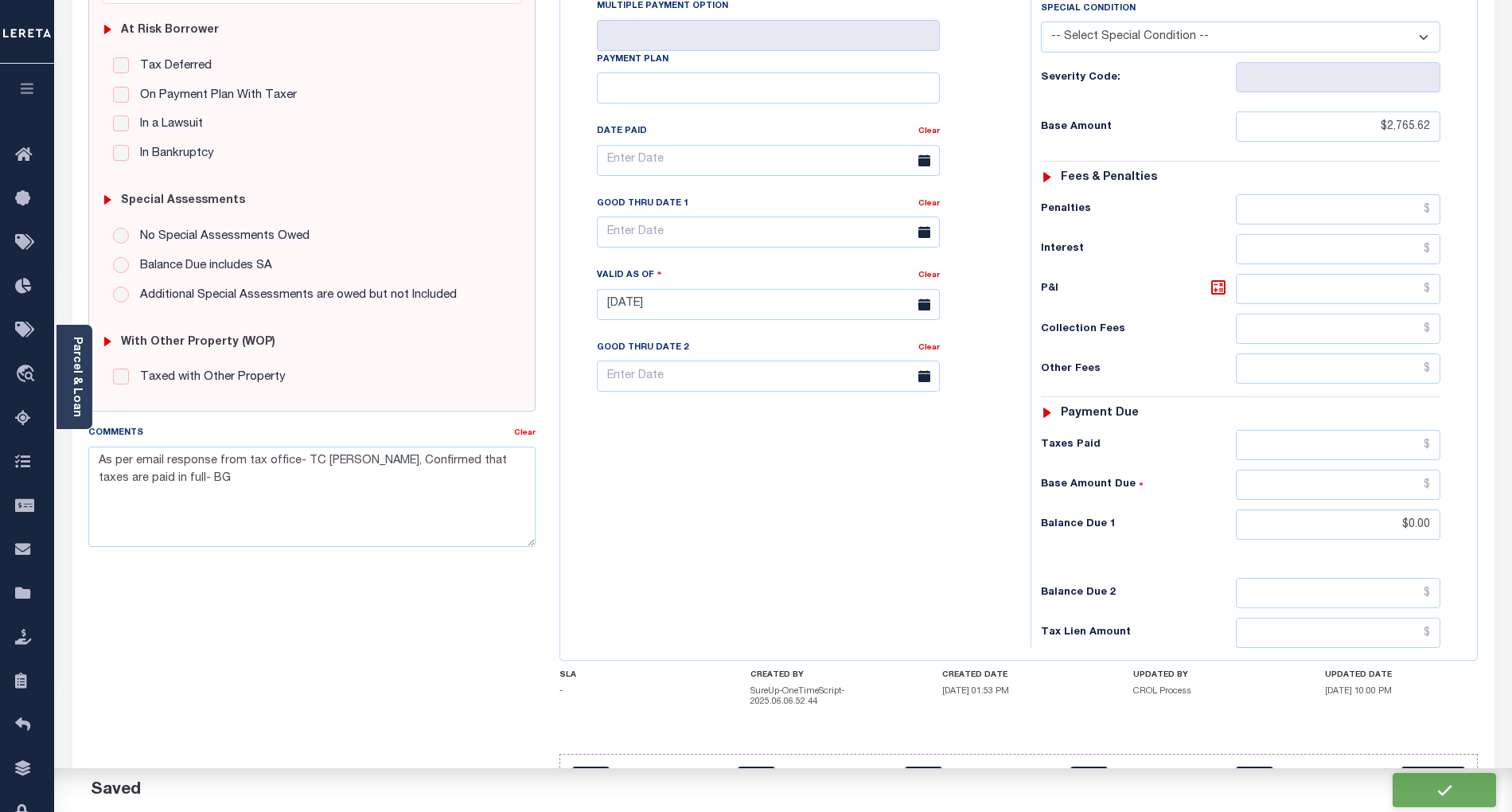
checkbox input "false"
type textarea "As per email response from tax office- TC [PERSON_NAME], Confirmed that taxes a…"
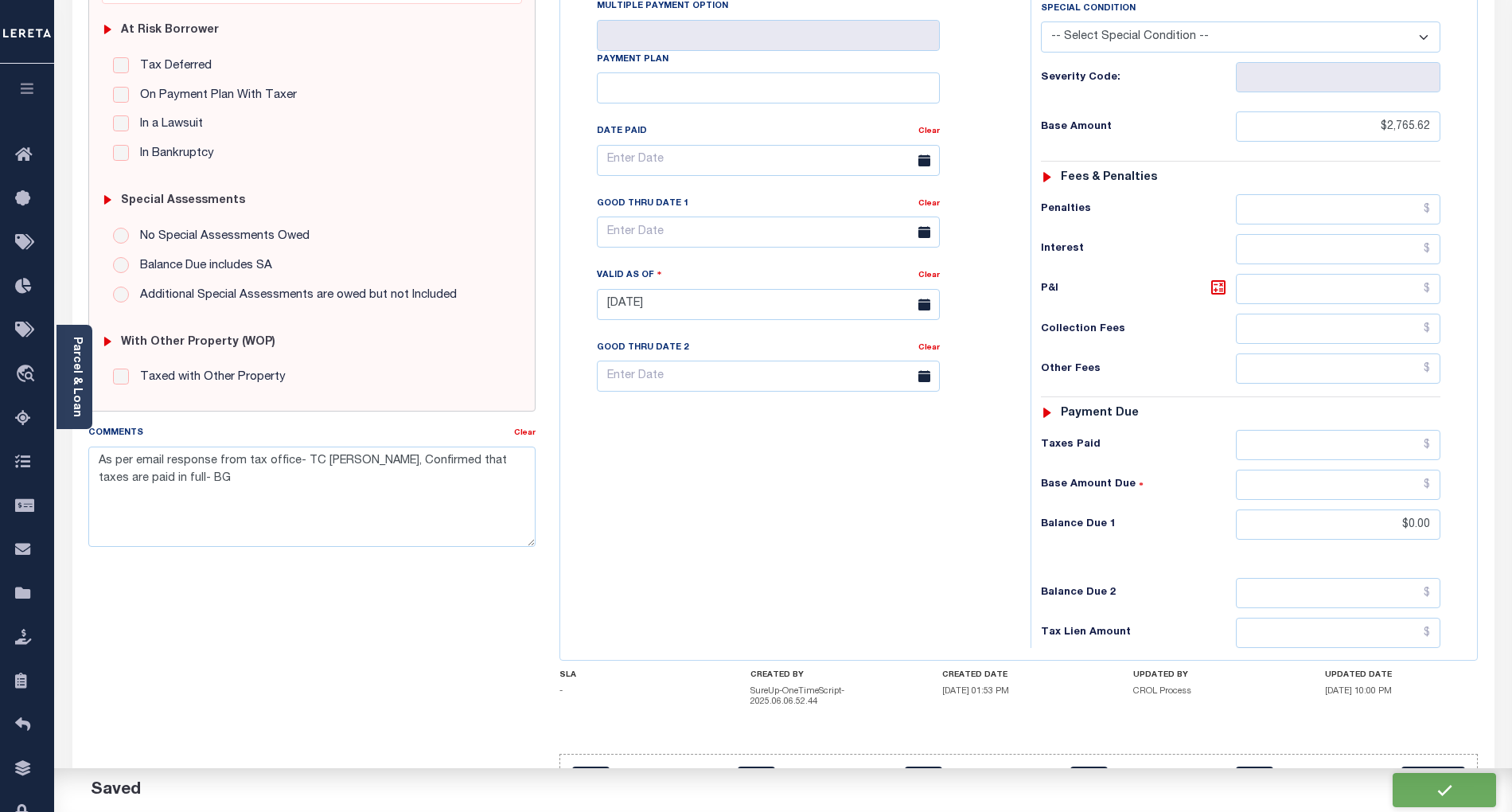
type input "$2,765.62"
type input "$0"
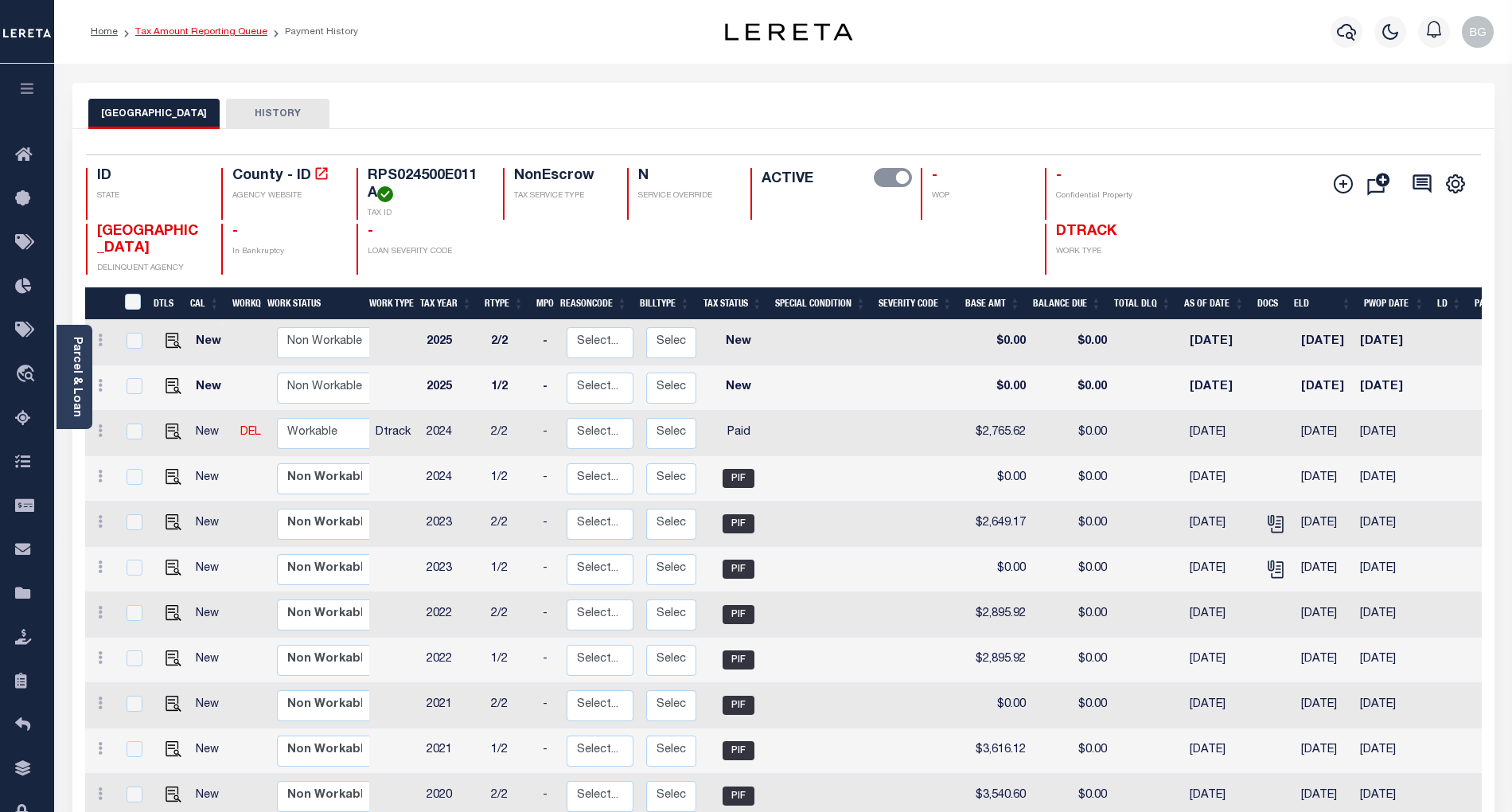
click at [193, 27] on link "Tax Amount Reporting Queue" at bounding box center [201, 32] width 132 height 10
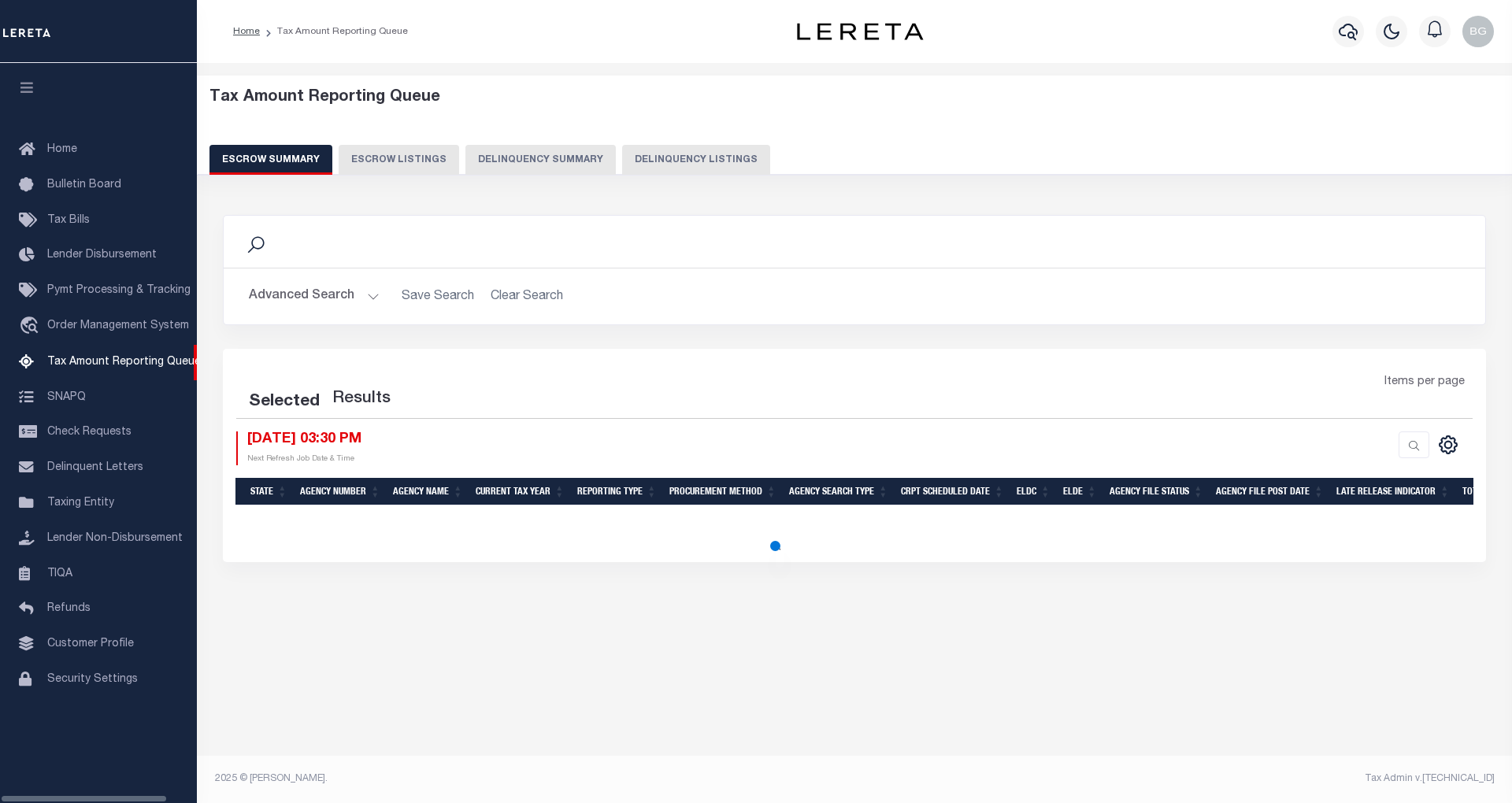
select select "100"
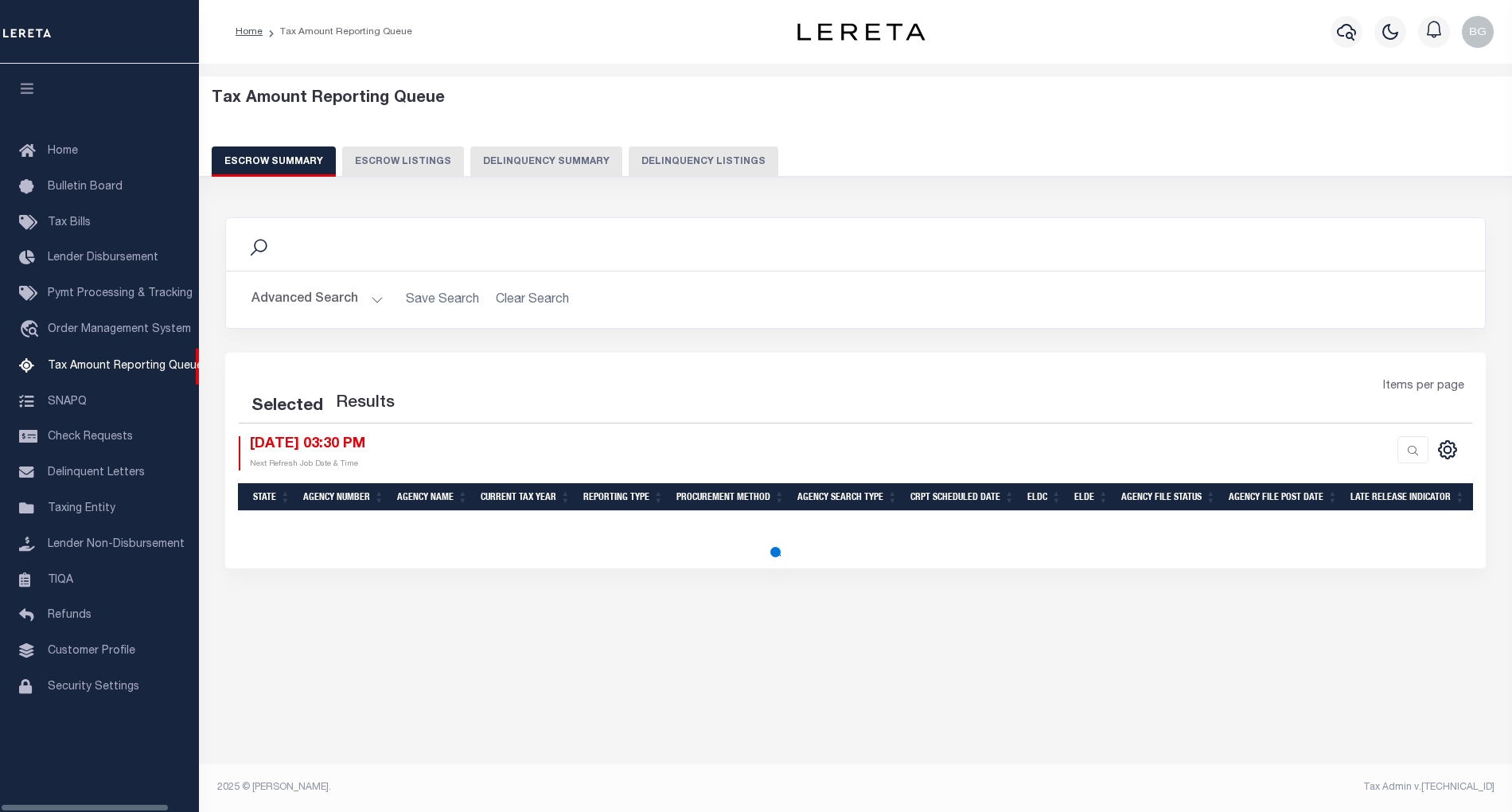
select select "100"
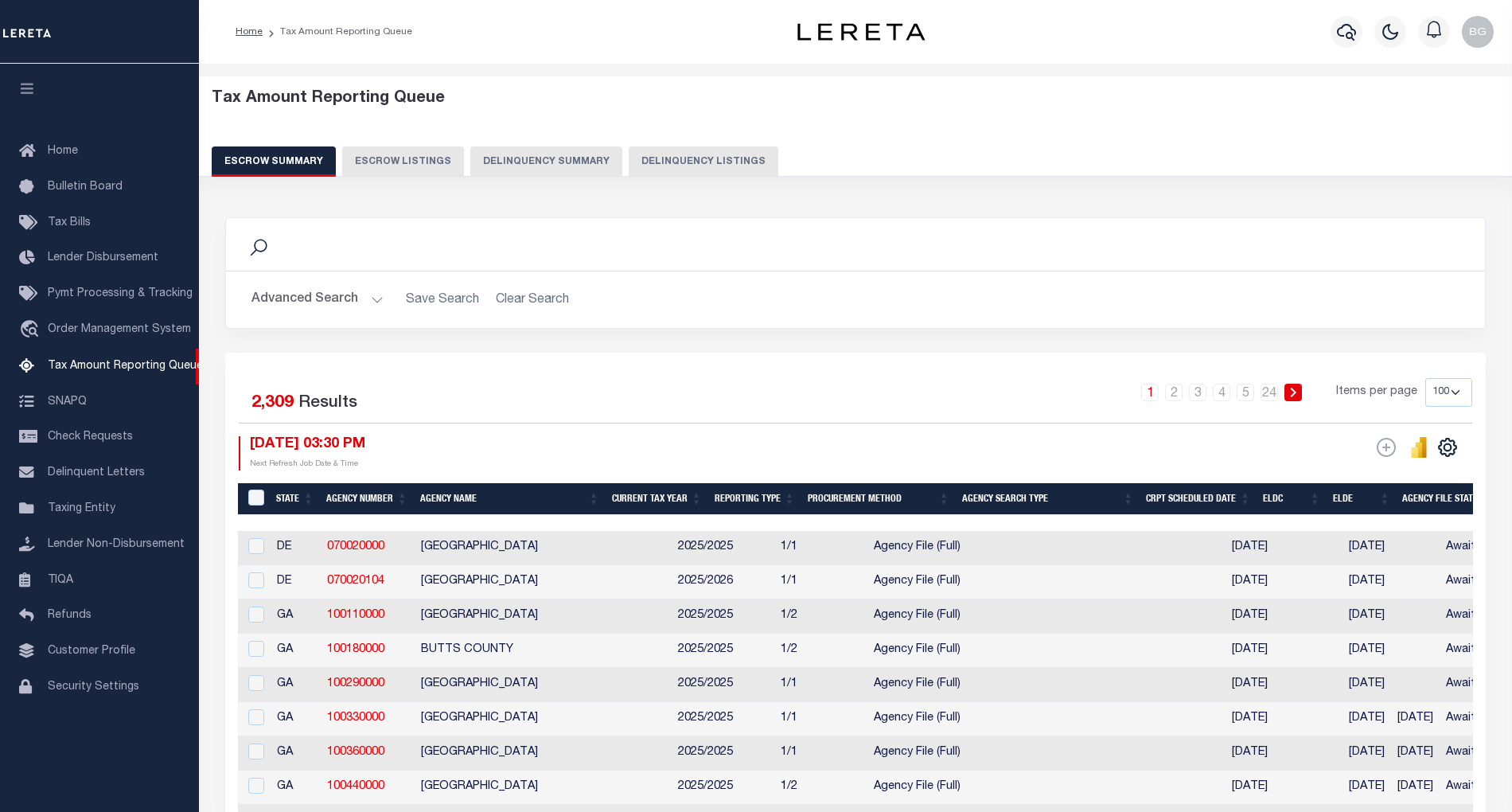
click at [702, 159] on button "Delinquency Listings" at bounding box center [703, 162] width 150 height 30
select select "100"
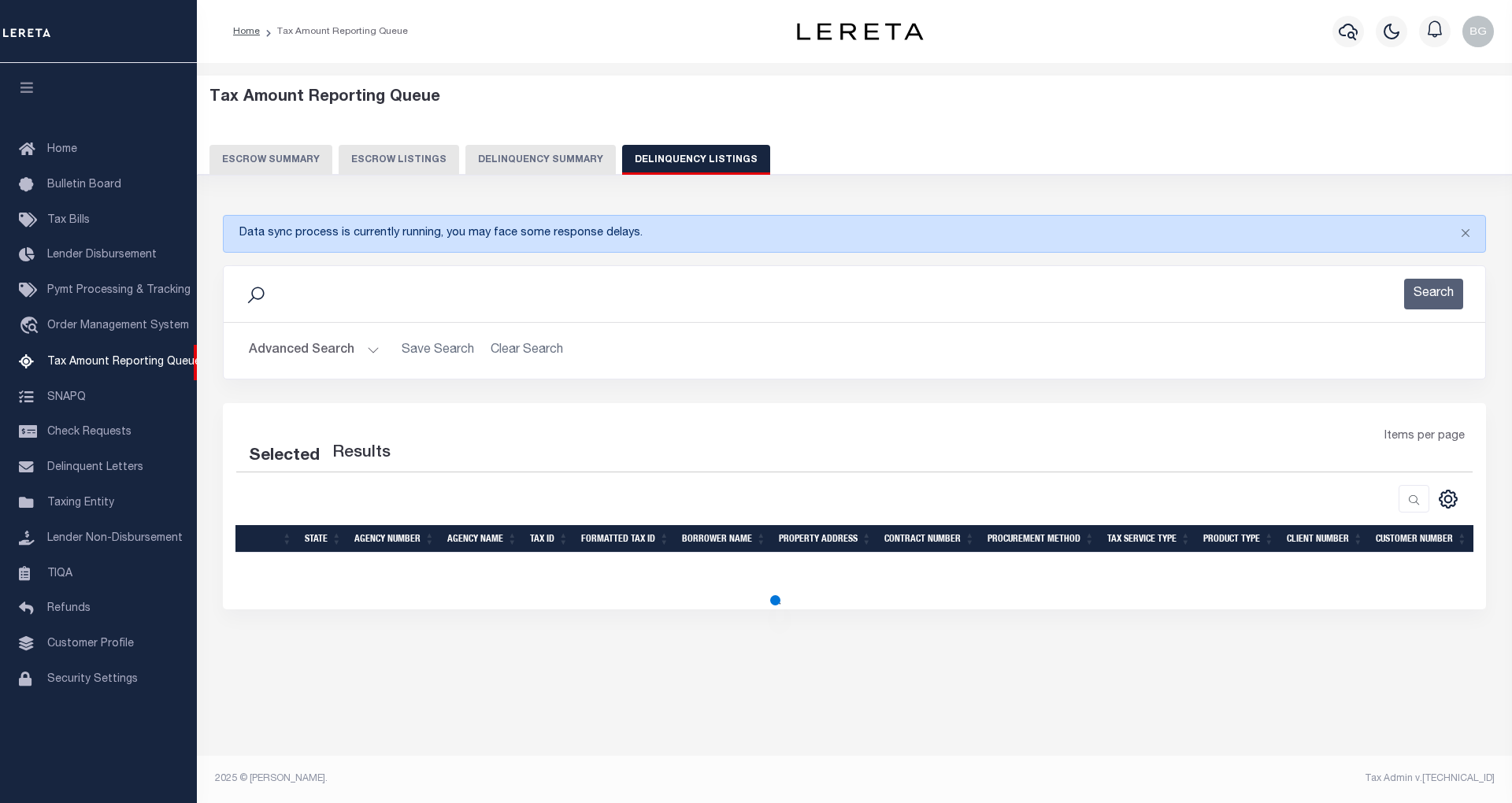
select select "100"
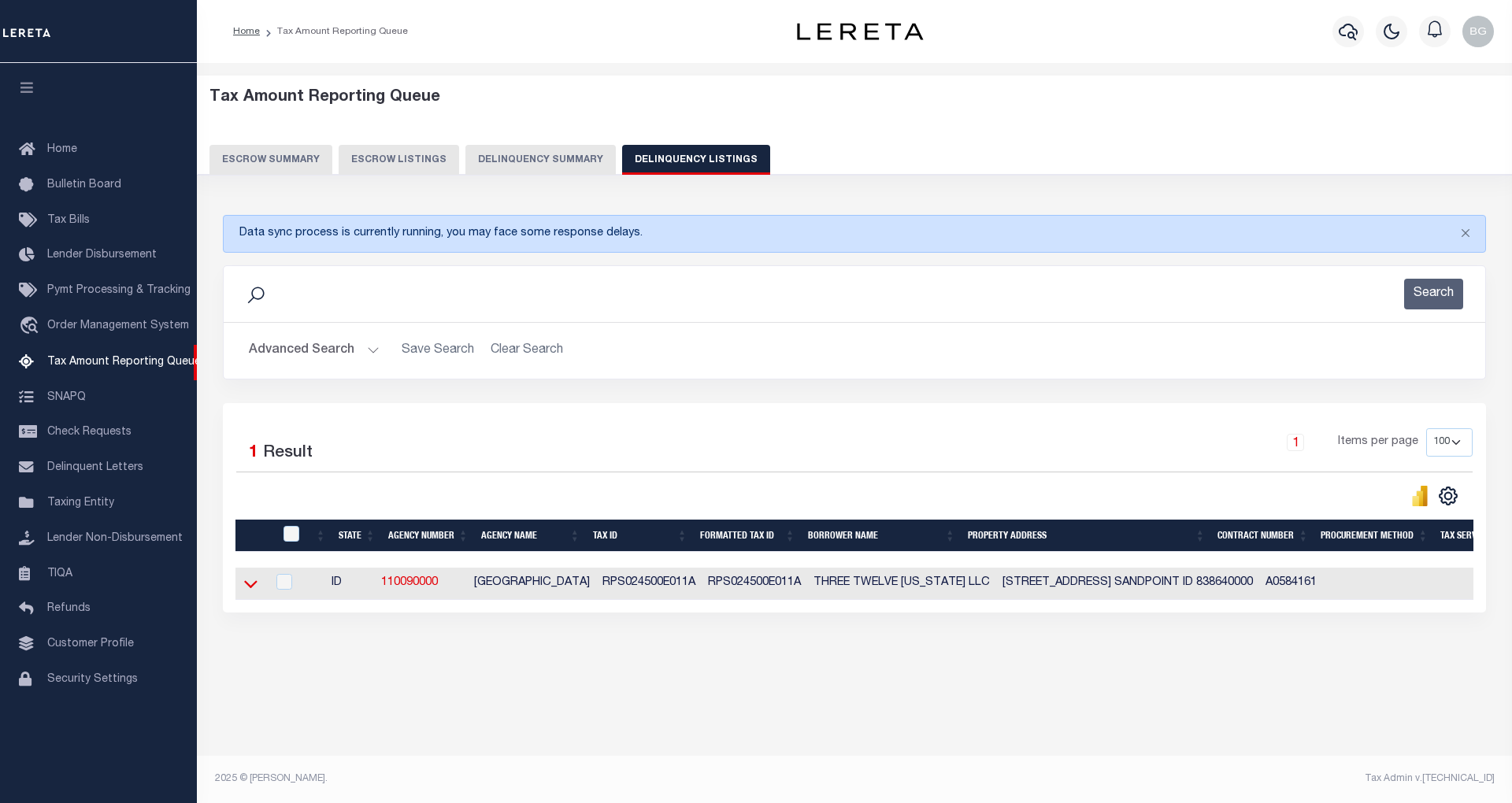
click at [249, 590] on icon at bounding box center [250, 583] width 13 height 17
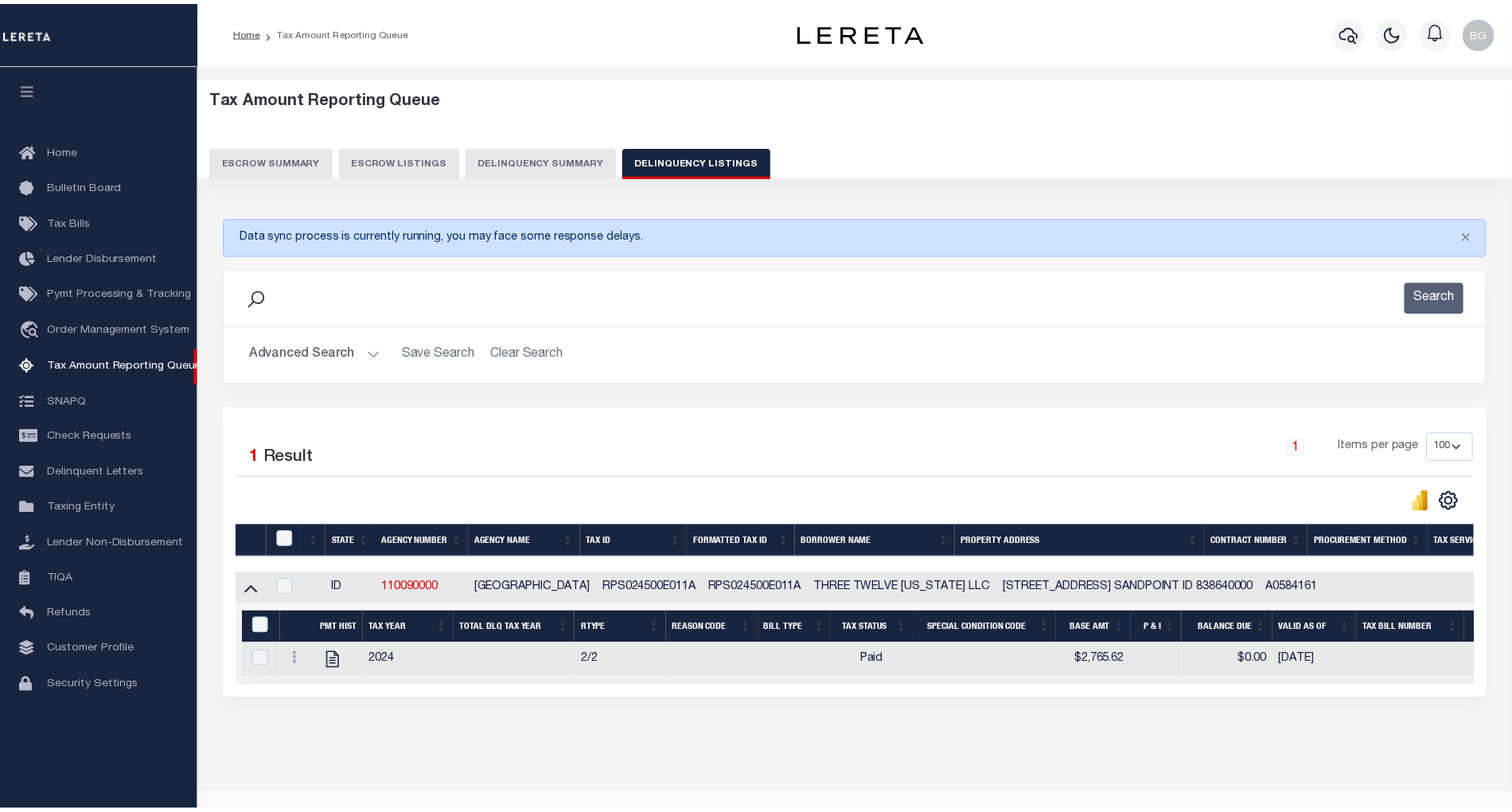
scroll to position [48, 0]
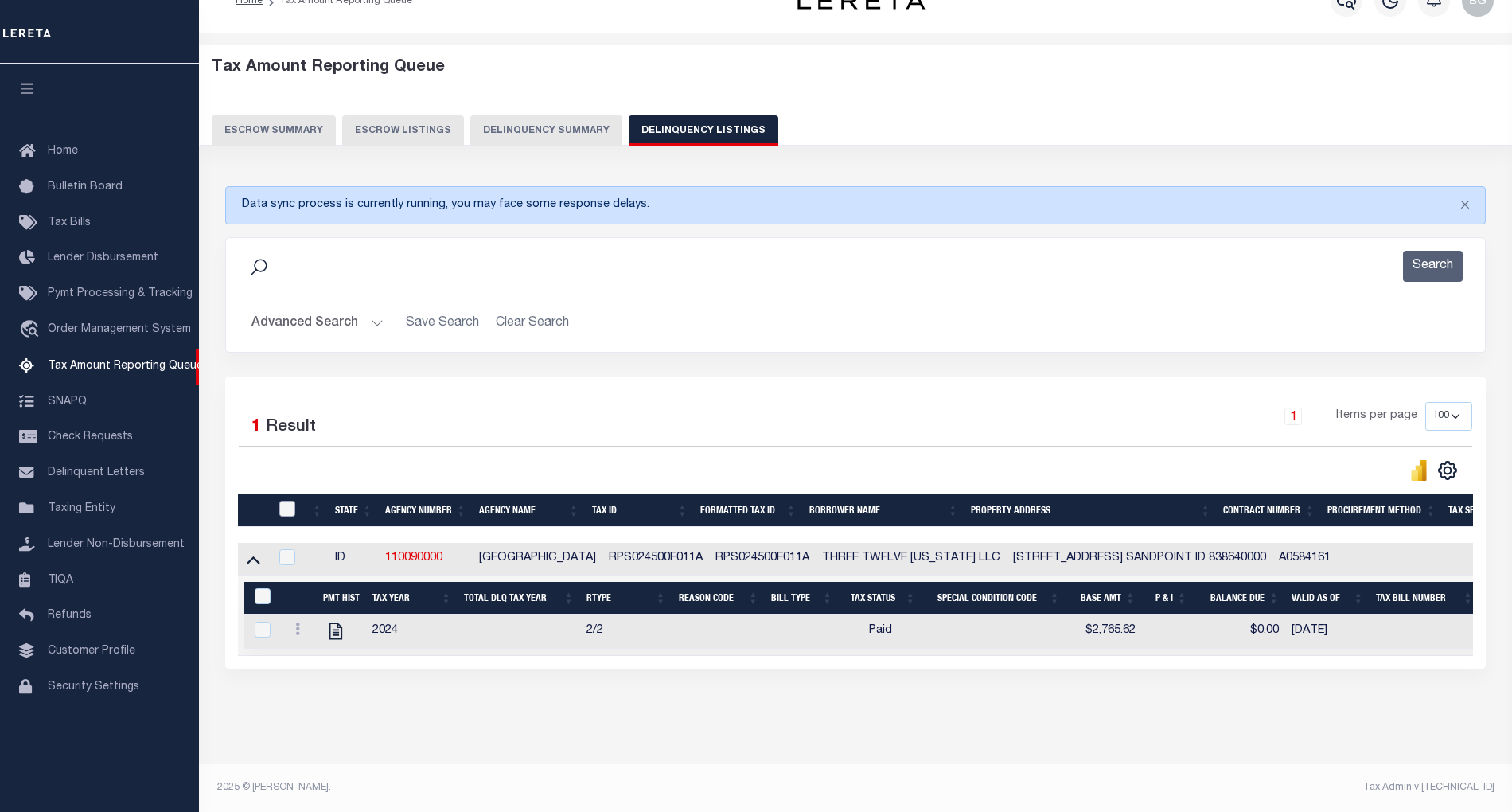
click at [285, 501] on input "checkbox" at bounding box center [287, 509] width 16 height 16
checkbox input "true"
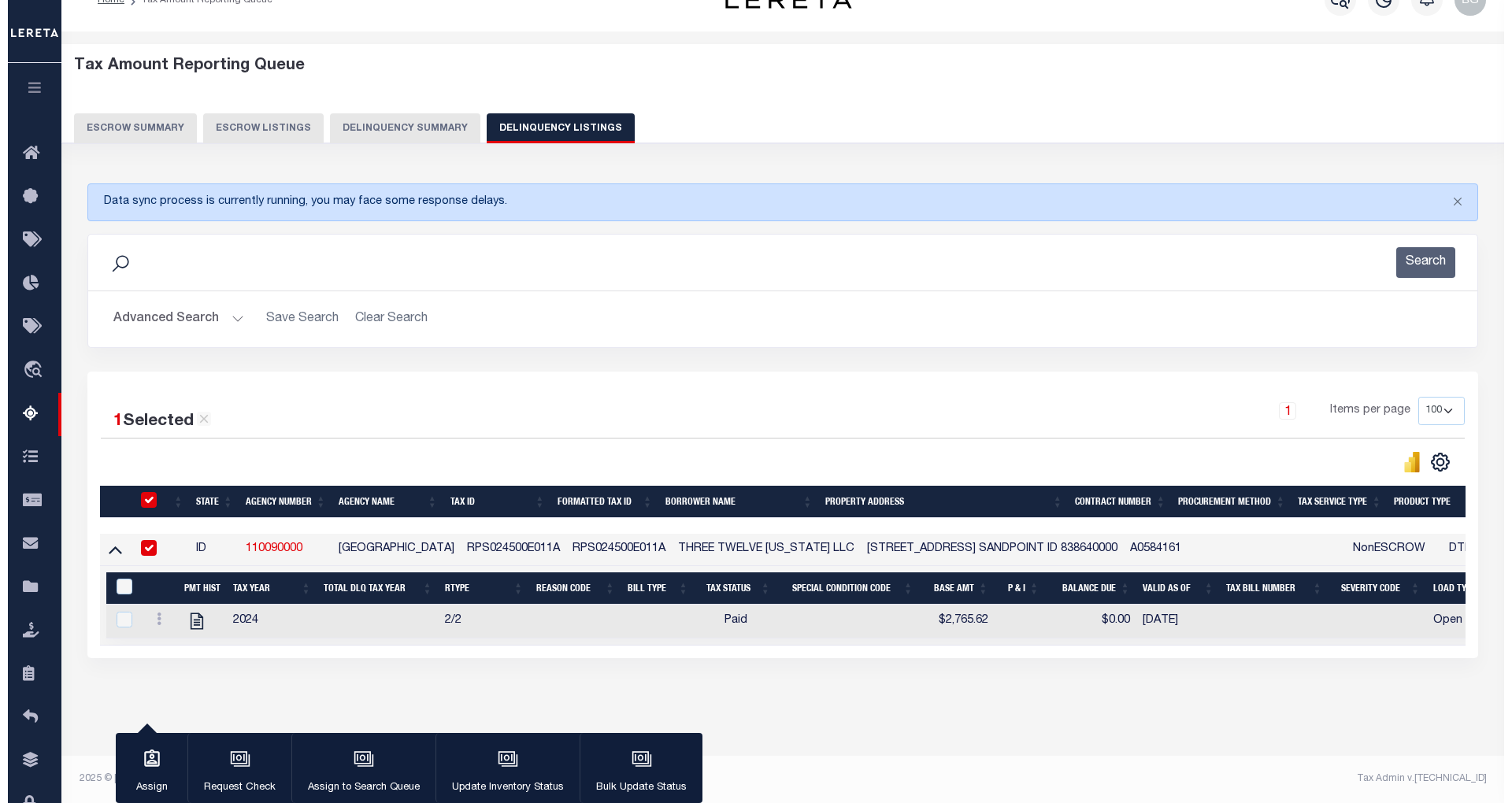
scroll to position [45, 0]
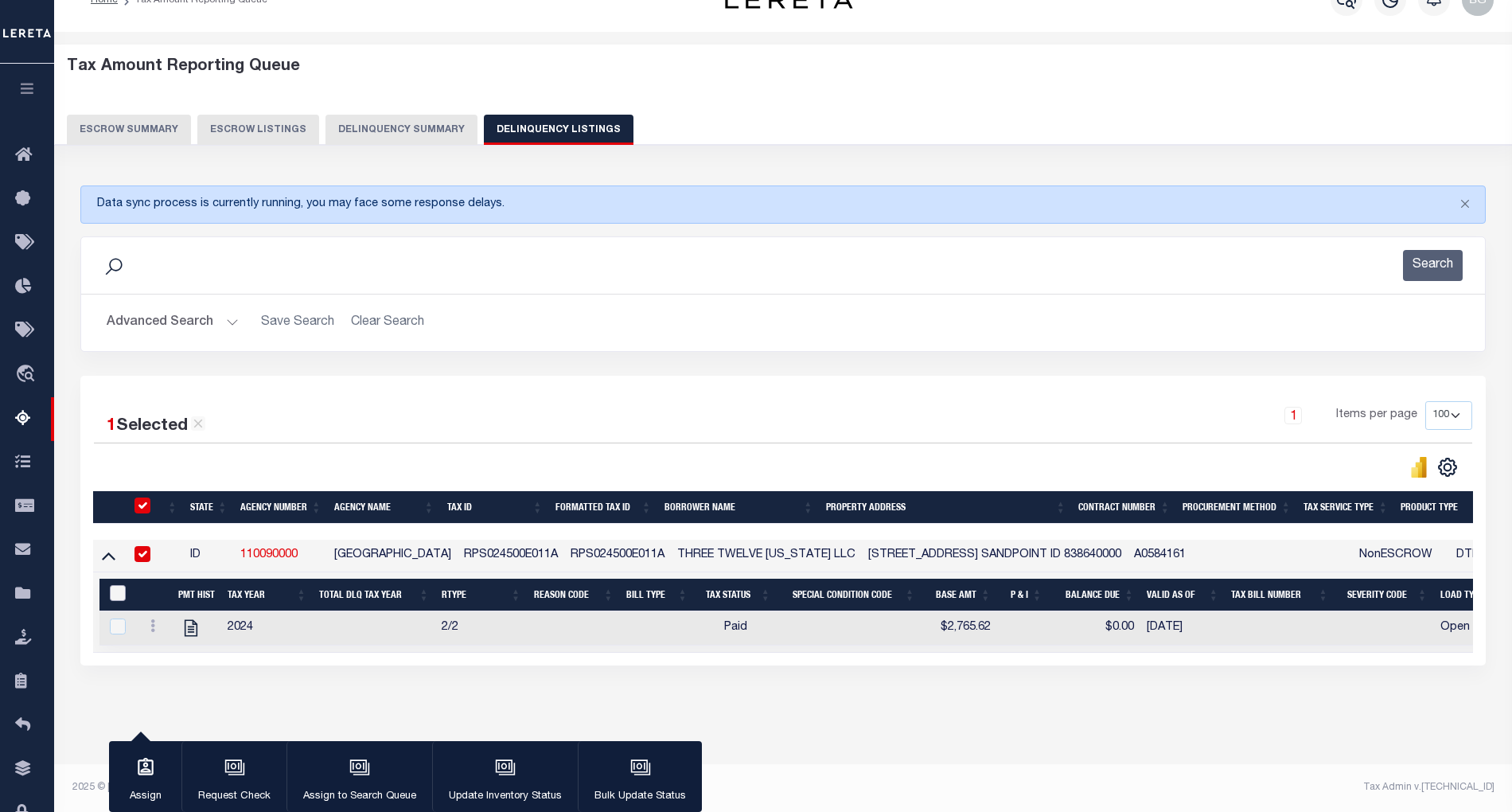
click at [111, 585] on input "&nbsp;" at bounding box center [118, 593] width 16 height 16
checkbox input "true"
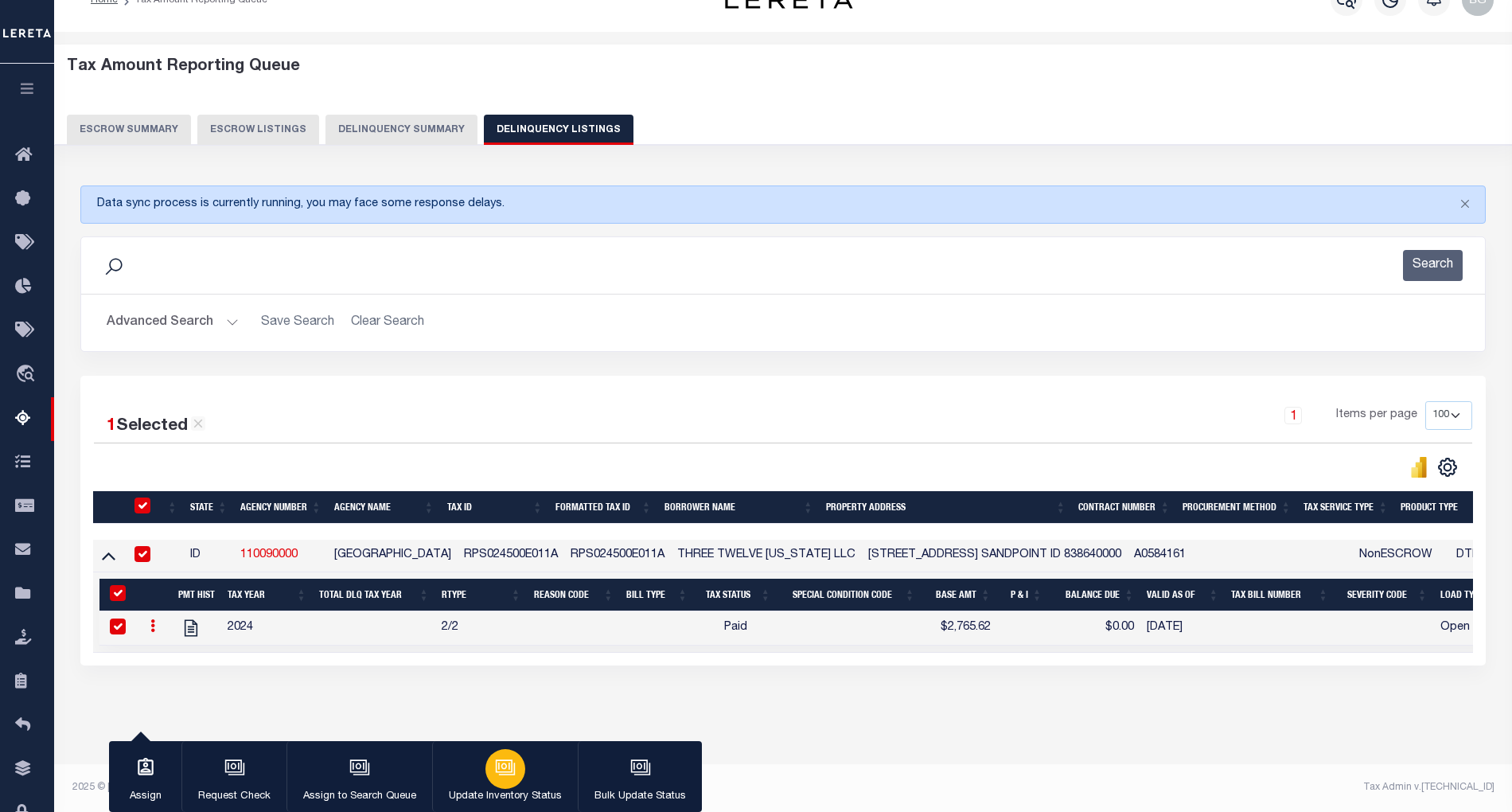
click at [501, 769] on icon "button" at bounding box center [504, 766] width 12 height 7
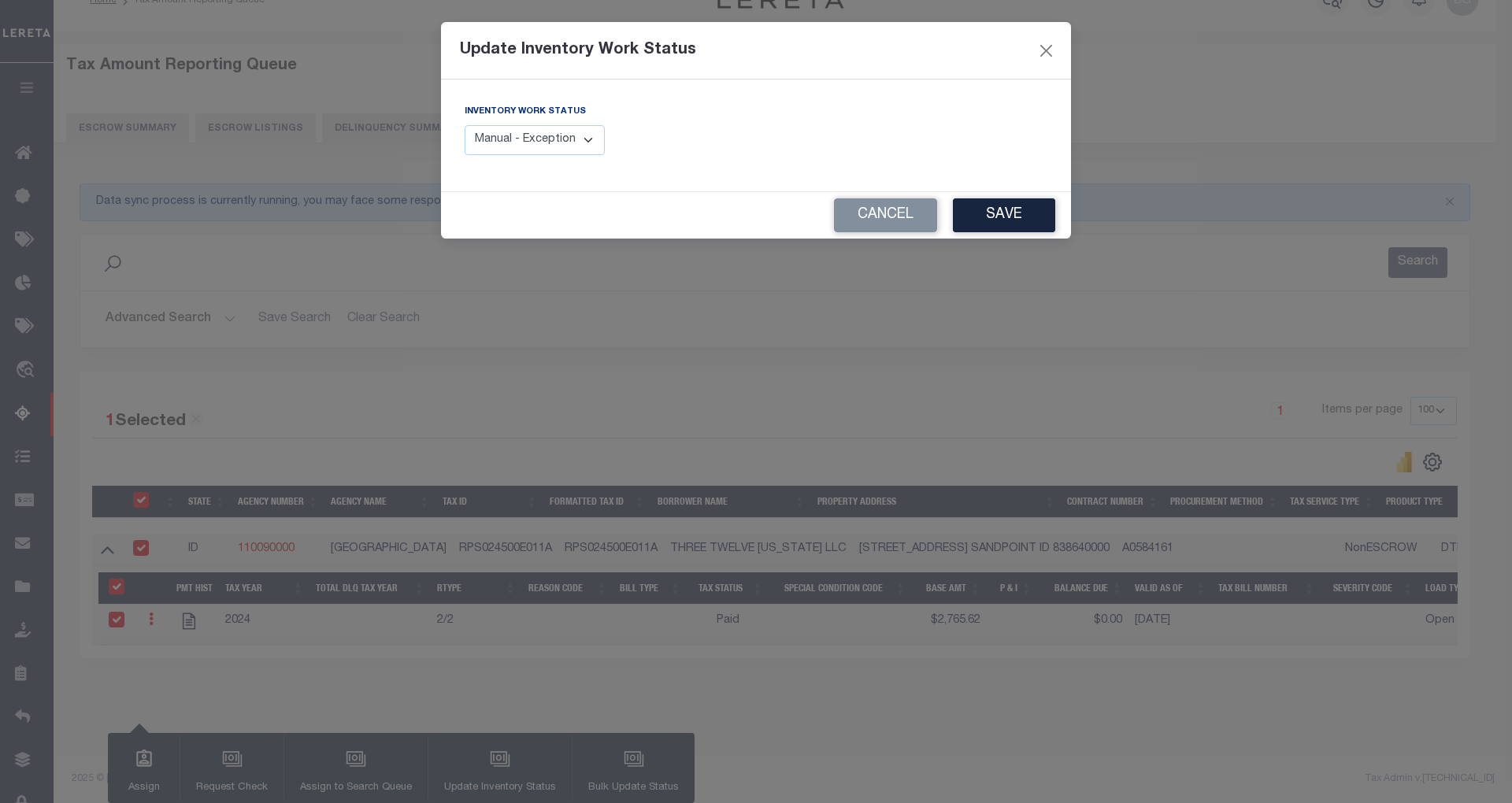
click at [576, 137] on select "Manual - Exception Pended - Awaiting Search Late Add Exception Completed" at bounding box center [535, 140] width 140 height 31
select select "4"
click at [465, 125] on select "Manual - Exception Pended - Awaiting Search Late Add Exception Completed" at bounding box center [535, 140] width 140 height 31
click at [1016, 214] on button "Save" at bounding box center [1004, 215] width 102 height 34
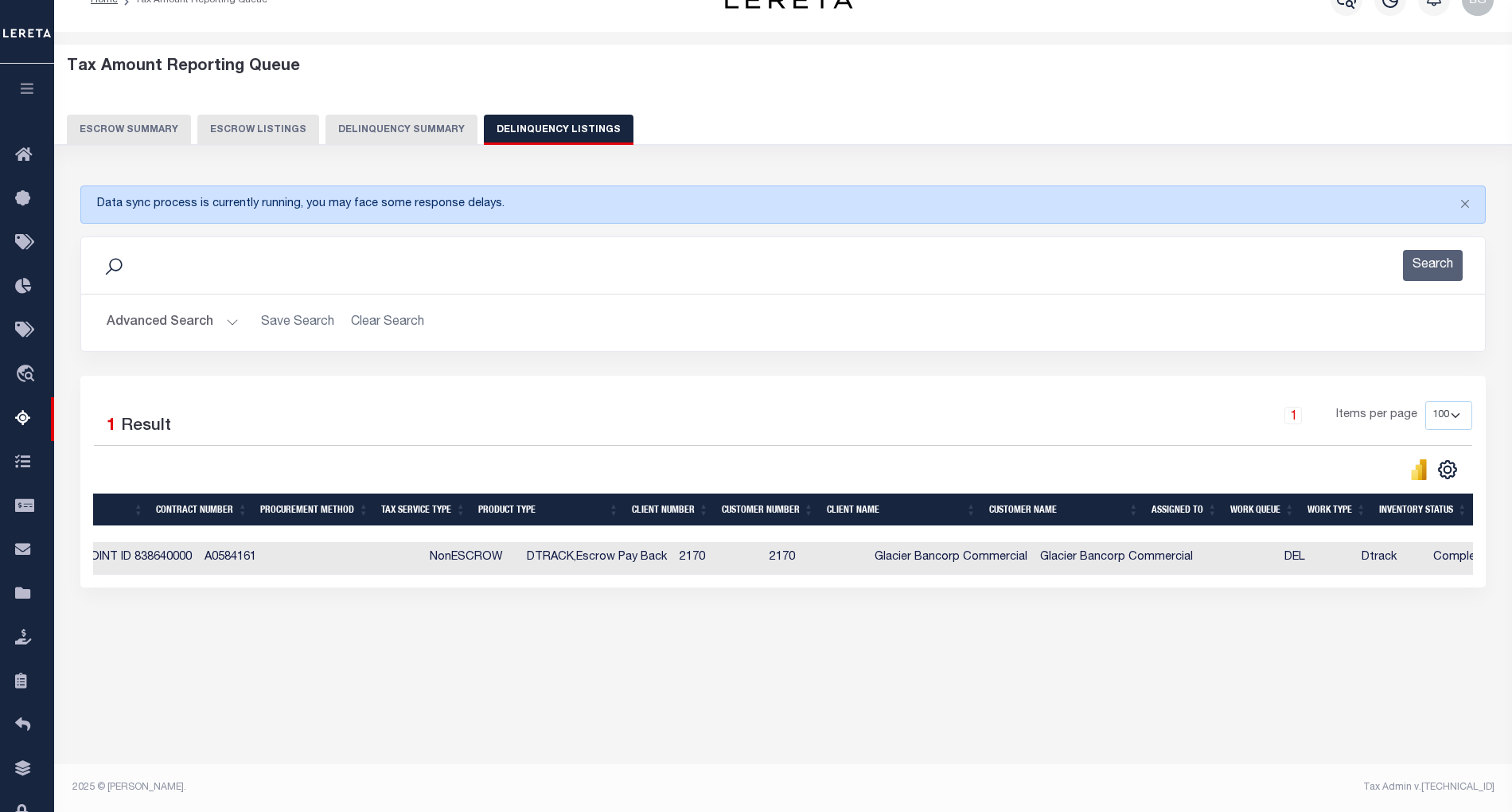
scroll to position [0, 0]
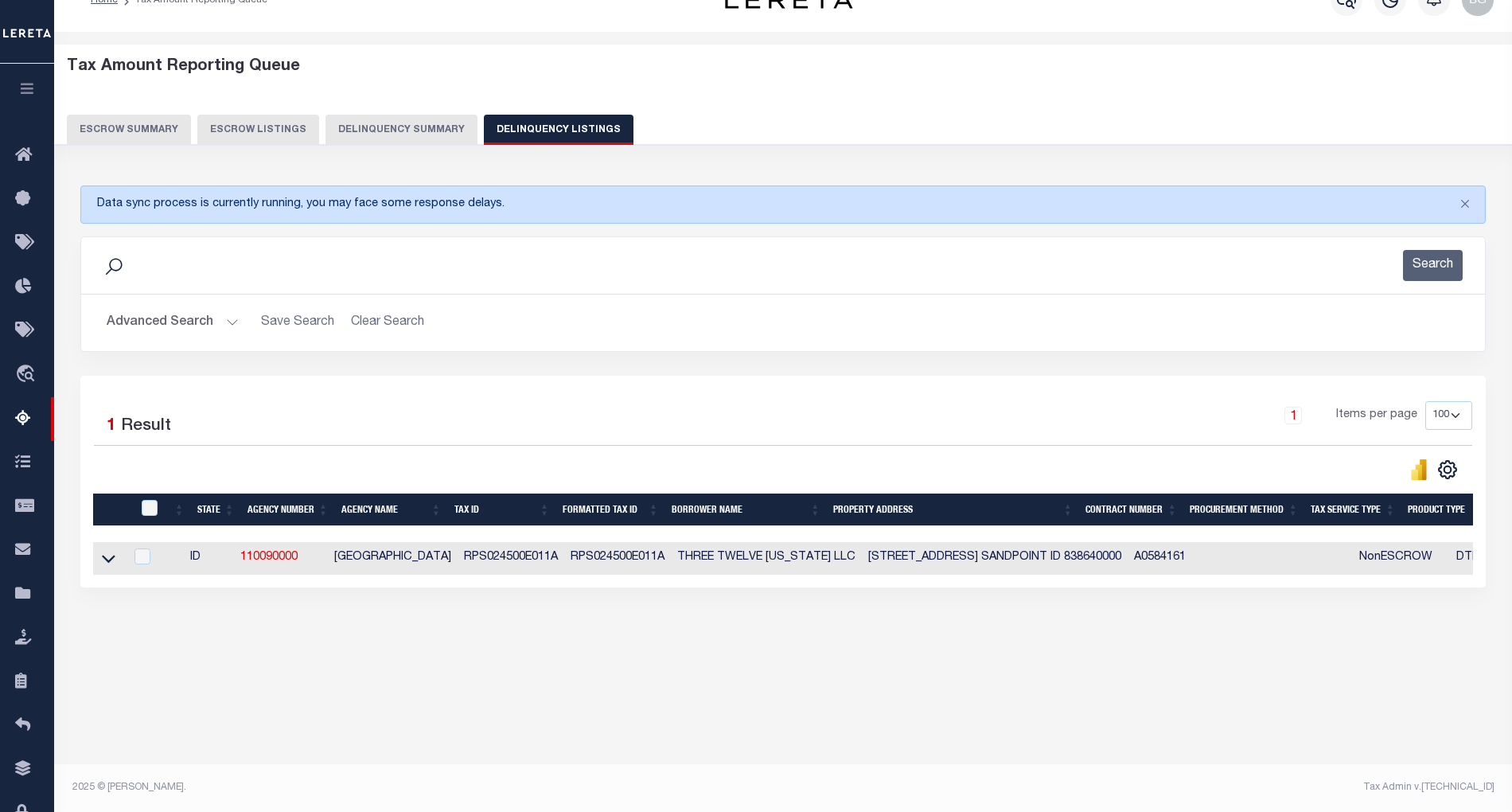
click at [234, 330] on h2 "Advanced Search Save Search Clear Search tblassign_wrapper_dynamictable_____Def…" at bounding box center [783, 322] width 1378 height 31
click at [227, 320] on button "Advanced Search" at bounding box center [173, 322] width 132 height 31
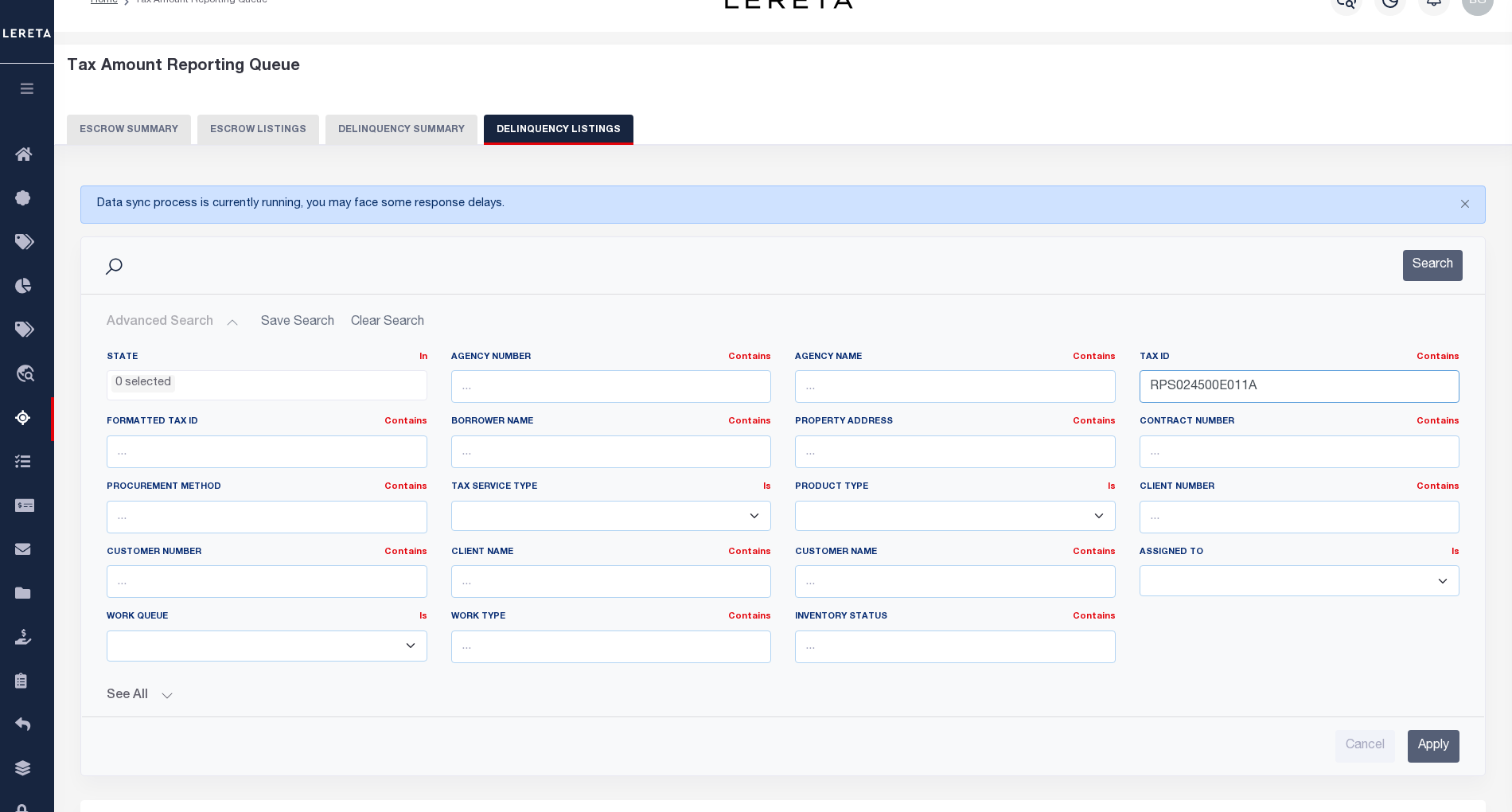
click at [1178, 388] on input "RPS024500E011A" at bounding box center [1300, 386] width 321 height 33
paste input "31800300"
type input "RPS0318003001A"
click at [1443, 750] on input "Apply" at bounding box center [1433, 746] width 52 height 33
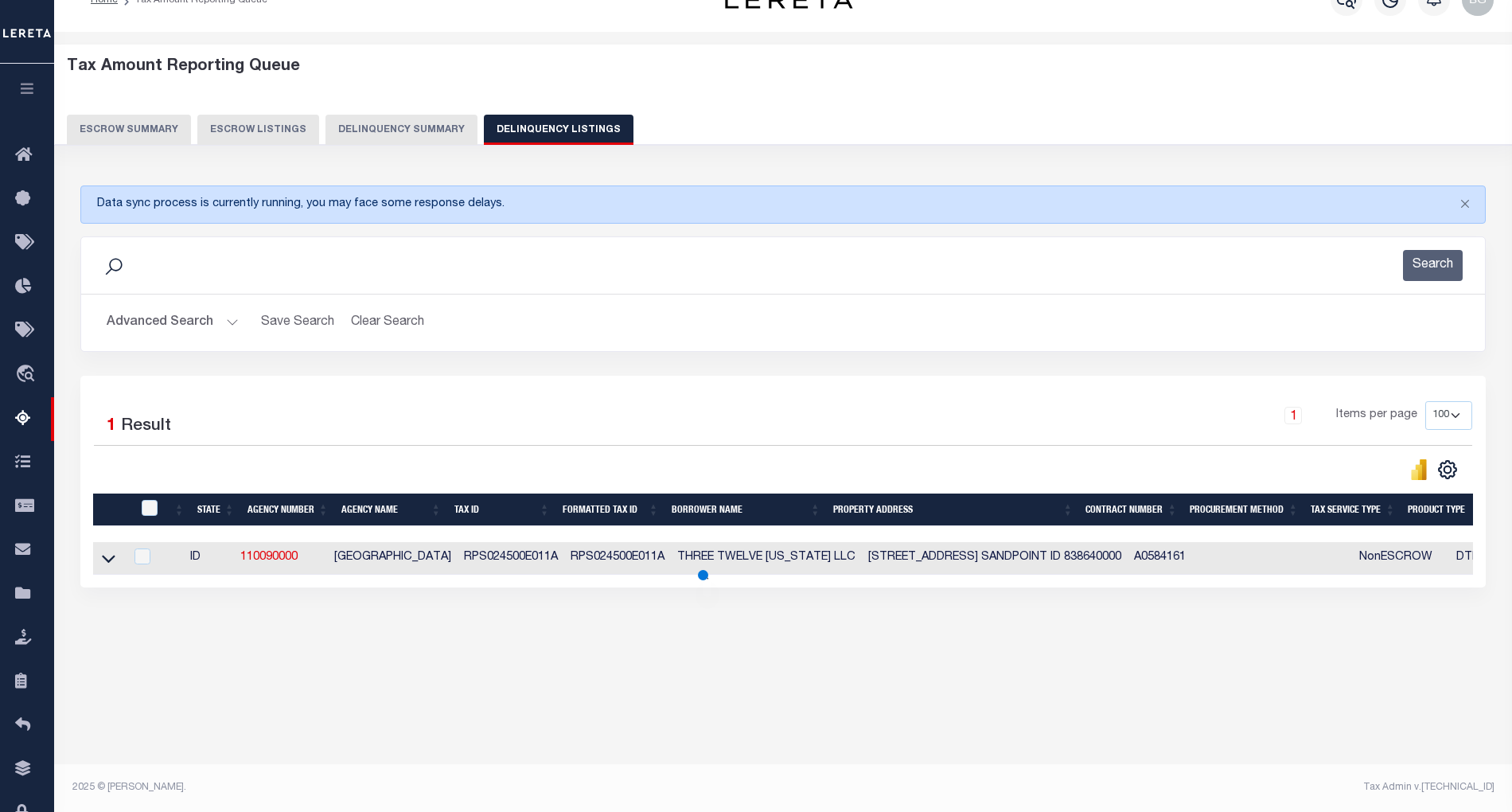
scroll to position [32, 0]
click at [99, 563] on link at bounding box center [108, 557] width 18 height 11
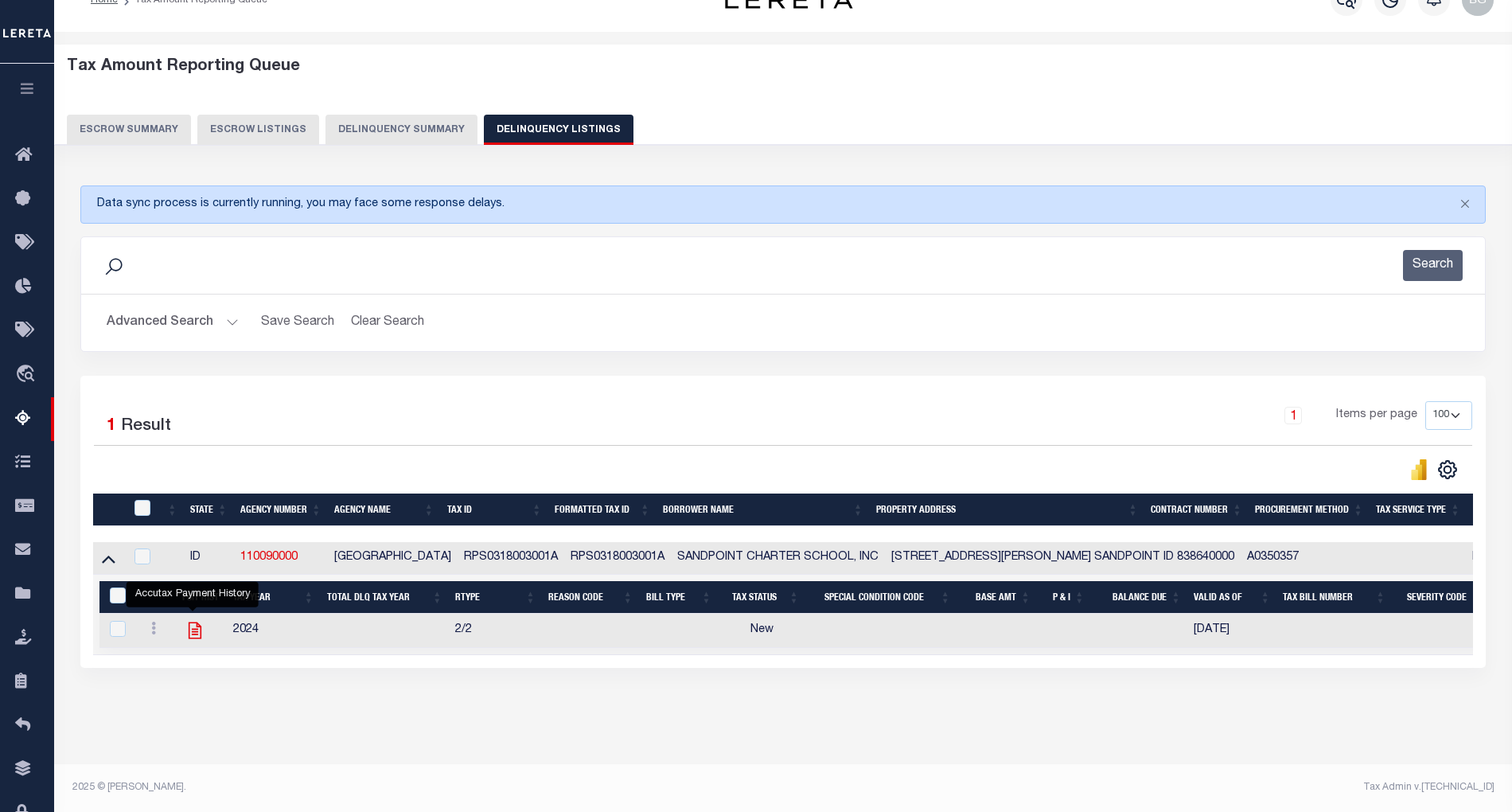
click at [189, 634] on icon "" at bounding box center [195, 630] width 21 height 21
checkbox input "true"
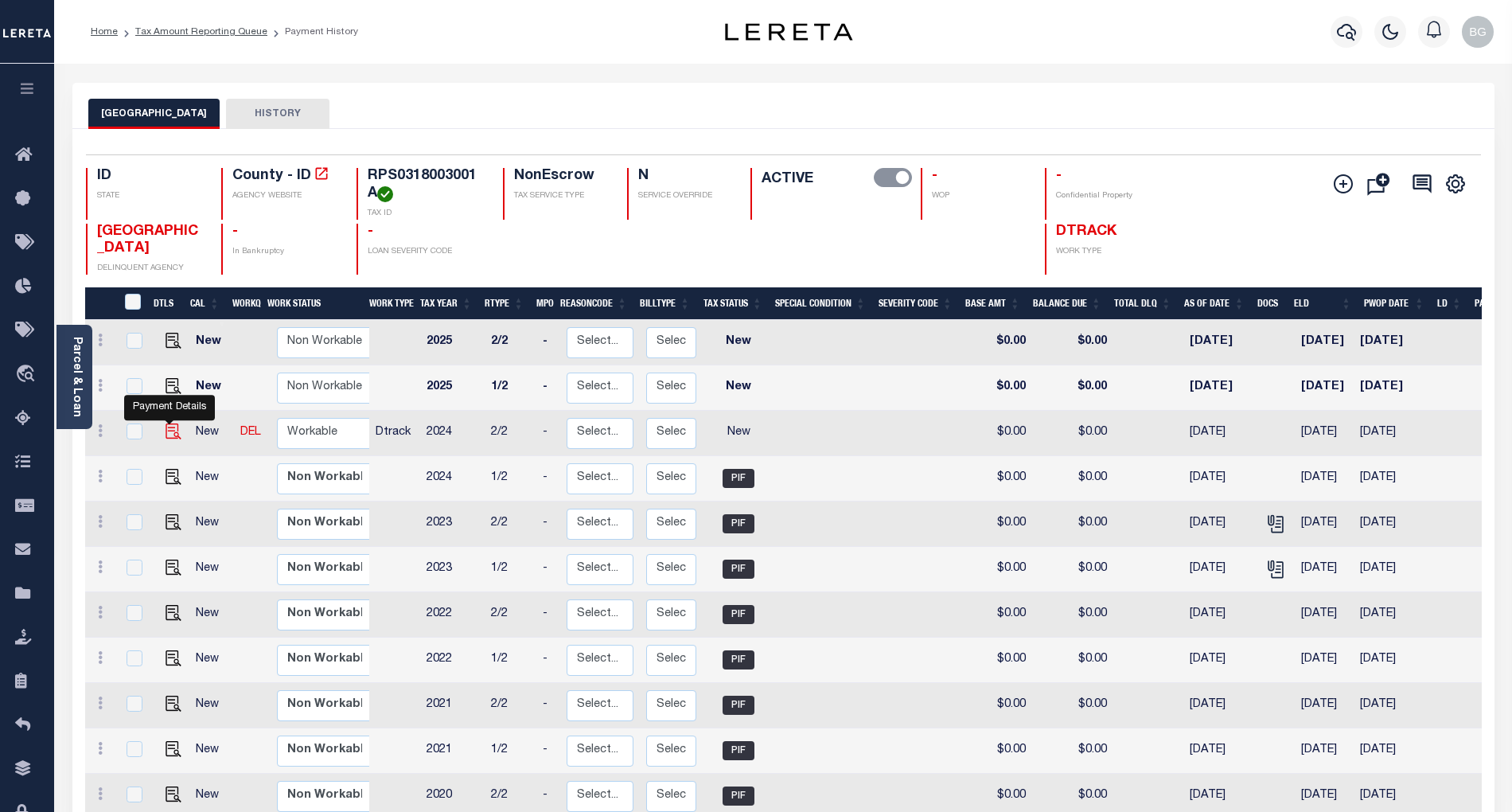
click at [166, 434] on img "" at bounding box center [173, 431] width 16 height 16
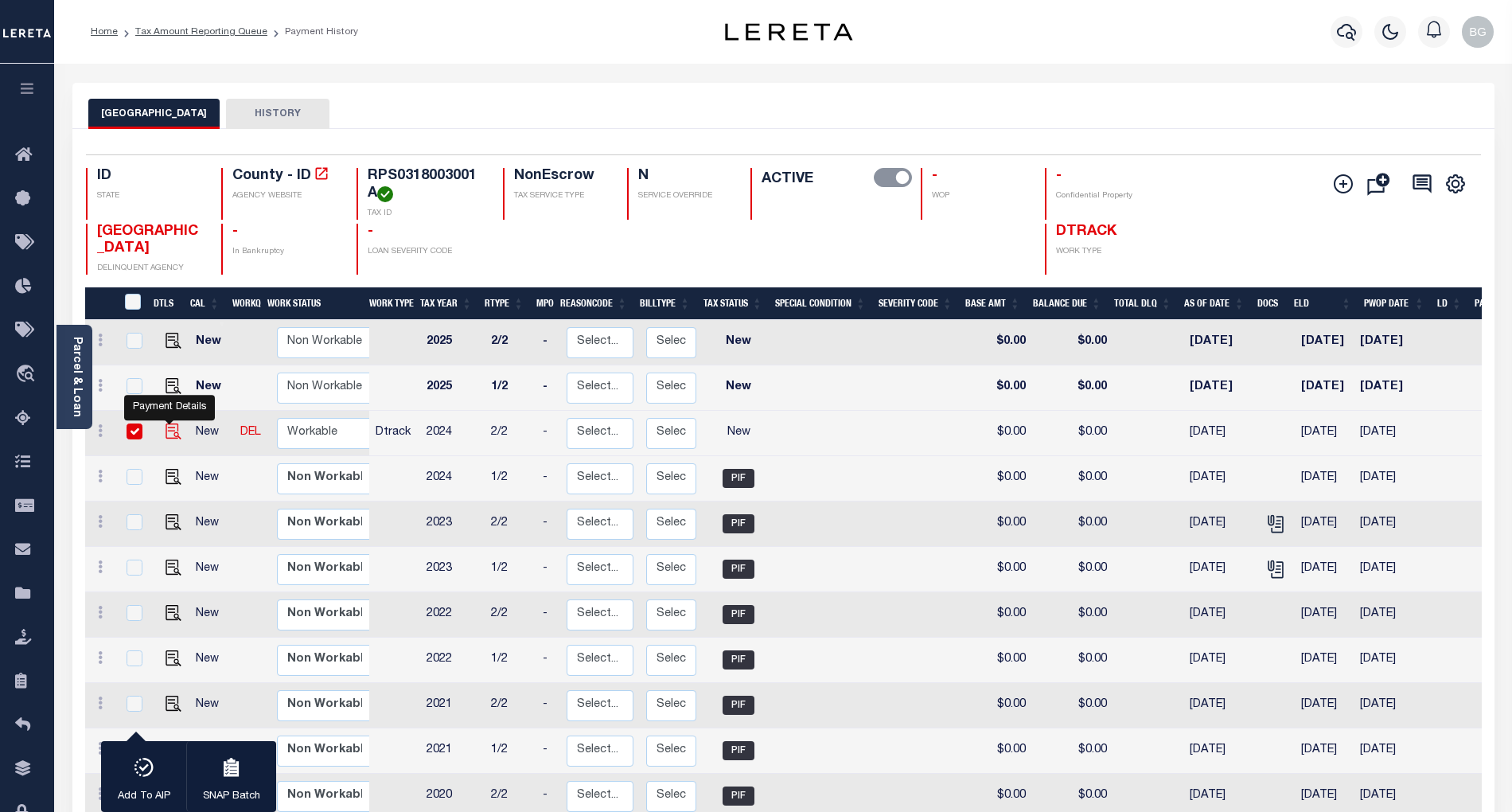
checkbox input "true"
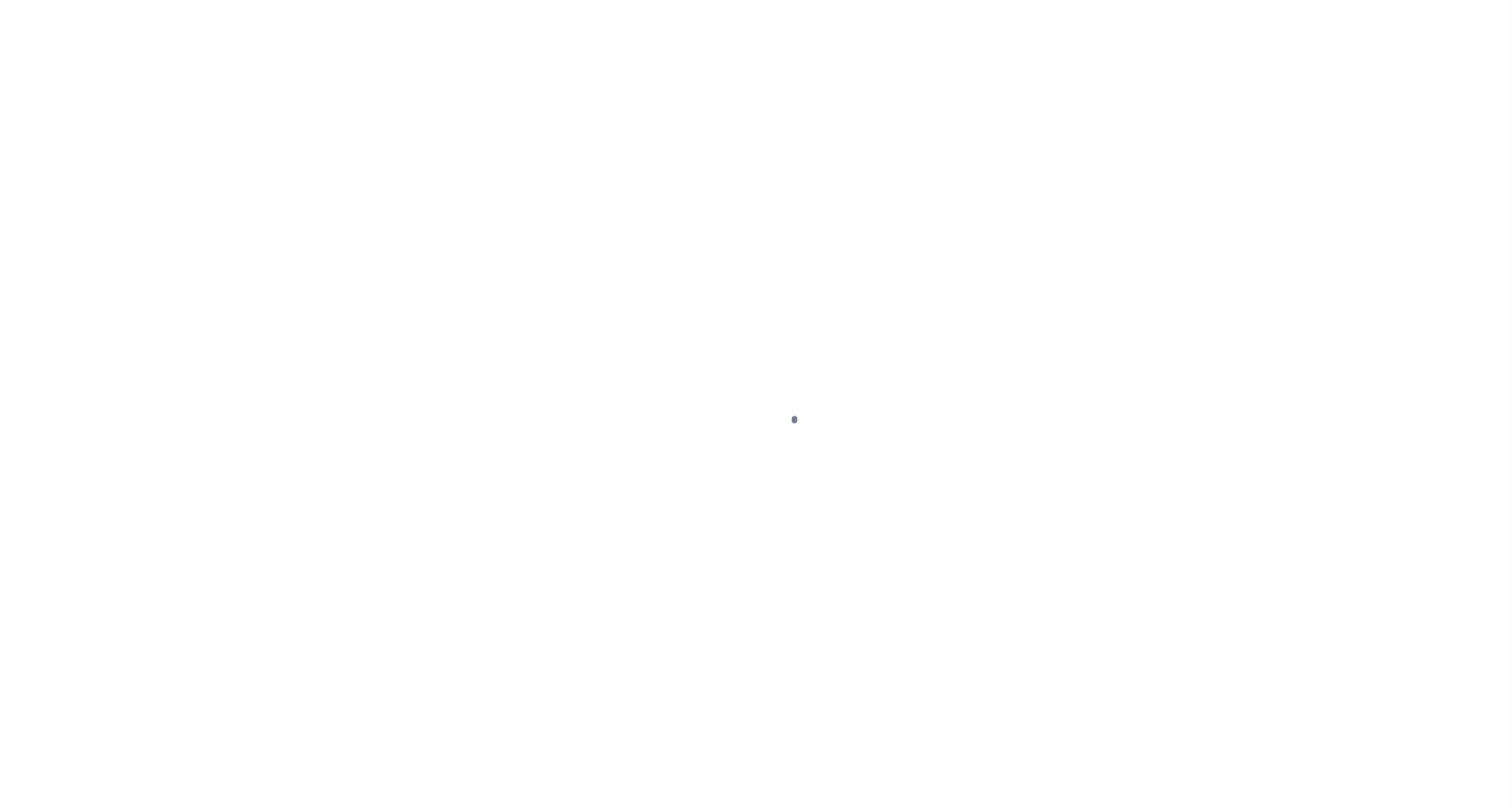
select select "NW2"
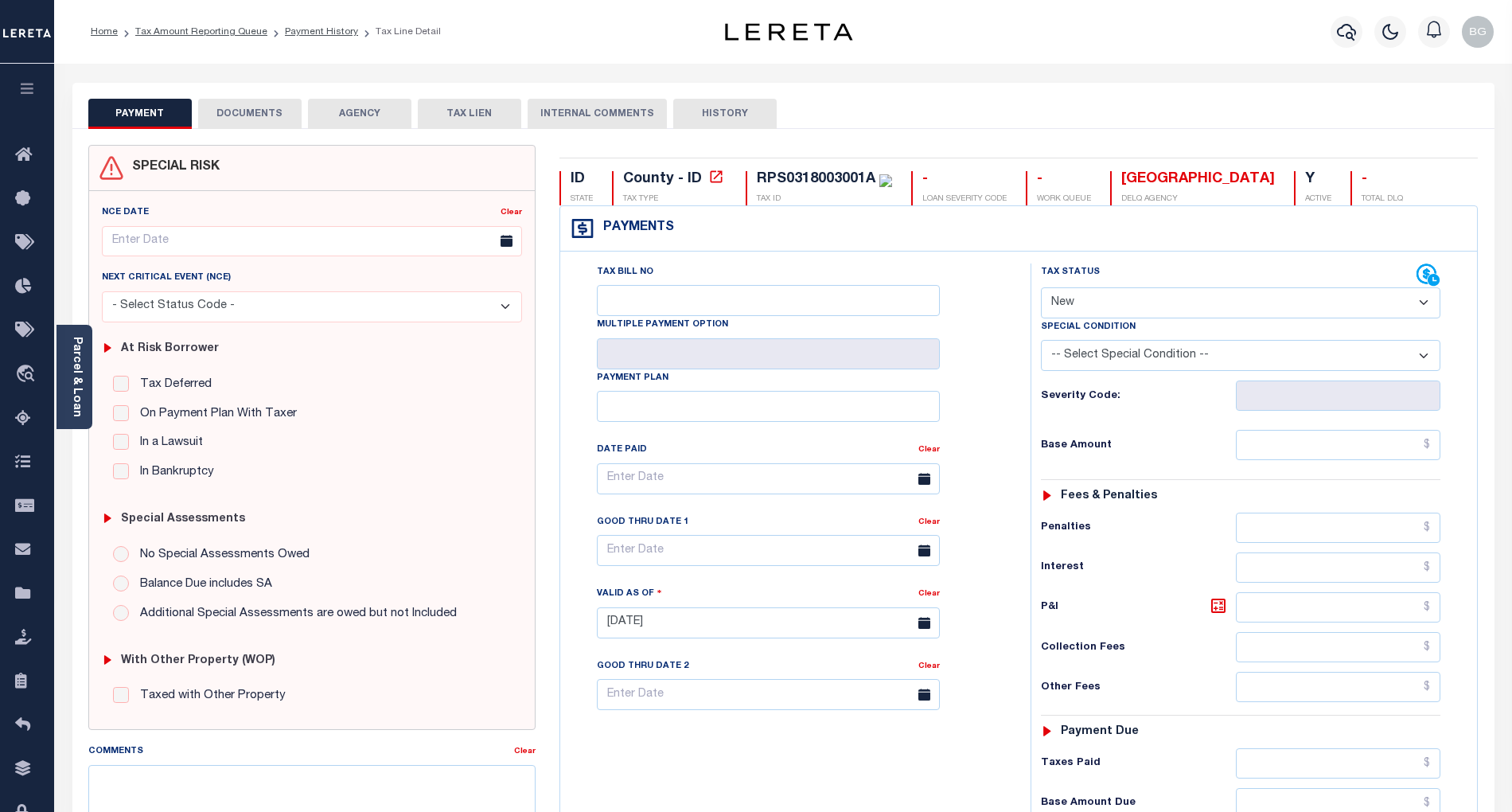
click at [255, 116] on button "DOCUMENTS" at bounding box center [250, 114] width 103 height 30
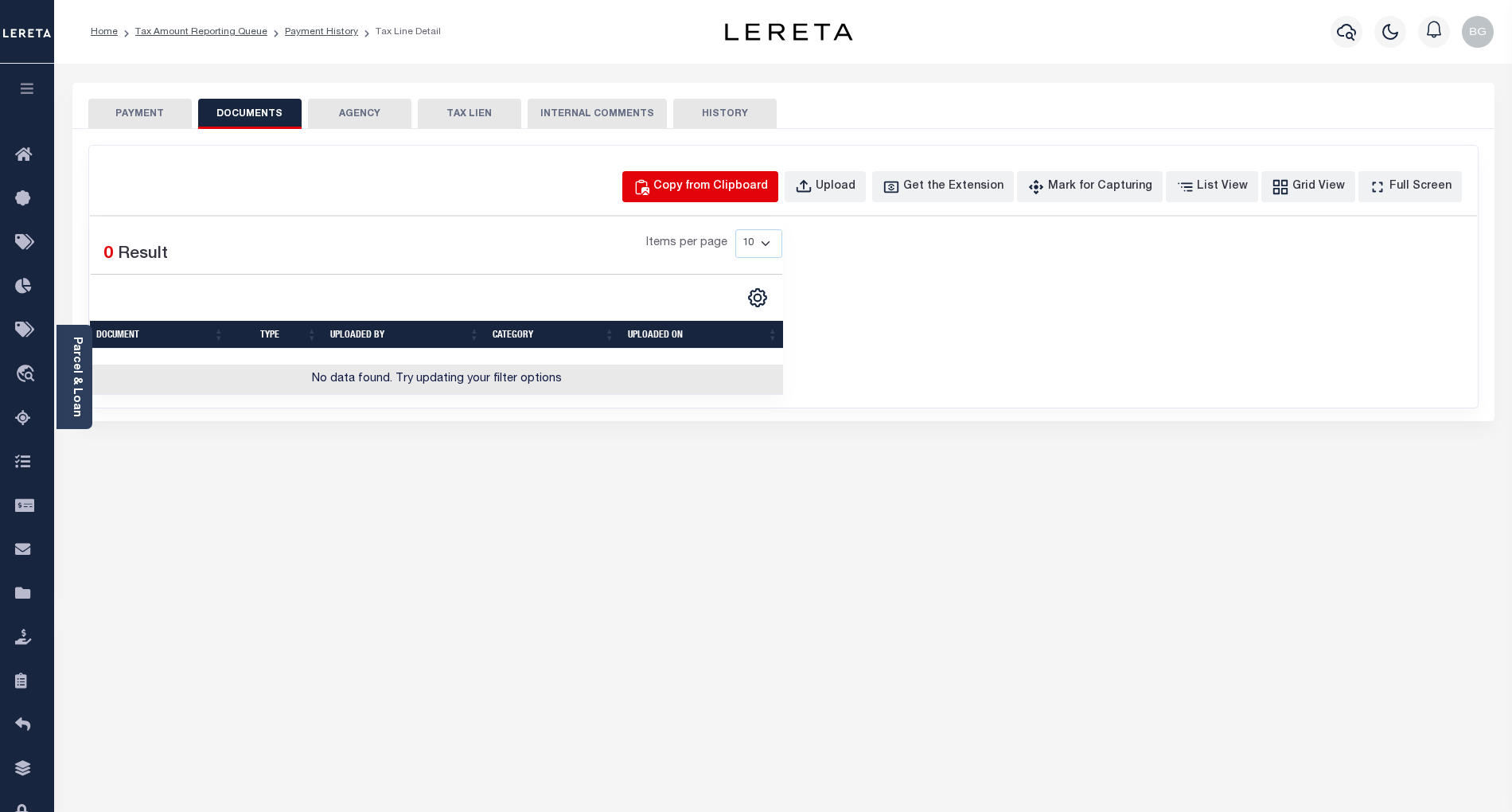
click at [726, 185] on div "Copy from Clipboard" at bounding box center [711, 187] width 115 height 18
select select "POP"
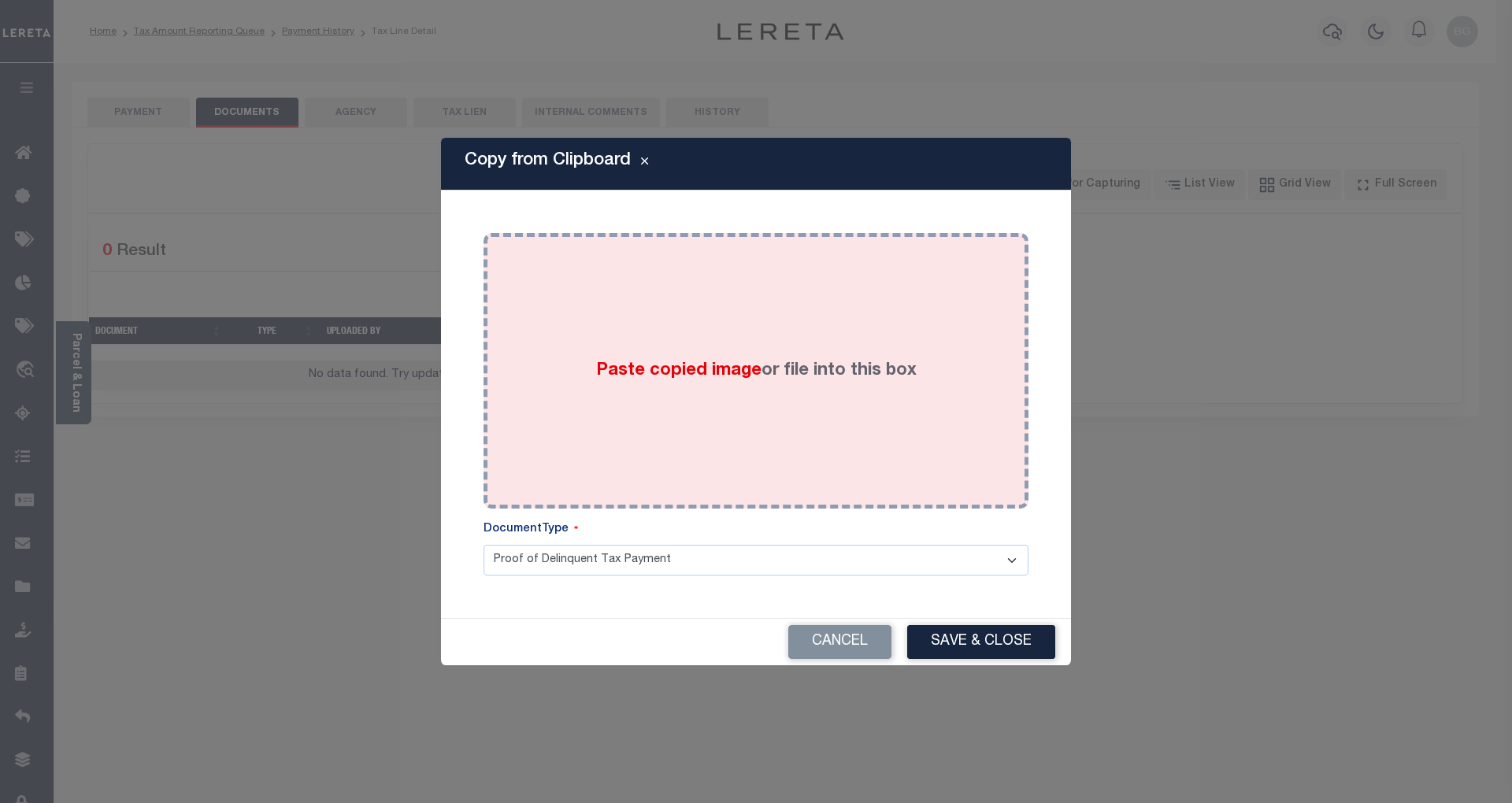
click at [679, 376] on span "Paste copied image" at bounding box center [679, 371] width 165 height 17
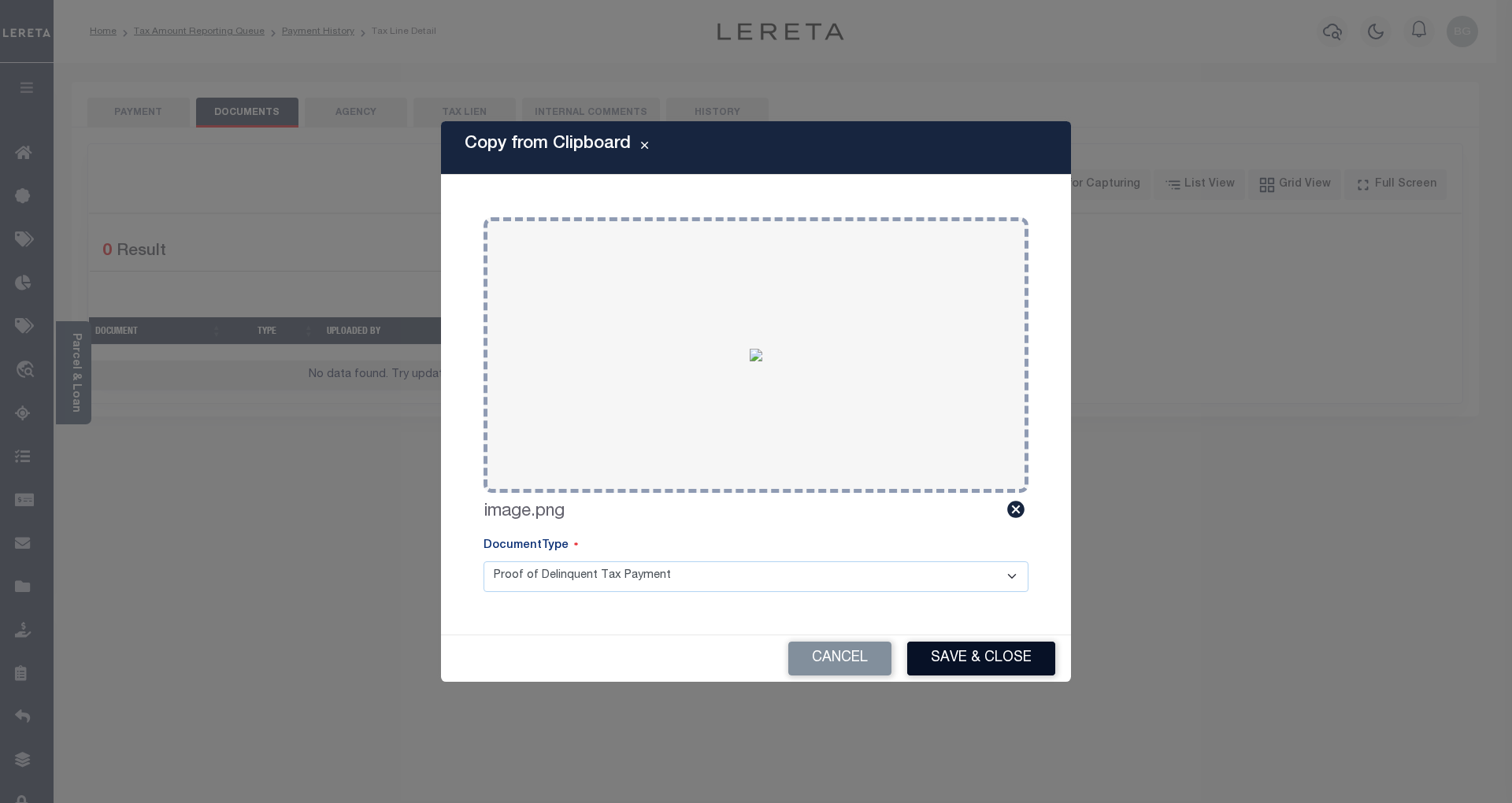
click at [1013, 657] on button "Save & Close" at bounding box center [981, 658] width 148 height 34
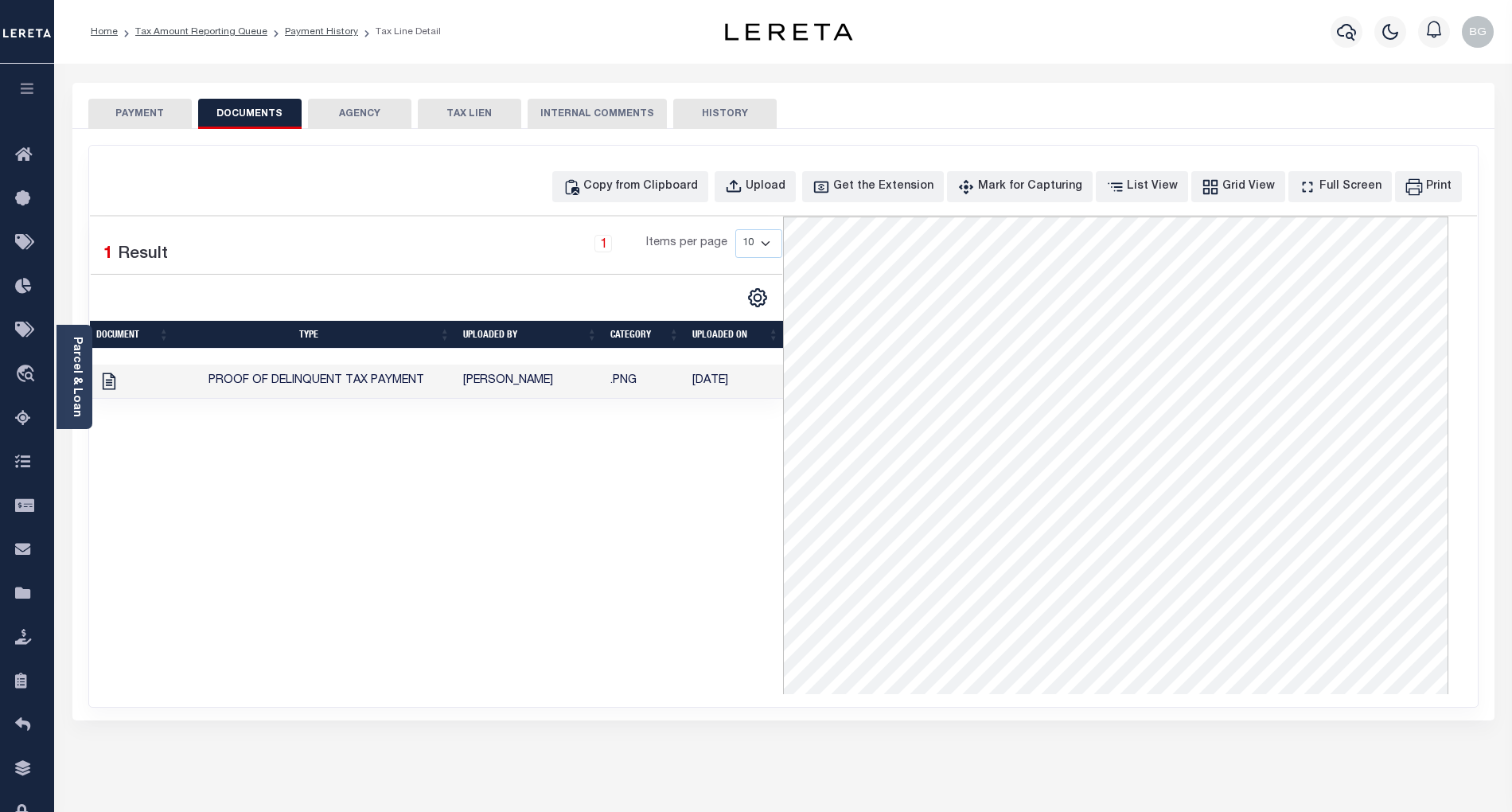
click at [144, 115] on button "PAYMENT" at bounding box center [140, 114] width 103 height 30
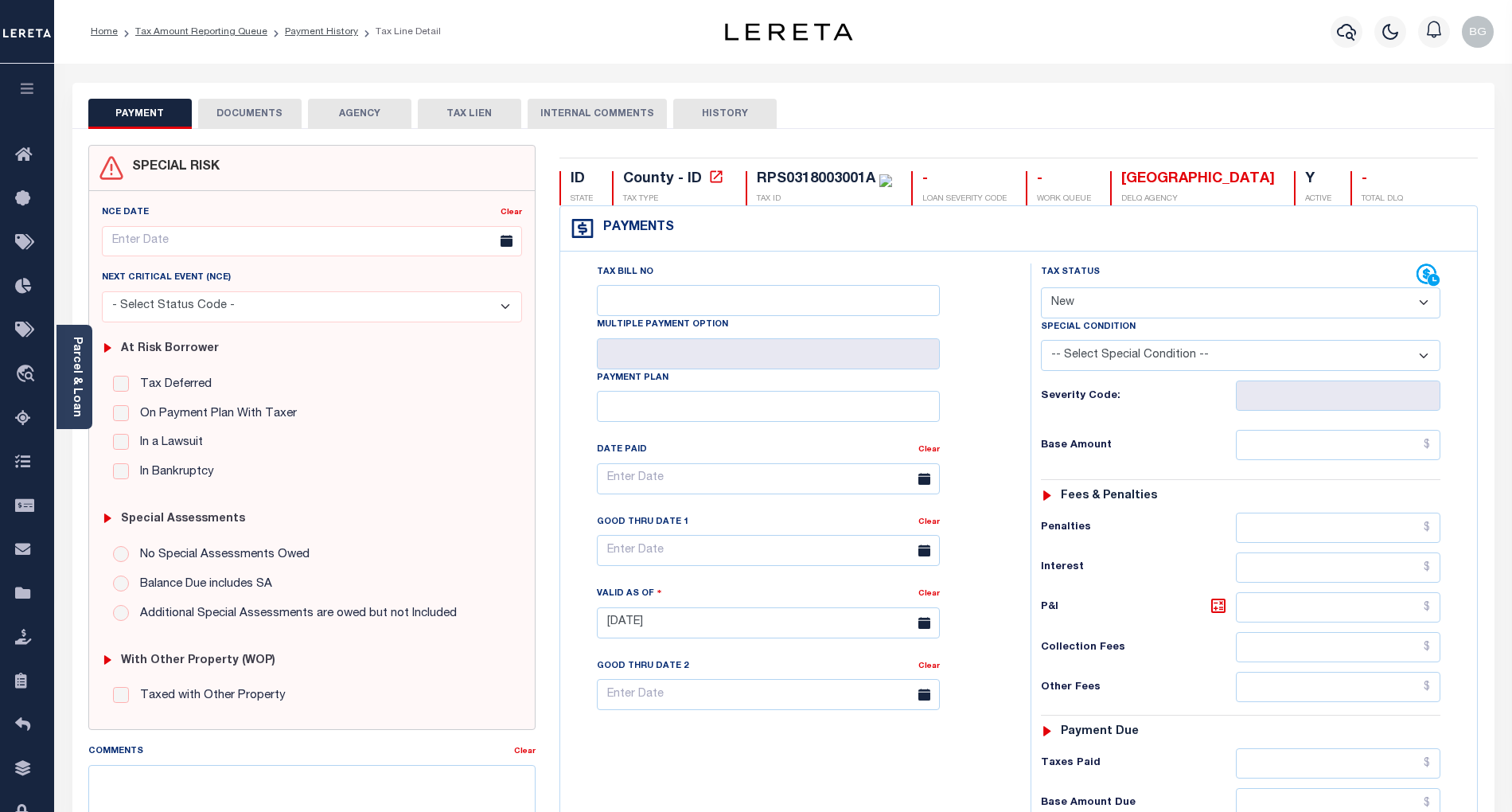
click at [1077, 303] on select "- Select Status Code - Open Due/Unpaid Paid Incomplete No Tax Due Internal Refu…" at bounding box center [1241, 303] width 399 height 31
select select "PYD"
click at [1041, 289] on select "- Select Status Code - Open Due/Unpaid Paid Incomplete No Tax Due Internal Refu…" at bounding box center [1241, 303] width 399 height 31
type input "[DATE]"
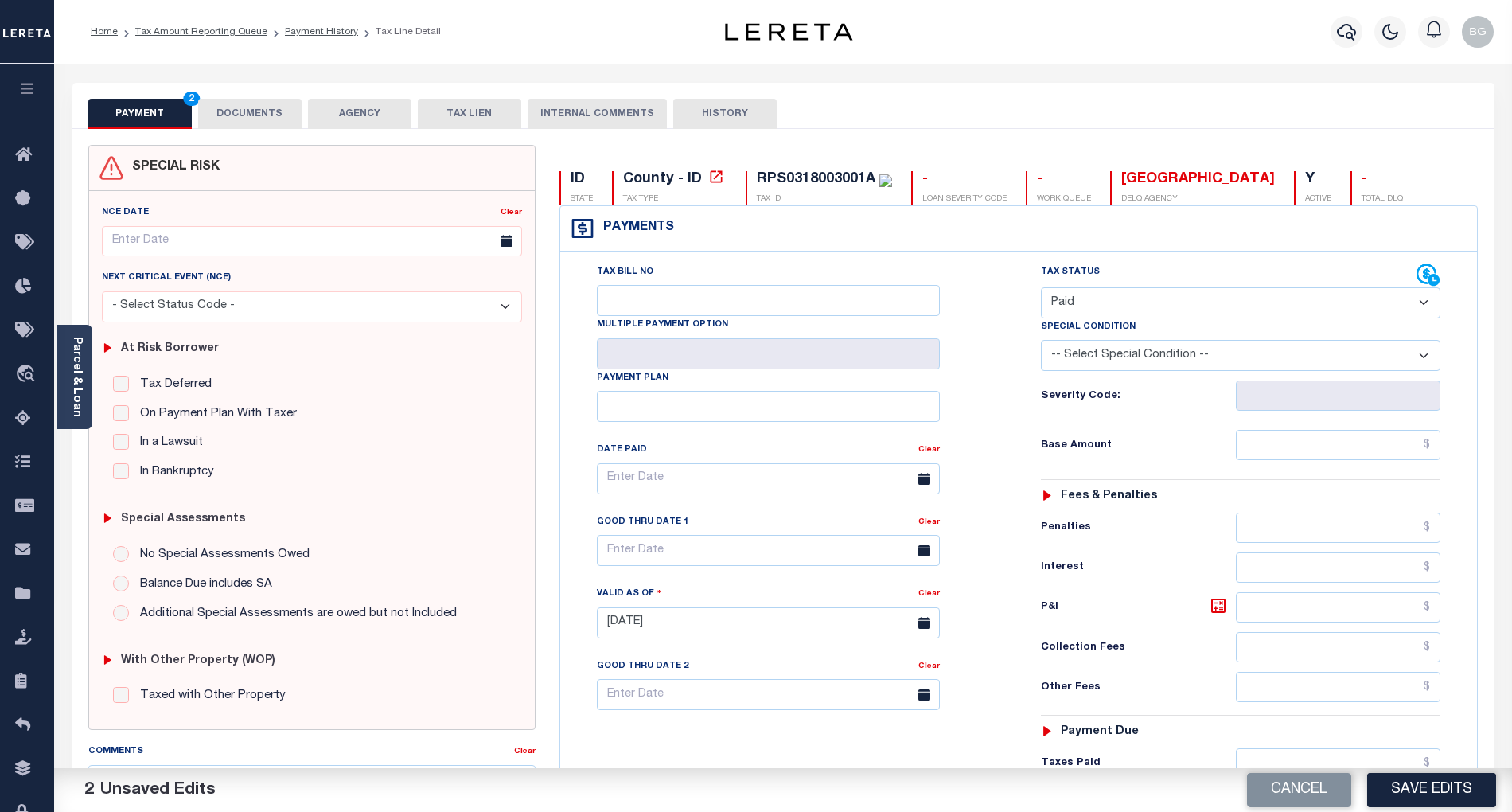
click at [1073, 301] on select "- Select Status Code - Open Due/Unpaid Paid Incomplete No Tax Due Internal Refu…" at bounding box center [1241, 303] width 399 height 31
select select "NTX"
click at [1041, 289] on select "- Select Status Code - Open Due/Unpaid Paid Incomplete No Tax Due Internal Refu…" at bounding box center [1241, 303] width 399 height 31
click at [1135, 366] on select "-- Select Special Condition -- 3RD PARTY TAX LIEN AGENCY TAX LIEN (A.K.A Inside…" at bounding box center [1241, 355] width 399 height 31
select select "5"
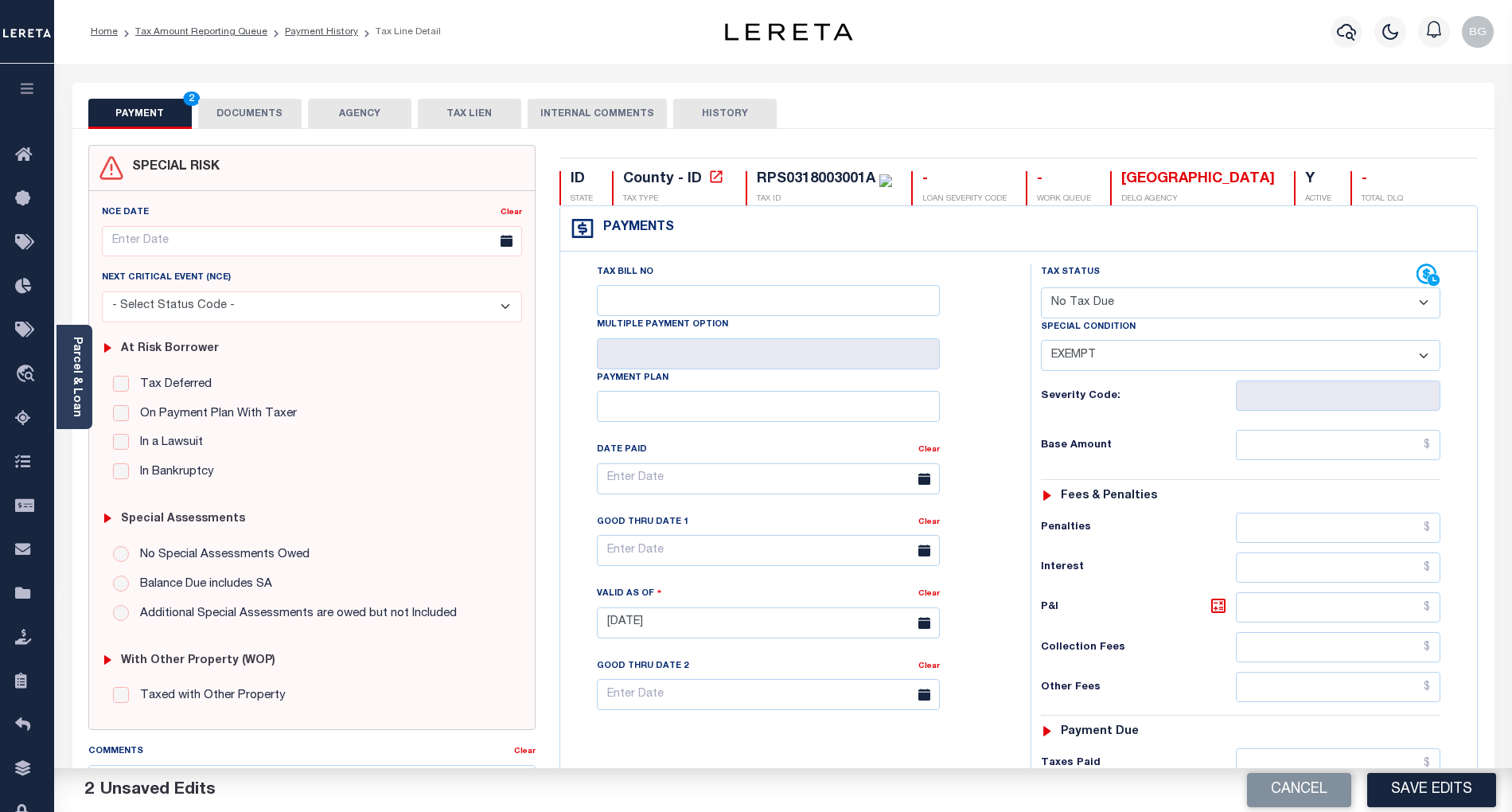
click at [1041, 343] on select "-- Select Special Condition -- 3RD PARTY TAX LIEN AGENCY TAX LIEN (A.K.A Inside…" at bounding box center [1241, 355] width 399 height 31
click at [1417, 451] on input "text" at bounding box center [1339, 445] width 205 height 30
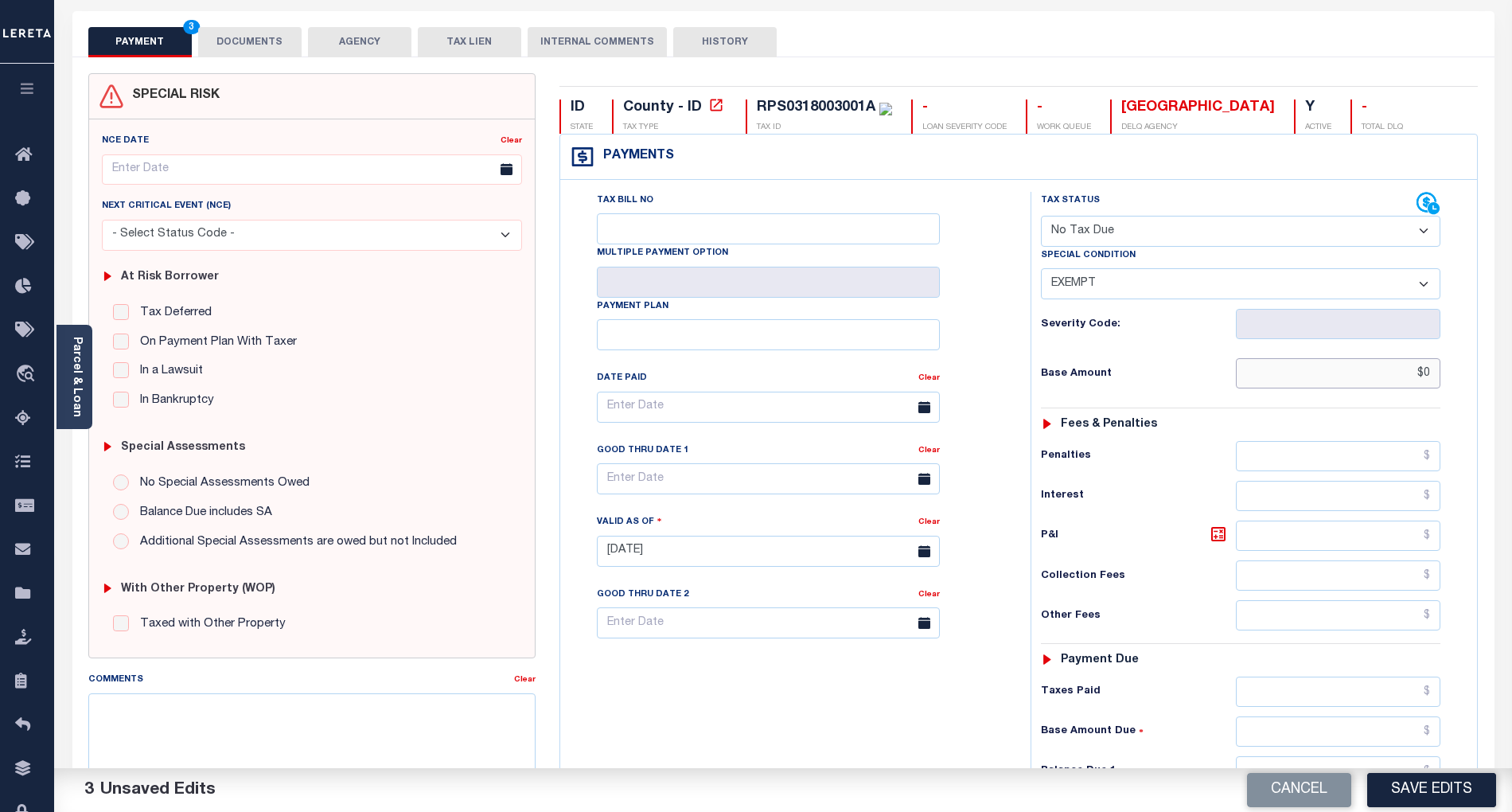
scroll to position [212, 0]
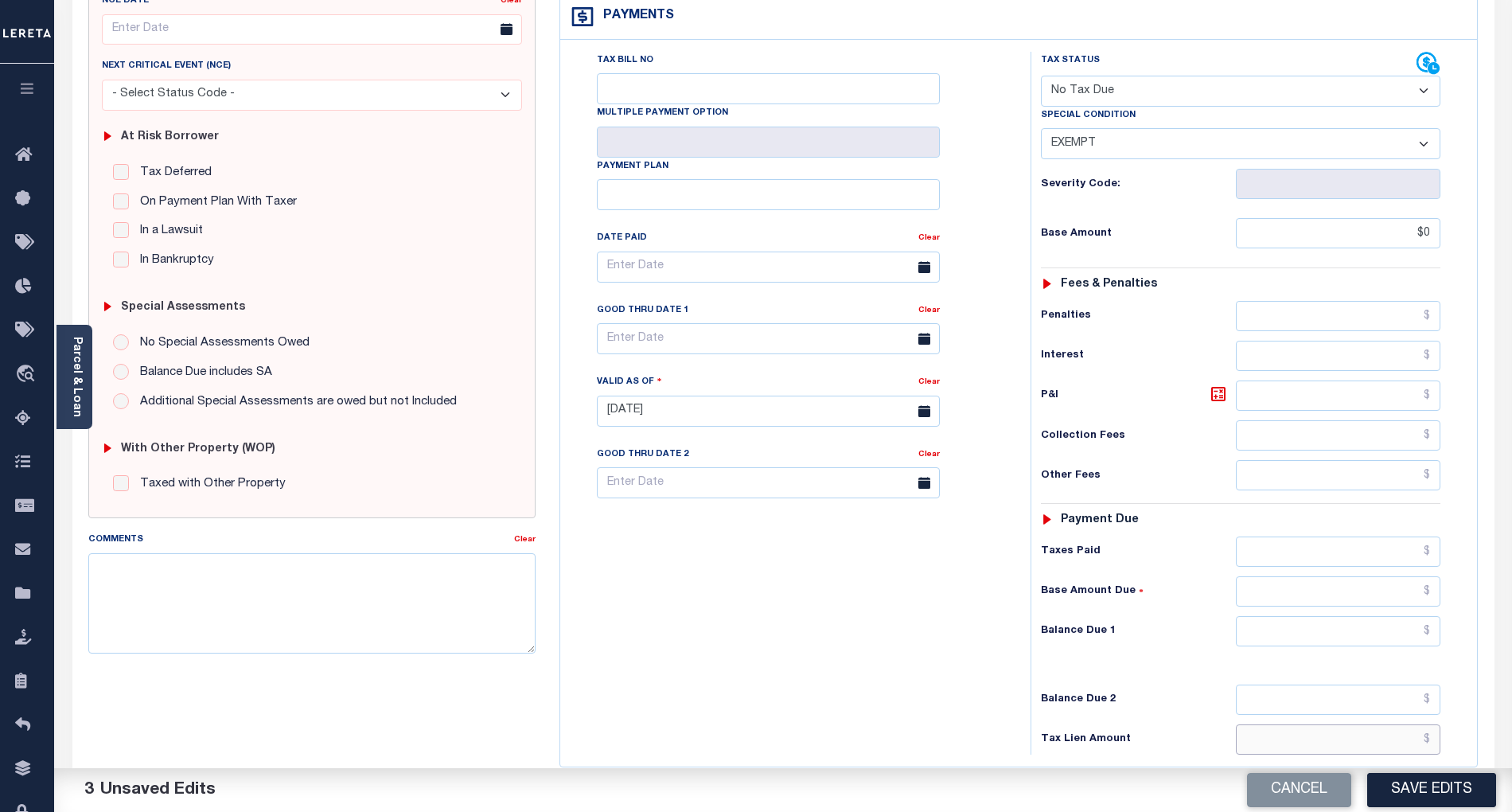
type input "$0.00"
click at [1417, 747] on input "text" at bounding box center [1339, 740] width 205 height 30
click at [1398, 646] on input "text" at bounding box center [1339, 631] width 205 height 30
type input "$0.00"
click at [949, 650] on div "Tax Bill No Multiple Payment Option Payment Plan Clear" at bounding box center [791, 403] width 454 height 703
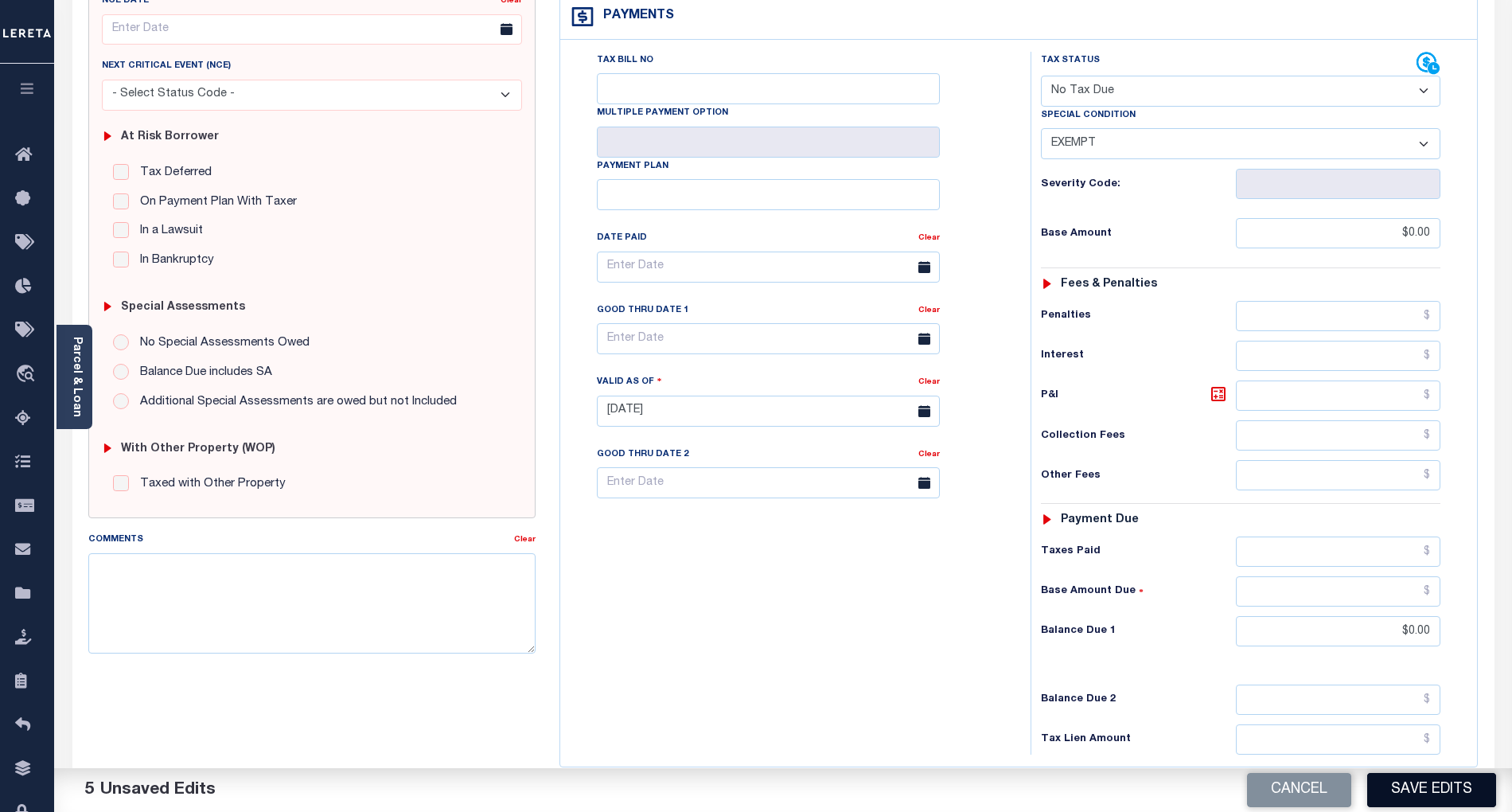
click at [1443, 781] on button "Save Edits" at bounding box center [1432, 790] width 129 height 34
checkbox input "false"
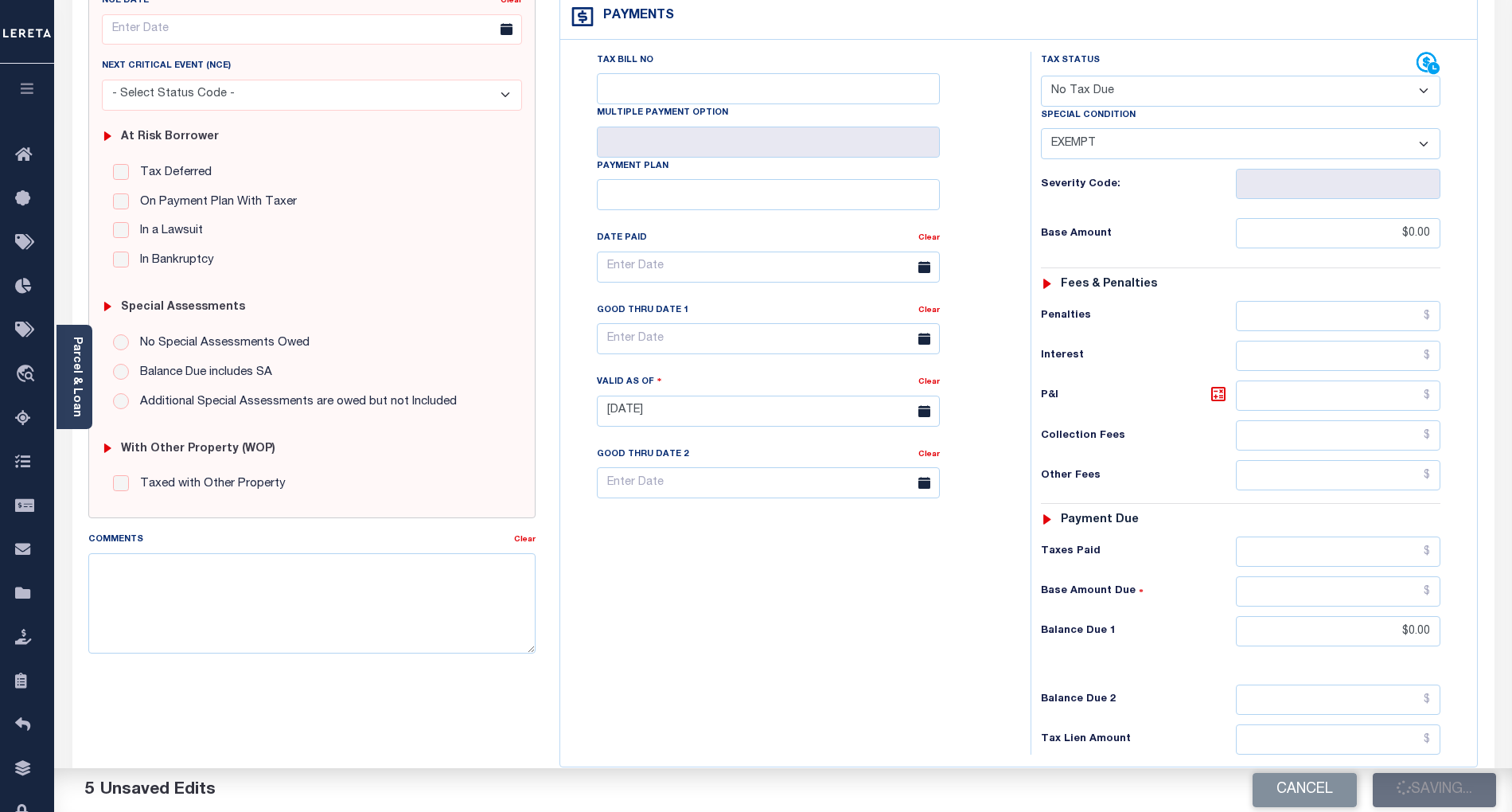
type input "$0"
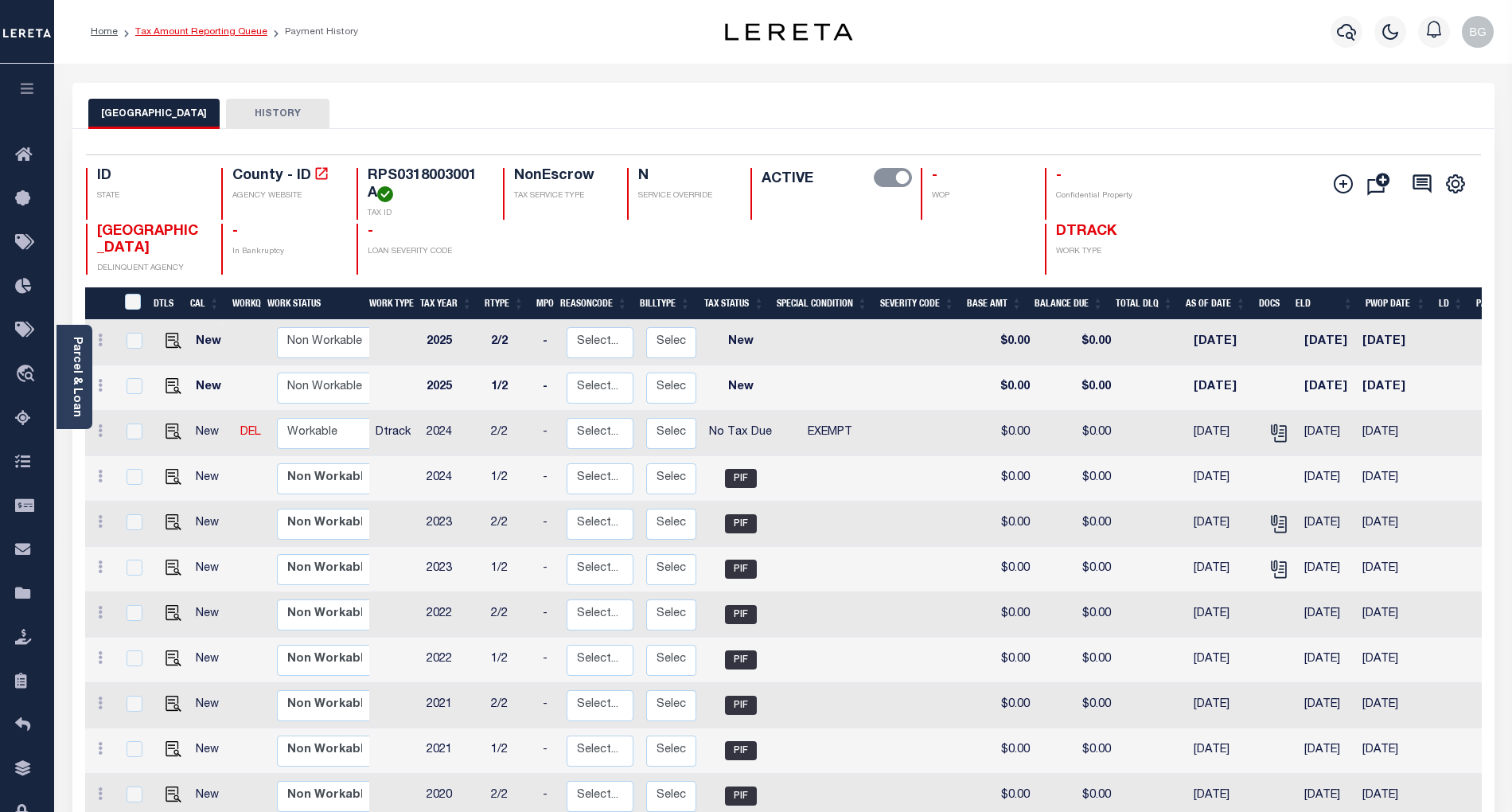
click at [199, 30] on link "Tax Amount Reporting Queue" at bounding box center [201, 32] width 132 height 10
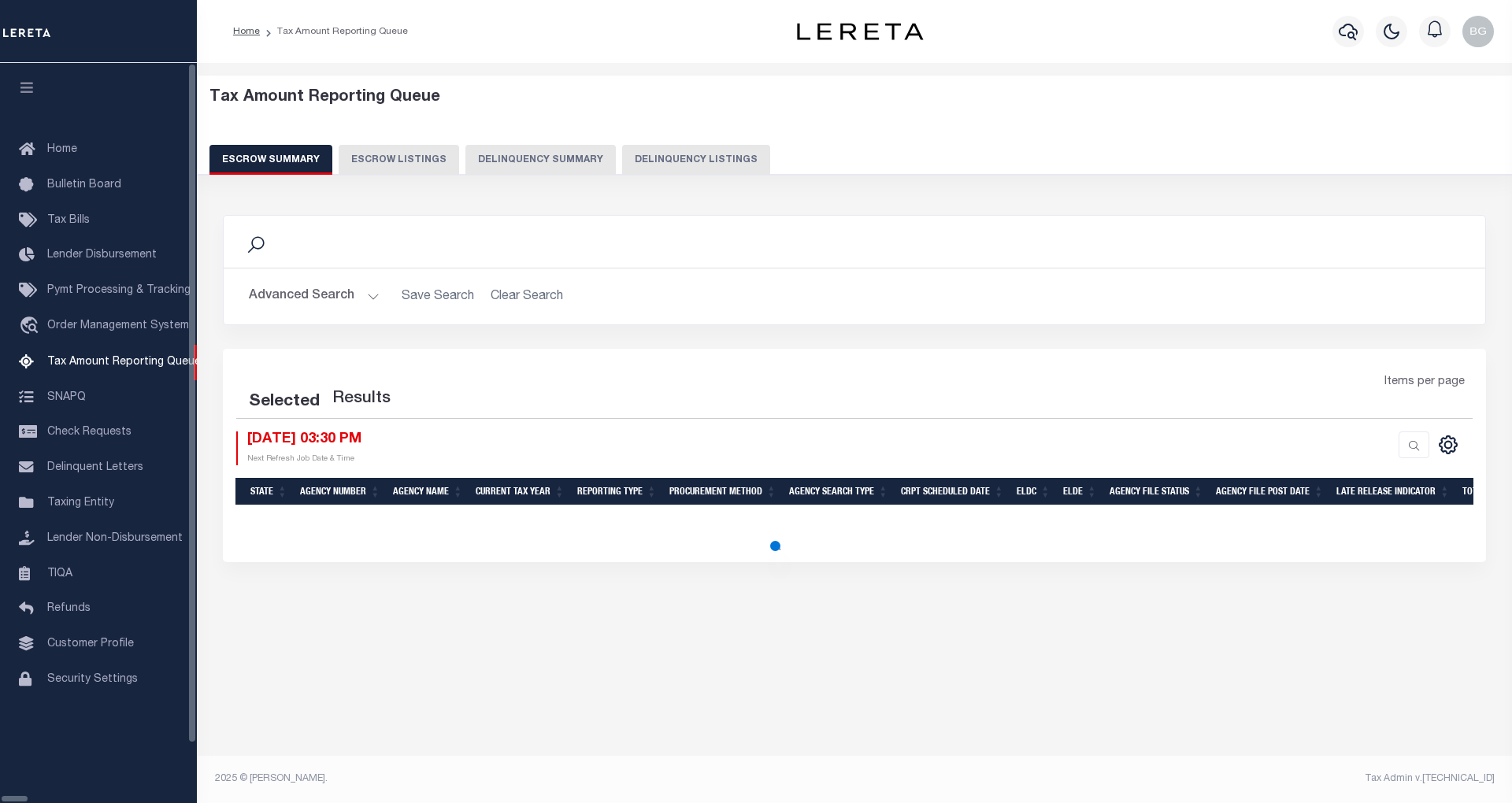
select select "100"
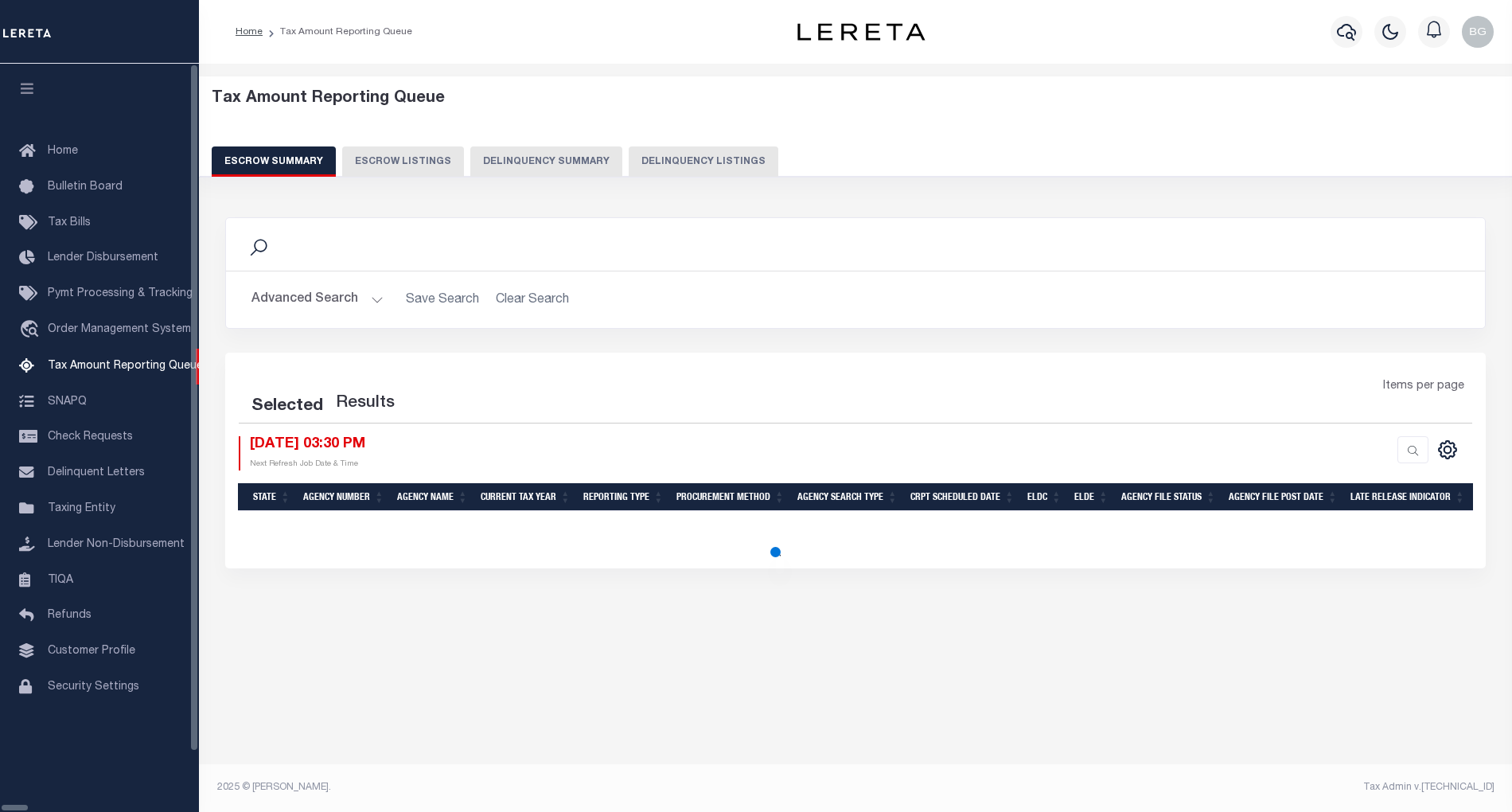
select select "100"
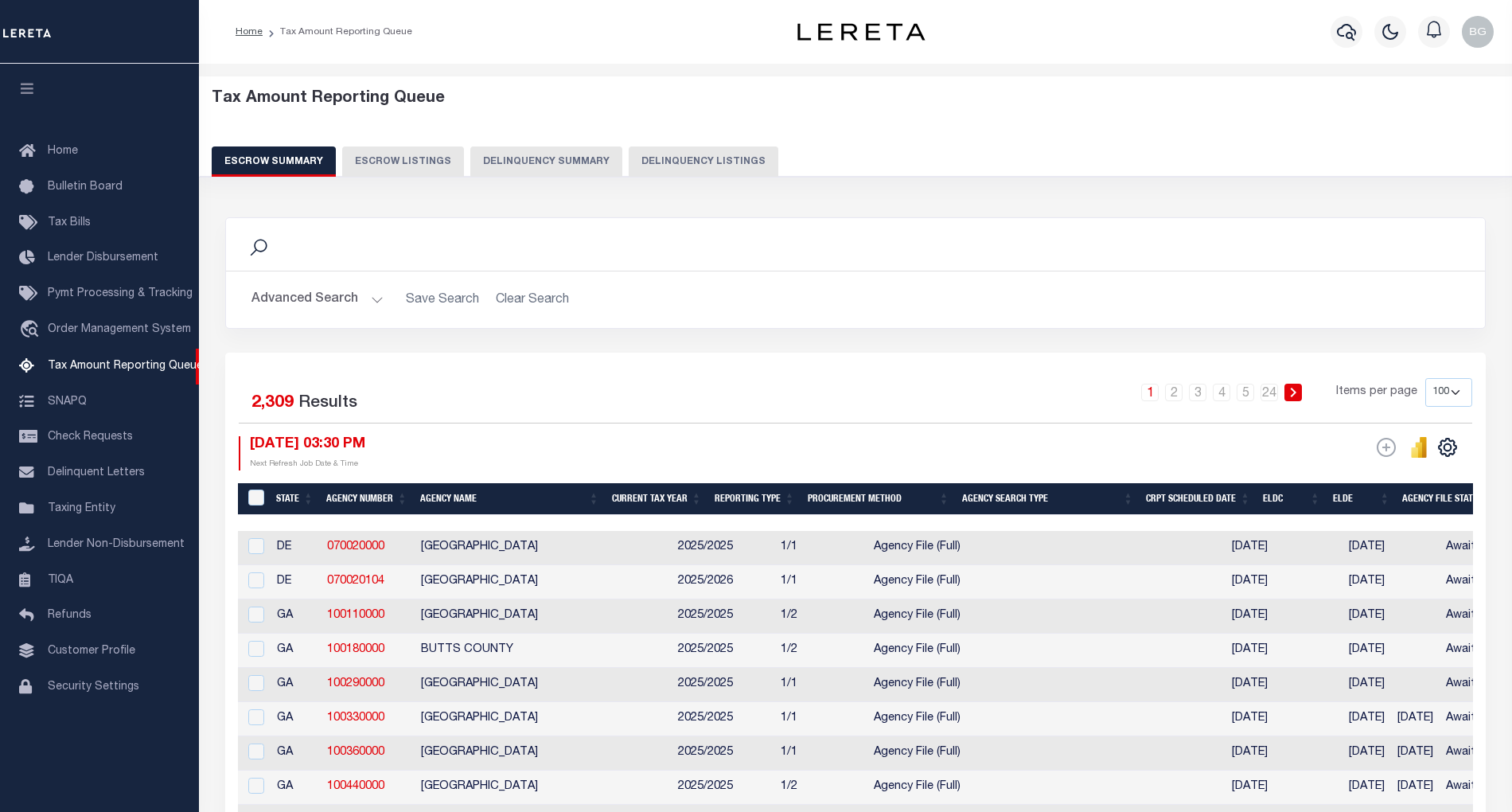
click at [686, 160] on button "Delinquency Listings" at bounding box center [703, 162] width 150 height 30
select select "100"
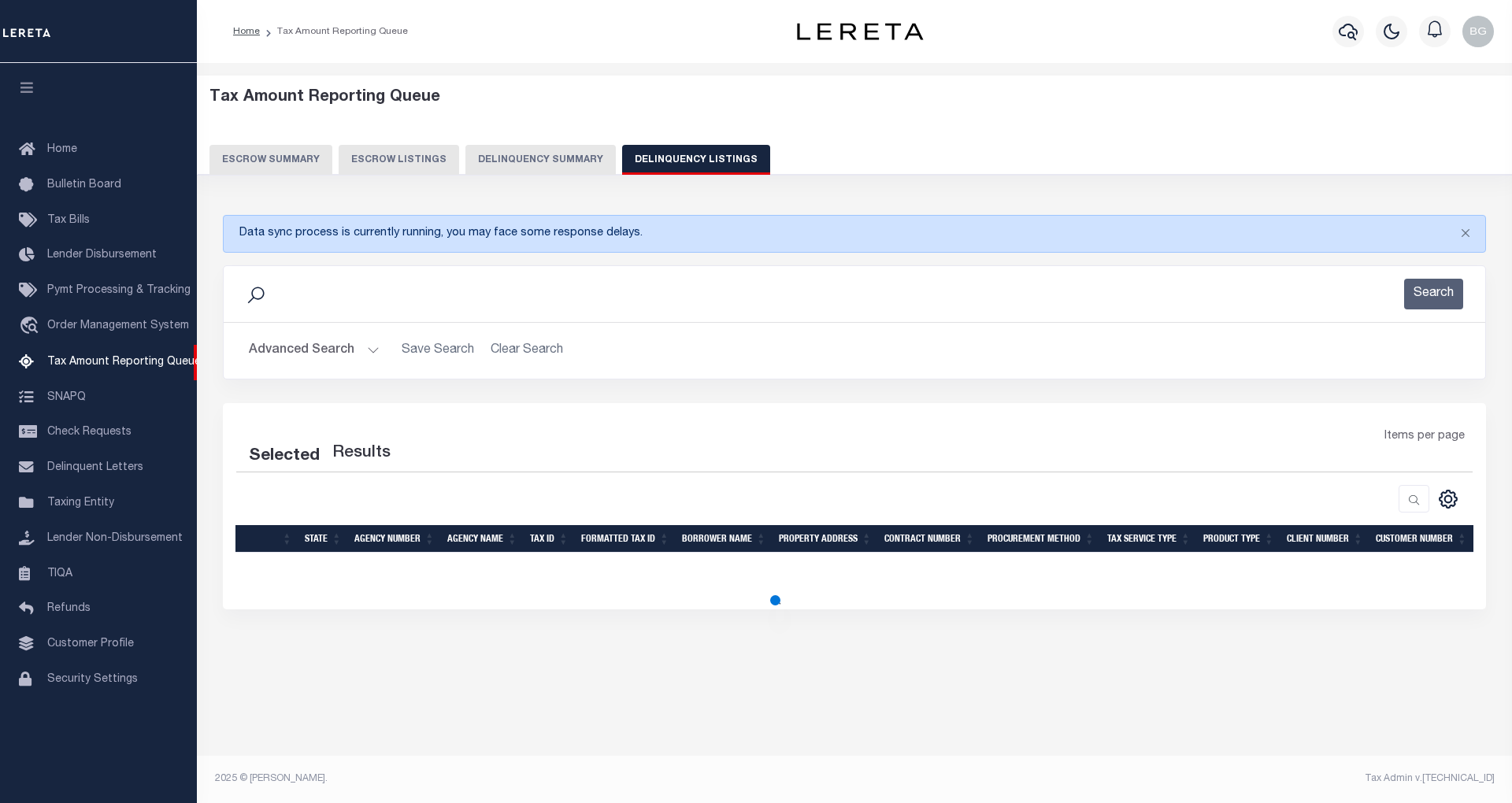
select select "100"
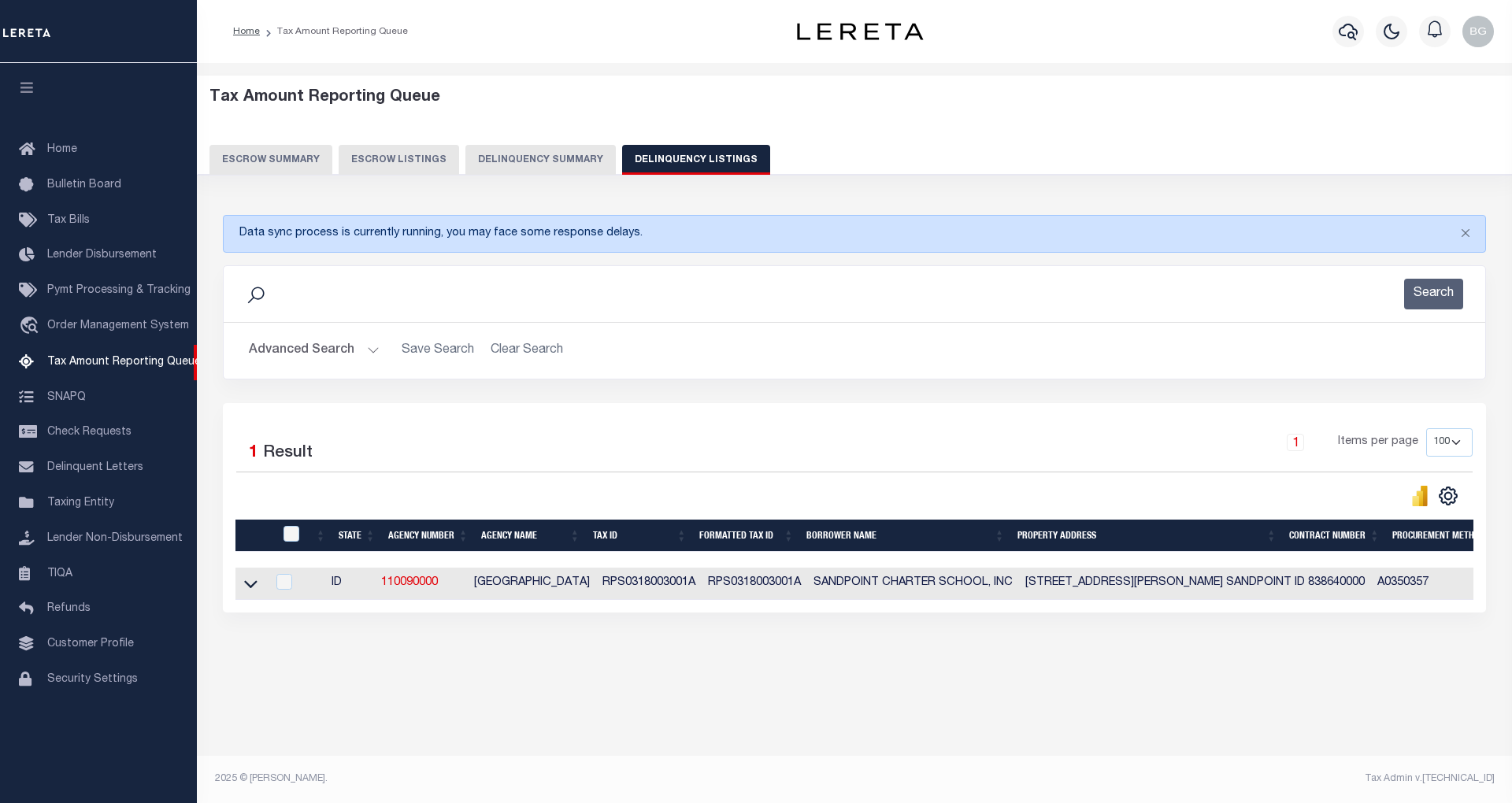
click at [250, 588] on icon at bounding box center [250, 584] width 13 height 8
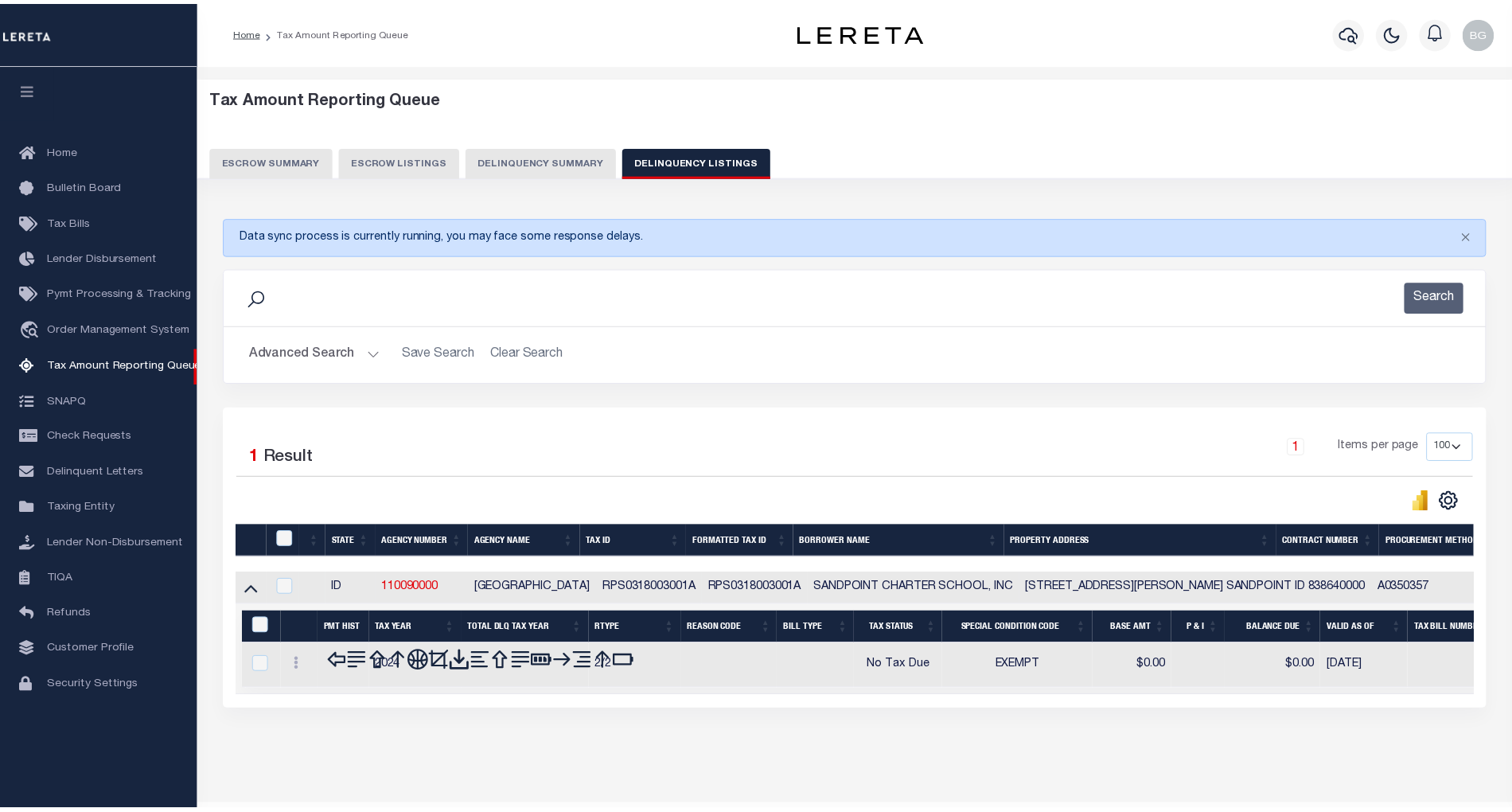
scroll to position [48, 0]
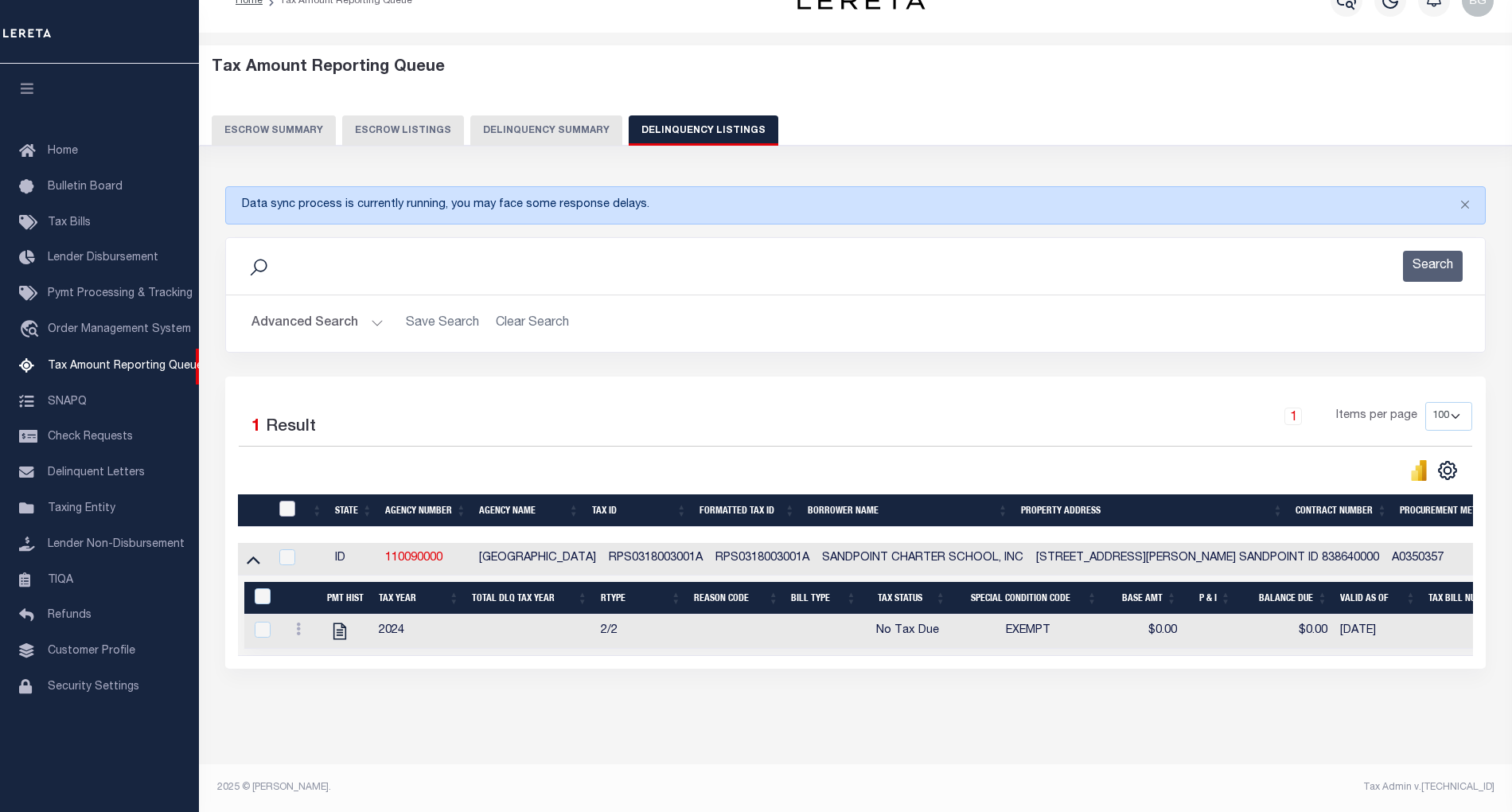
click at [282, 501] on input "checkbox" at bounding box center [287, 509] width 16 height 16
checkbox input "true"
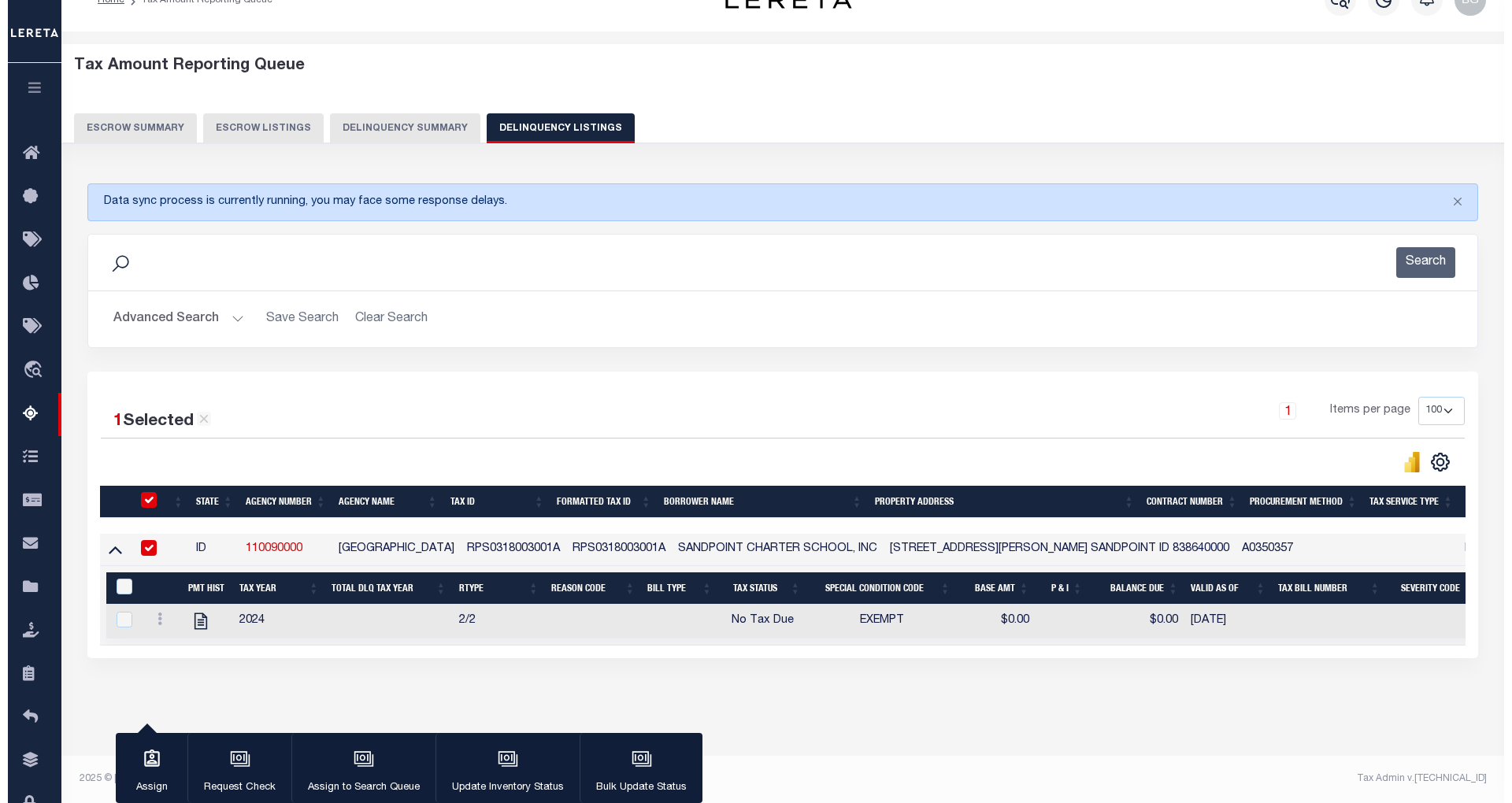
scroll to position [45, 0]
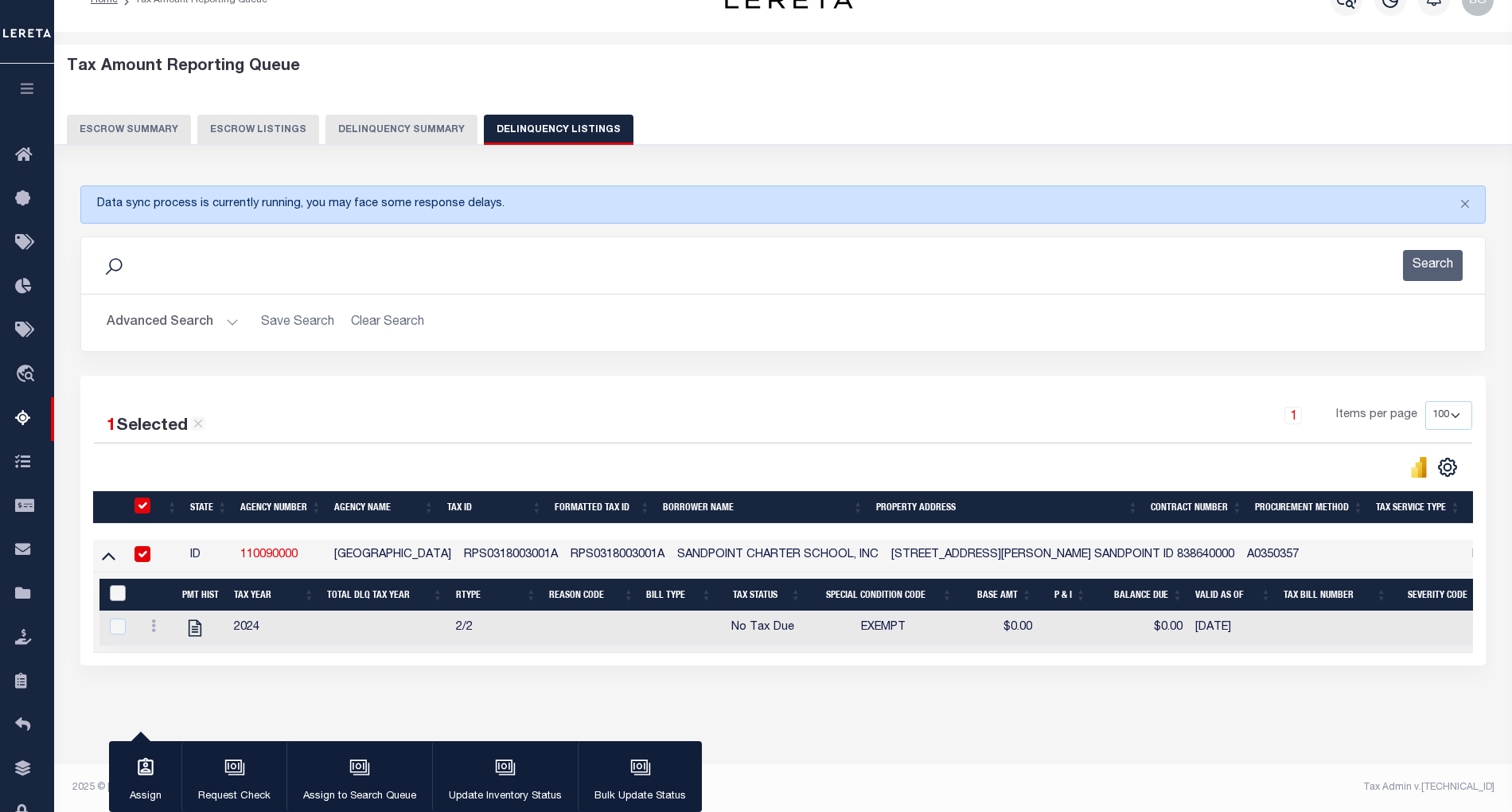
click at [115, 585] on input "&nbsp;" at bounding box center [118, 593] width 16 height 16
checkbox input "true"
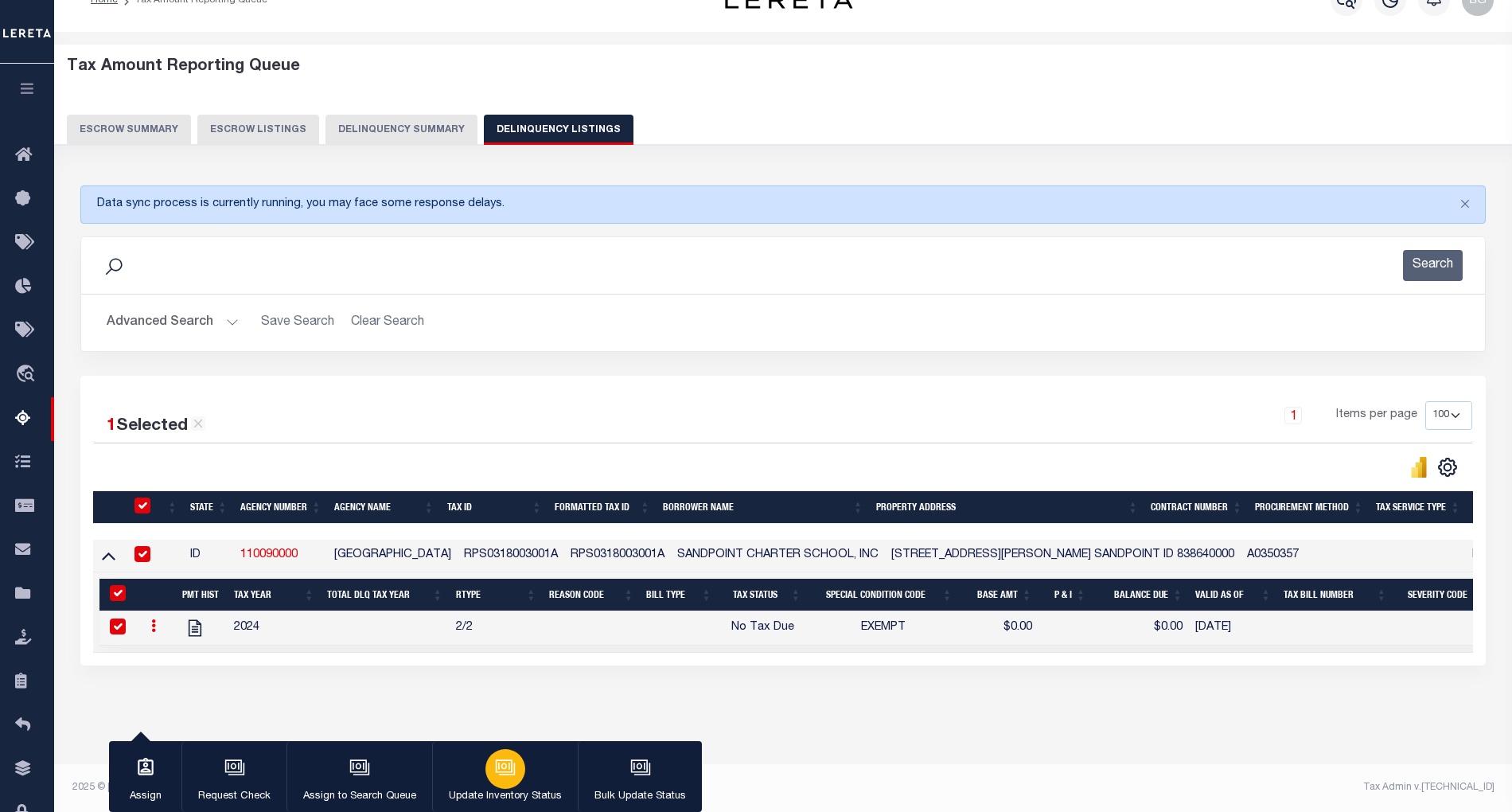
click at [503, 764] on icon "button" at bounding box center [504, 766] width 12 height 7
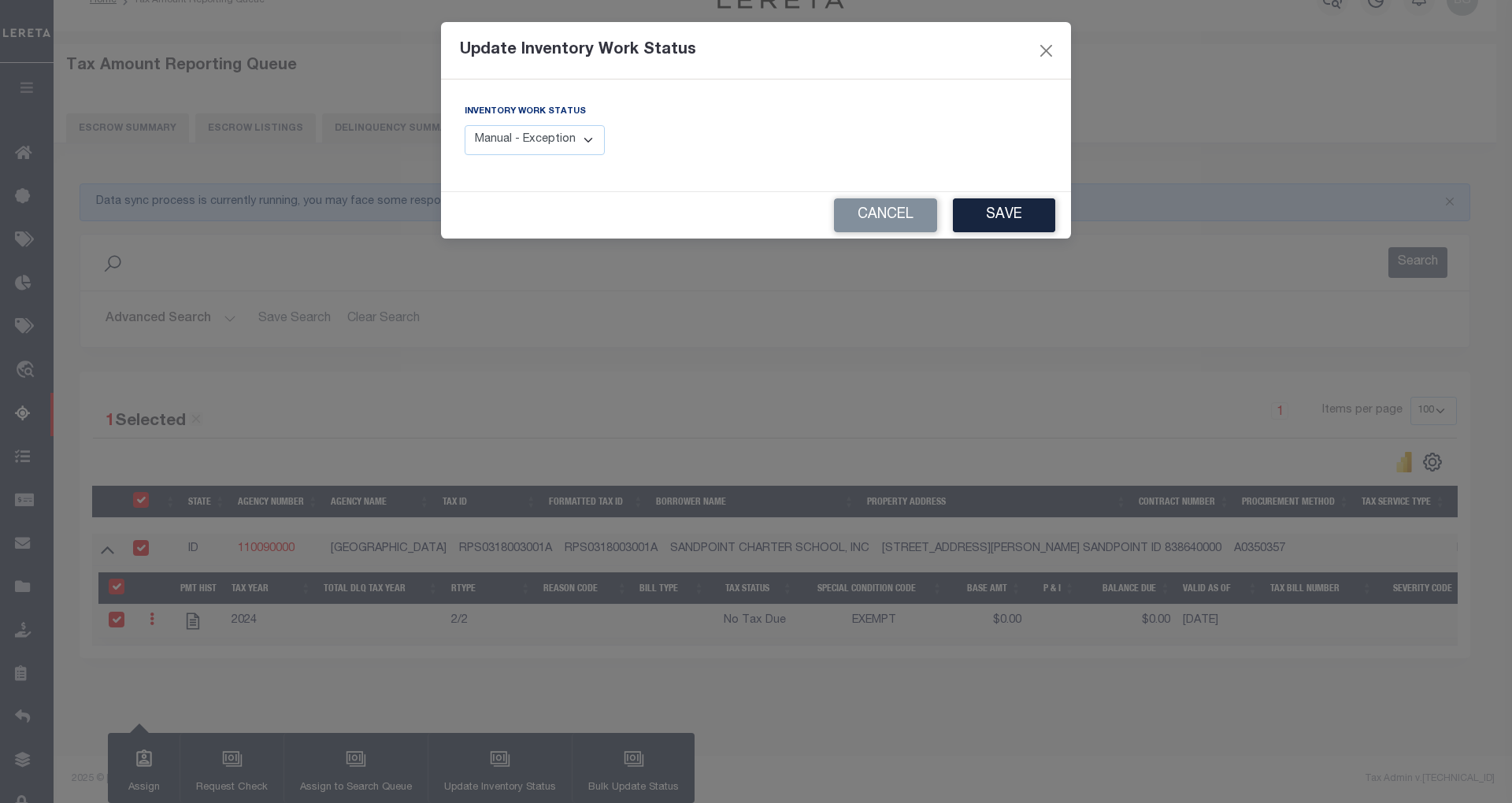
click at [587, 150] on select "Manual - Exception Pended - Awaiting Search Late Add Exception Completed" at bounding box center [535, 140] width 140 height 31
select select "4"
click at [465, 125] on select "Manual - Exception Pended - Awaiting Search Late Add Exception Completed" at bounding box center [535, 140] width 140 height 31
click at [1015, 218] on button "Save" at bounding box center [1004, 215] width 102 height 34
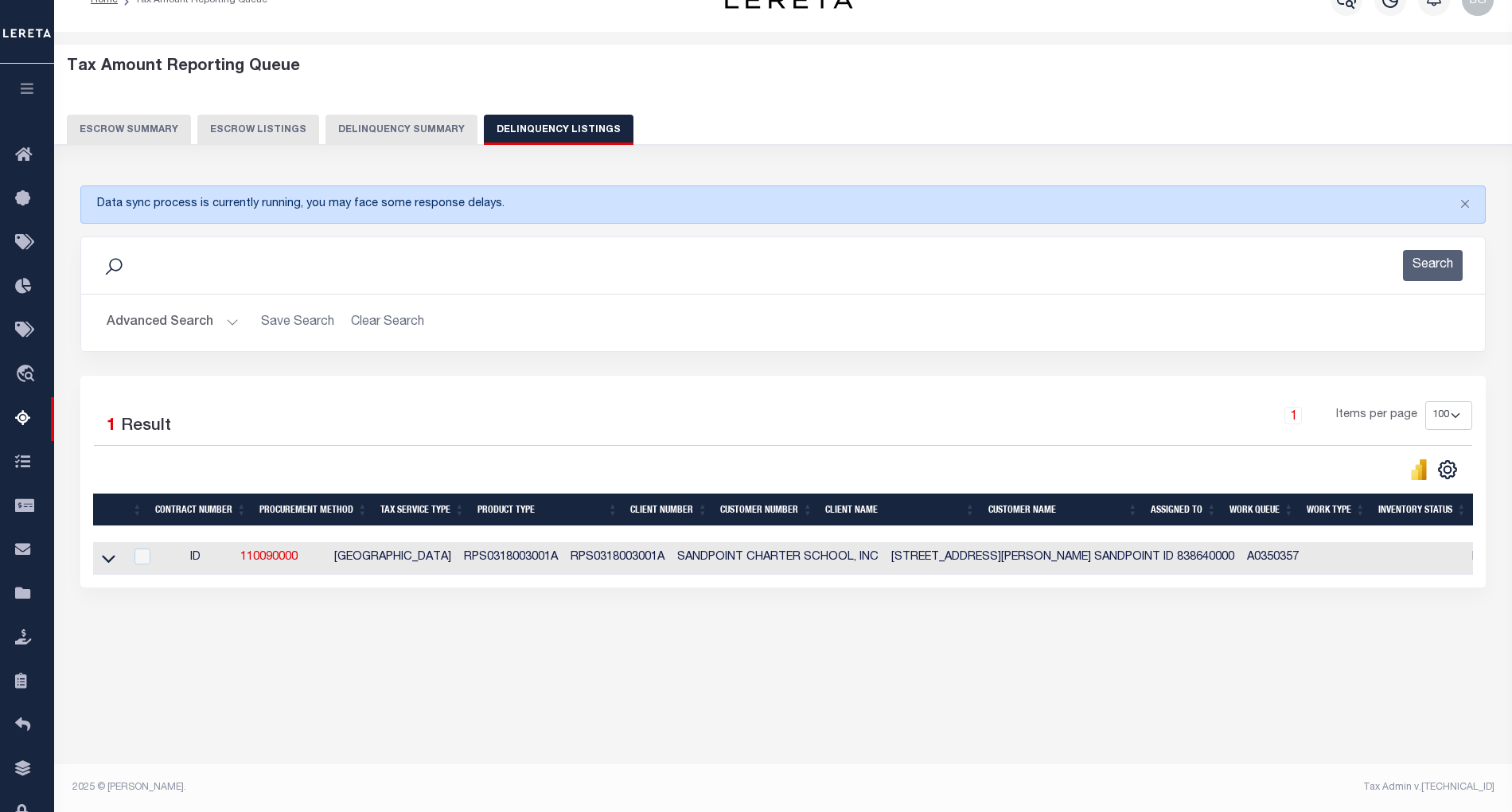
scroll to position [0, 0]
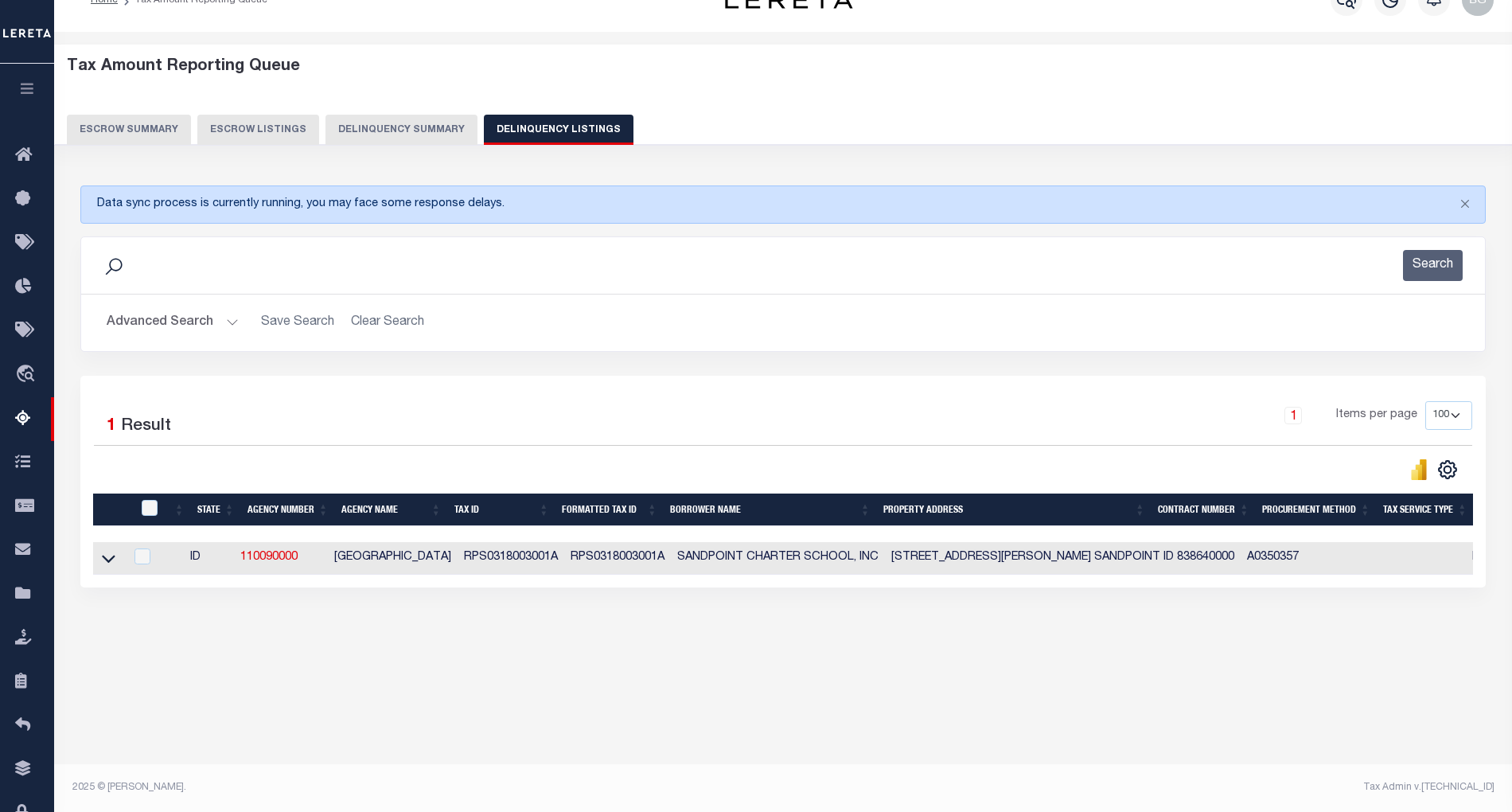
click at [226, 322] on button "Advanced Search" at bounding box center [173, 322] width 132 height 31
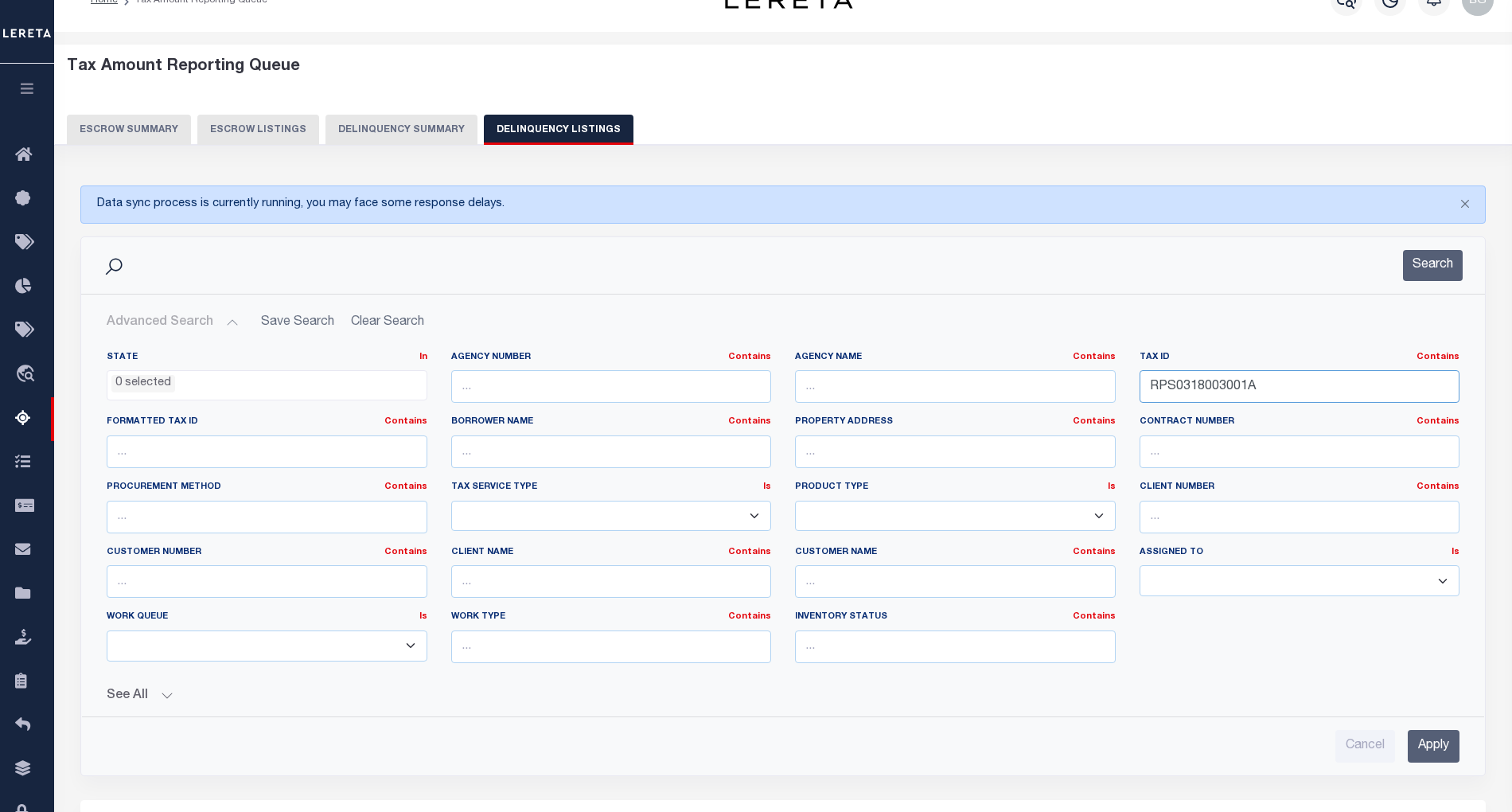
click at [1179, 385] on input "RPS0318003001A" at bounding box center [1300, 386] width 321 height 33
paste input "730000080"
type input "RPS03730000080"
click at [1442, 755] on input "Apply" at bounding box center [1433, 746] width 52 height 33
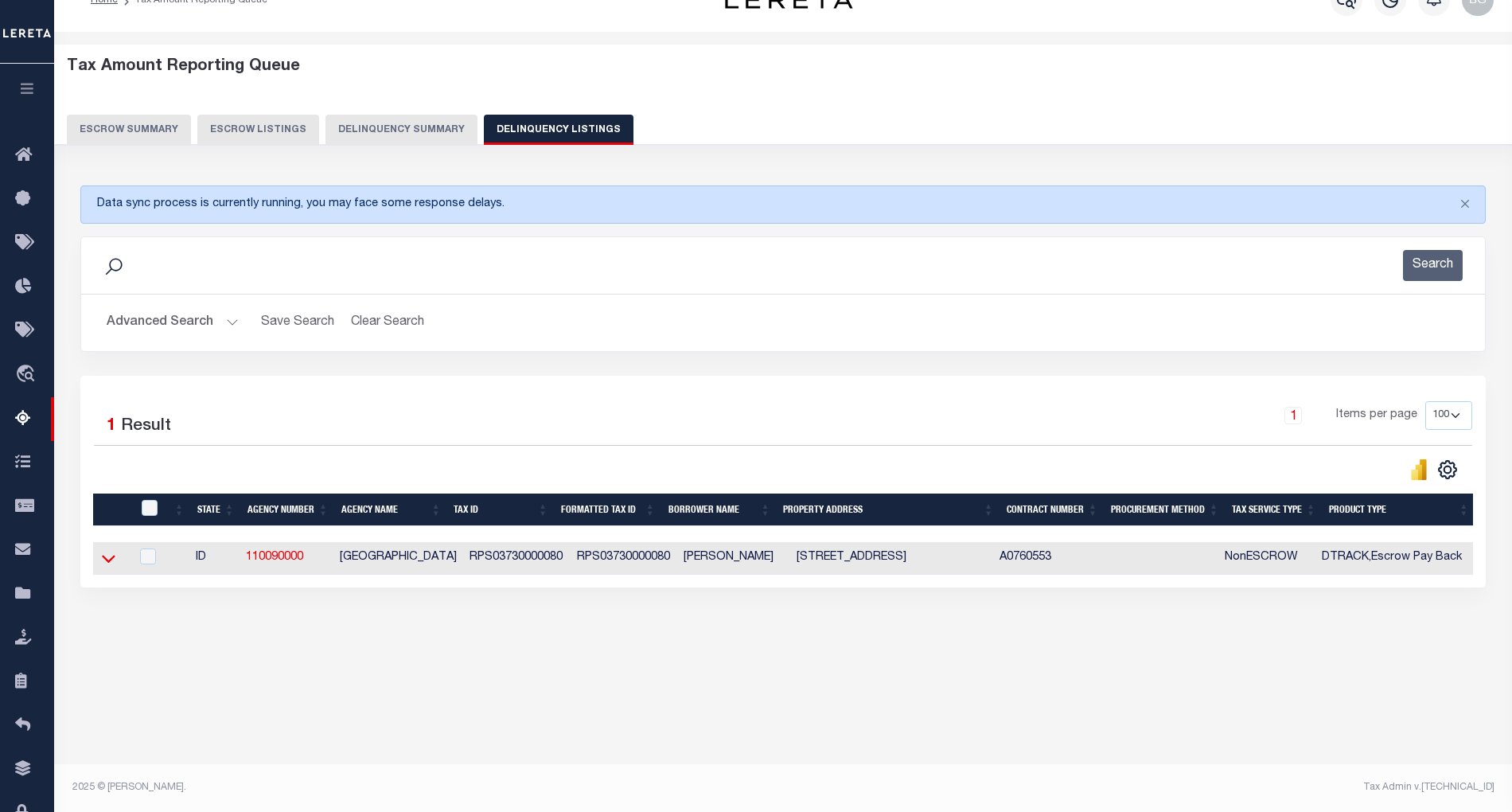
click at [107, 563] on icon at bounding box center [108, 559] width 14 height 8
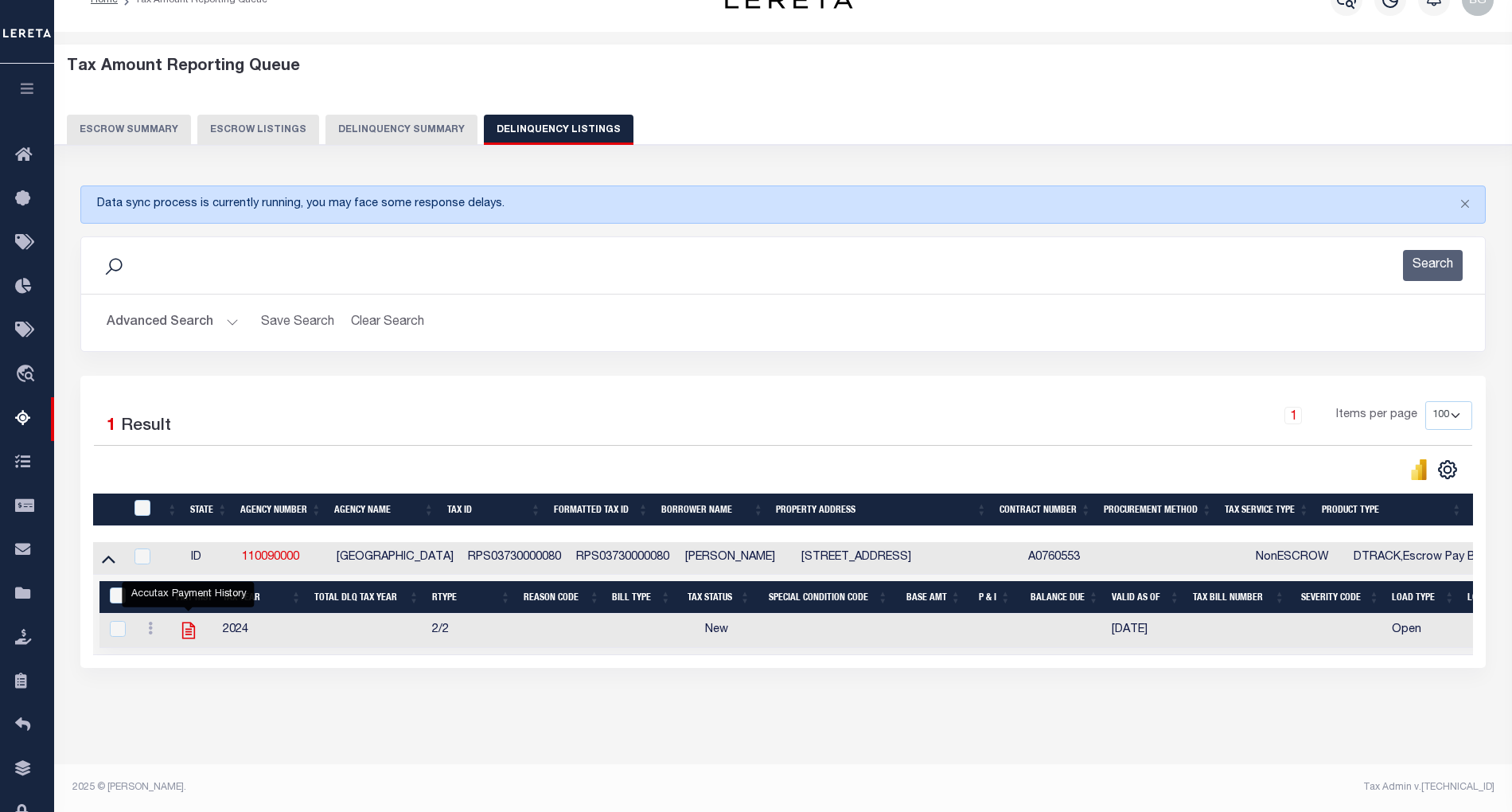
click at [189, 639] on icon "" at bounding box center [188, 630] width 13 height 17
checkbox input "true"
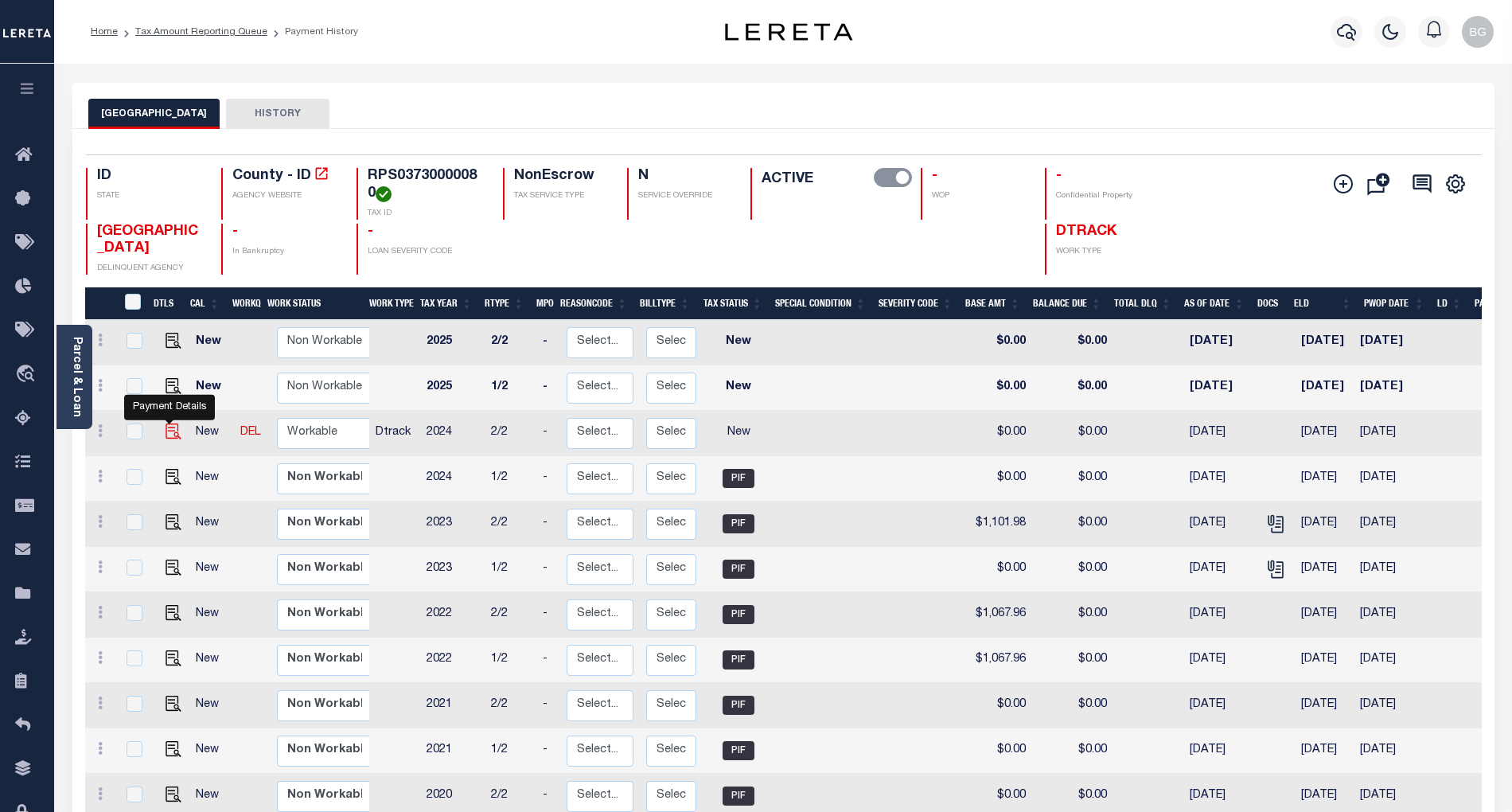
click at [170, 433] on img "" at bounding box center [173, 431] width 16 height 16
checkbox input "true"
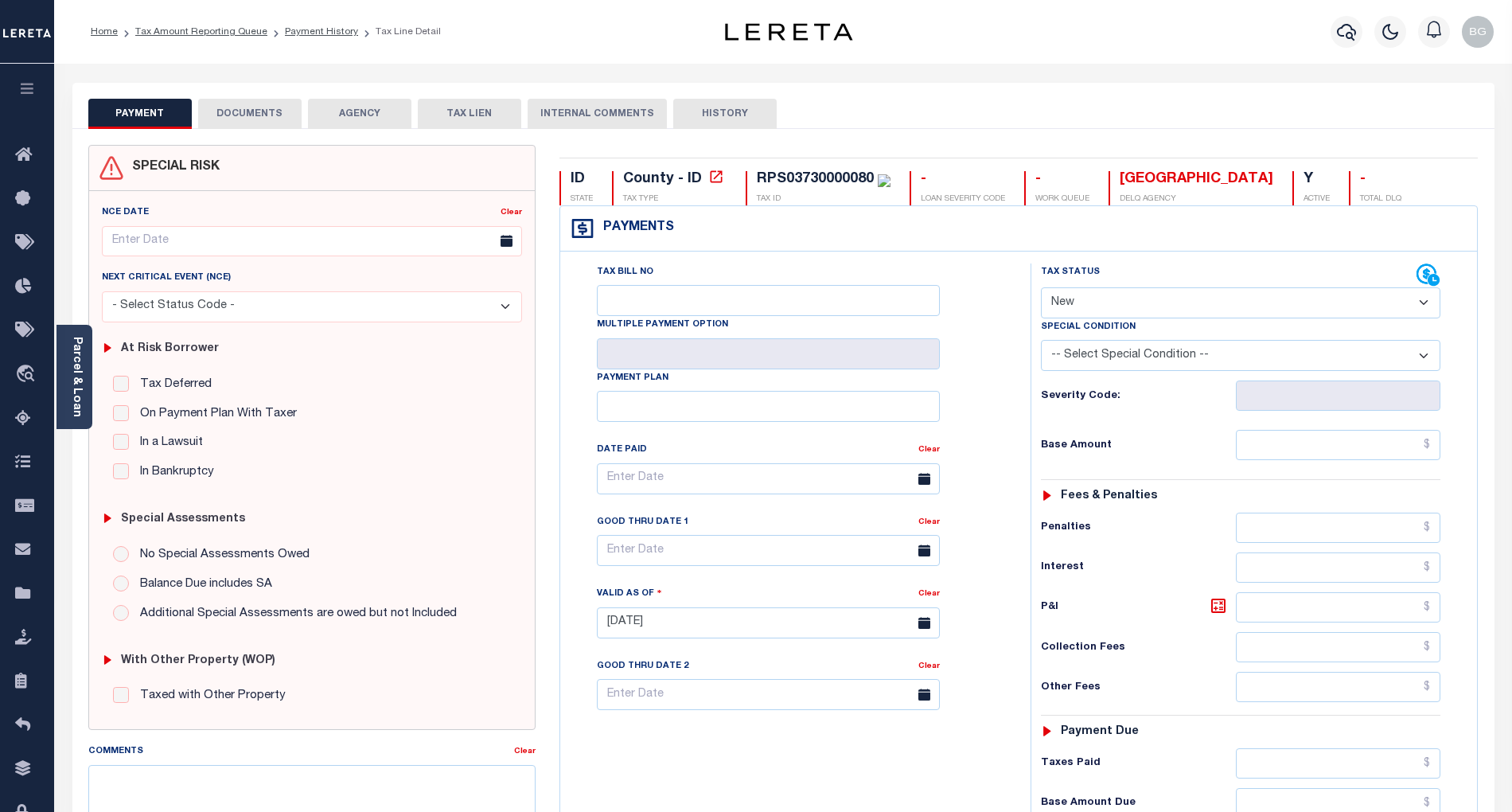
click at [1079, 296] on select "- Select Status Code - Open Due/Unpaid Paid Incomplete No Tax Due Internal Refu…" at bounding box center [1241, 303] width 399 height 31
select select "PYD"
click at [1041, 289] on select "- Select Status Code - Open Due/Unpaid Paid Incomplete No Tax Due Internal Refu…" at bounding box center [1241, 303] width 399 height 31
type input "[DATE]"
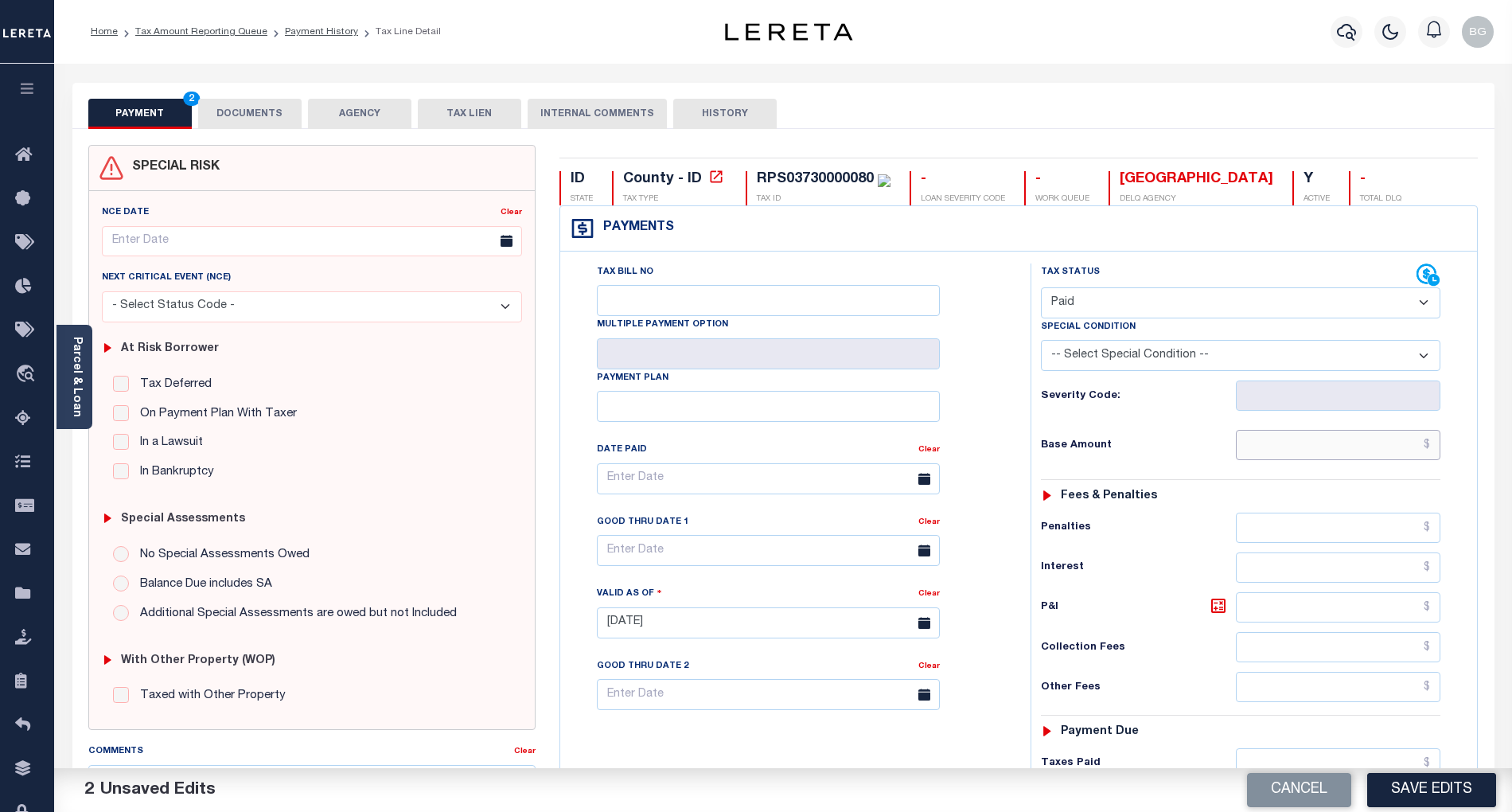
click at [1396, 457] on input "text" at bounding box center [1339, 445] width 205 height 30
paste input "1,106.61"
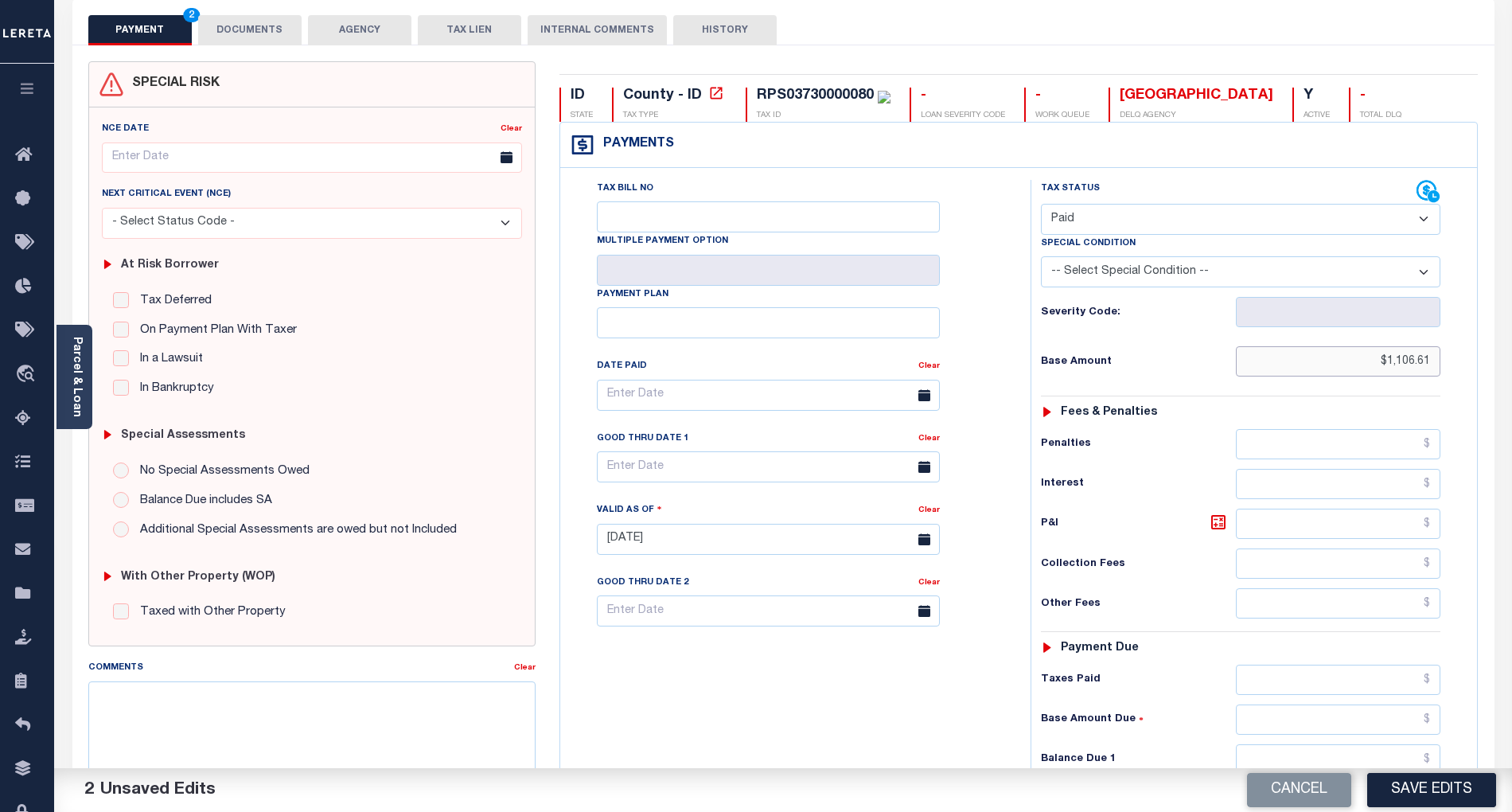
scroll to position [318, 0]
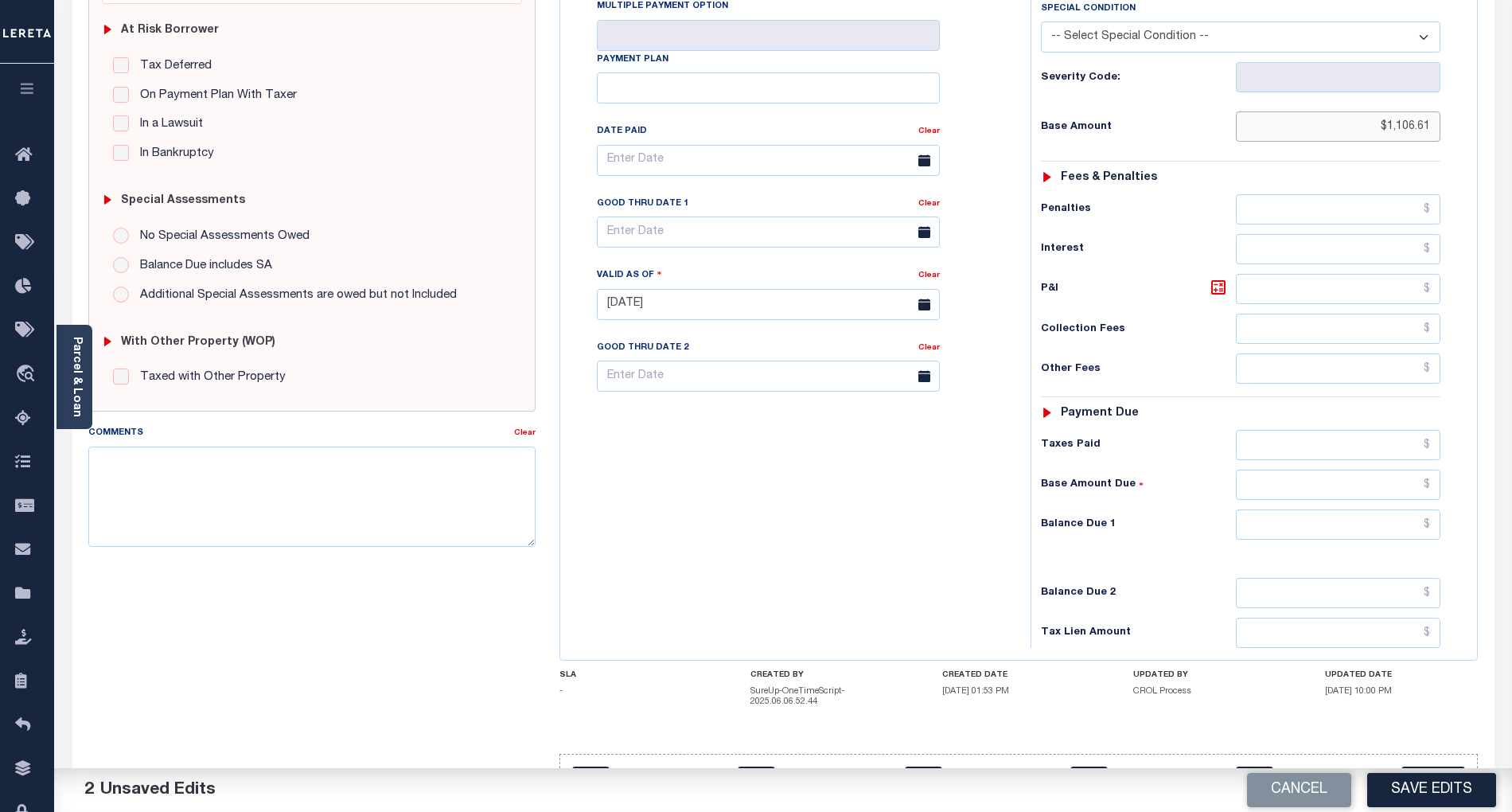
type input "$1,106.61"
click at [1376, 538] on input "text" at bounding box center [1339, 525] width 205 height 30
type input "$0.00"
click at [762, 555] on div "Tax Bill No Multiple Payment Option Payment Plan Clear" at bounding box center [791, 296] width 454 height 703
click at [392, 508] on textarea "Comments" at bounding box center [312, 497] width 447 height 100
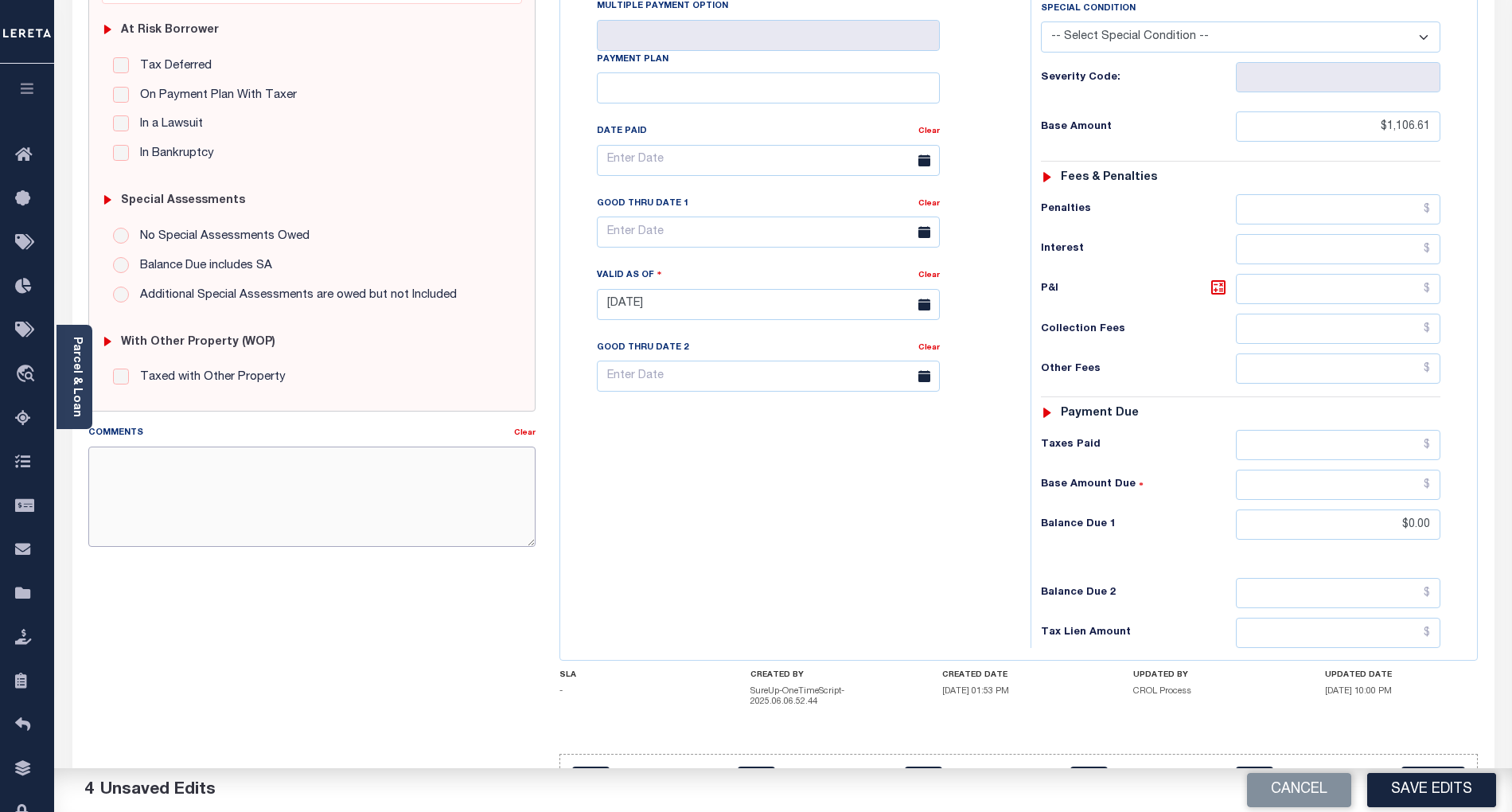
paste textarea "As per email response from tax office- TC [PERSON_NAME], Confirmed that taxes a…"
type textarea "As per email response from tax office- TC [PERSON_NAME], Confirmed that taxes a…"
click at [1462, 783] on button "Save Edits" at bounding box center [1432, 790] width 129 height 34
checkbox input "false"
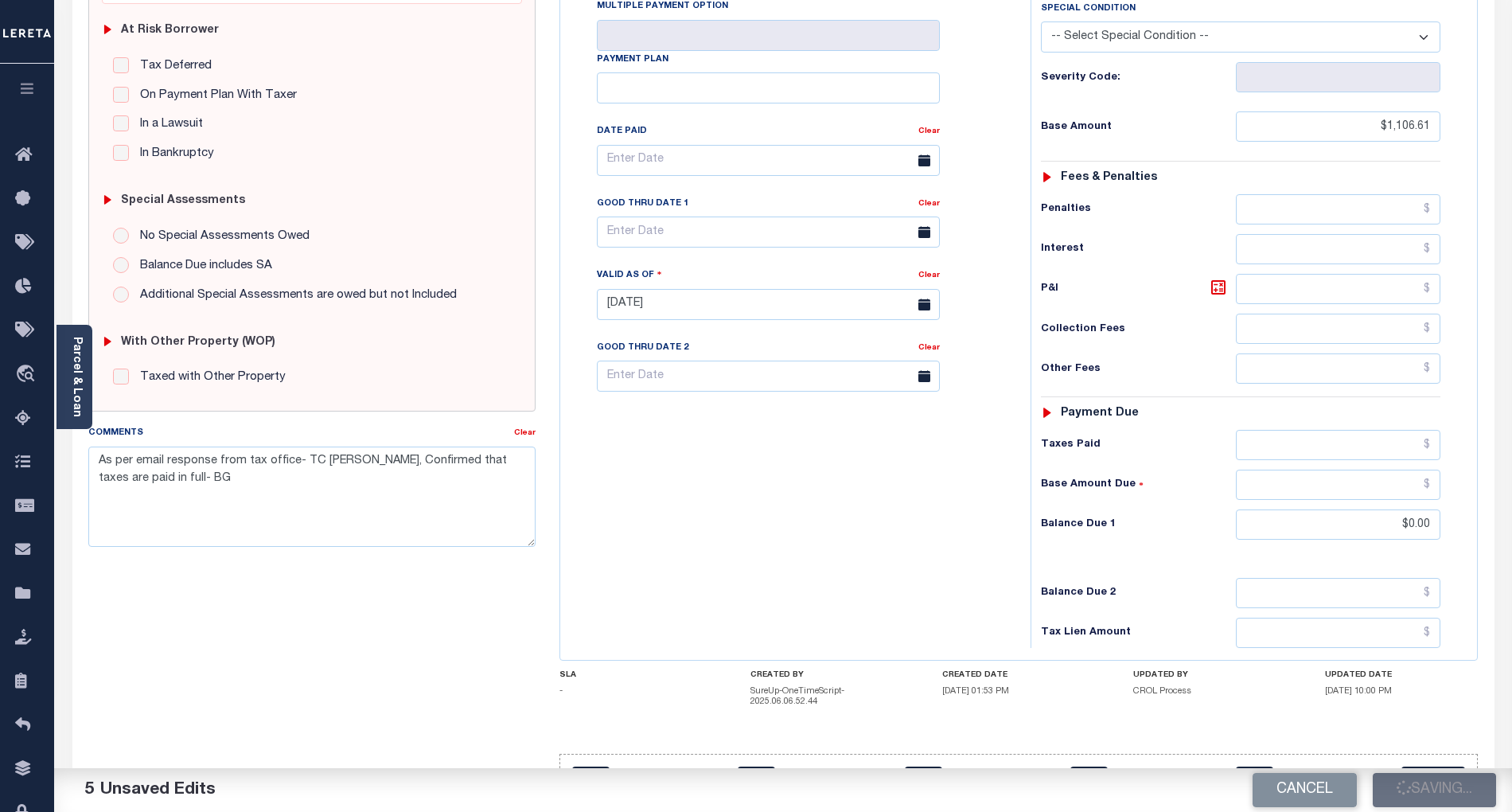
checkbox input "false"
type textarea "As per email response from tax office- TC [PERSON_NAME], Confirmed that taxes a…"
type input "$1,106.61"
type input "$0"
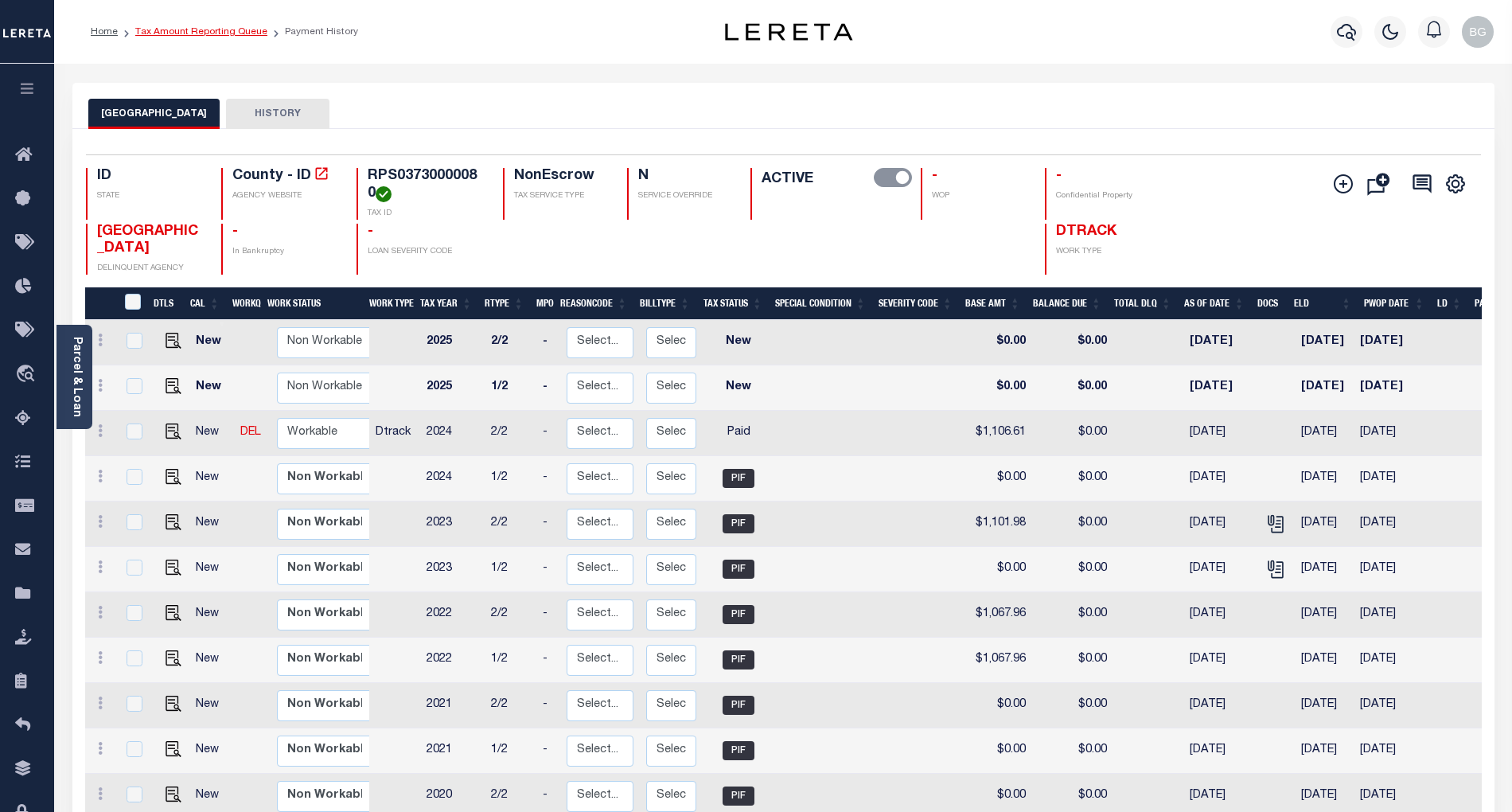
click at [196, 33] on link "Tax Amount Reporting Queue" at bounding box center [201, 32] width 132 height 10
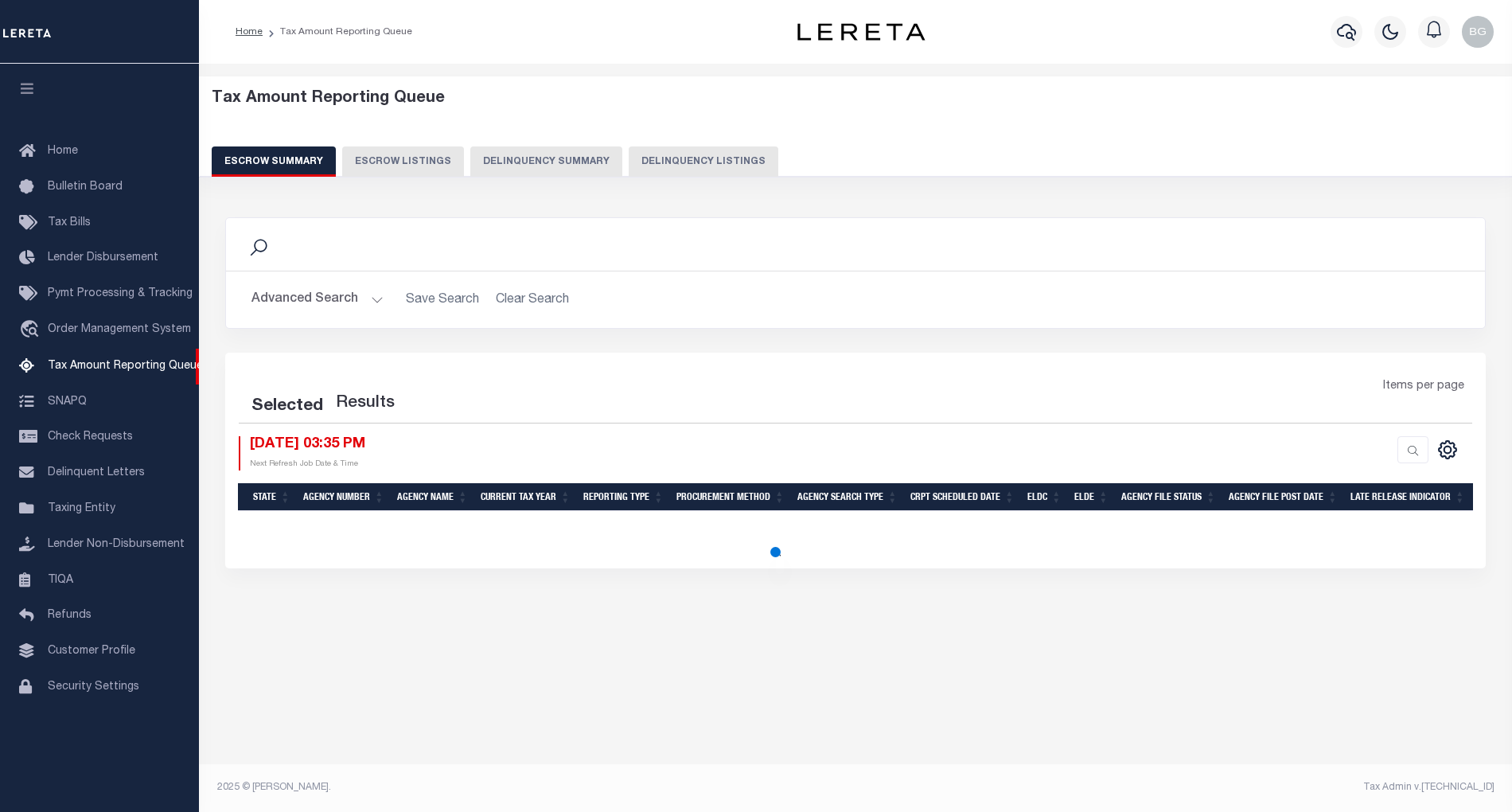
click at [697, 161] on button "Delinquency Listings" at bounding box center [703, 162] width 150 height 30
select select "100"
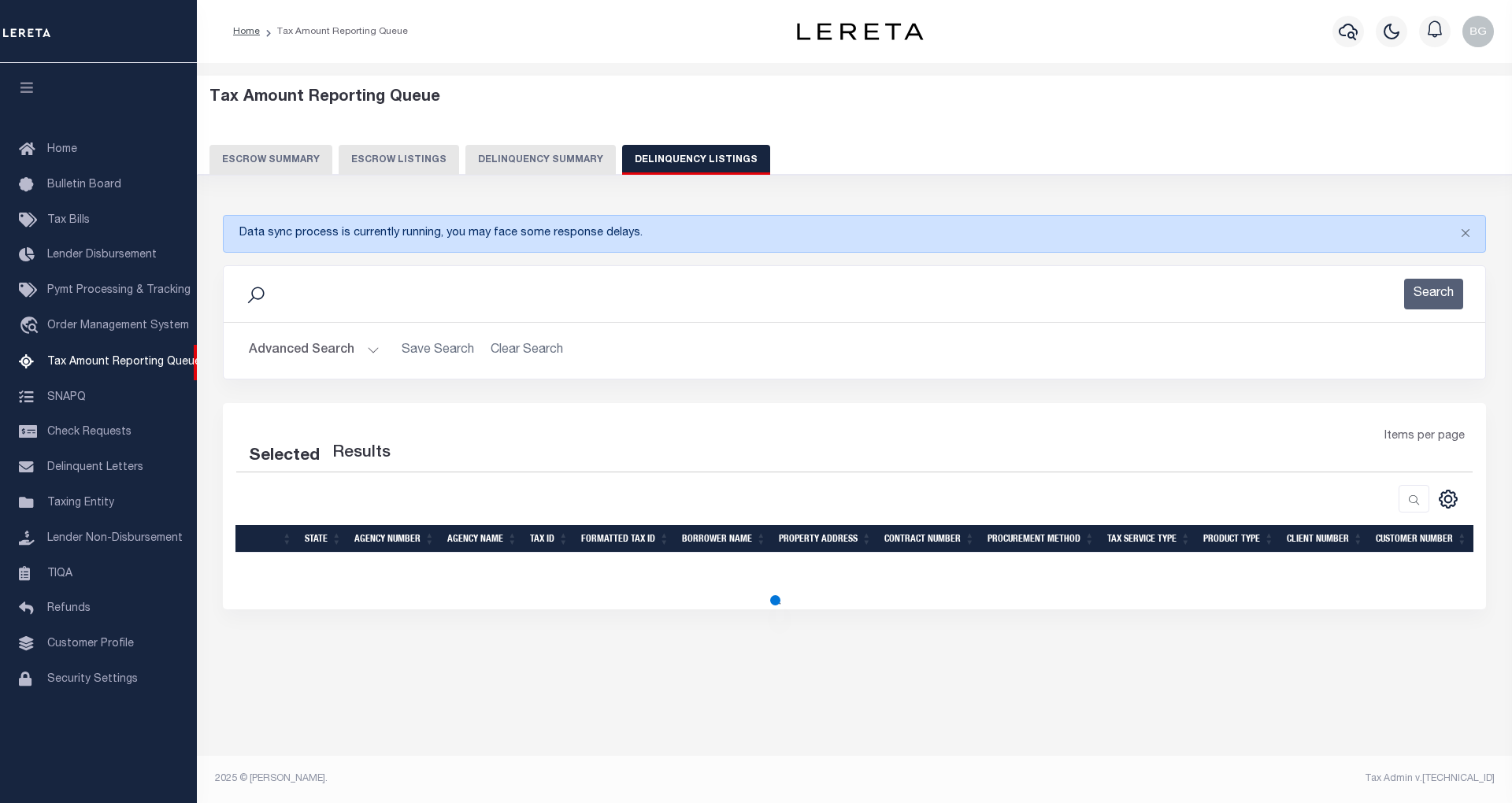
select select "100"
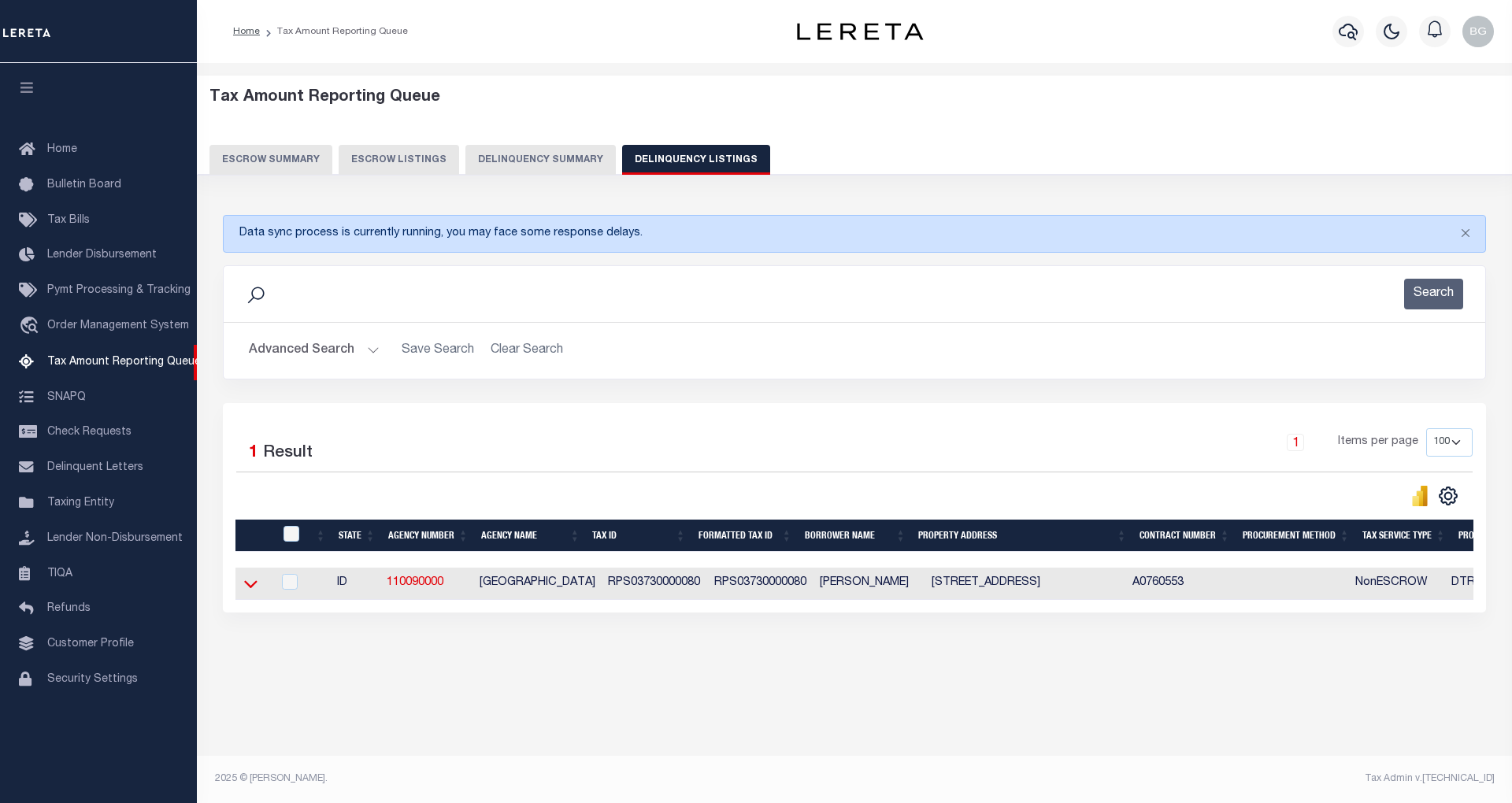
click at [250, 592] on icon at bounding box center [250, 583] width 13 height 17
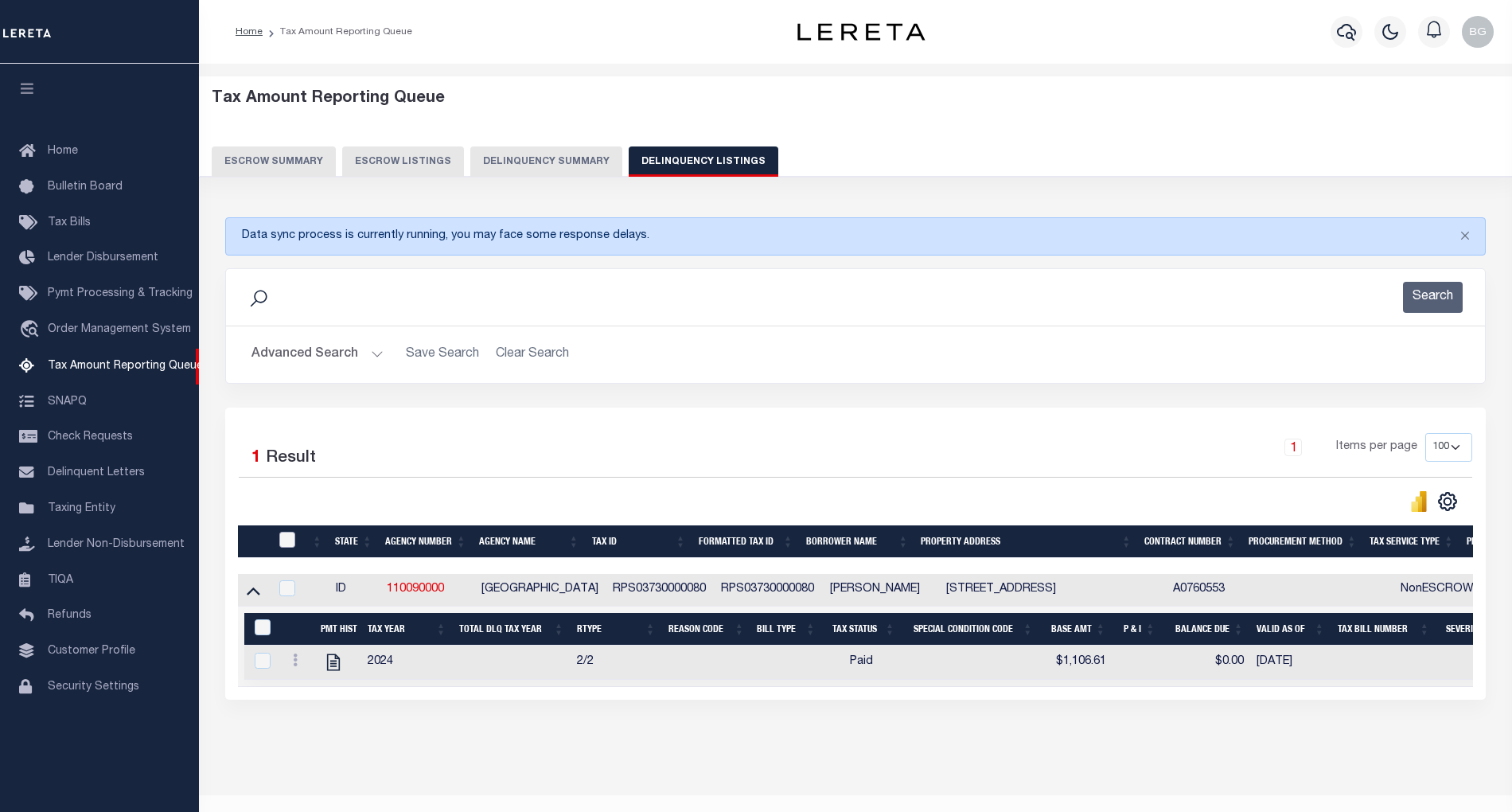
click at [294, 543] on input "checkbox" at bounding box center [287, 540] width 16 height 16
checkbox input "true"
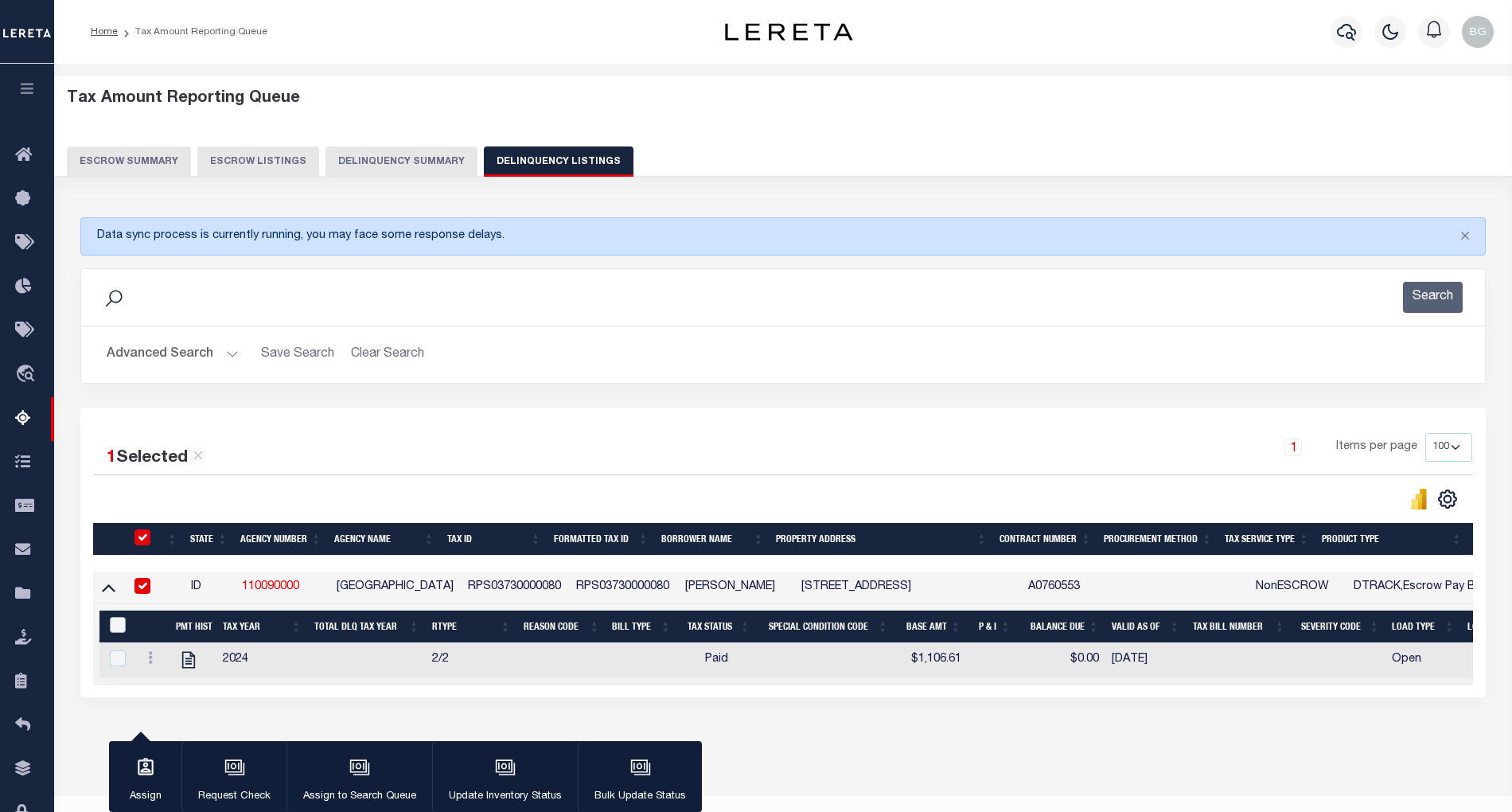
click at [116, 633] on input "&nbsp;" at bounding box center [118, 625] width 16 height 16
checkbox input "true"
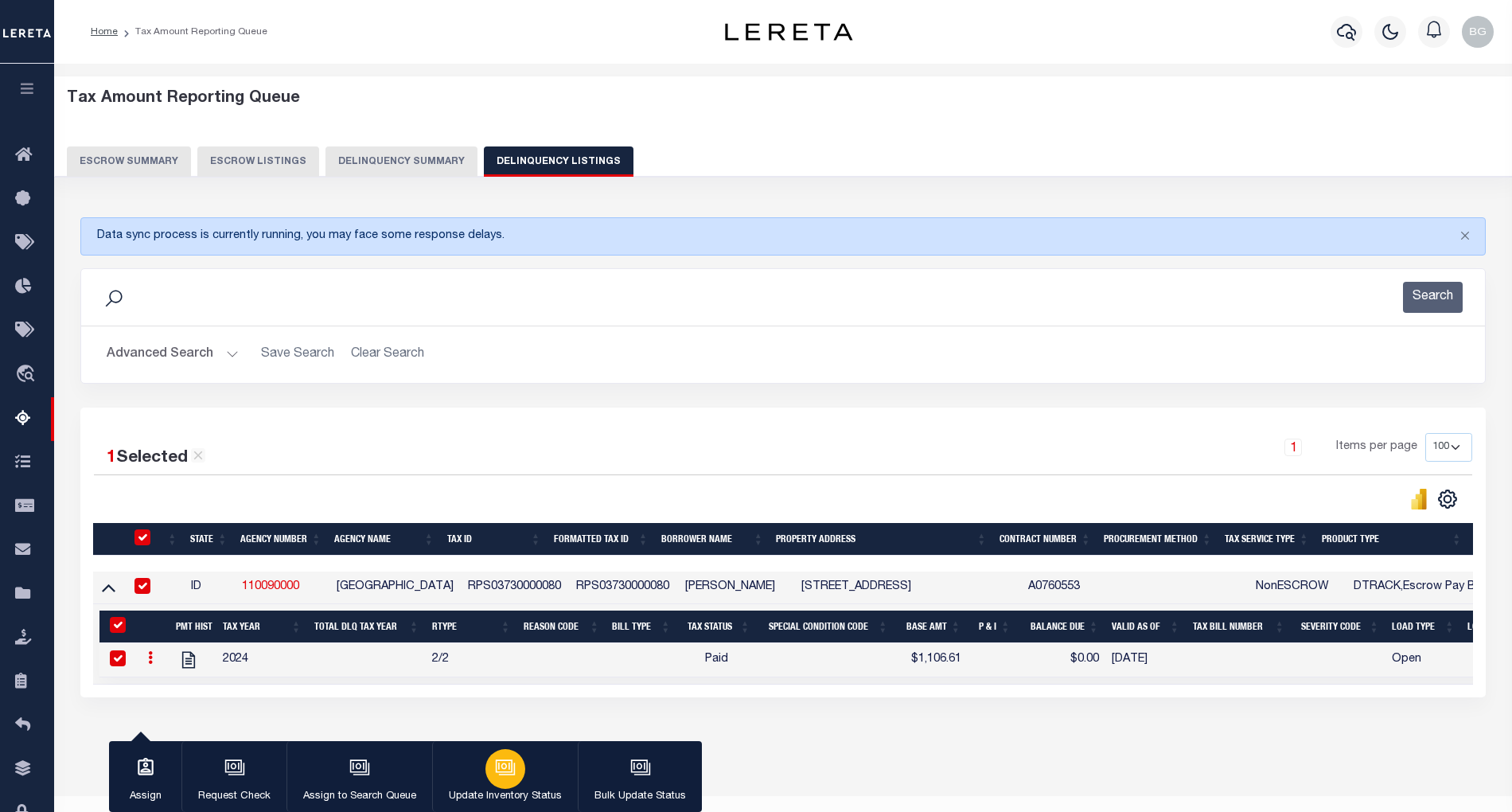
click at [517, 775] on div "button" at bounding box center [505, 769] width 40 height 40
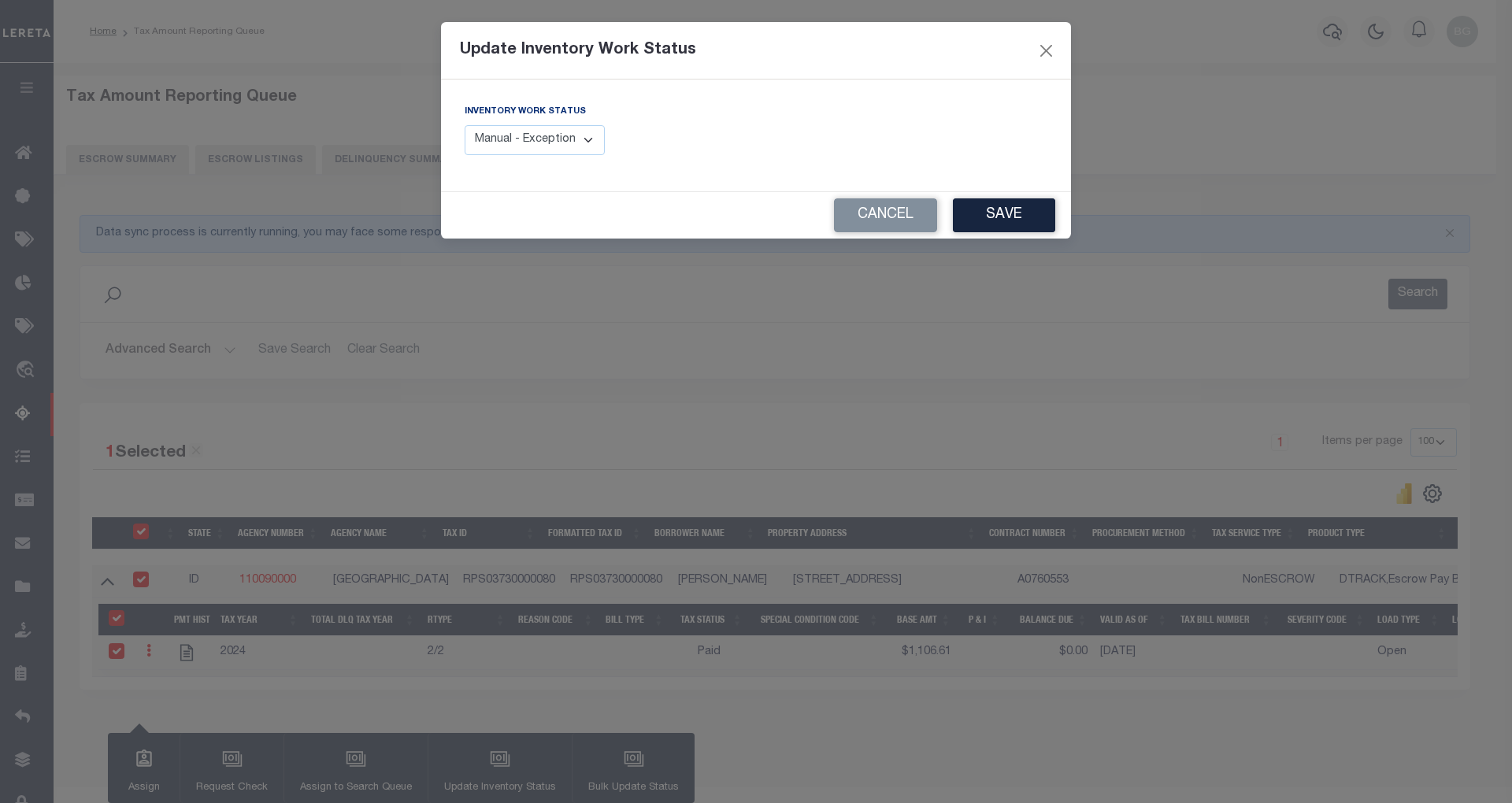
click at [551, 145] on select "Manual - Exception Pended - Awaiting Search Late Add Exception Completed" at bounding box center [535, 140] width 140 height 31
select select "4"
click at [465, 125] on select "Manual - Exception Pended - Awaiting Search Late Add Exception Completed" at bounding box center [535, 140] width 140 height 31
click at [1006, 212] on button "Save" at bounding box center [1004, 215] width 102 height 34
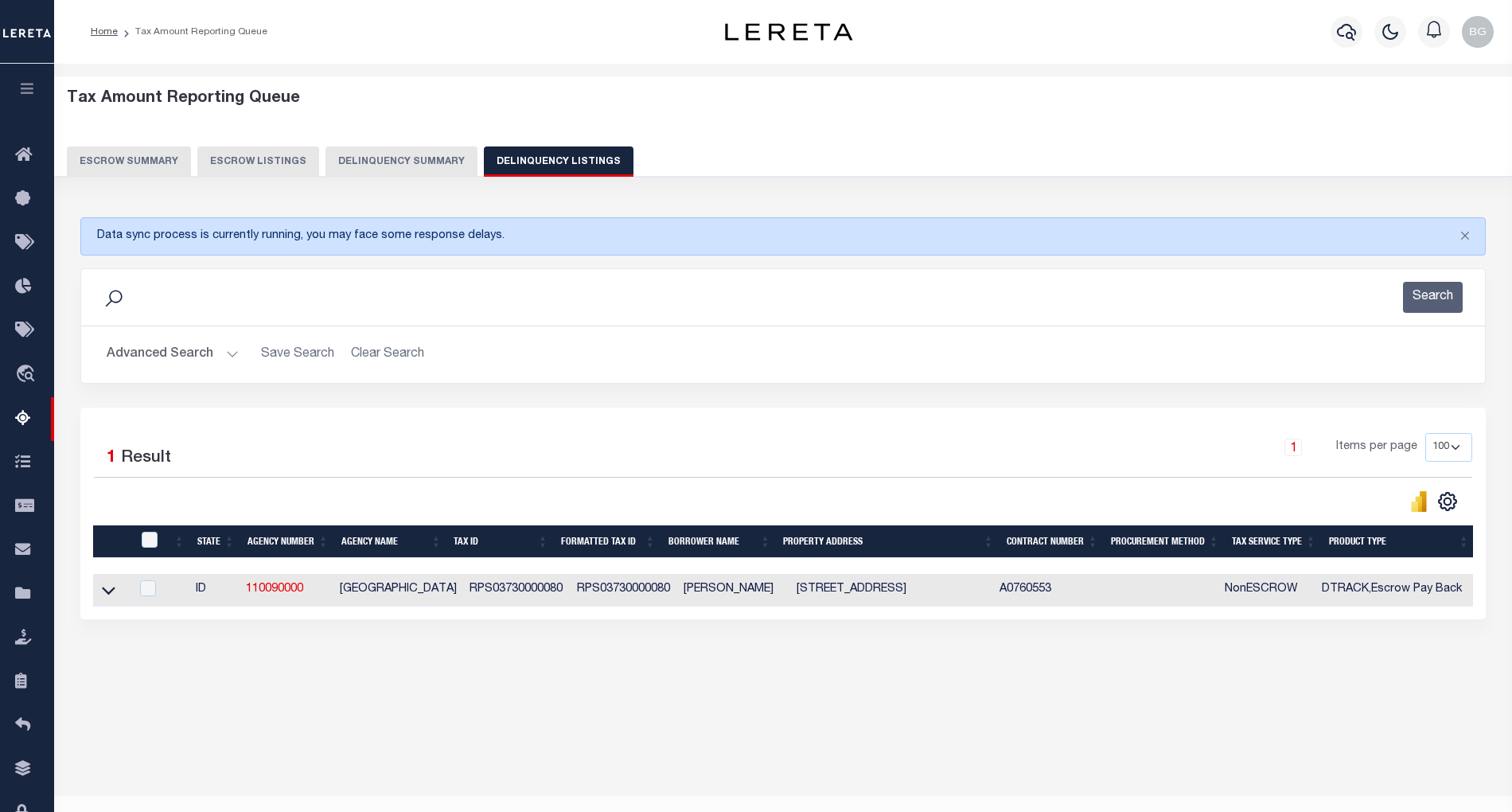
click at [230, 354] on button "Advanced Search" at bounding box center [173, 354] width 132 height 31
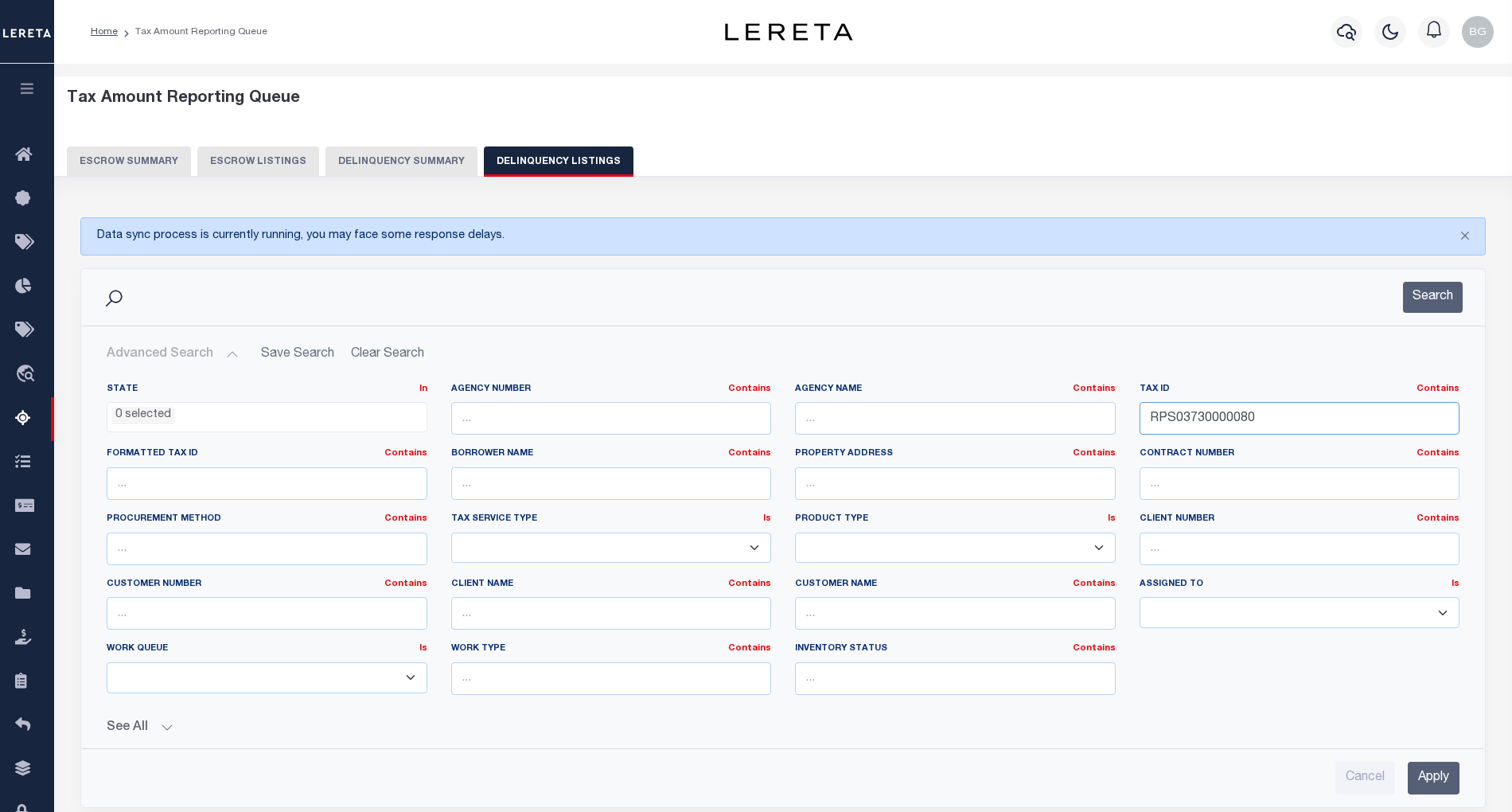
click at [1179, 415] on input "RPS03730000080" at bounding box center [1300, 418] width 321 height 33
paste input "25A"
type input "RPS0373000025A"
click at [1449, 774] on input "Apply" at bounding box center [1433, 778] width 52 height 33
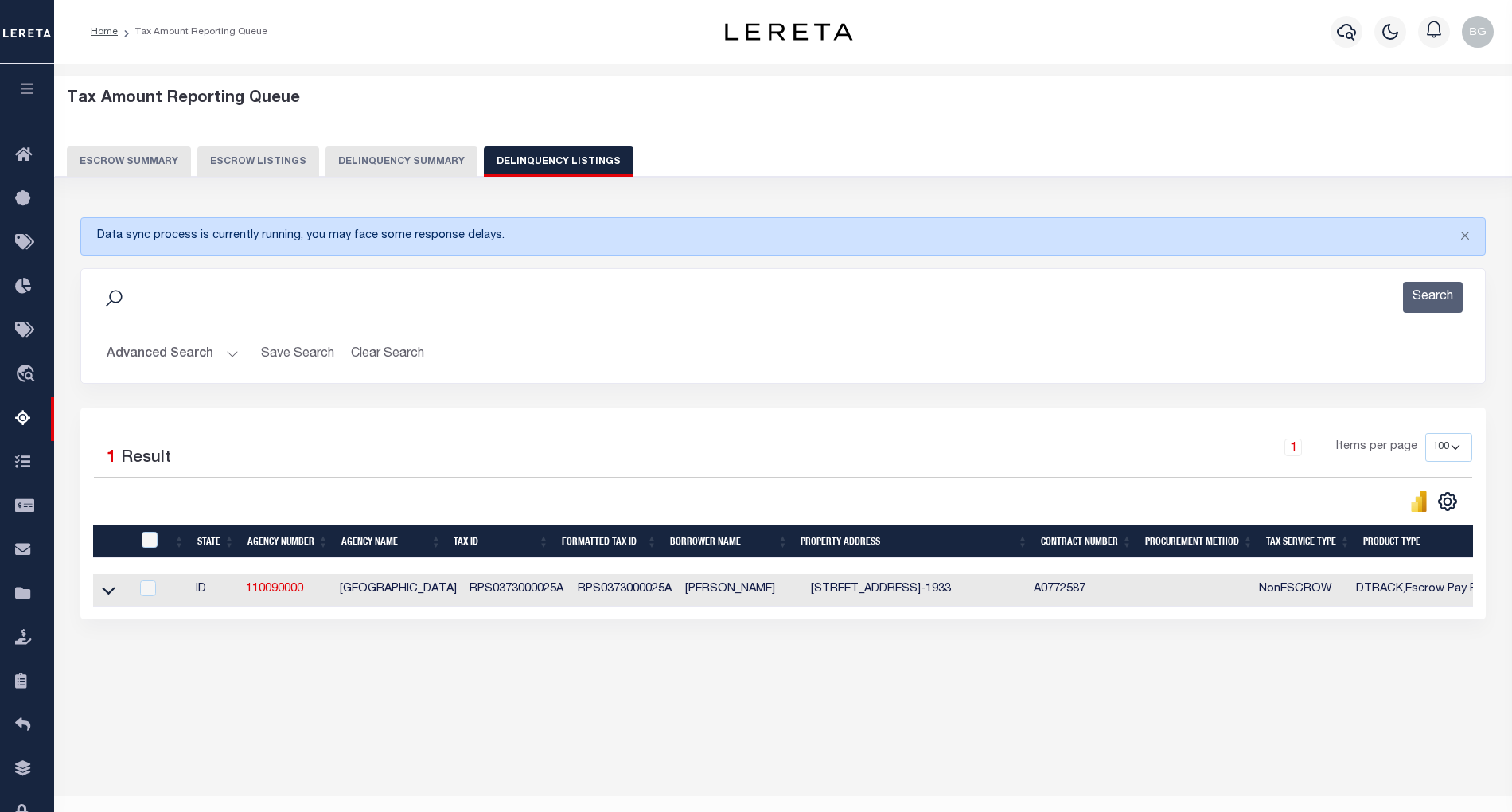
drag, startPoint x: 109, startPoint y: 599, endPoint x: 196, endPoint y: 670, distance: 112.3
click at [109, 595] on icon at bounding box center [108, 591] width 14 height 8
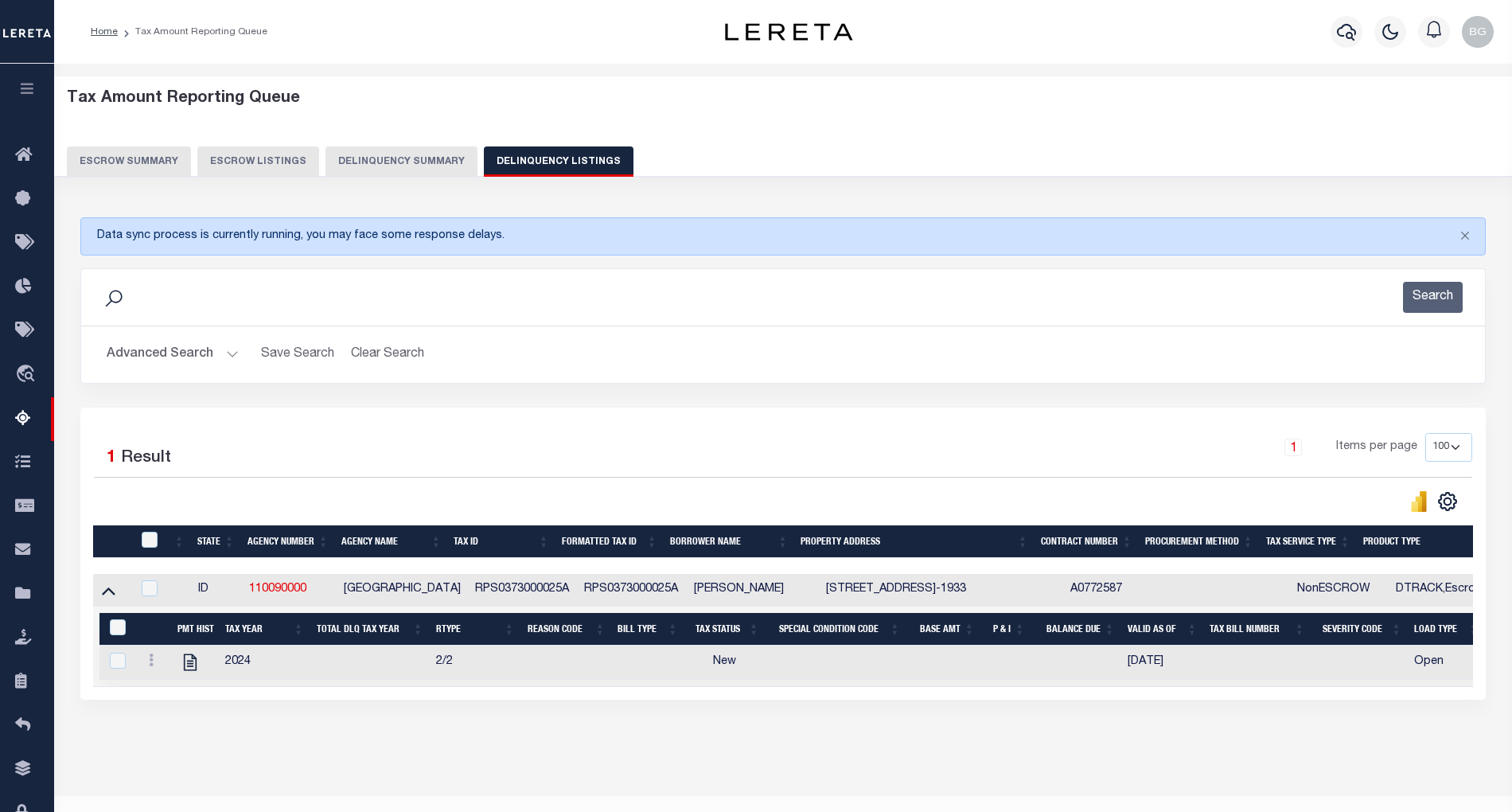
scroll to position [32, 0]
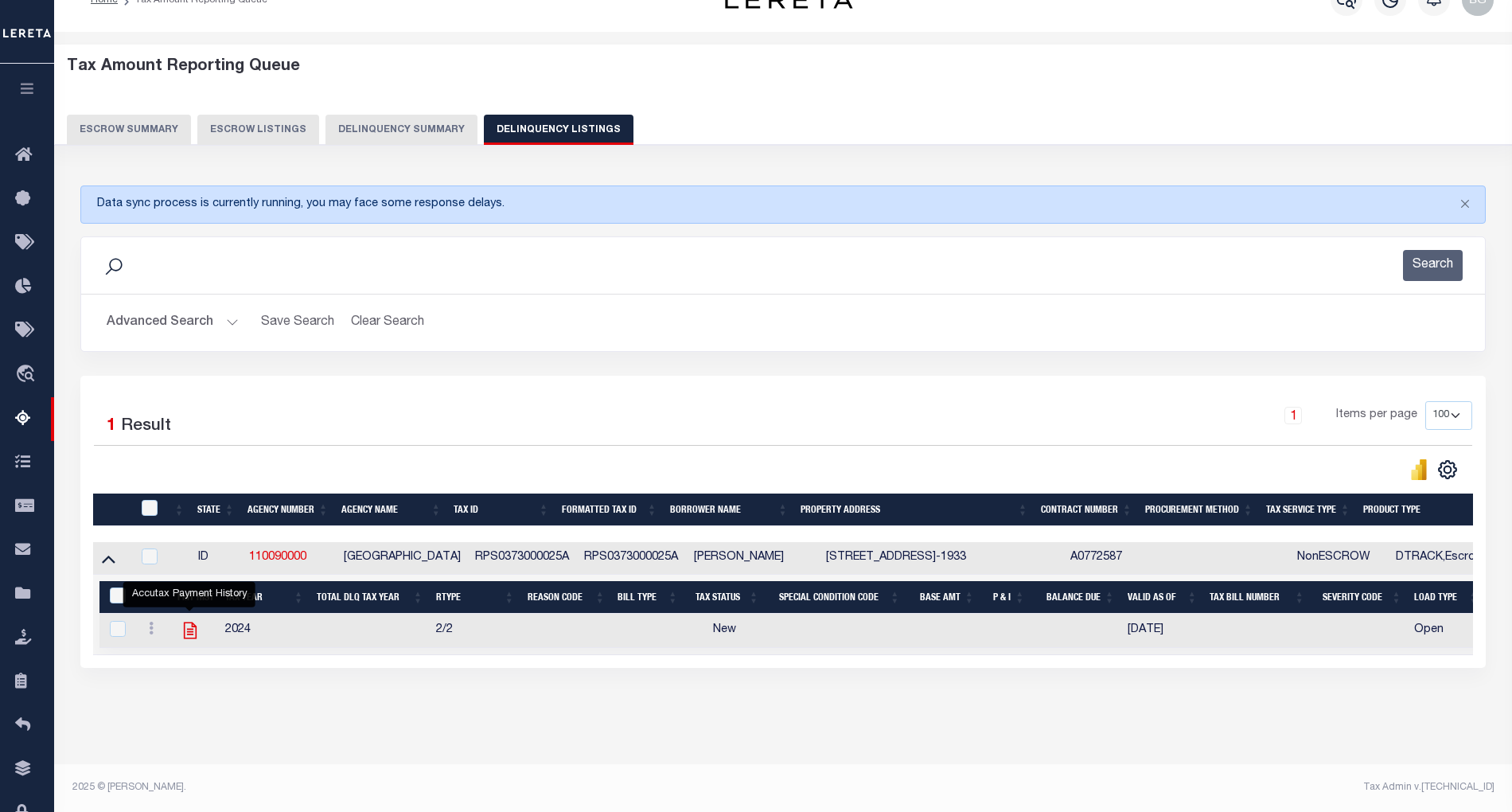
click at [189, 638] on icon "" at bounding box center [189, 630] width 13 height 17
checkbox input "true"
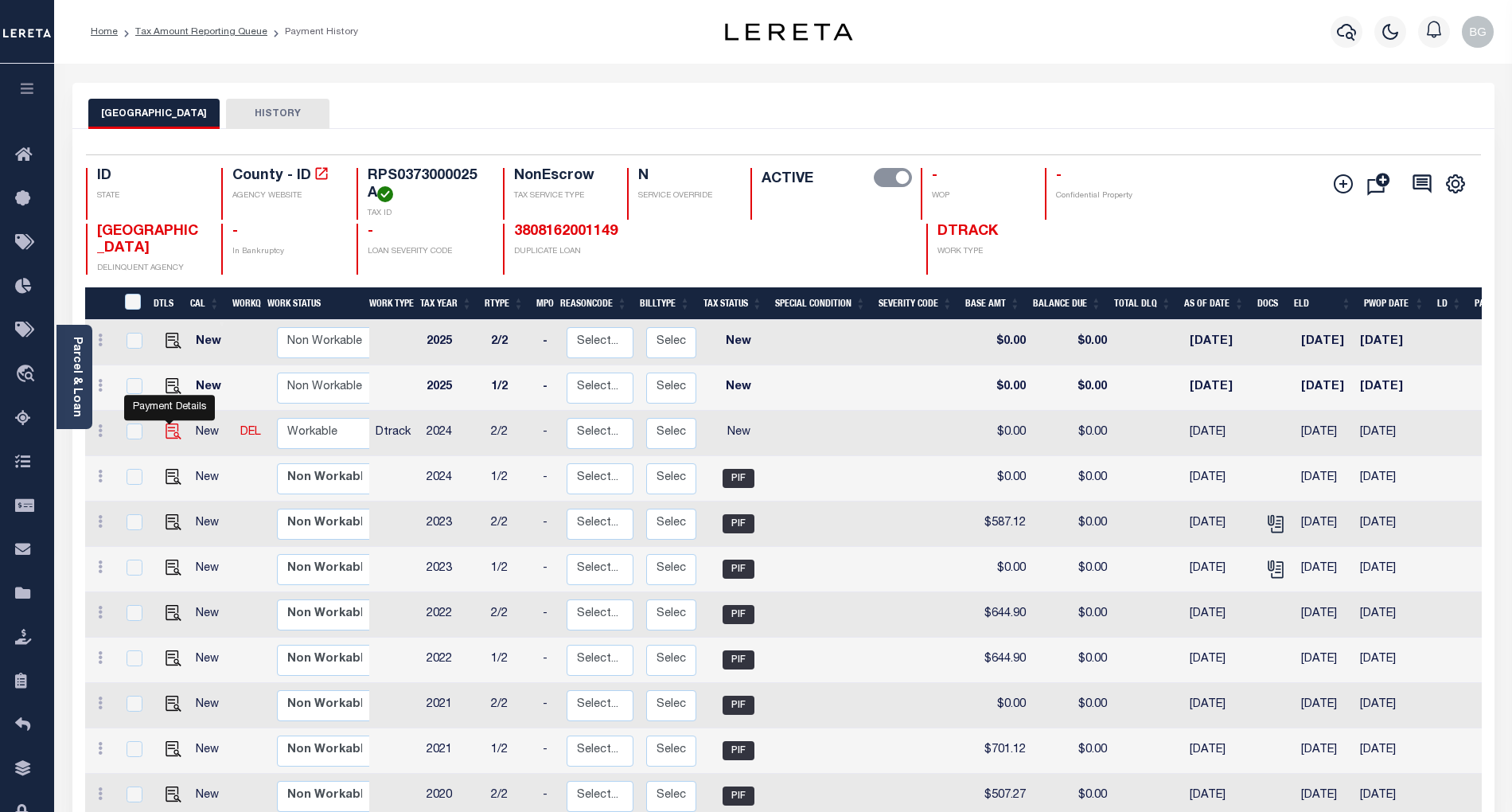
click at [170, 435] on img "" at bounding box center [173, 431] width 16 height 16
checkbox input "true"
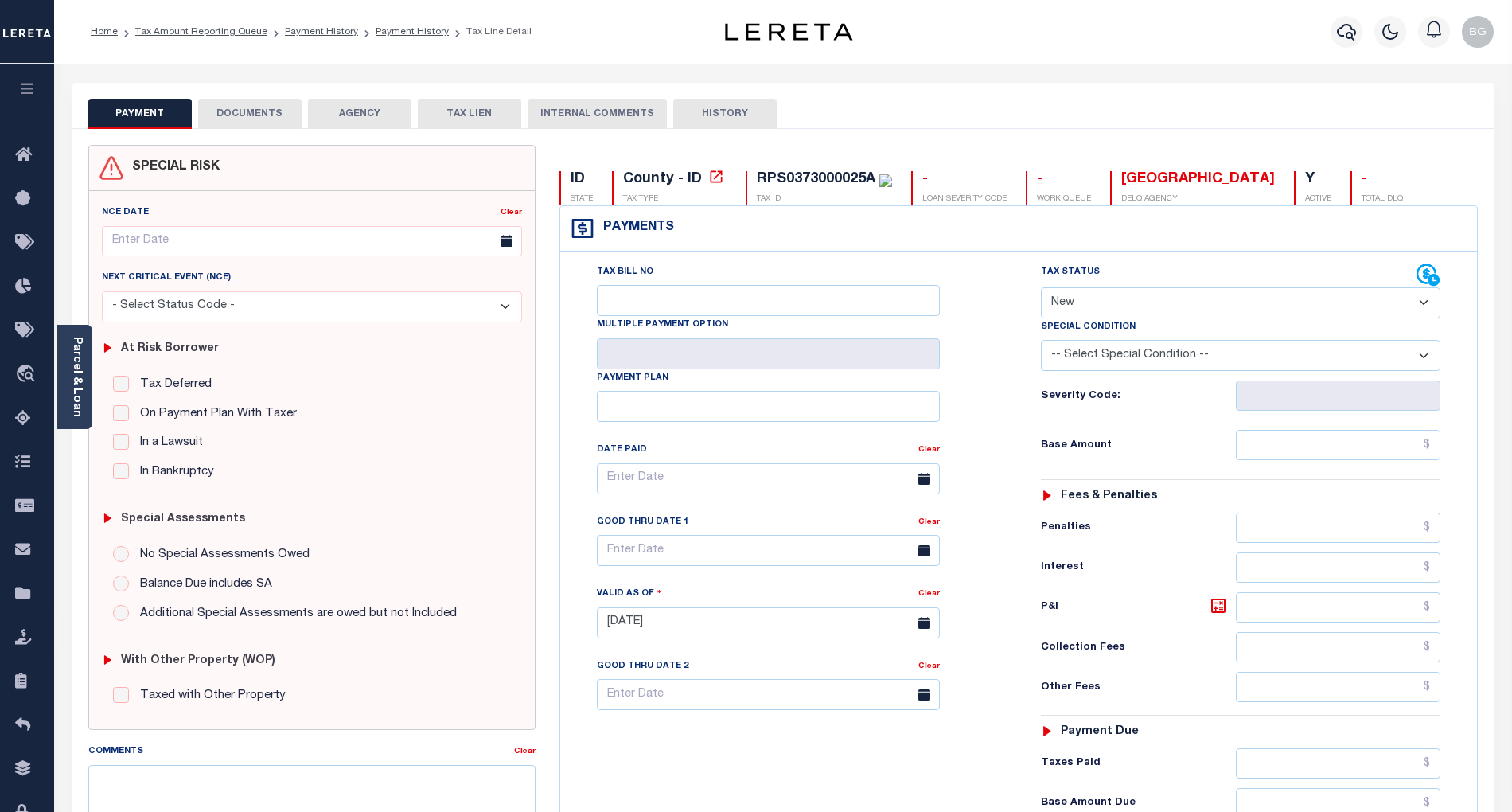
click at [1060, 301] on select "- Select Status Code - Open Due/Unpaid Paid Incomplete No Tax Due Internal Refu…" at bounding box center [1241, 303] width 399 height 31
select select "PYD"
click at [1041, 289] on select "- Select Status Code - Open Due/Unpaid Paid Incomplete No Tax Due Internal Refu…" at bounding box center [1241, 303] width 399 height 31
type input "[DATE]"
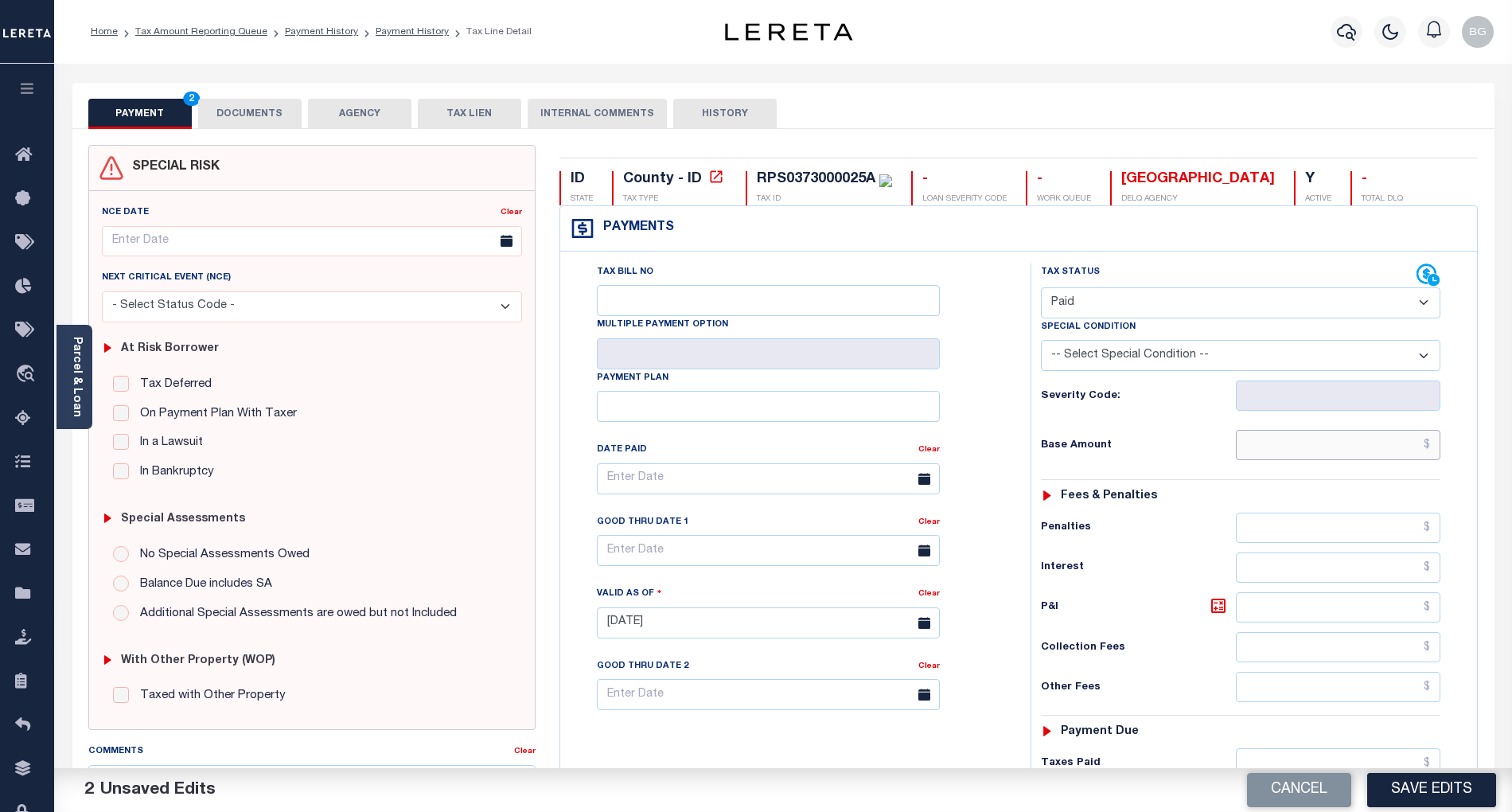
click at [1388, 456] on input "text" at bounding box center [1339, 445] width 205 height 30
paste input "591.24"
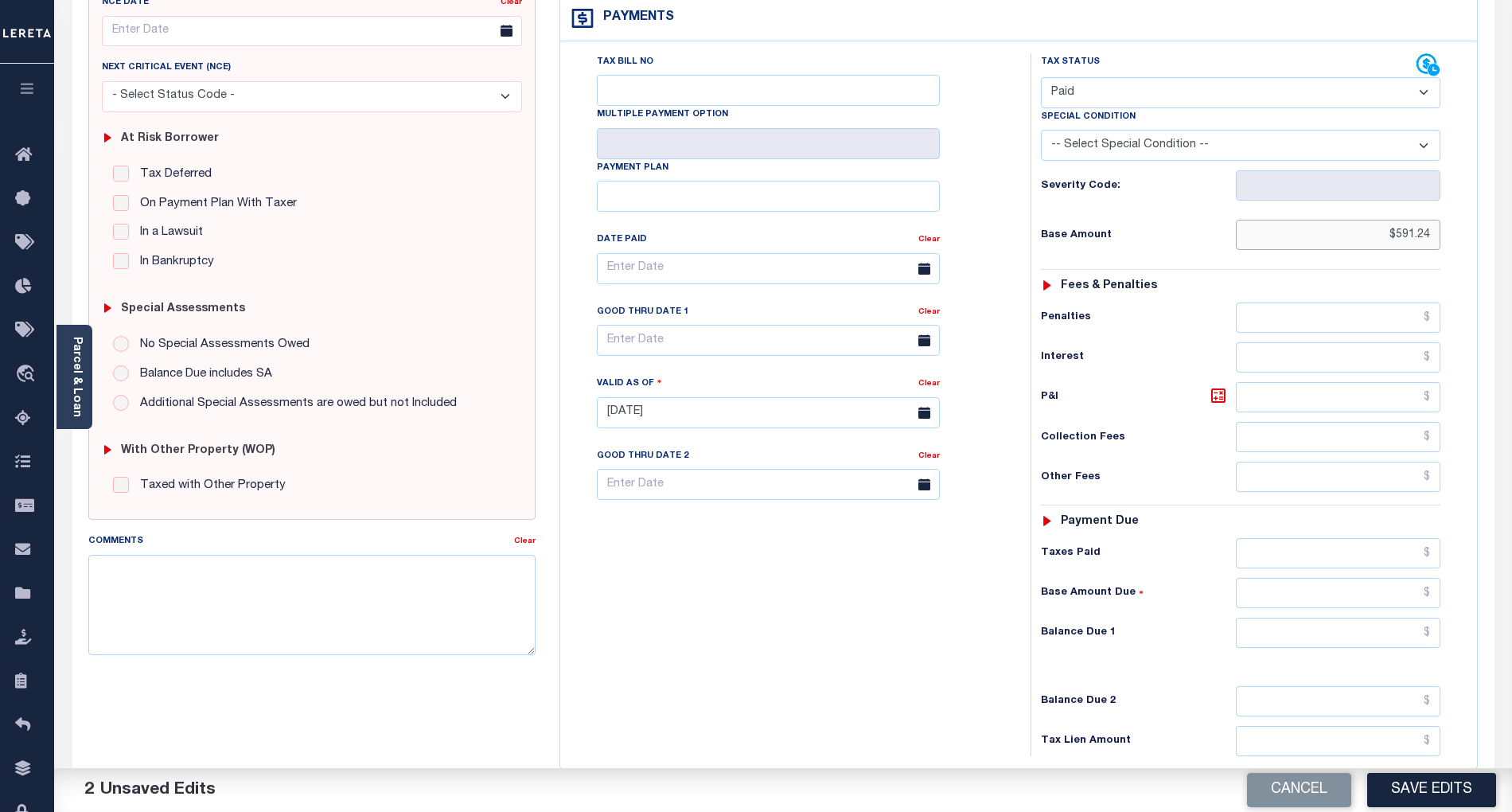
scroll to position [318, 0]
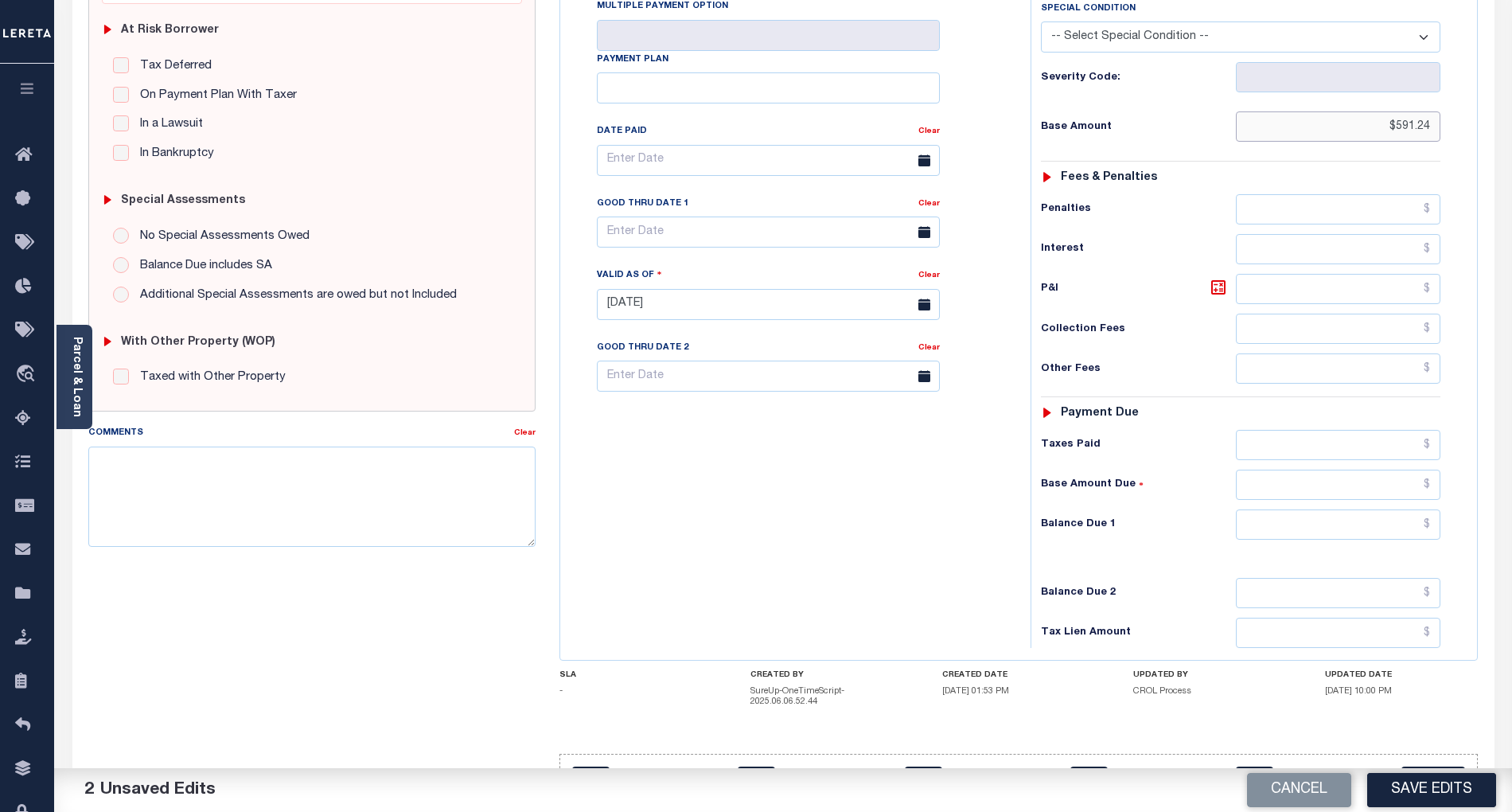
type input "$591.24"
click at [1385, 537] on input "text" at bounding box center [1339, 525] width 205 height 30
type input "$0.00"
click at [883, 535] on div "Tax Bill No Multiple Payment Option Payment Plan Clear" at bounding box center [791, 296] width 454 height 703
click at [325, 517] on textarea "Comments" at bounding box center [312, 497] width 447 height 100
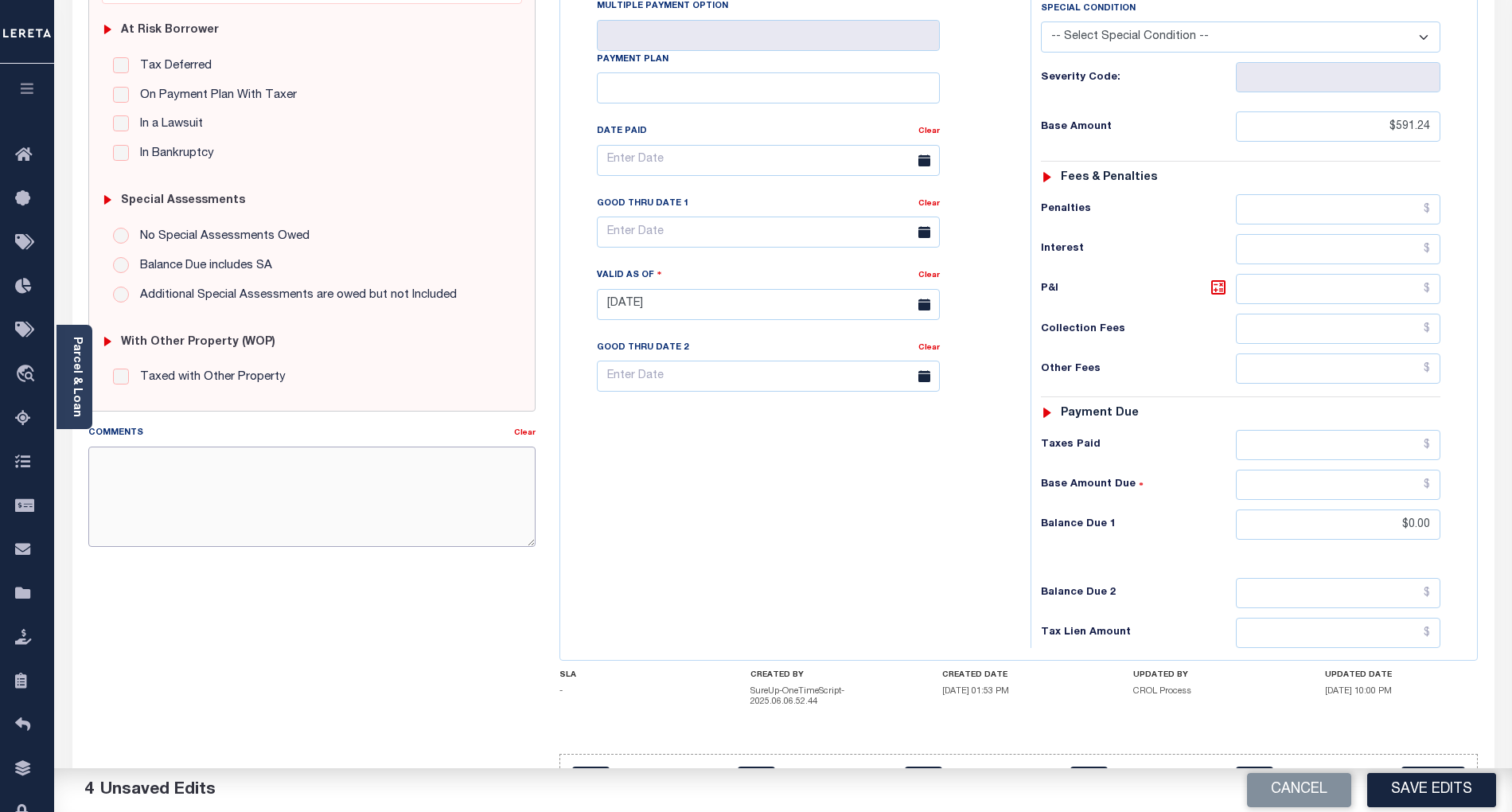
paste textarea "As per email response from tax office- TC Vana Balbin, Confirmed that taxes are…"
type textarea "As per email response from tax office- TC Vana Balbin, Confirmed that taxes are…"
click at [1459, 782] on button "Save Edits" at bounding box center [1432, 790] width 129 height 34
checkbox input "false"
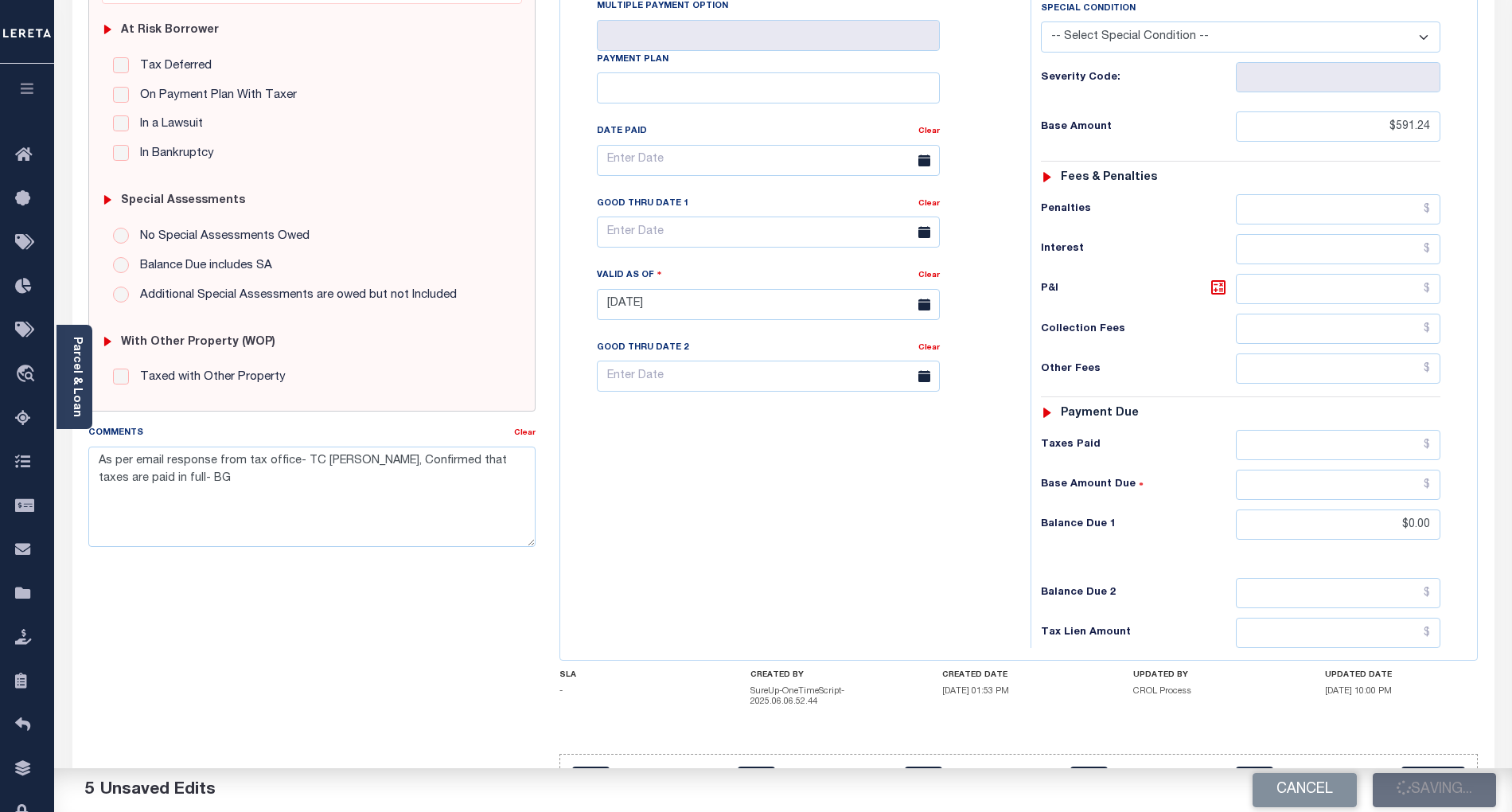
checkbox input "false"
type textarea "As per email response from tax office- TC Vana Balbin, Confirmed that taxes are…"
type input "$591.24"
type input "$0"
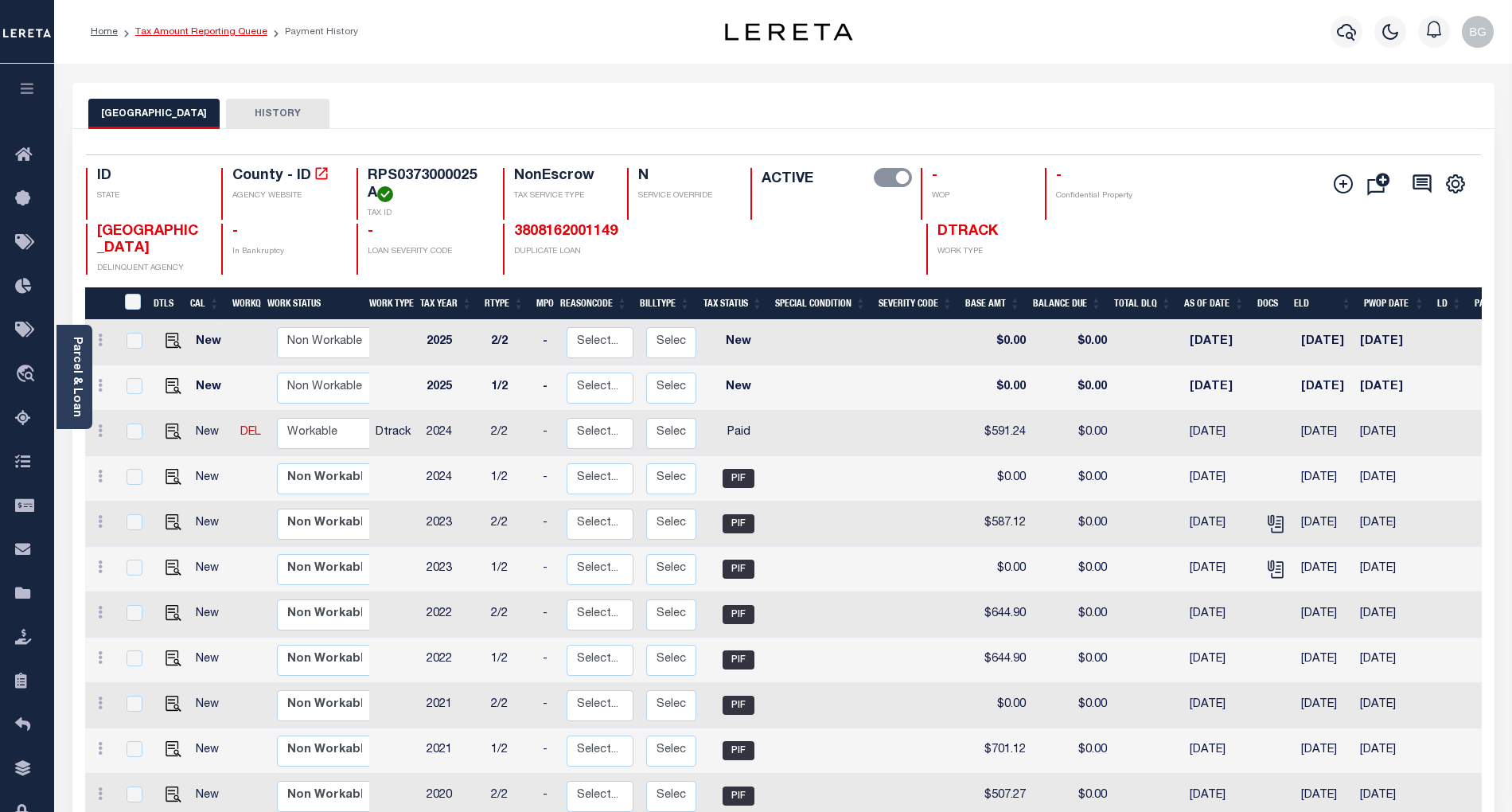
click at [202, 36] on link "Tax Amount Reporting Queue" at bounding box center [201, 32] width 132 height 10
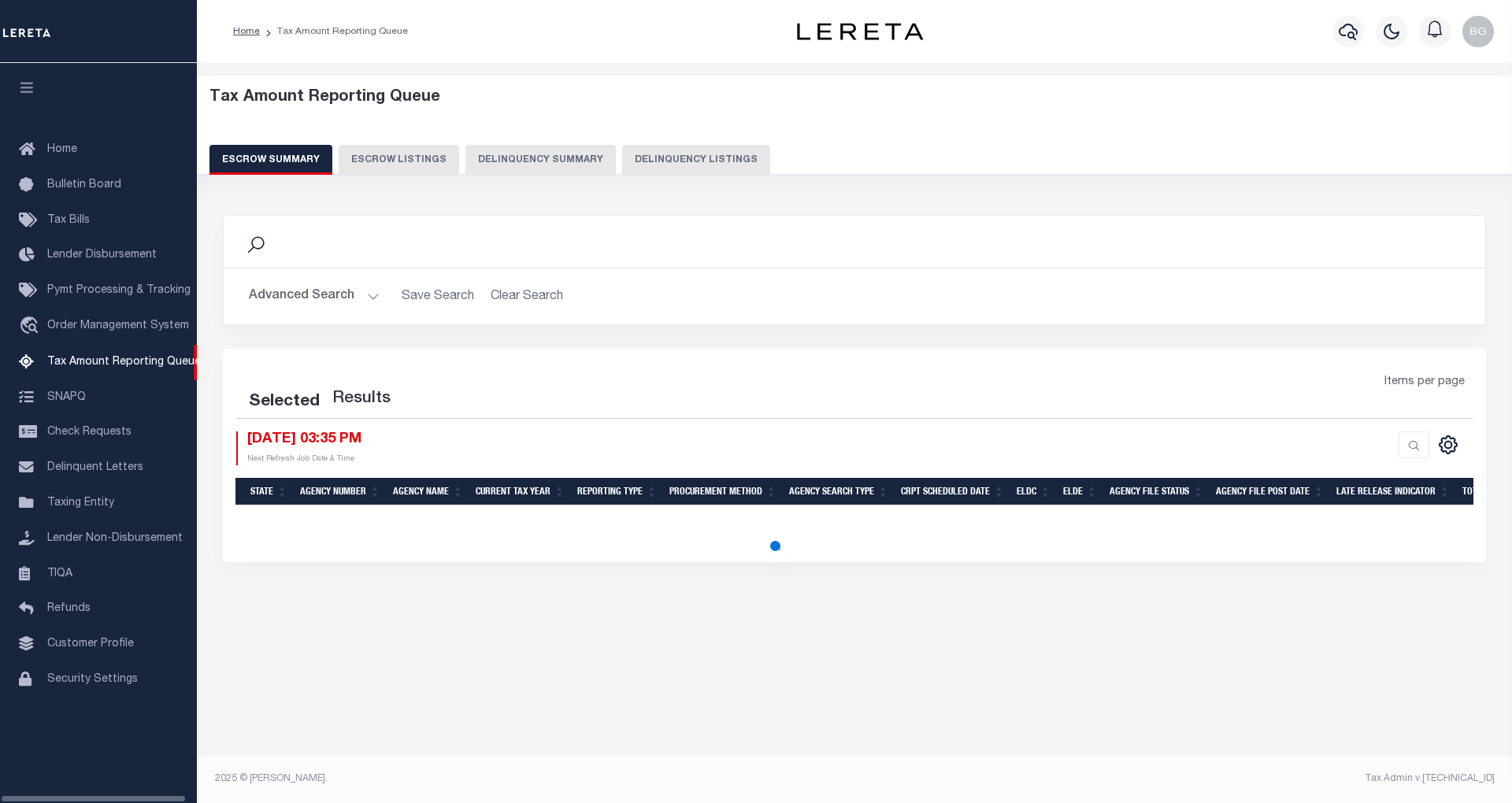
select select "100"
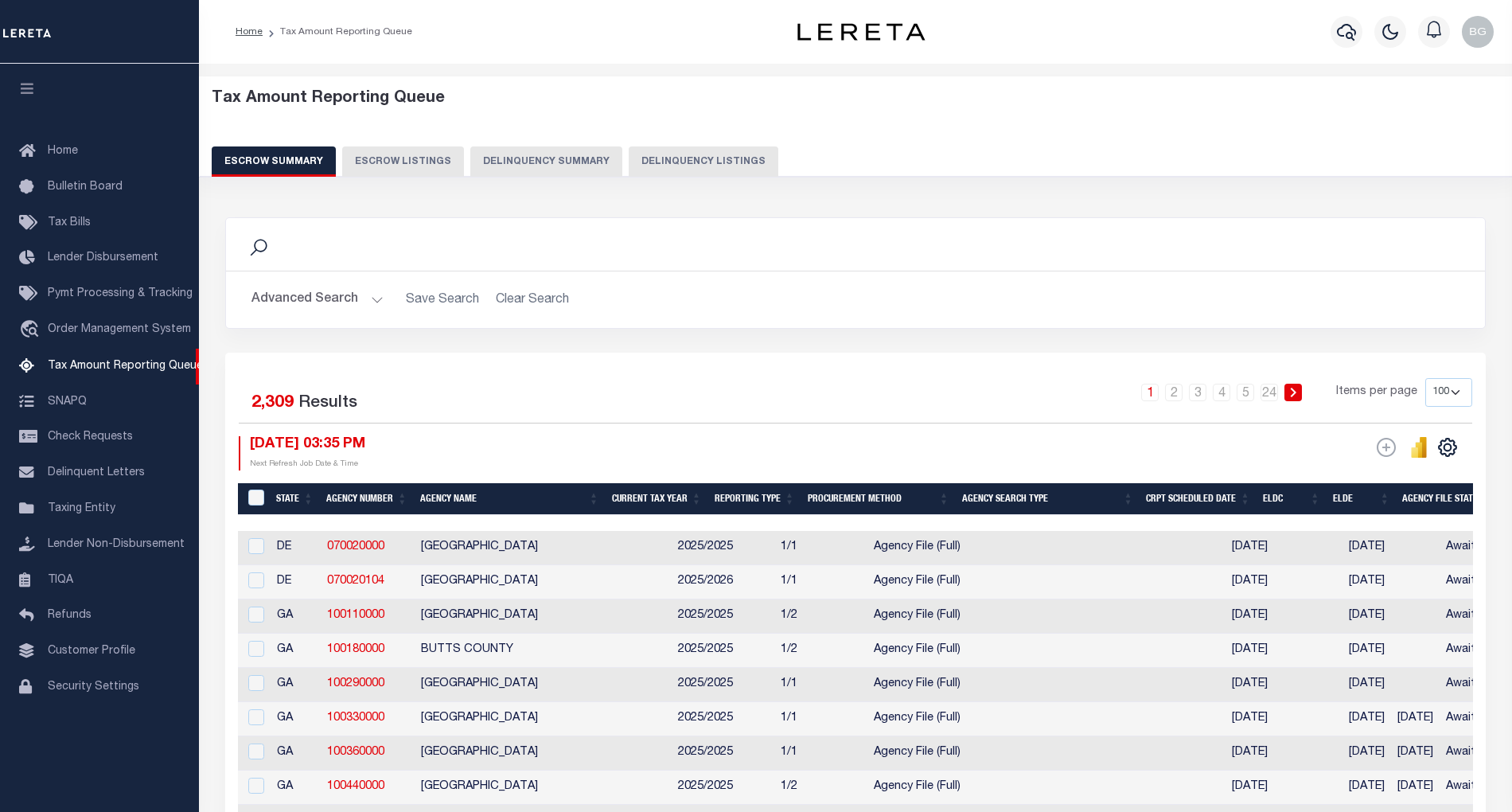
click at [701, 159] on button "Delinquency Listings" at bounding box center [703, 162] width 150 height 30
select select "100"
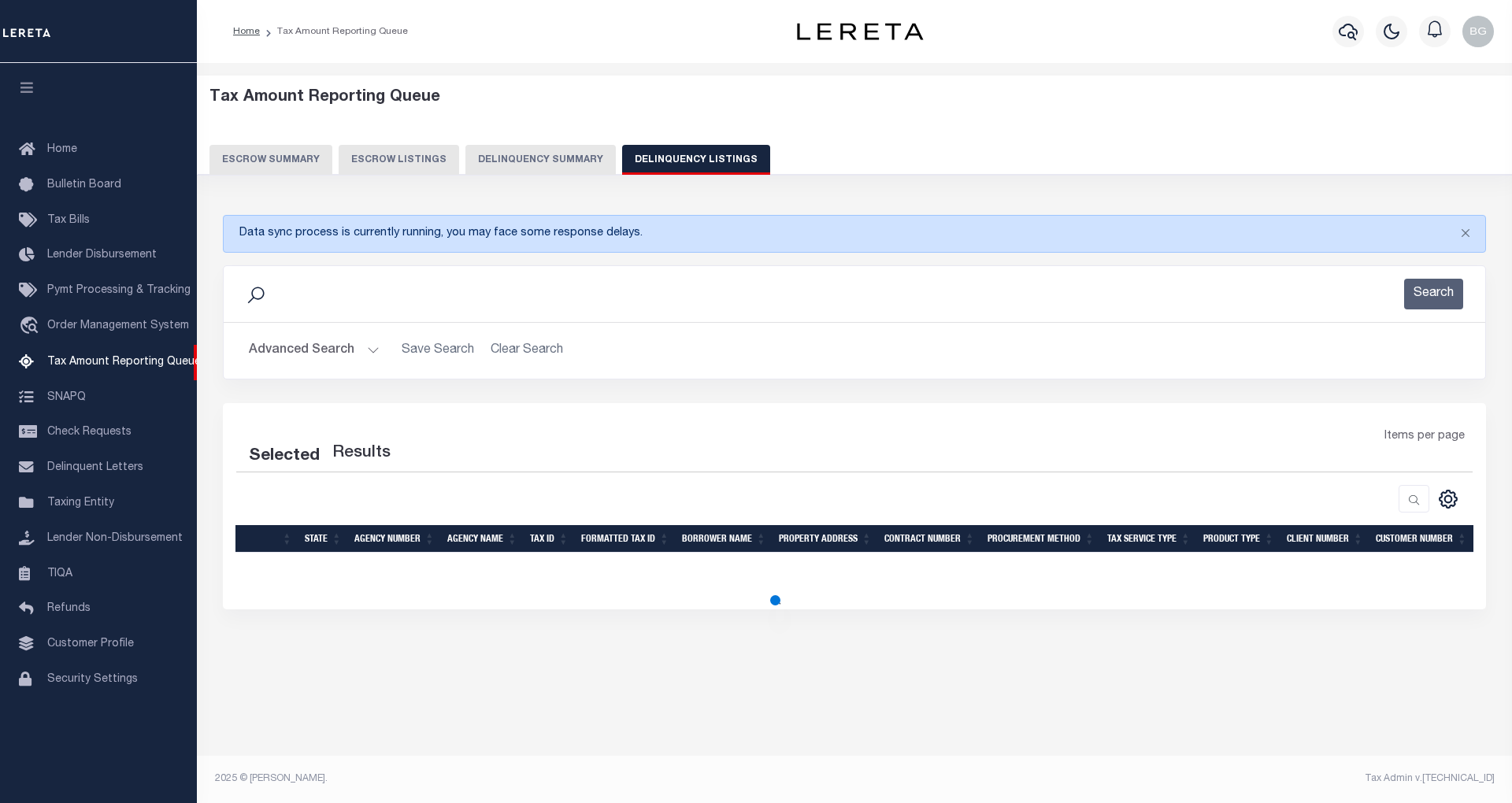
select select "100"
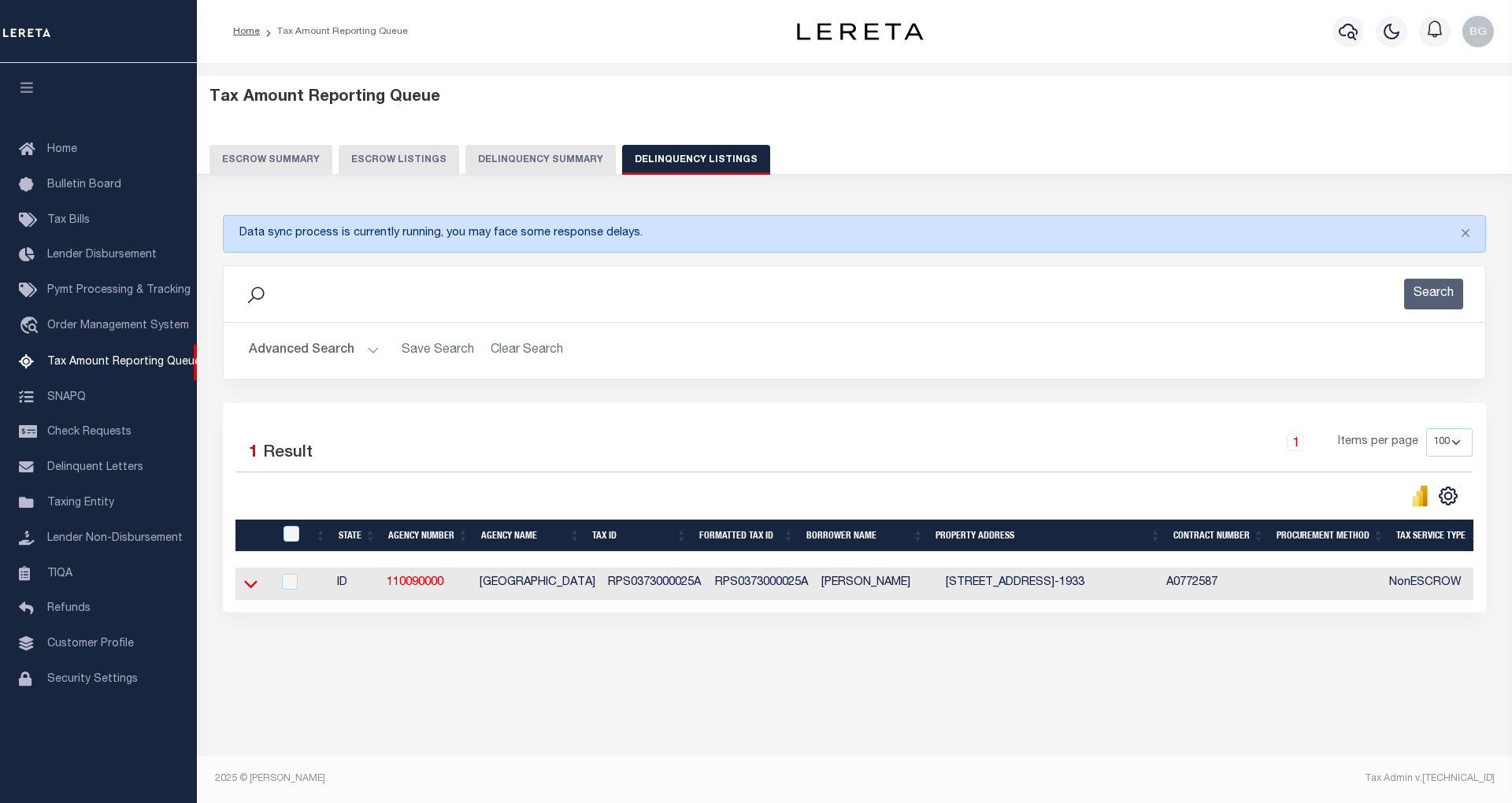
click at [250, 590] on icon at bounding box center [250, 583] width 13 height 17
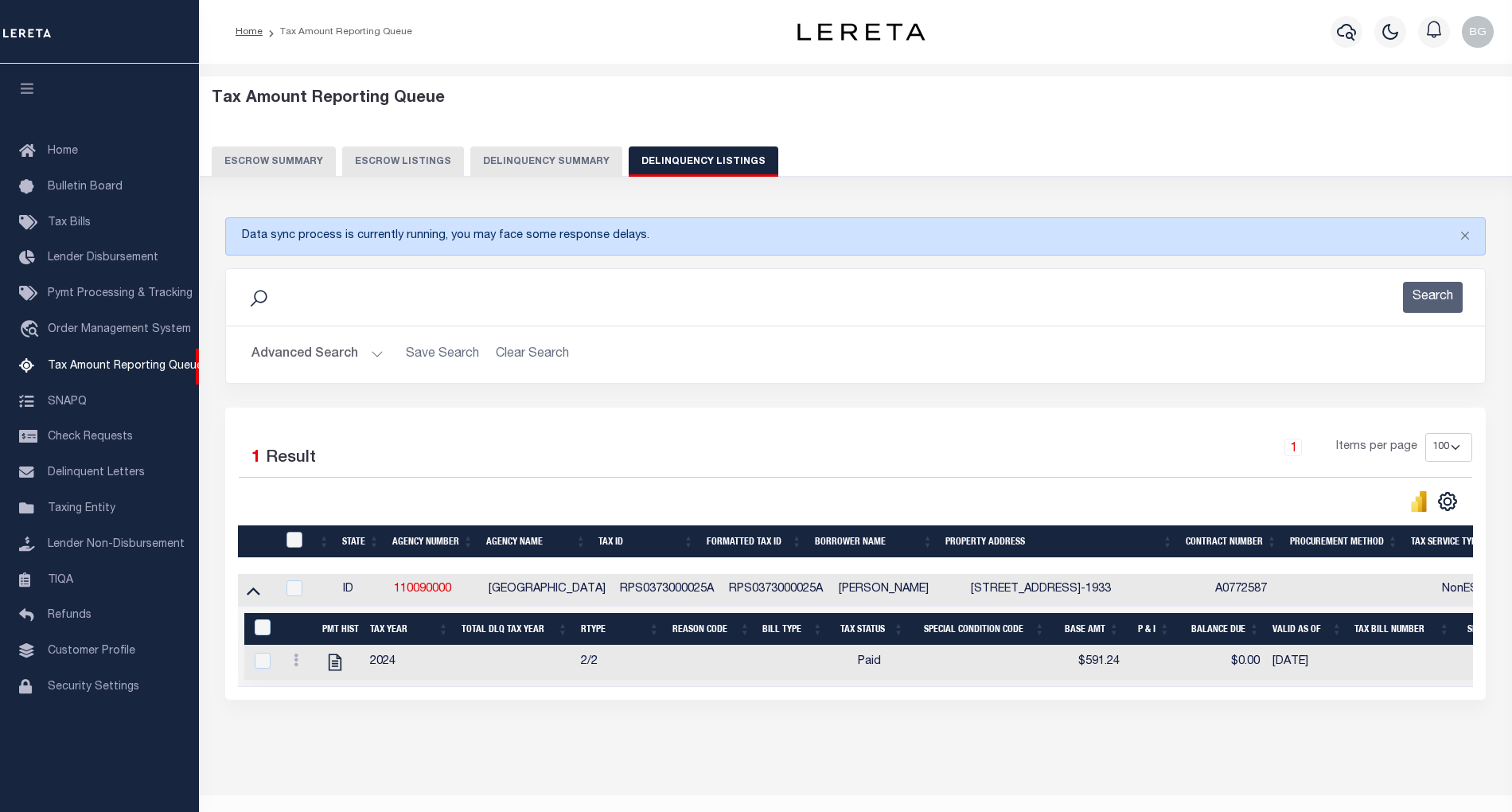
click at [296, 545] on input "checkbox" at bounding box center [294, 540] width 16 height 16
checkbox input "true"
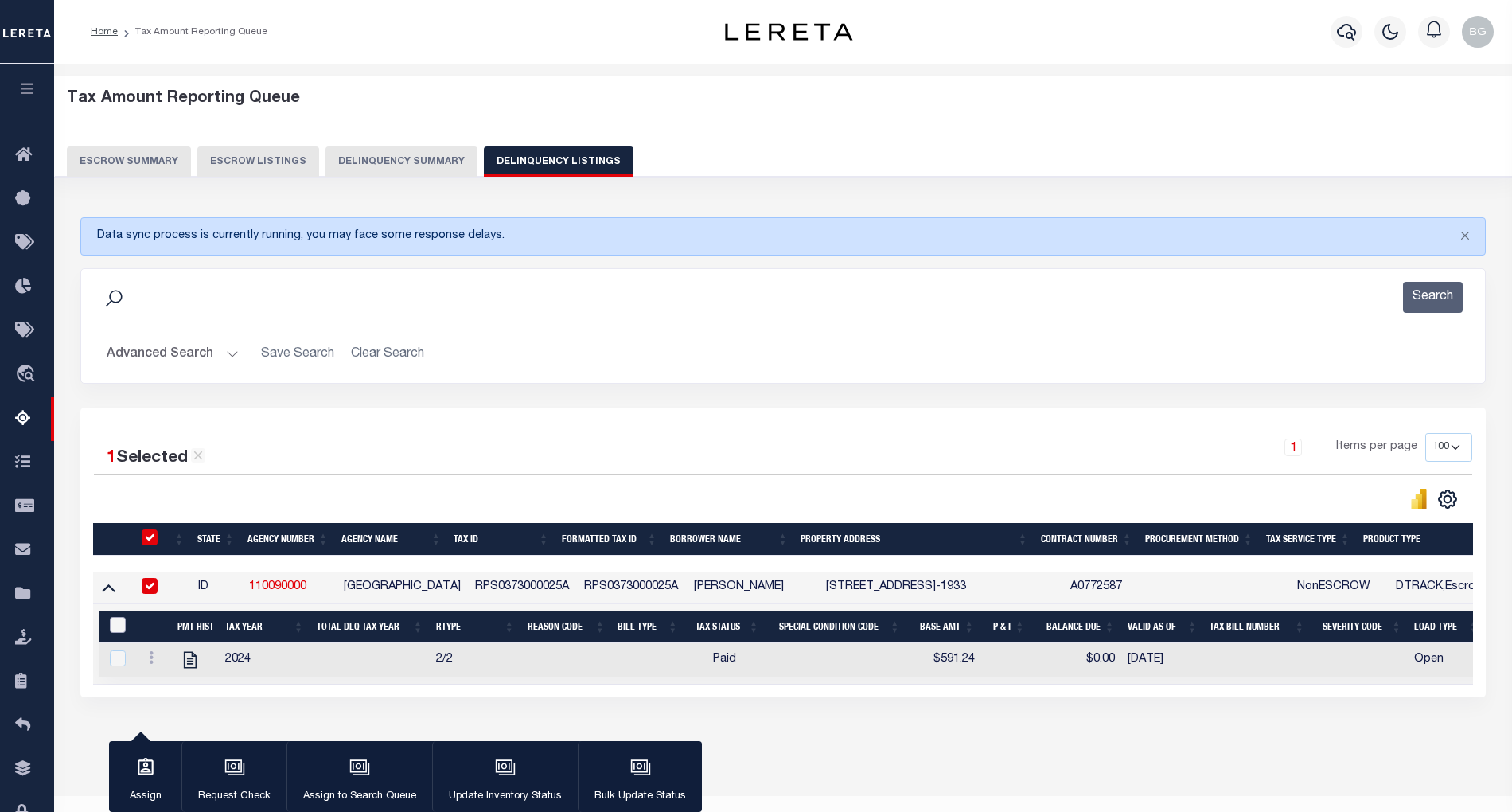
click at [115, 626] on input "&nbsp;" at bounding box center [118, 625] width 16 height 16
checkbox input "true"
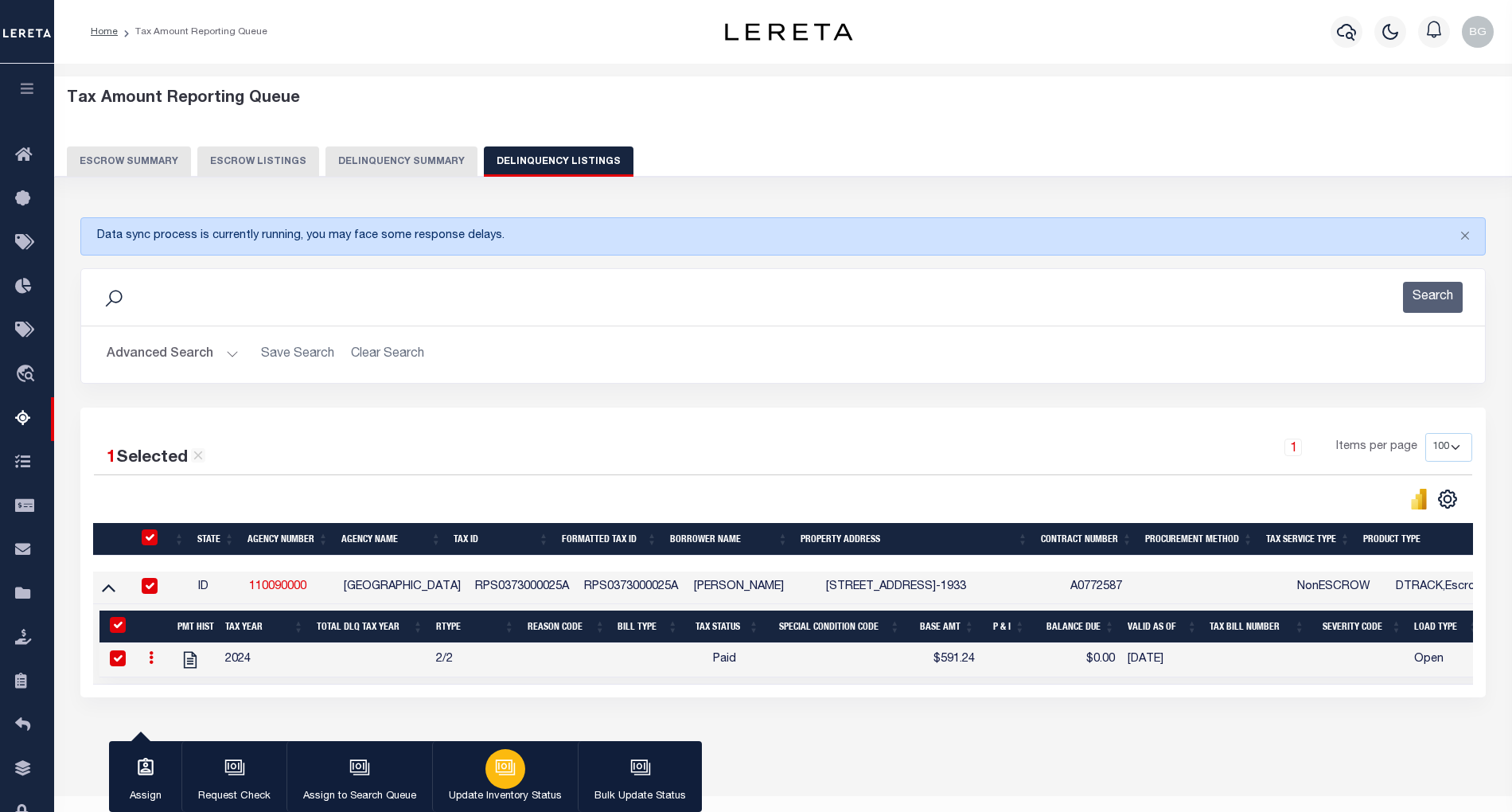
click at [506, 767] on icon "button" at bounding box center [505, 767] width 21 height 21
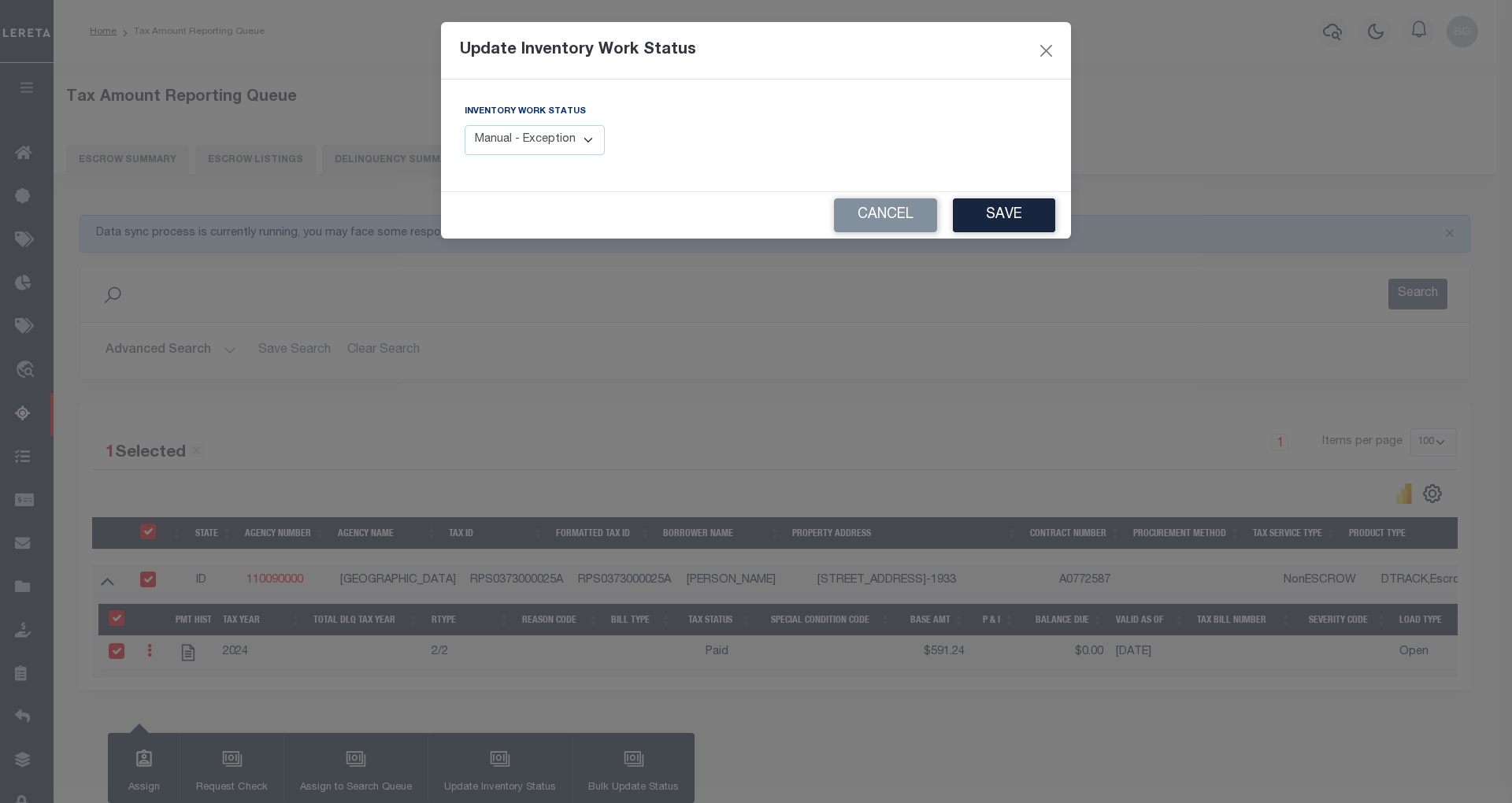
click at [581, 136] on select "Manual - Exception Pended - Awaiting Search Late Add Exception Completed" at bounding box center [535, 140] width 140 height 31
select select "4"
click at [465, 125] on select "Manual - Exception Pended - Awaiting Search Late Add Exception Completed" at bounding box center [535, 140] width 140 height 31
click at [1031, 212] on button "Save" at bounding box center [1004, 215] width 102 height 34
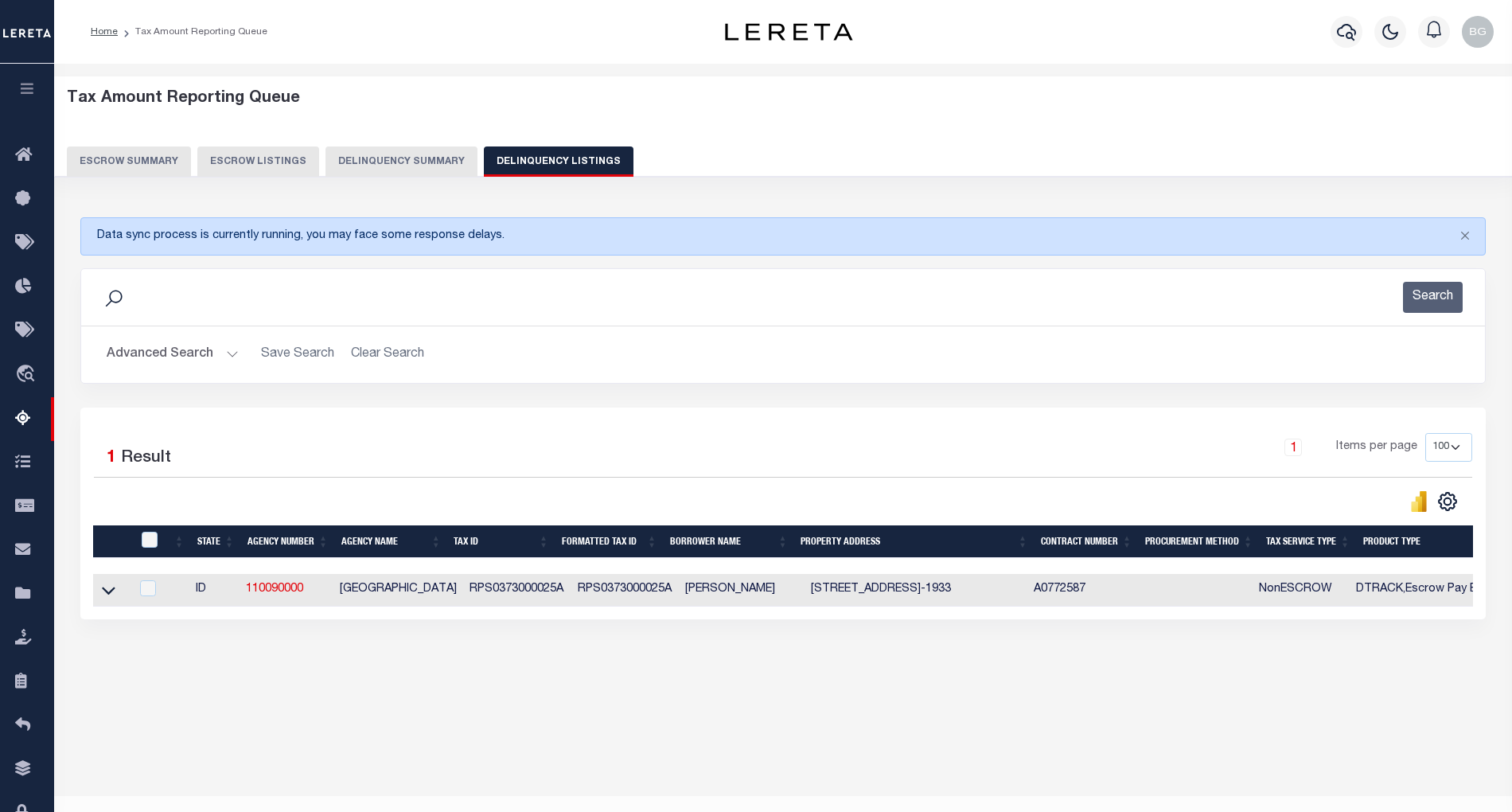
click at [230, 357] on button "Advanced Search" at bounding box center [173, 354] width 132 height 31
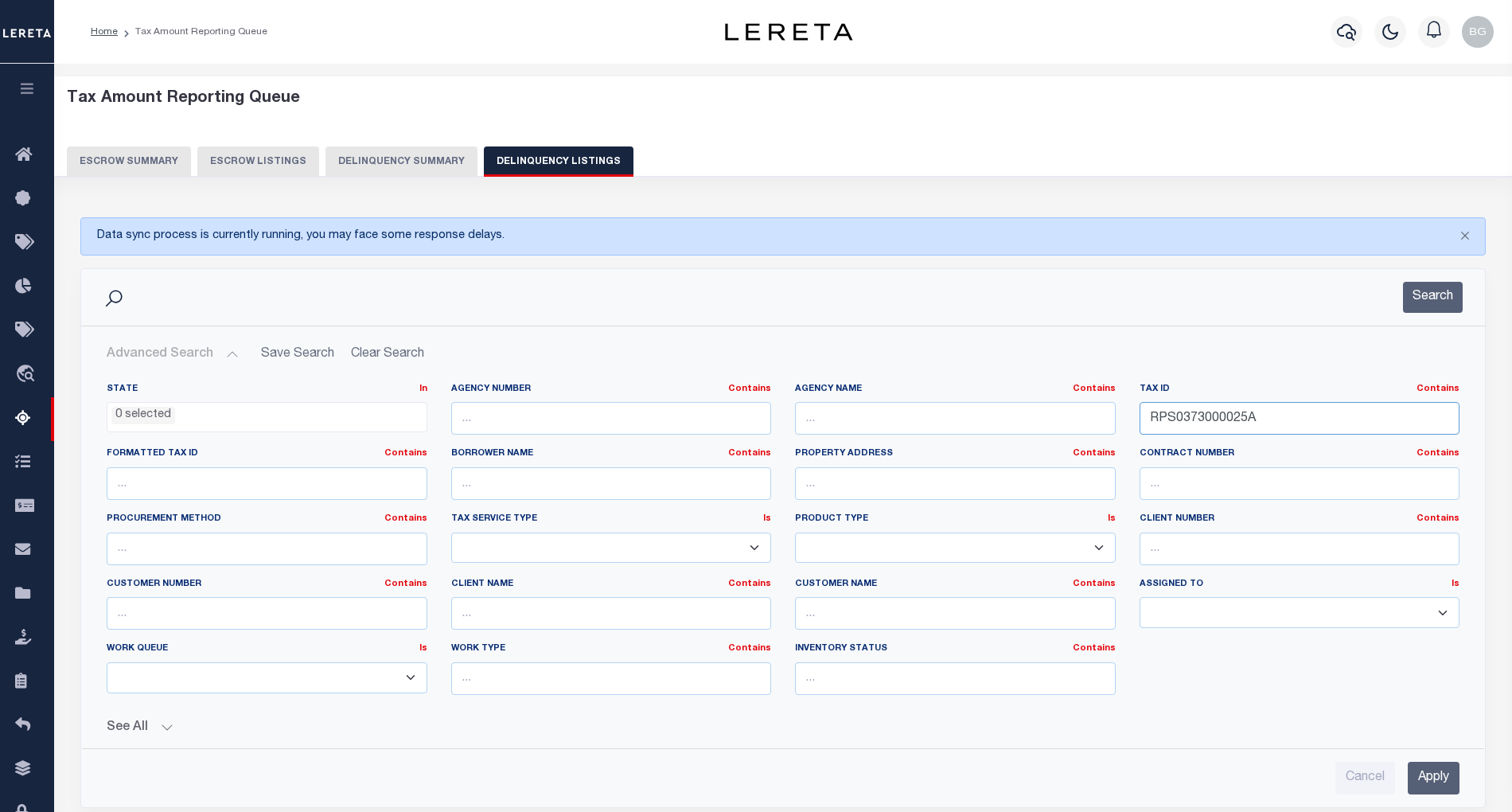
click at [1176, 418] on input "RPS0373000025A" at bounding box center [1300, 418] width 321 height 33
paste input "89007004"
type input "RPS0389007004A"
click at [1442, 782] on input "Apply" at bounding box center [1433, 778] width 52 height 33
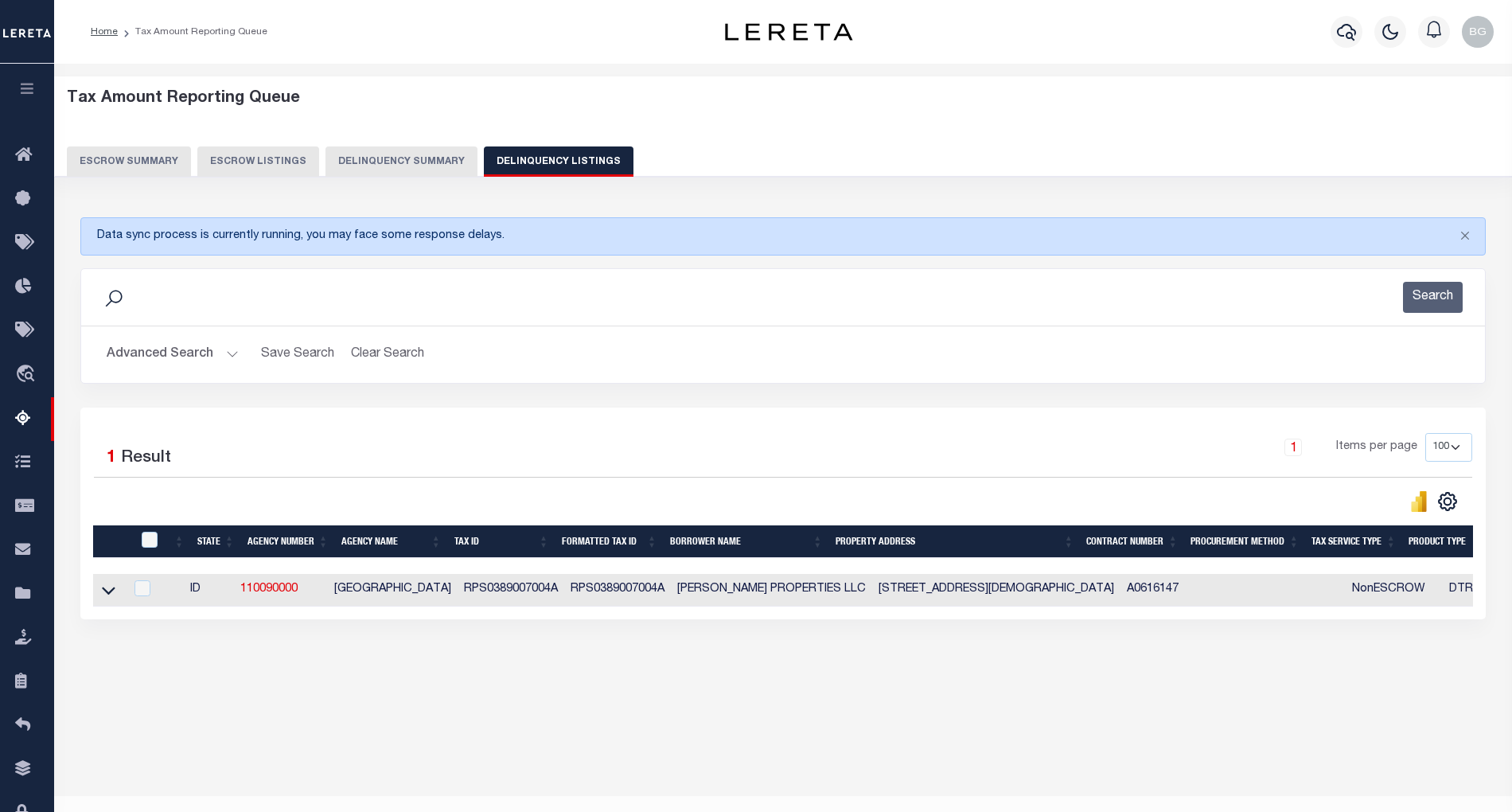
drag, startPoint x: 109, startPoint y: 596, endPoint x: 221, endPoint y: 583, distance: 112.8
click at [109, 596] on icon at bounding box center [108, 590] width 14 height 17
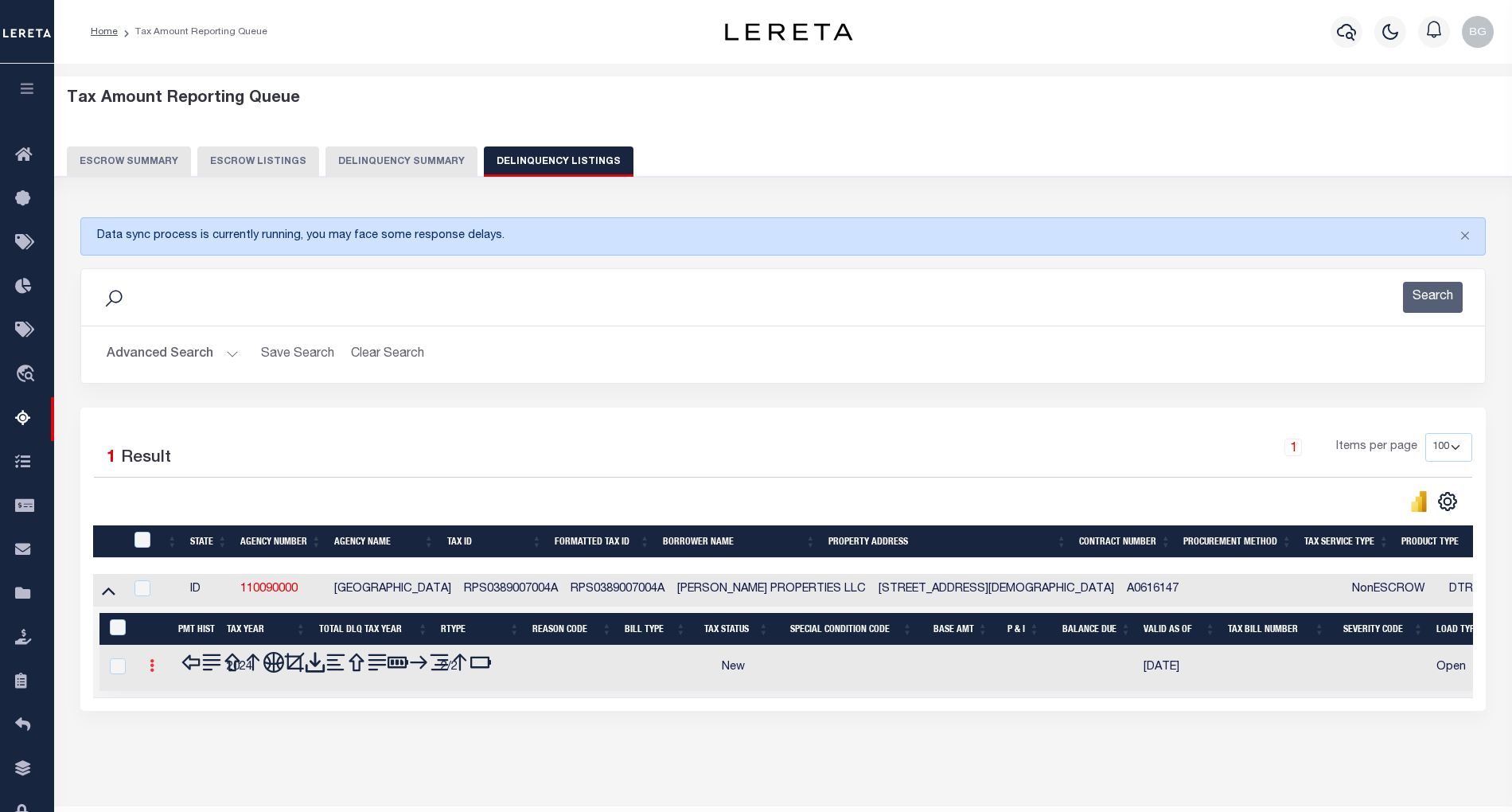
scroll to position [32, 0]
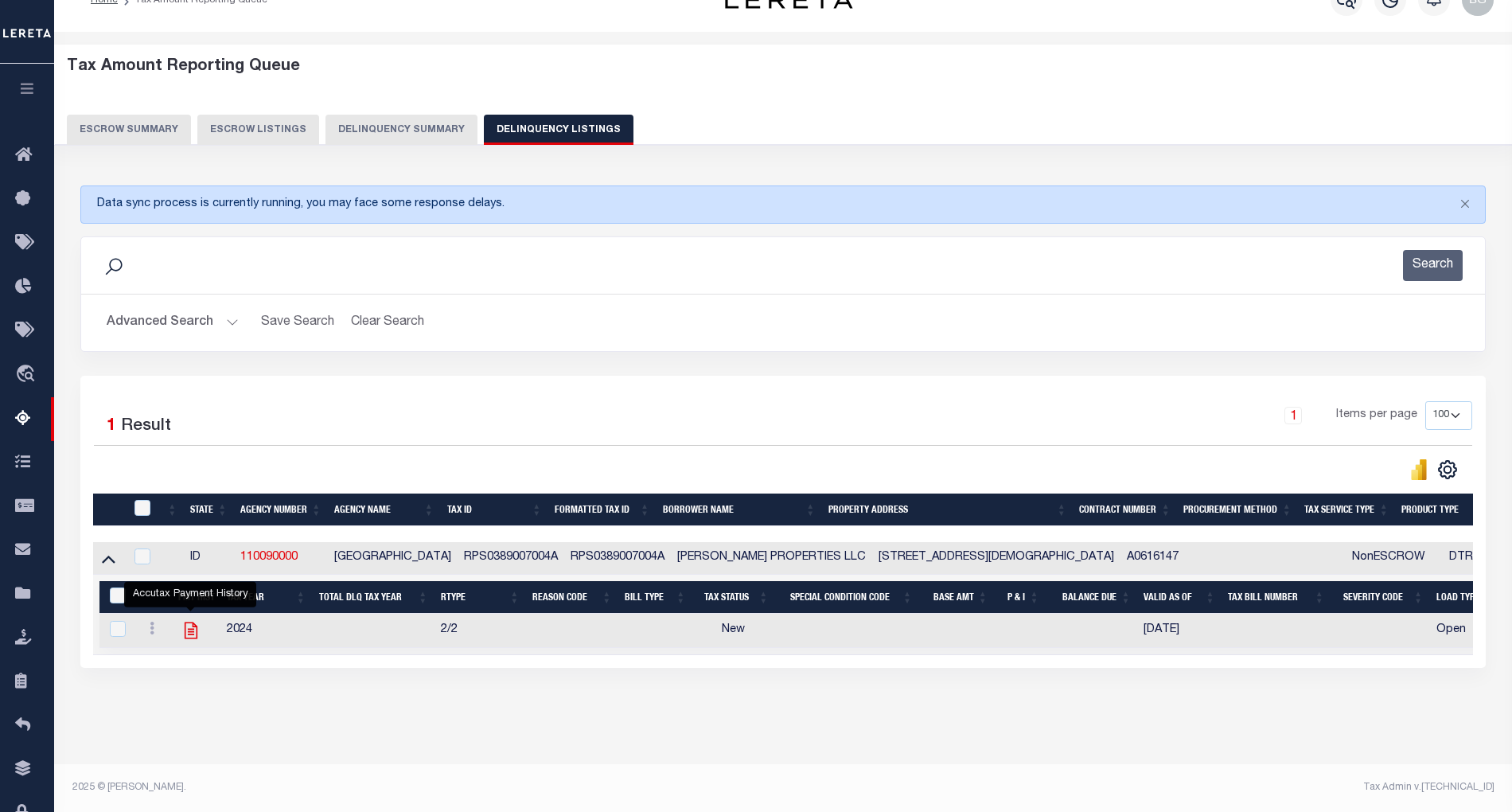
click at [189, 632] on icon "" at bounding box center [191, 630] width 21 height 21
checkbox input "true"
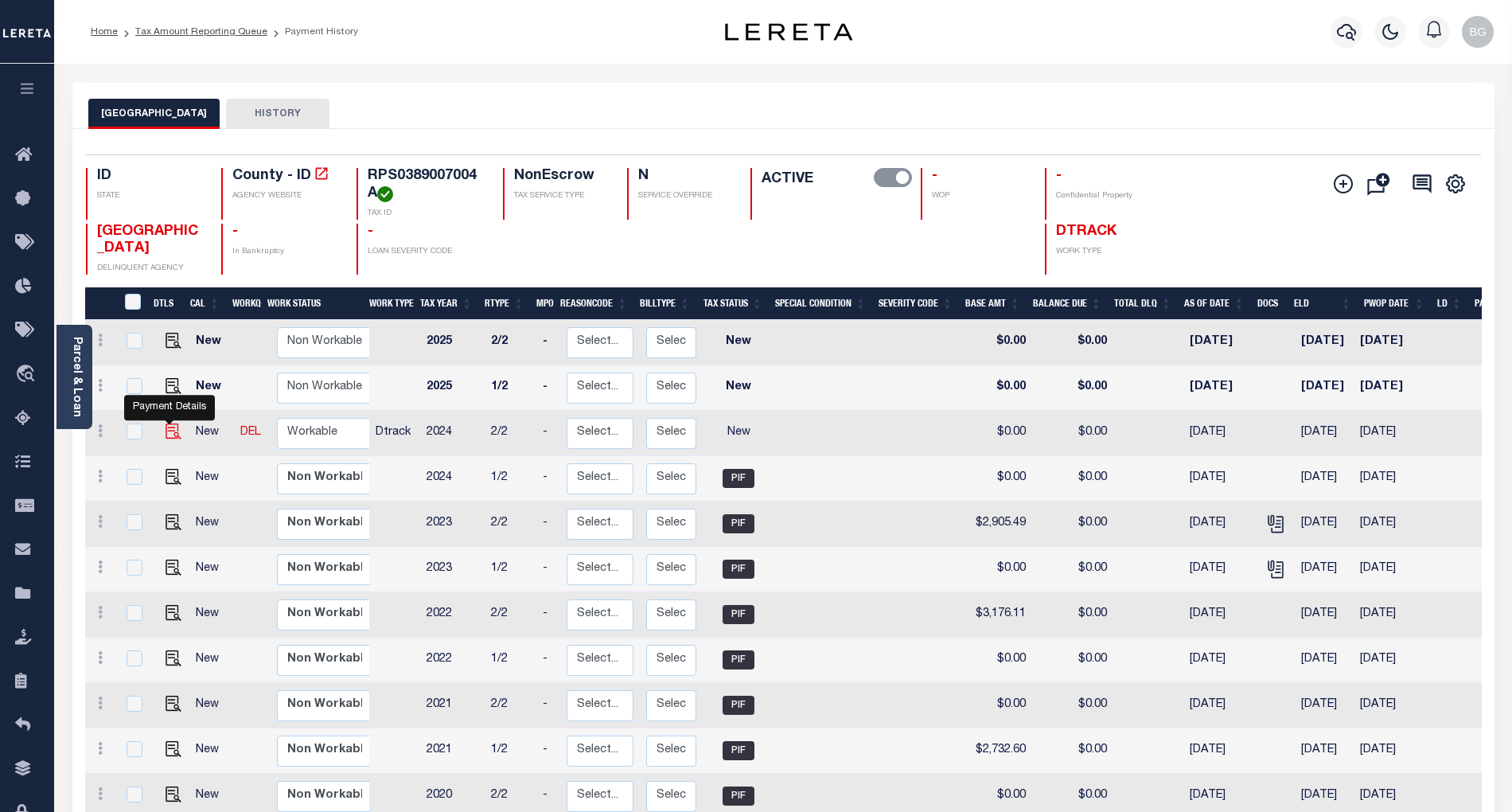
click at [169, 434] on img "" at bounding box center [173, 431] width 16 height 16
checkbox input "true"
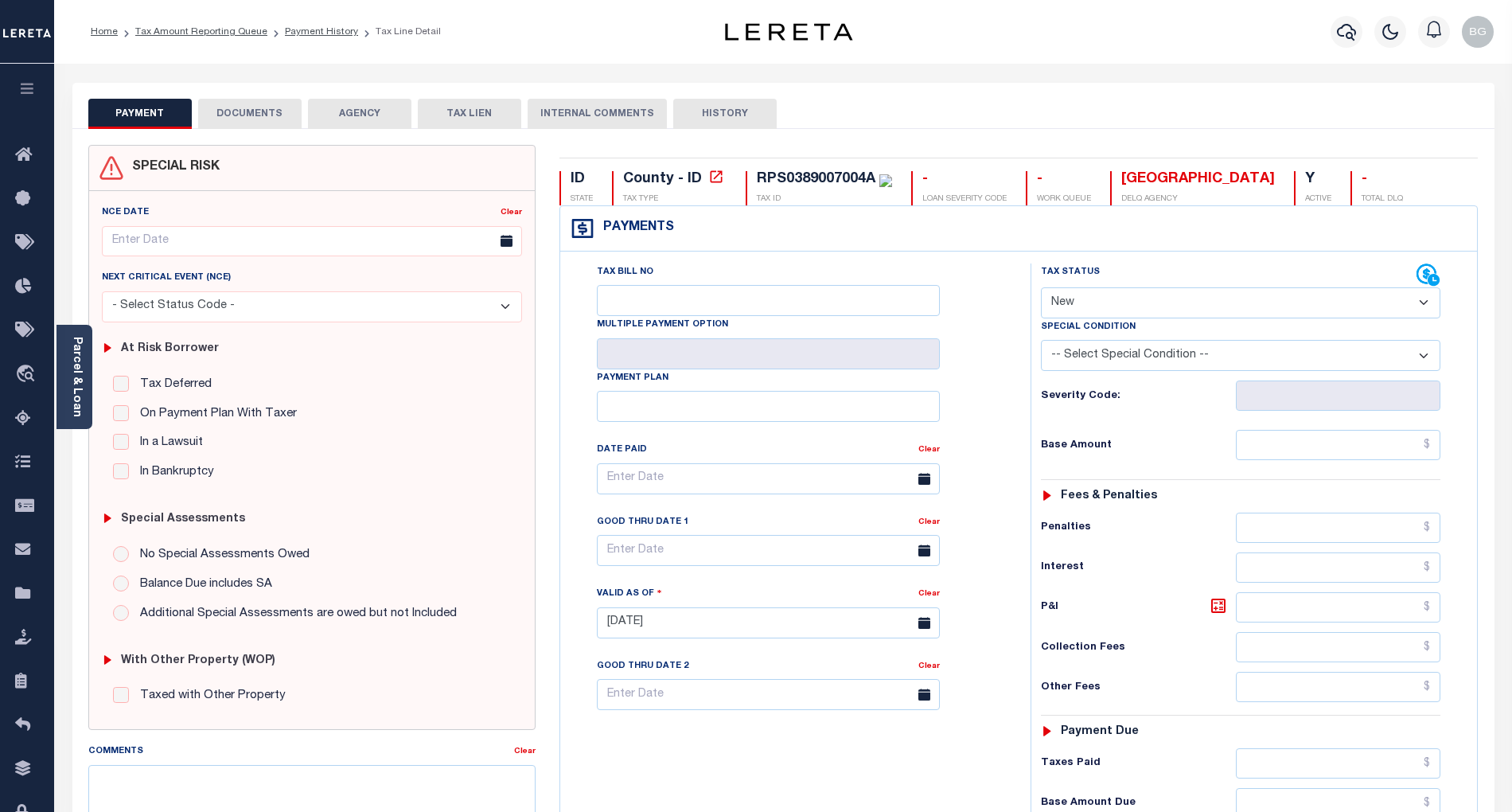
drag, startPoint x: 1077, startPoint y: 300, endPoint x: 1084, endPoint y: 319, distance: 20.2
click at [1076, 300] on select "- Select Status Code - Open Due/Unpaid Paid Incomplete No Tax Due Internal Refu…" at bounding box center [1241, 303] width 399 height 31
select select "PYD"
click at [1041, 289] on select "- Select Status Code - Open Due/Unpaid Paid Incomplete No Tax Due Internal Refu…" at bounding box center [1241, 303] width 399 height 31
type input "[DATE]"
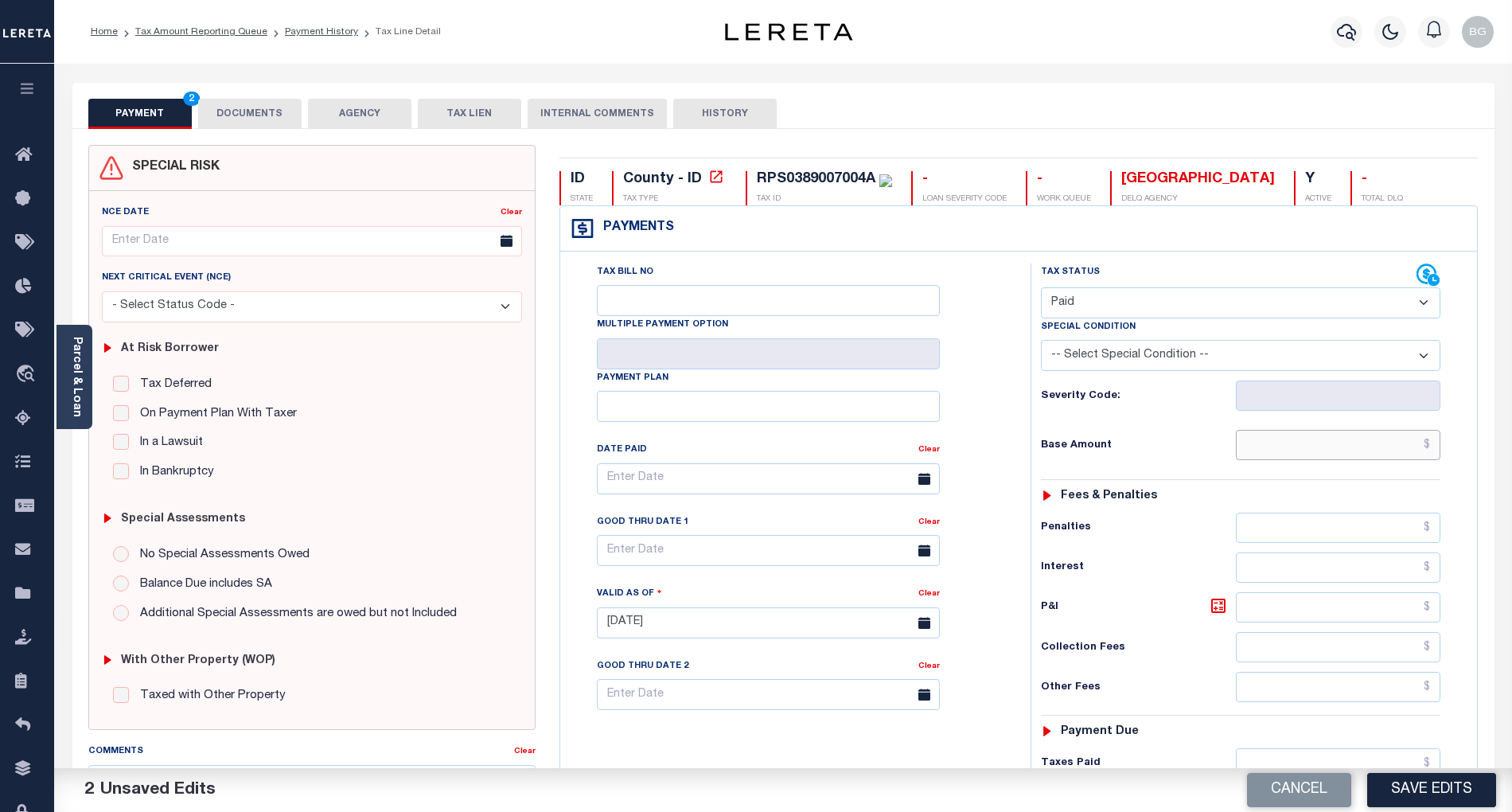
click at [1409, 453] on input "text" at bounding box center [1339, 445] width 205 height 30
paste input "2,813.51"
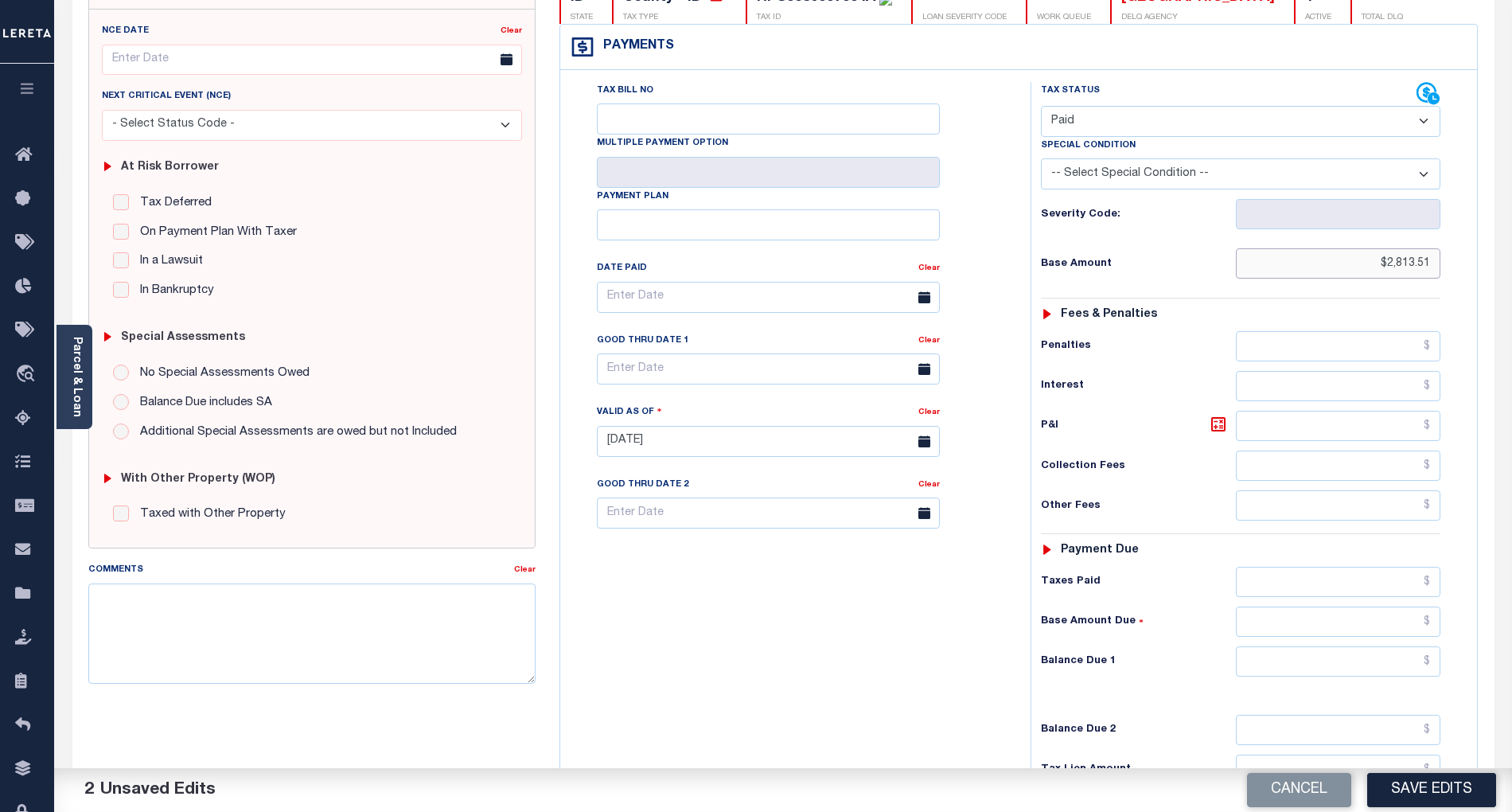
scroll to position [380, 0]
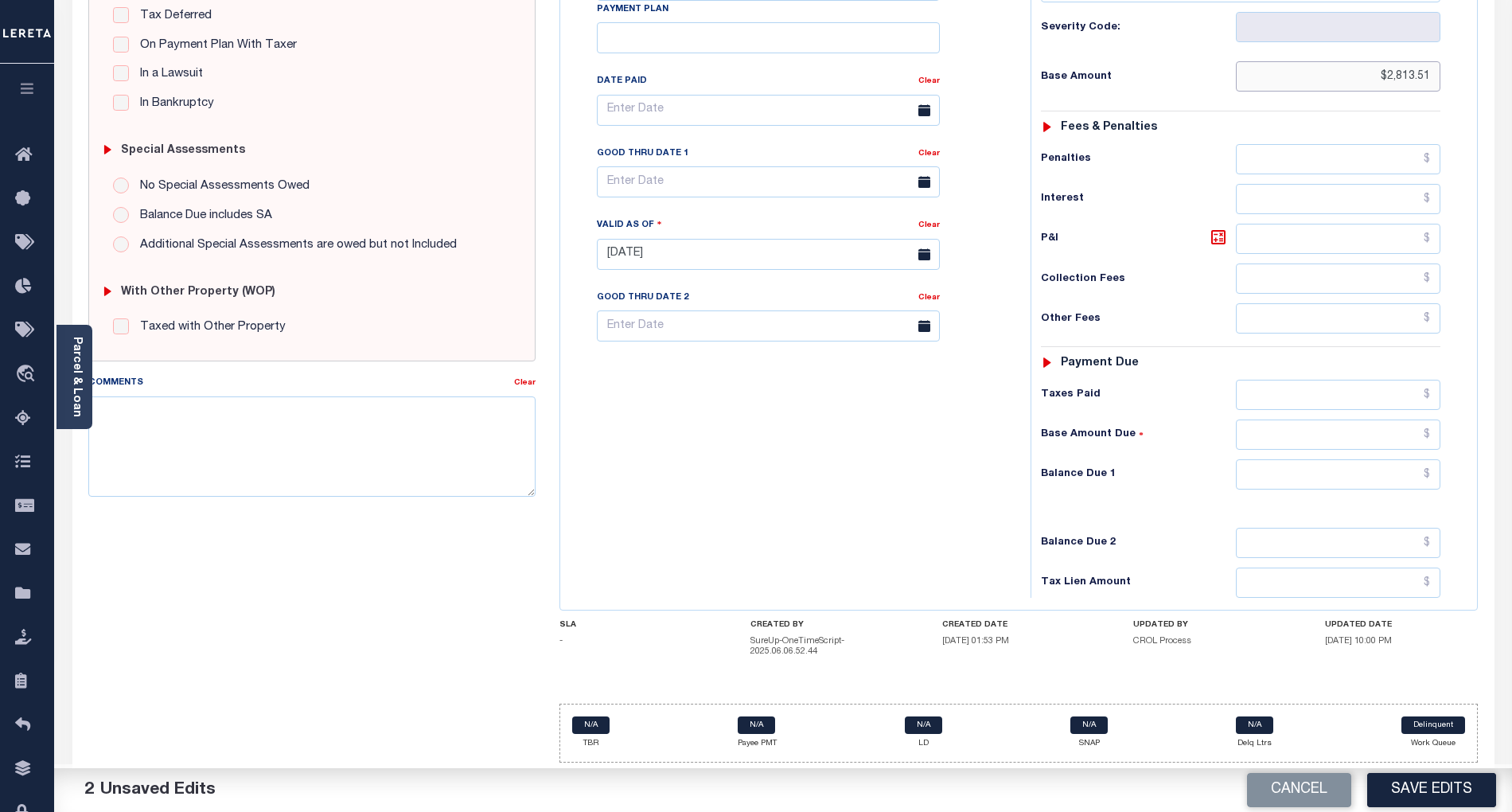
type input "$2,813.51"
click at [1411, 472] on input "text" at bounding box center [1339, 474] width 205 height 30
click at [939, 492] on div "Tax Bill No Multiple Payment Option Payment Plan Clear" at bounding box center [791, 246] width 454 height 703
type input "$0.00"
click at [355, 453] on textarea "Comments" at bounding box center [312, 447] width 447 height 100
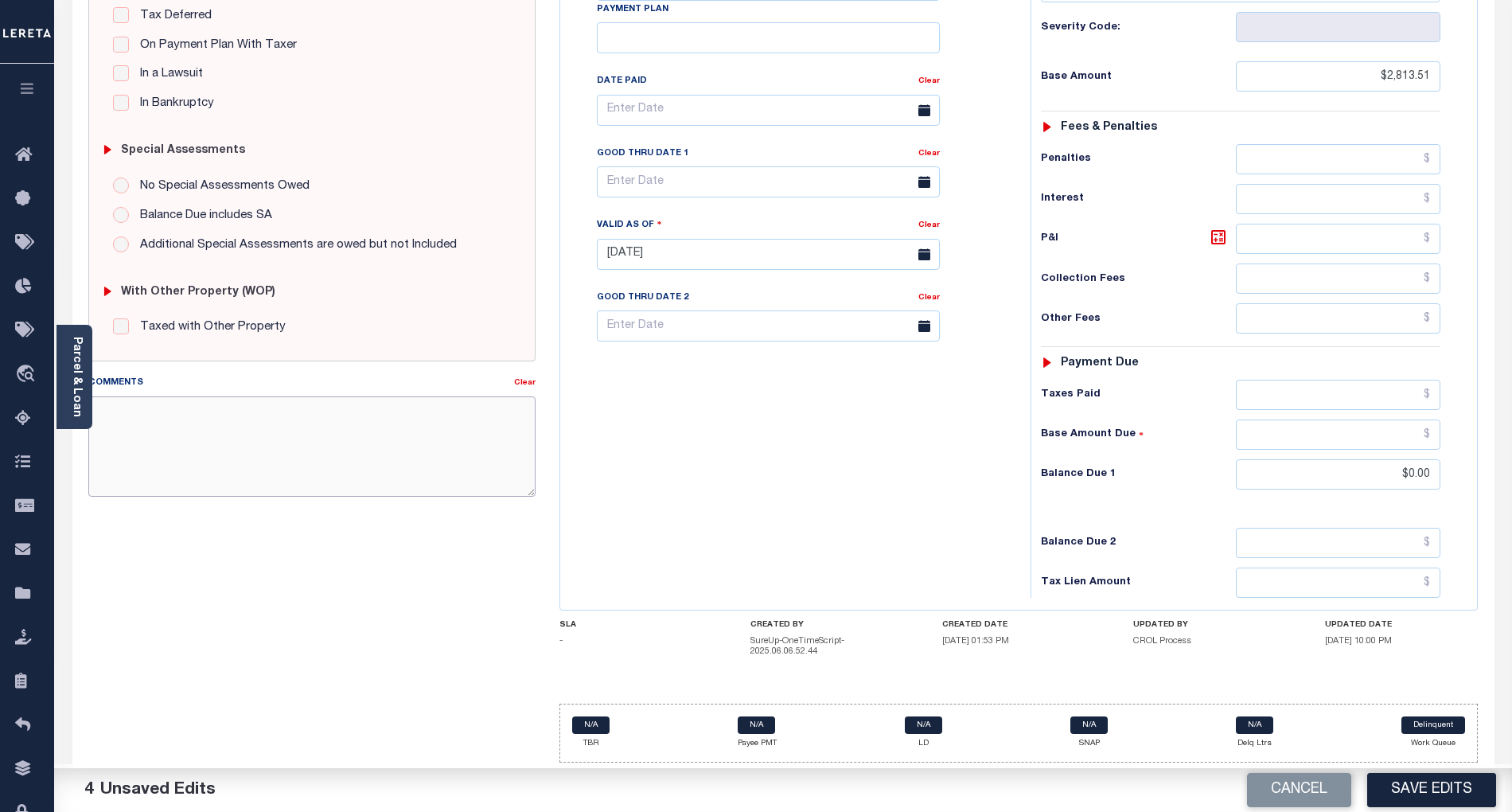
paste textarea "As per email response from tax office- TC [PERSON_NAME], Confirmed that taxes a…"
type textarea "As per email response from tax office- TC [PERSON_NAME], Confirmed that taxes a…"
click at [1448, 787] on button "Save Edits" at bounding box center [1432, 790] width 129 height 34
checkbox input "false"
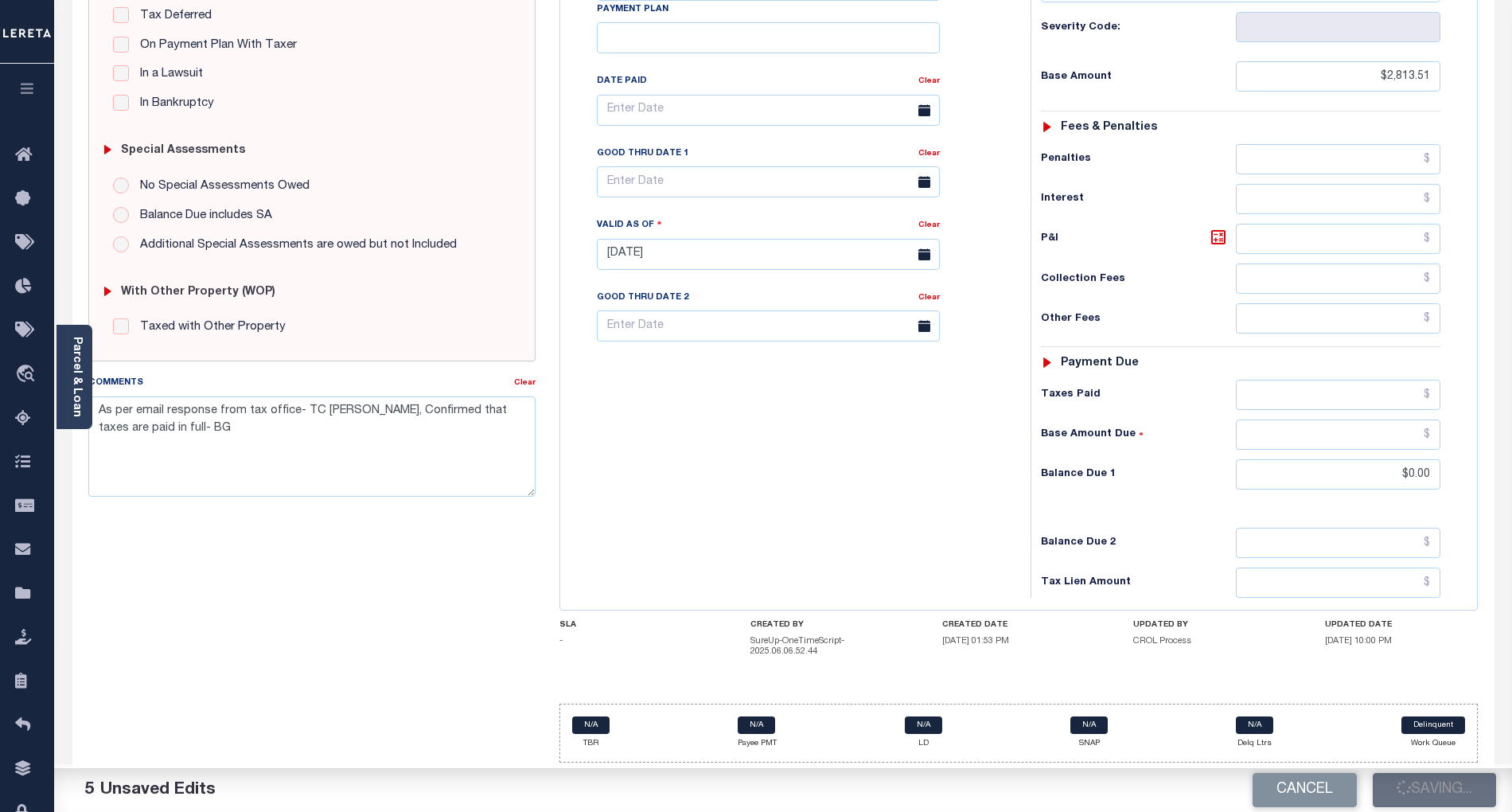
checkbox input "false"
type textarea "As per email response from tax office- TC Vana Balbin, Confirmed that taxes are…"
type input "$2,813.51"
type input "$0"
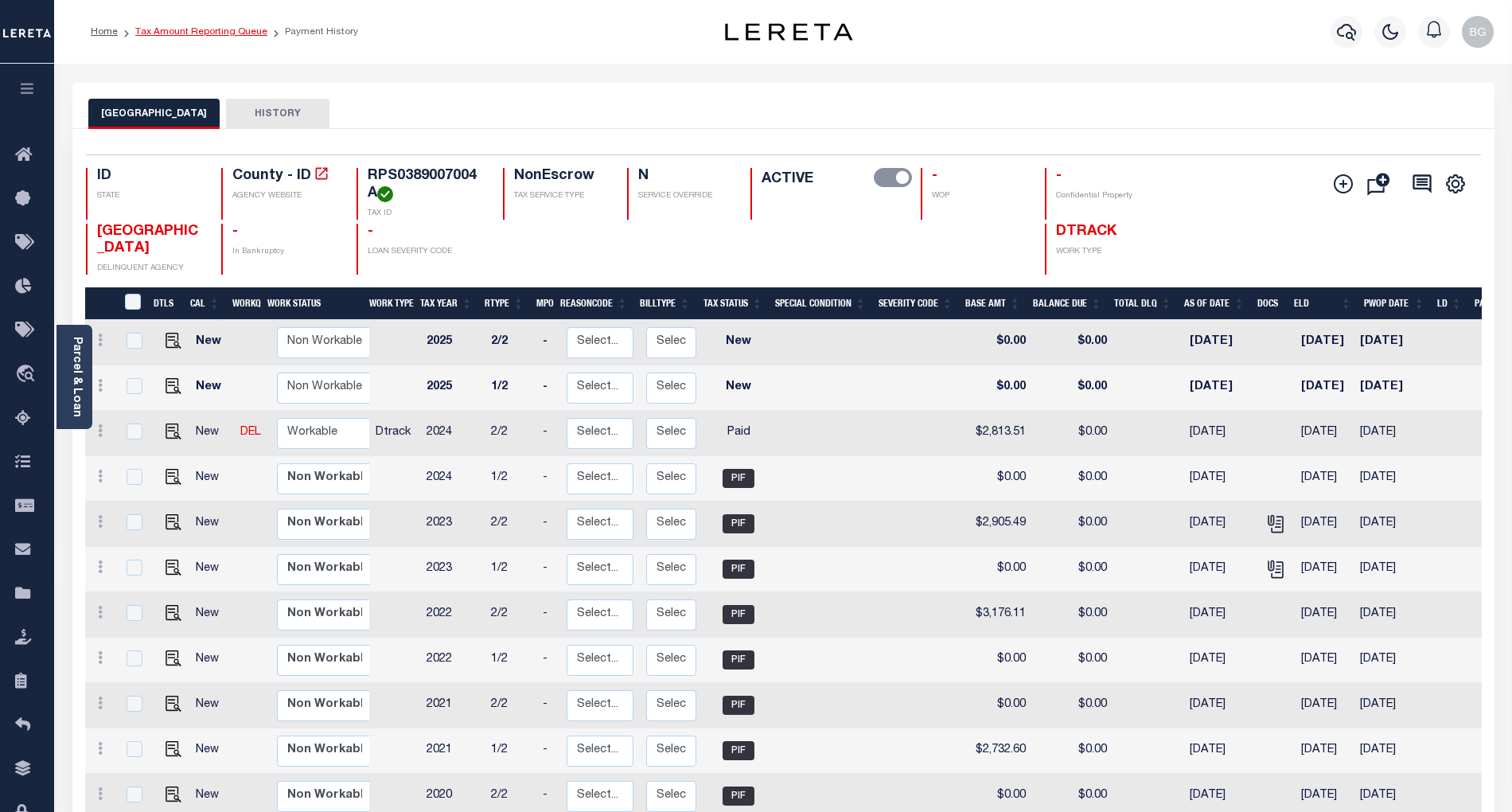
click at [199, 33] on link "Tax Amount Reporting Queue" at bounding box center [201, 32] width 132 height 10
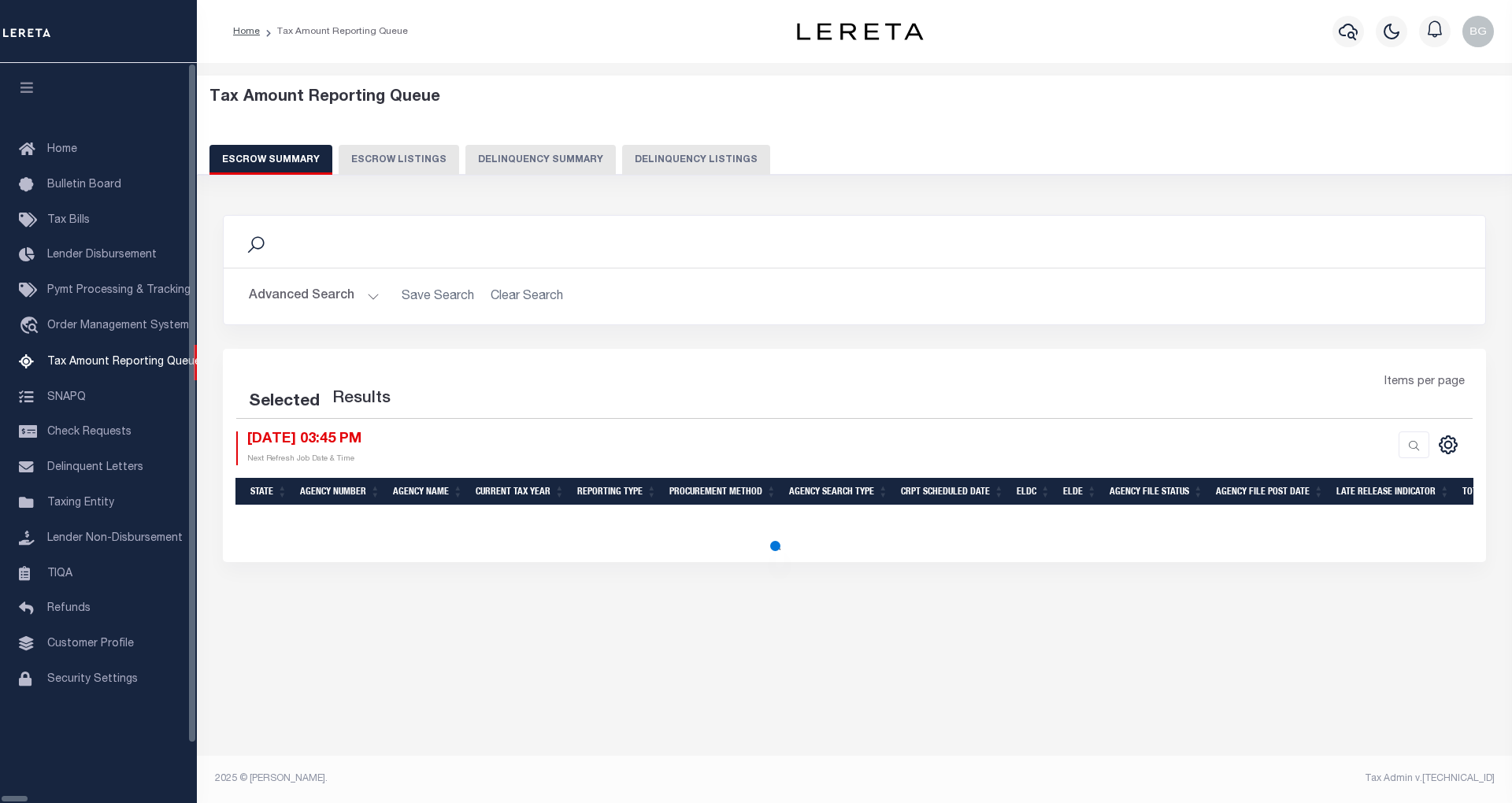
select select "100"
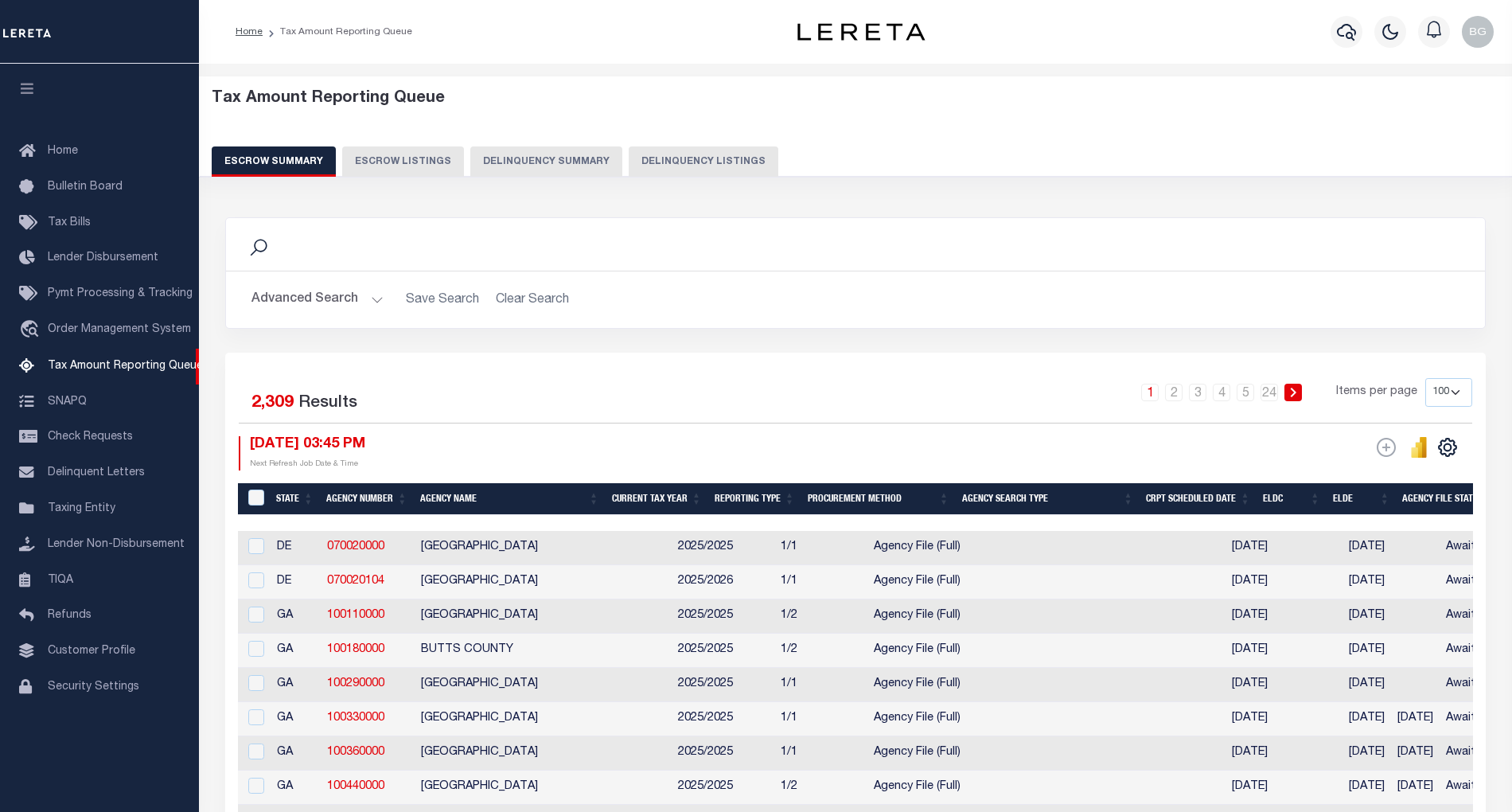
click at [715, 161] on button "Delinquency Listings" at bounding box center [703, 162] width 150 height 30
select select "100"
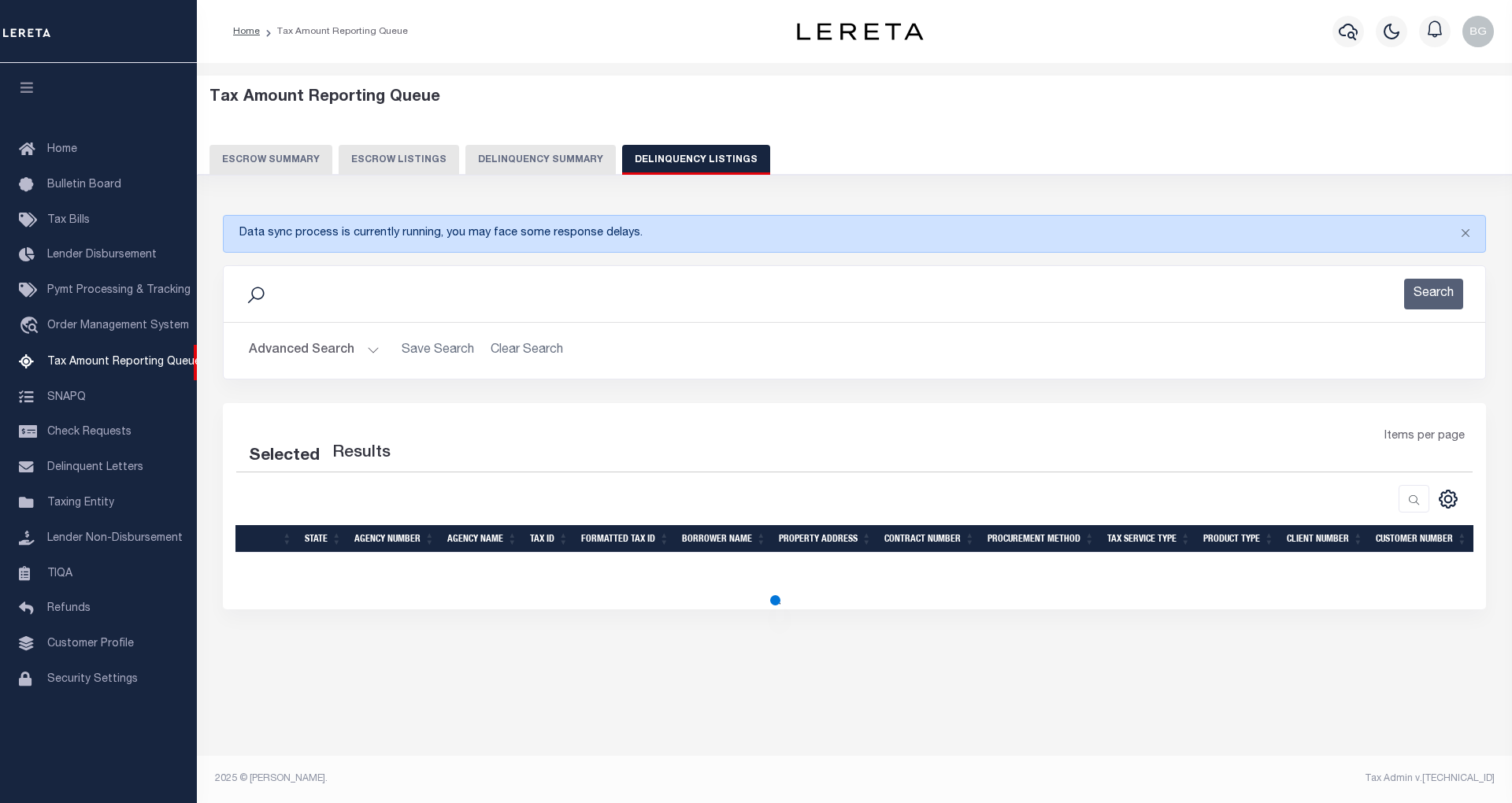
select select "100"
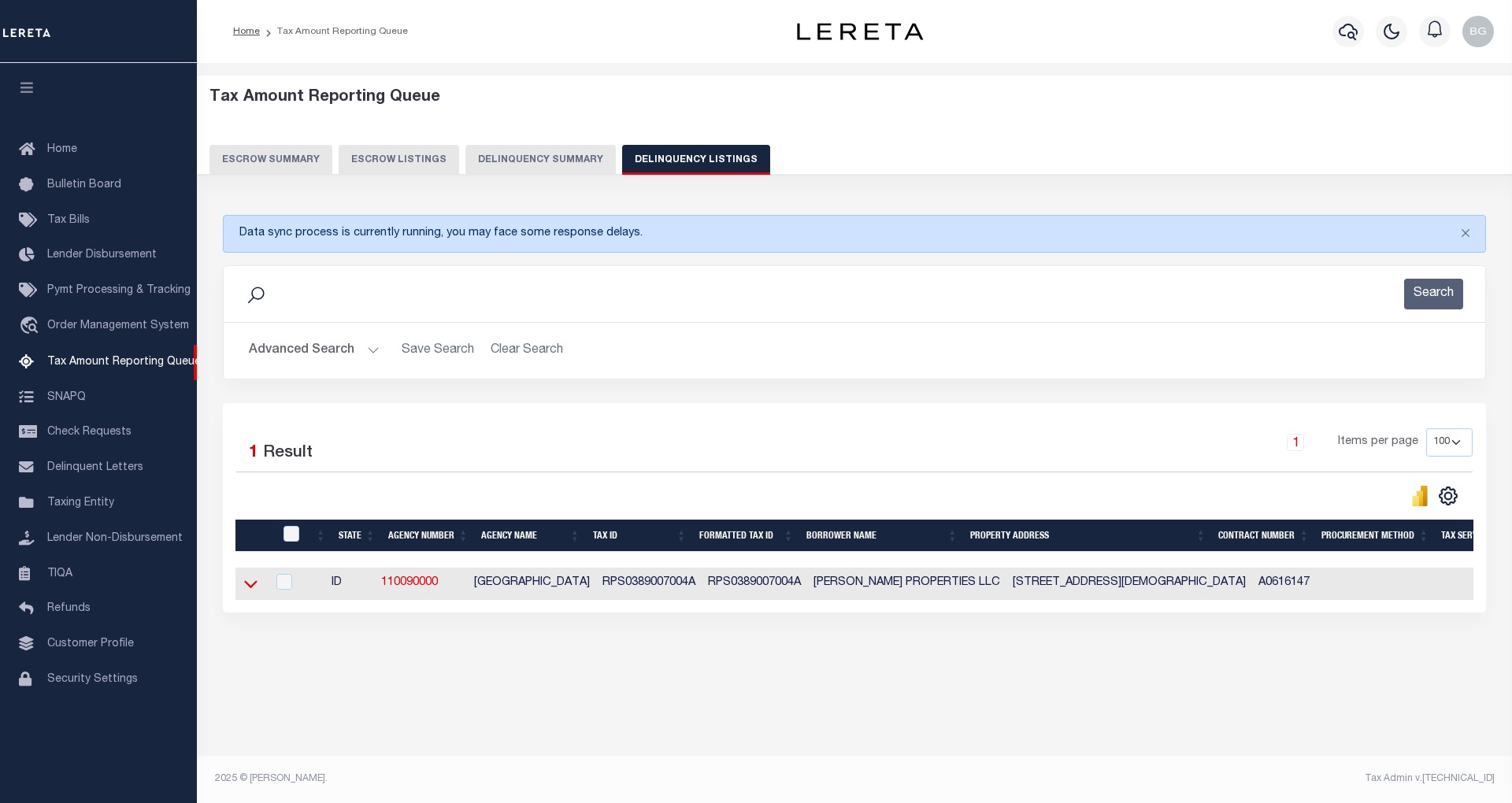
click at [252, 588] on icon at bounding box center [250, 584] width 13 height 8
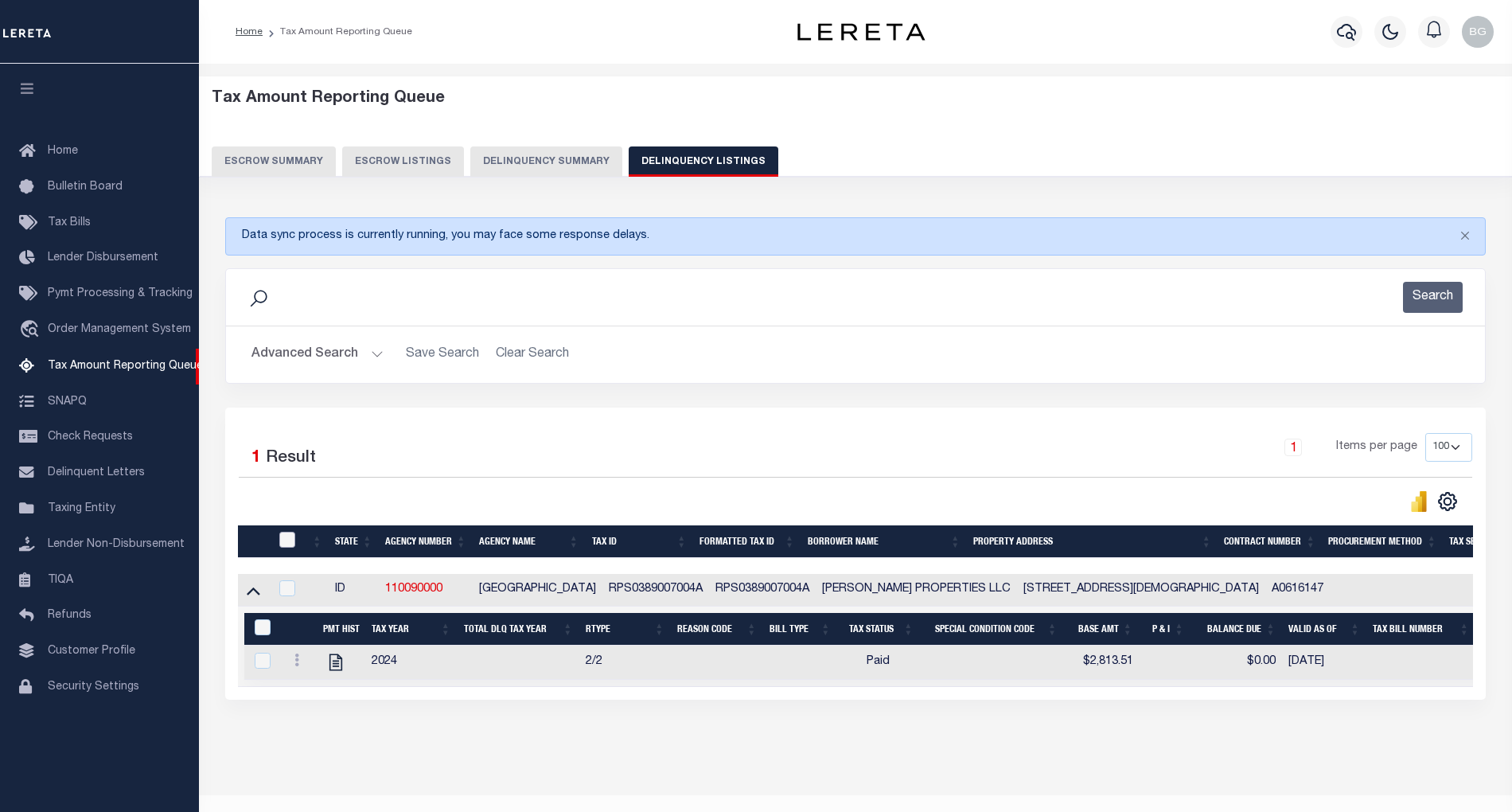
click at [290, 545] on input "checkbox" at bounding box center [287, 540] width 16 height 16
checkbox input "true"
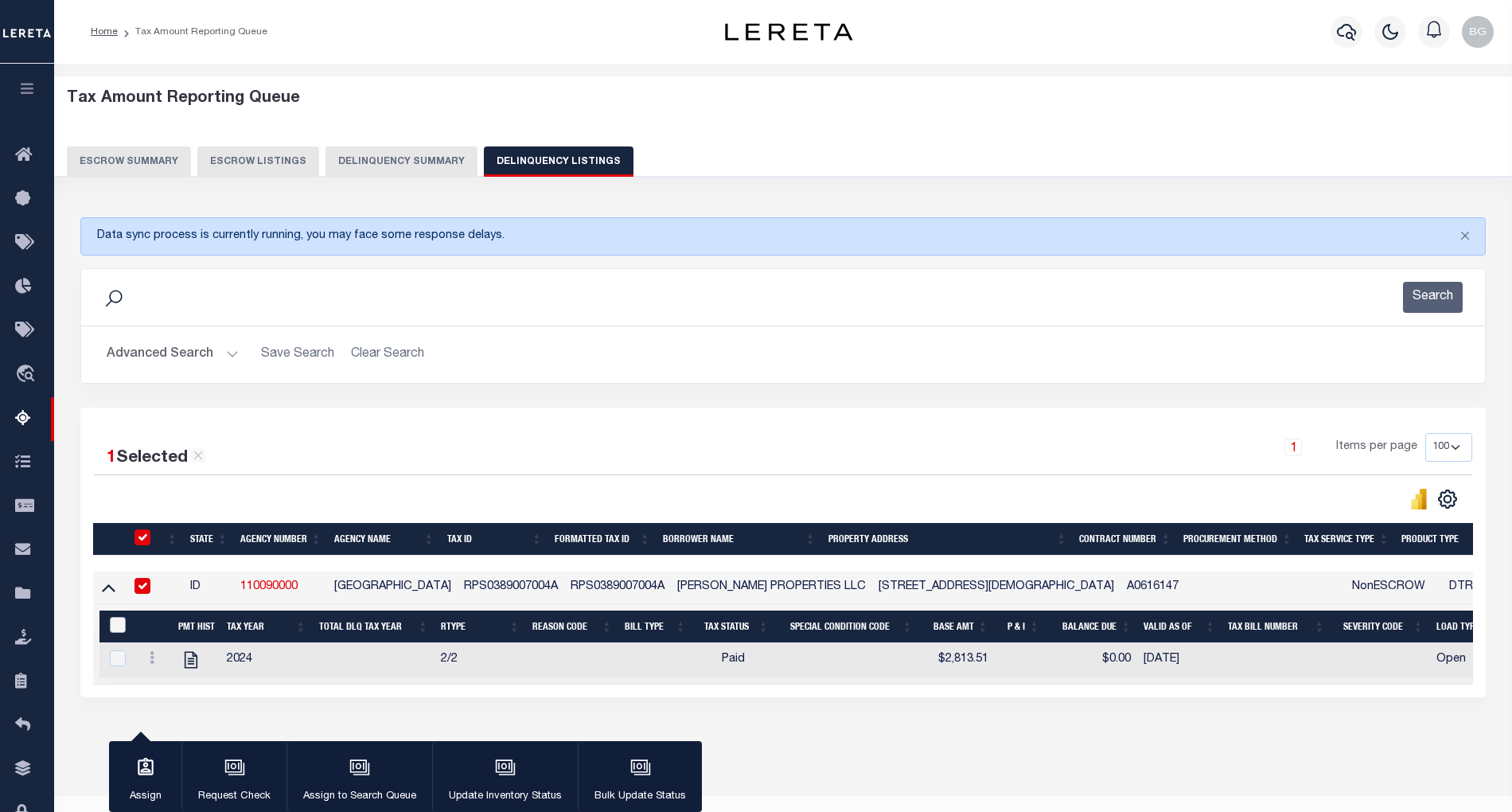
click at [113, 628] on input "&nbsp;" at bounding box center [118, 625] width 16 height 16
checkbox input "true"
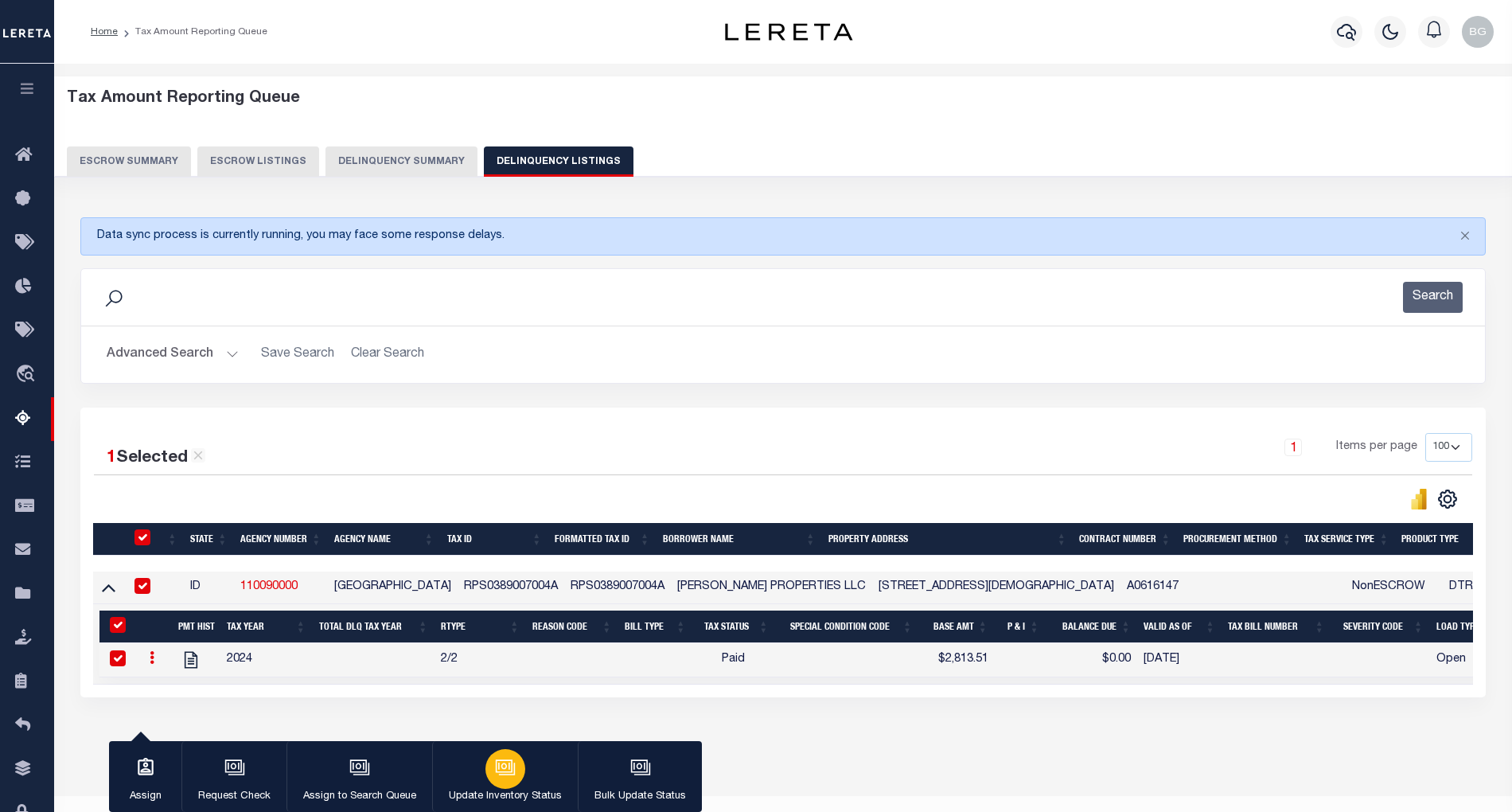
click at [509, 768] on icon "button" at bounding box center [505, 767] width 21 height 21
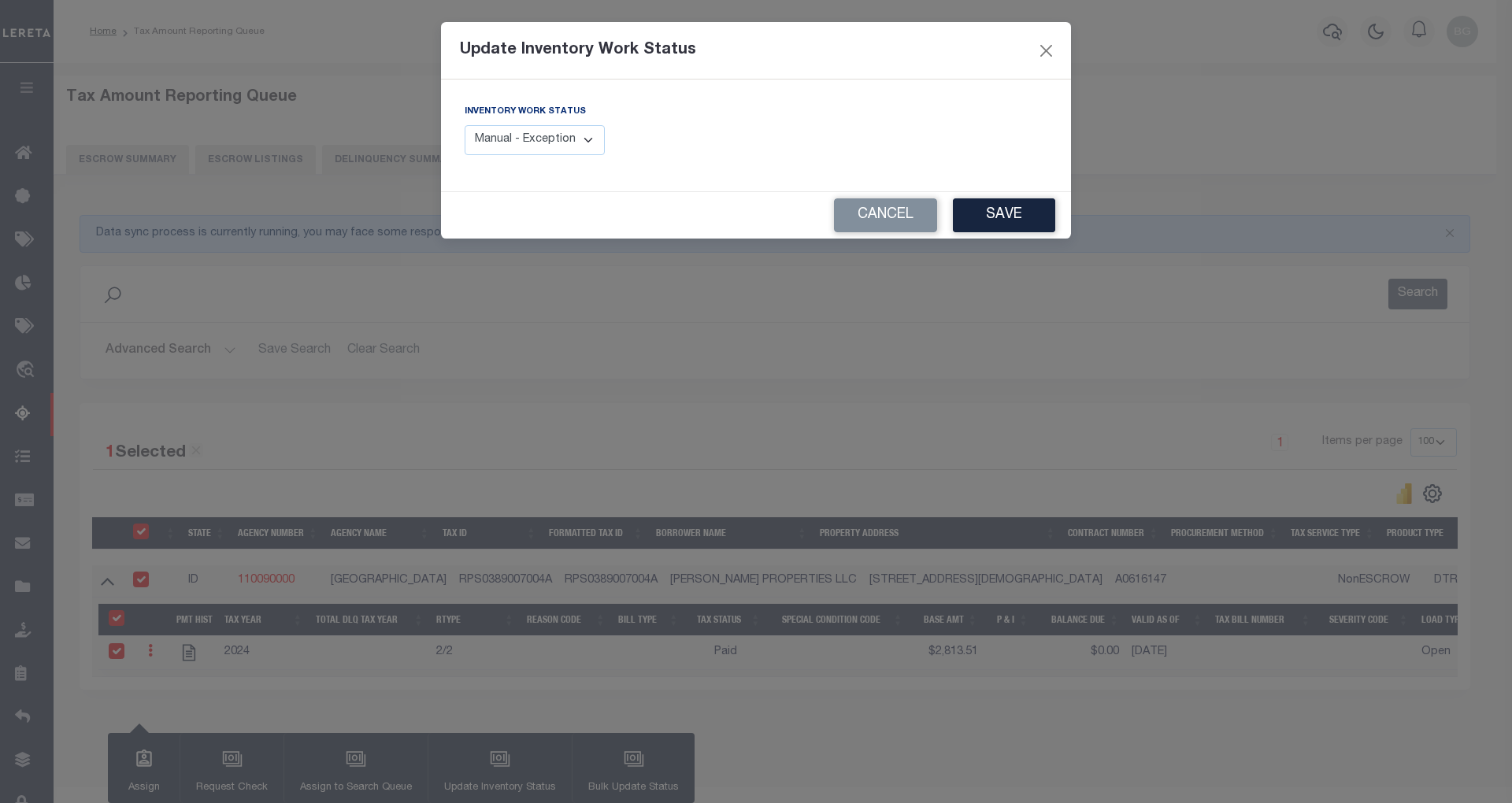
drag, startPoint x: 550, startPoint y: 146, endPoint x: 552, endPoint y: 154, distance: 8.2
click at [550, 146] on select "Manual - Exception Pended - Awaiting Search Late Add Exception Completed" at bounding box center [535, 140] width 140 height 31
select select "4"
click at [465, 125] on select "Manual - Exception Pended - Awaiting Search Late Add Exception Completed" at bounding box center [535, 140] width 140 height 31
click at [1006, 219] on button "Save" at bounding box center [1004, 215] width 102 height 34
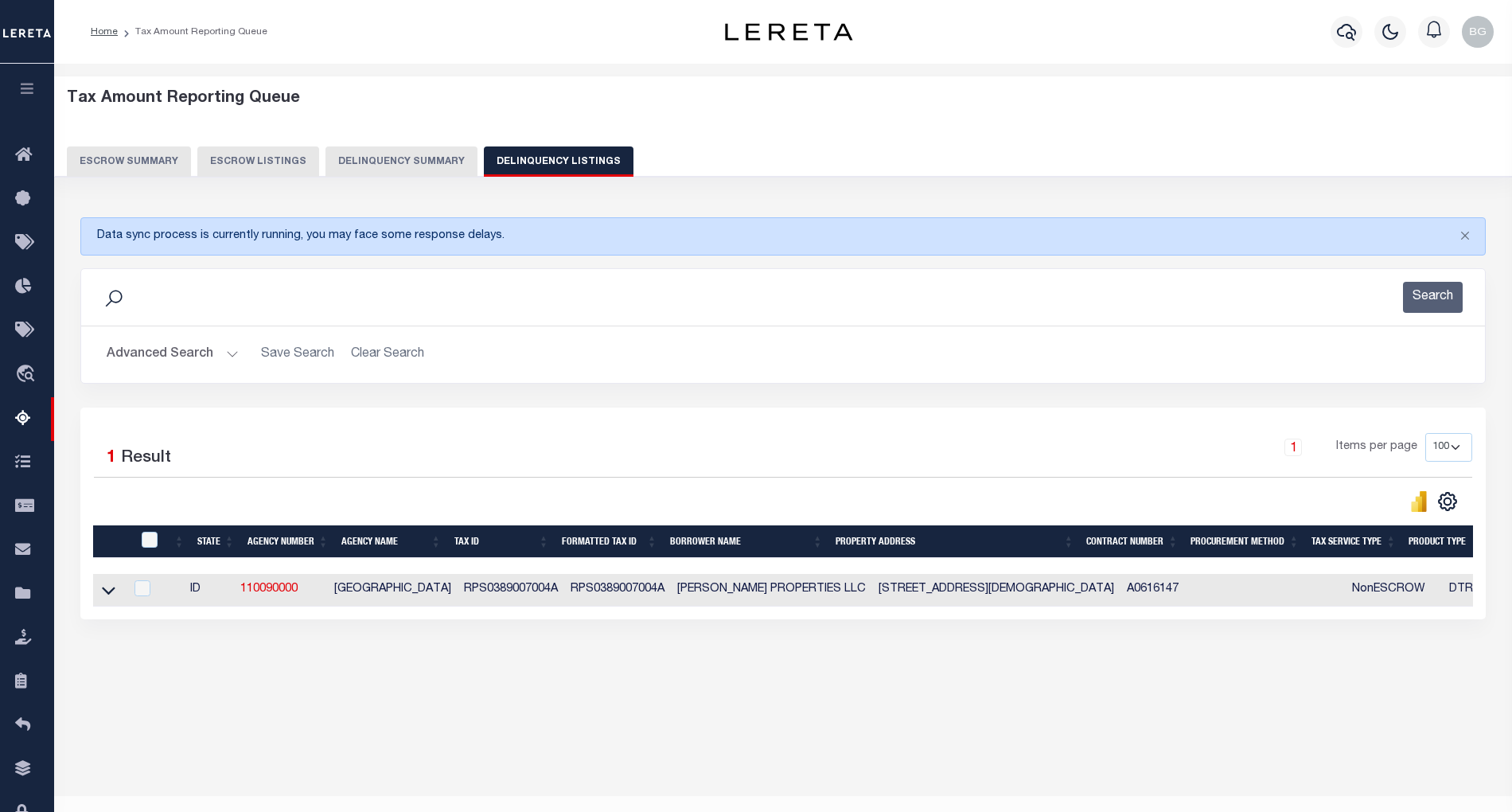
click at [229, 357] on button "Advanced Search" at bounding box center [173, 354] width 132 height 31
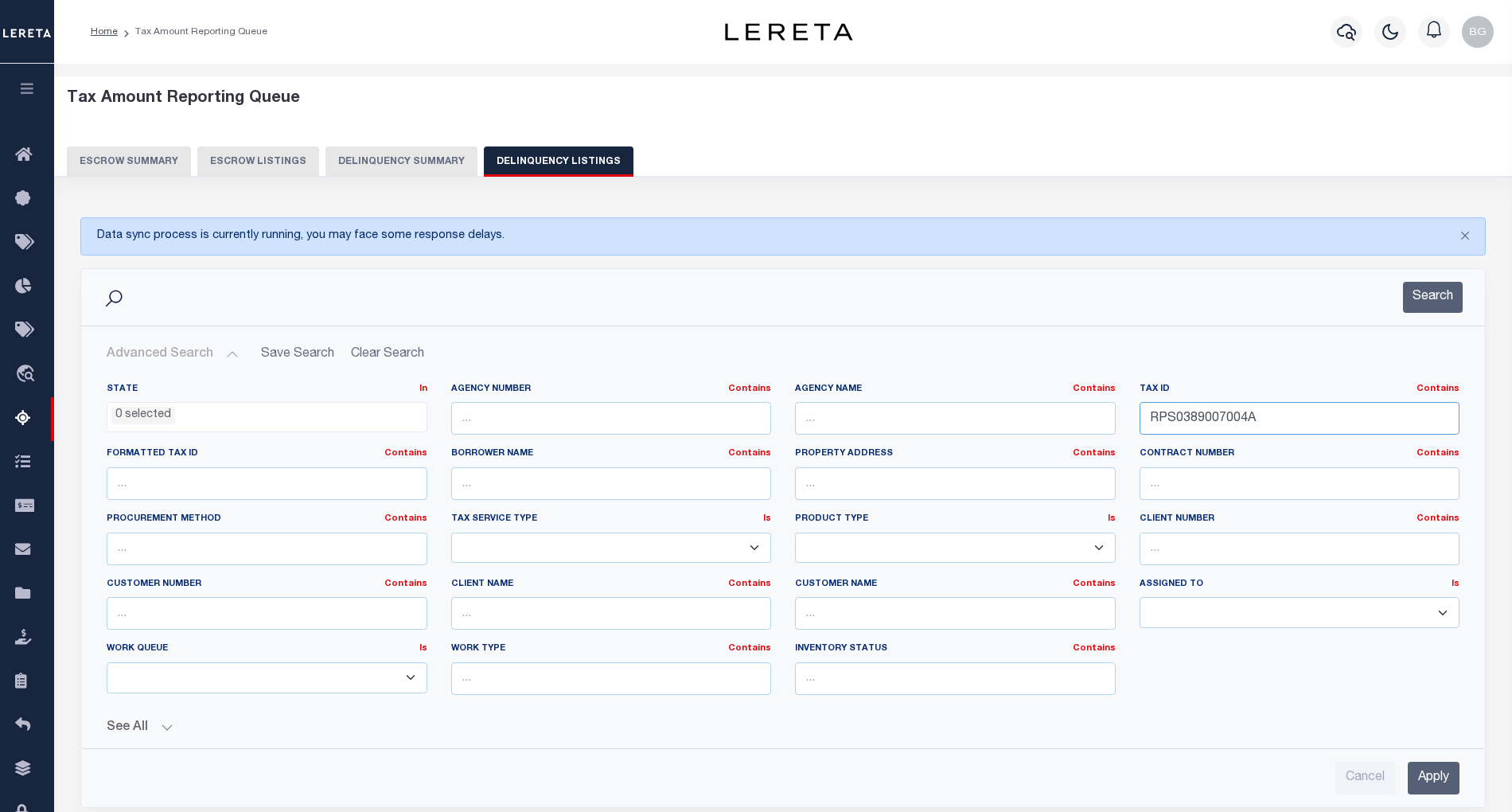
click at [1172, 425] on input "RPS0389007004A" at bounding box center [1300, 418] width 321 height 33
paste input "130"
type input "RPS03890070130"
click at [1442, 781] on input "Apply" at bounding box center [1433, 778] width 52 height 33
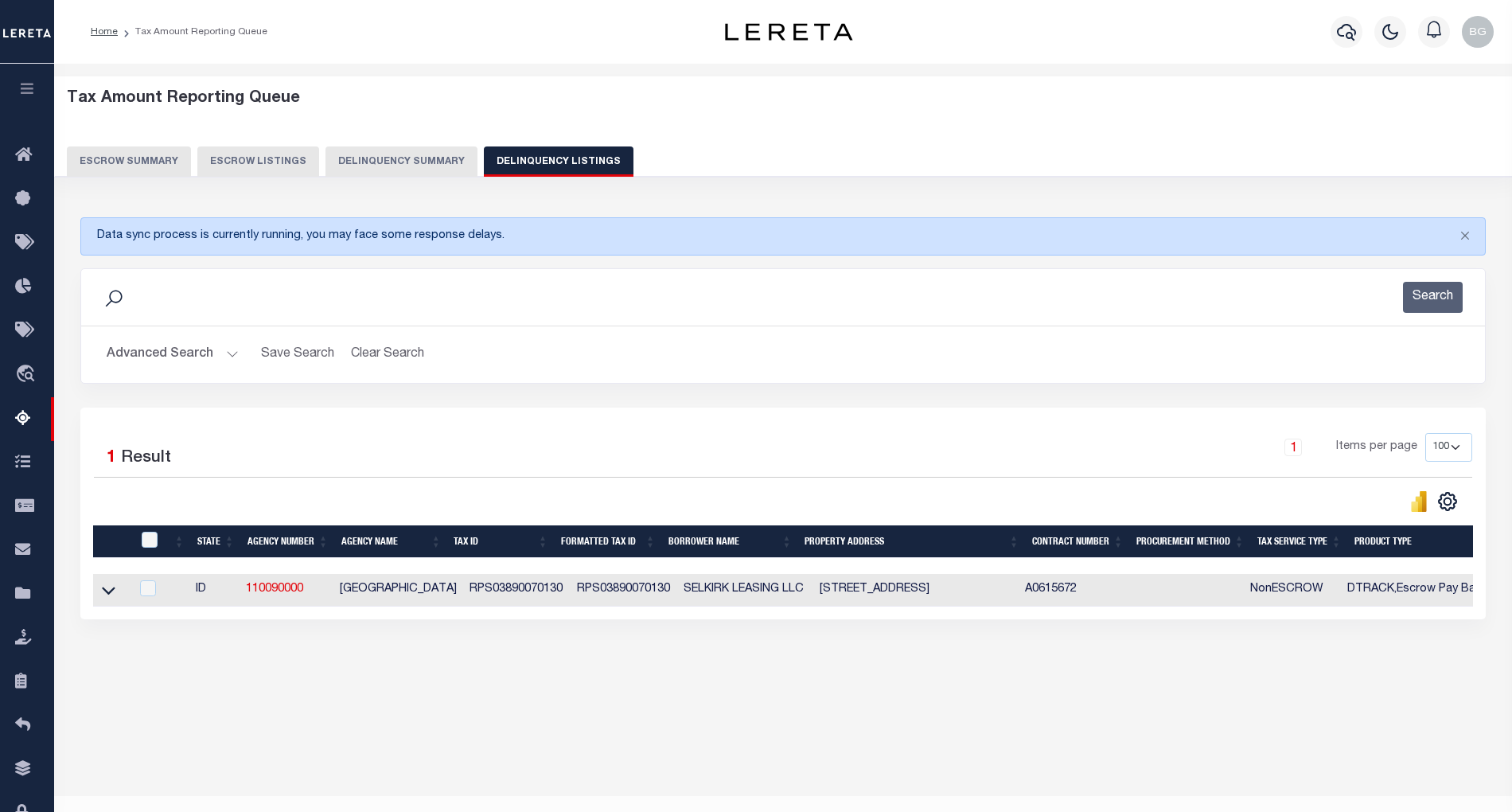
drag, startPoint x: 107, startPoint y: 599, endPoint x: 282, endPoint y: 517, distance: 193.3
click at [107, 595] on icon at bounding box center [108, 591] width 14 height 8
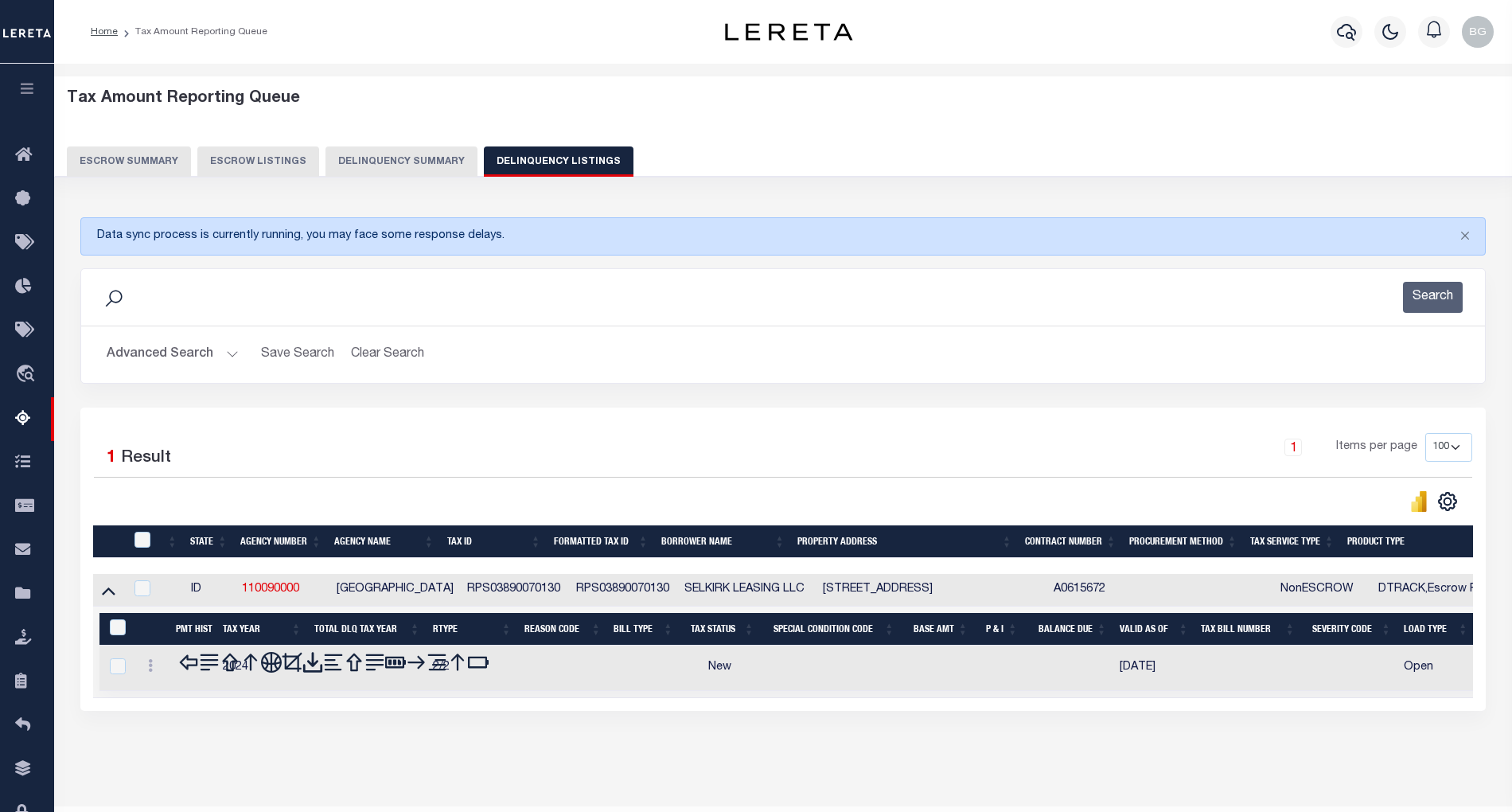
scroll to position [32, 0]
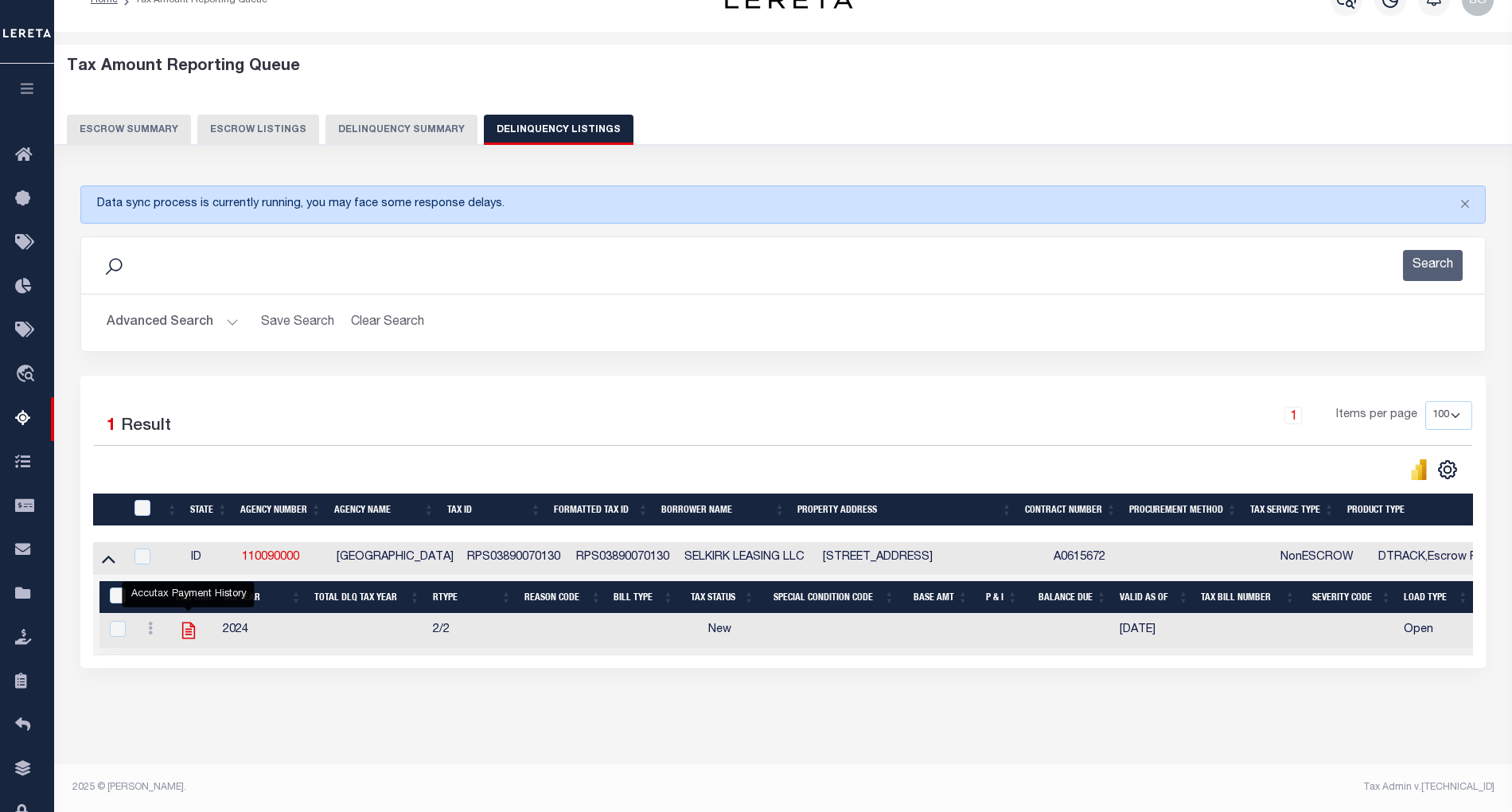
click at [189, 640] on icon "" at bounding box center [189, 630] width 21 height 21
checkbox input "true"
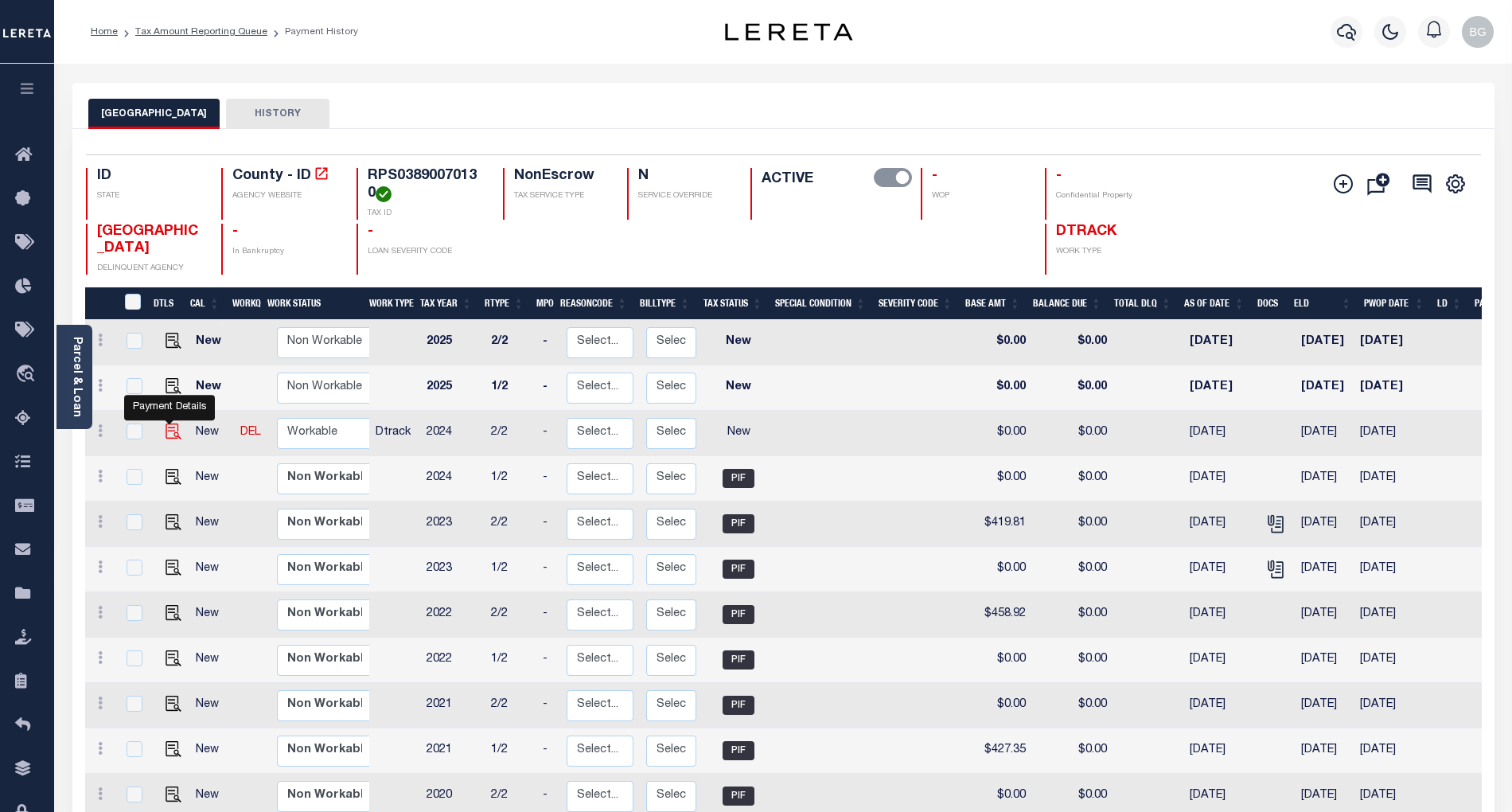
click at [166, 437] on img "" at bounding box center [173, 431] width 16 height 16
checkbox input "true"
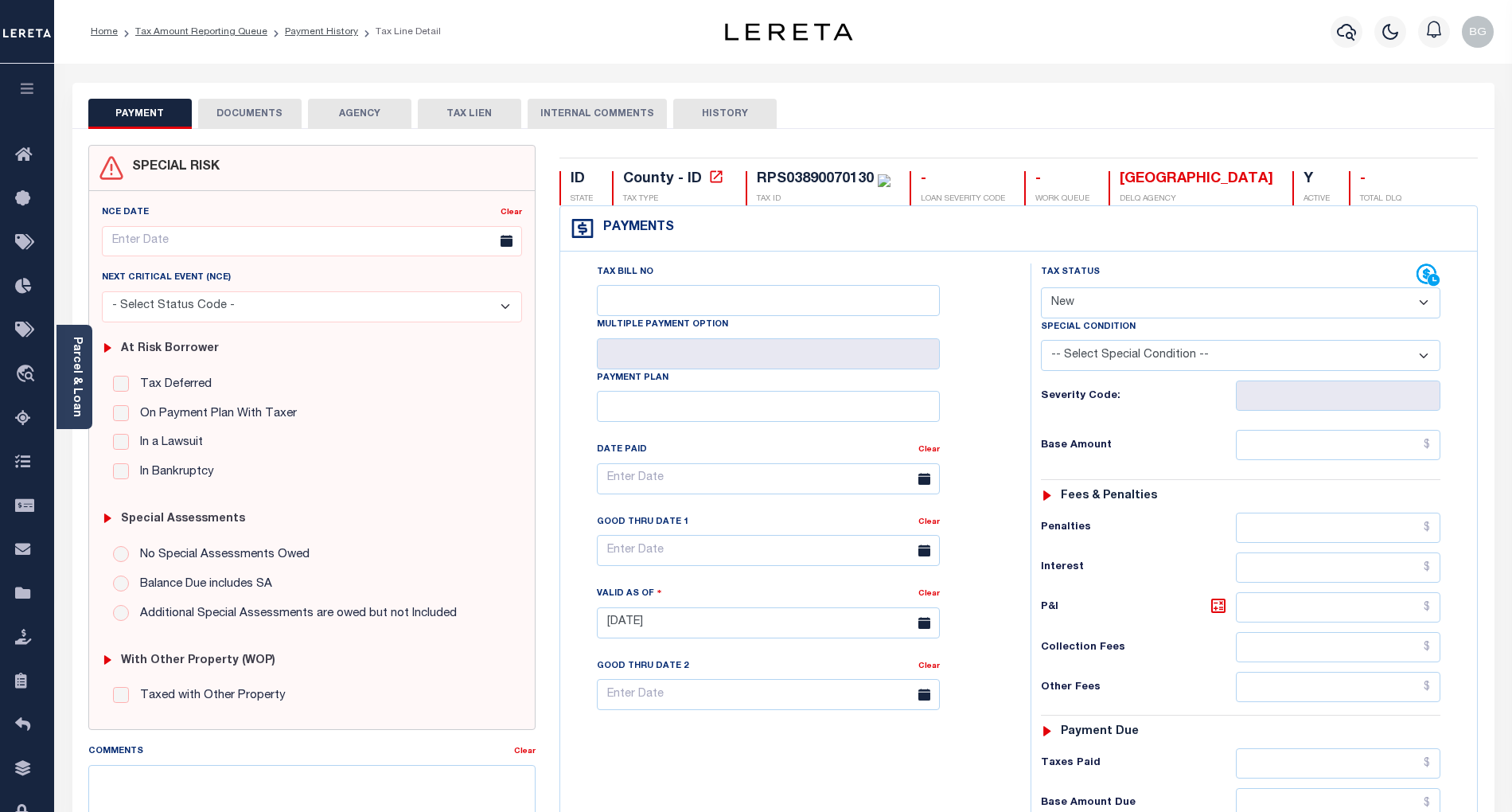
drag, startPoint x: 1076, startPoint y: 303, endPoint x: 1087, endPoint y: 317, distance: 17.8
click at [1076, 303] on select "- Select Status Code - Open Due/Unpaid Paid Incomplete No Tax Due Internal Refu…" at bounding box center [1241, 303] width 399 height 31
select select "PYD"
click at [1041, 289] on select "- Select Status Code - Open Due/Unpaid Paid Incomplete No Tax Due Internal Refu…" at bounding box center [1241, 303] width 399 height 31
type input "[DATE]"
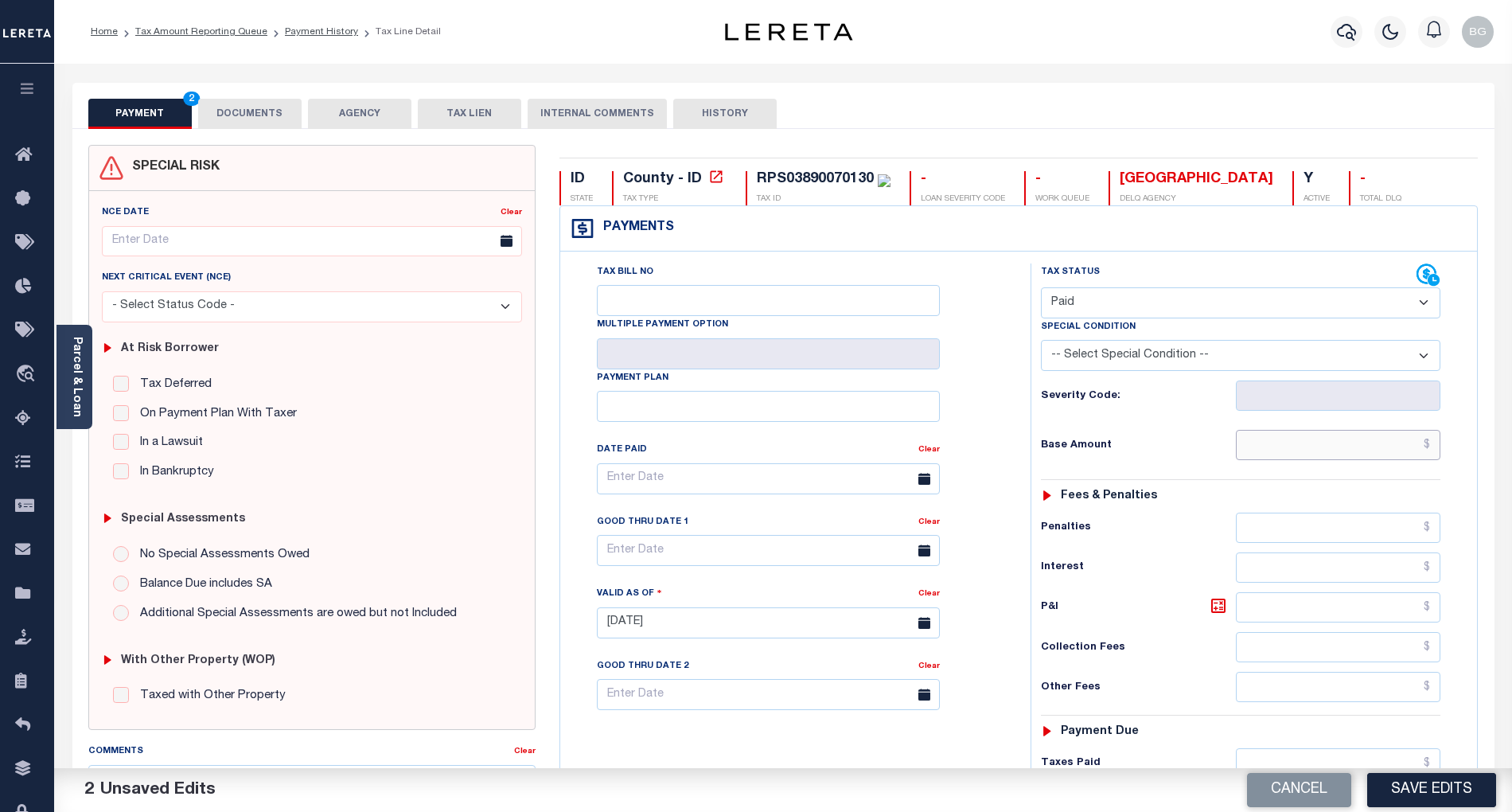
click at [1428, 449] on input "text" at bounding box center [1339, 445] width 205 height 30
paste input "402.3"
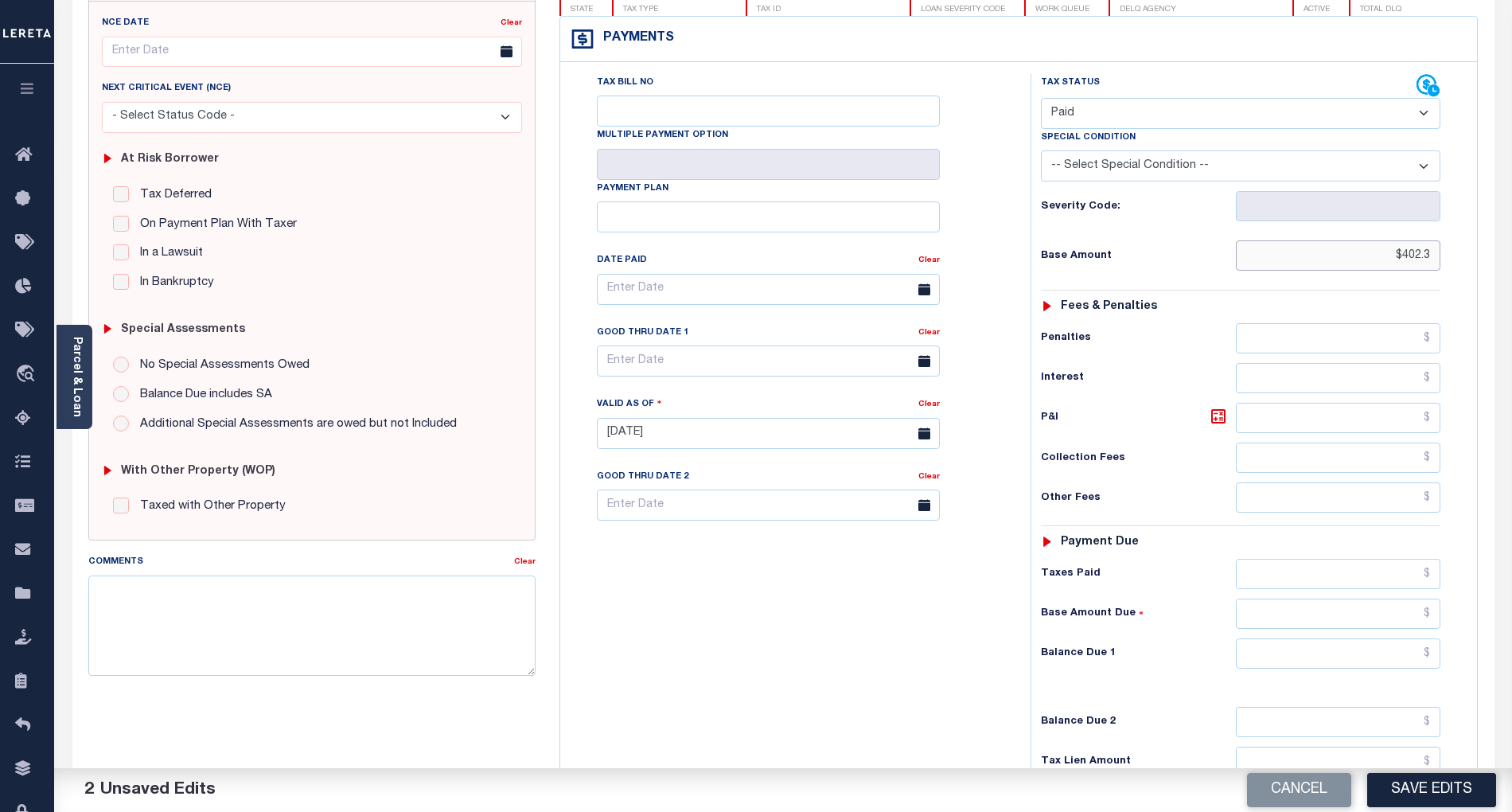
scroll to position [380, 0]
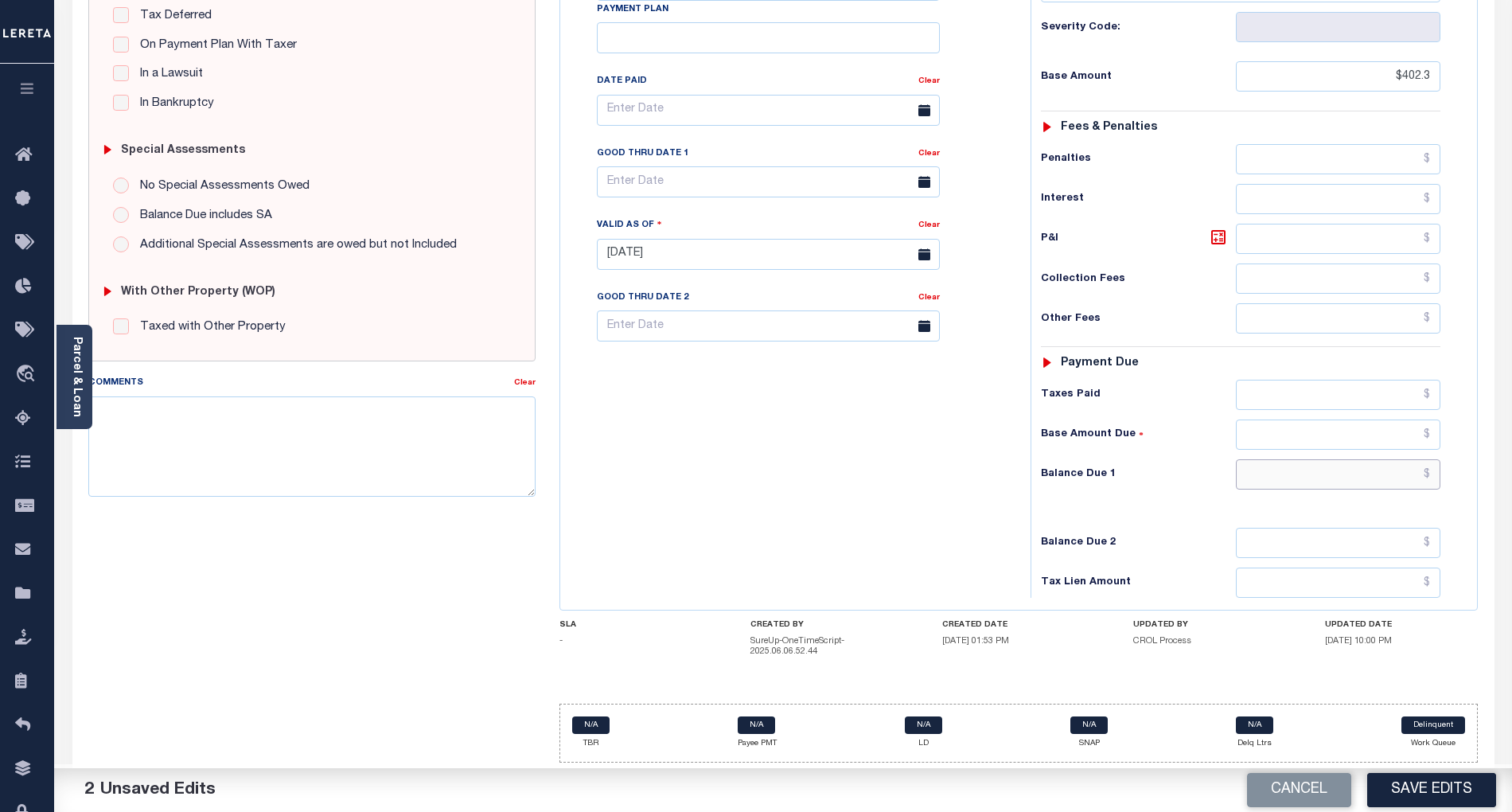
type input "$402.30"
click at [1413, 472] on input "text" at bounding box center [1339, 474] width 205 height 30
type input "$0.00"
click at [908, 489] on div "Tax Bill No Multiple Payment Option Payment Plan Clear" at bounding box center [791, 246] width 454 height 703
click at [396, 451] on textarea "Comments" at bounding box center [312, 447] width 447 height 100
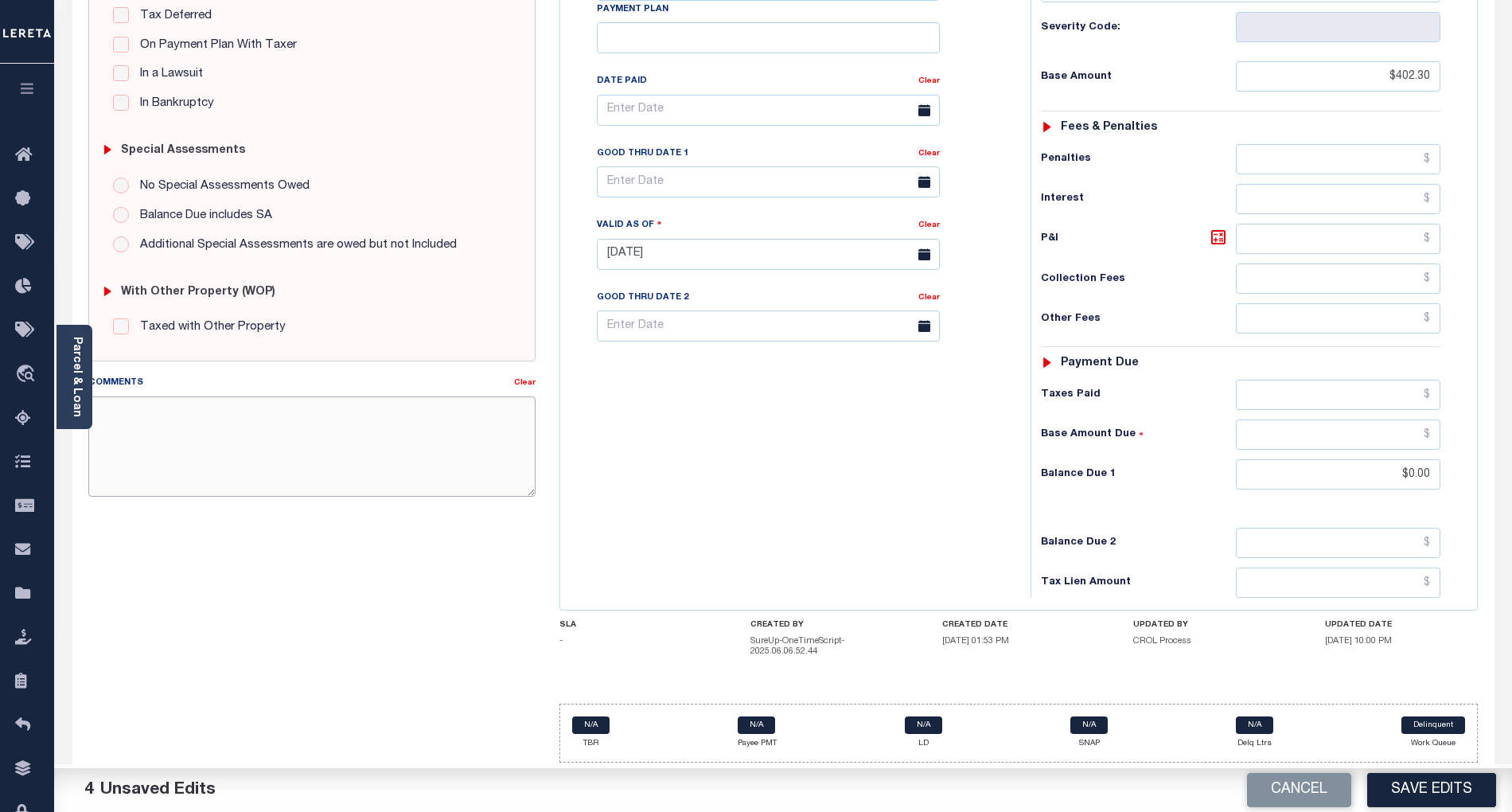
paste textarea "As per email response from tax office- TC Vana Balbin, Confirmed that taxes are…"
type textarea "As per email response from tax office- TC Vana Balbin, Confirmed that taxes are…"
click at [1447, 787] on button "Save Edits" at bounding box center [1432, 790] width 129 height 34
checkbox input "false"
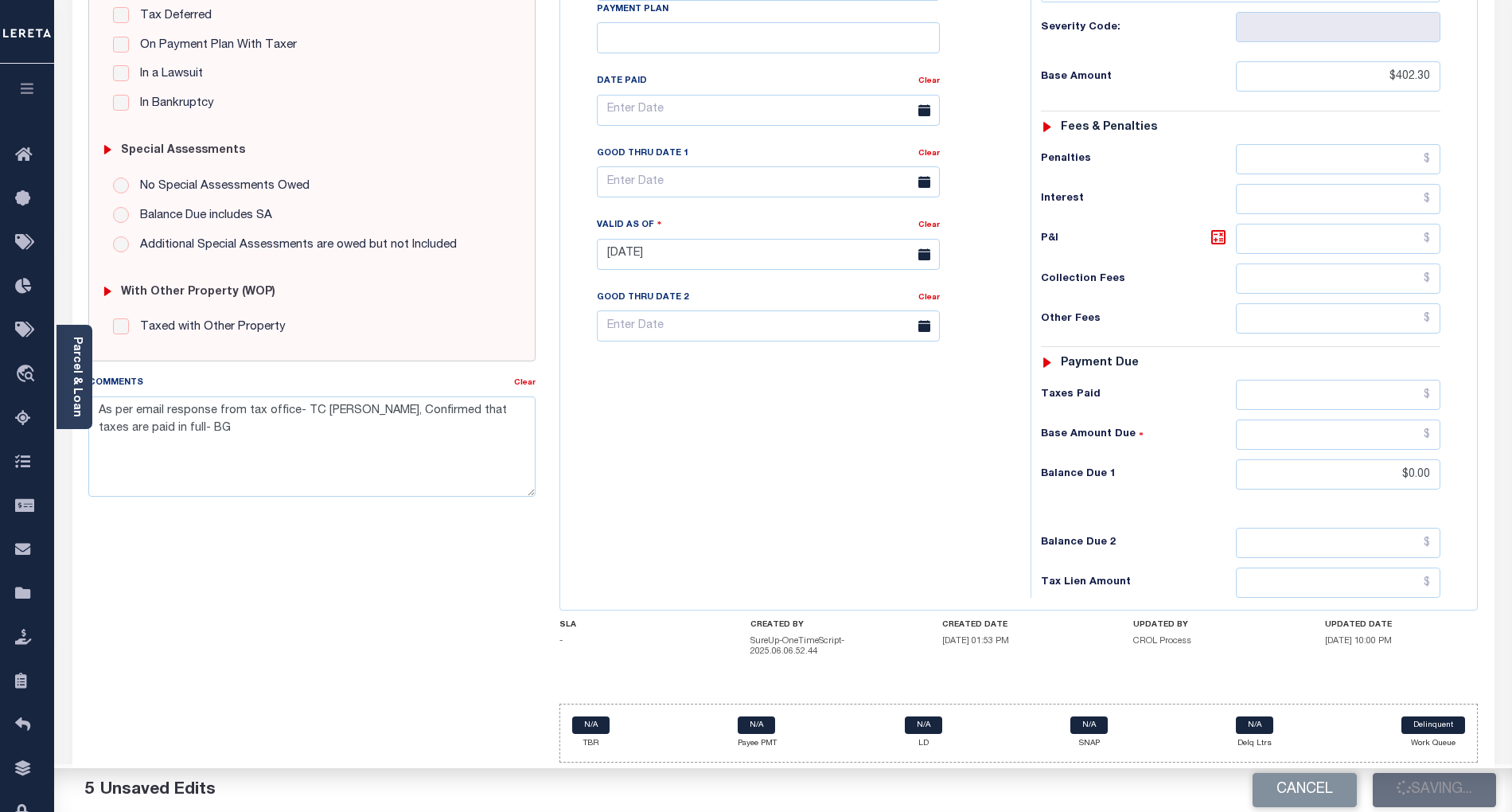
checkbox input "false"
type textarea "As per email response from tax office- TC Vana Balbin, Confirmed that taxes are…"
type input "$402.3"
type input "$0"
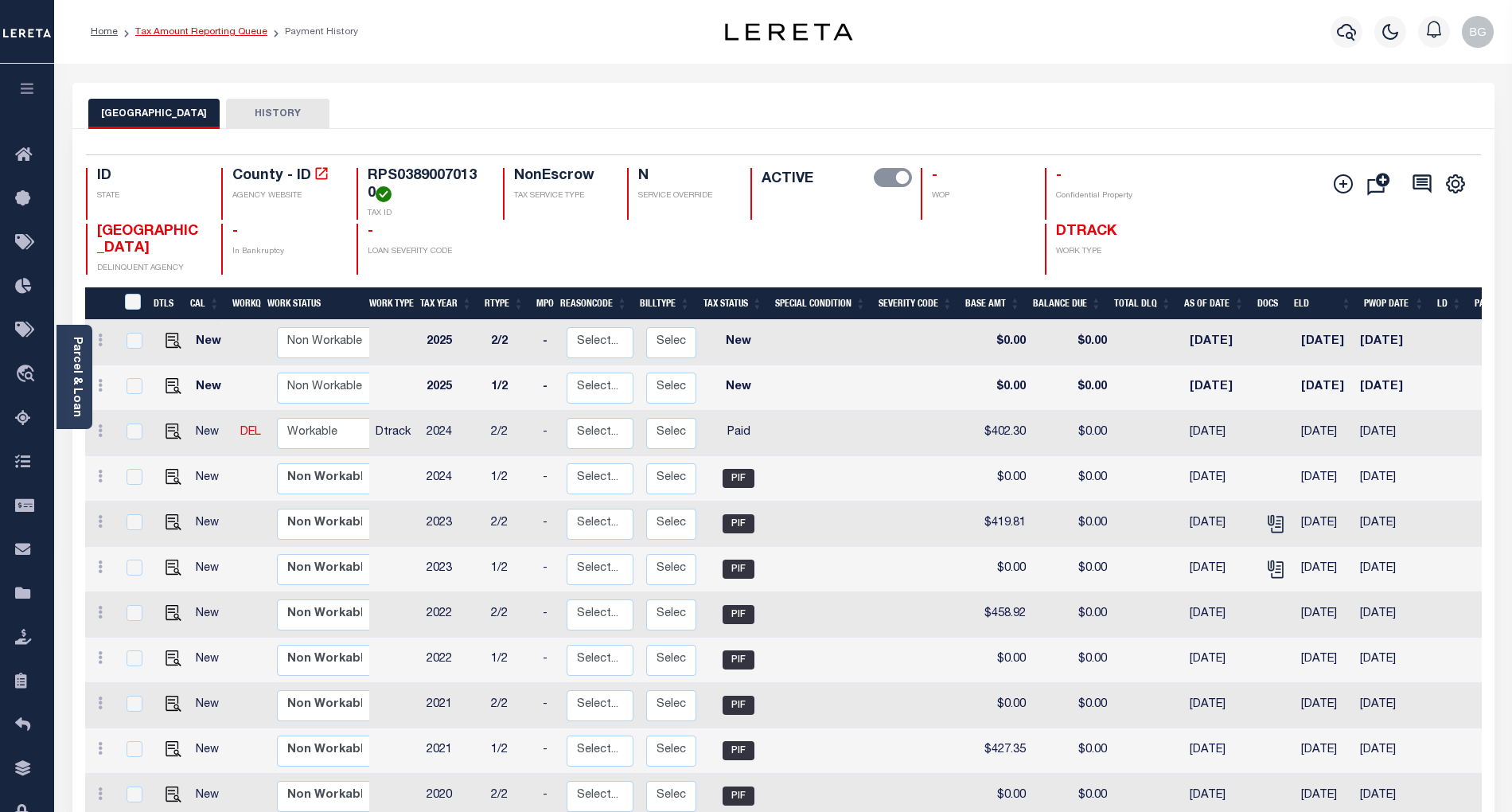
click at [205, 29] on link "Tax Amount Reporting Queue" at bounding box center [201, 32] width 132 height 10
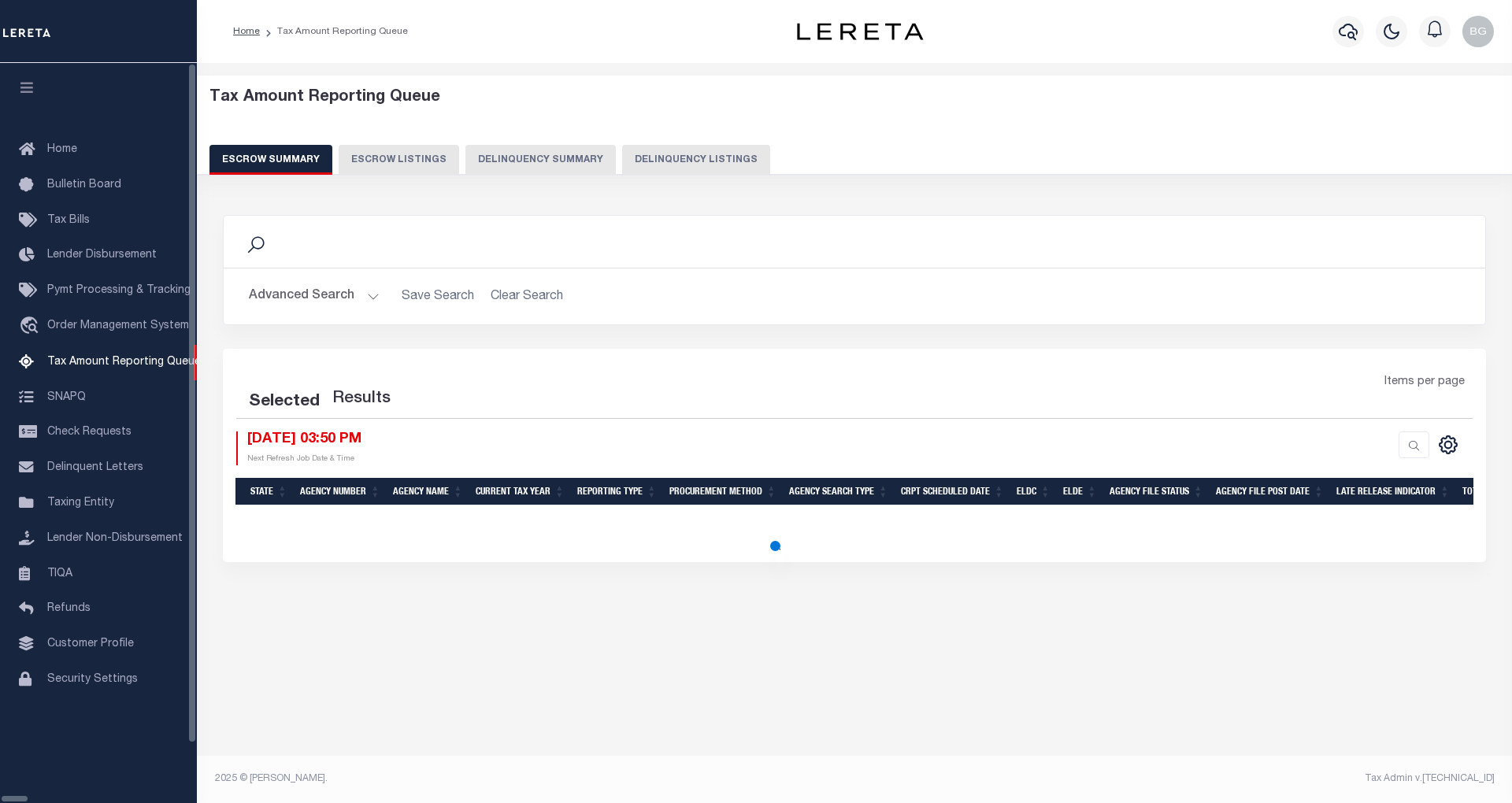
select select "100"
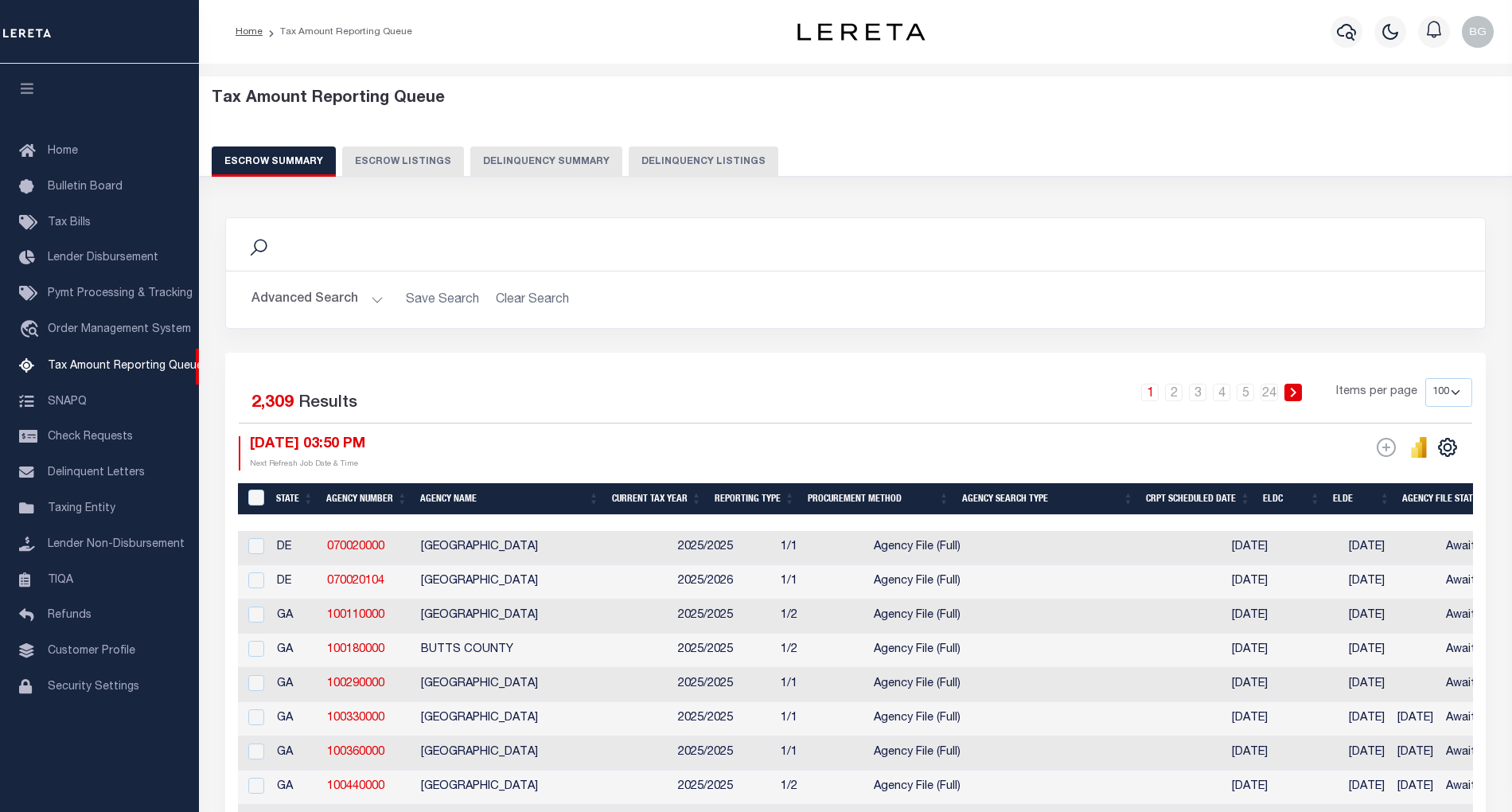
click at [634, 161] on button "Delinquency Listings" at bounding box center [703, 162] width 150 height 30
select select "100"
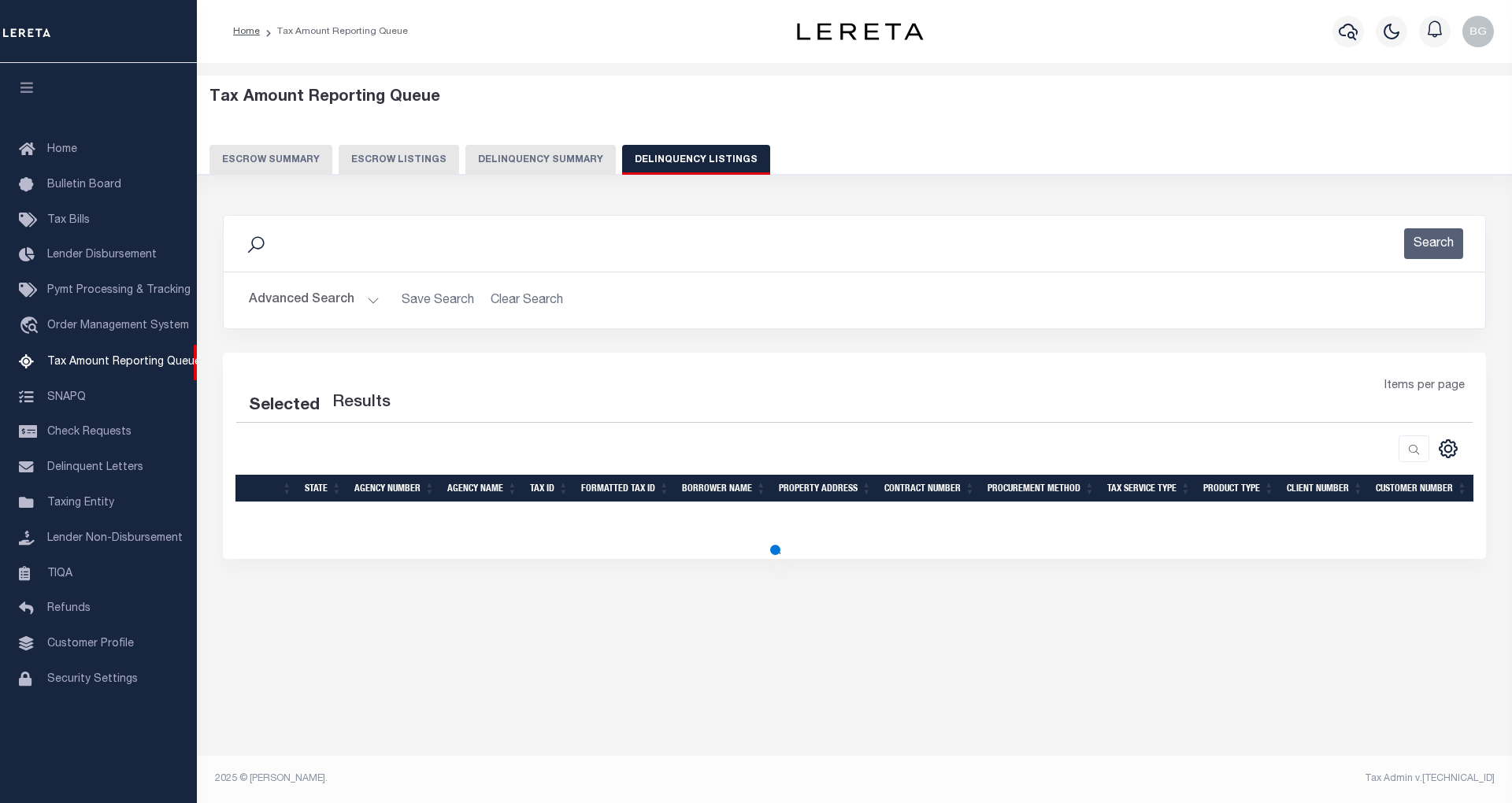
select select "100"
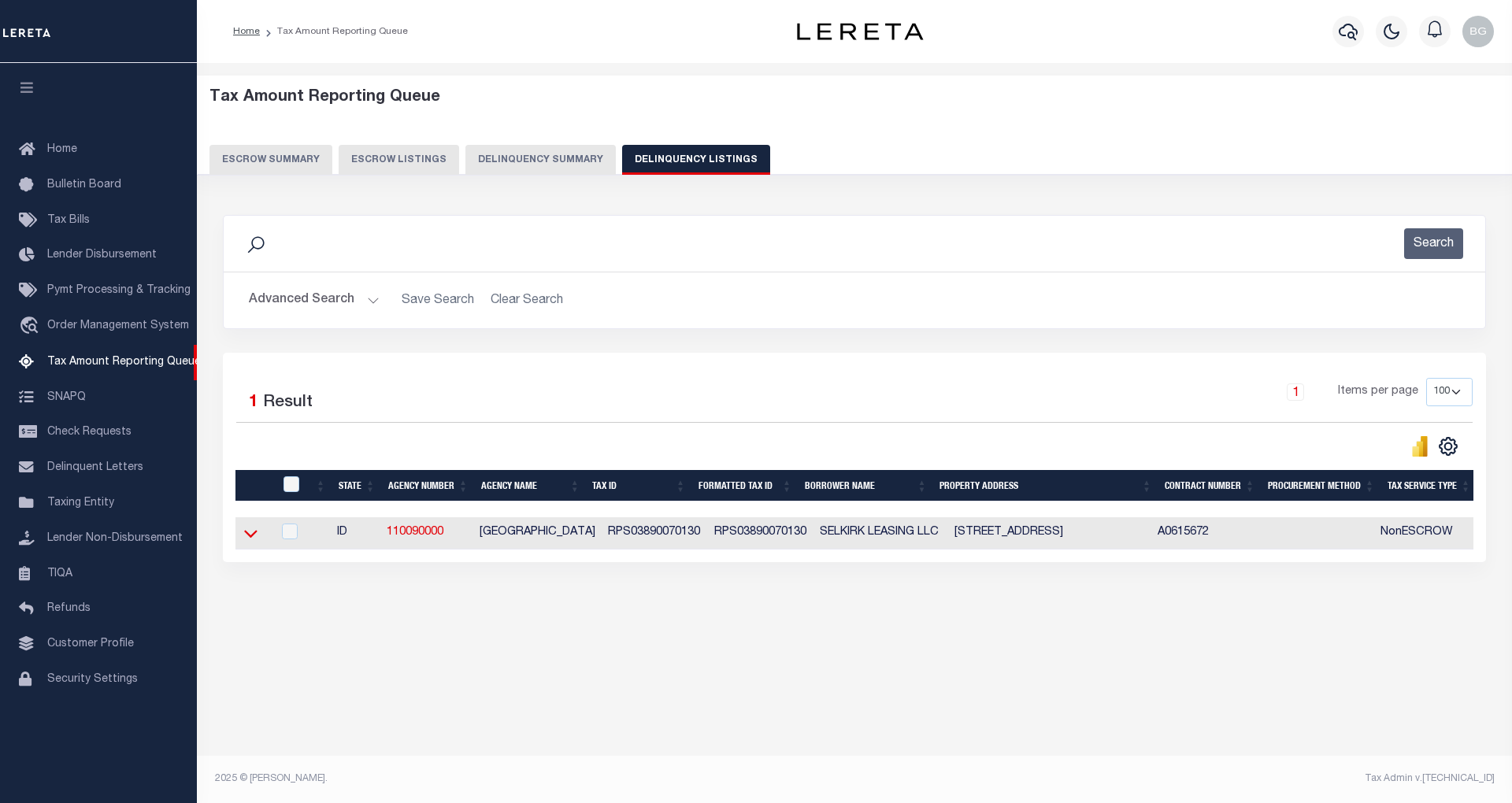
click at [255, 540] on icon at bounding box center [250, 533] width 13 height 17
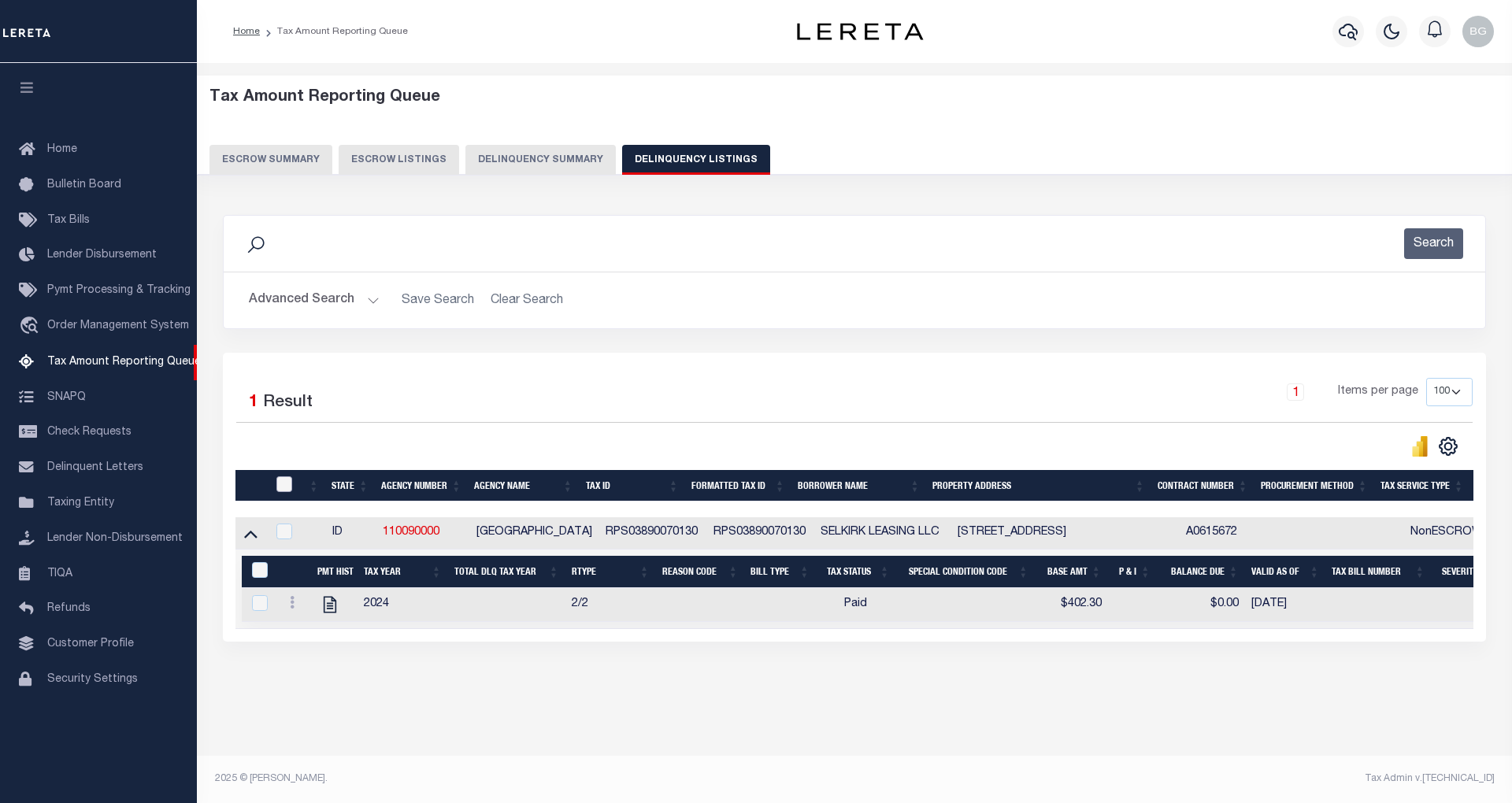
click at [285, 487] on input "checkbox" at bounding box center [284, 484] width 16 height 16
checkbox input "true"
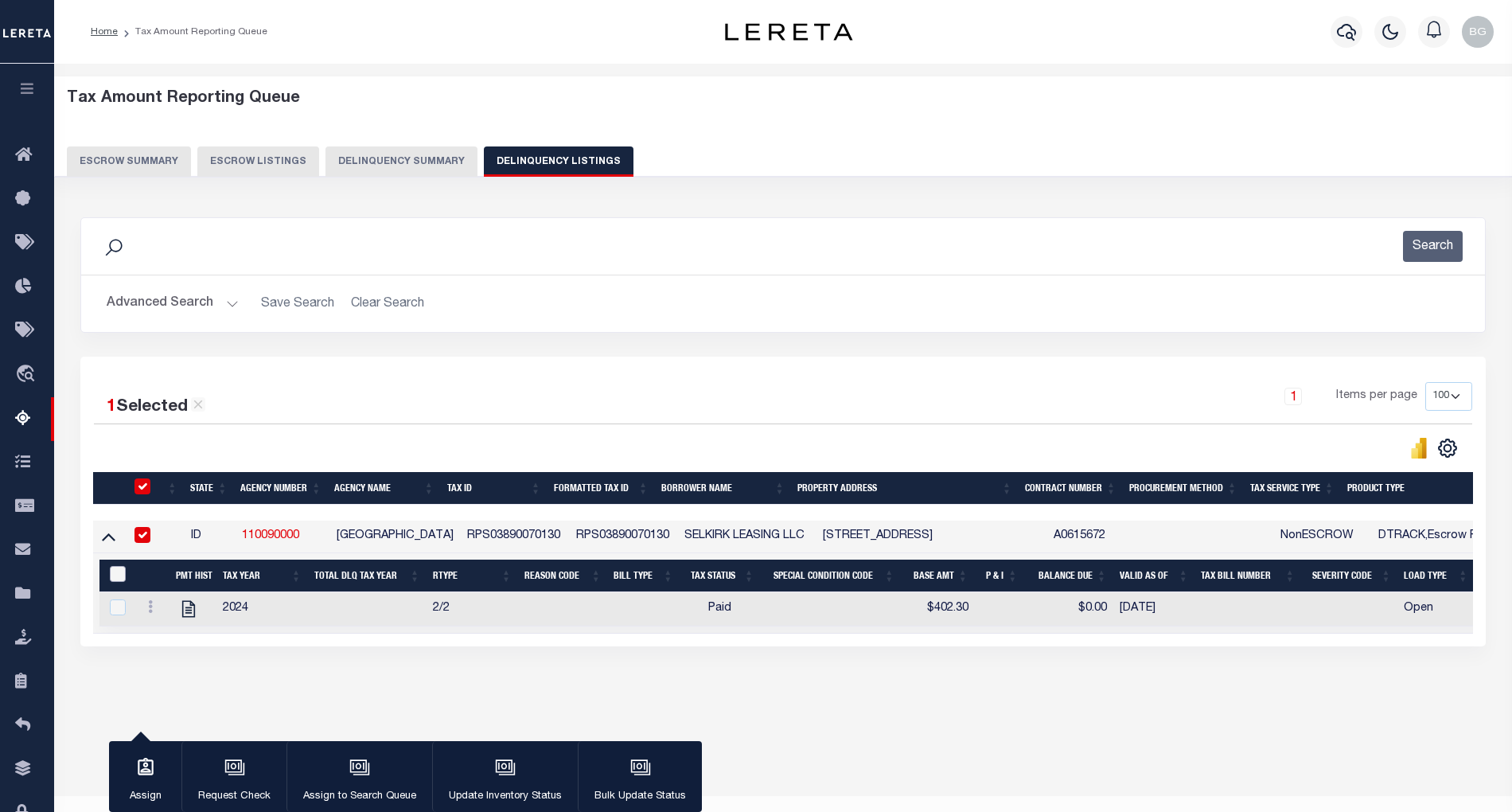
click at [110, 580] on input "&nbsp;" at bounding box center [118, 574] width 16 height 16
checkbox input "true"
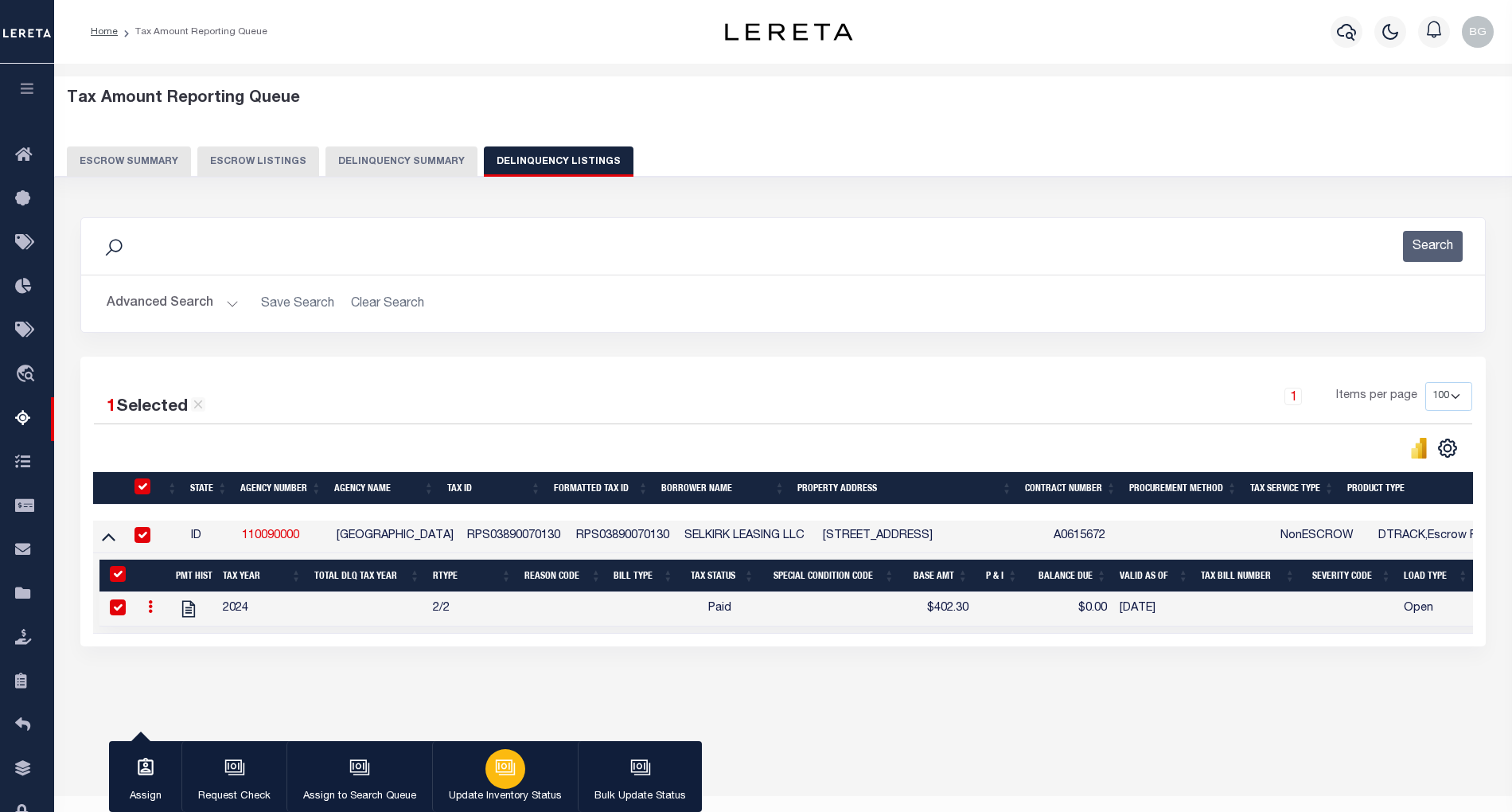
click at [511, 767] on icon "button" at bounding box center [505, 767] width 21 height 21
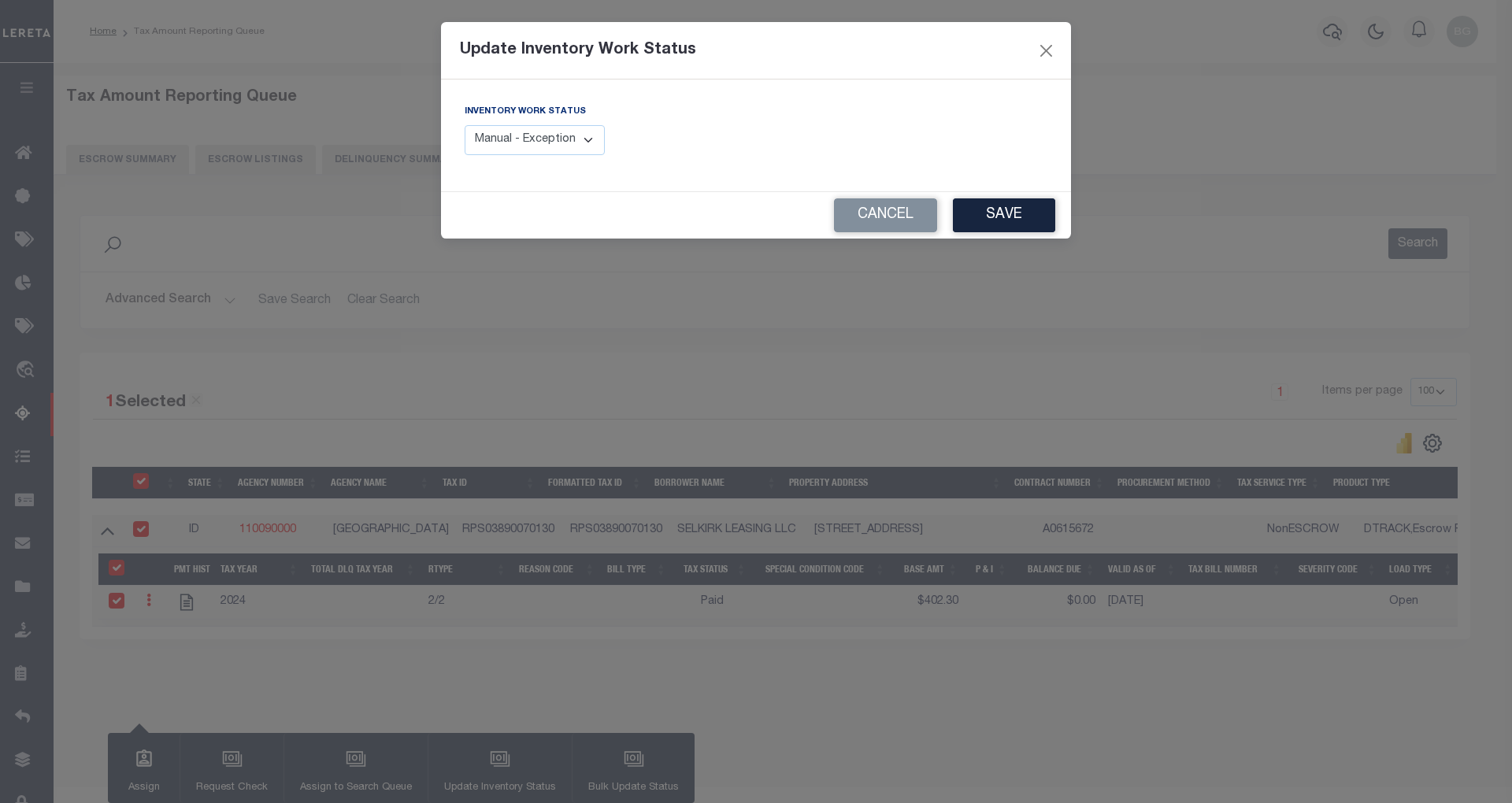
click at [576, 139] on select "Manual - Exception Pended - Awaiting Search Late Add Exception Completed" at bounding box center [535, 140] width 140 height 31
select select "4"
click at [465, 125] on select "Manual - Exception Pended - Awaiting Search Late Add Exception Completed" at bounding box center [535, 140] width 140 height 31
click at [1015, 211] on button "Save" at bounding box center [1004, 215] width 102 height 34
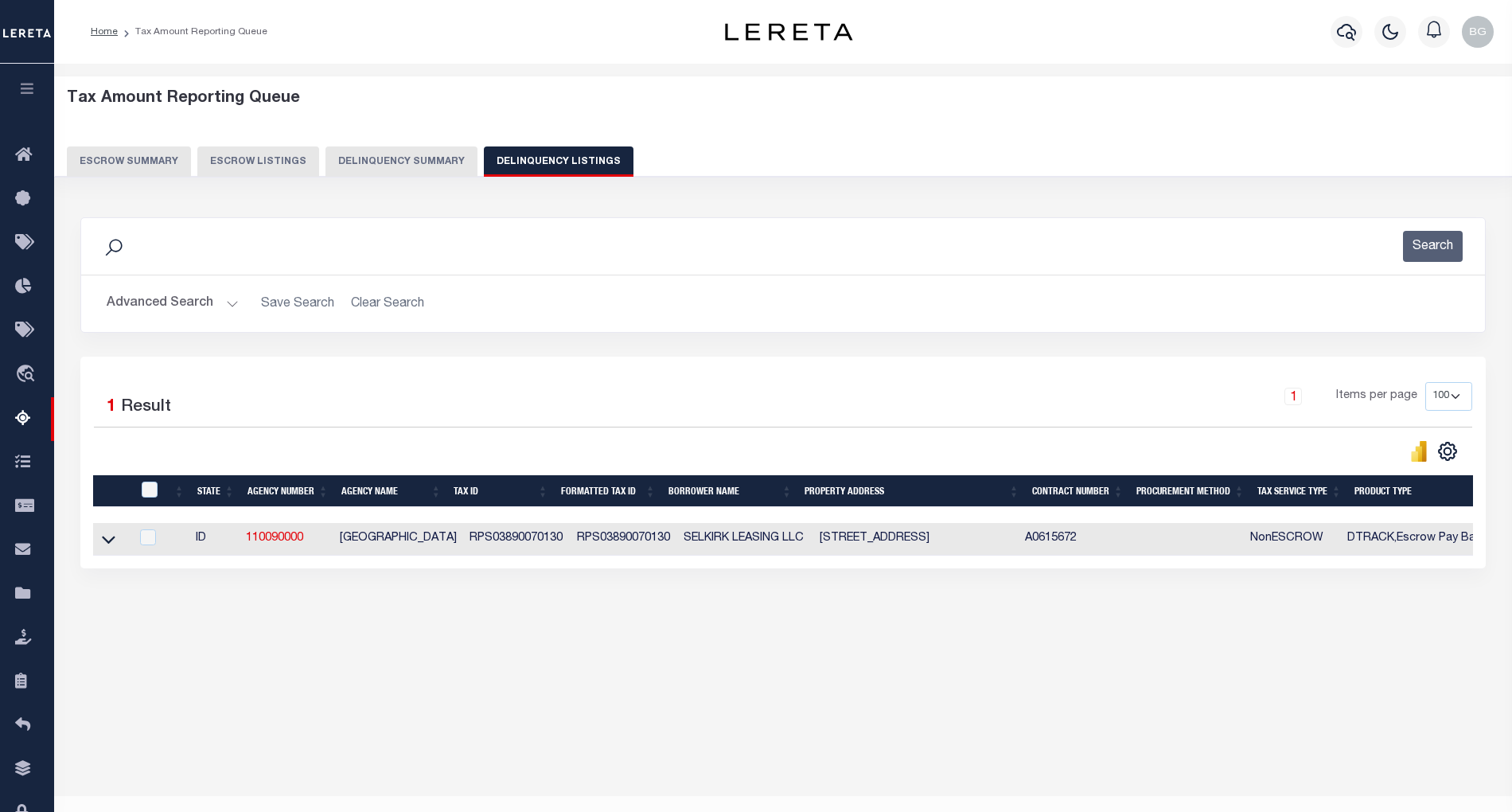
click at [232, 303] on button "Advanced Search" at bounding box center [173, 303] width 132 height 31
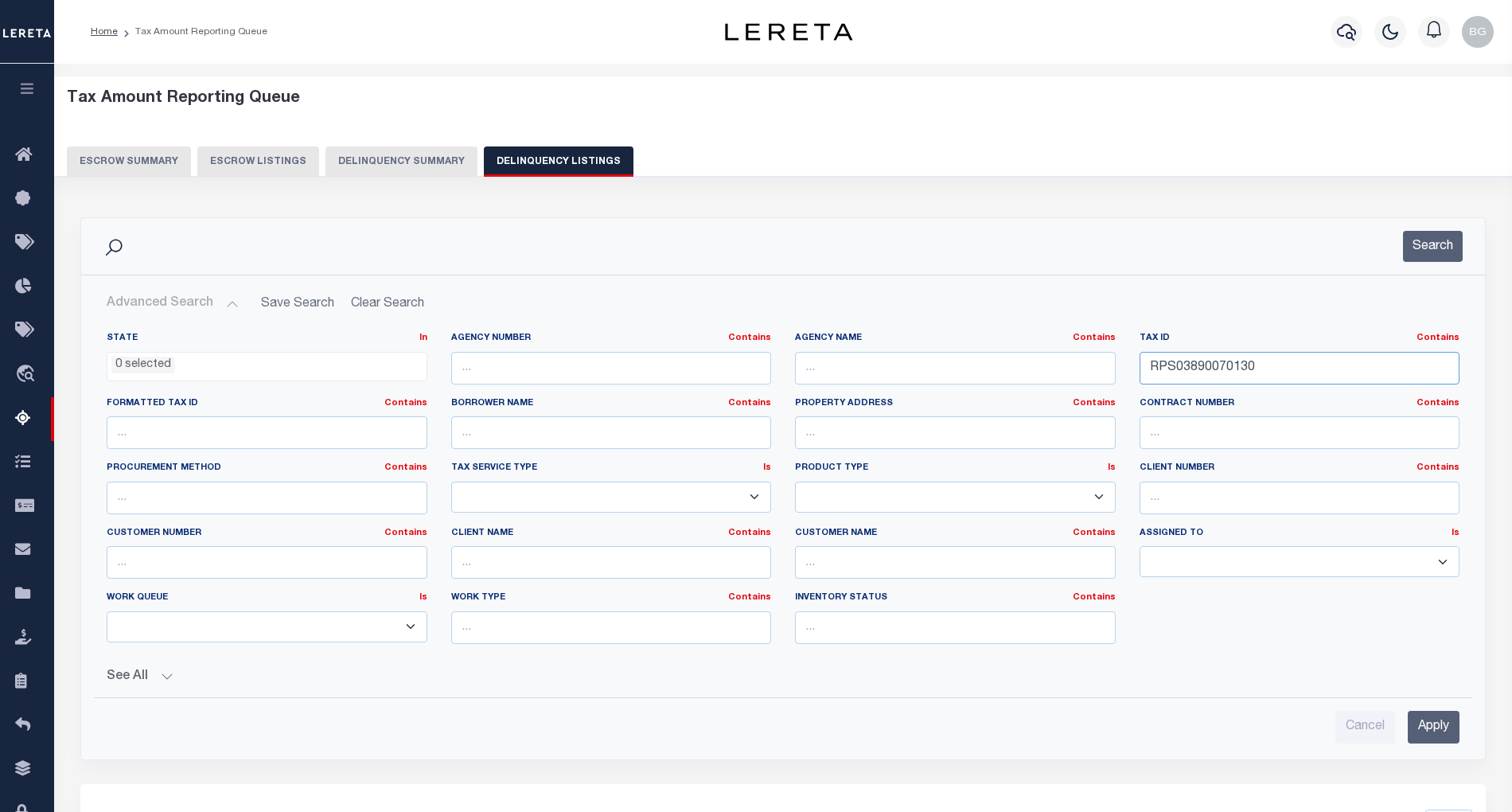
click at [1176, 368] on input "RPS03890070130" at bounding box center [1300, 368] width 321 height 33
paste input "4B"
type input "RPS0389007014B"
click at [1447, 733] on input "Apply" at bounding box center [1433, 727] width 52 height 33
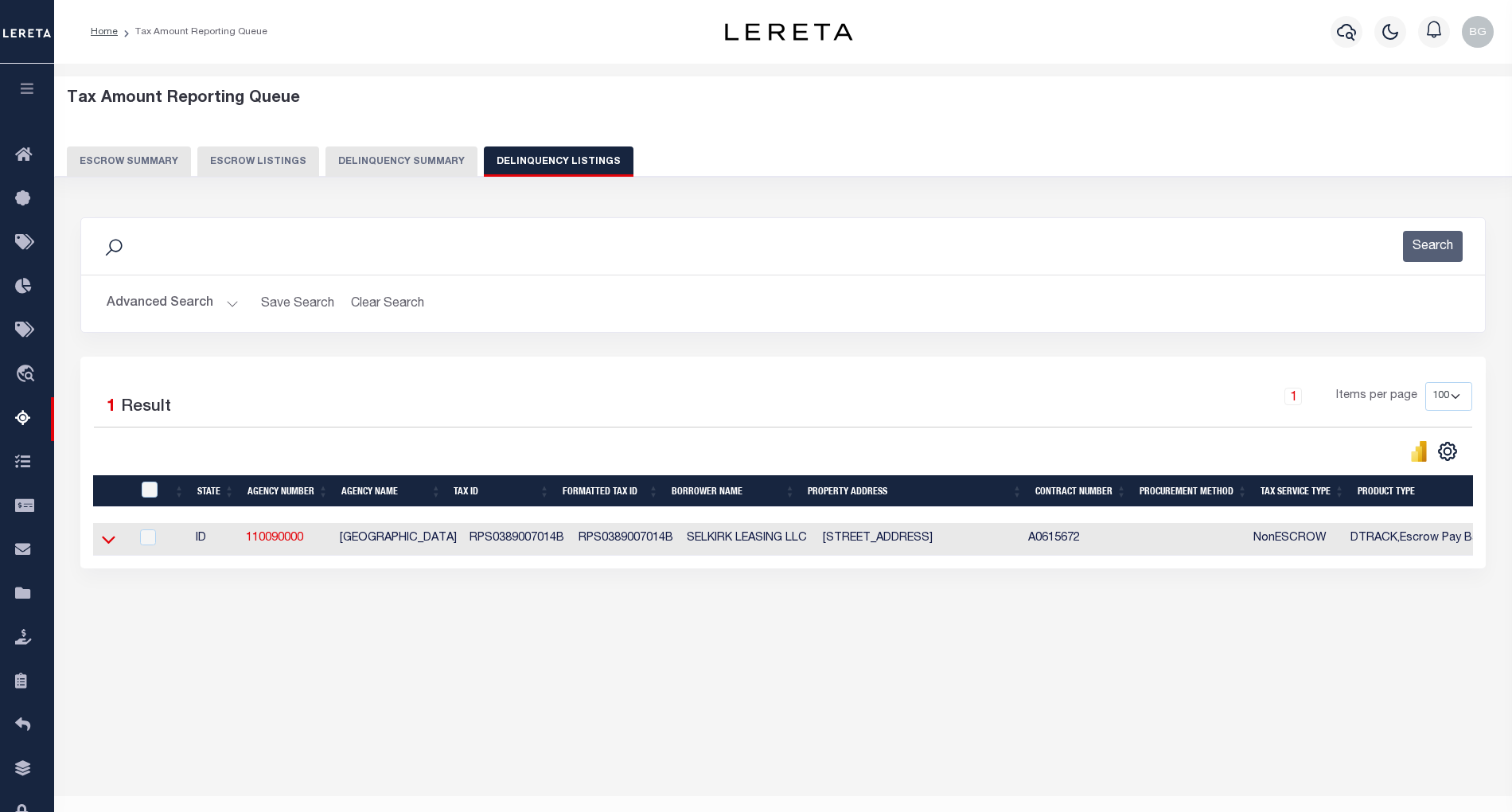
click at [106, 545] on icon at bounding box center [108, 541] width 14 height 8
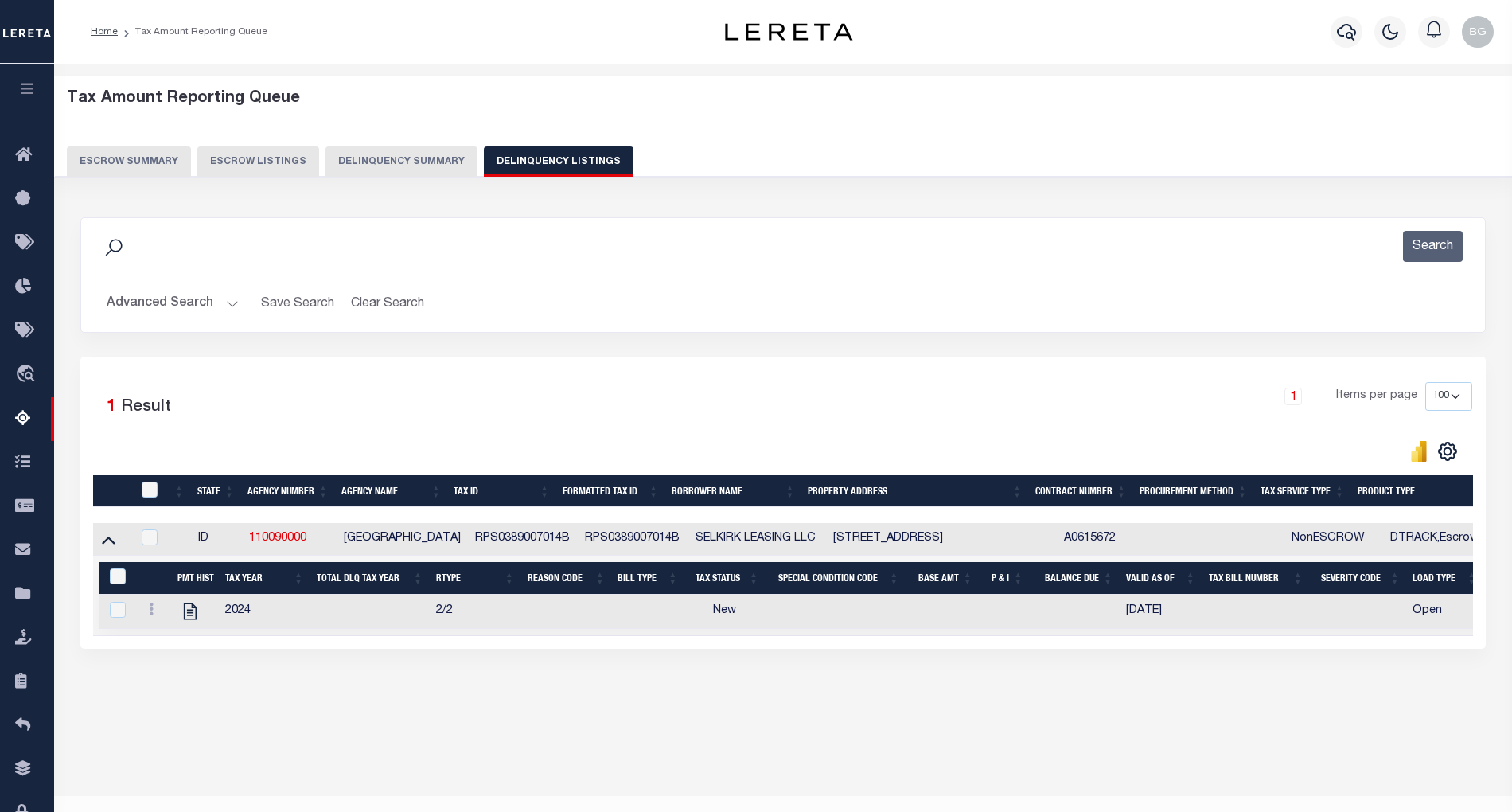
scroll to position [32, 0]
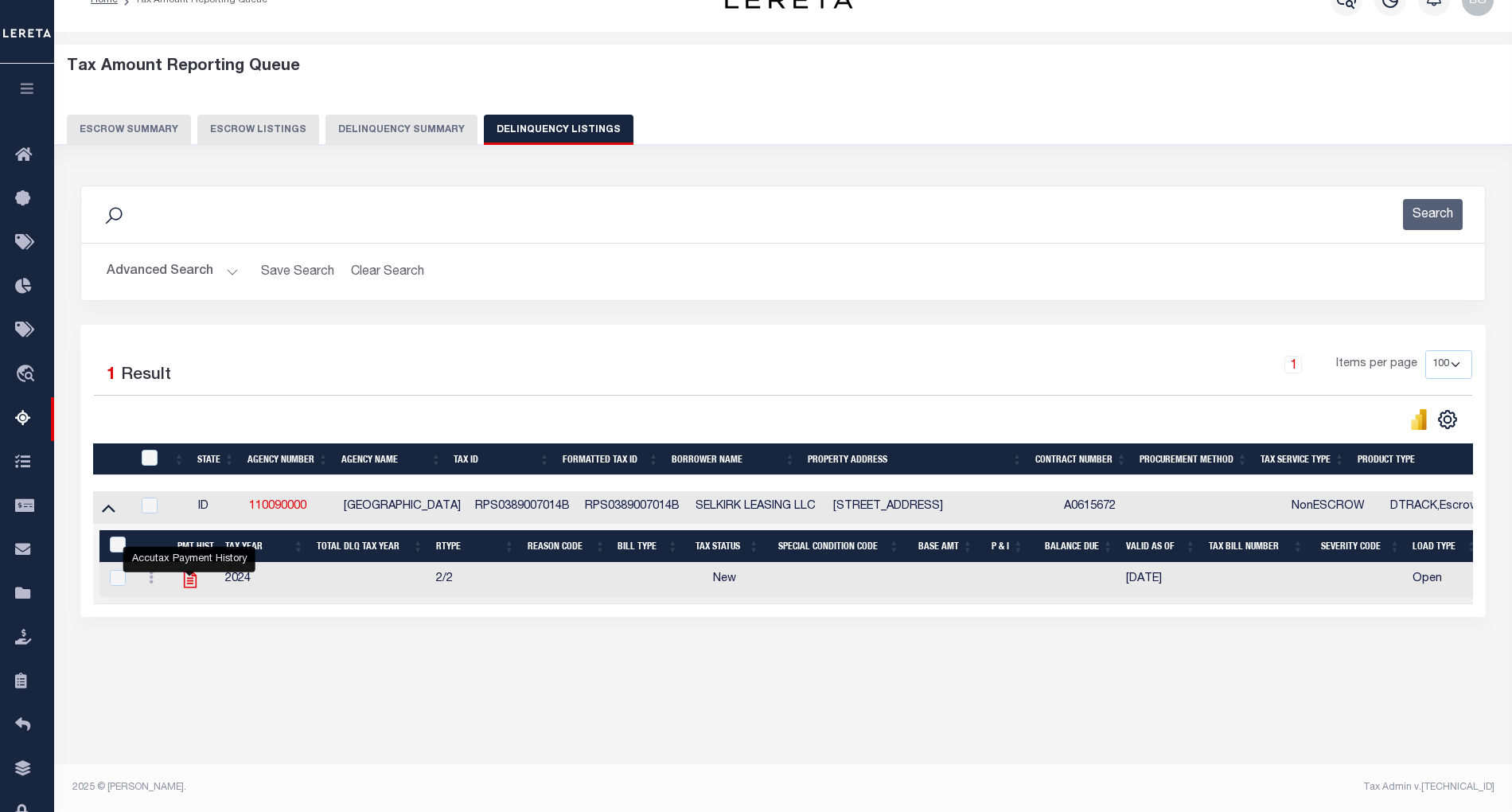
click at [189, 588] on icon "" at bounding box center [189, 580] width 13 height 17
checkbox input "true"
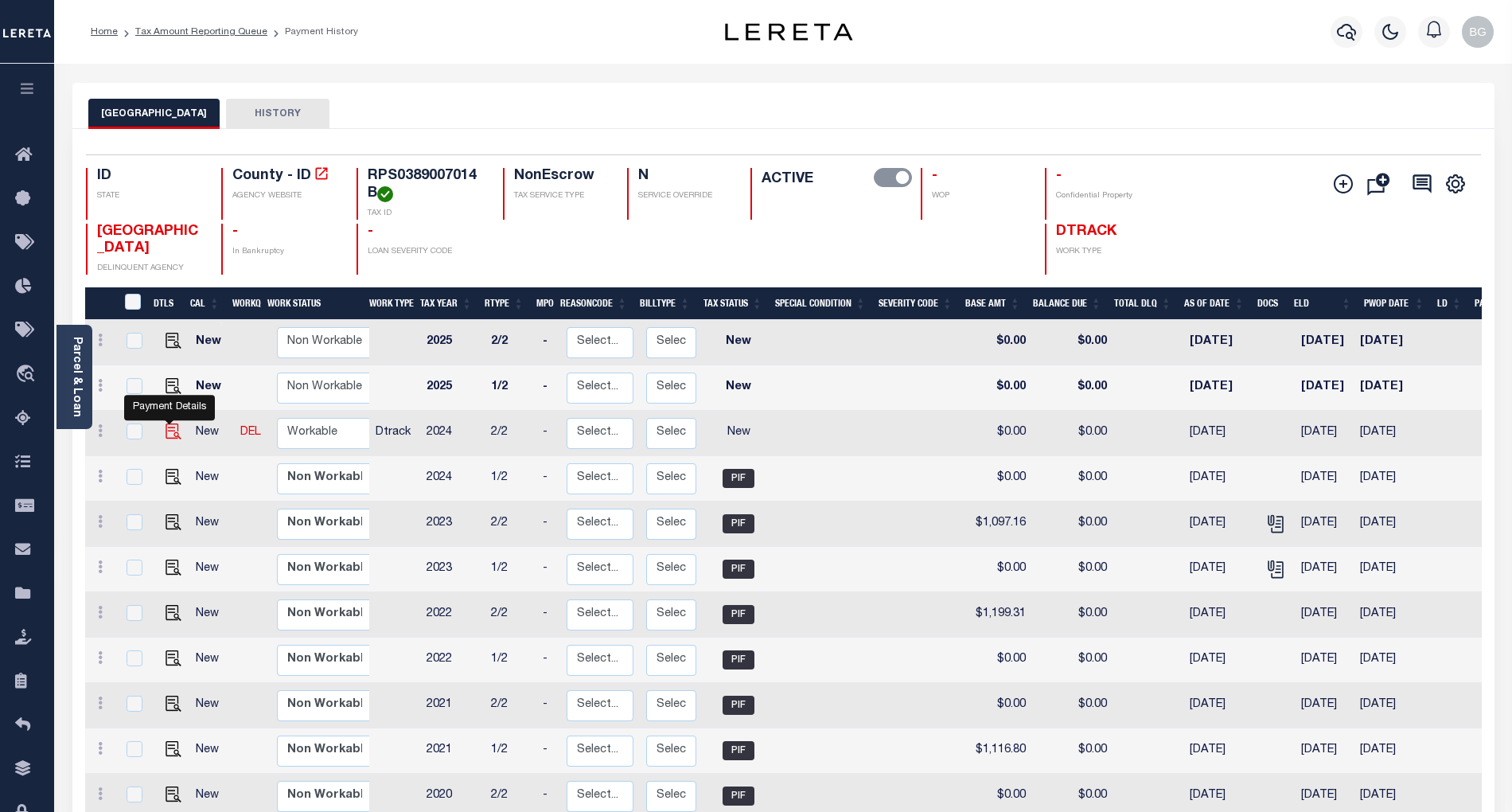
click at [169, 434] on img "" at bounding box center [173, 431] width 16 height 16
checkbox input "true"
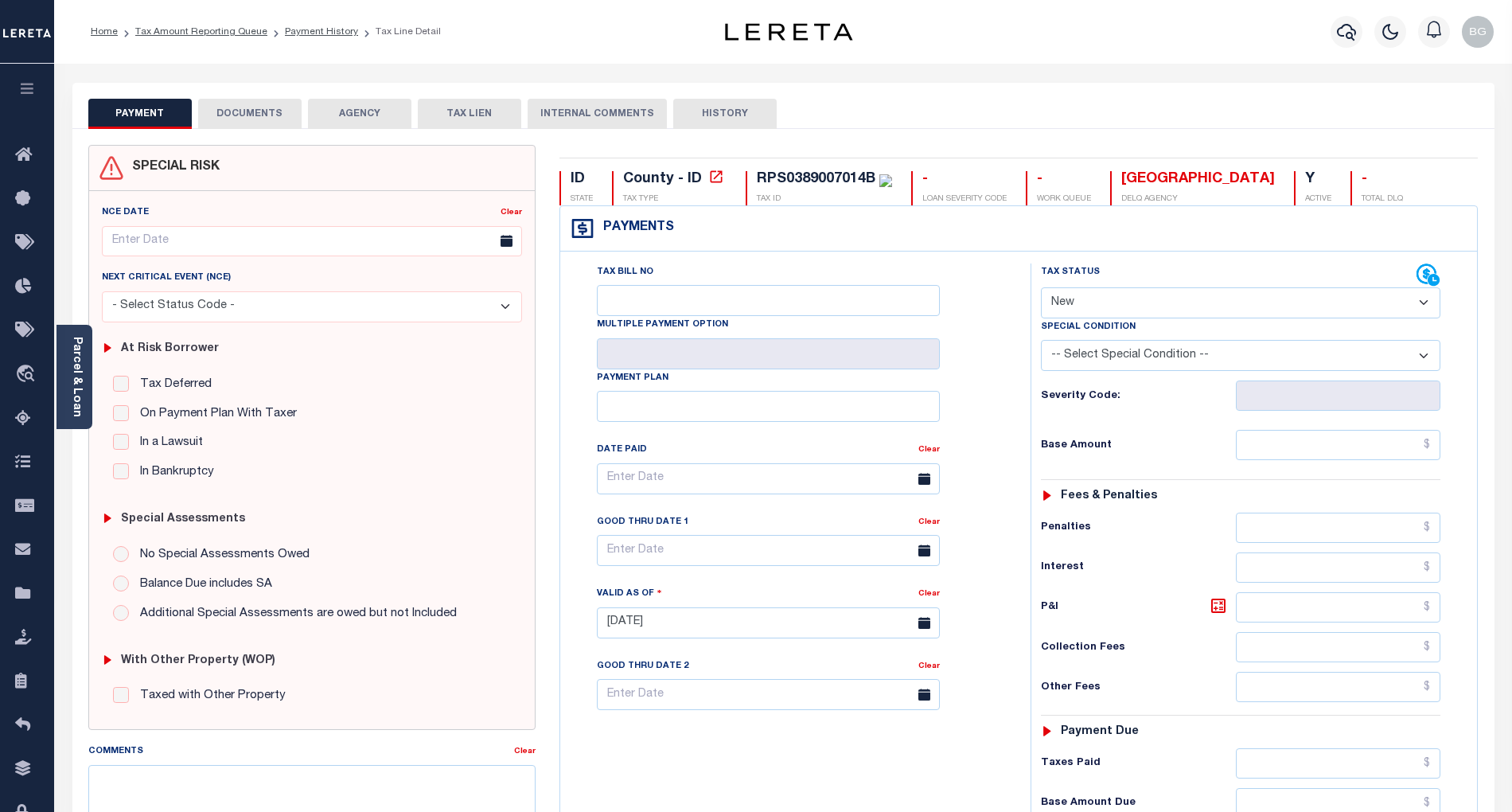
click at [1099, 306] on select "- Select Status Code - Open Due/Unpaid Paid Incomplete No Tax Due Internal Refu…" at bounding box center [1241, 303] width 399 height 31
select select "PYD"
click at [1041, 289] on select "- Select Status Code - Open Due/Unpaid Paid Incomplete No Tax Due Internal Refu…" at bounding box center [1241, 303] width 399 height 31
type input "[DATE]"
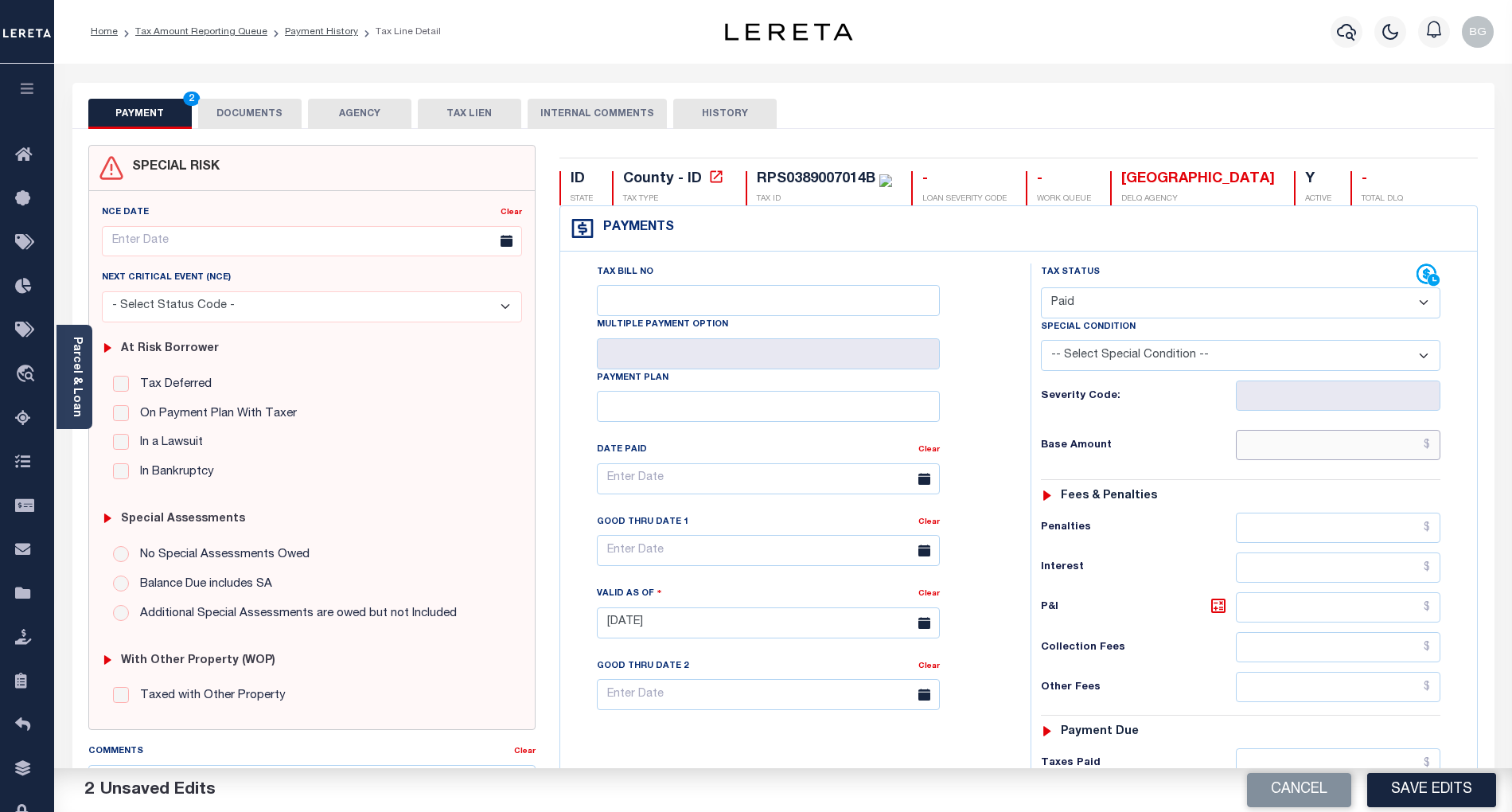
click at [1417, 459] on input "text" at bounding box center [1339, 445] width 205 height 30
paste input "1,051.34"
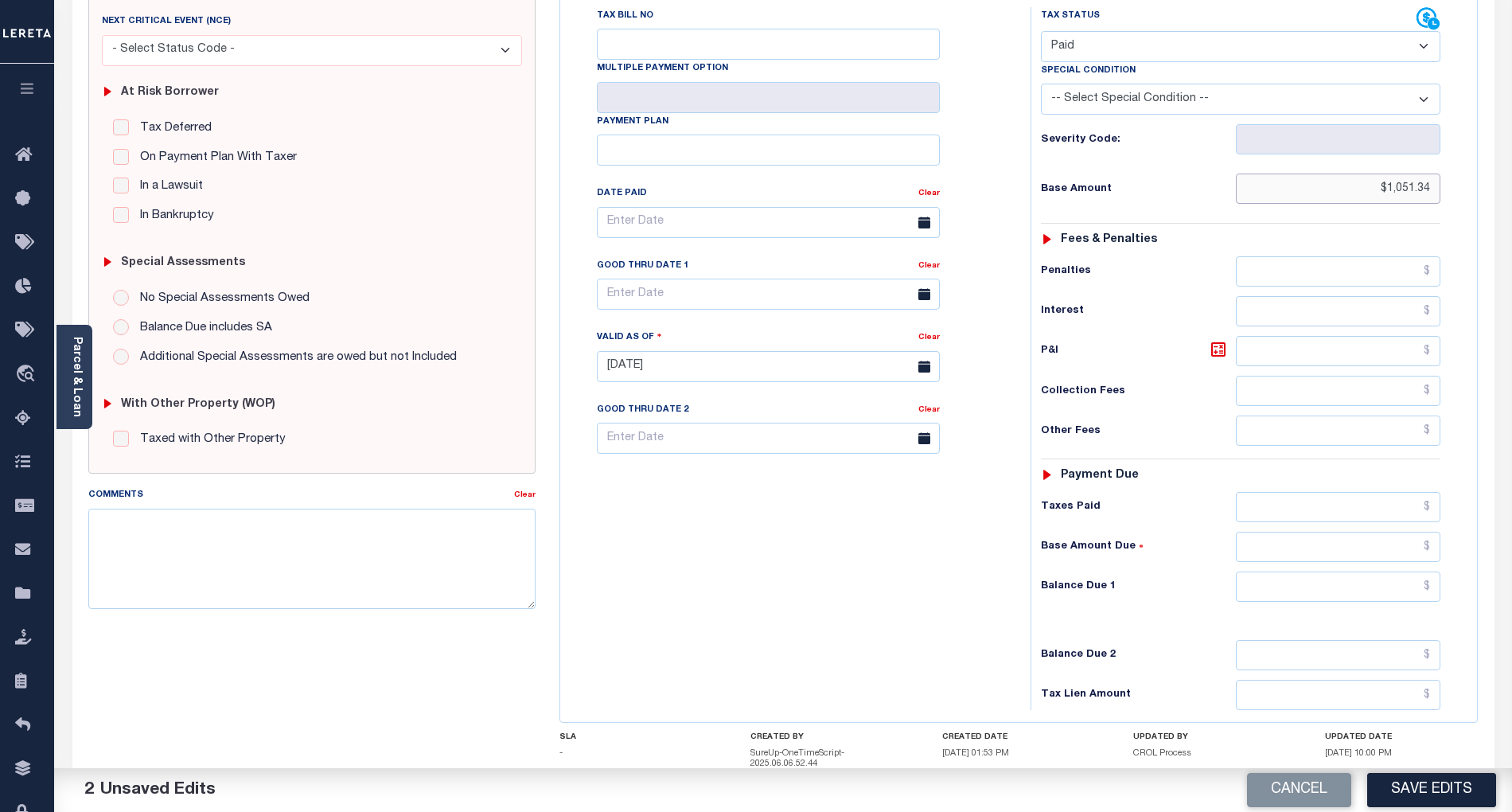
scroll to position [318, 0]
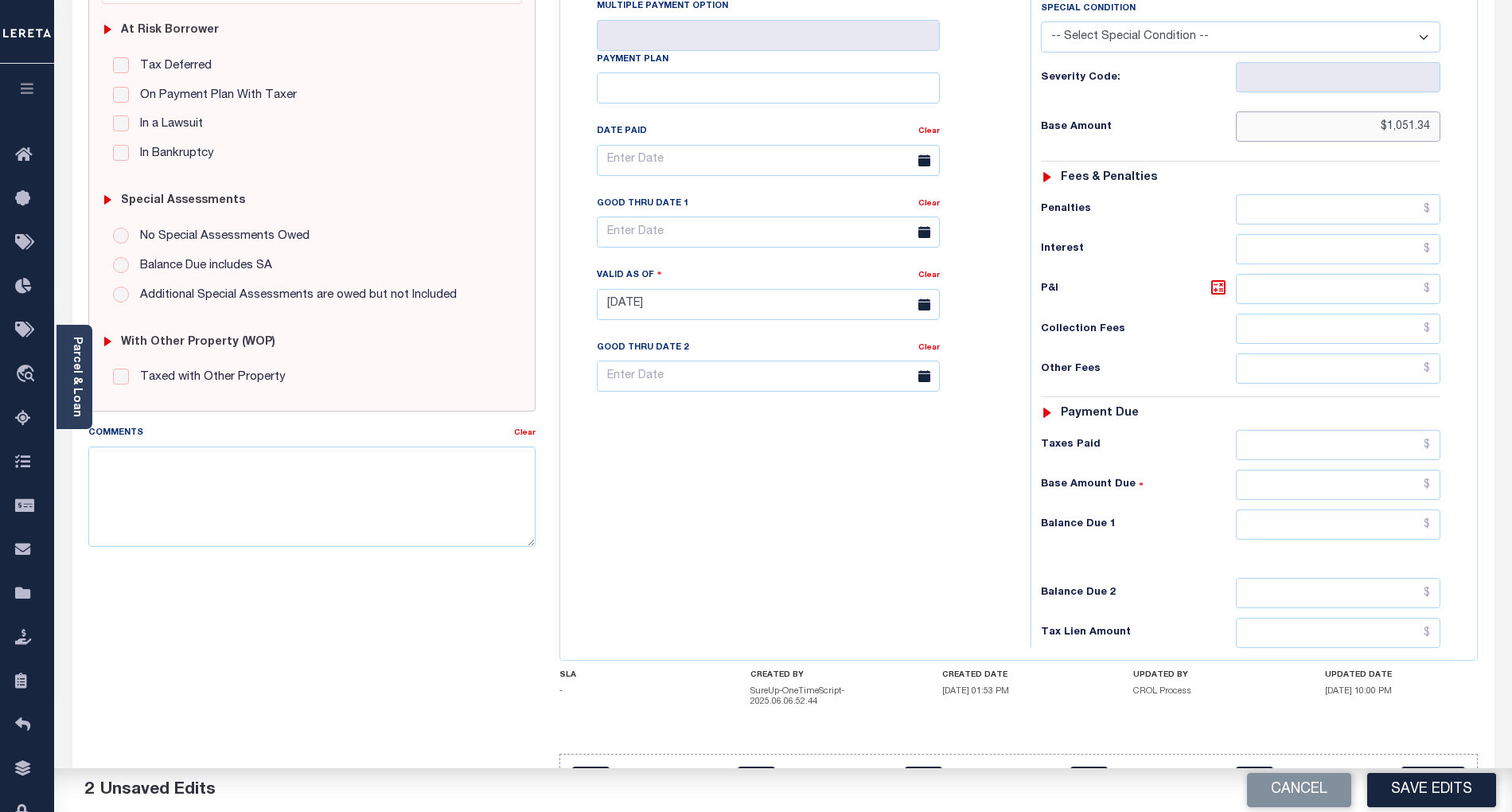
type input "$1,051.34"
click at [1393, 532] on input "text" at bounding box center [1339, 525] width 205 height 30
type input "$0.00"
click at [953, 539] on div "Tax Bill No Multiple Payment Option Payment Plan Clear" at bounding box center [791, 296] width 454 height 703
click at [364, 513] on textarea "Comments" at bounding box center [312, 497] width 447 height 100
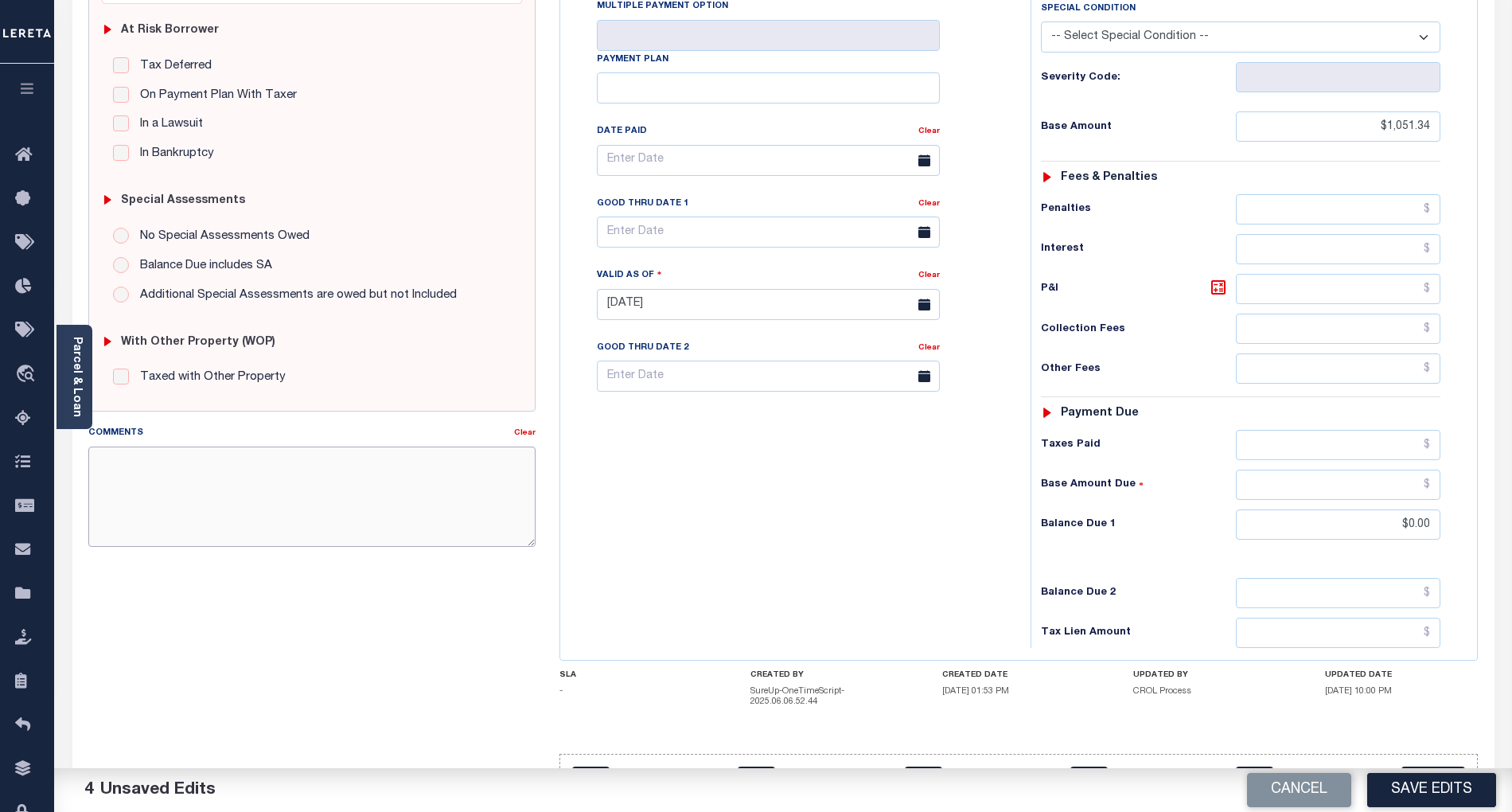
paste textarea "As per email response from tax office- TC [PERSON_NAME], Confirmed that taxes a…"
type textarea "As per email response from tax office- TC [PERSON_NAME], Confirmed that taxes a…"
click at [1431, 784] on button "Save Edits" at bounding box center [1432, 790] width 129 height 34
checkbox input "false"
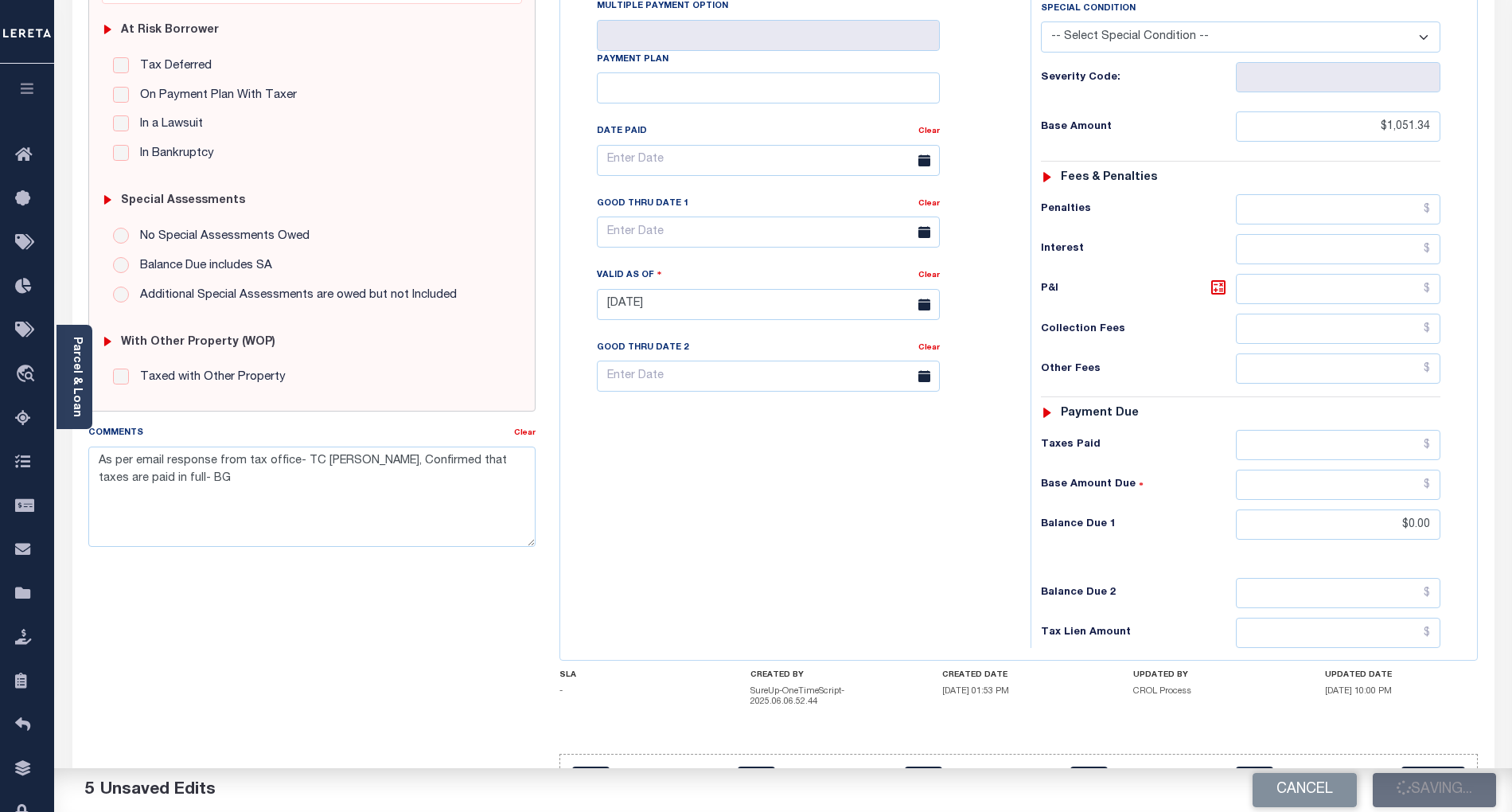
checkbox input "false"
type textarea "As per email response from tax office- TC [PERSON_NAME], Confirmed that taxes a…"
type input "$1,051.34"
type input "$0"
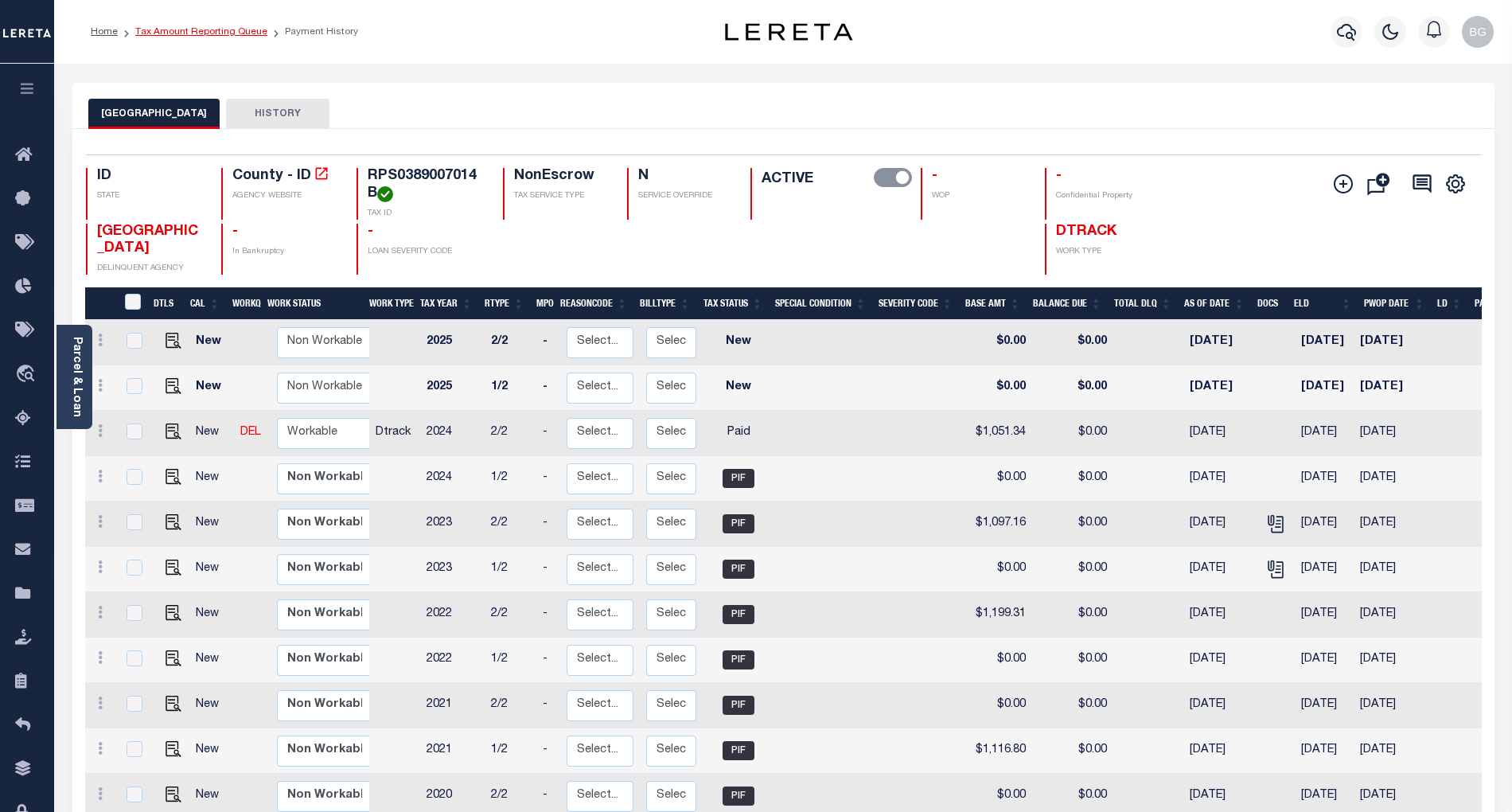
click at [198, 30] on link "Tax Amount Reporting Queue" at bounding box center [201, 32] width 132 height 10
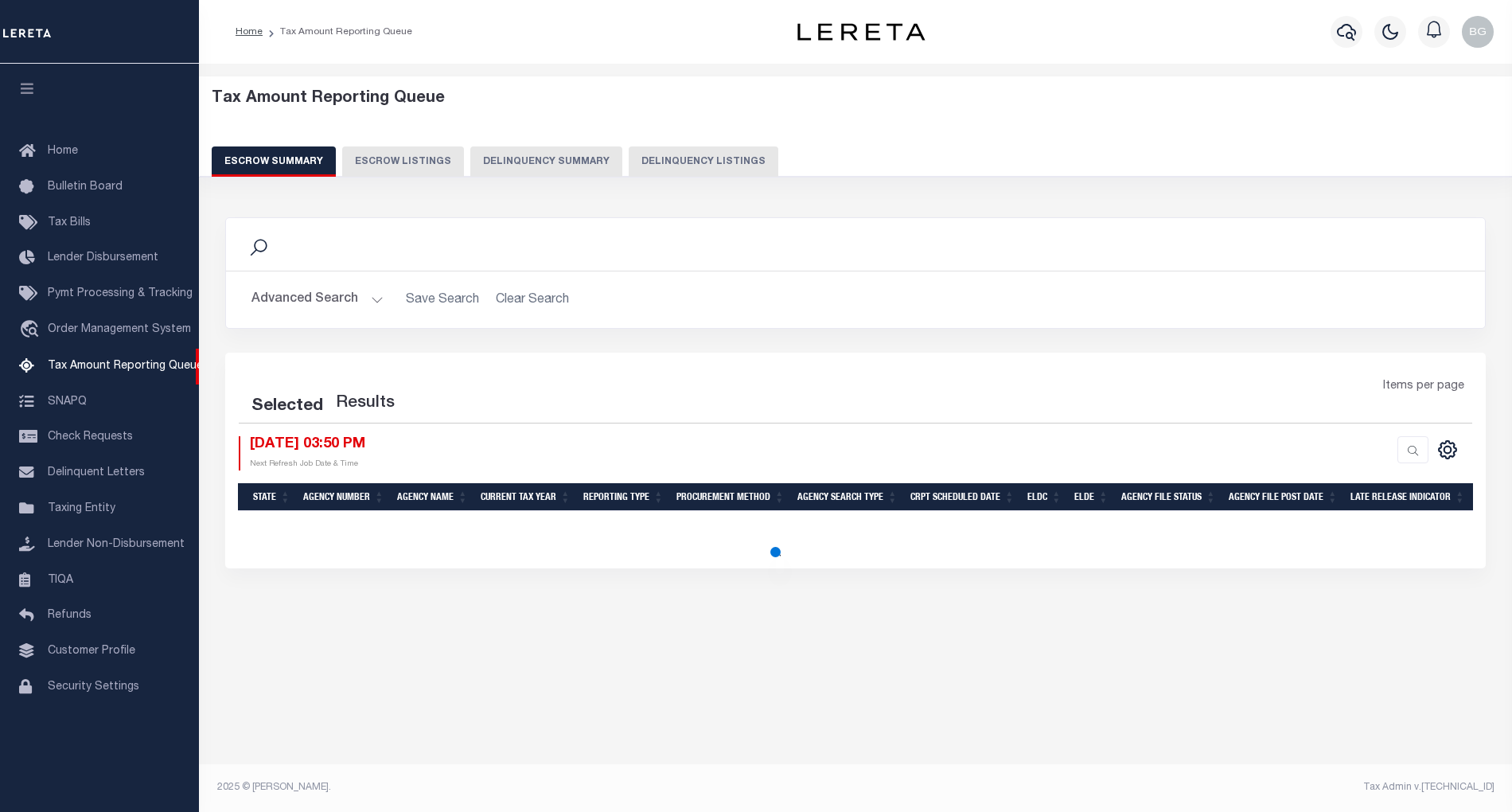
click at [703, 161] on button "Delinquency Listings" at bounding box center [703, 162] width 150 height 30
select select "100"
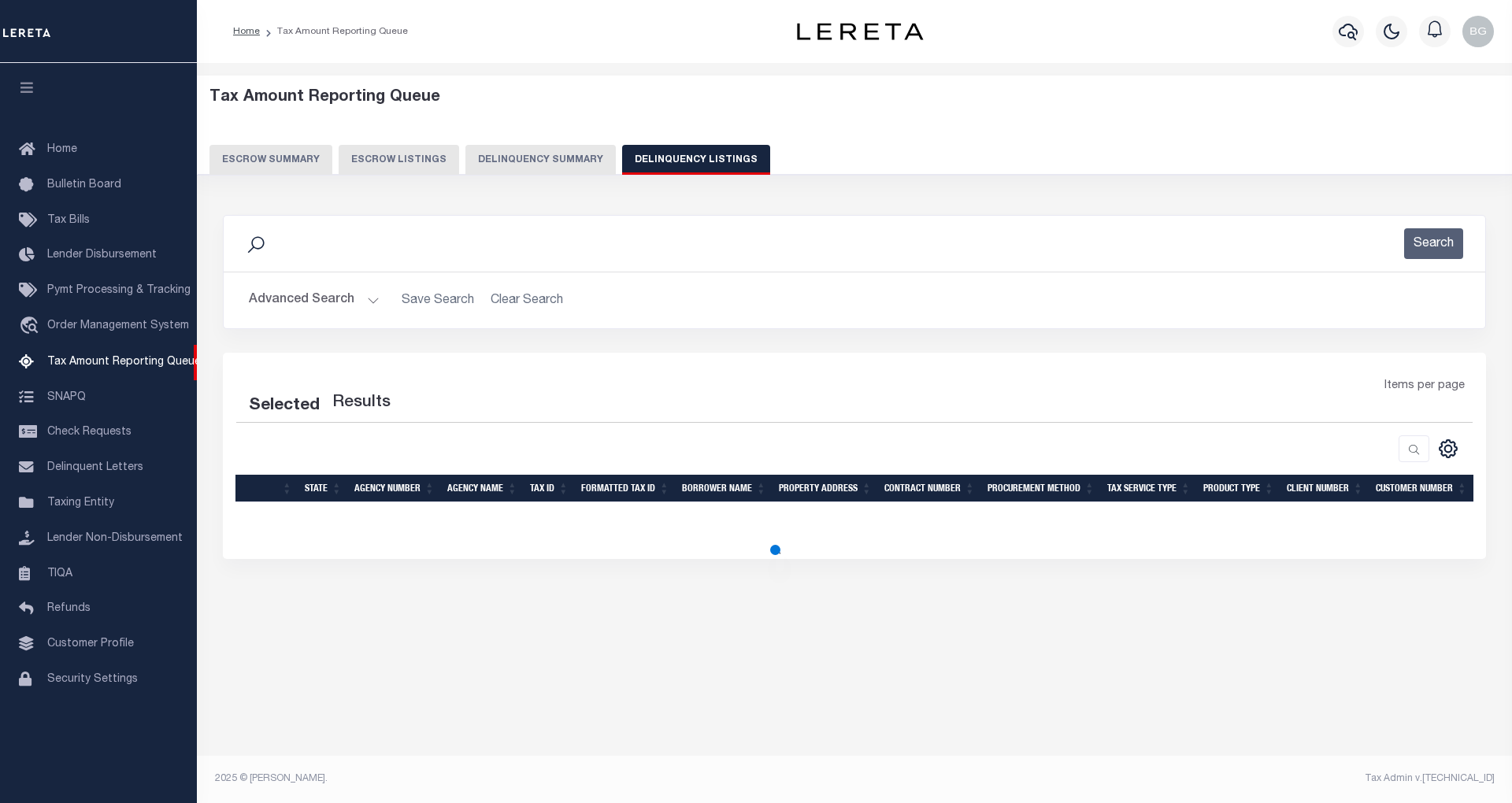
select select "100"
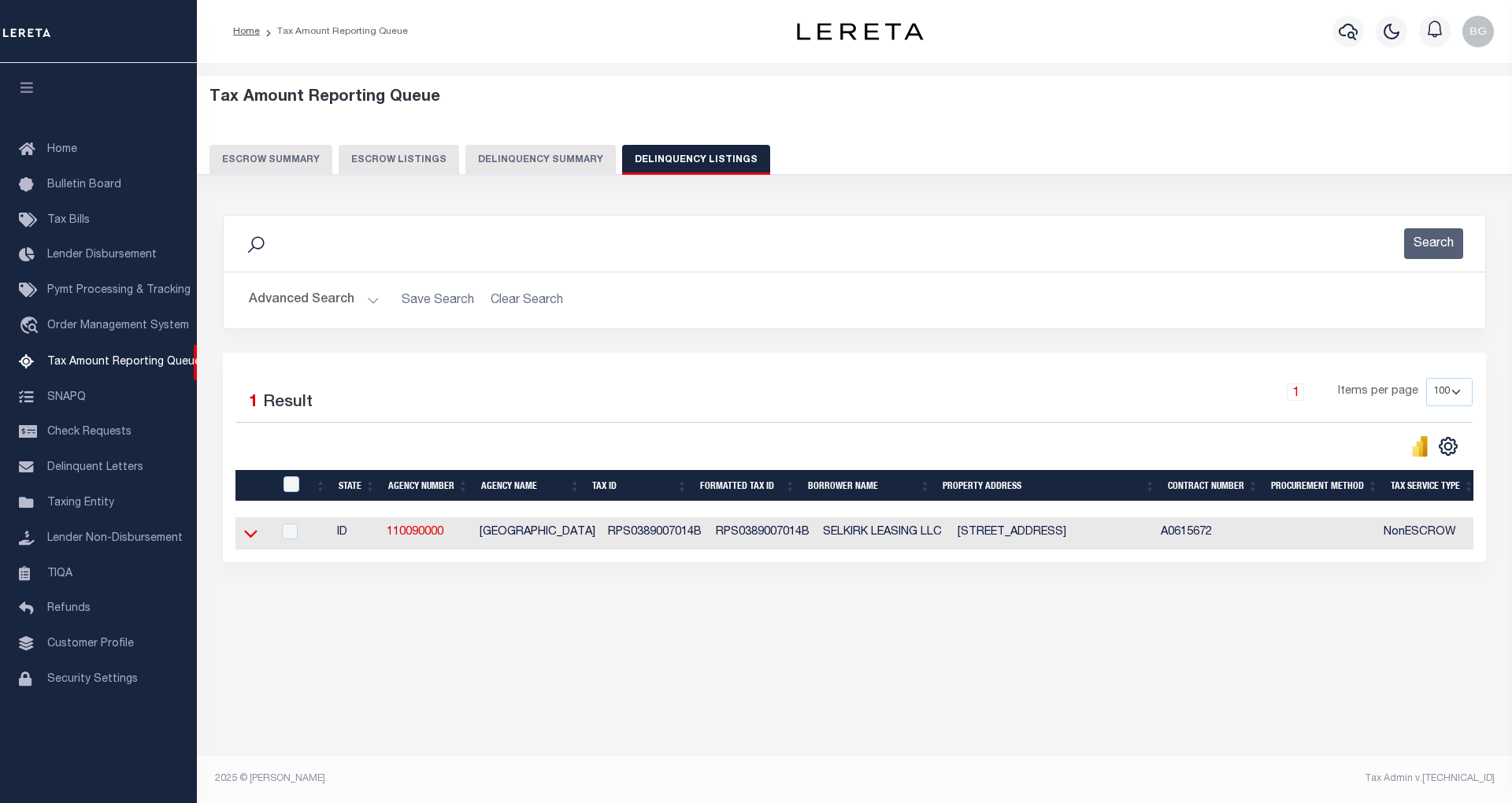
click at [250, 538] on icon at bounding box center [250, 535] width 13 height 8
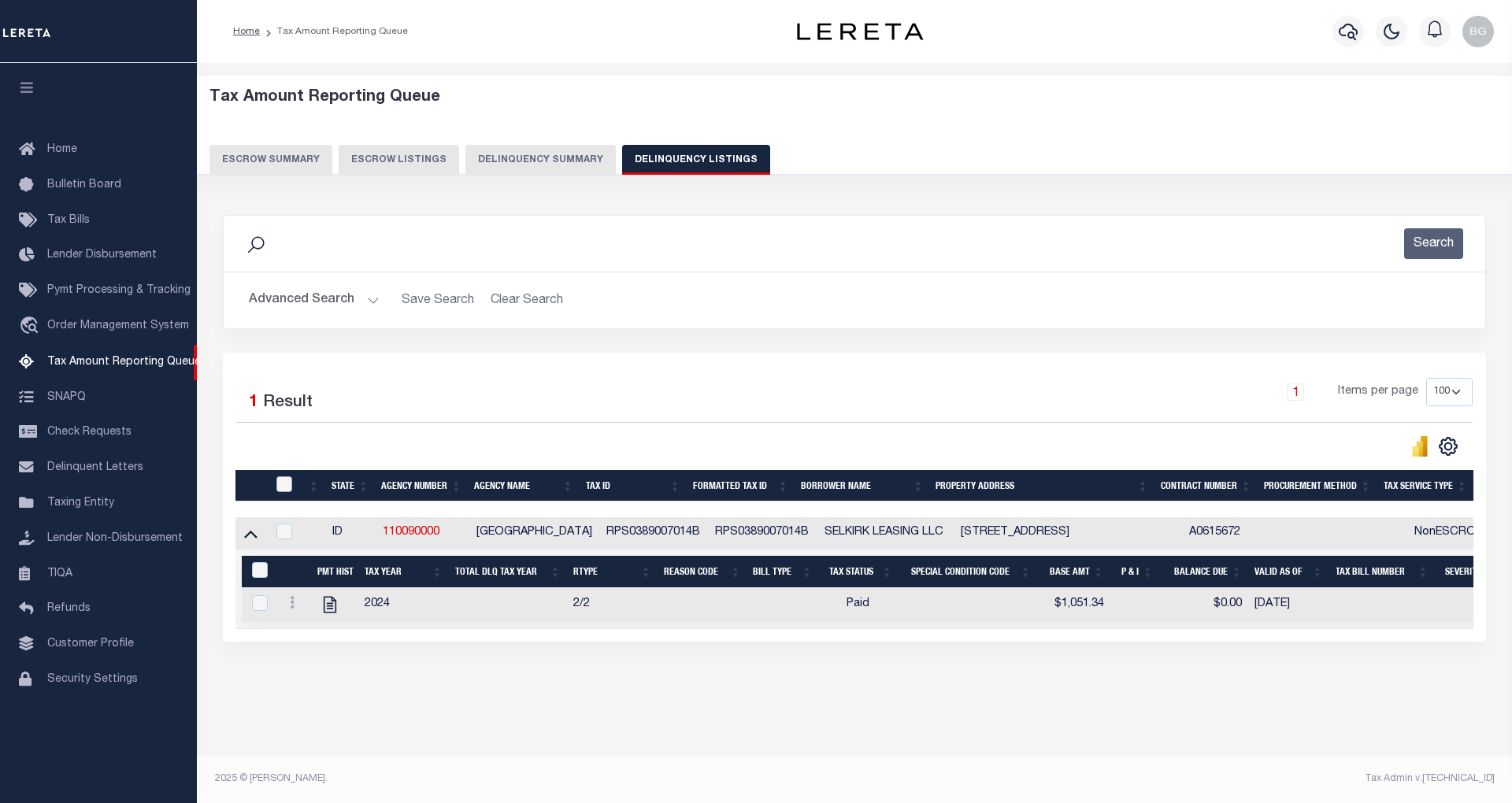
click at [284, 489] on input "checkbox" at bounding box center [284, 484] width 16 height 16
checkbox input "true"
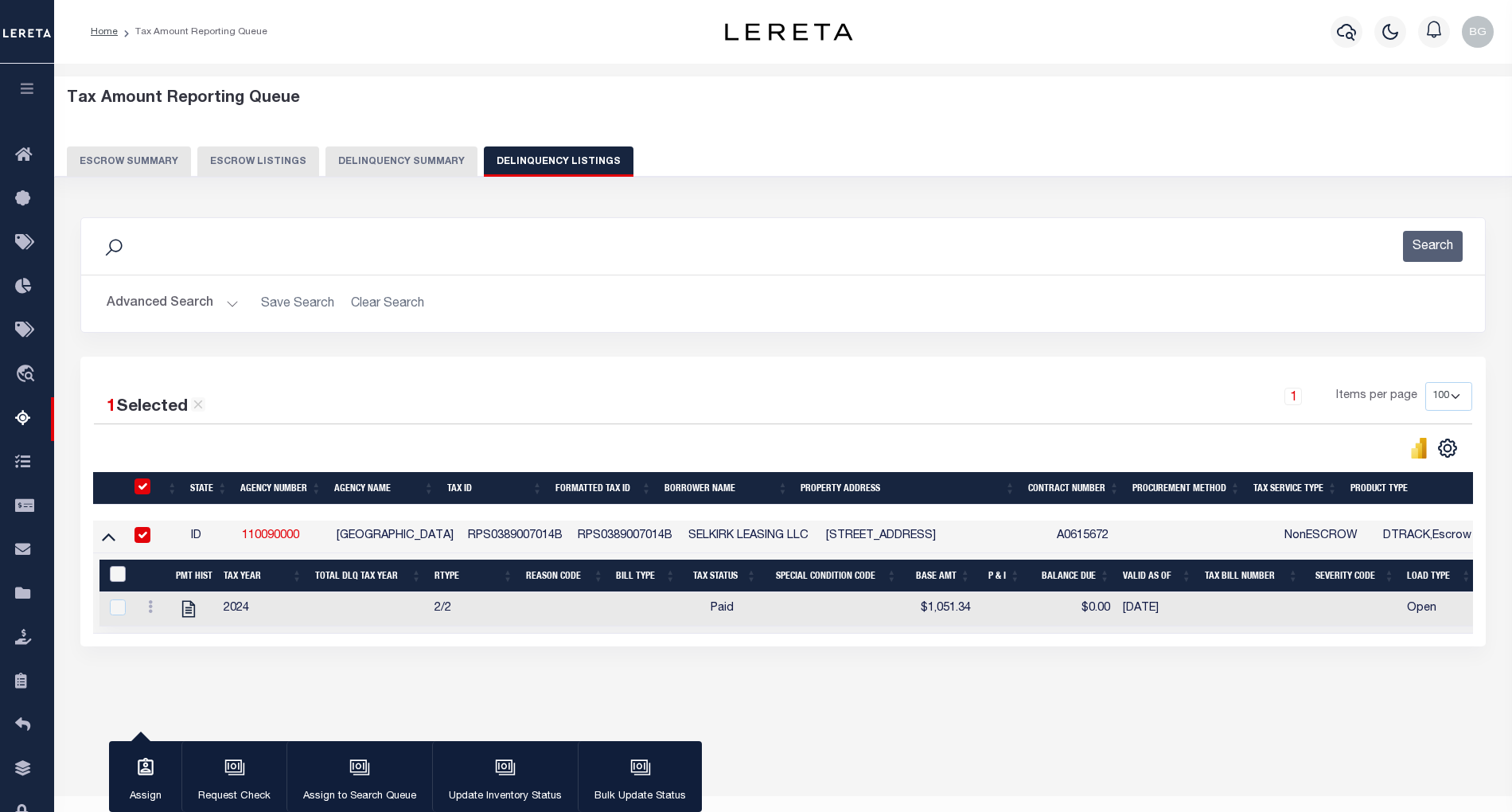
click at [121, 580] on input "&nbsp;" at bounding box center [118, 574] width 16 height 16
checkbox input "true"
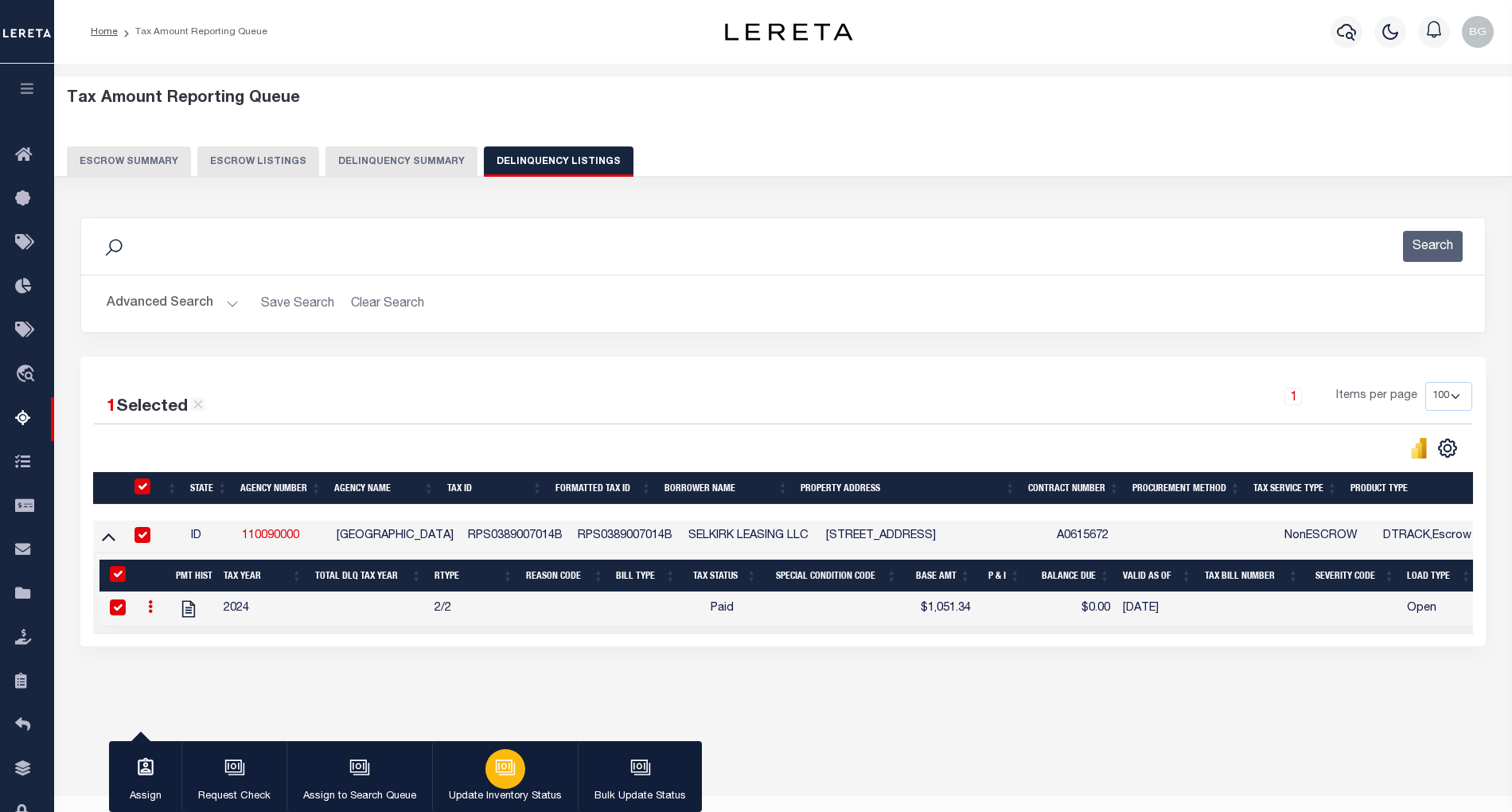
click at [504, 765] on icon "button" at bounding box center [504, 766] width 12 height 7
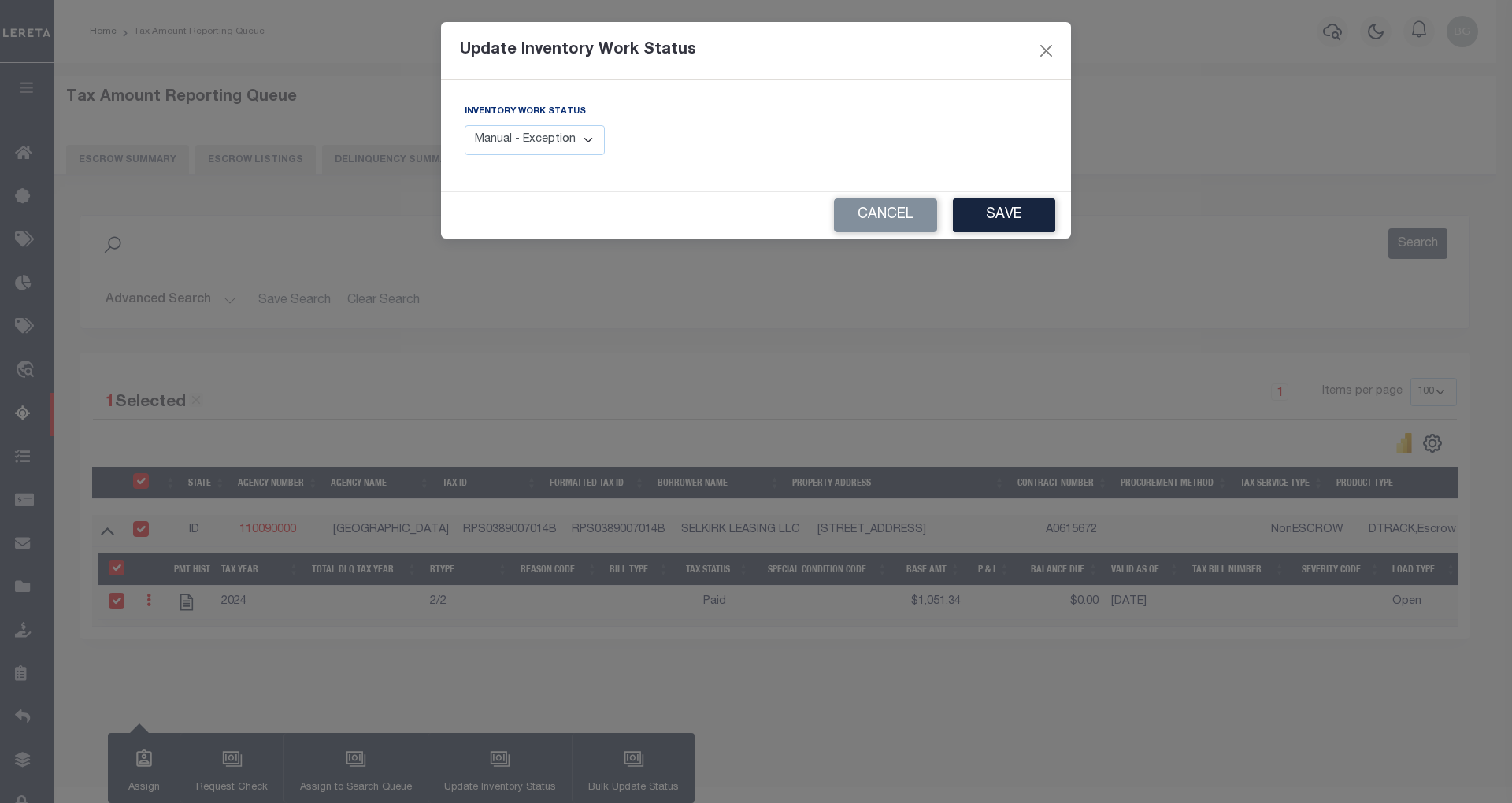
click at [580, 139] on select "Manual - Exception Pended - Awaiting Search Late Add Exception Completed" at bounding box center [535, 140] width 140 height 31
select select "4"
click at [465, 125] on select "Manual - Exception Pended - Awaiting Search Late Add Exception Completed" at bounding box center [535, 140] width 140 height 31
click at [1012, 216] on button "Save" at bounding box center [1004, 215] width 102 height 34
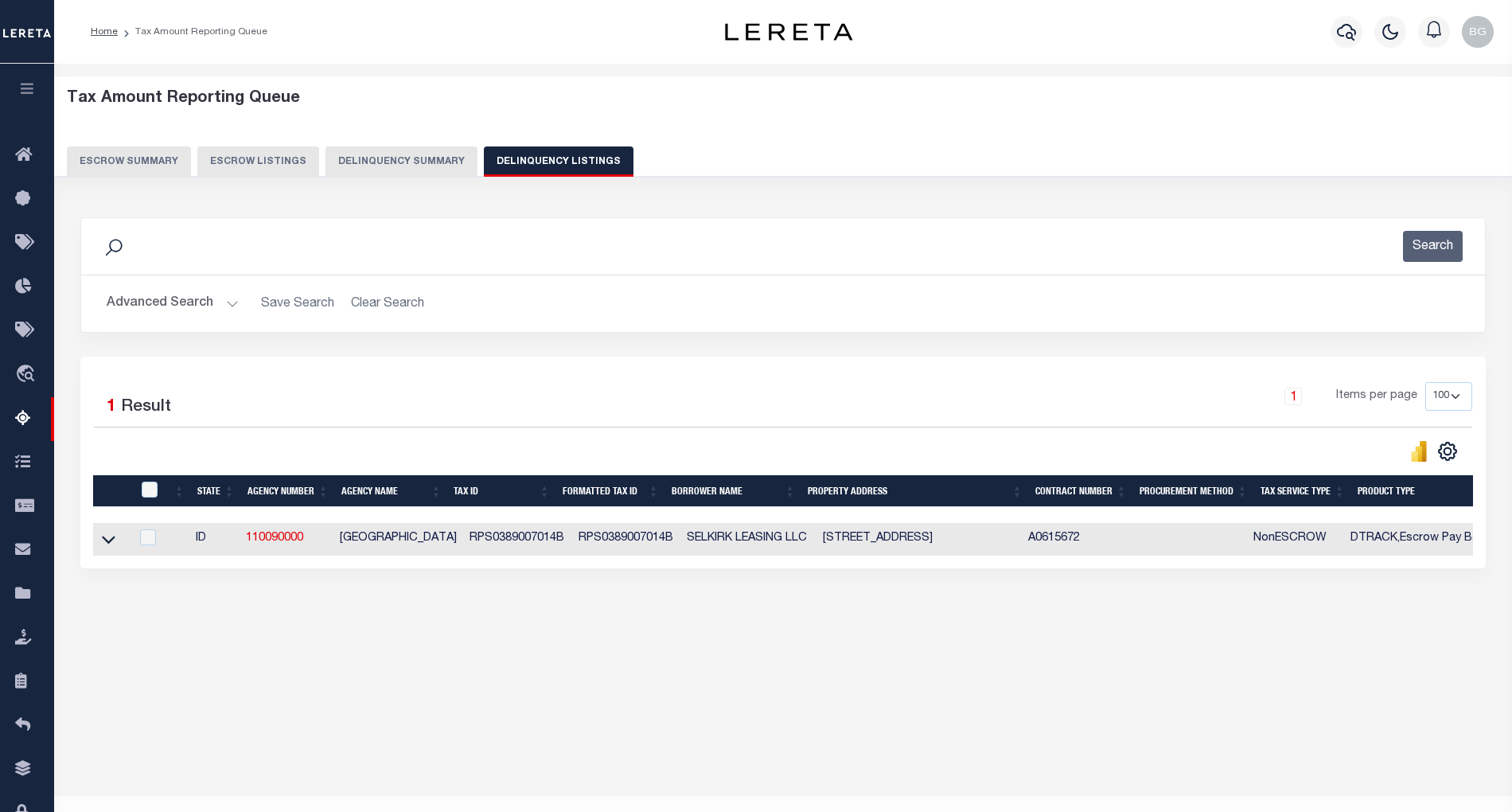
click at [234, 304] on button "Advanced Search" at bounding box center [173, 303] width 132 height 31
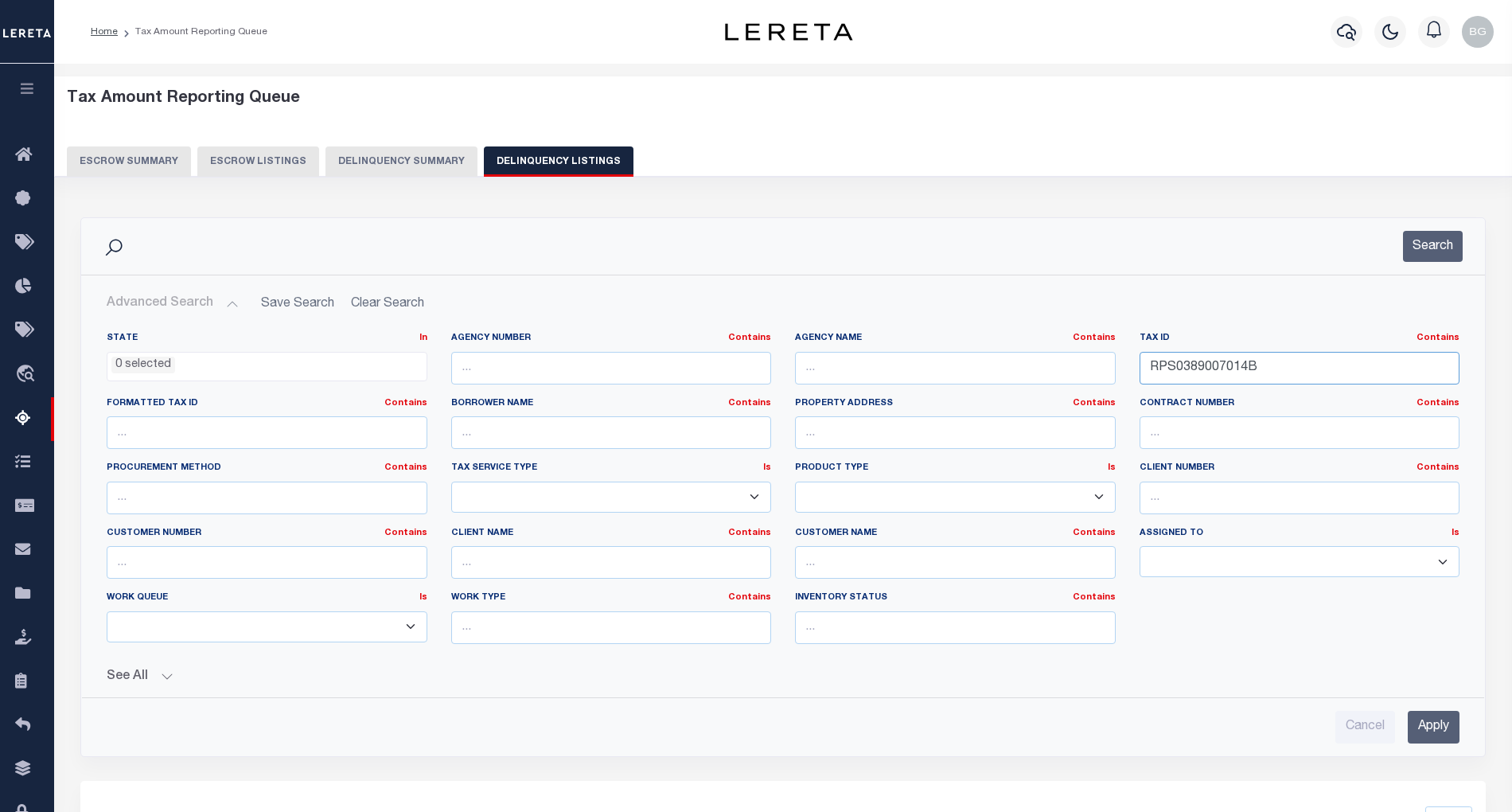
click at [1175, 369] on input "RPS0389007014B" at bounding box center [1300, 368] width 321 height 33
paste input "6A"
type input "RPS0389007016A"
click at [1440, 728] on input "Apply" at bounding box center [1433, 727] width 52 height 33
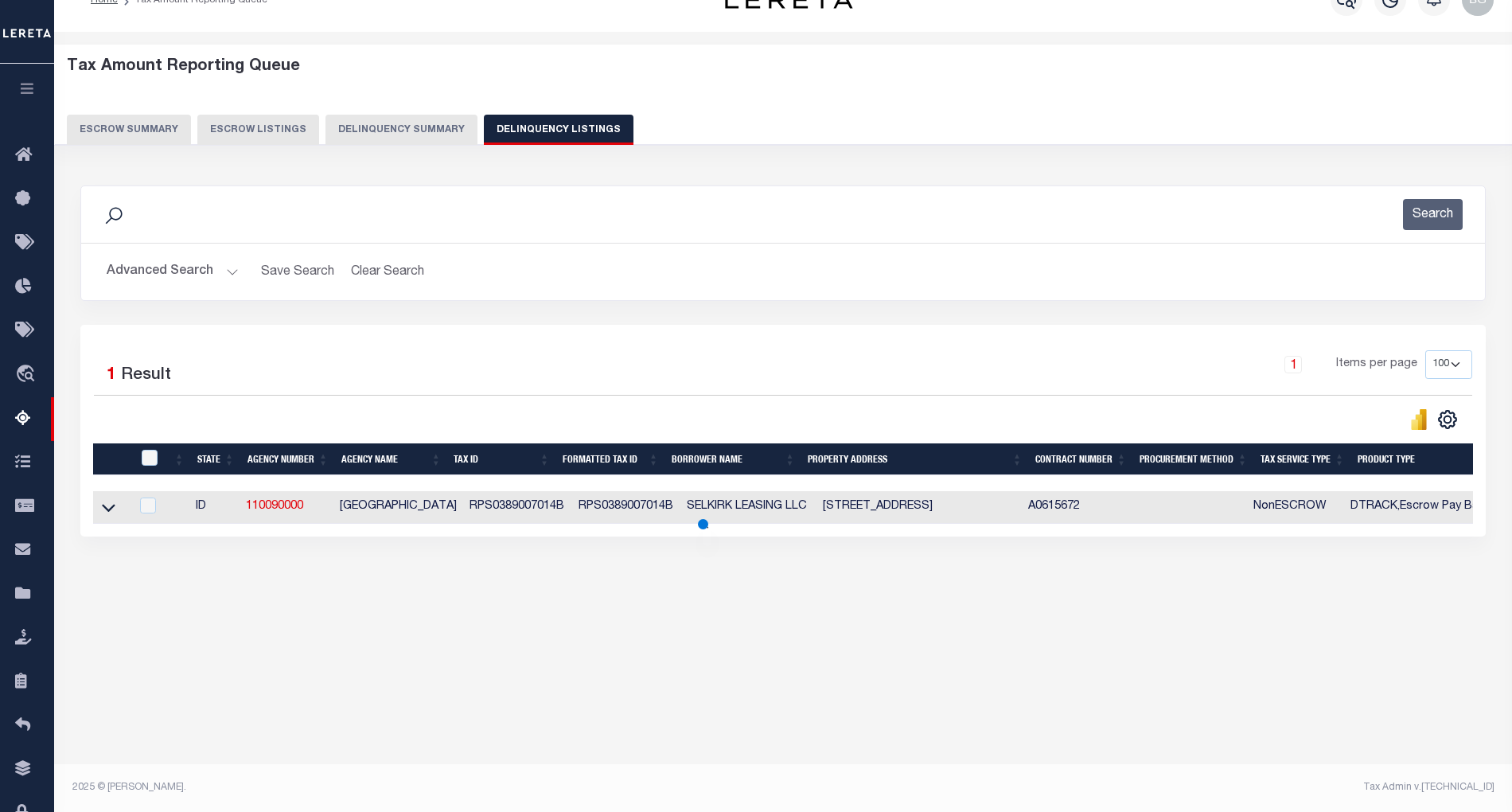
scroll to position [32, 0]
click at [102, 508] on icon at bounding box center [108, 507] width 14 height 17
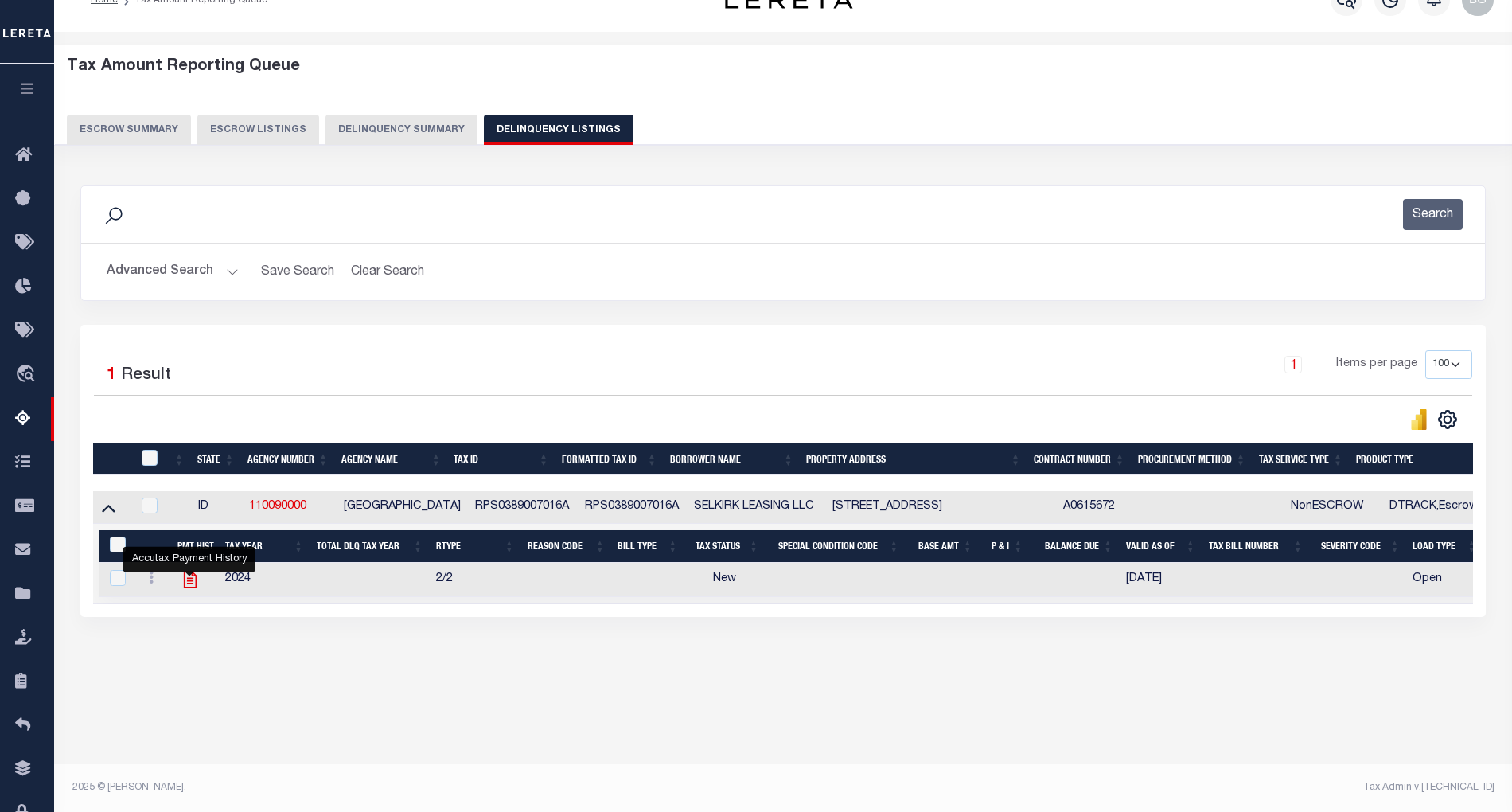
click at [185, 587] on icon "" at bounding box center [190, 580] width 21 height 21
checkbox input "true"
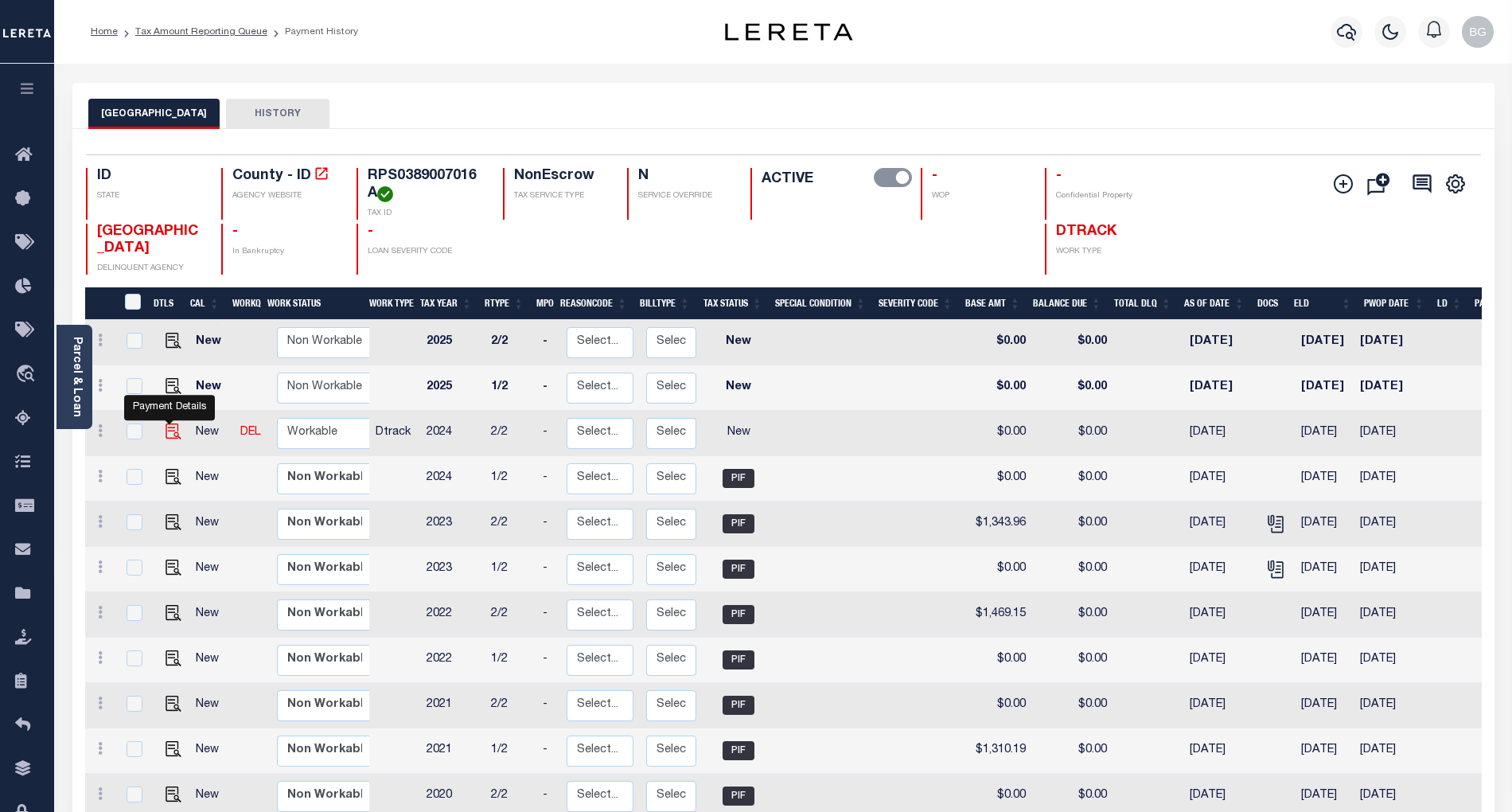
click at [166, 434] on img "" at bounding box center [173, 431] width 16 height 16
checkbox input "true"
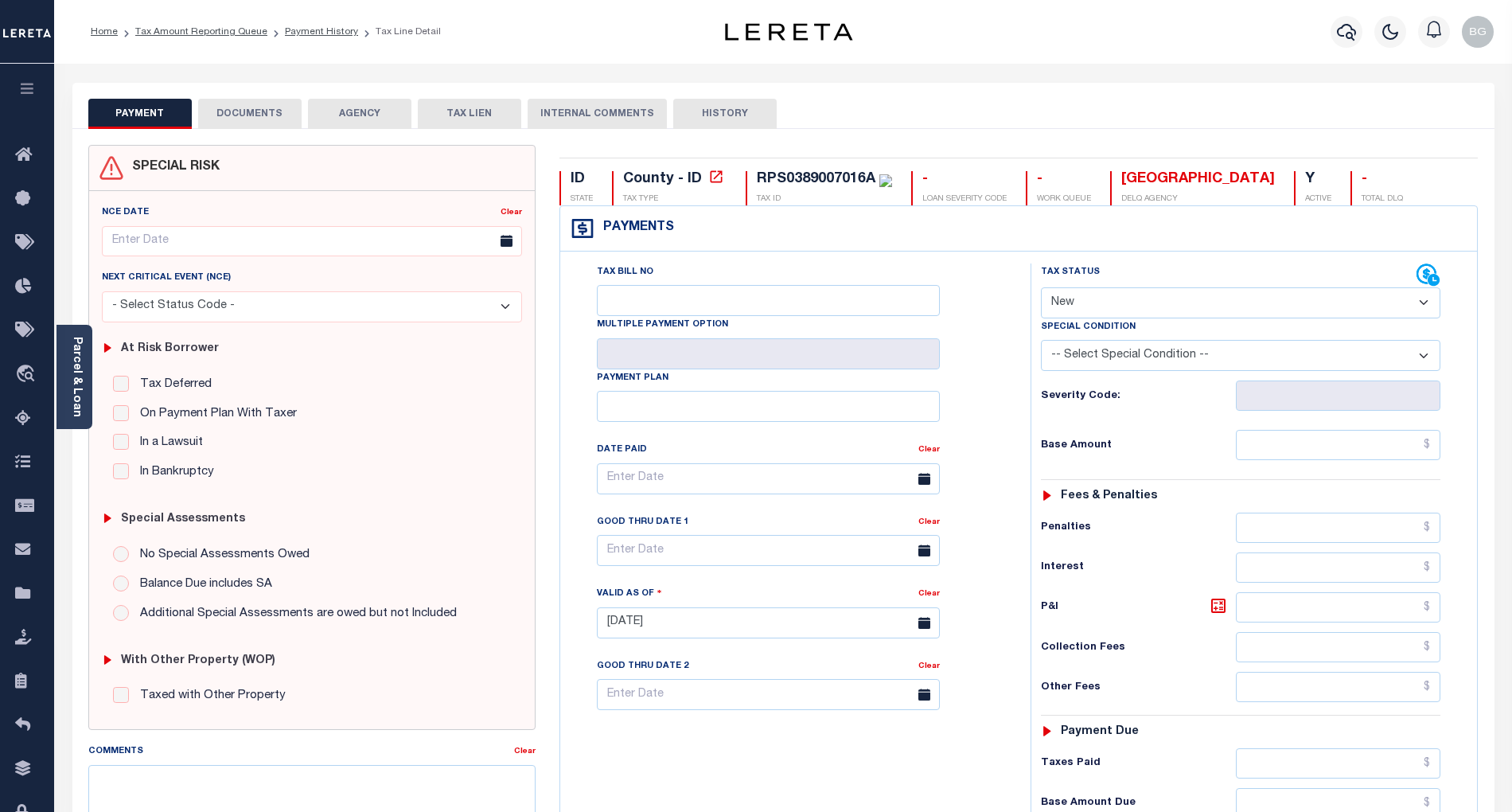
drag, startPoint x: 1066, startPoint y: 300, endPoint x: 1066, endPoint y: 316, distance: 16.0
click at [1066, 300] on select "- Select Status Code - Open Due/Unpaid Paid Incomplete No Tax Due Internal Refu…" at bounding box center [1241, 303] width 399 height 31
select select "PYD"
click at [1041, 289] on select "- Select Status Code - Open Due/Unpaid Paid Incomplete No Tax Due Internal Refu…" at bounding box center [1241, 303] width 399 height 31
type input "[DATE]"
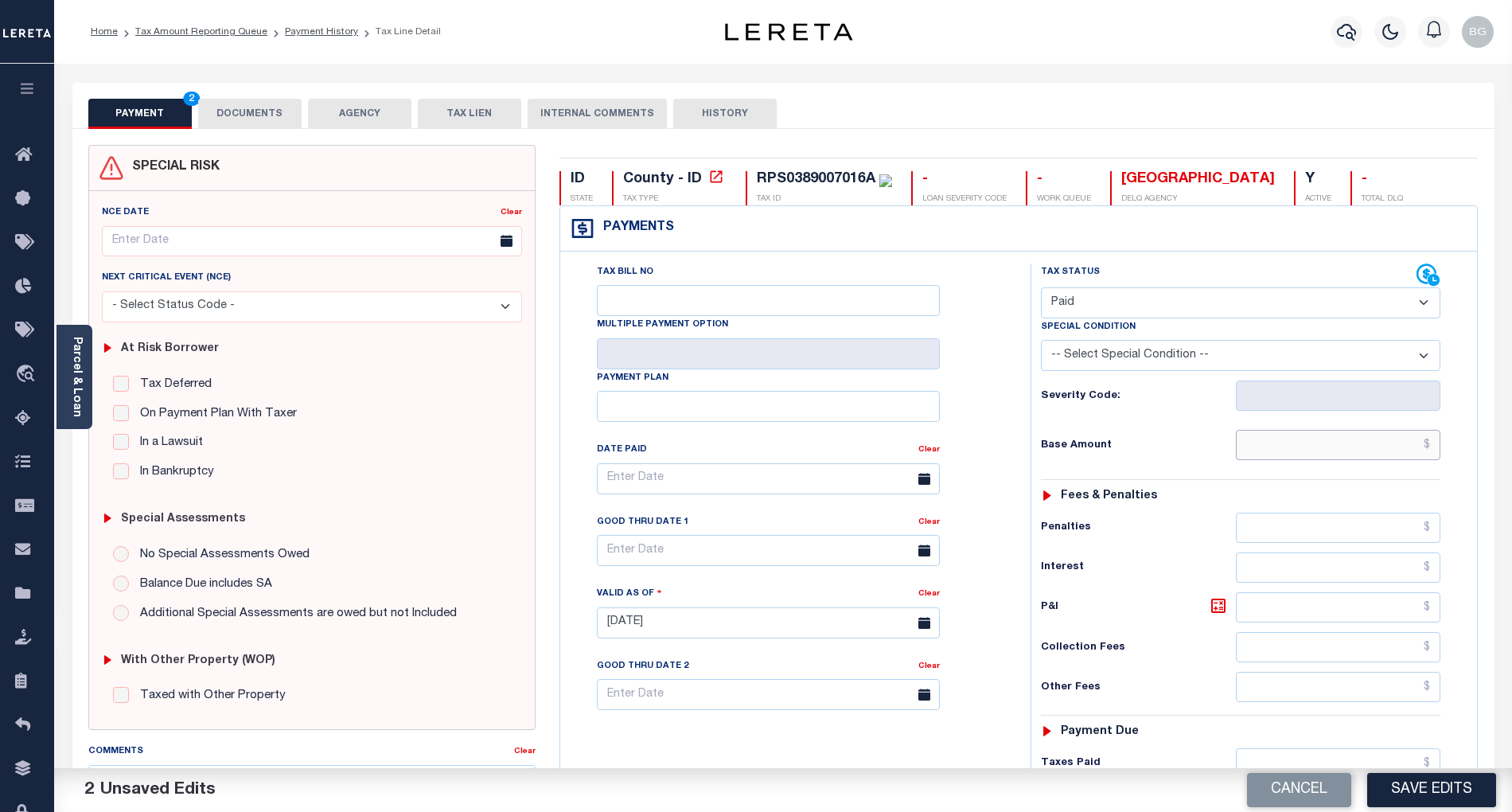
click at [1379, 455] on input "text" at bounding box center [1339, 445] width 205 height 30
paste input "1,299.47"
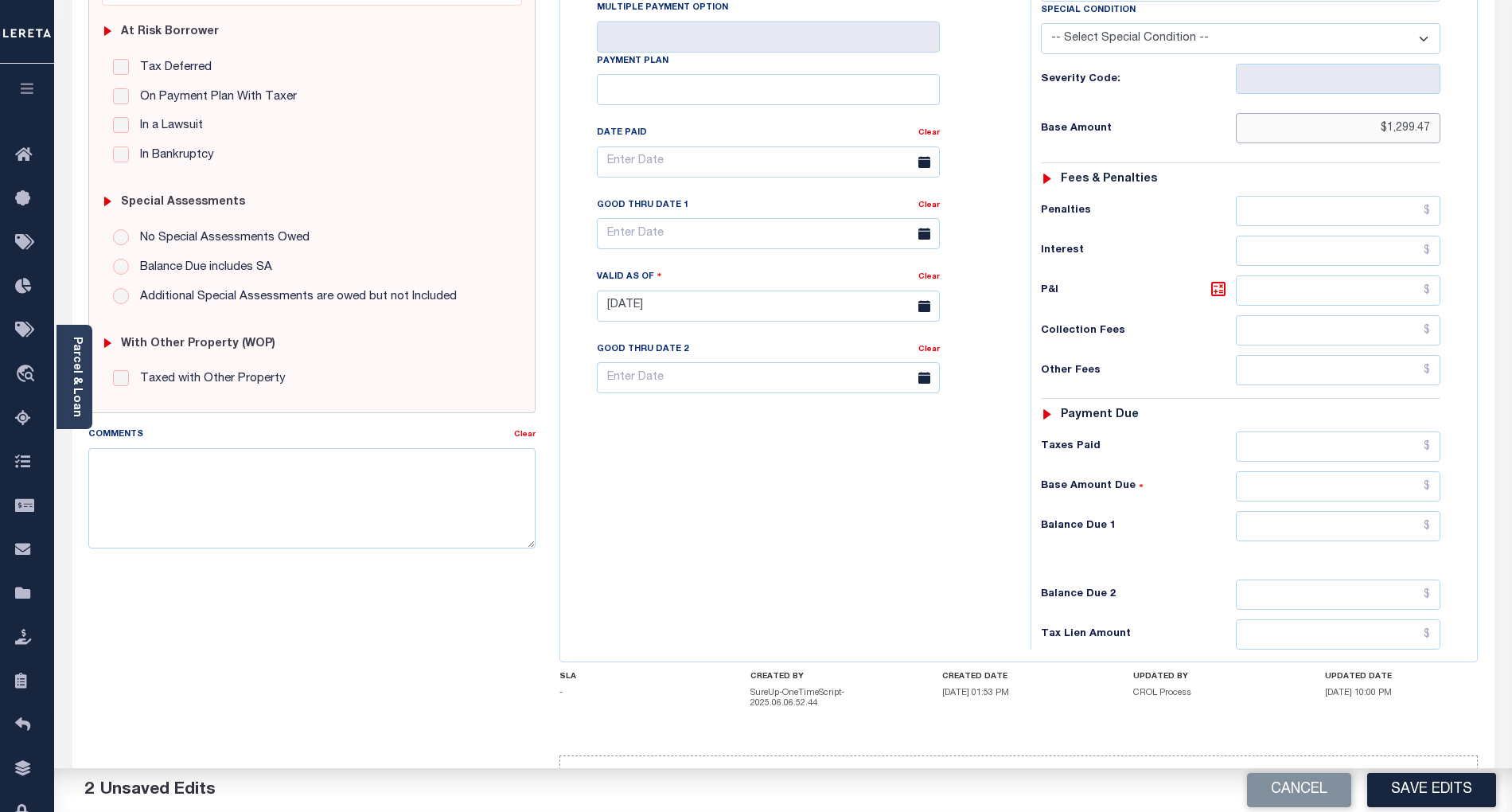
scroll to position [318, 0]
type input "$1,299.47"
click at [1424, 540] on input "text" at bounding box center [1339, 525] width 205 height 30
type input "$0.00"
click at [809, 543] on div "Tax Bill No Multiple Payment Option Payment Plan Clear" at bounding box center [791, 296] width 454 height 703
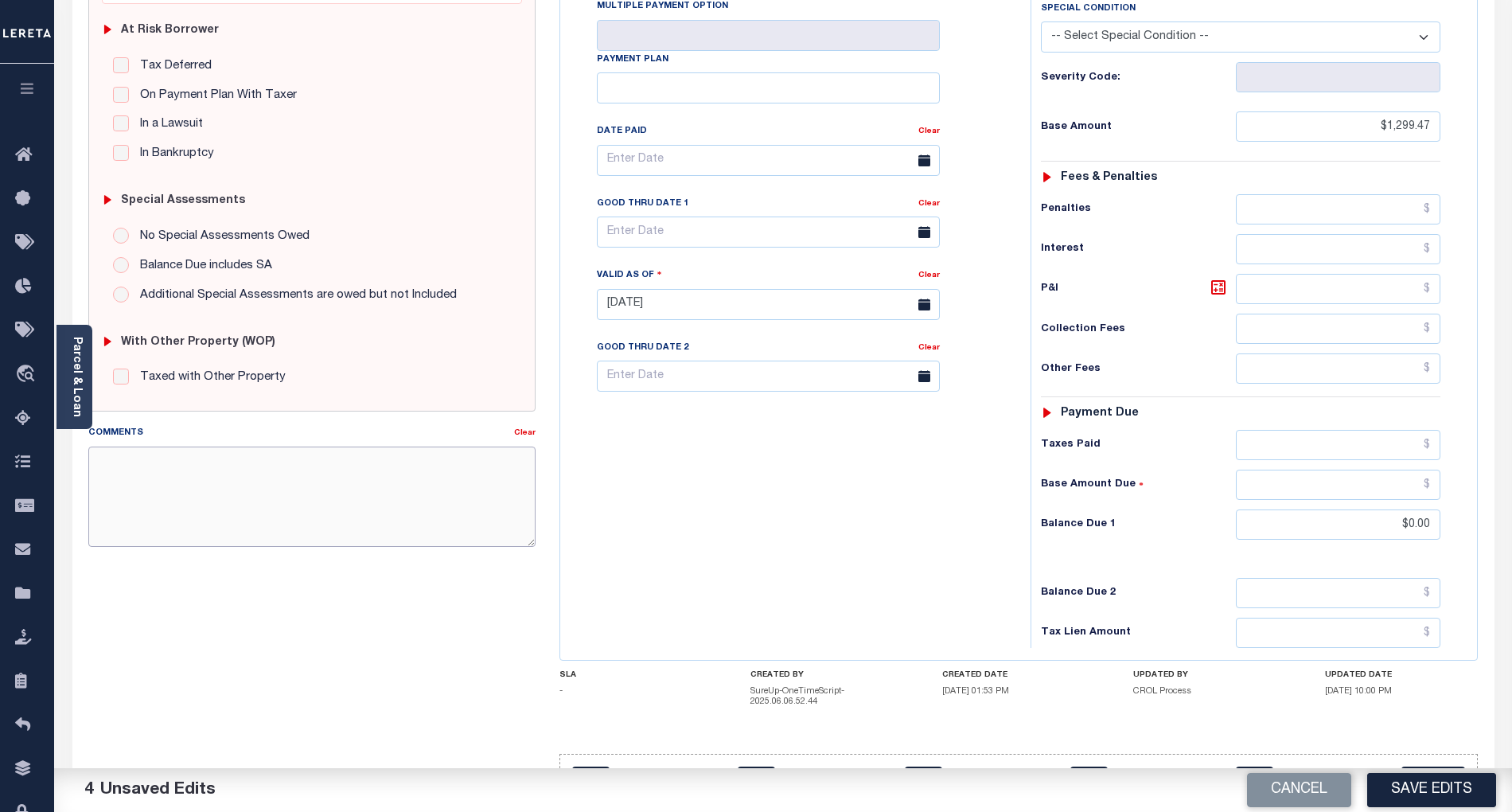
click at [376, 500] on textarea "Comments" at bounding box center [312, 497] width 447 height 100
paste textarea "As per email response from tax office- TC [PERSON_NAME], Confirmed that taxes a…"
type textarea "As per email response from tax office- TC [PERSON_NAME], Confirmed that taxes a…"
click at [1462, 790] on button "Save Edits" at bounding box center [1432, 790] width 129 height 34
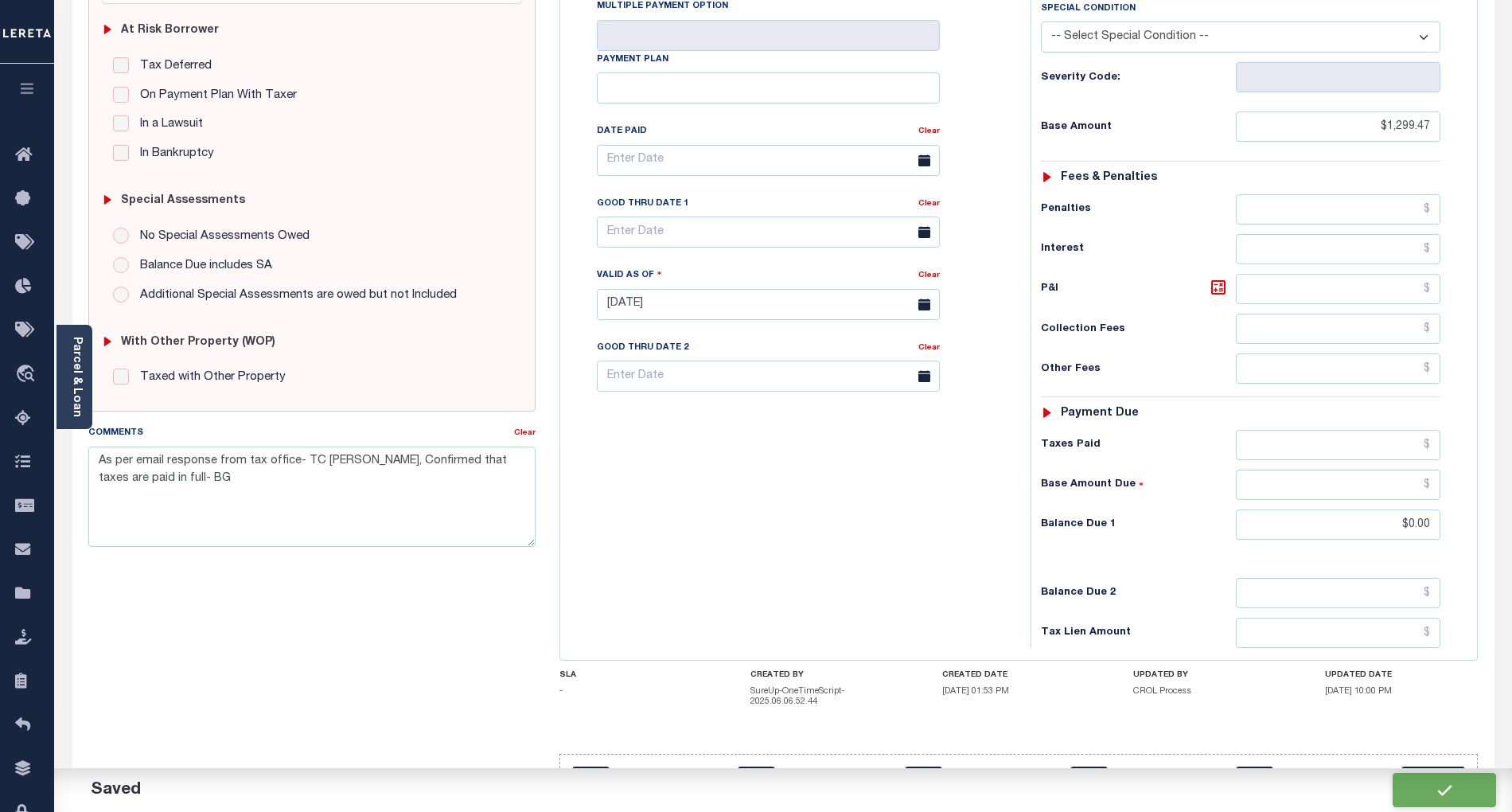
checkbox input "false"
type textarea "As per email response from tax office- TC [PERSON_NAME], Confirmed that taxes a…"
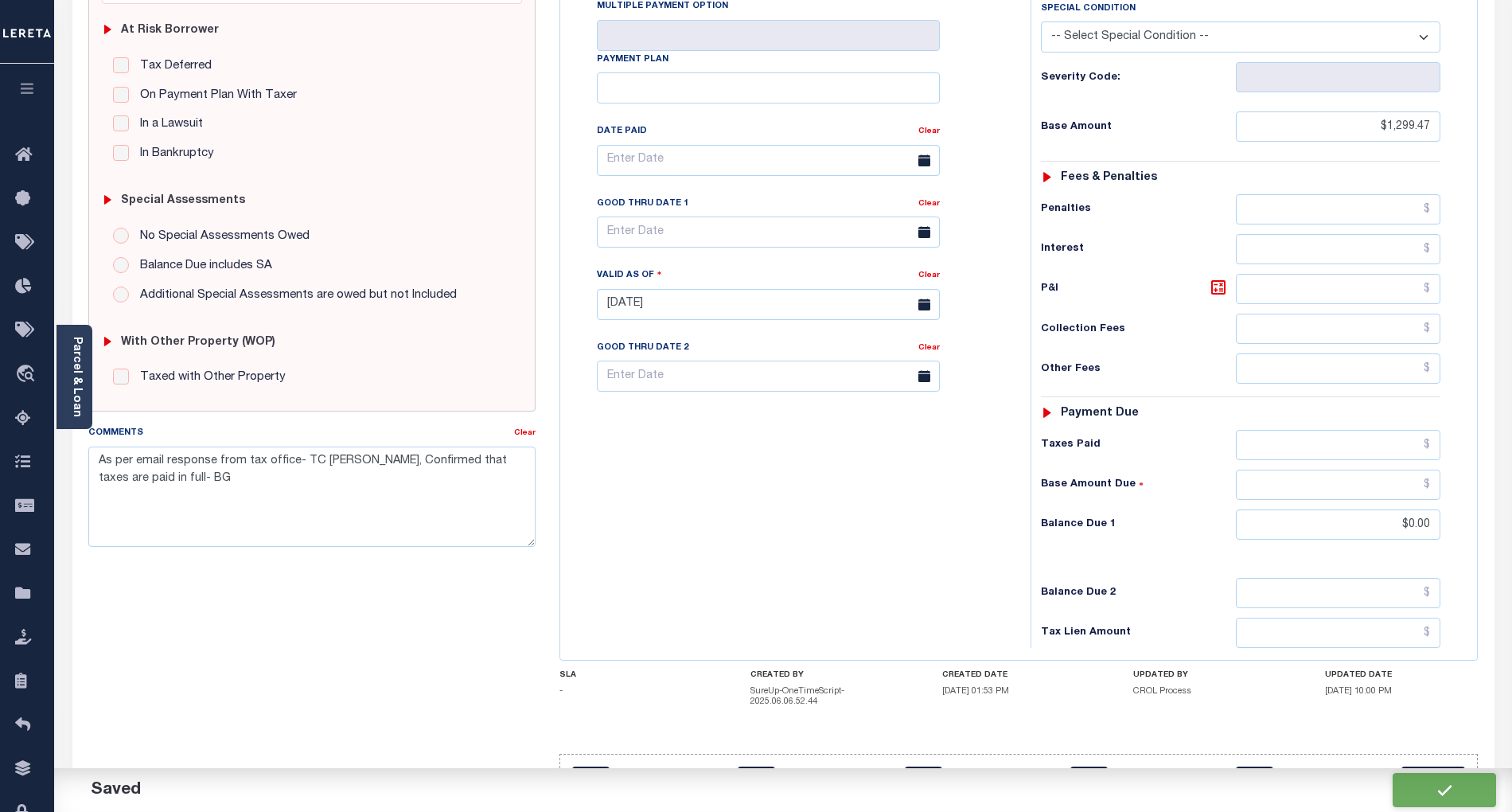
type input "$1,299.47"
type input "$0"
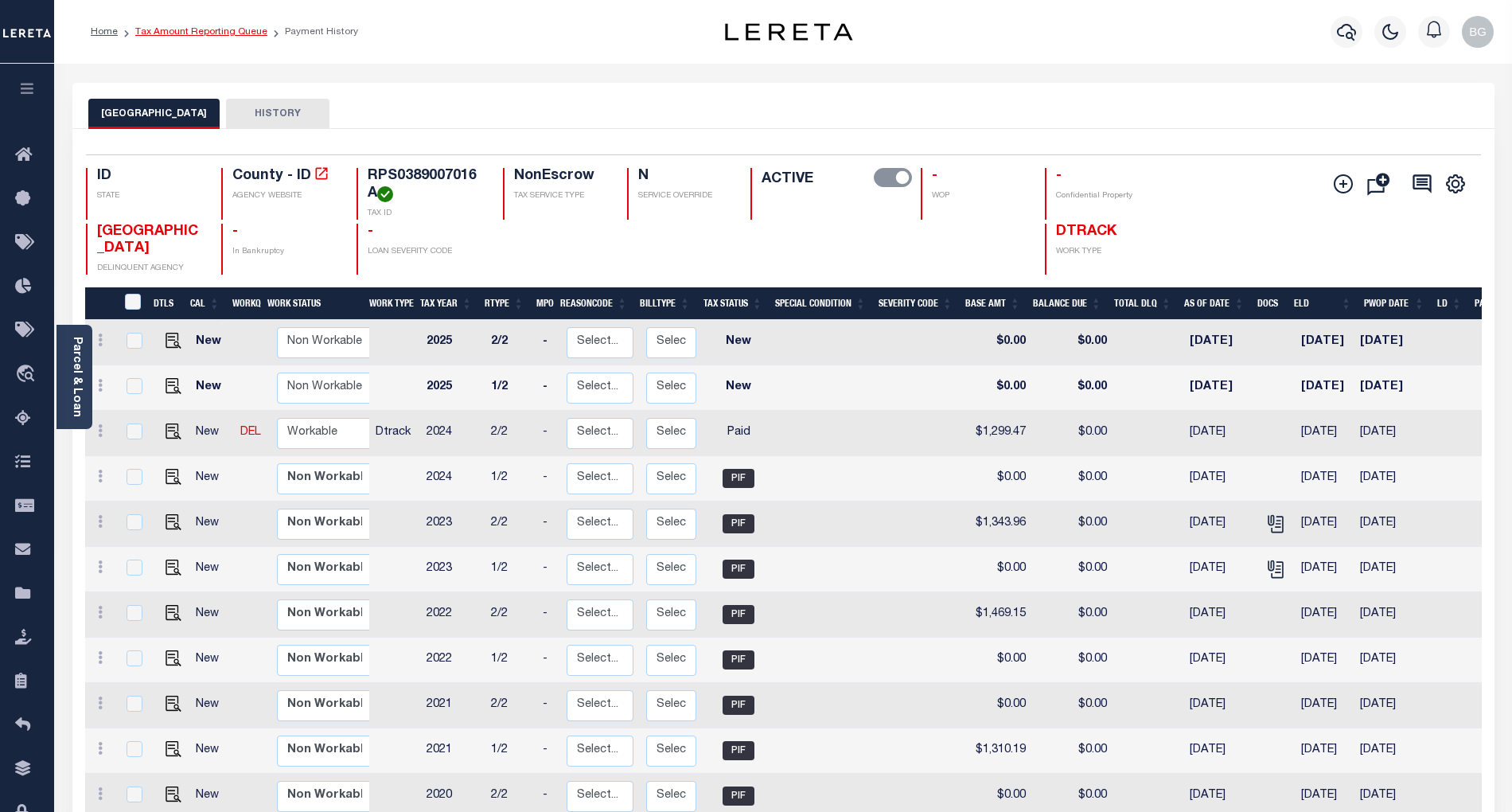
click at [185, 33] on link "Tax Amount Reporting Queue" at bounding box center [201, 32] width 132 height 10
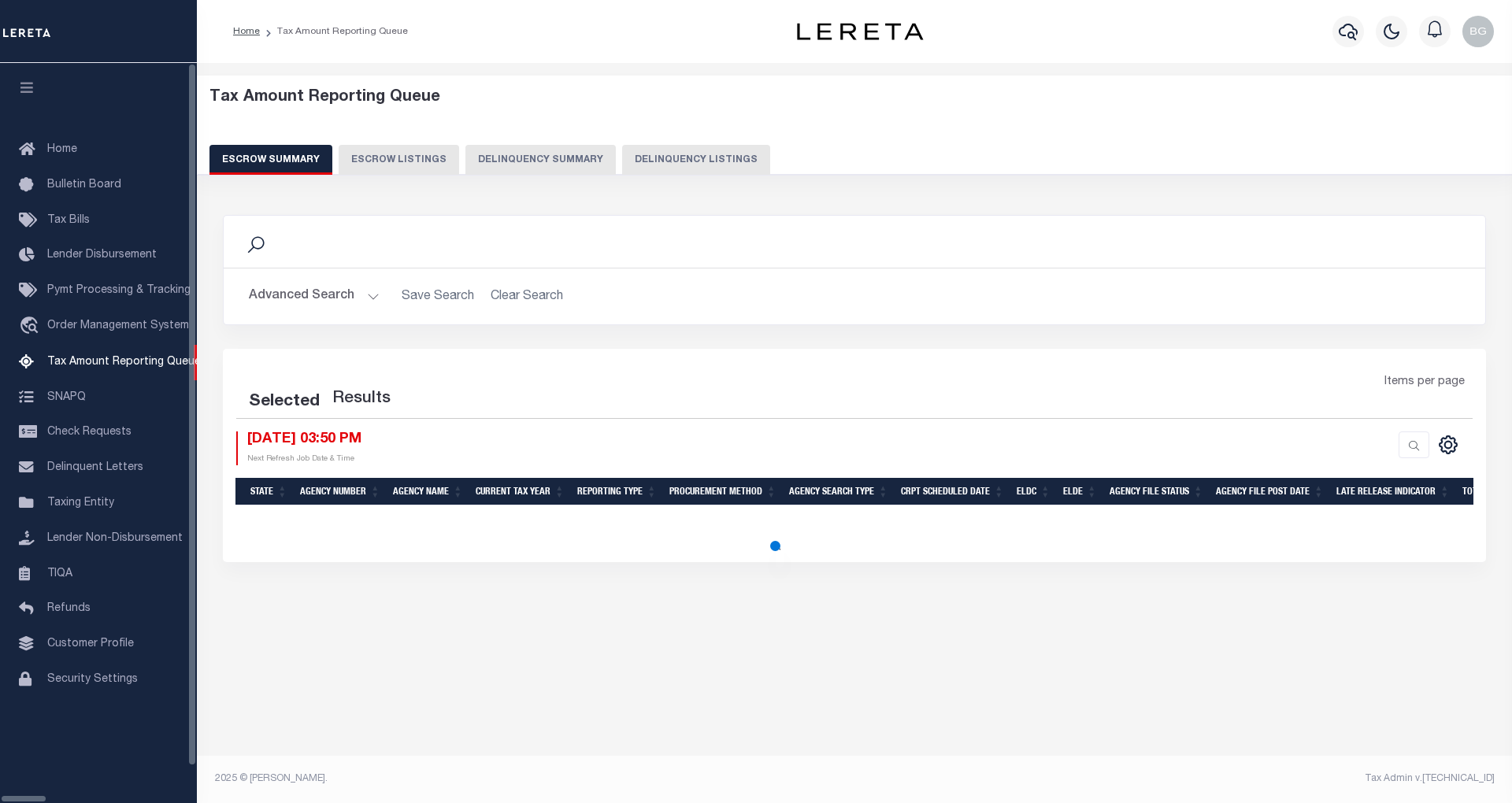
click at [643, 159] on button "Delinquency Listings" at bounding box center [696, 160] width 148 height 30
select select "100"
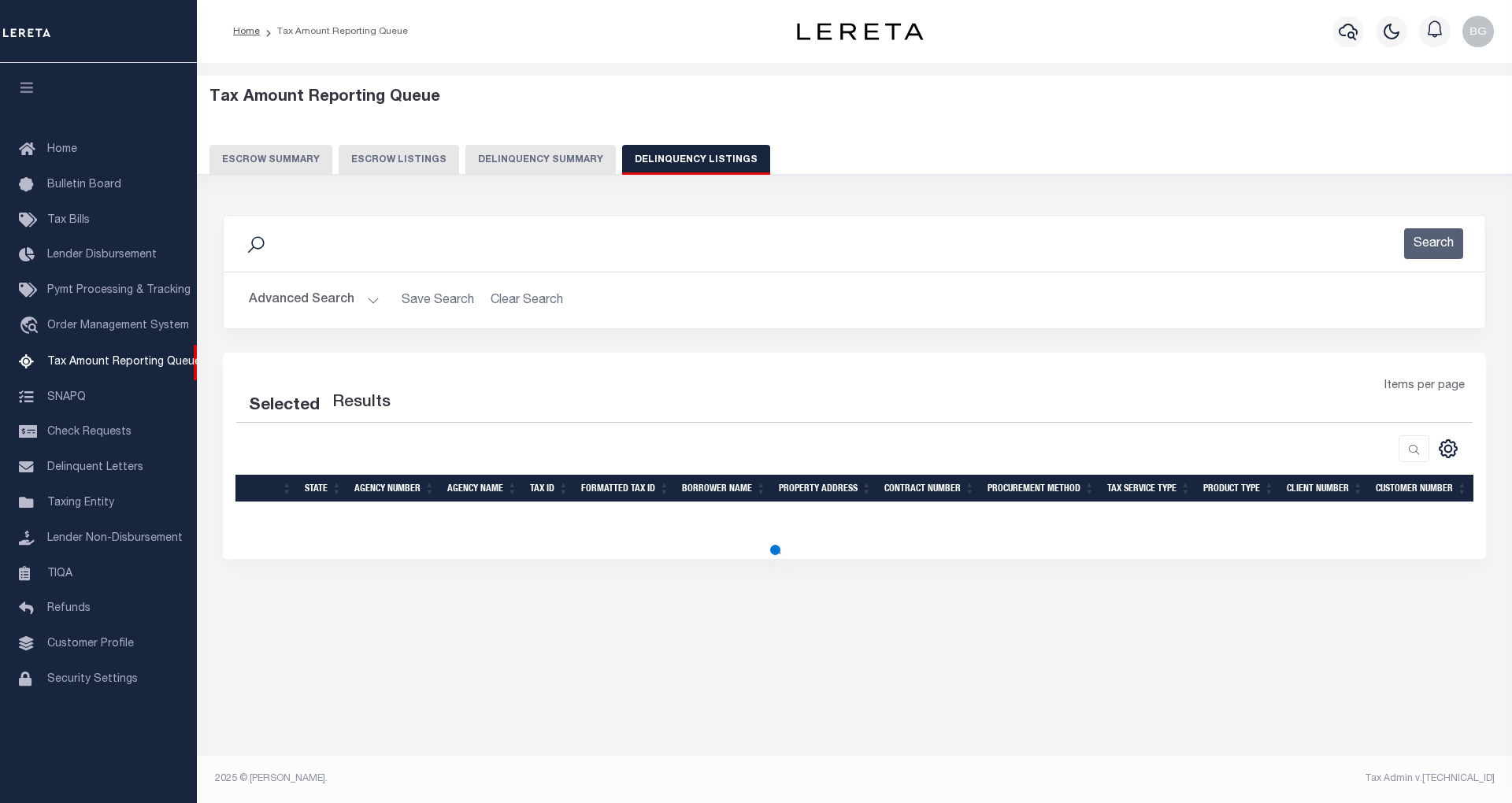
select select "100"
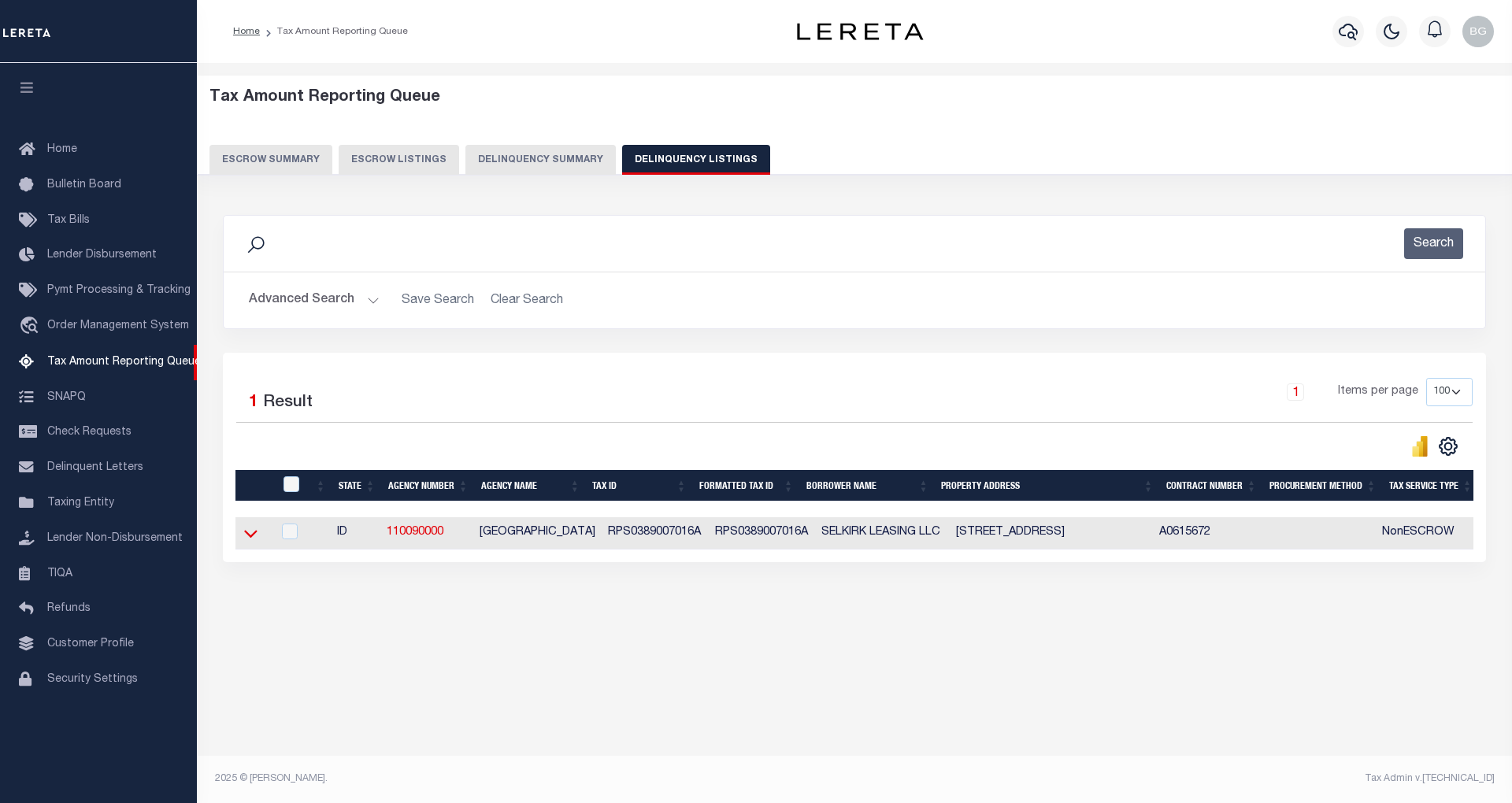
click at [250, 539] on icon at bounding box center [250, 533] width 13 height 17
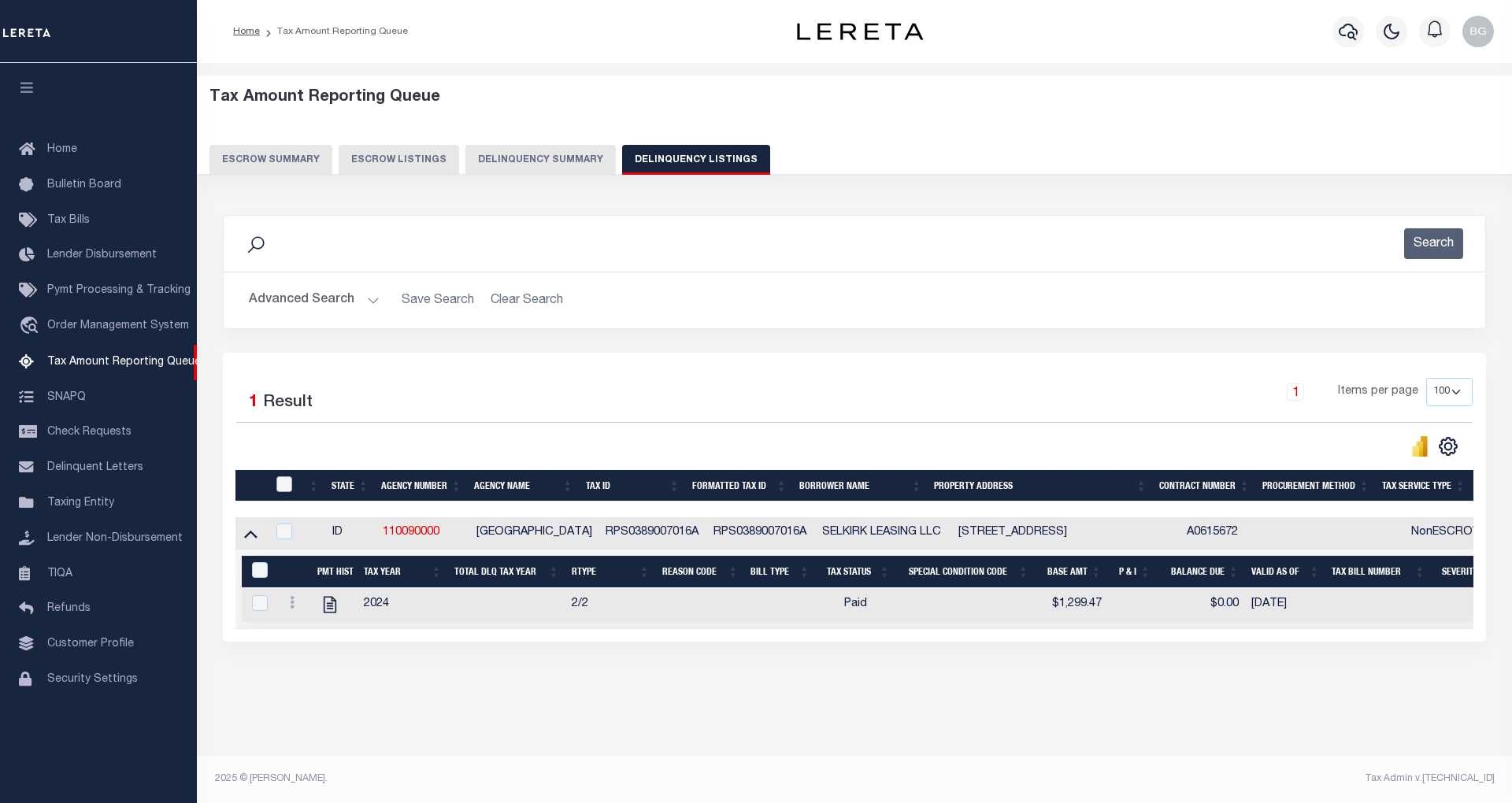
click at [281, 492] on input "checkbox" at bounding box center [284, 484] width 16 height 16
checkbox input "true"
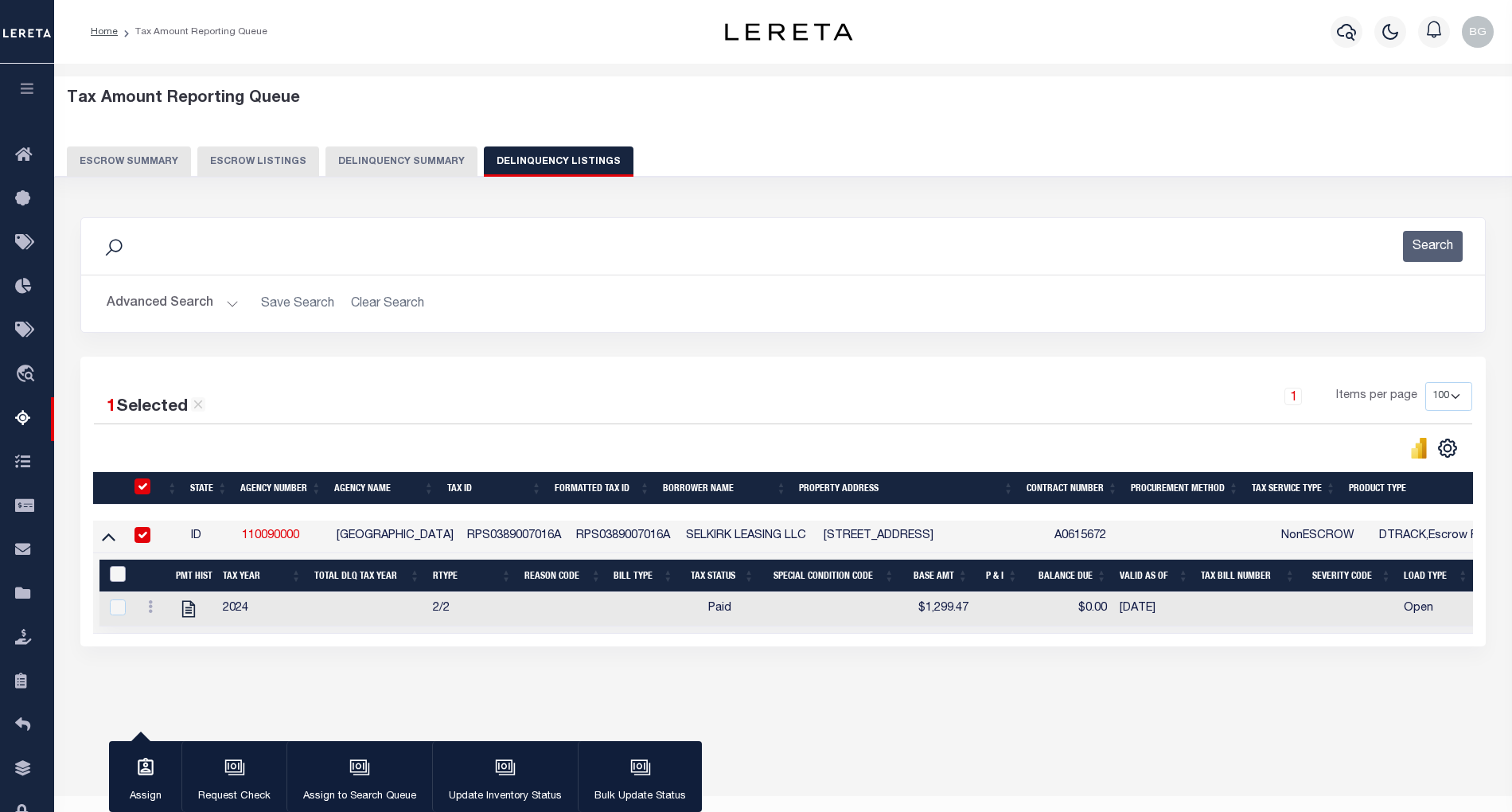
click at [113, 580] on input "&nbsp;" at bounding box center [118, 574] width 16 height 16
checkbox input "true"
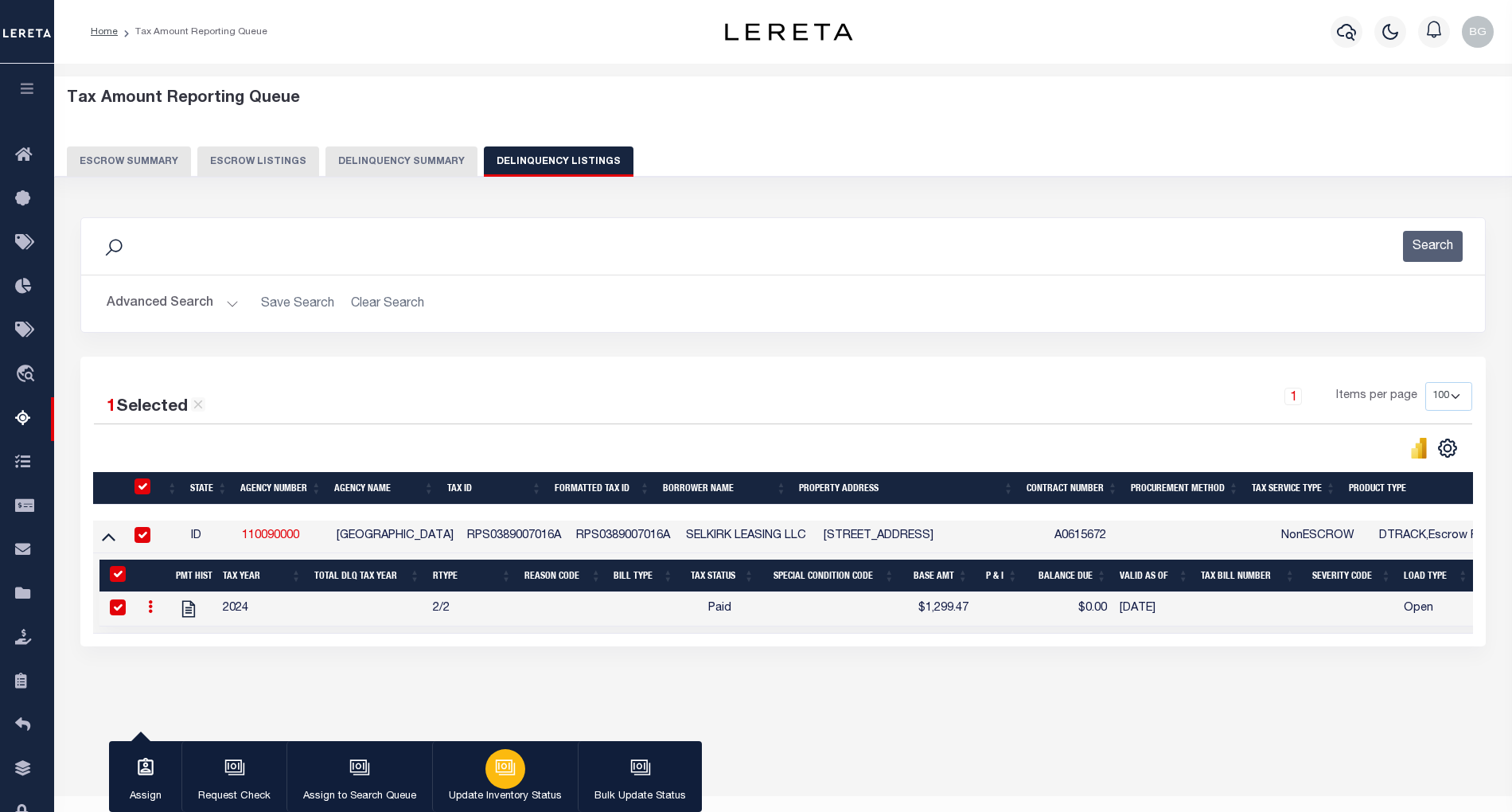
click at [510, 774] on icon "button" at bounding box center [505, 767] width 21 height 21
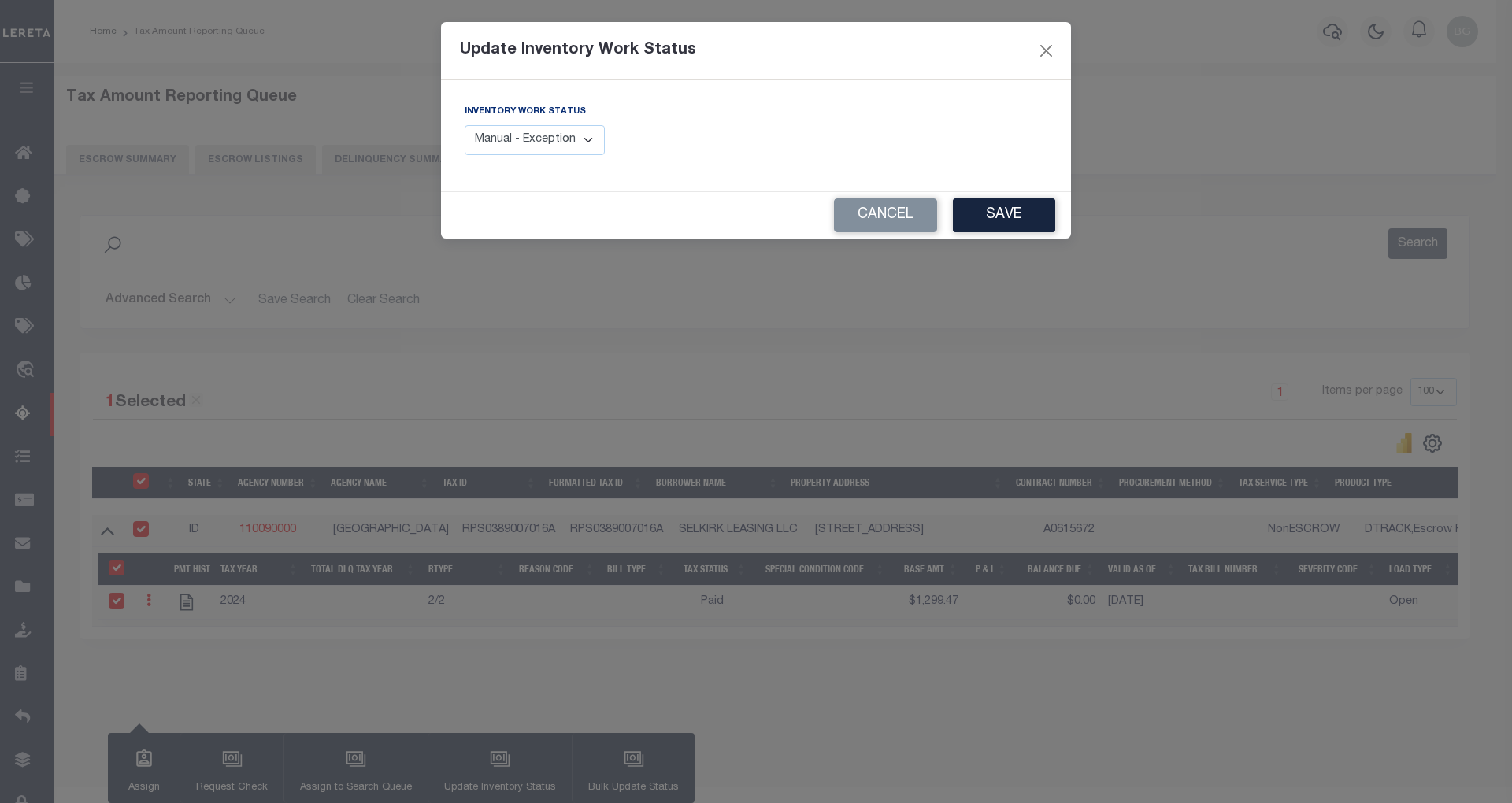
click at [576, 142] on select "Manual - Exception Pended - Awaiting Search Late Add Exception Completed" at bounding box center [535, 140] width 140 height 31
select select "4"
click at [465, 125] on select "Manual - Exception Pended - Awaiting Search Late Add Exception Completed" at bounding box center [535, 140] width 140 height 31
click at [1013, 218] on button "Save" at bounding box center [1004, 215] width 102 height 34
